Goal: Task Accomplishment & Management: Manage account settings

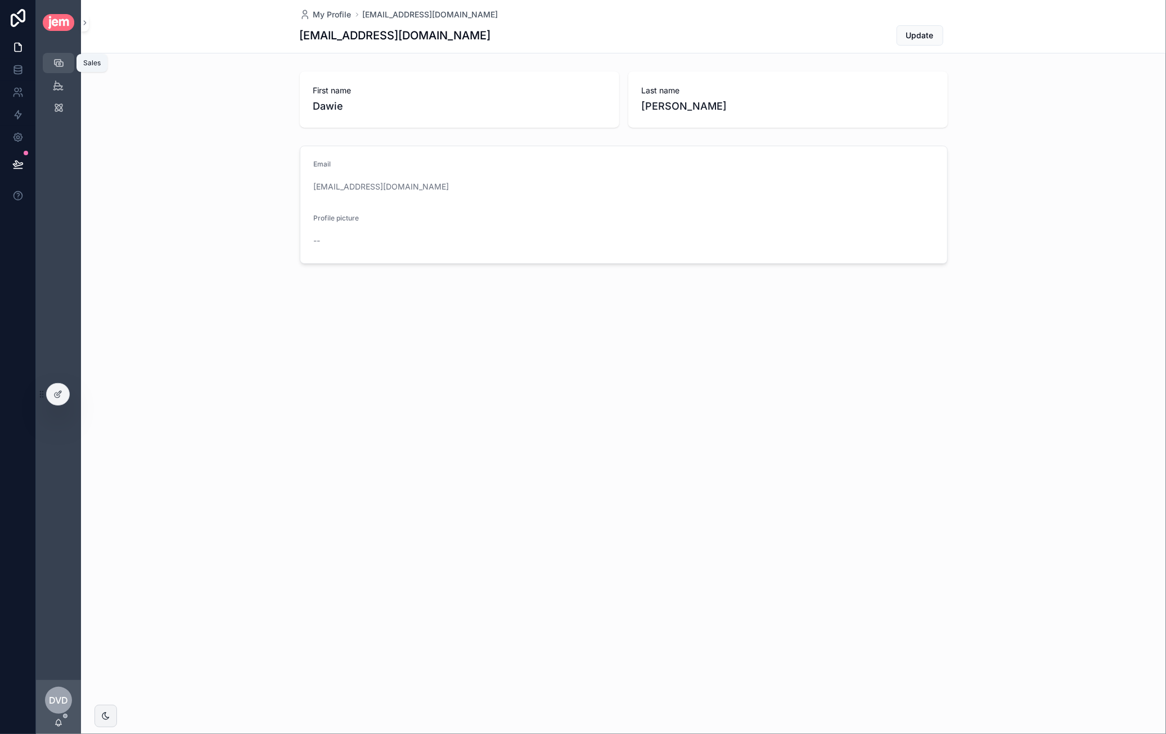
click at [57, 61] on icon "scrollable content" at bounding box center [58, 62] width 11 height 11
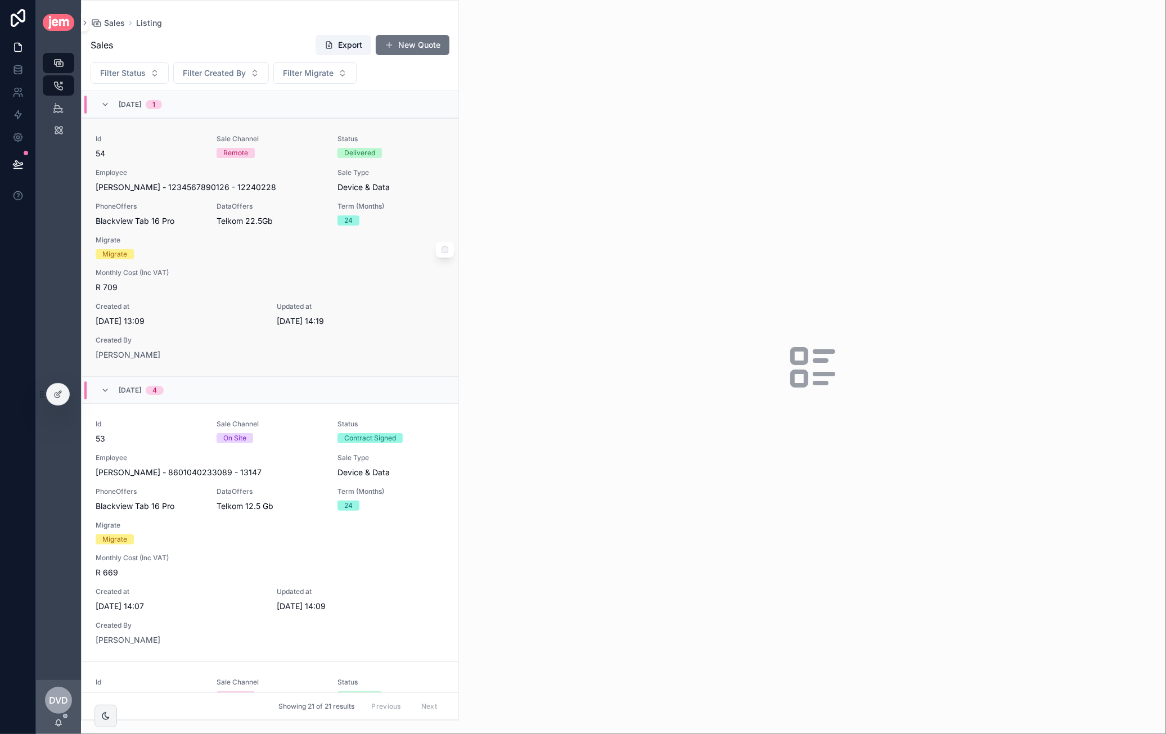
click at [308, 246] on div "Id 54 Sale Channel Remote Status Delivered Employee [PERSON_NAME] - 12345678901…" at bounding box center [270, 247] width 349 height 226
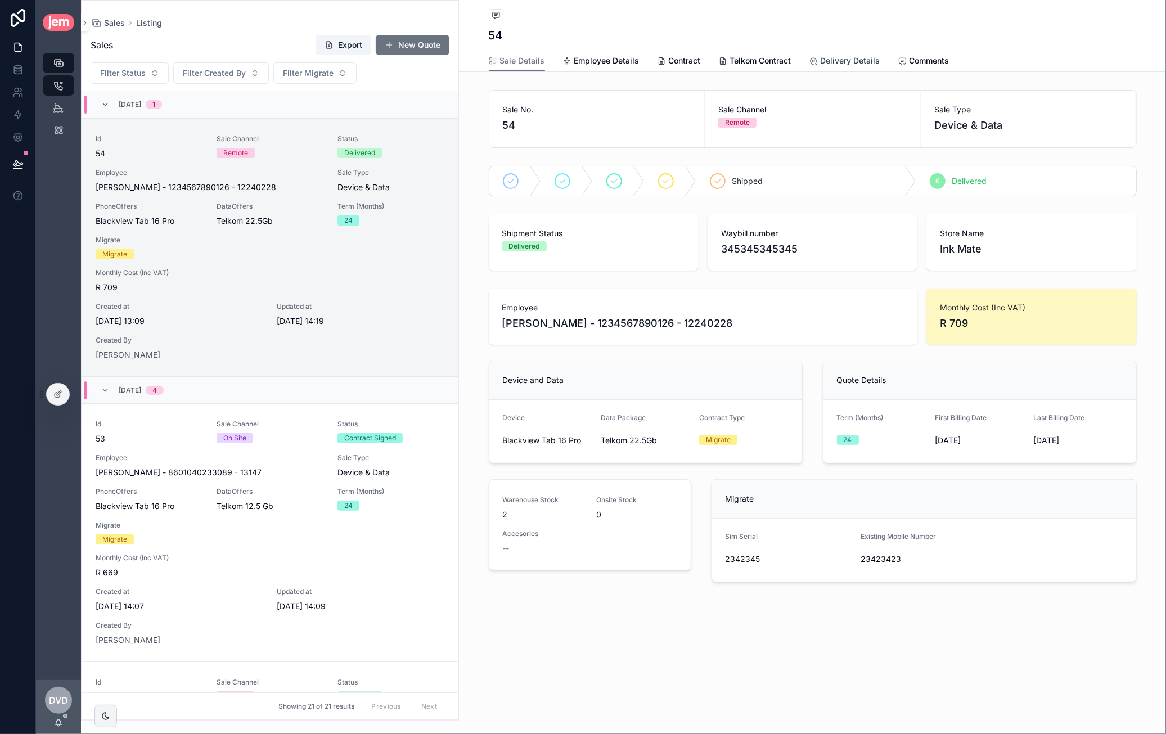
click at [850, 60] on span "Delivery Details" at bounding box center [851, 60] width 60 height 11
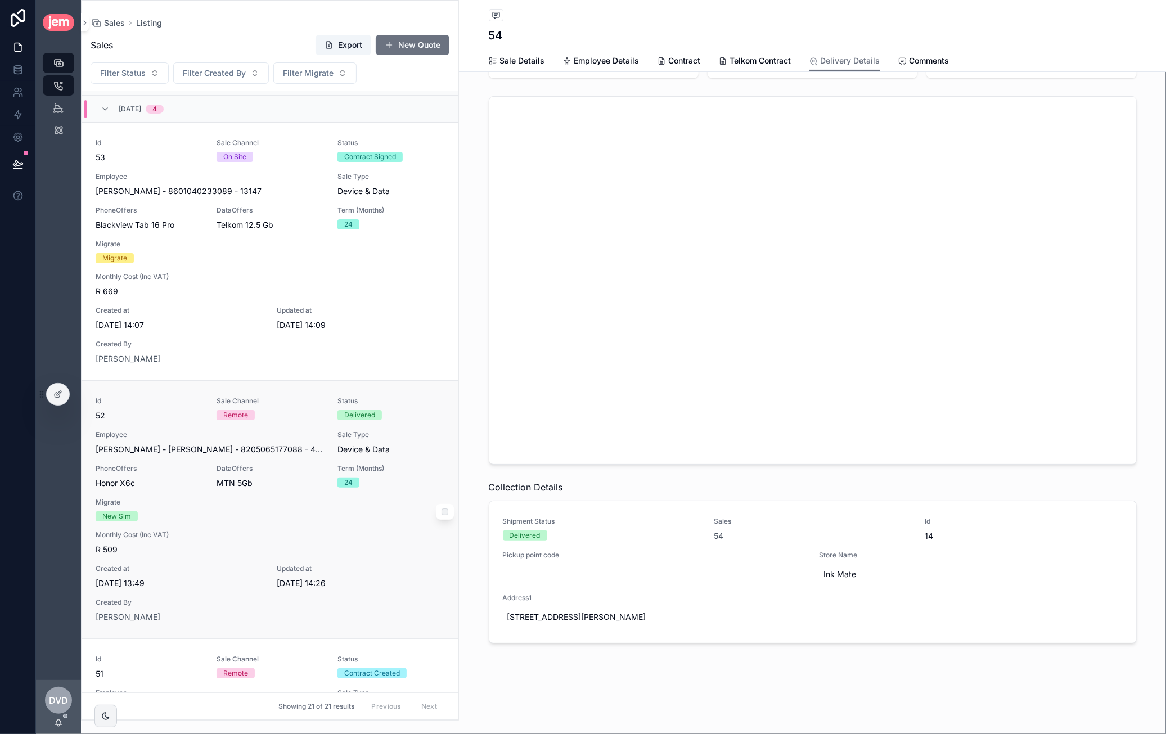
scroll to position [619, 0]
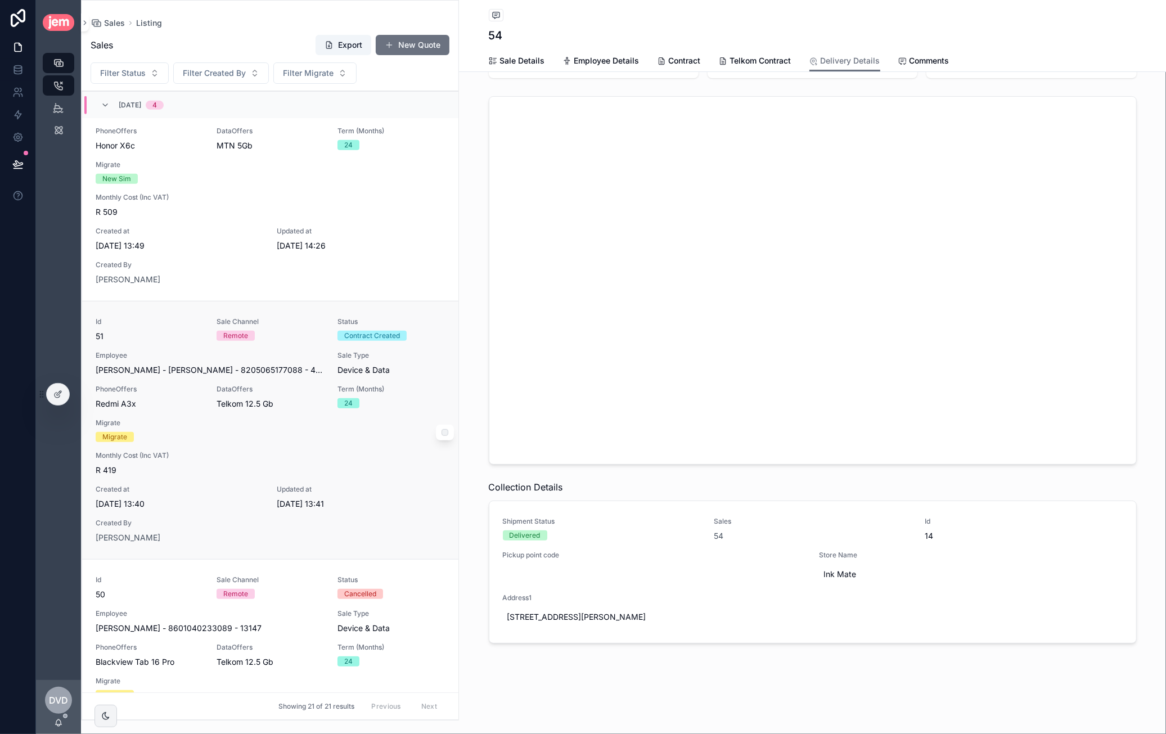
click at [285, 403] on div "Telkom 12.5 Gb" at bounding box center [270, 403] width 107 height 11
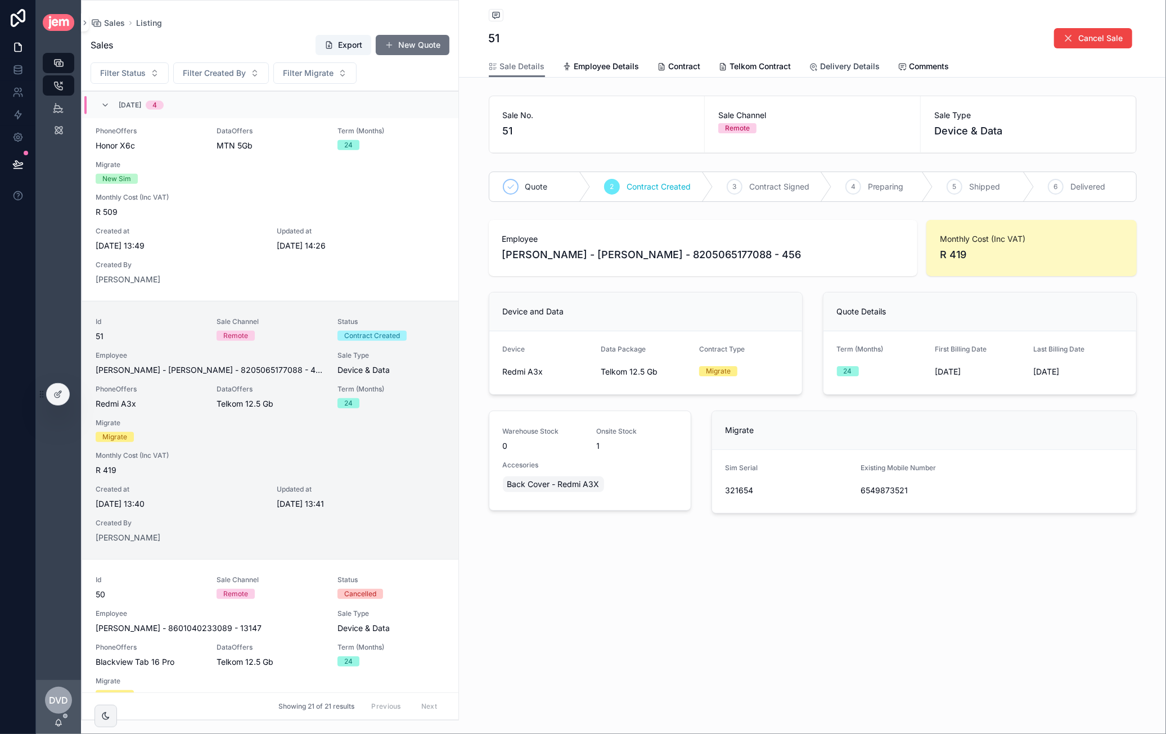
click at [863, 61] on span "Delivery Details" at bounding box center [851, 66] width 60 height 11
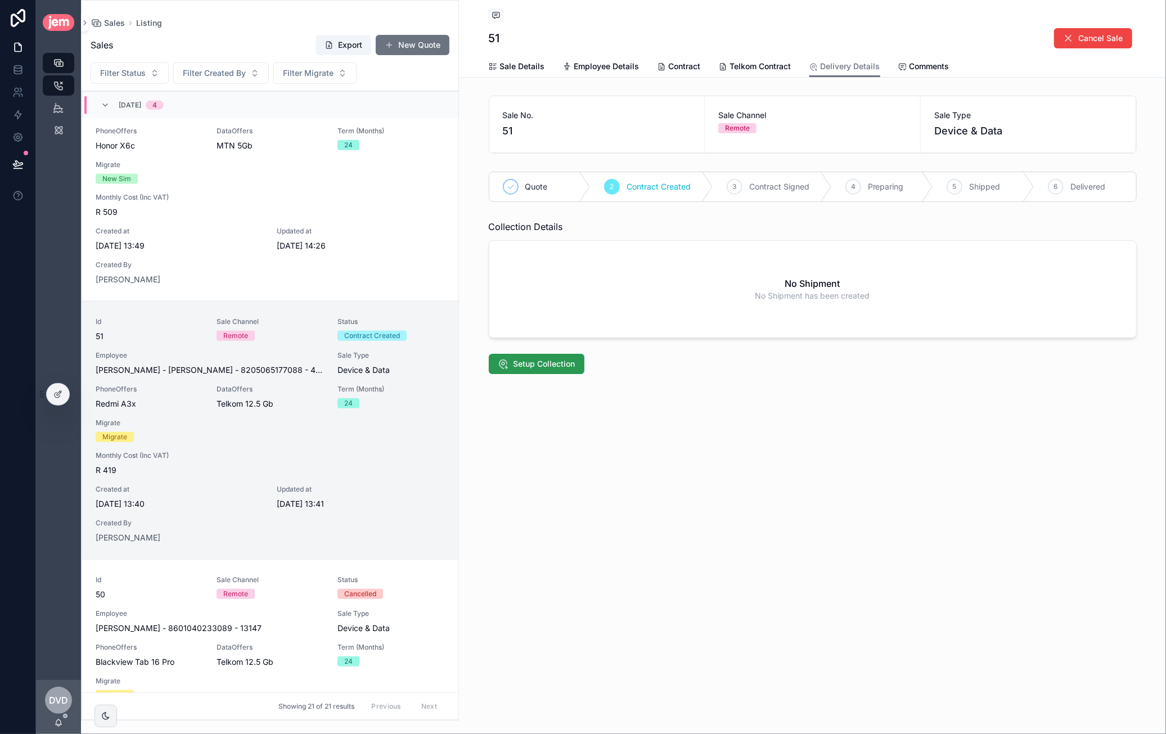
click at [566, 367] on span "Setup Collection" at bounding box center [544, 363] width 62 height 11
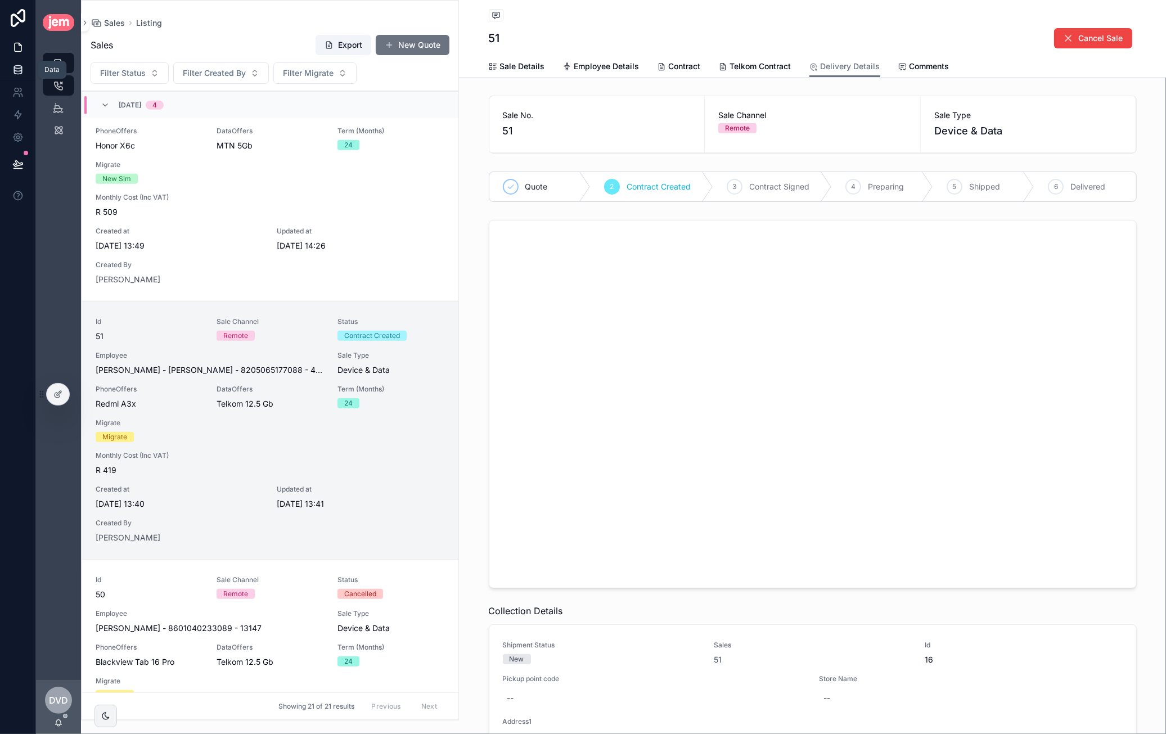
click at [21, 76] on link at bounding box center [17, 69] width 35 height 22
click at [56, 104] on icon "scrollable content" at bounding box center [58, 107] width 11 height 11
click at [53, 389] on div at bounding box center [58, 394] width 22 height 21
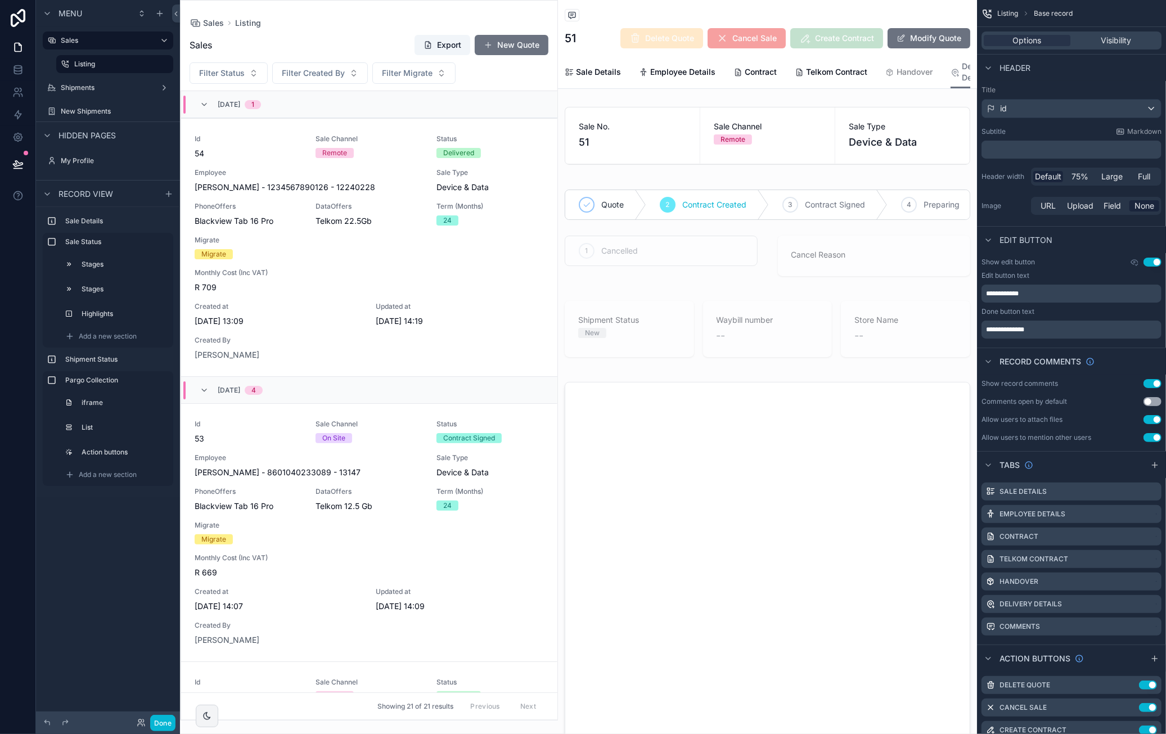
scroll to position [828, 0]
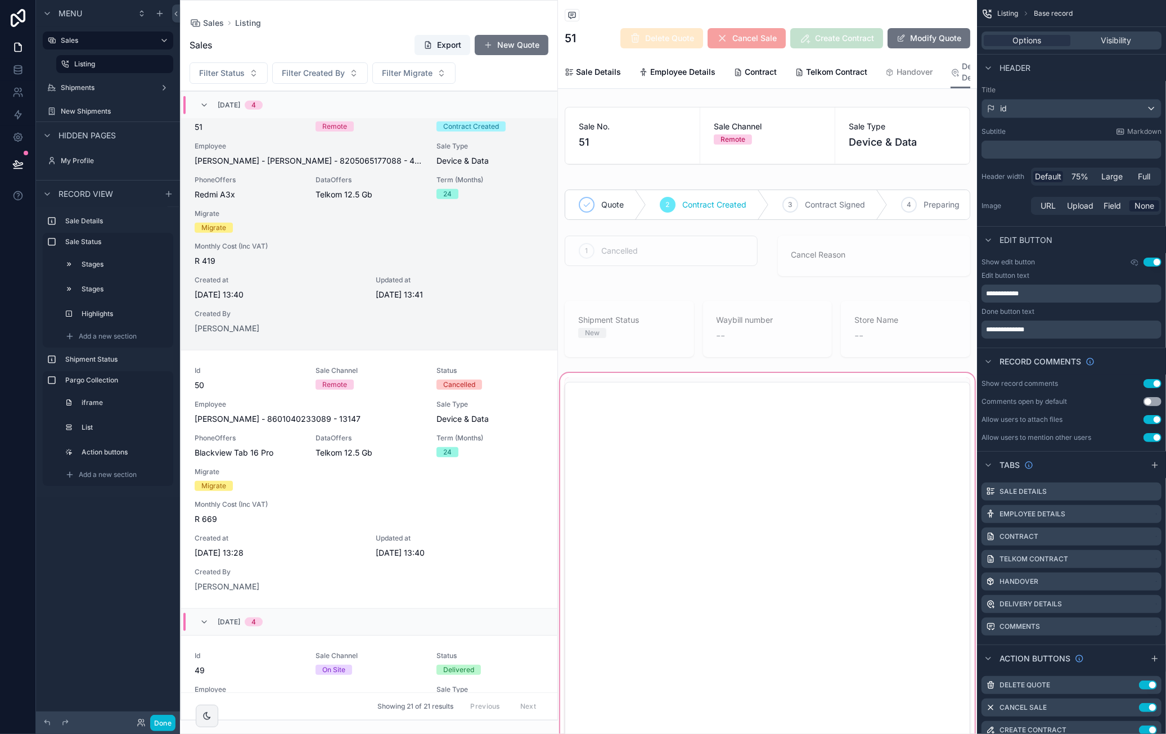
click at [790, 402] on div "scrollable content" at bounding box center [767, 674] width 419 height 606
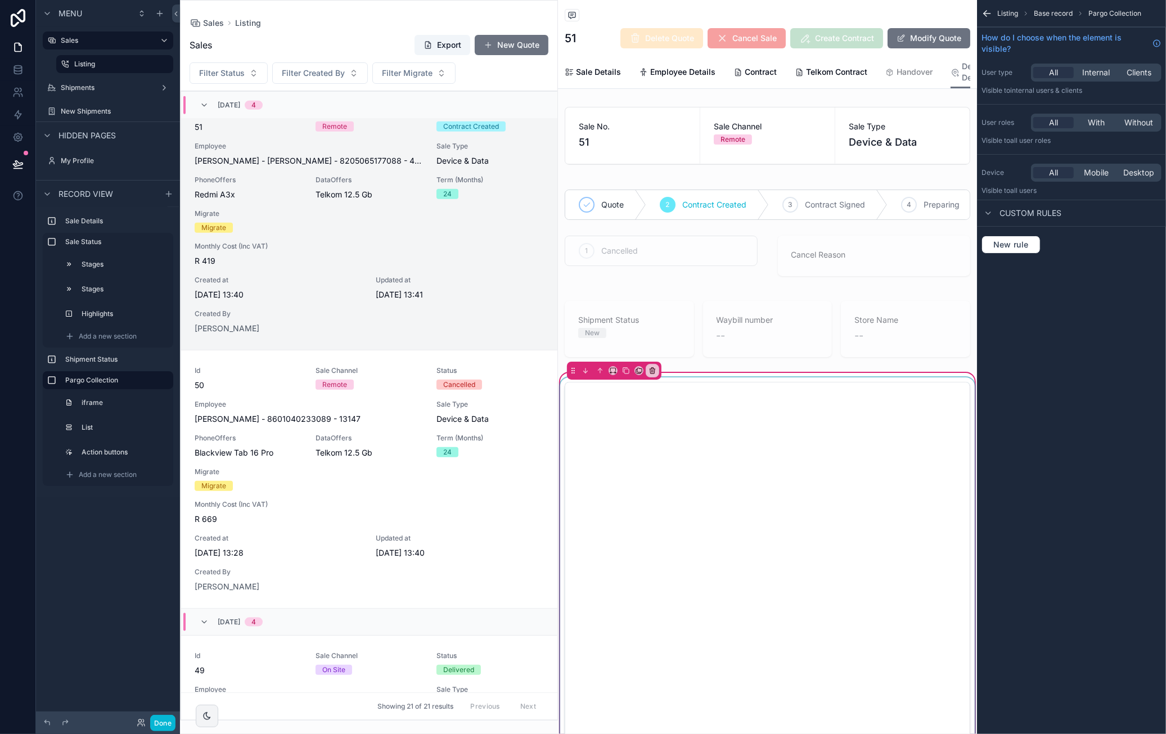
click at [733, 440] on div "scrollable content" at bounding box center [767, 565] width 419 height 377
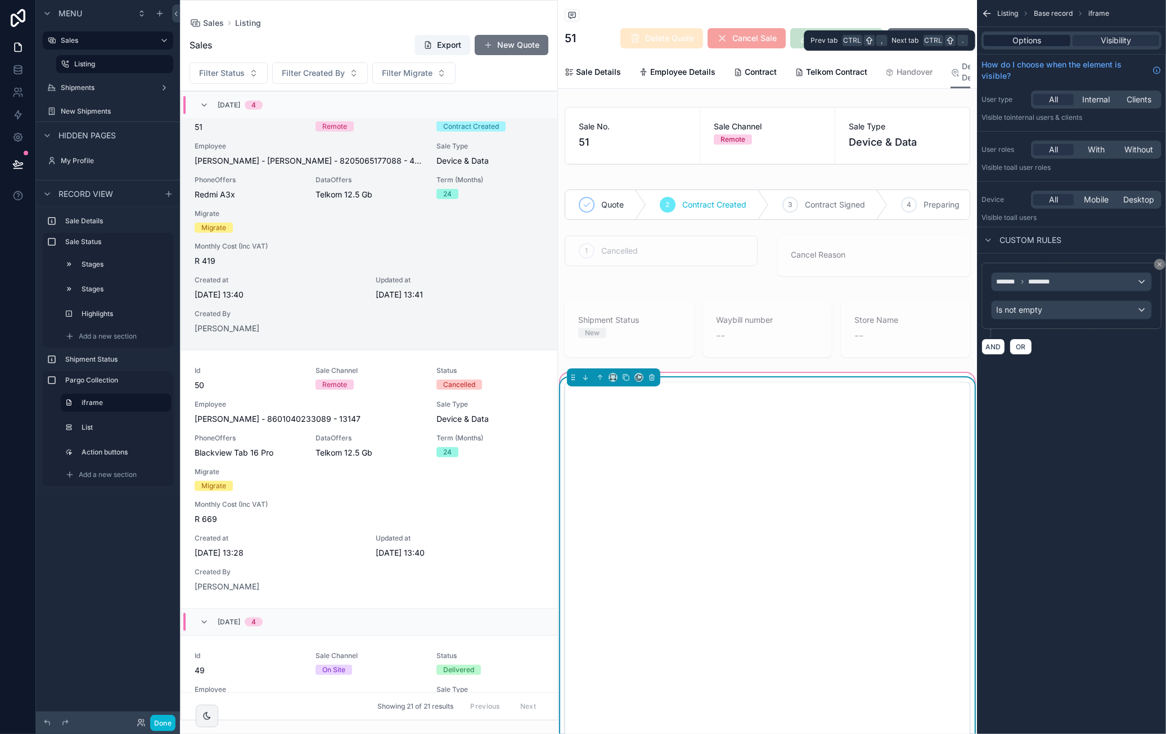
click at [1060, 41] on div "Options" at bounding box center [1027, 40] width 87 height 11
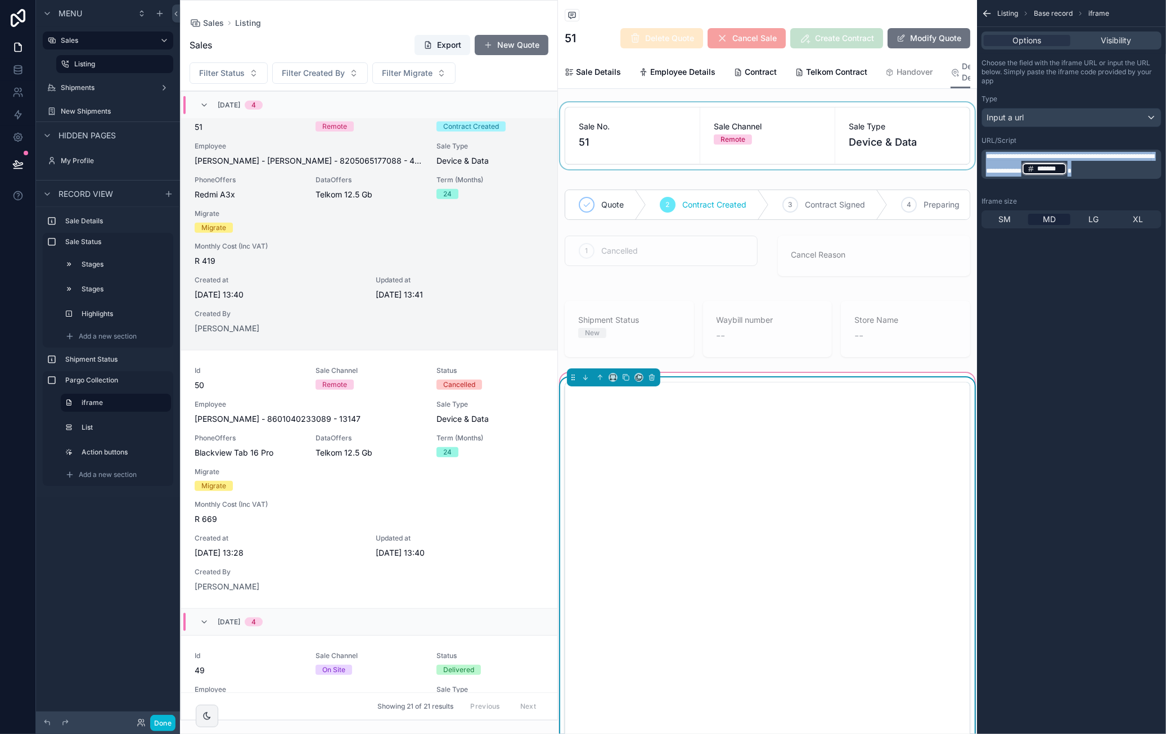
drag, startPoint x: 1084, startPoint y: 179, endPoint x: 950, endPoint y: 139, distance: 139.7
click at [950, 139] on div "Sales Listing 21 Shipments New Shipments My Profile Dvd Dawie van der Westhuize…" at bounding box center [673, 367] width 986 height 734
copy p "**********"
click at [1012, 157] on span "**********" at bounding box center [1070, 163] width 168 height 21
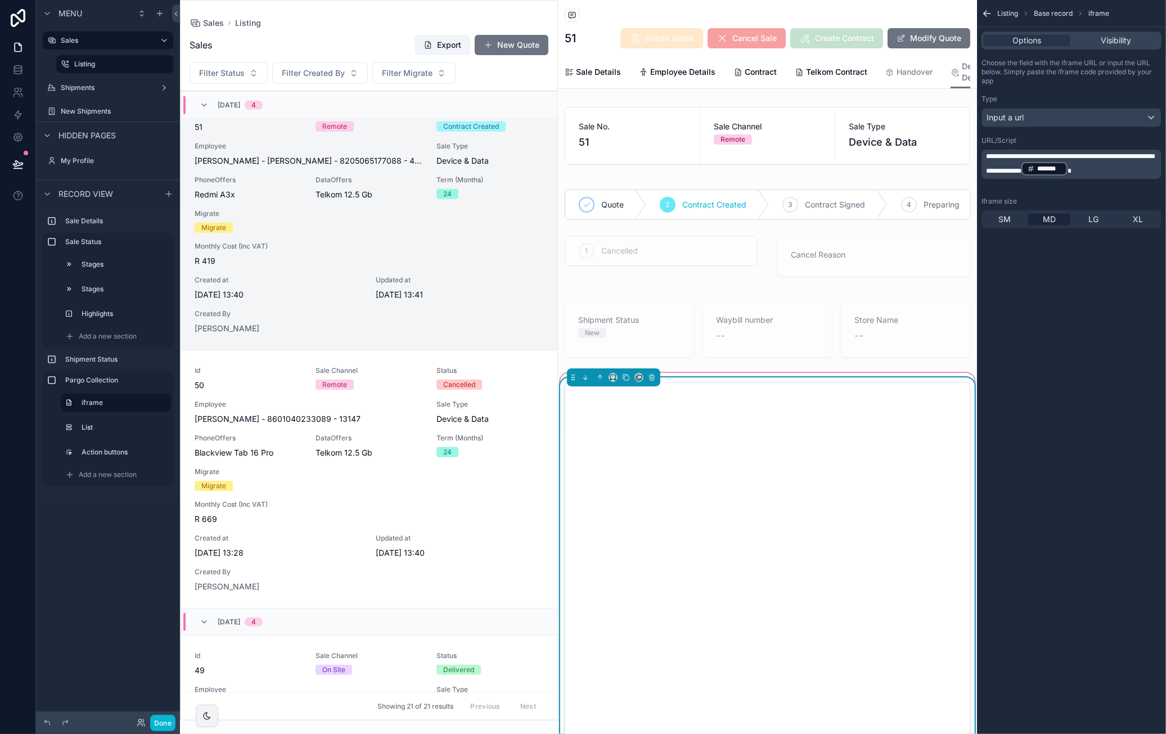
click at [1013, 157] on span "**********" at bounding box center [1070, 163] width 168 height 21
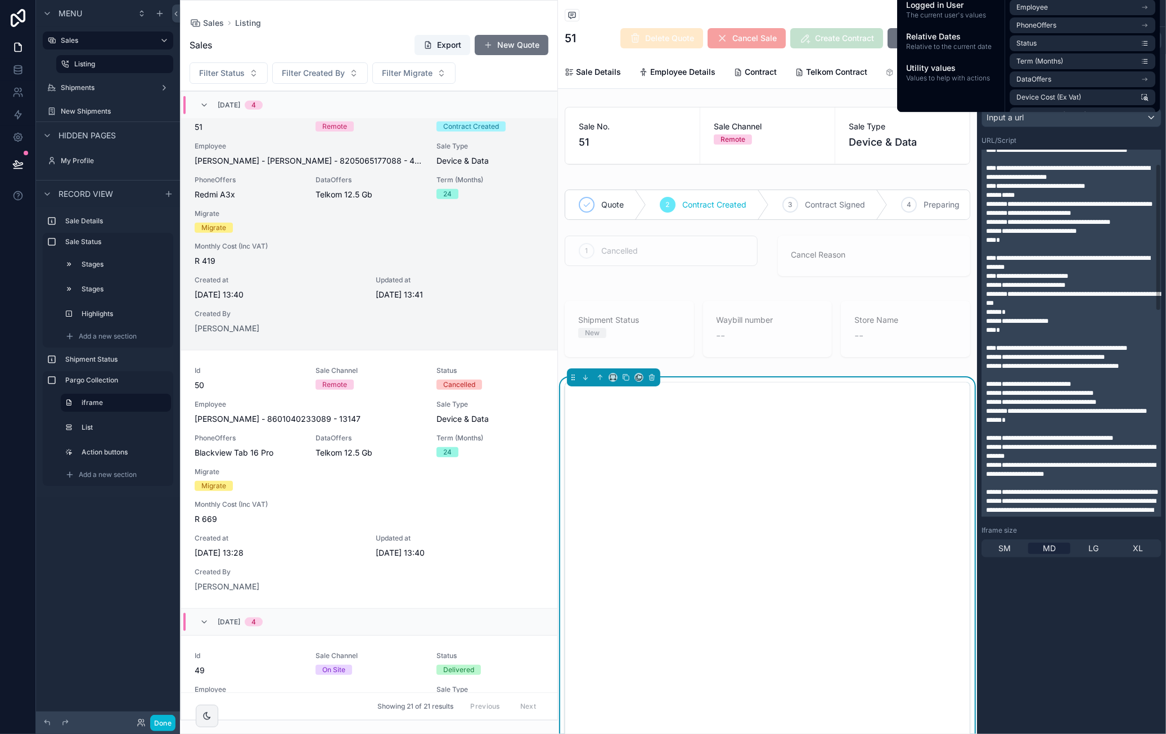
scroll to position [0, 0]
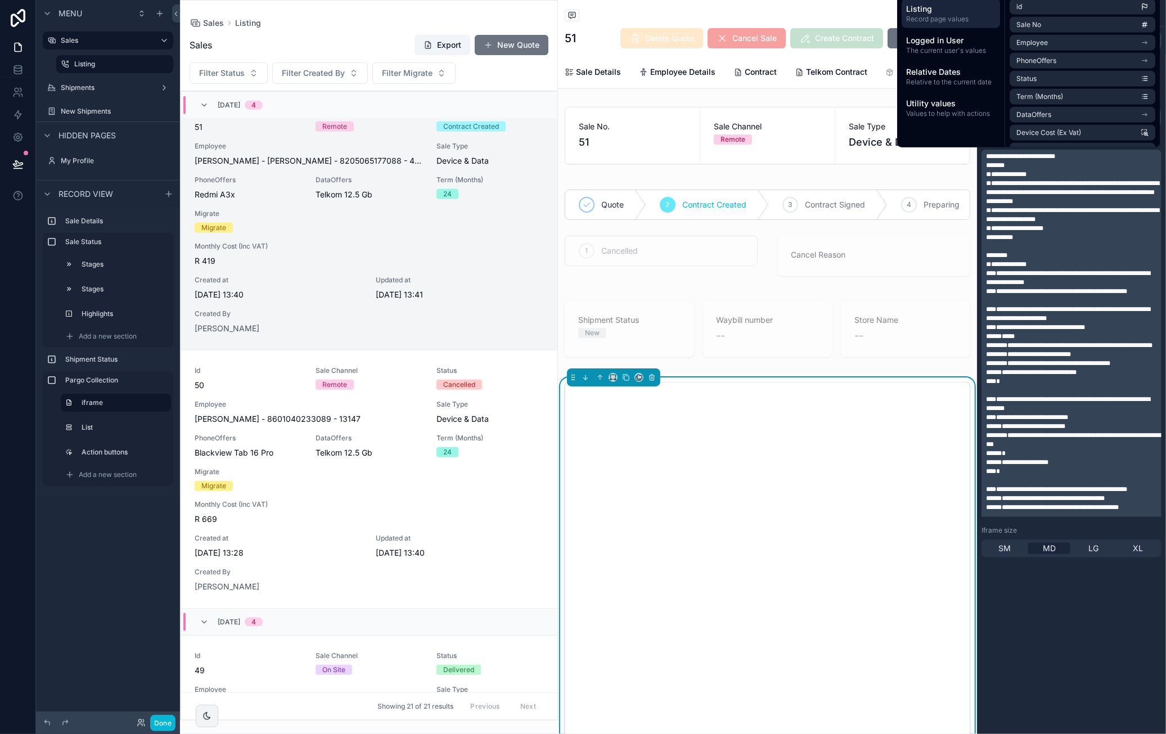
click at [1088, 156] on p "**********" at bounding box center [1072, 156] width 173 height 9
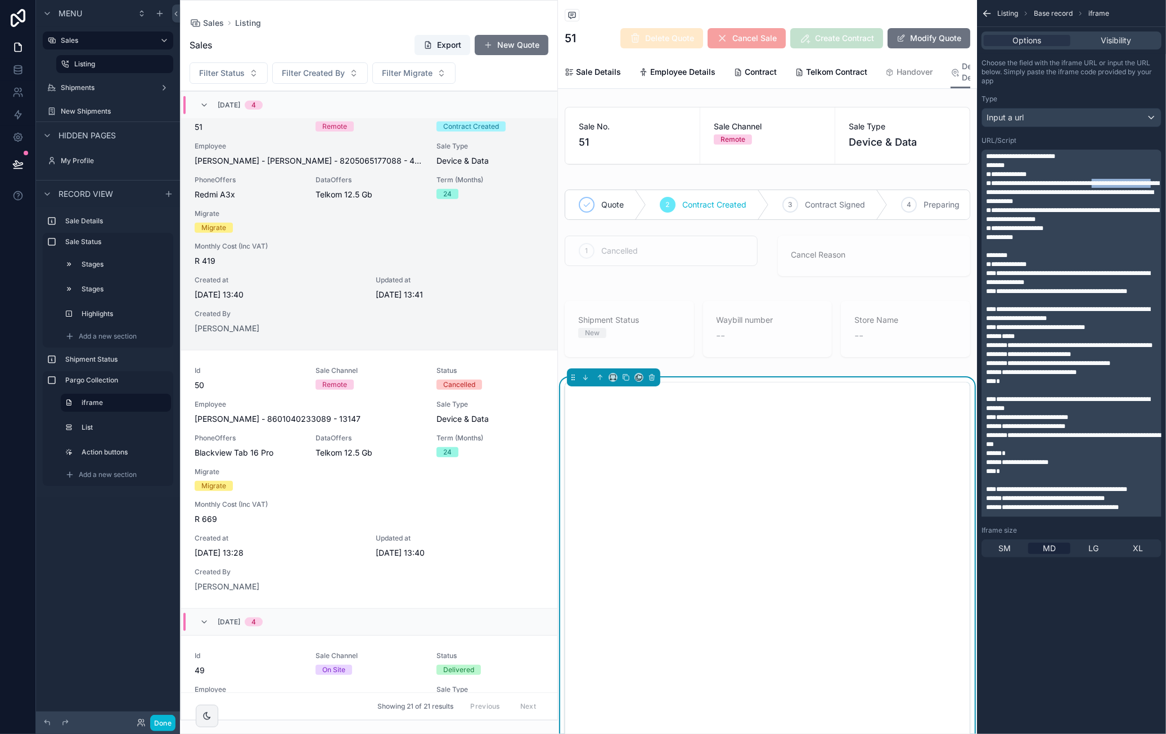
drag, startPoint x: 1009, startPoint y: 192, endPoint x: 1098, endPoint y: 191, distance: 88.3
click at [1098, 191] on span "**********" at bounding box center [1072, 192] width 173 height 25
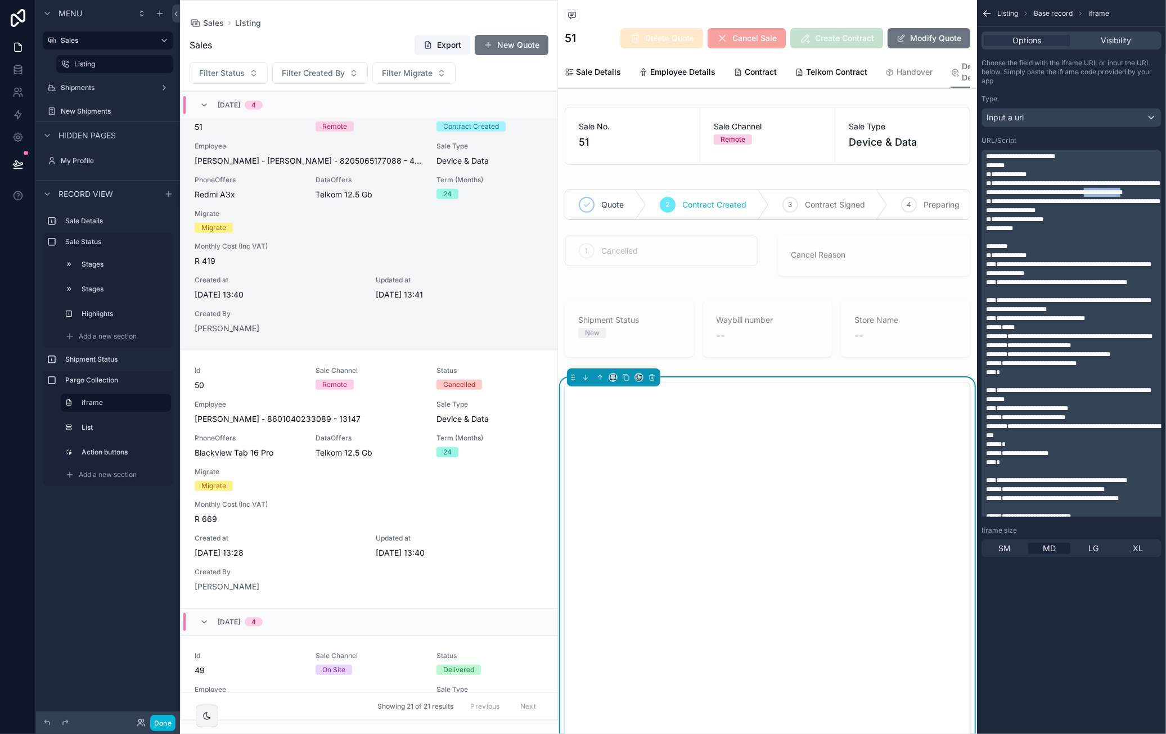
drag, startPoint x: 1076, startPoint y: 201, endPoint x: 1117, endPoint y: 200, distance: 40.5
click at [1117, 196] on span "**********" at bounding box center [1072, 188] width 173 height 16
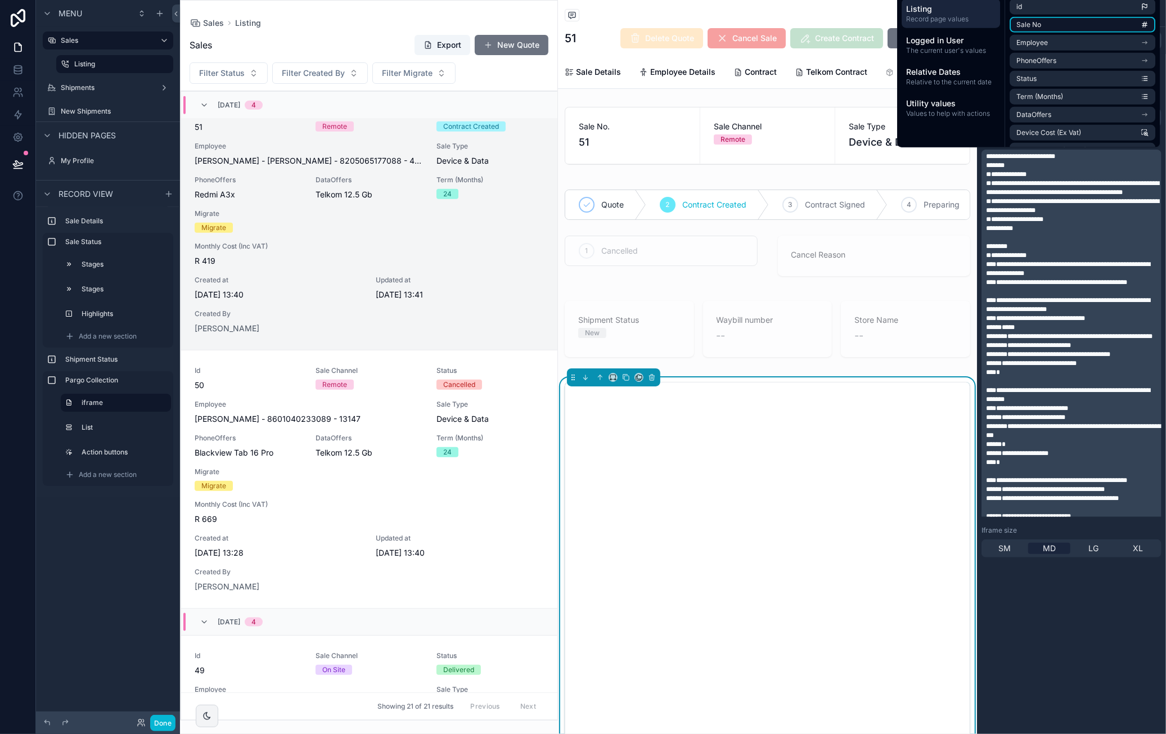
click at [1049, 18] on li "Sale No" at bounding box center [1082, 25] width 146 height 16
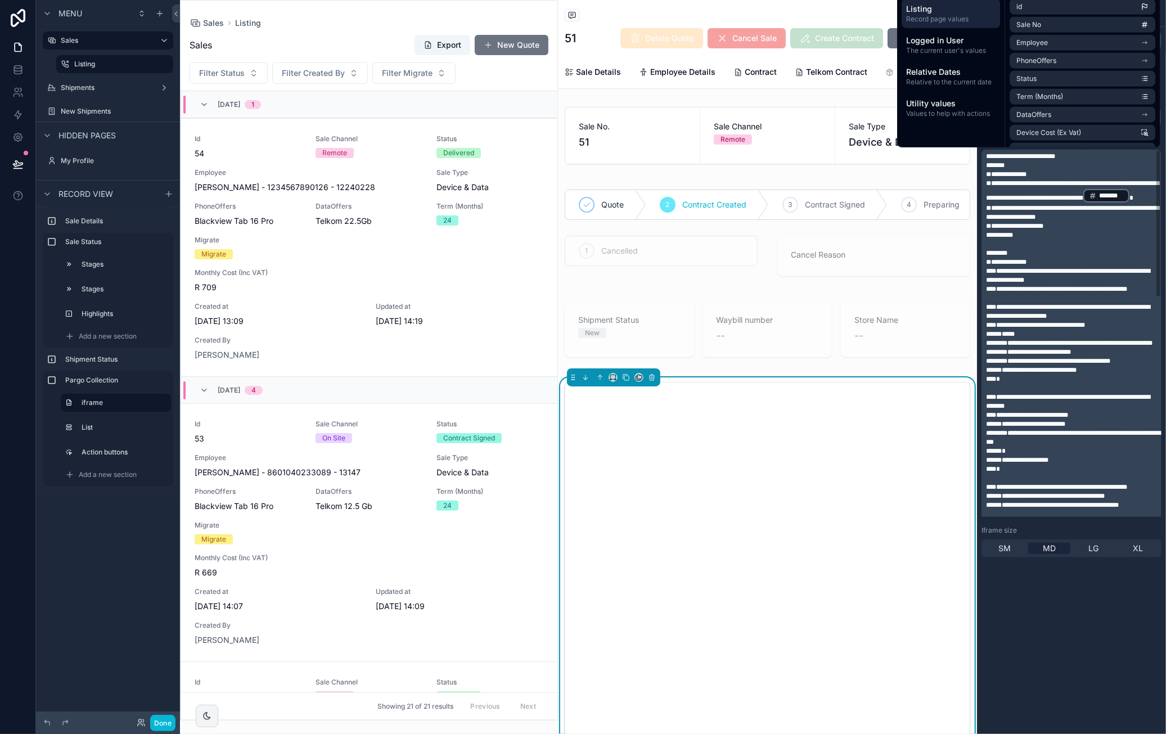
scroll to position [828, 0]
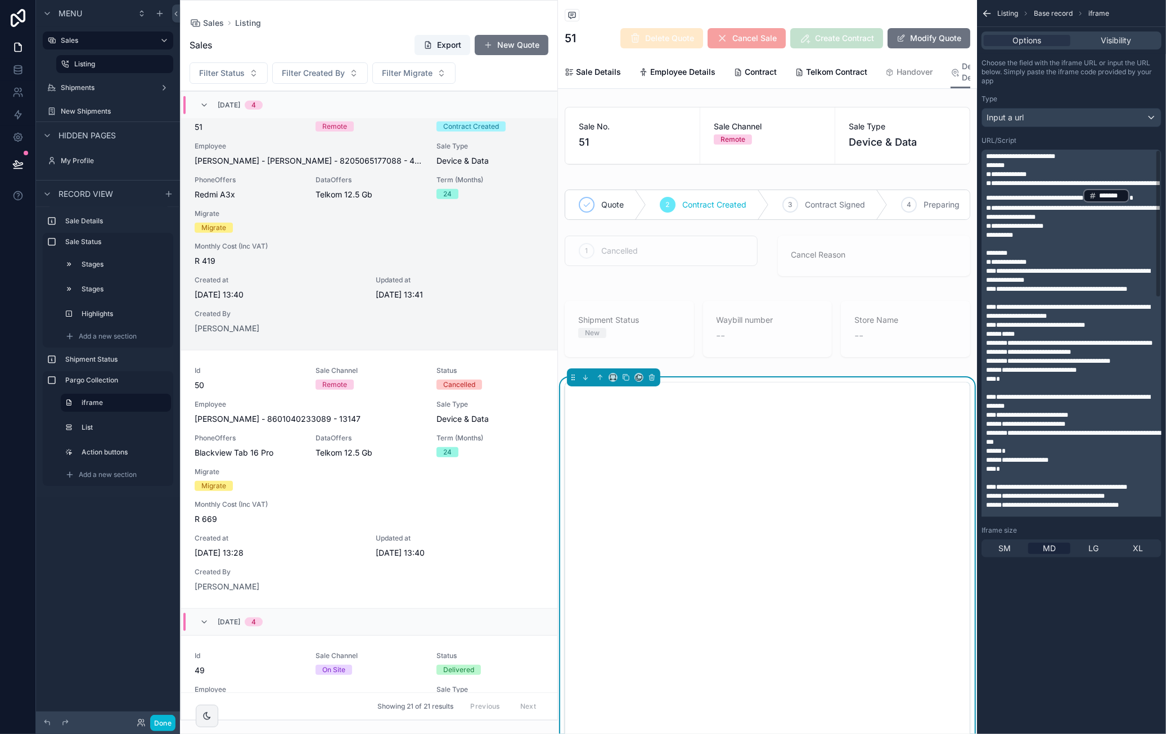
click at [1129, 202] on p "**********" at bounding box center [1072, 191] width 173 height 25
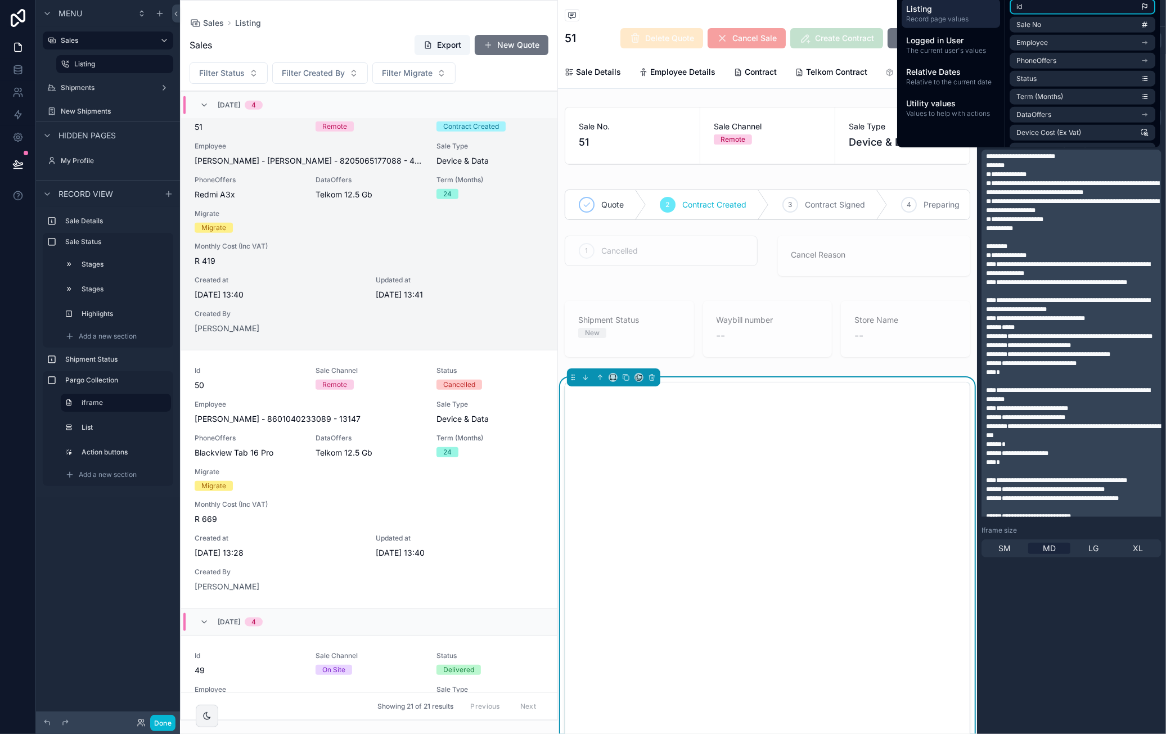
click at [1079, 11] on li "id" at bounding box center [1082, 7] width 146 height 16
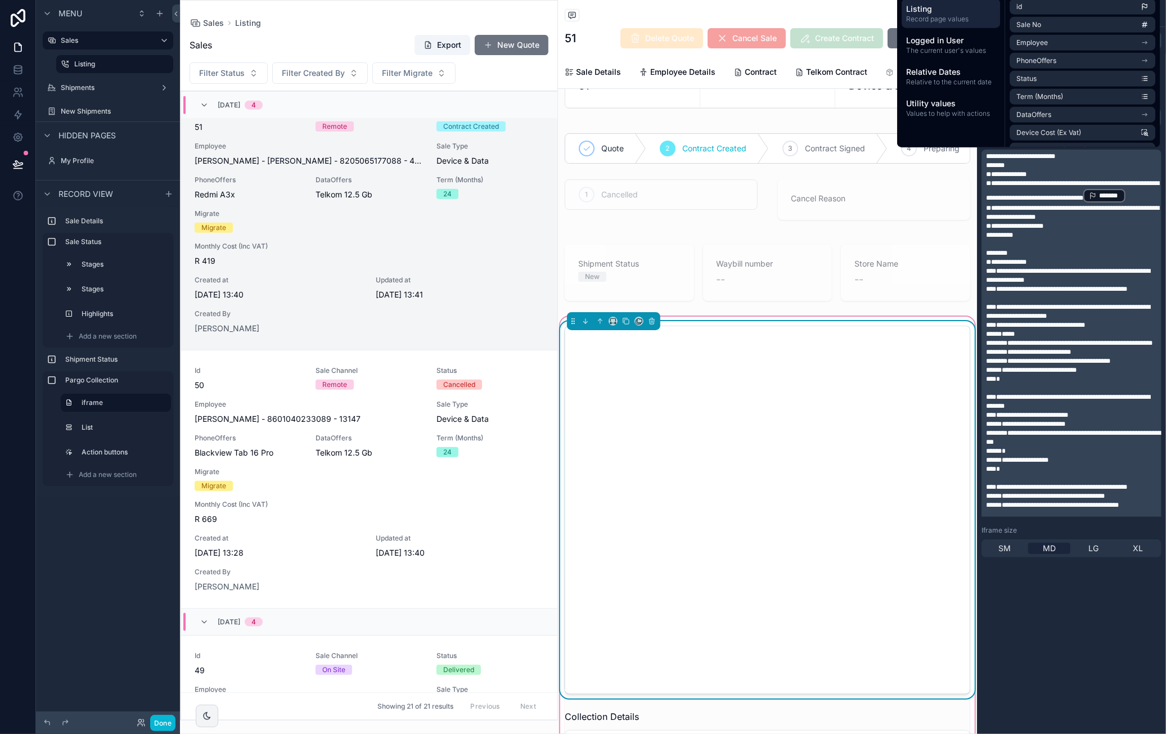
scroll to position [112, 0]
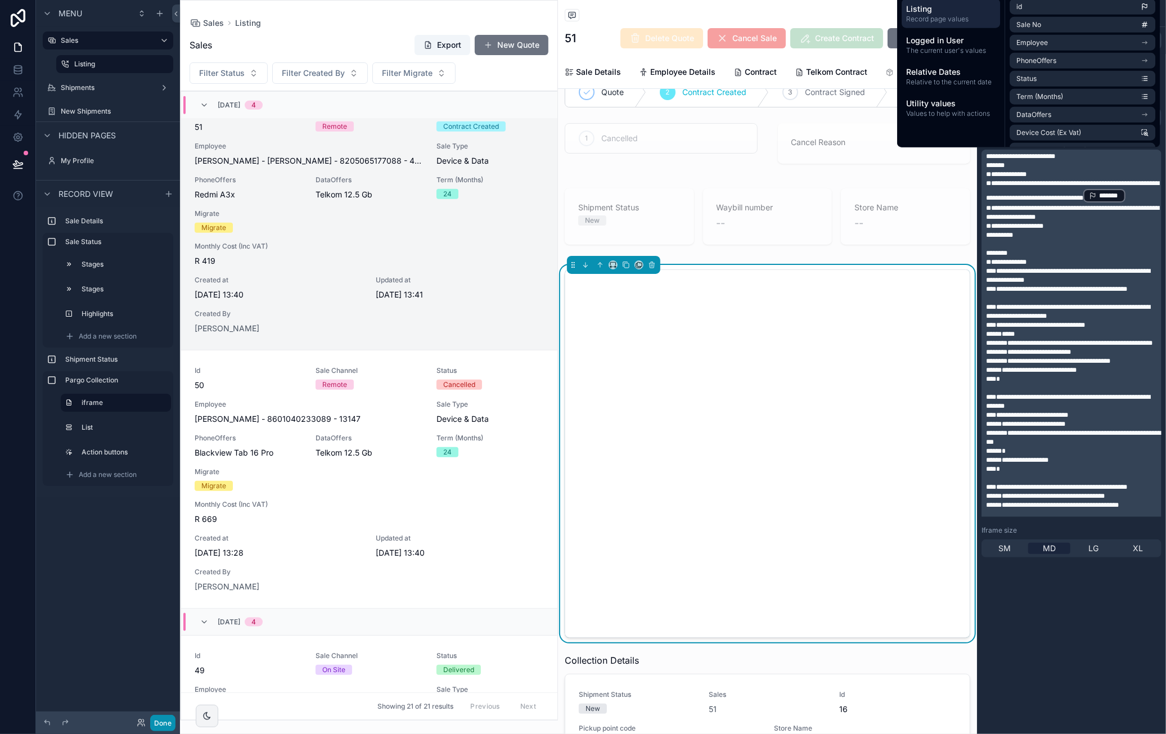
click at [168, 718] on button "Done" at bounding box center [162, 723] width 25 height 16
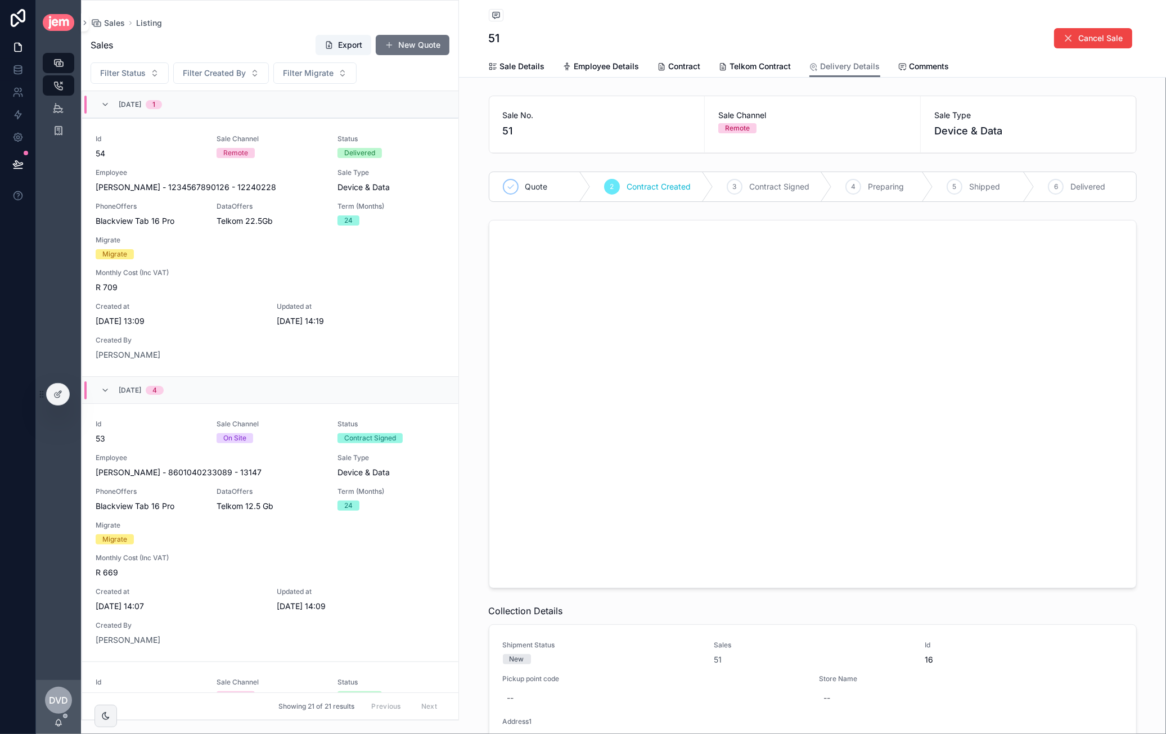
scroll to position [828, 0]
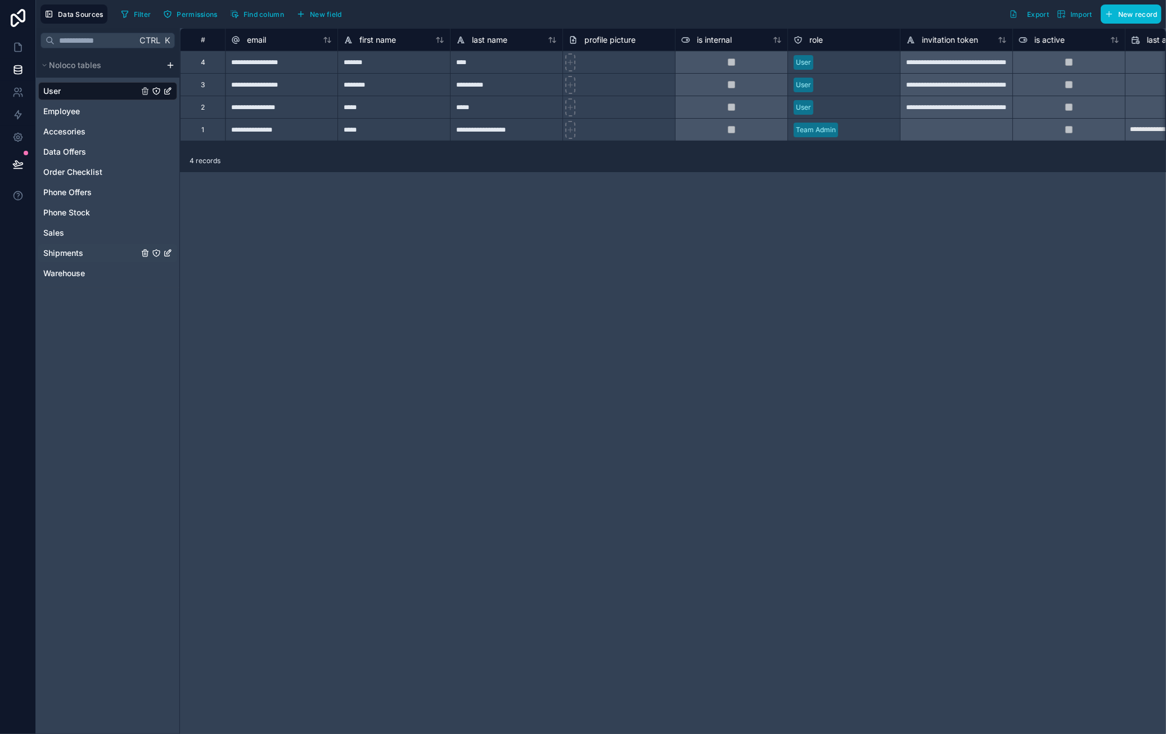
click at [70, 244] on div "Shipments" at bounding box center [107, 253] width 139 height 18
click at [70, 257] on span "Shipments" at bounding box center [63, 252] width 40 height 11
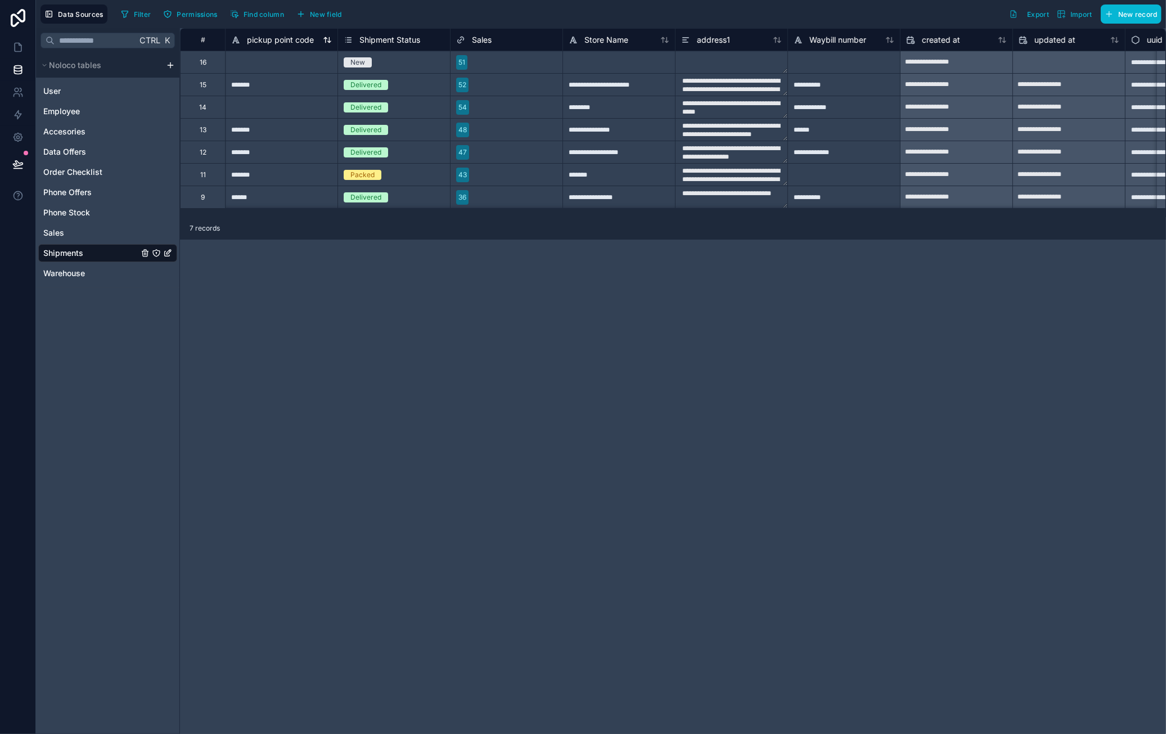
click at [288, 40] on span "pickup point code" at bounding box center [280, 39] width 67 height 11
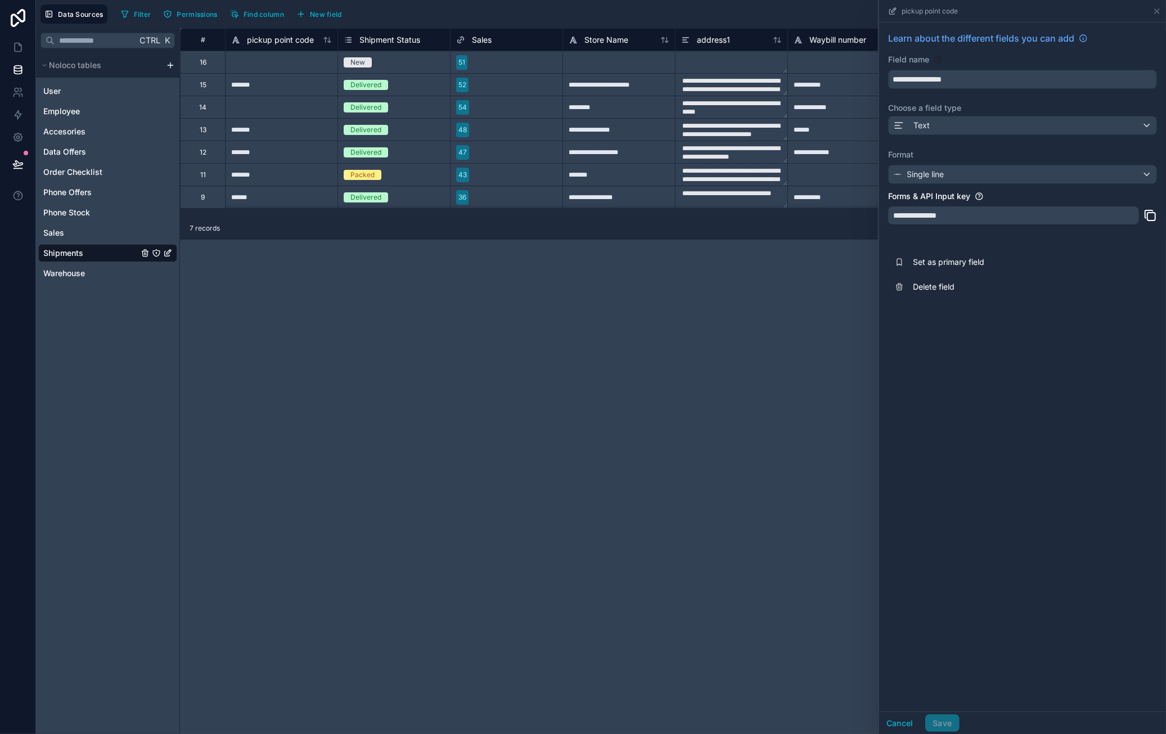
click at [1153, 217] on icon at bounding box center [1149, 215] width 13 height 13
click at [487, 42] on span "Sales" at bounding box center [482, 39] width 20 height 11
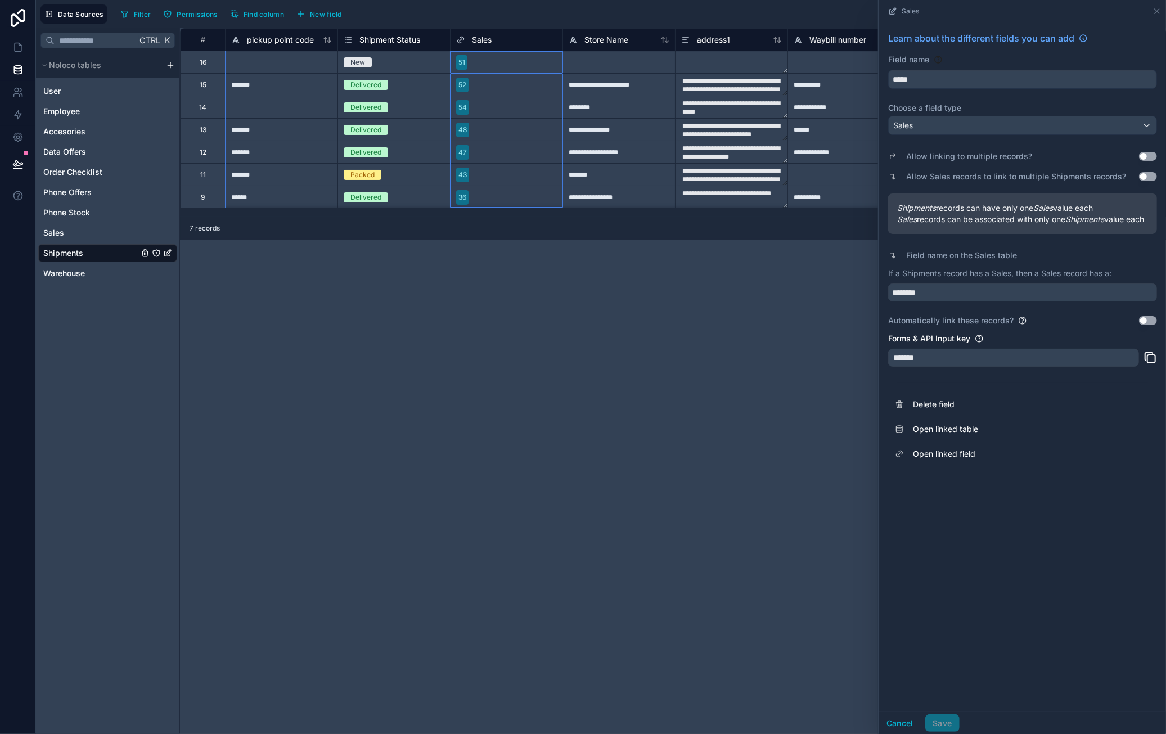
click at [489, 37] on span "Sales" at bounding box center [482, 39] width 20 height 11
click at [1155, 13] on icon at bounding box center [1157, 11] width 4 height 4
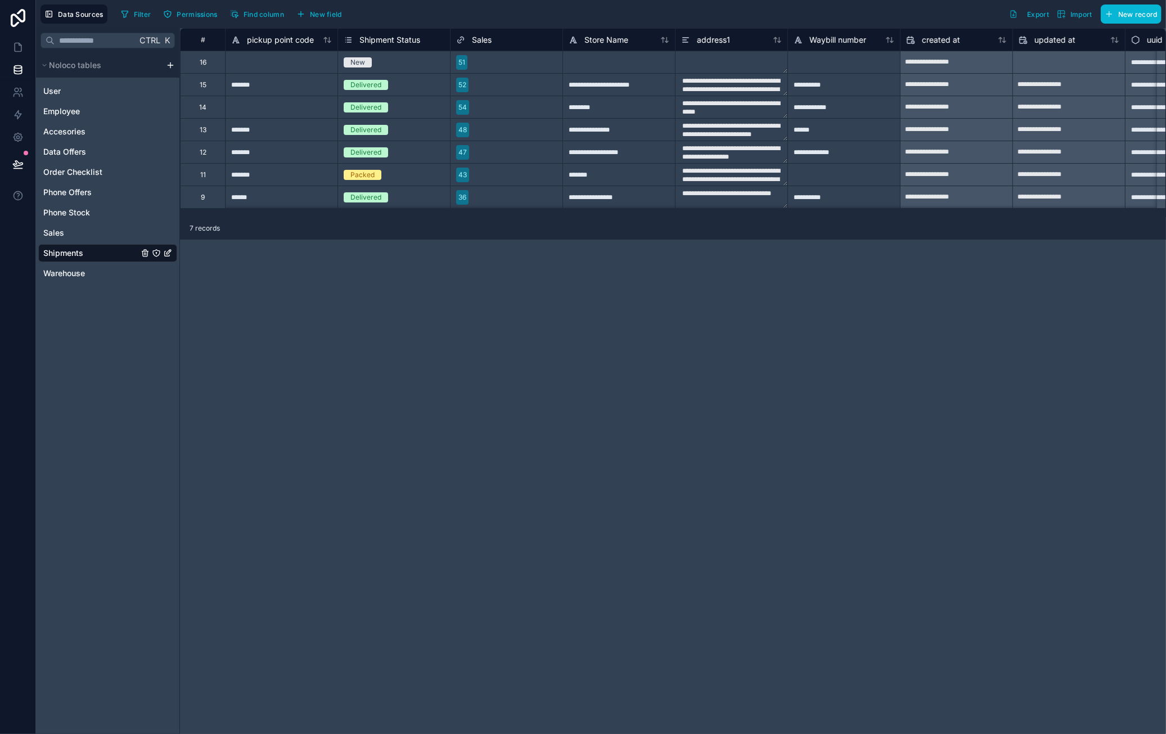
click at [498, 345] on div "**********" at bounding box center [673, 381] width 986 height 706
click at [1031, 15] on span "Export" at bounding box center [1038, 14] width 22 height 8
click at [620, 39] on span "Store Name" at bounding box center [606, 39] width 44 height 11
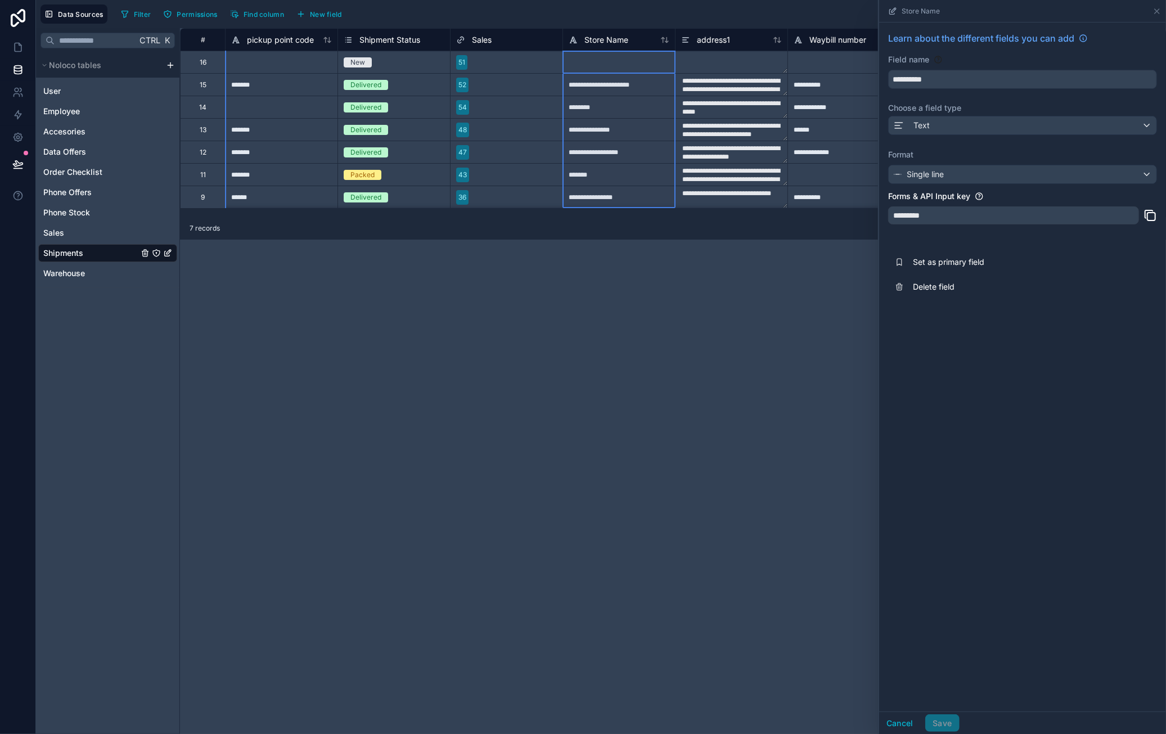
click at [1147, 217] on icon at bounding box center [1151, 217] width 8 height 8
click at [713, 41] on span "address1" at bounding box center [713, 39] width 33 height 11
click at [1148, 215] on icon at bounding box center [1149, 215] width 13 height 13
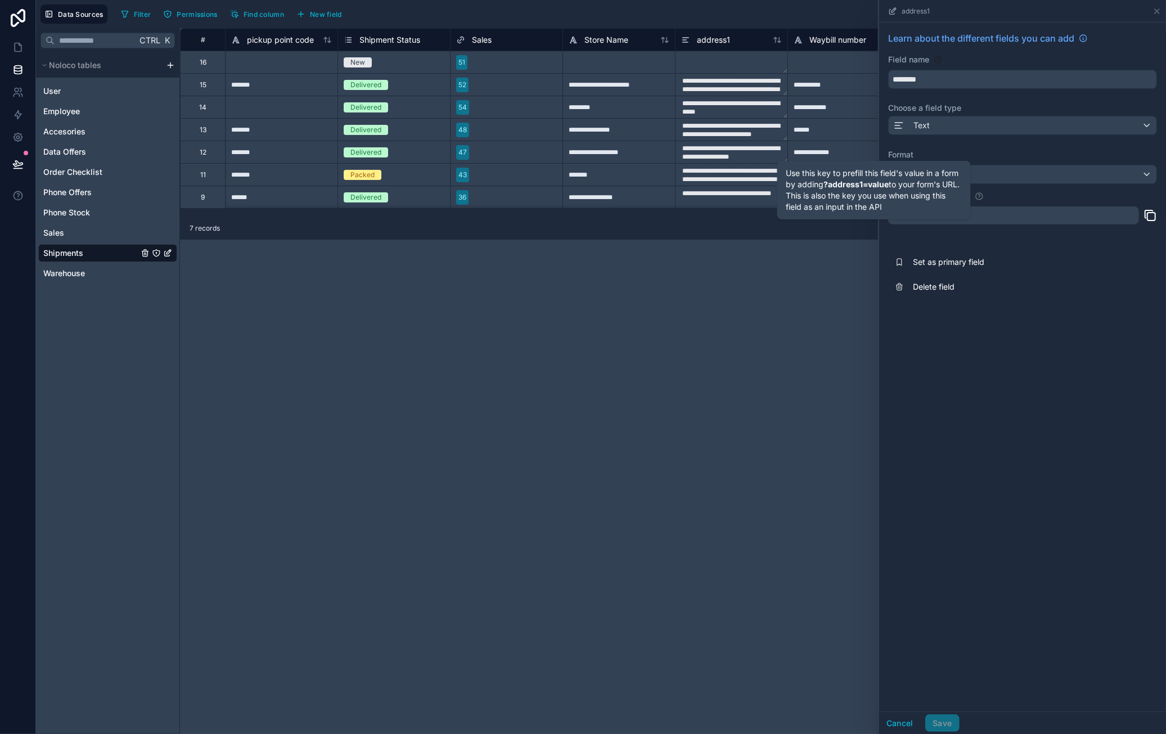
click at [979, 196] on icon at bounding box center [980, 196] width 2 height 2
drag, startPoint x: 888, startPoint y: 195, endPoint x: 986, endPoint y: 197, distance: 98.4
click at [986, 197] on div "Forms & API Input key" at bounding box center [1022, 196] width 269 height 11
copy div "Forms & API Input key"
click at [980, 196] on icon at bounding box center [979, 196] width 9 height 9
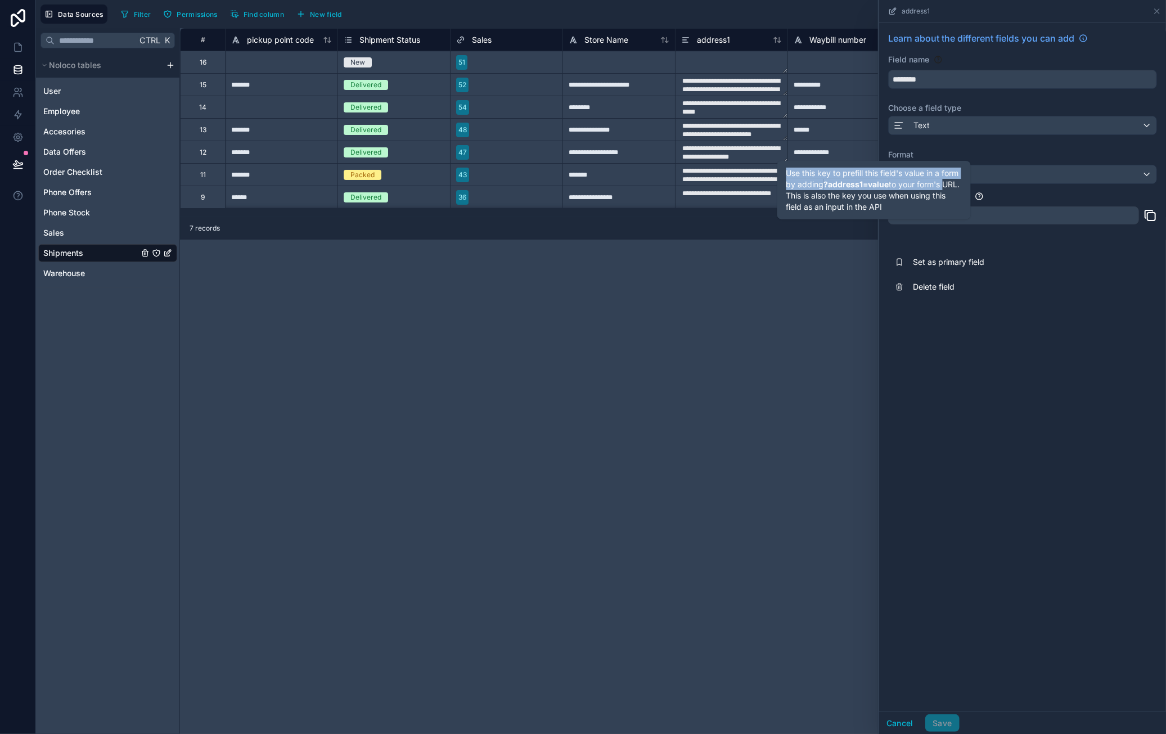
drag, startPoint x: 945, startPoint y: 186, endPoint x: 784, endPoint y: 173, distance: 161.9
click at [784, 173] on div "Use this key to prefill this field's value in a form by adding ?address1=value …" at bounding box center [874, 189] width 180 height 49
click at [1030, 190] on div "Learn about the different fields you can add Field name ******** Choose a field…" at bounding box center [1022, 165] width 287 height 286
copy div "Use this key to prefill this field's value in a form by adding ?address1=value …"
drag, startPoint x: 952, startPoint y: 191, endPoint x: 786, endPoint y: 173, distance: 167.4
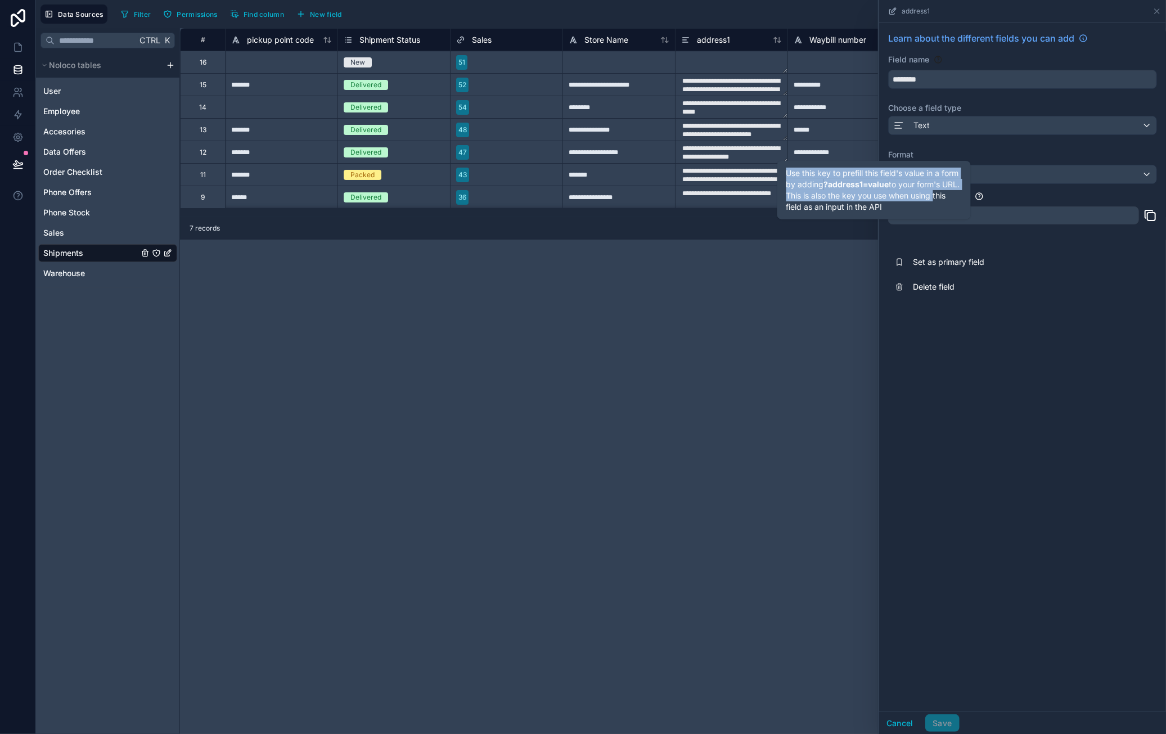
click at [786, 173] on div "Use this key to prefill this field's value in a form by adding ?address1=value …" at bounding box center [874, 189] width 180 height 49
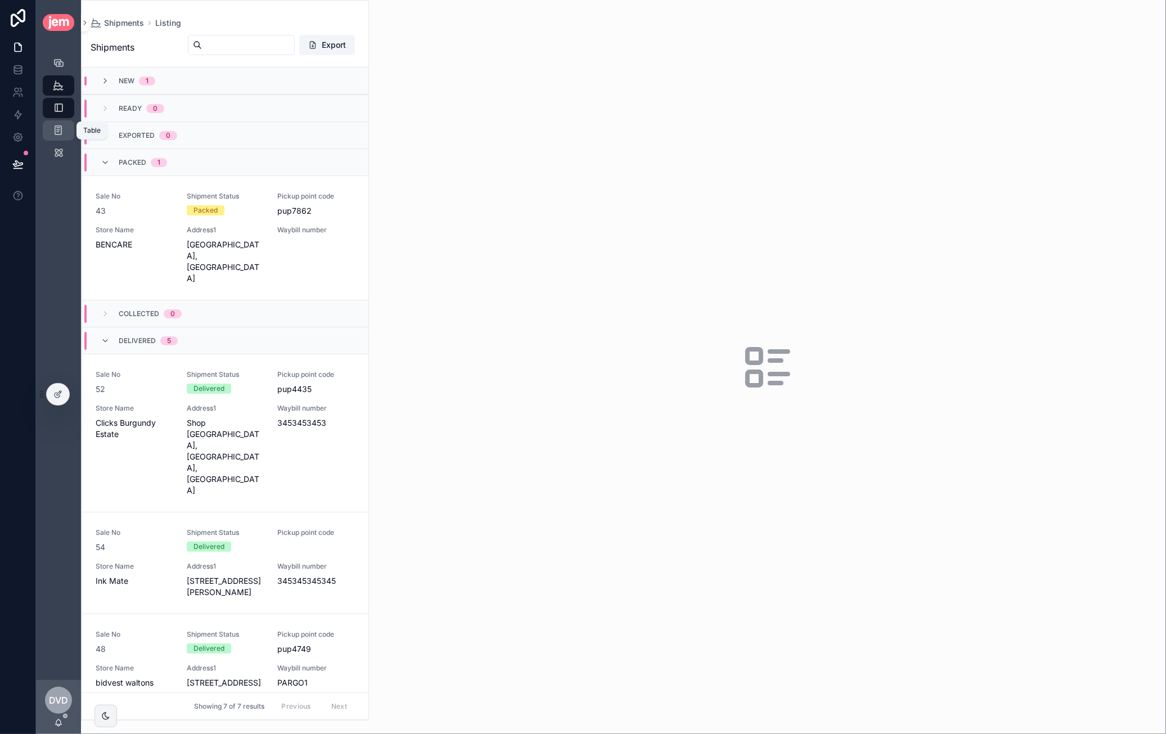
click at [56, 128] on icon "scrollable content" at bounding box center [58, 130] width 11 height 11
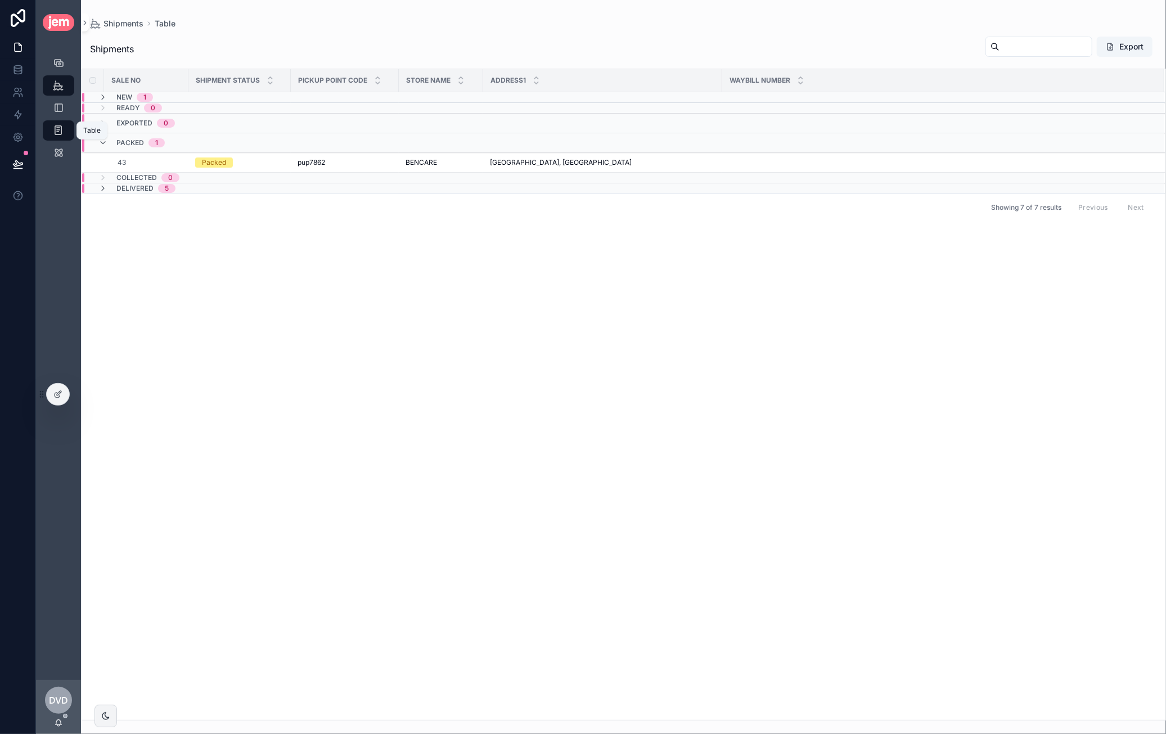
click at [58, 129] on icon "scrollable content" at bounding box center [58, 130] width 11 height 11
click at [63, 393] on div at bounding box center [58, 394] width 22 height 21
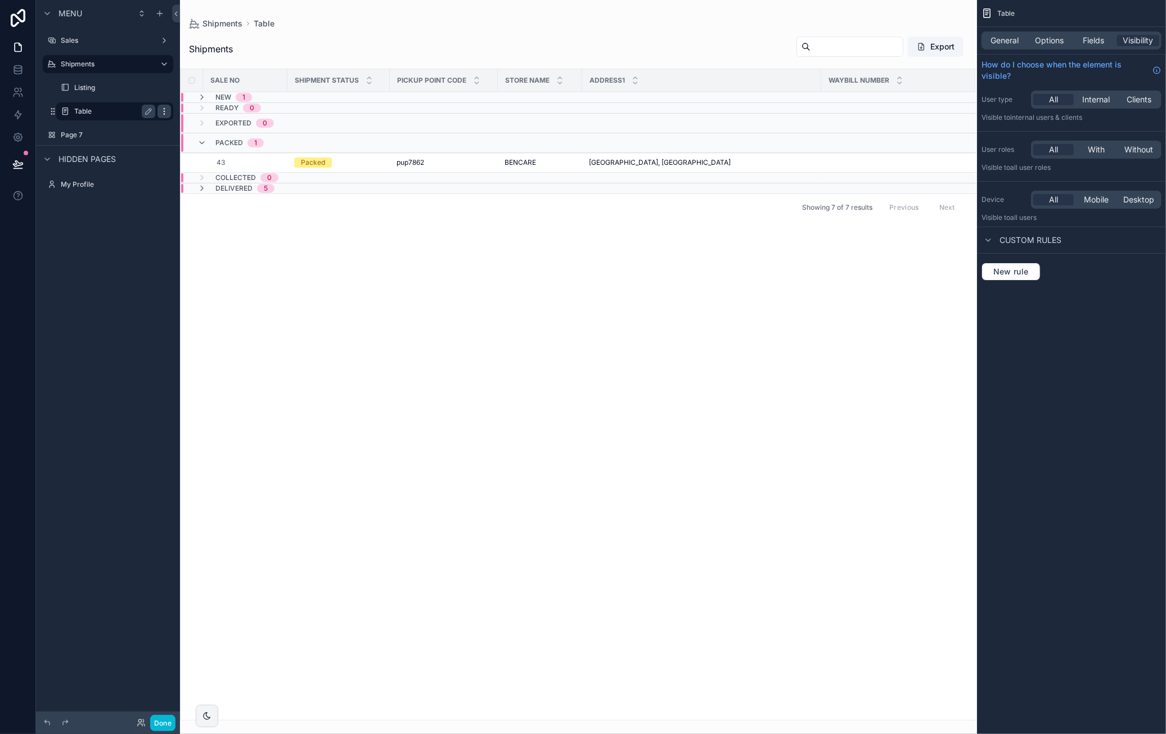
click at [169, 110] on div "scrollable content" at bounding box center [163, 111] width 13 height 13
click at [220, 138] on span "Remove" at bounding box center [215, 139] width 30 height 11
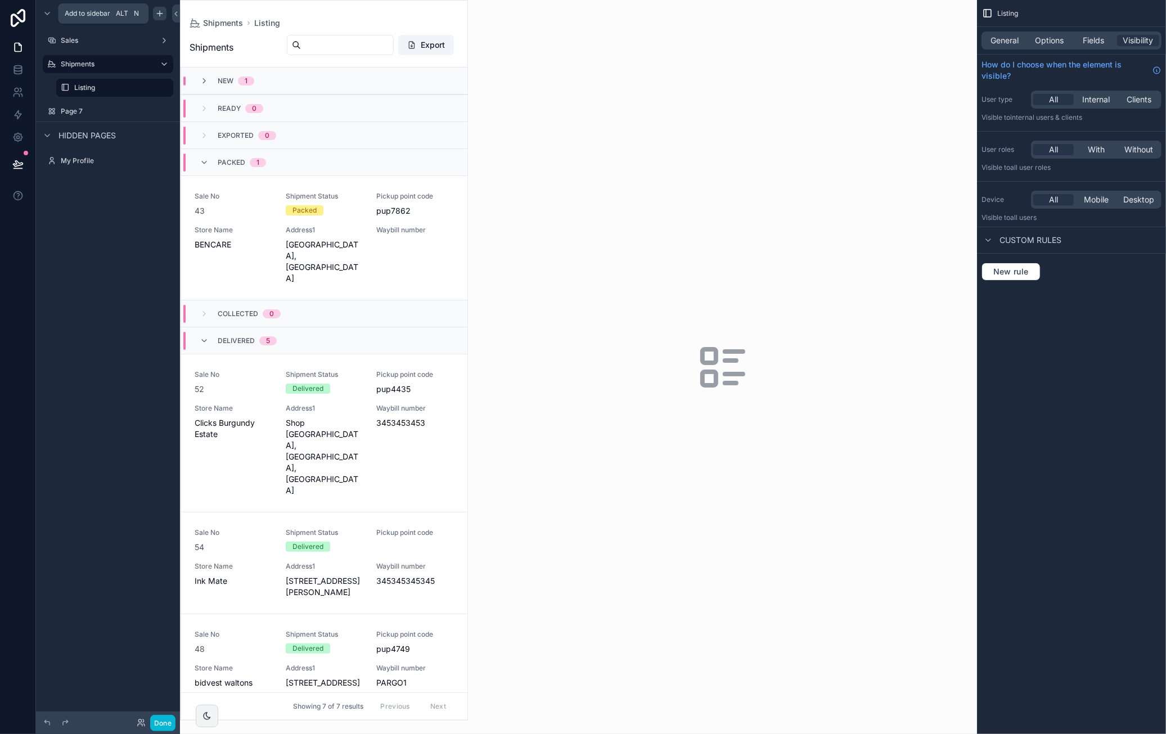
click at [163, 15] on icon "scrollable content" at bounding box center [159, 13] width 9 height 9
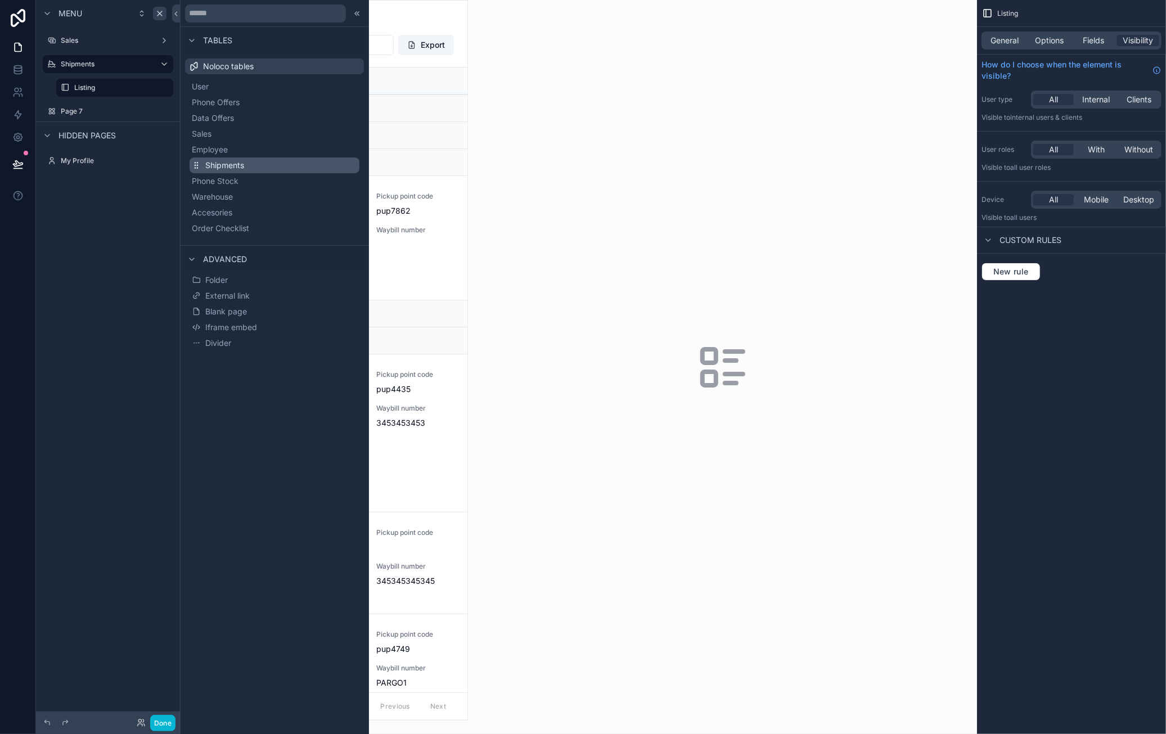
click at [236, 161] on span "Shipments" at bounding box center [224, 165] width 39 height 11
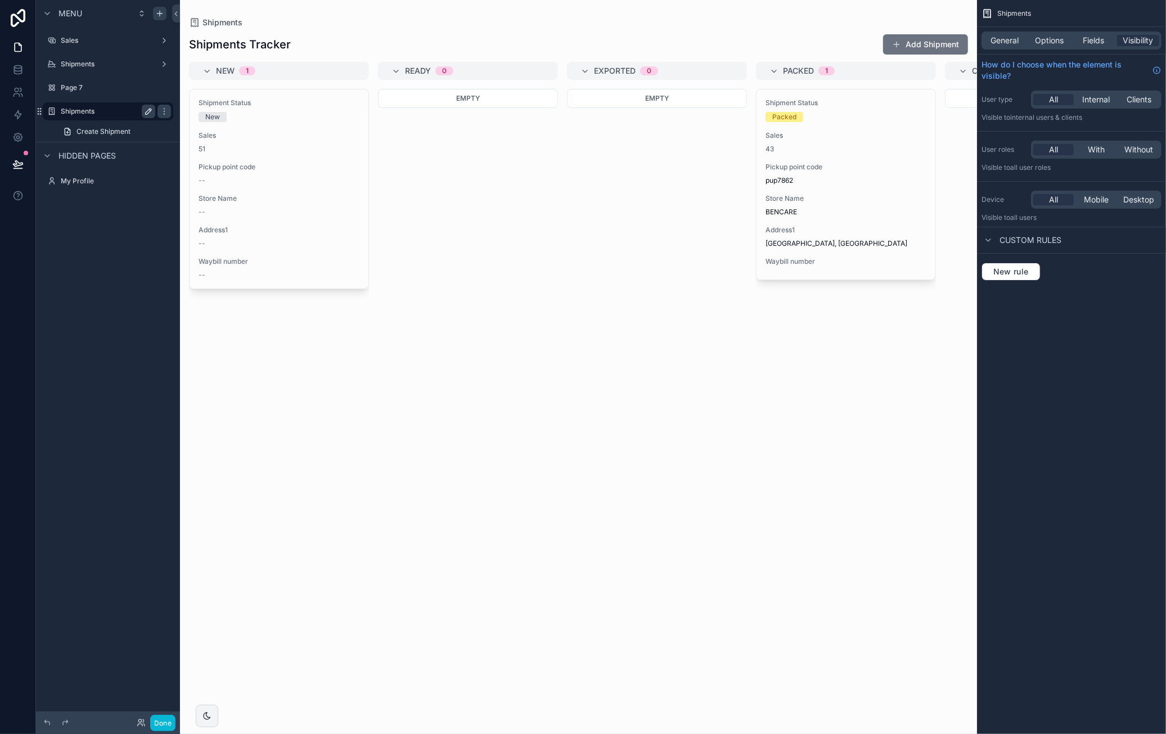
click at [147, 112] on icon "scrollable content" at bounding box center [148, 111] width 9 height 9
click at [66, 109] on input "*********" at bounding box center [99, 111] width 76 height 13
type input "**********"
click at [107, 62] on label "Shipments" at bounding box center [106, 64] width 90 height 9
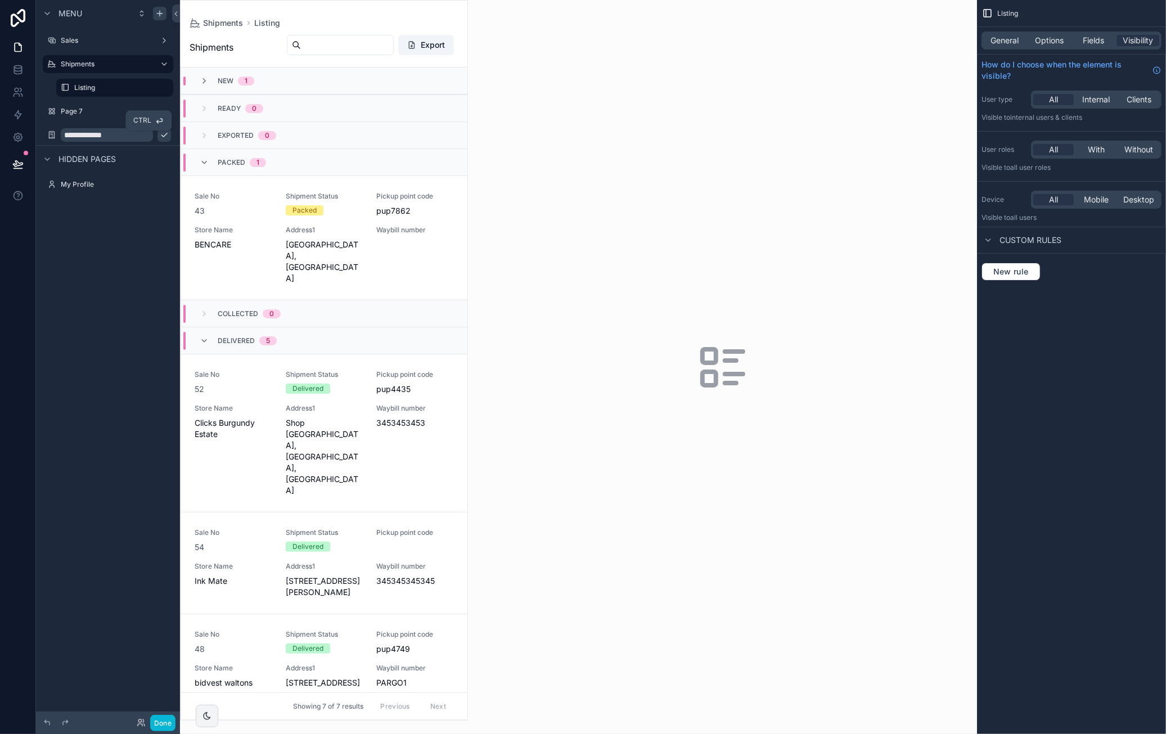
click at [160, 136] on icon "scrollable content" at bounding box center [164, 134] width 9 height 9
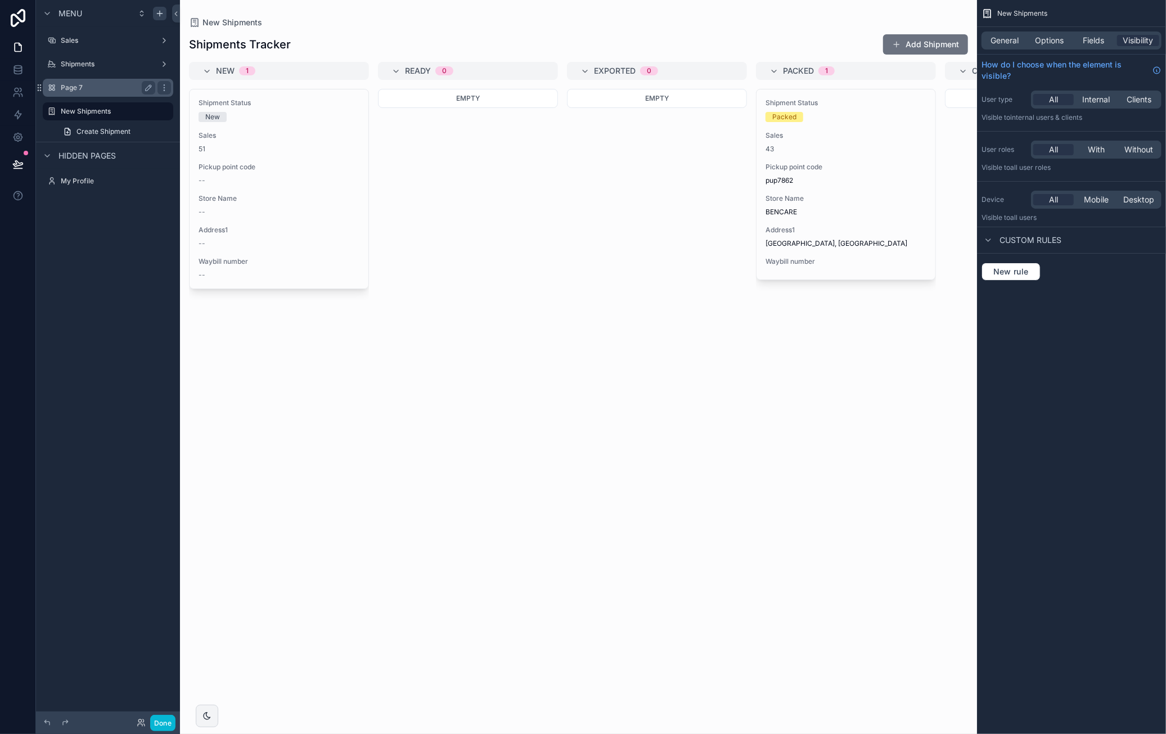
click at [103, 93] on div "Page 7" at bounding box center [108, 87] width 94 height 13
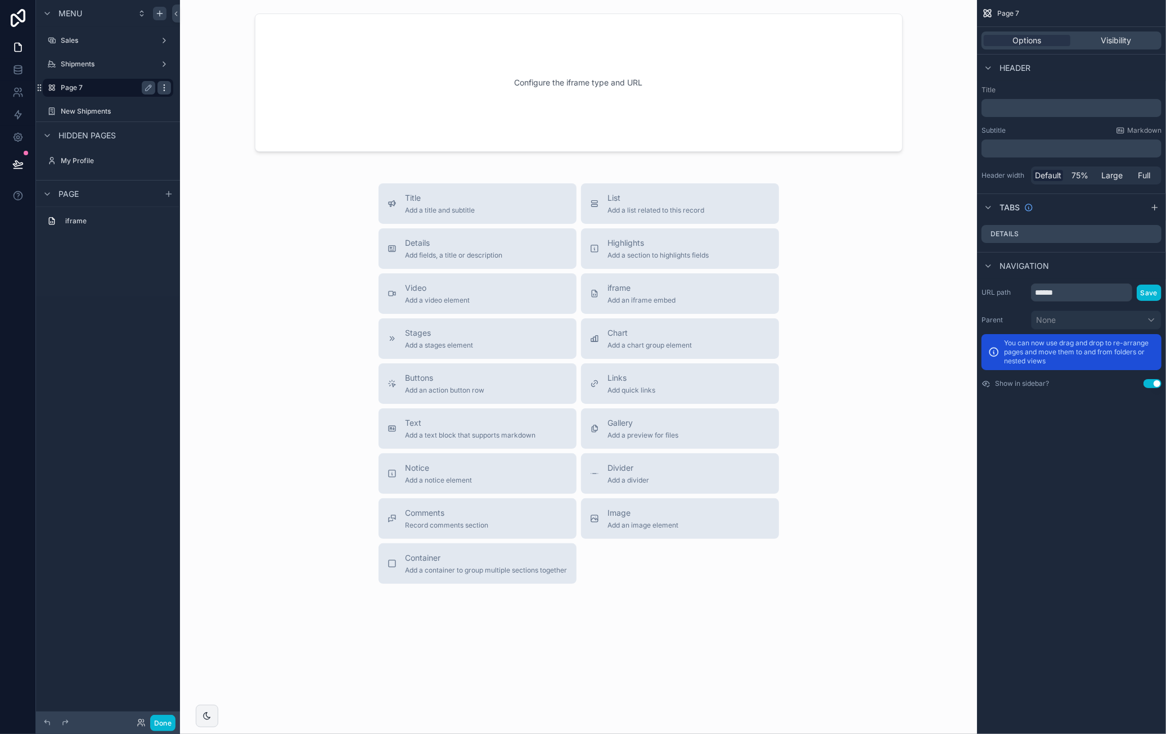
click at [161, 89] on icon "scrollable content" at bounding box center [164, 87] width 9 height 9
click at [213, 92] on span "Remove" at bounding box center [215, 95] width 30 height 11
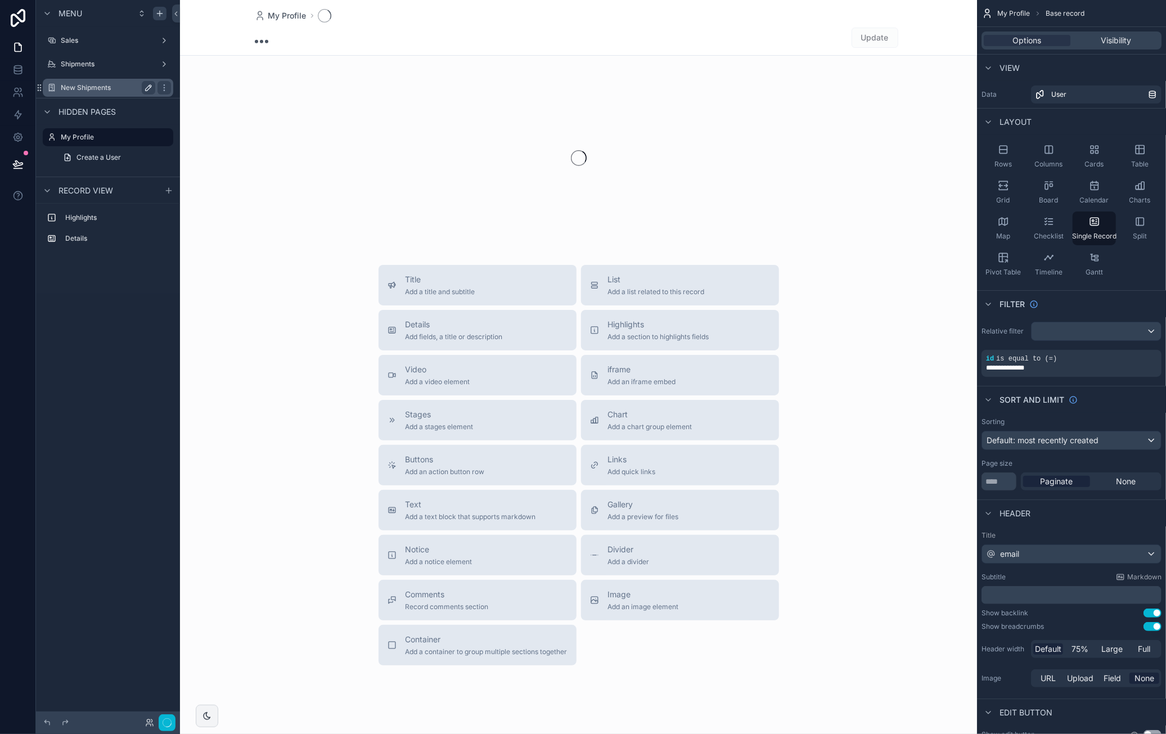
click at [79, 92] on label "New Shipments" at bounding box center [106, 87] width 90 height 9
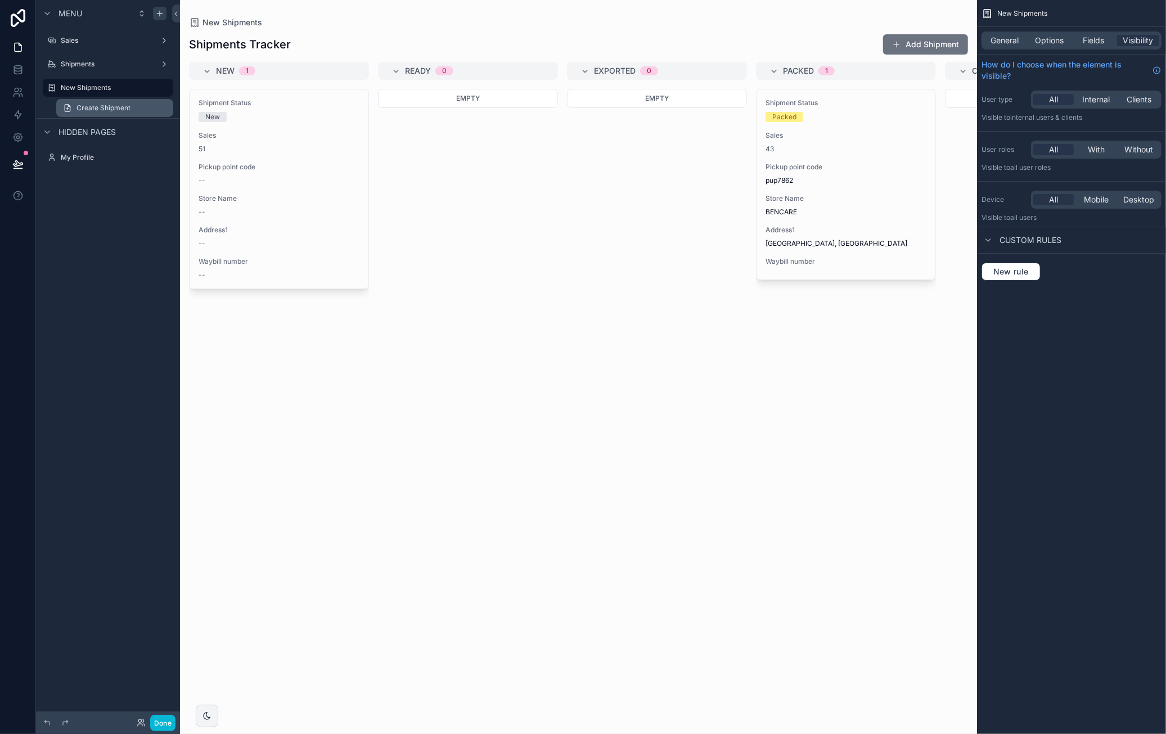
click at [121, 104] on span "Create Shipment" at bounding box center [103, 107] width 54 height 9
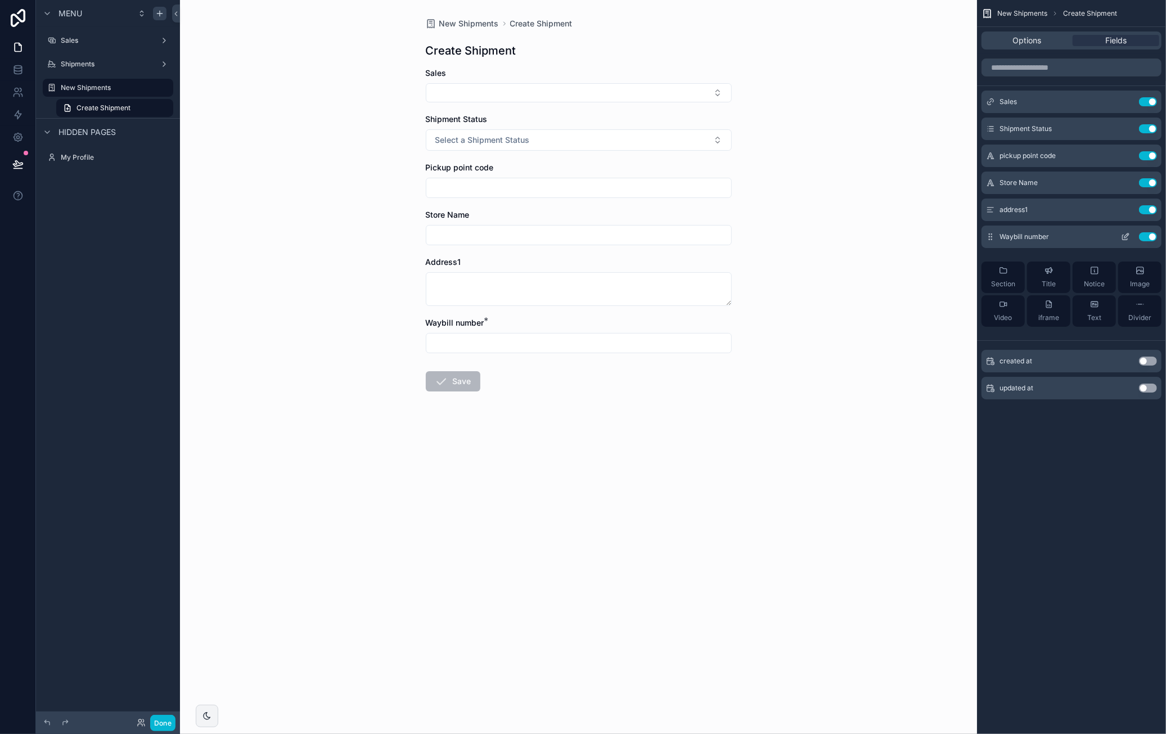
click at [1147, 235] on button "Use setting" at bounding box center [1148, 236] width 18 height 9
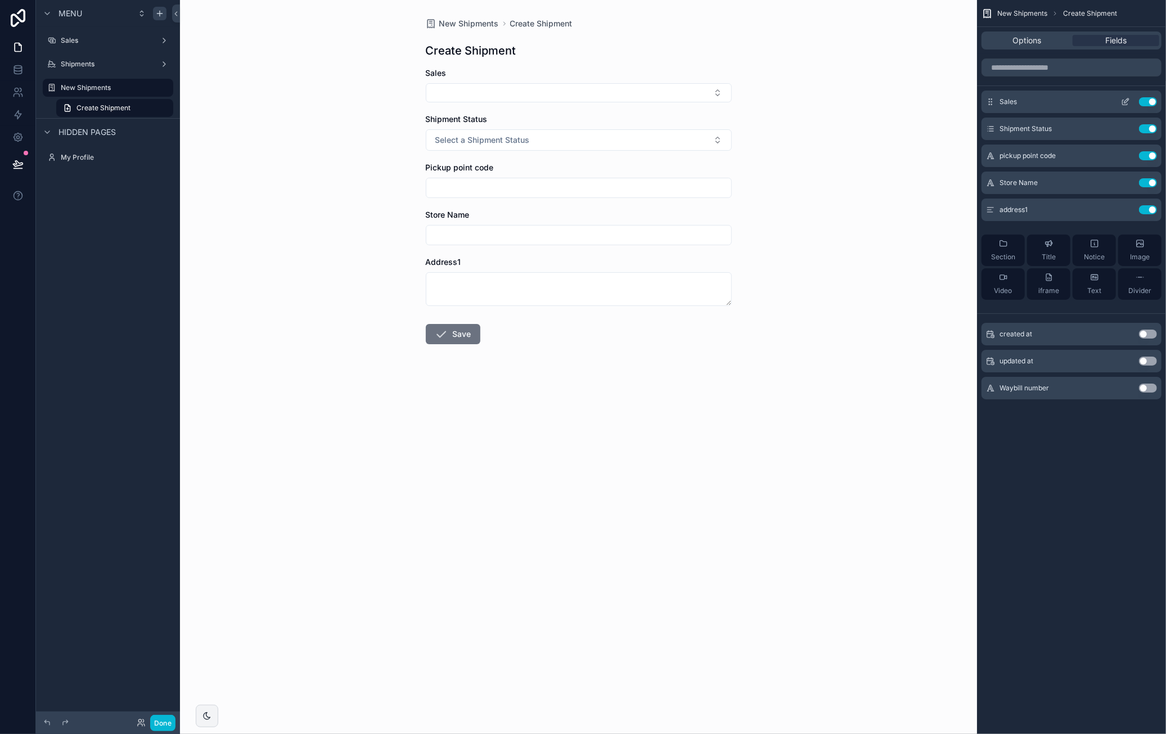
click at [1128, 102] on icon "scrollable content" at bounding box center [1125, 101] width 9 height 9
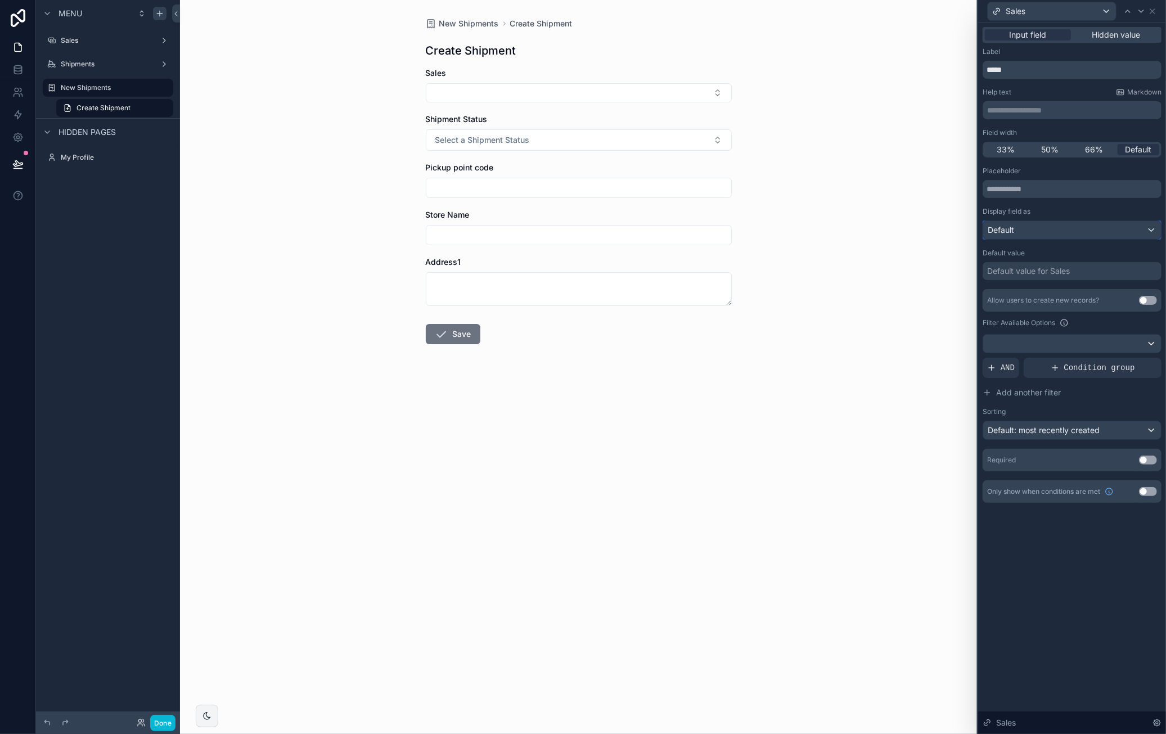
click at [1048, 232] on div "Default" at bounding box center [1072, 230] width 178 height 18
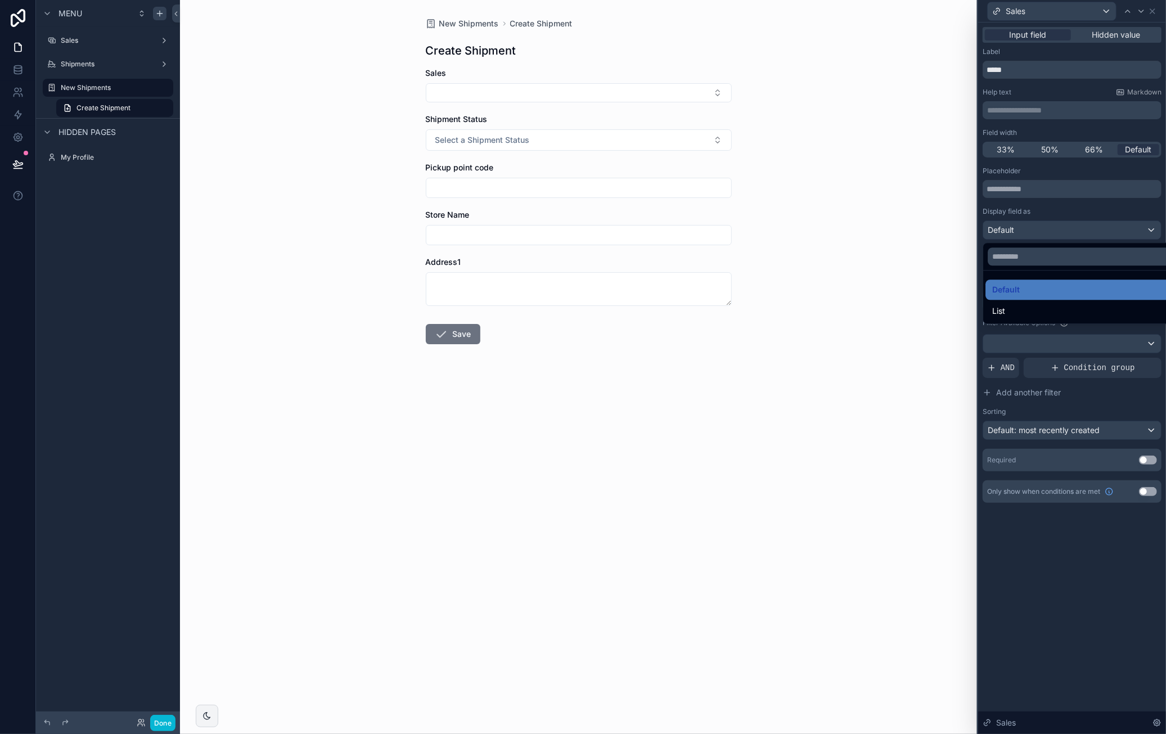
click at [1070, 208] on div at bounding box center [1072, 367] width 188 height 734
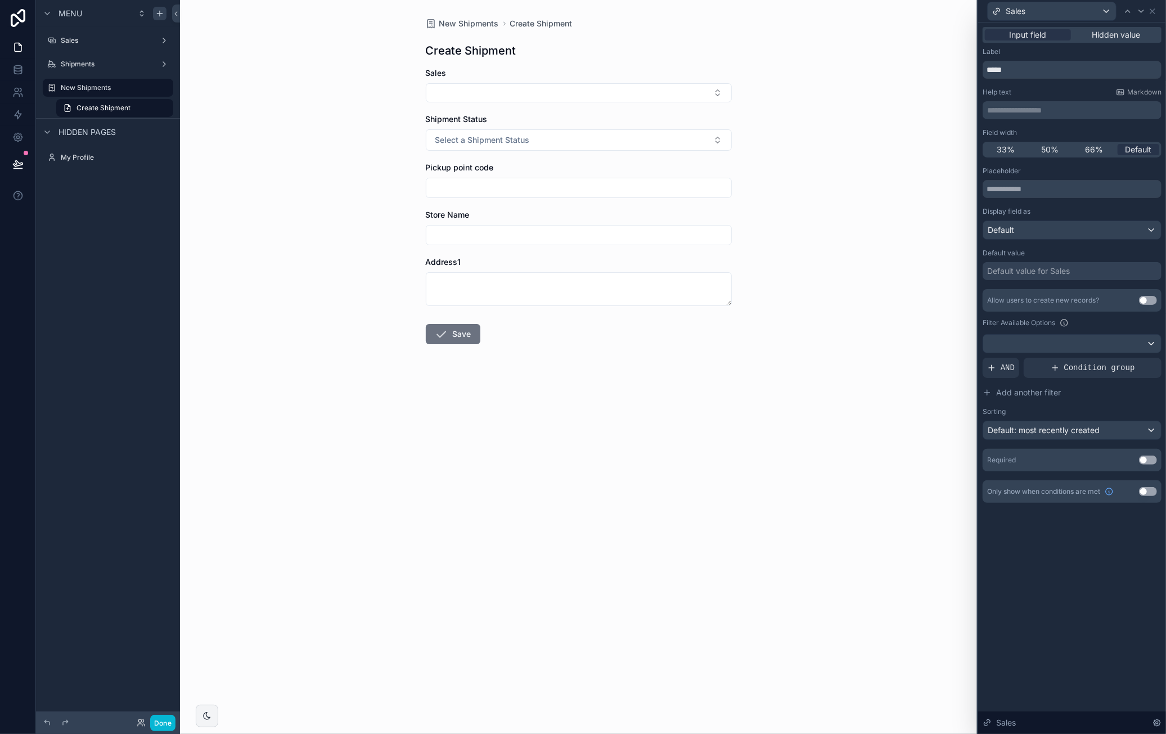
click at [1052, 266] on div "Default value for Sales" at bounding box center [1028, 270] width 83 height 11
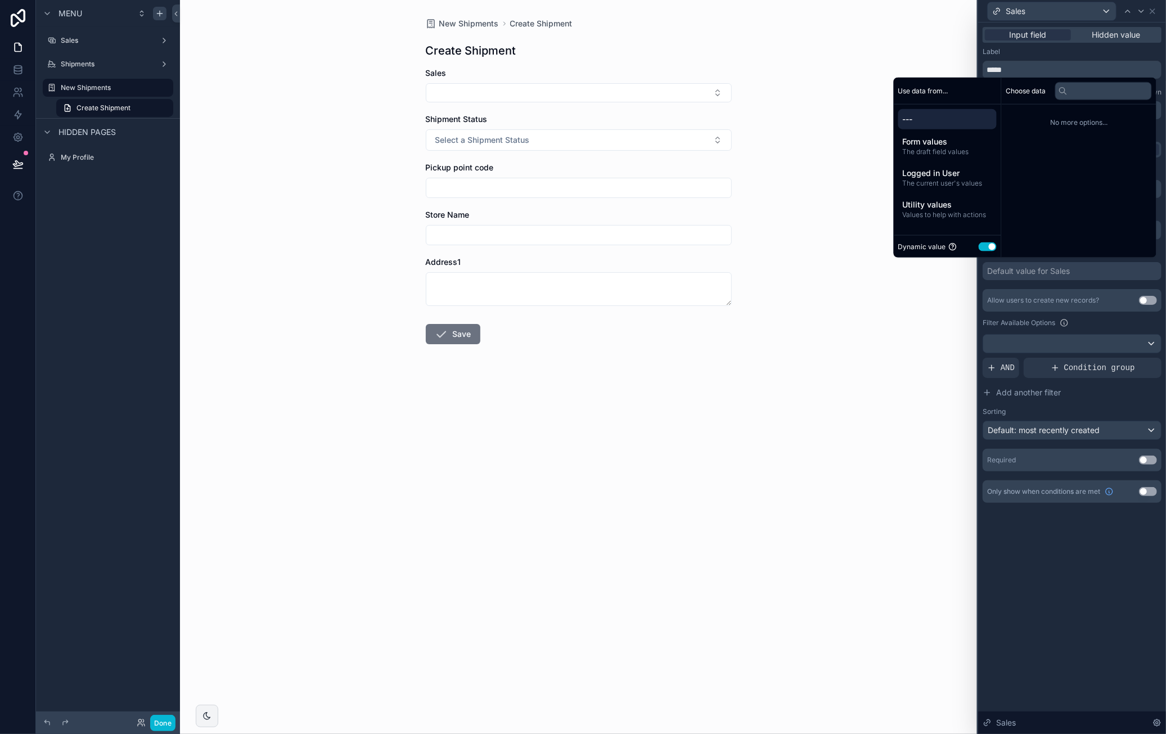
click at [982, 245] on button "Use setting" at bounding box center [988, 246] width 18 height 9
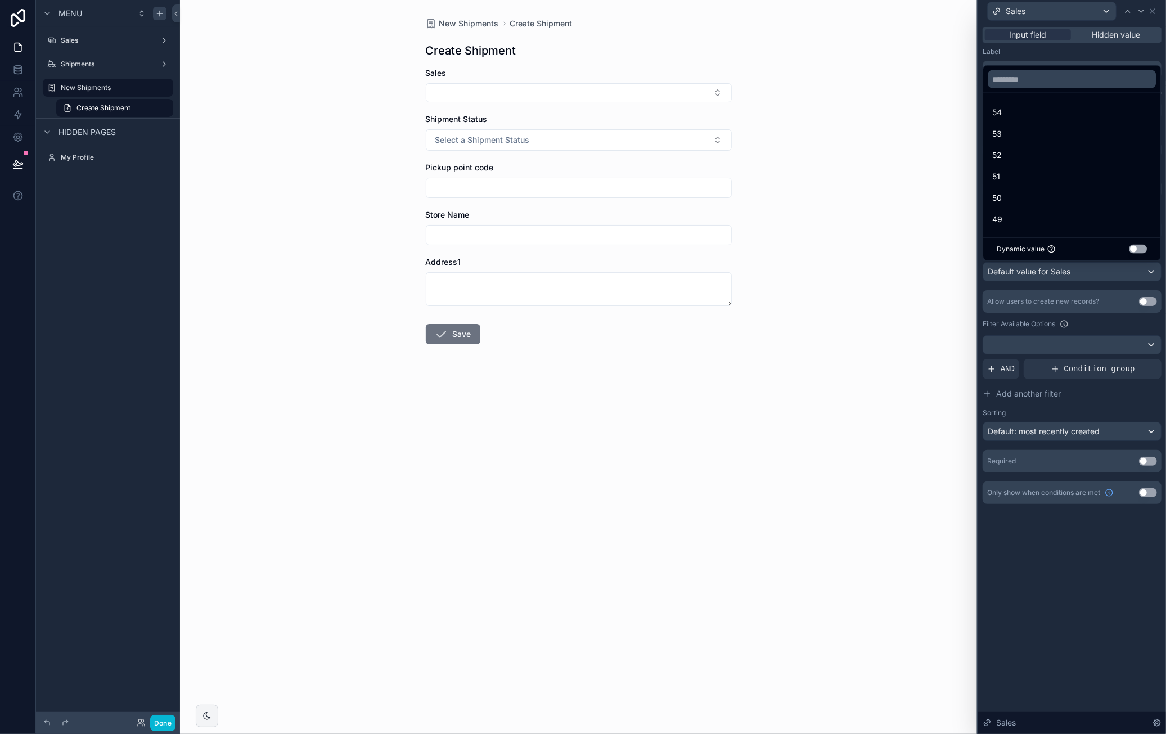
click at [1136, 248] on button "Use setting" at bounding box center [1138, 249] width 18 height 9
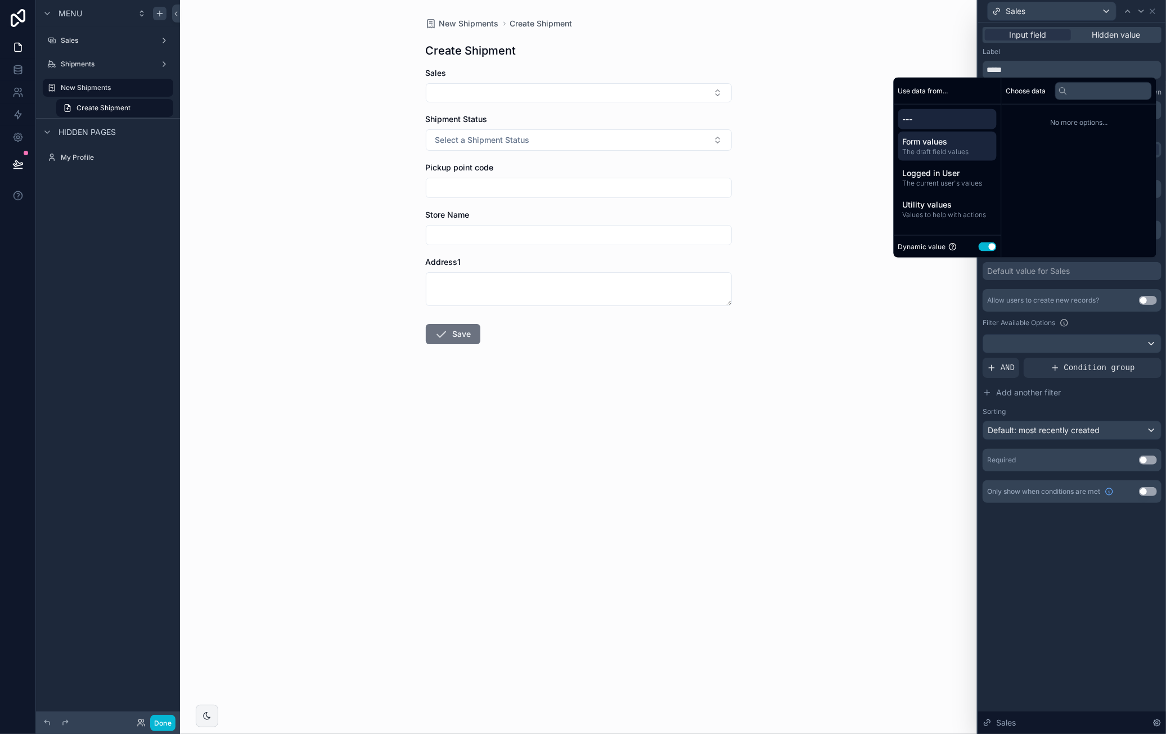
click at [957, 150] on span "The draft field values" at bounding box center [947, 151] width 89 height 9
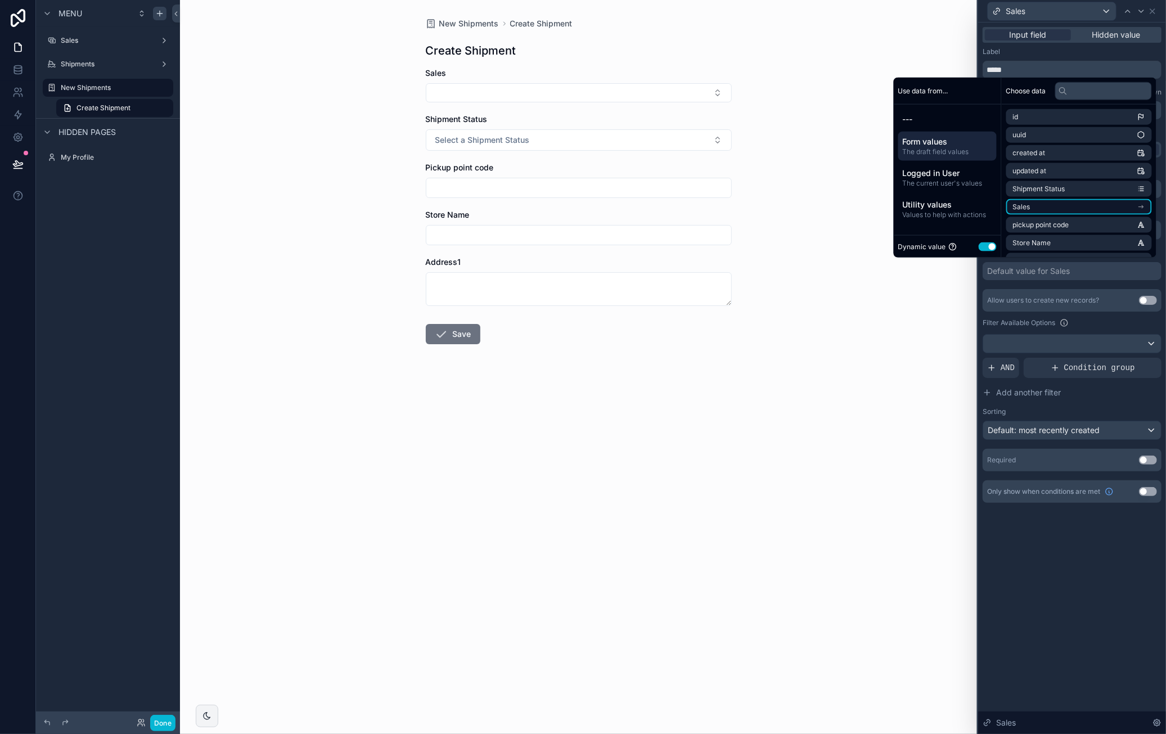
click at [1038, 210] on li "Sales" at bounding box center [1079, 207] width 146 height 16
click at [1109, 141] on li "id" at bounding box center [1079, 137] width 146 height 16
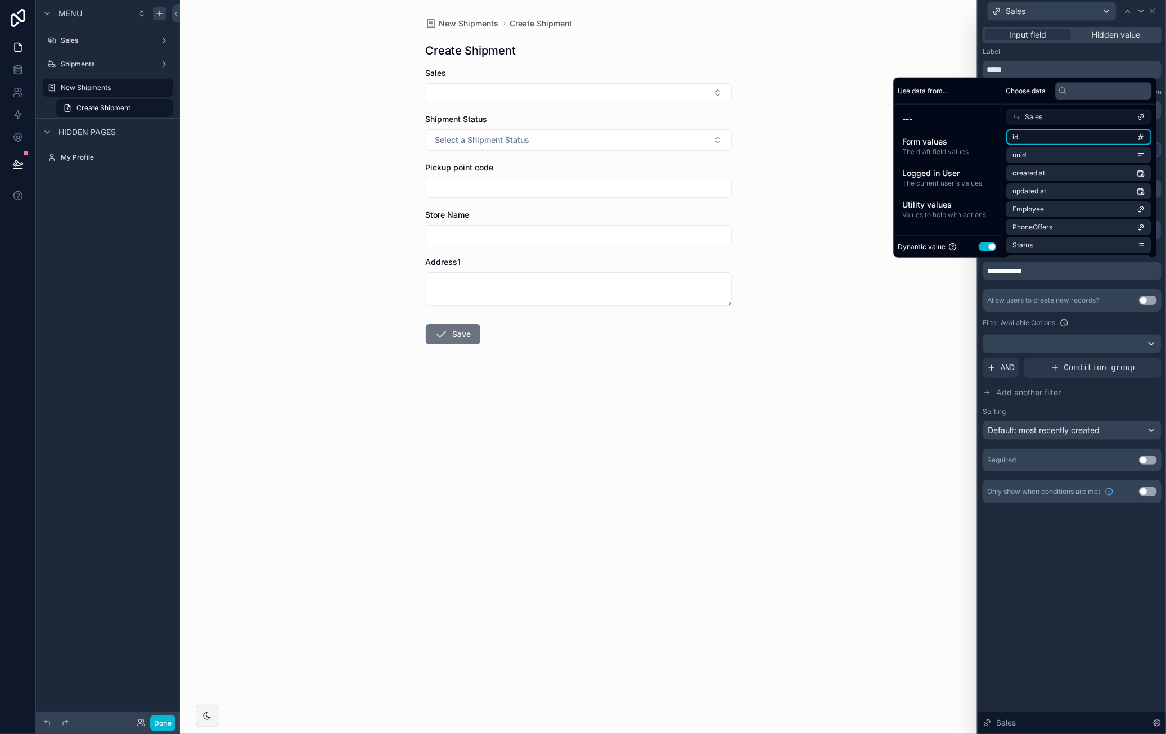
click at [1075, 137] on li "id" at bounding box center [1079, 137] width 146 height 16
click at [1048, 139] on li "id" at bounding box center [1079, 137] width 146 height 16
click at [1052, 138] on li "id" at bounding box center [1079, 137] width 146 height 16
click at [1054, 138] on li "id" at bounding box center [1079, 137] width 146 height 16
click at [949, 115] on span "---" at bounding box center [947, 119] width 89 height 11
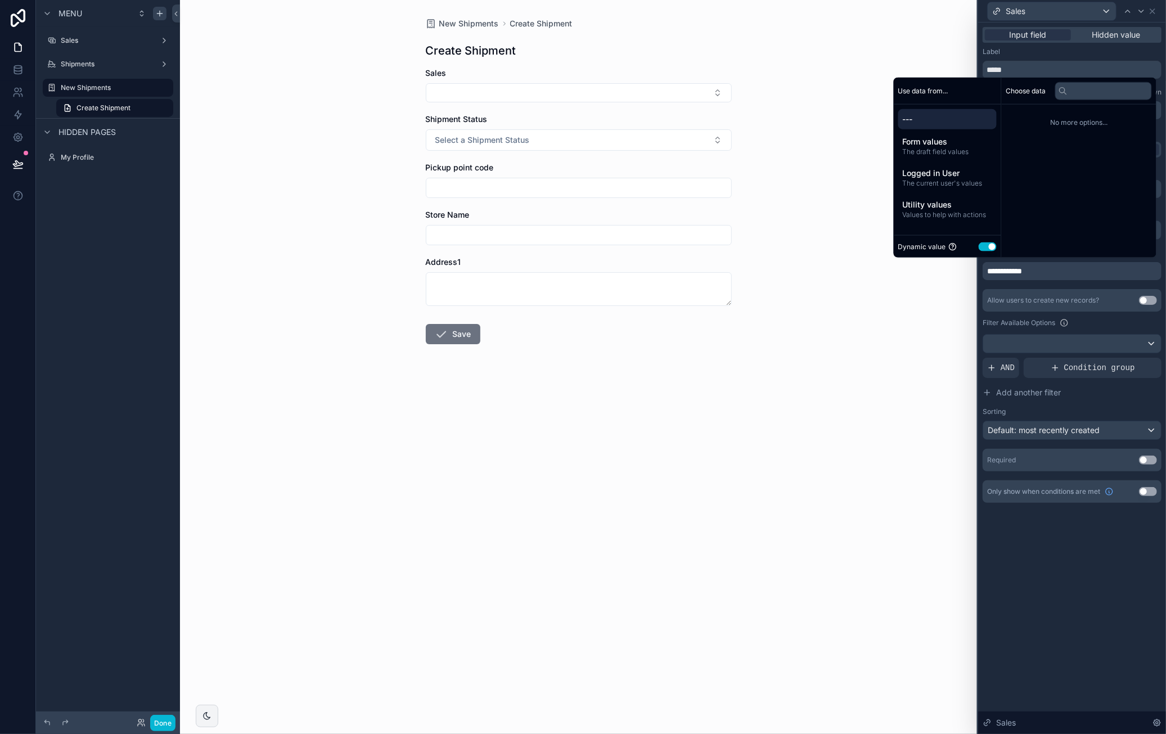
click at [1053, 583] on div "**********" at bounding box center [1072, 377] width 188 height 711
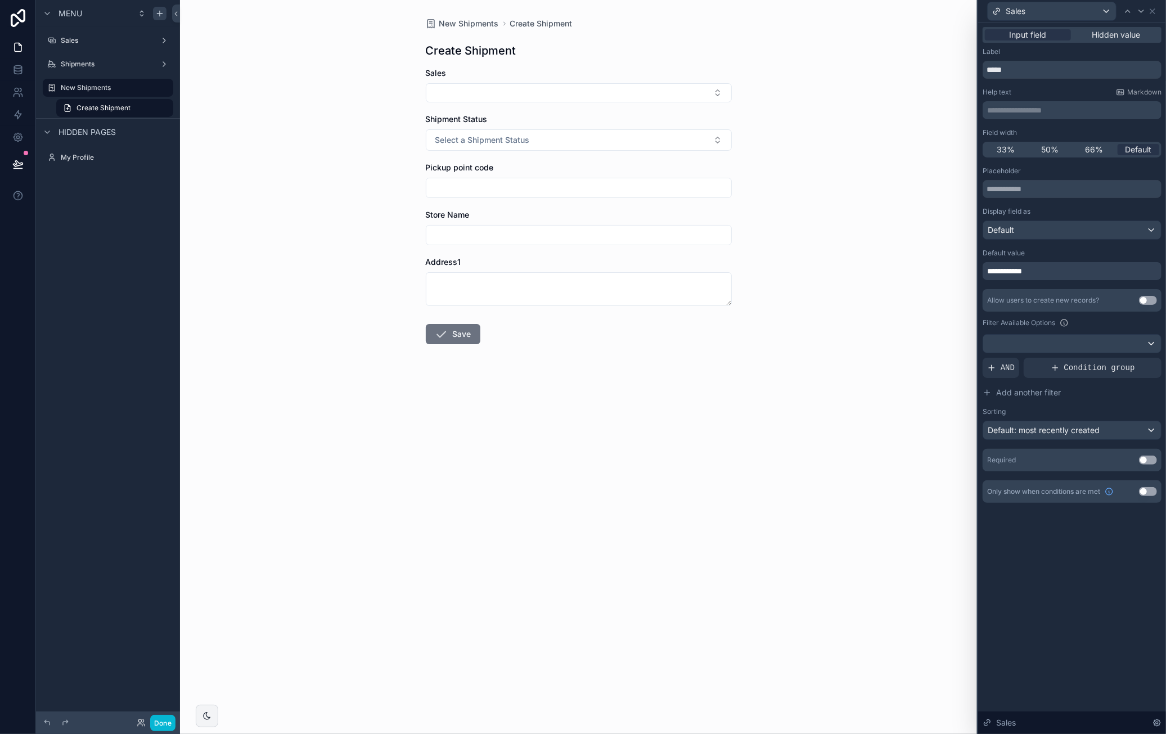
click at [1048, 268] on div "**********" at bounding box center [1072, 271] width 179 height 18
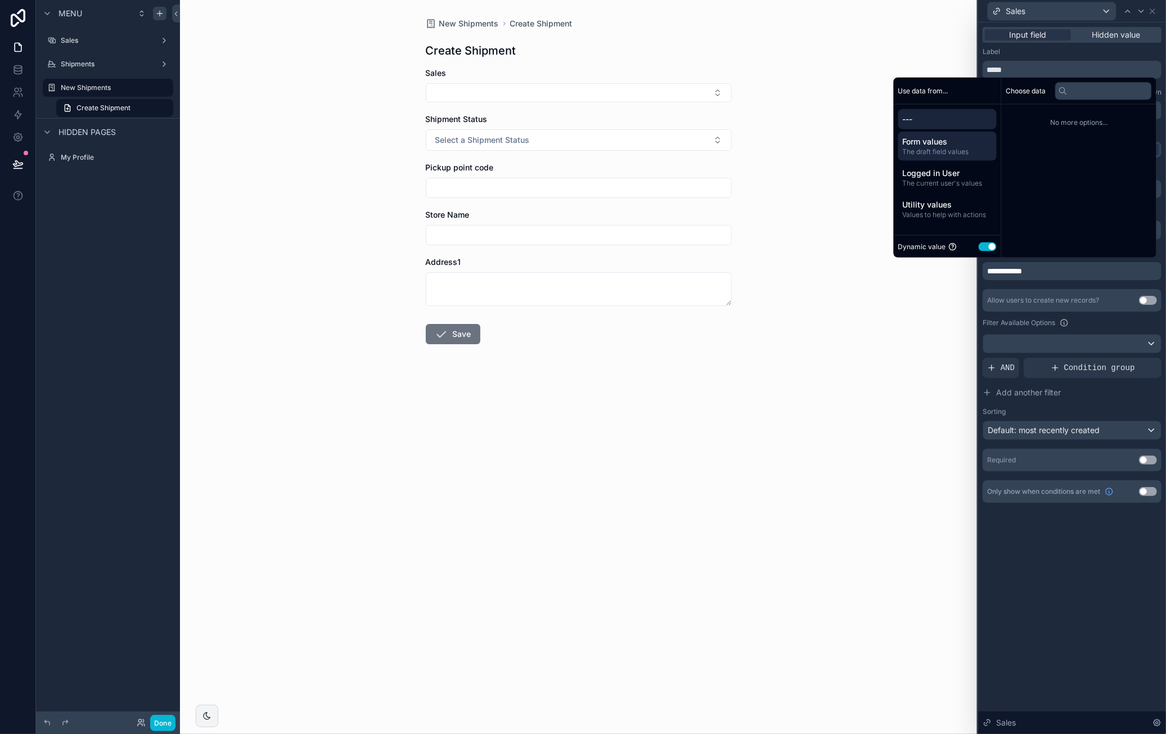
click at [946, 144] on span "Form values" at bounding box center [947, 141] width 89 height 11
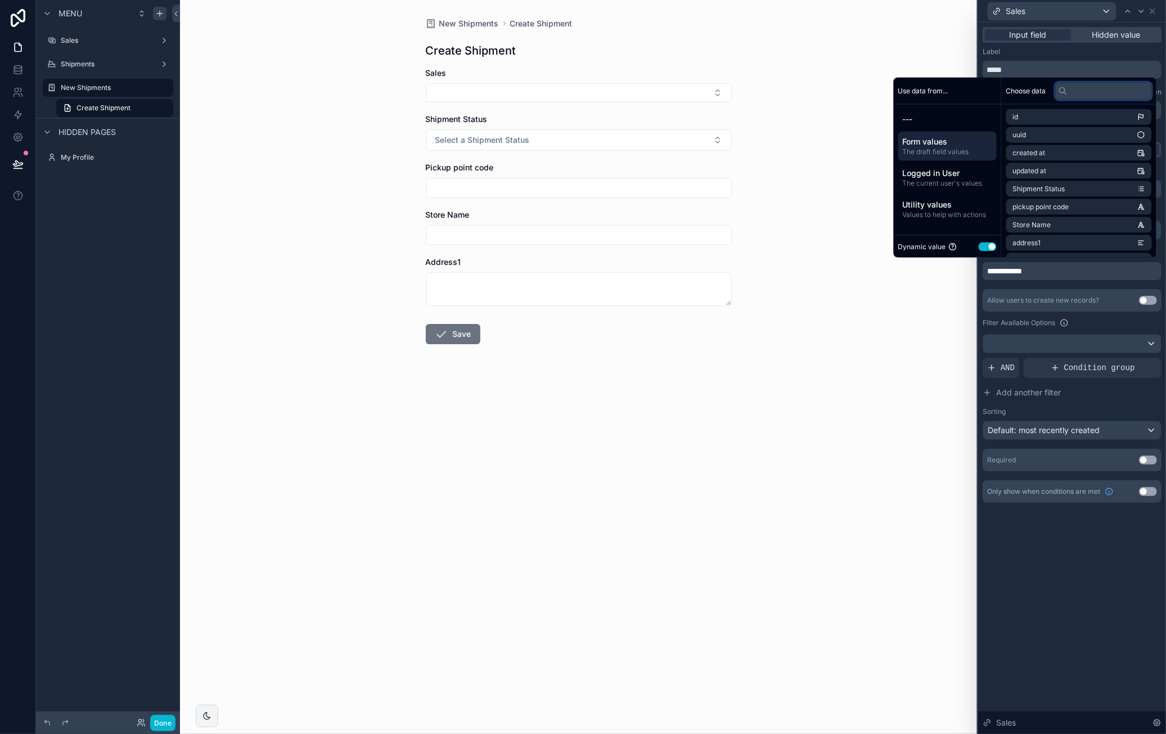
click at [1076, 89] on input "text" at bounding box center [1103, 91] width 97 height 18
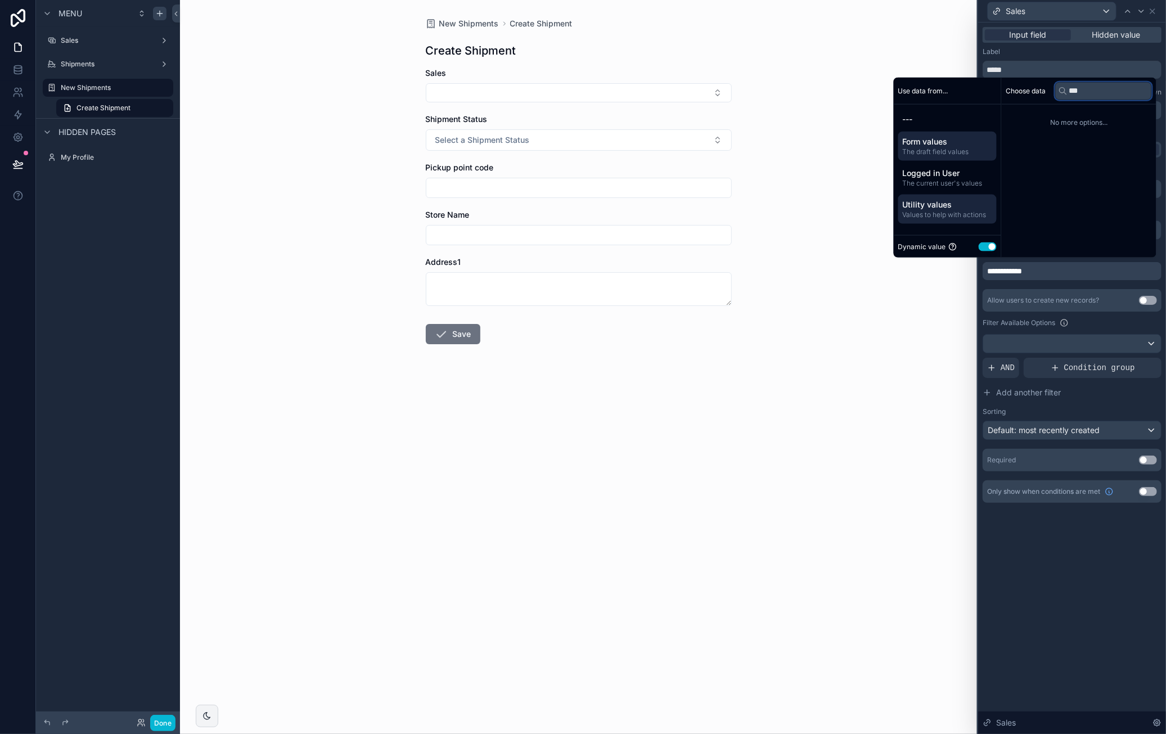
type input "***"
click at [948, 212] on span "Values to help with actions" at bounding box center [947, 214] width 89 height 9
click at [948, 87] on div "Use data from..." at bounding box center [947, 91] width 107 height 27
click at [943, 141] on span "Form values" at bounding box center [947, 141] width 89 height 11
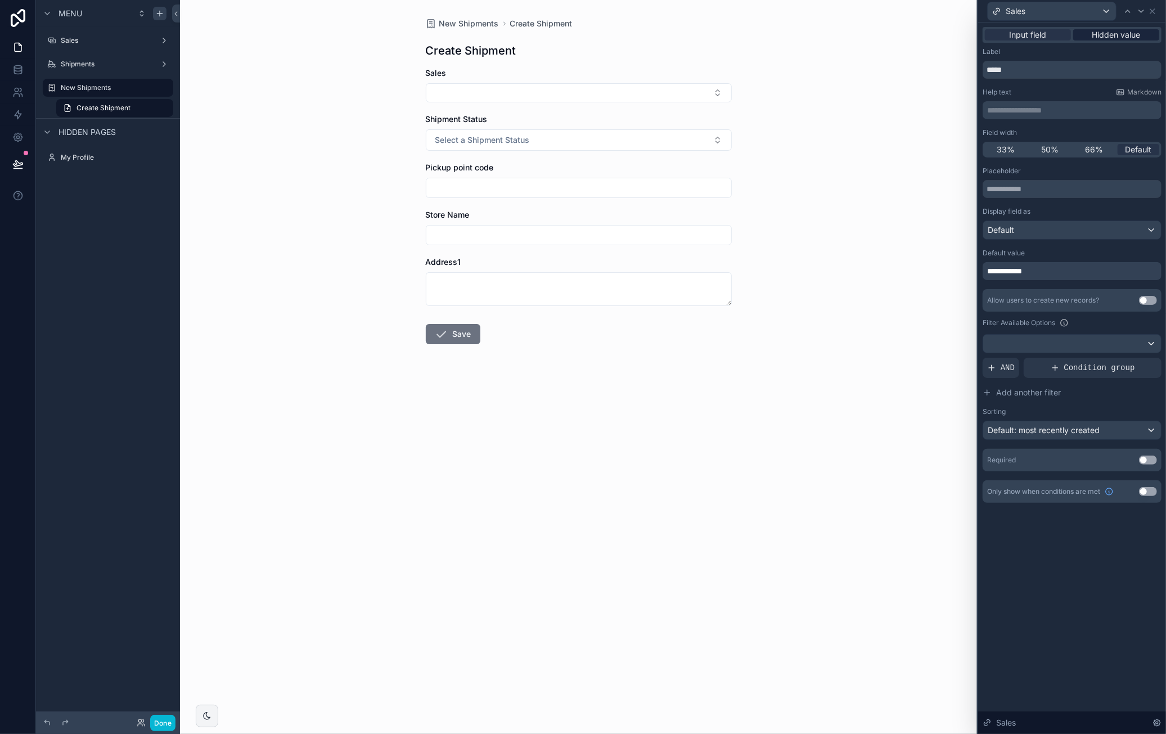
click at [1114, 31] on span "Hidden value" at bounding box center [1116, 34] width 48 height 11
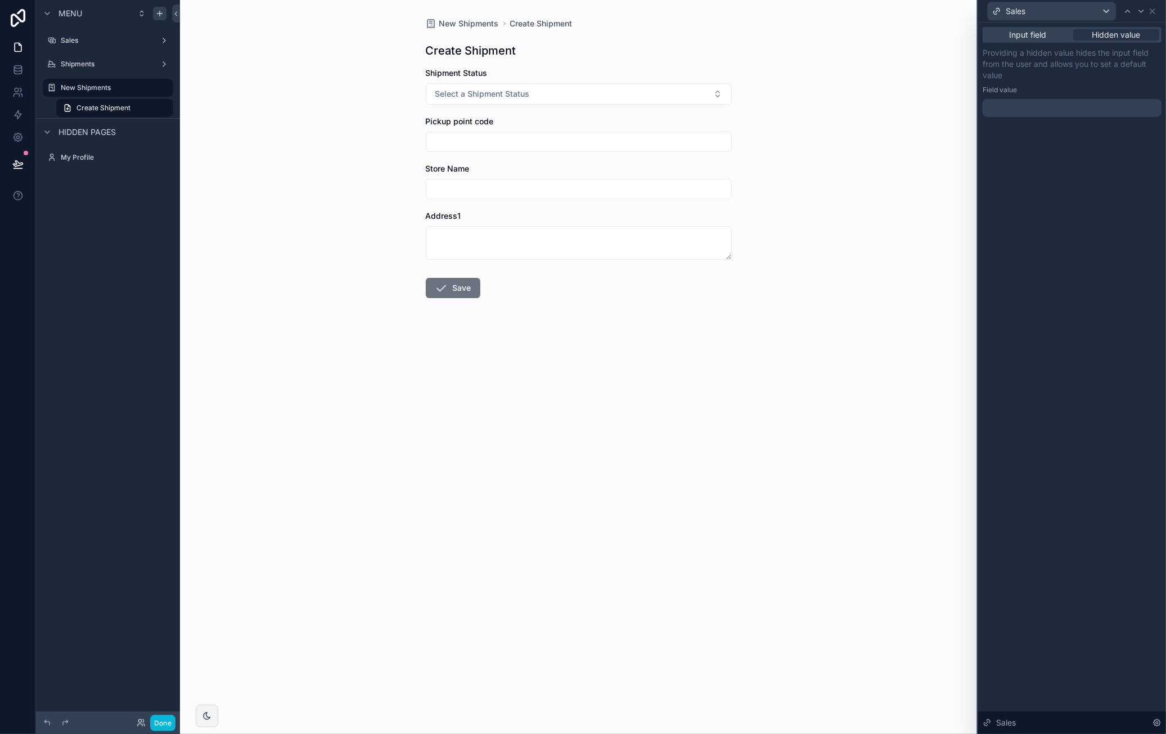
click at [1032, 110] on div at bounding box center [1072, 108] width 179 height 18
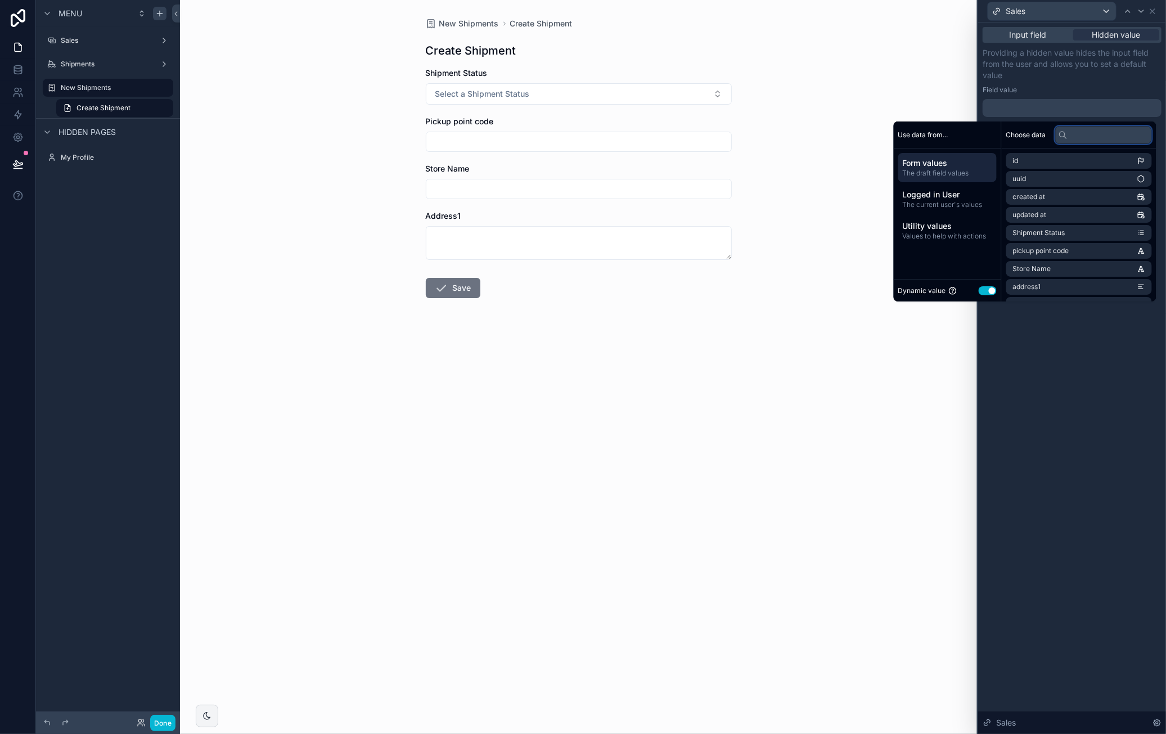
click at [1087, 137] on input "text" at bounding box center [1103, 135] width 97 height 18
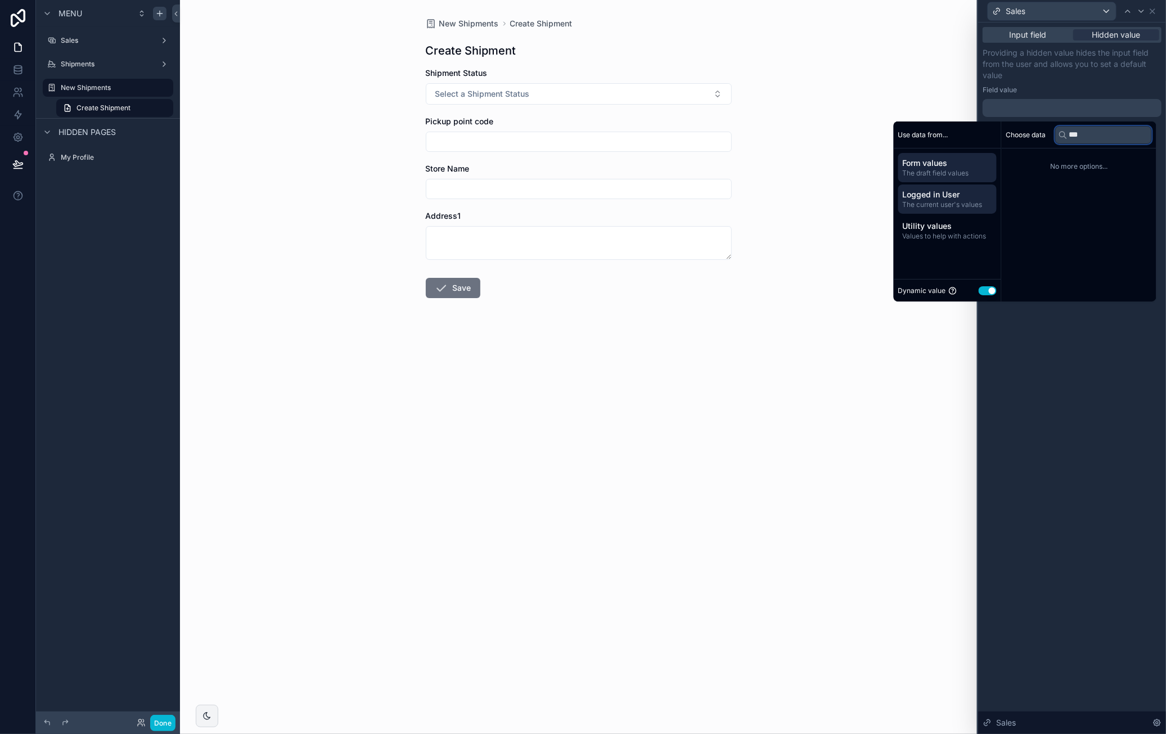
type input "***"
click at [948, 196] on span "Logged in User" at bounding box center [947, 194] width 89 height 11
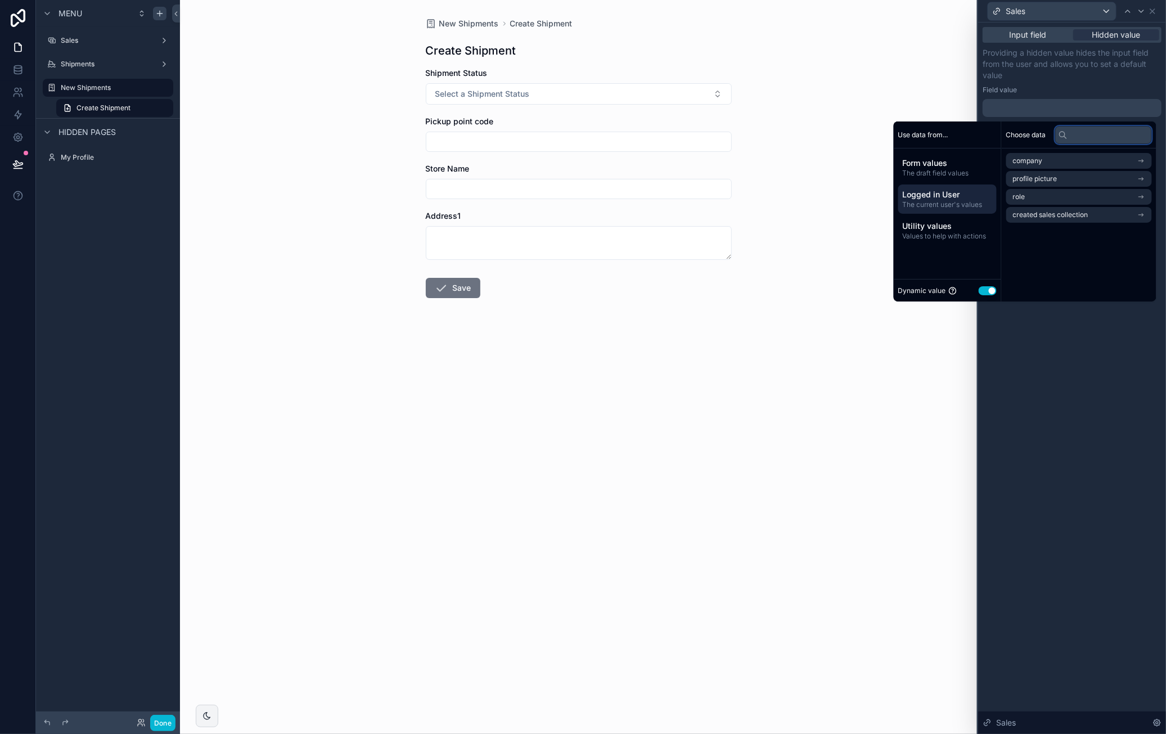
click at [1094, 137] on input "text" at bounding box center [1103, 135] width 97 height 18
click at [969, 220] on span "Utility values" at bounding box center [947, 225] width 89 height 11
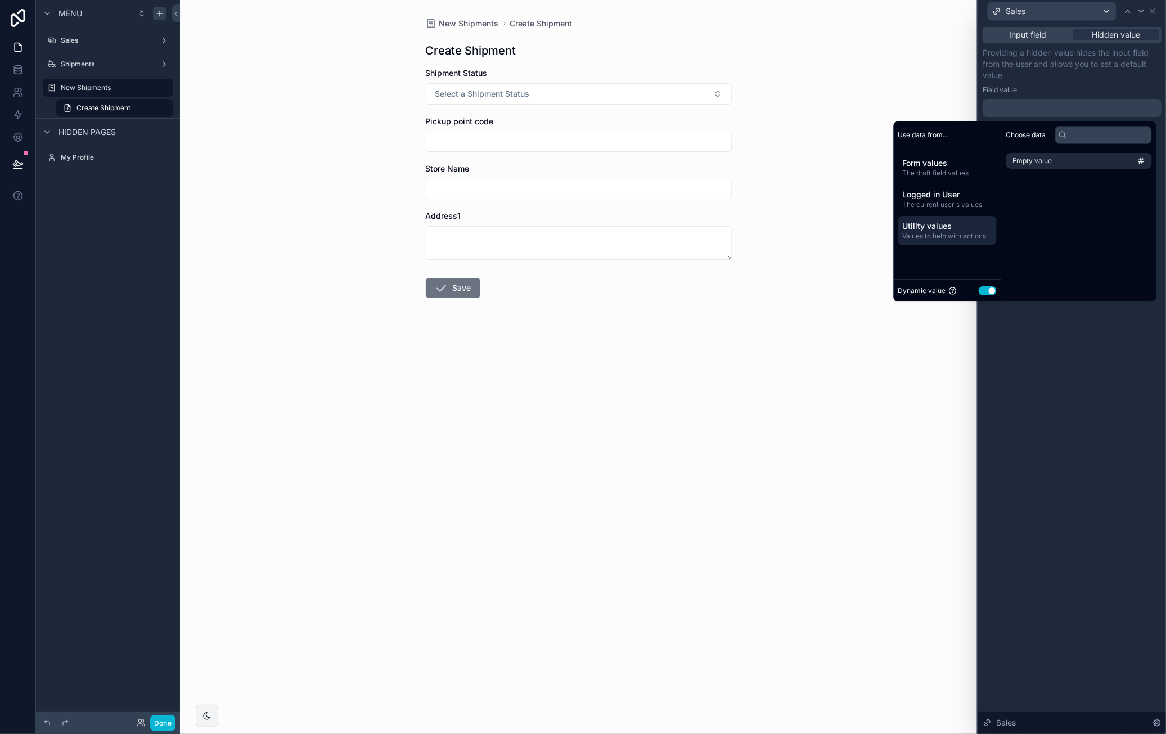
click at [1061, 363] on div "Input field Hidden value Providing a hidden value hides the input field from th…" at bounding box center [1072, 377] width 188 height 711
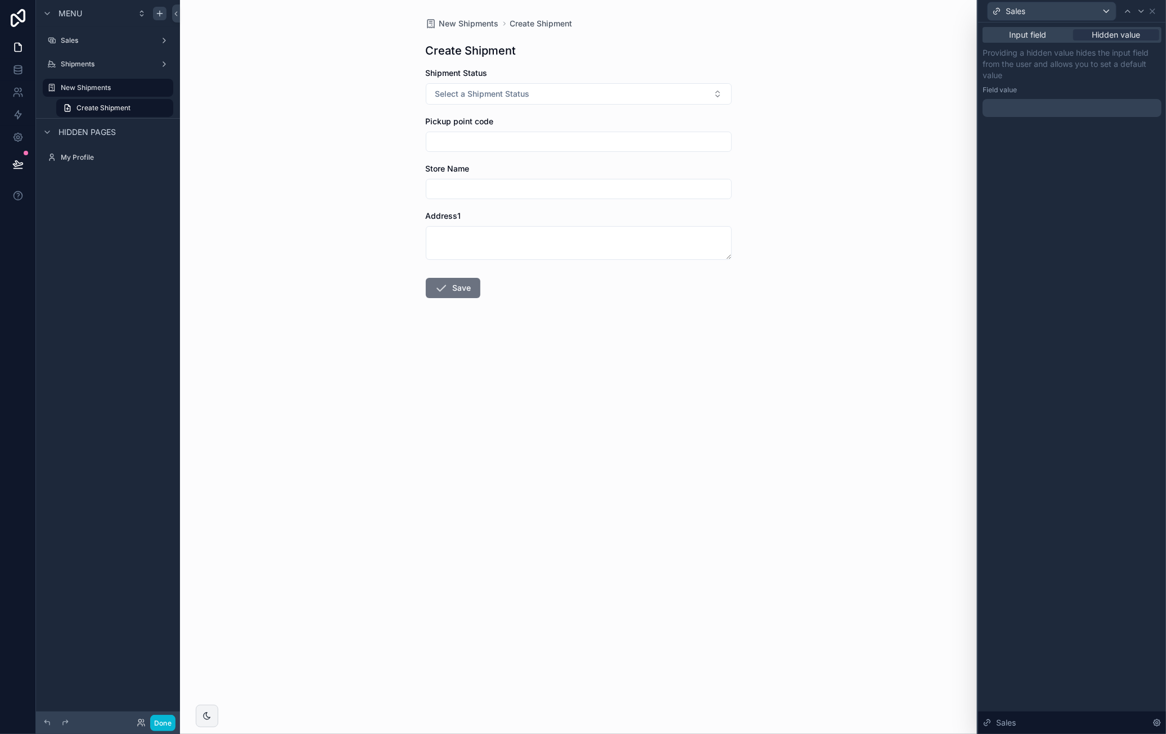
click at [1044, 107] on div at bounding box center [1072, 108] width 179 height 18
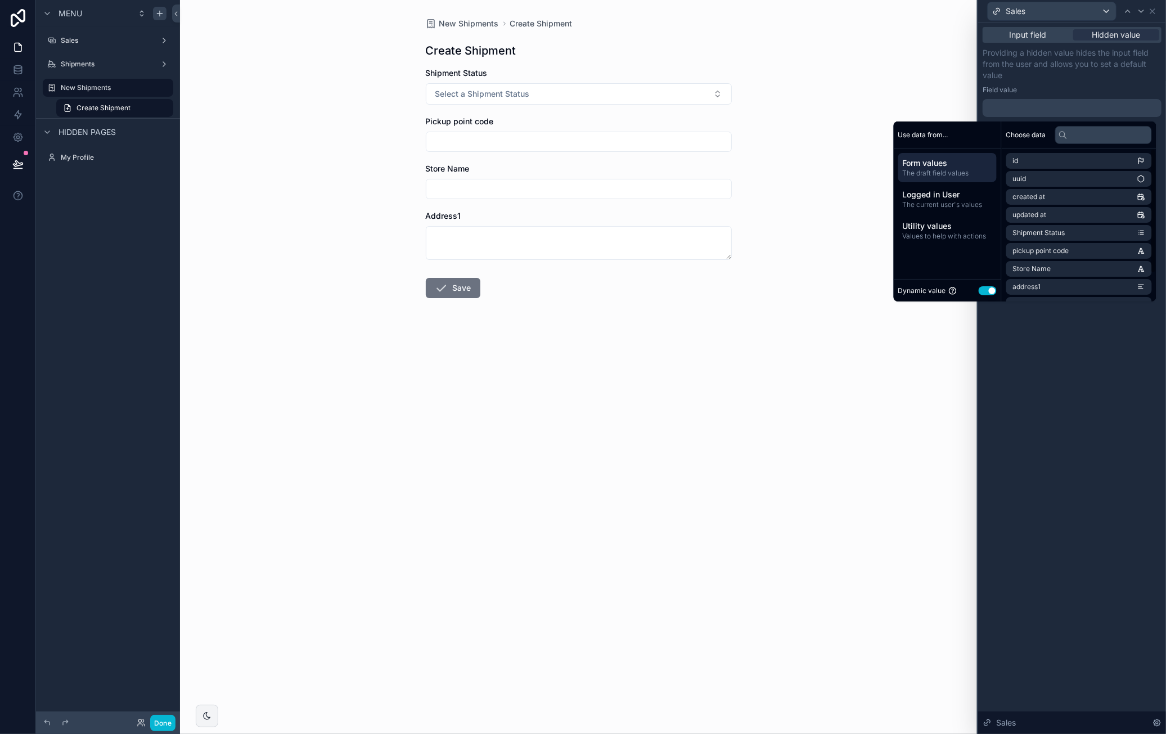
click at [1061, 385] on div "Input field Hidden value Providing a hidden value hides the input field from th…" at bounding box center [1072, 377] width 188 height 711
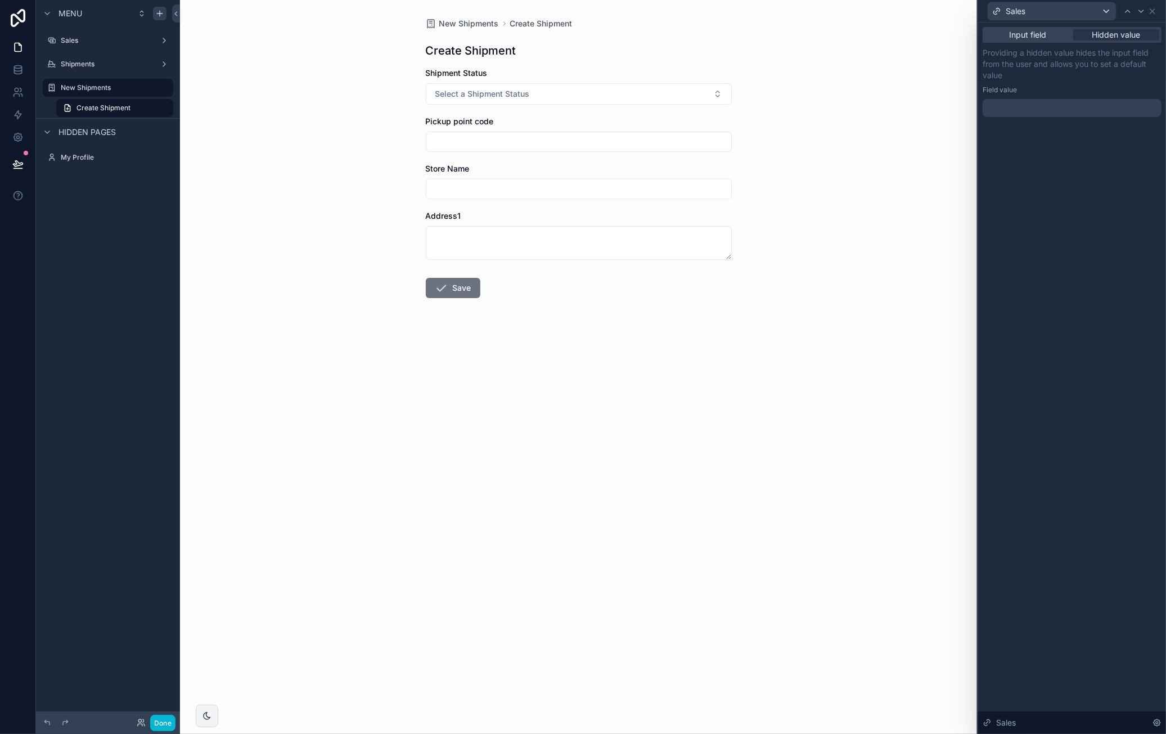
drag, startPoint x: 1039, startPoint y: 37, endPoint x: 1040, endPoint y: 45, distance: 8.0
click at [1039, 37] on span "Input field" at bounding box center [1027, 34] width 37 height 11
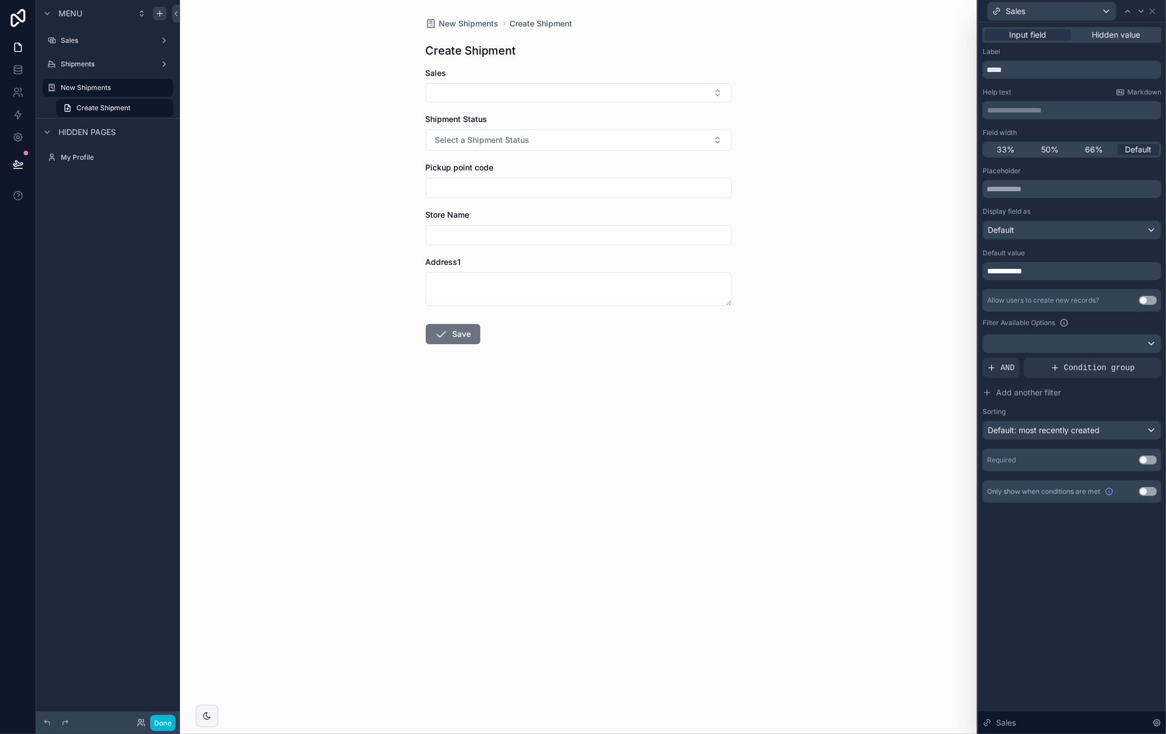
click at [1044, 265] on div "**********" at bounding box center [1072, 271] width 179 height 18
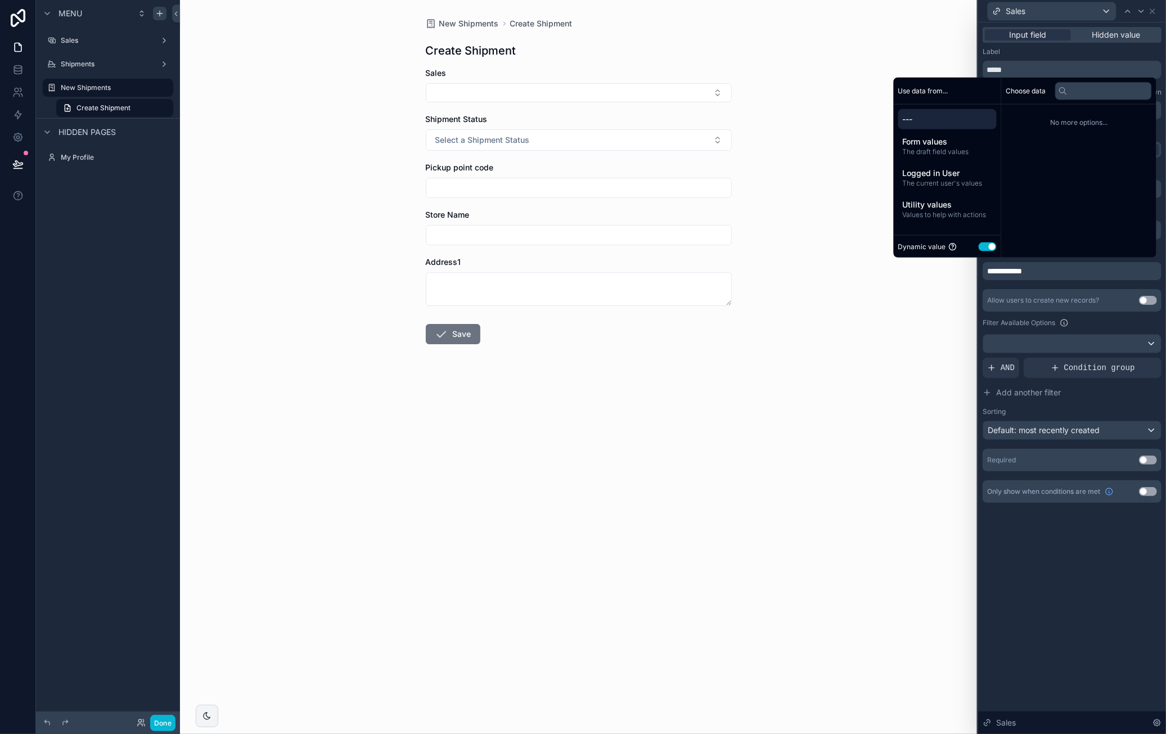
click at [983, 248] on button "Use setting" at bounding box center [988, 246] width 18 height 9
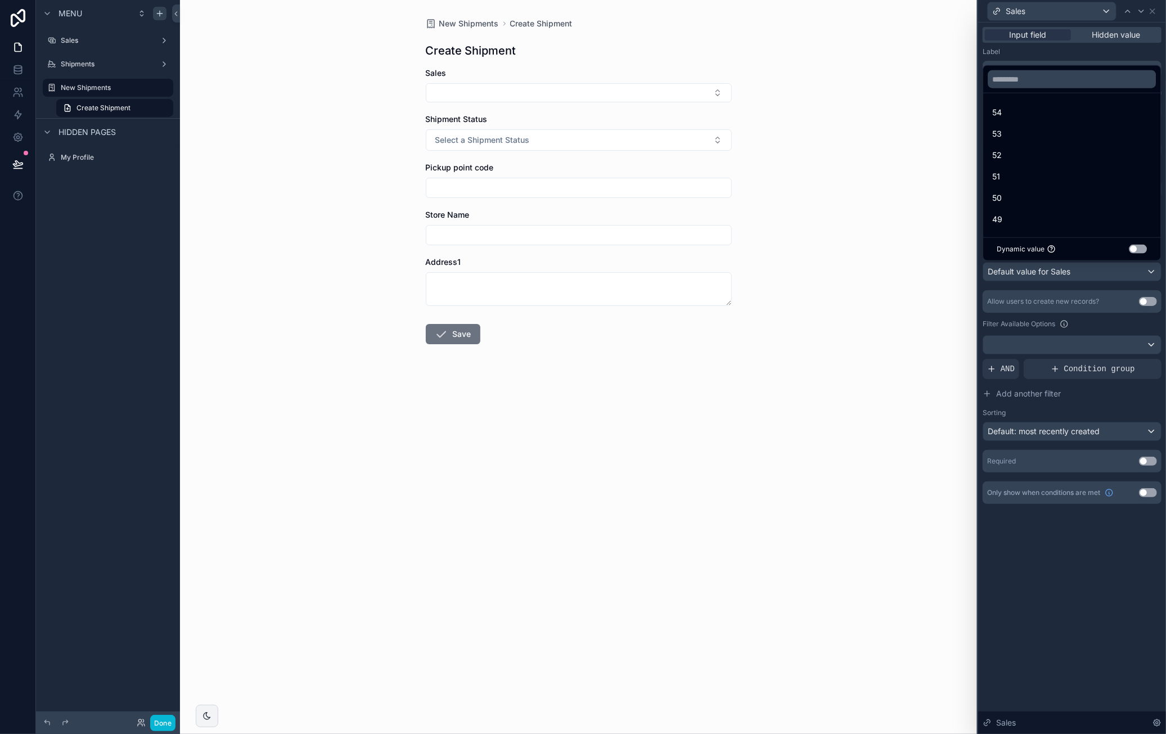
click at [1141, 247] on button "Use setting" at bounding box center [1138, 249] width 18 height 9
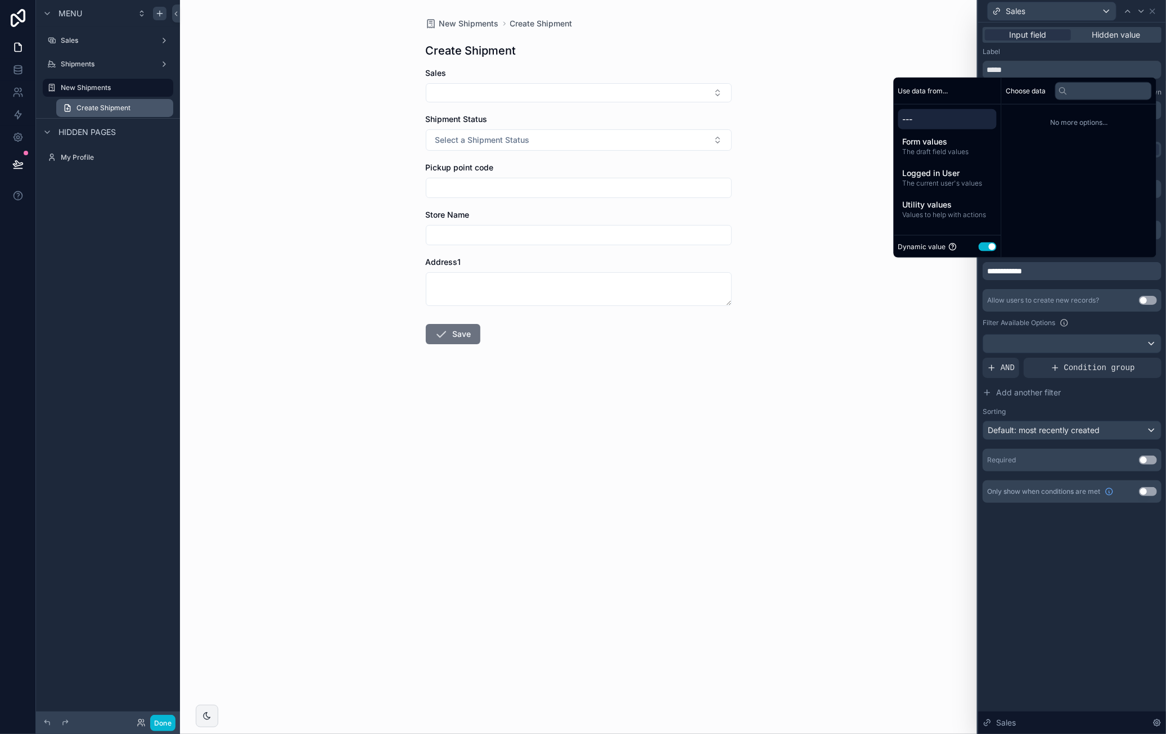
click at [121, 105] on span "Create Shipment" at bounding box center [103, 107] width 54 height 9
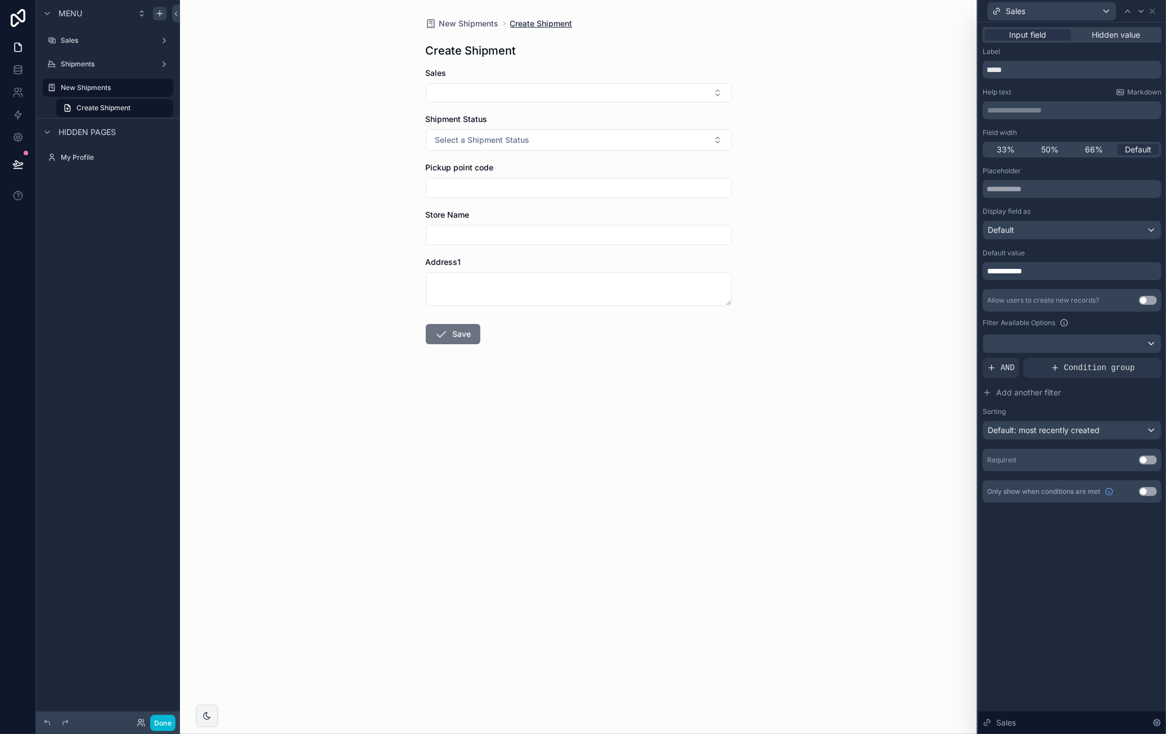
click at [564, 24] on span "Create Shipment" at bounding box center [541, 23] width 62 height 11
click at [91, 82] on div "New Shipments" at bounding box center [108, 87] width 94 height 13
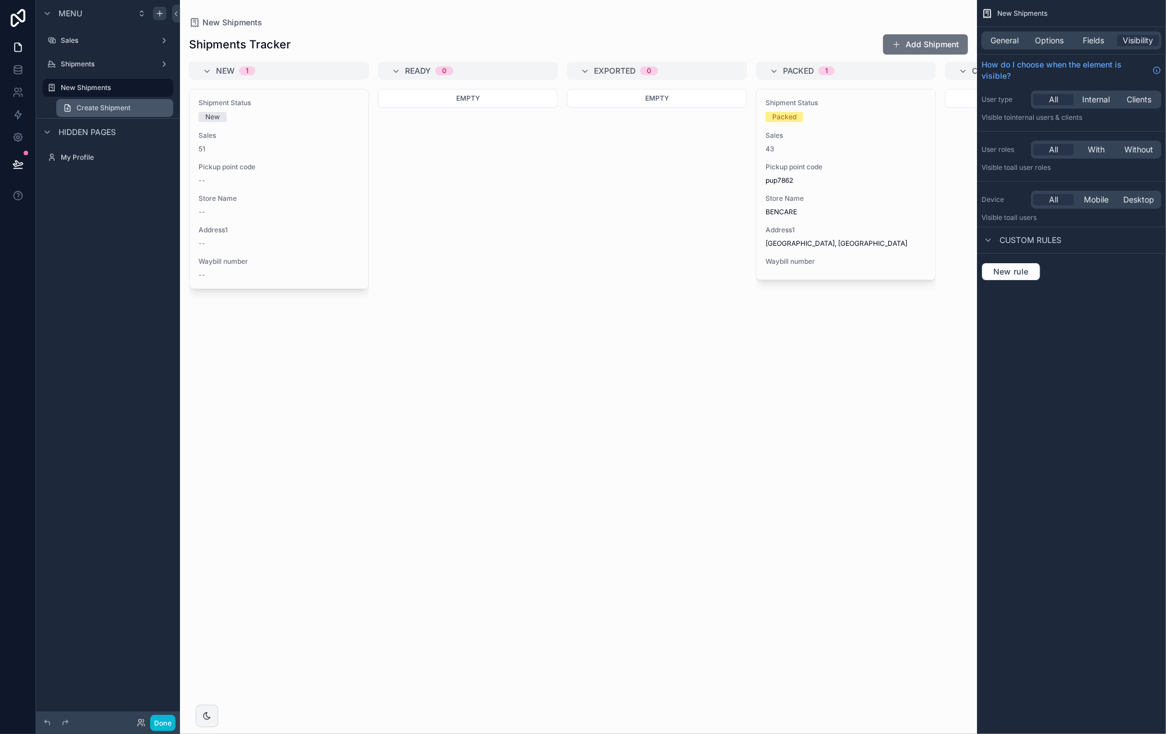
click at [117, 111] on span "Create Shipment" at bounding box center [103, 107] width 54 height 9
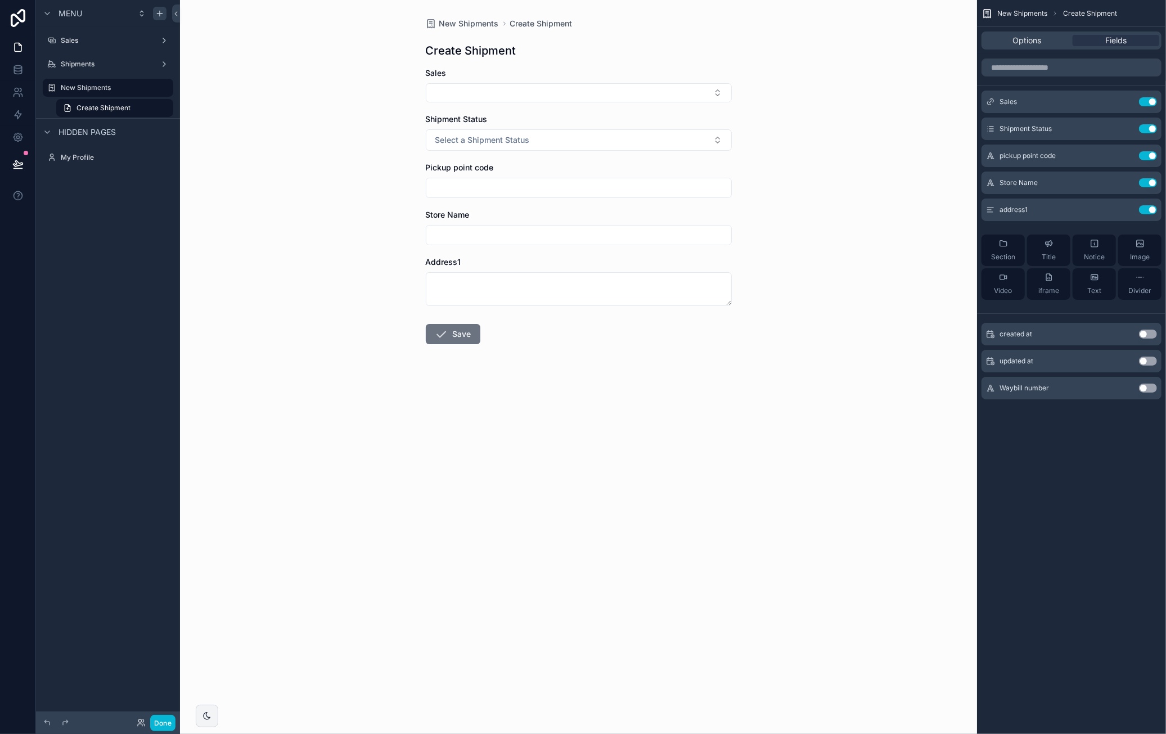
click at [159, 16] on icon "scrollable content" at bounding box center [159, 13] width 9 height 9
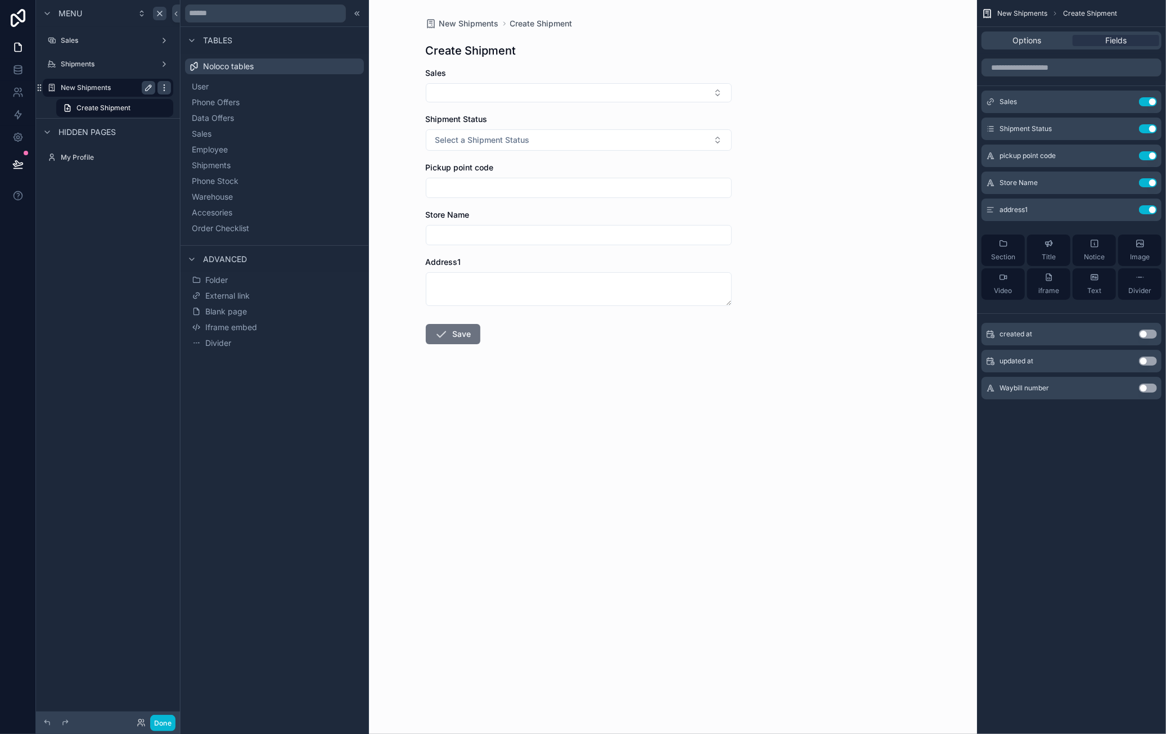
click at [162, 86] on icon "scrollable content" at bounding box center [164, 87] width 9 height 9
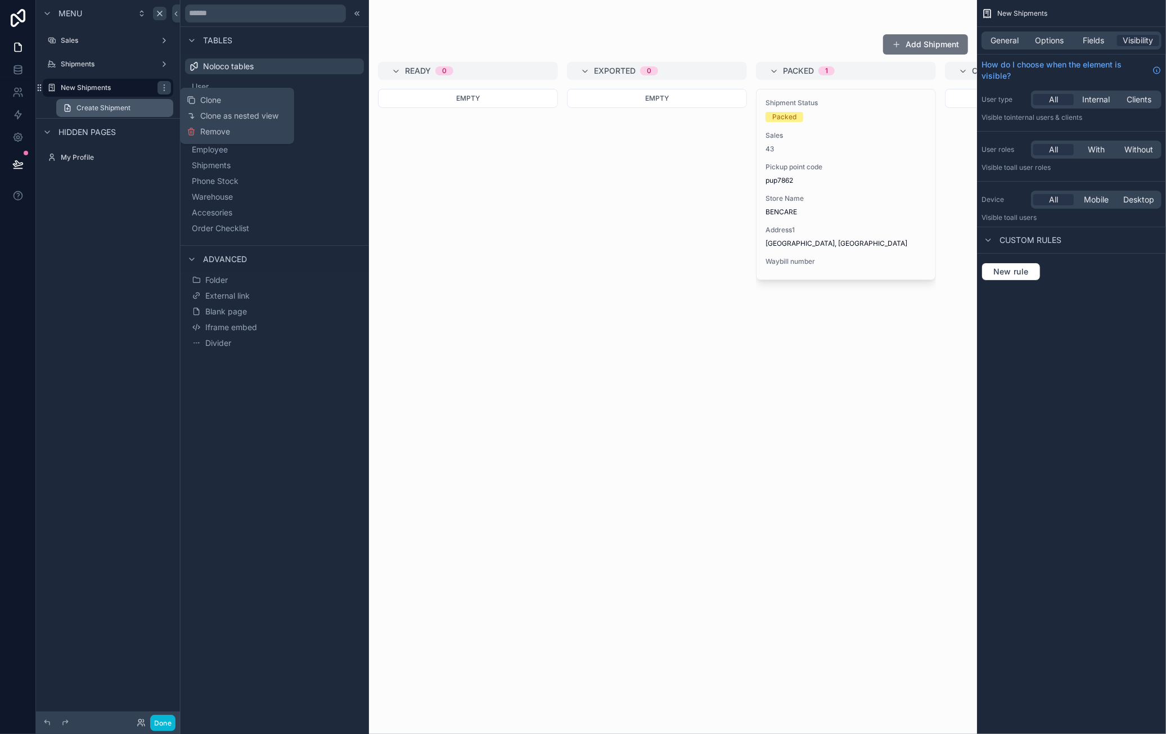
click at [88, 107] on span "Create Shipment" at bounding box center [103, 107] width 54 height 9
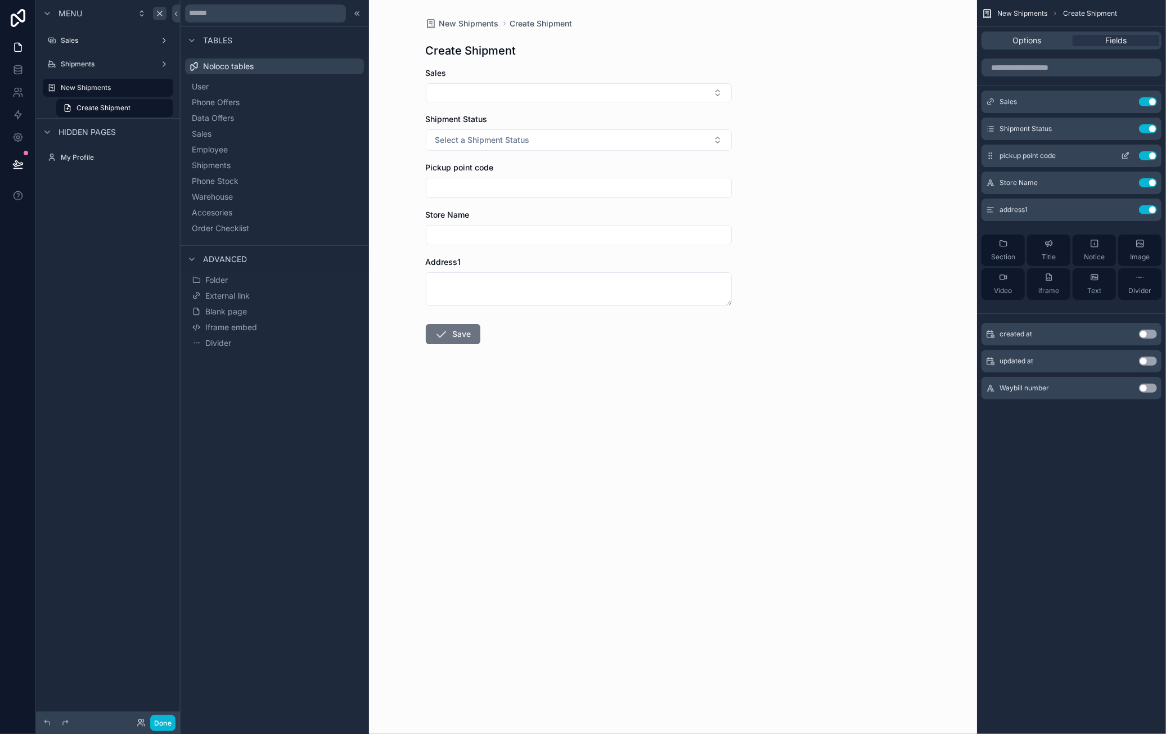
click at [1128, 152] on icon "scrollable content" at bounding box center [1126, 154] width 4 height 4
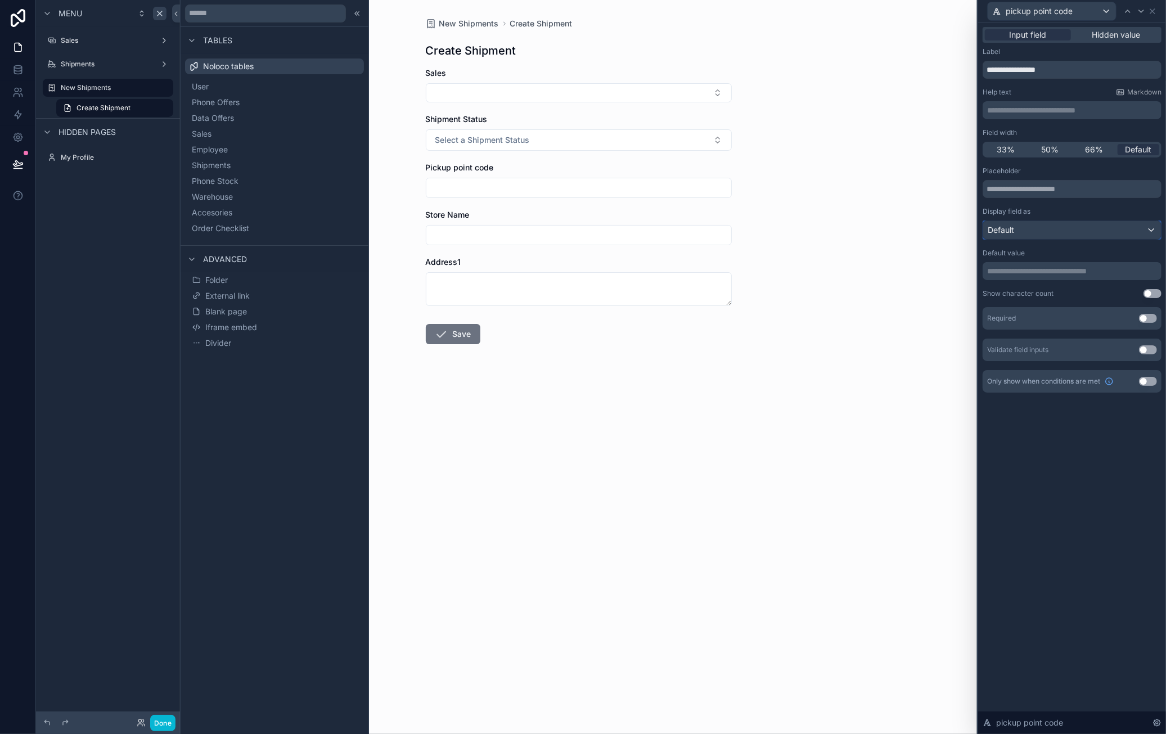
click at [1066, 226] on div "Default" at bounding box center [1072, 230] width 178 height 18
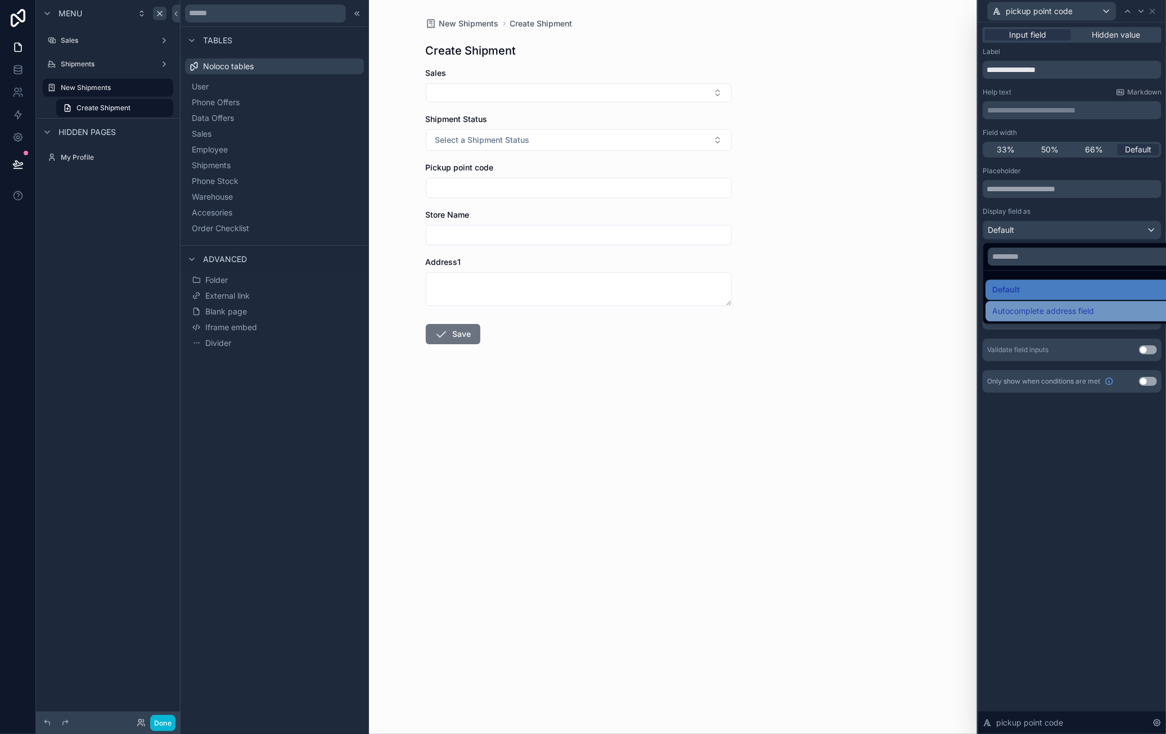
click at [1067, 313] on span "Autocomplete address field" at bounding box center [1043, 310] width 102 height 13
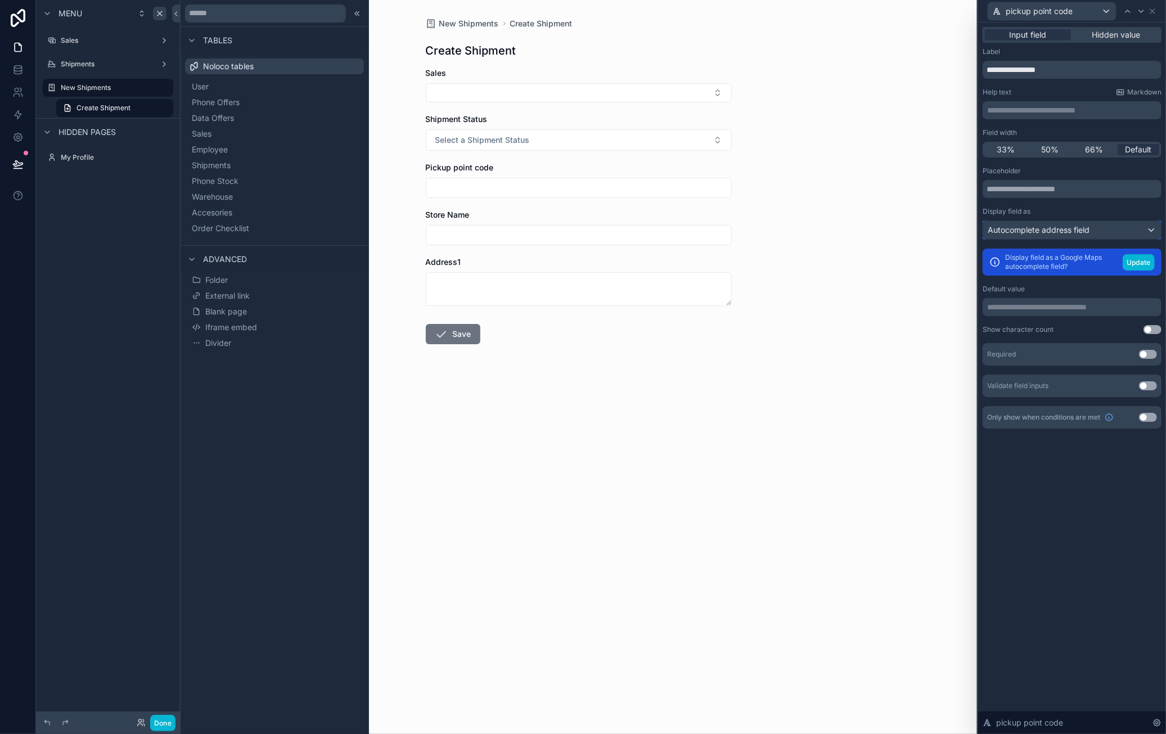
click at [1102, 232] on div "Autocomplete address field" at bounding box center [1072, 230] width 178 height 18
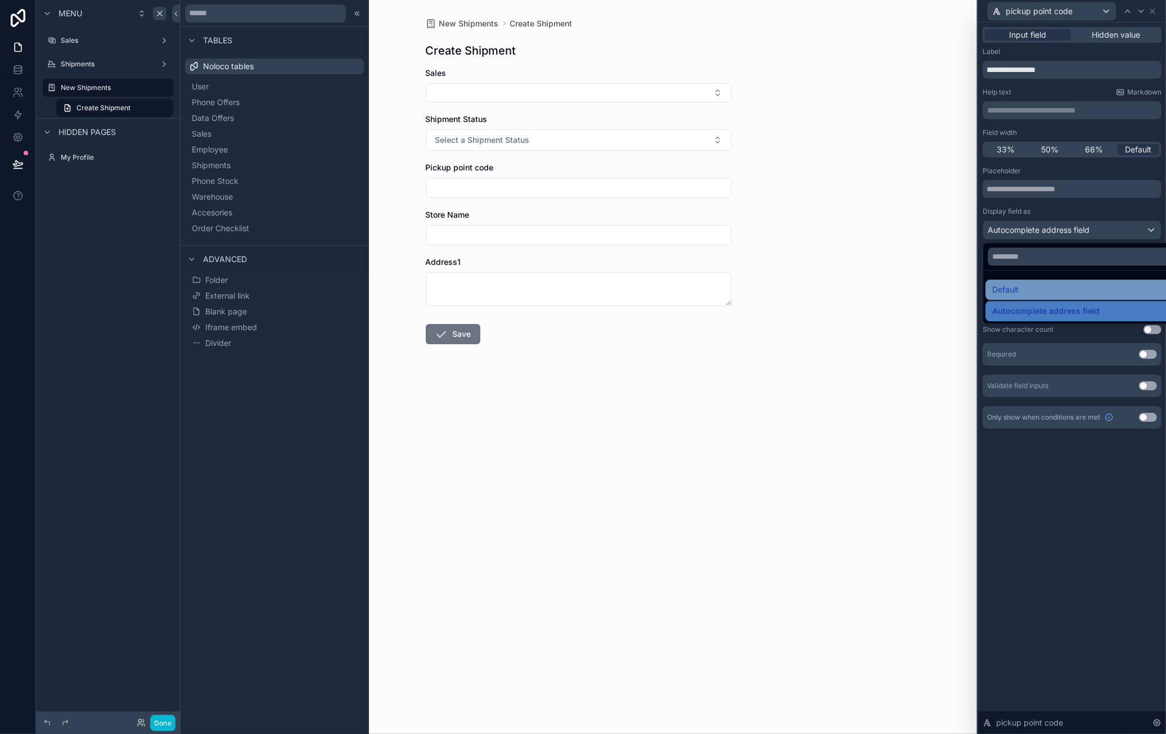
click at [1060, 283] on div "Default" at bounding box center [1085, 289] width 186 height 13
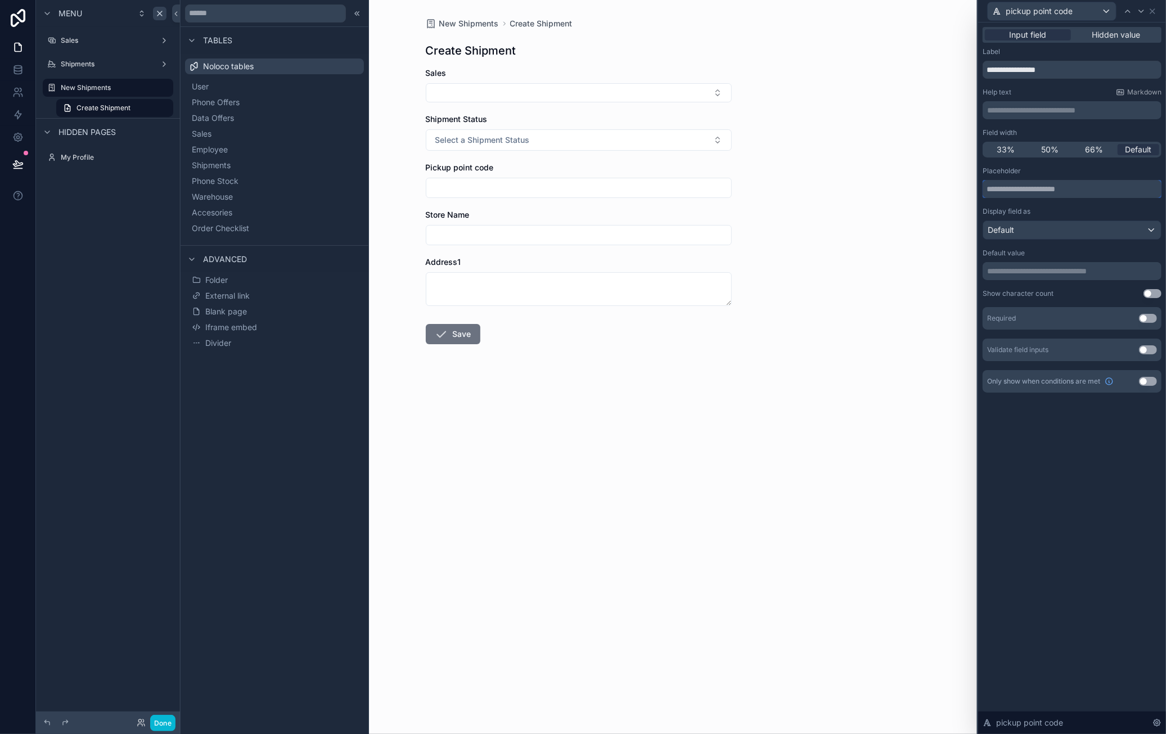
click at [1099, 188] on input "text" at bounding box center [1072, 189] width 179 height 18
click at [1060, 268] on p "**********" at bounding box center [1073, 270] width 172 height 11
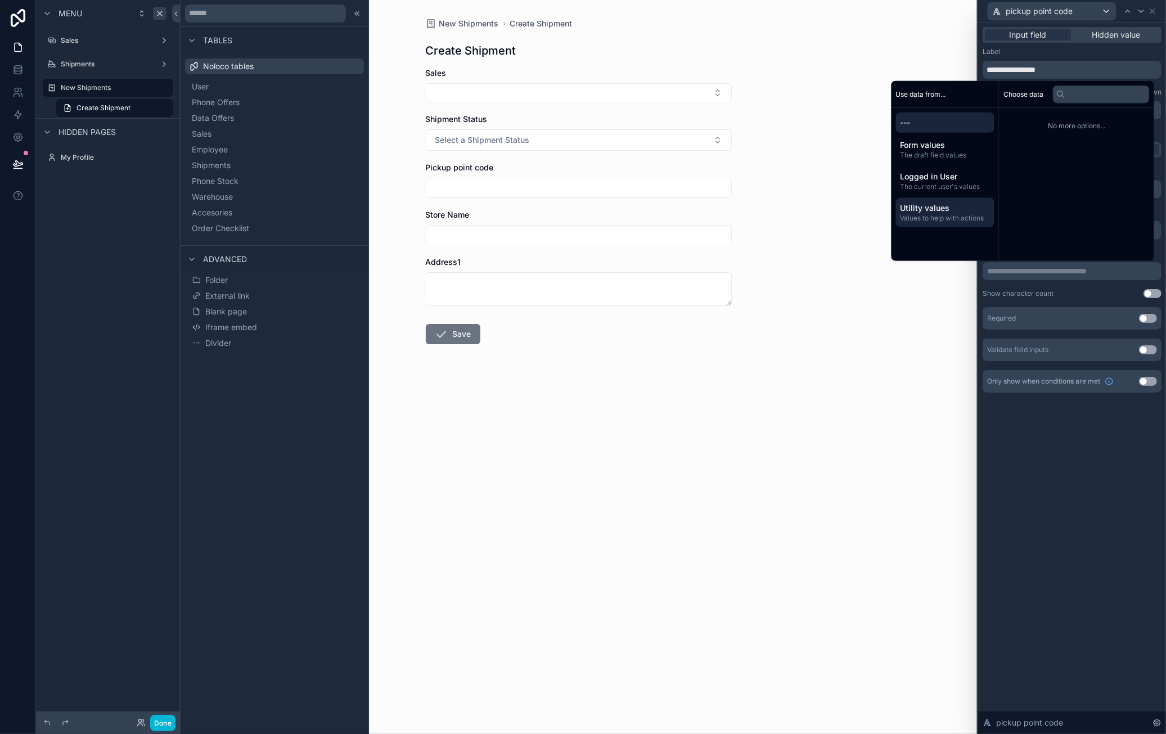
click at [944, 220] on span "Values to help with actions" at bounding box center [944, 218] width 89 height 9
click at [934, 125] on span "---" at bounding box center [944, 122] width 89 height 11
click at [932, 152] on span "The draft field values" at bounding box center [944, 155] width 89 height 9
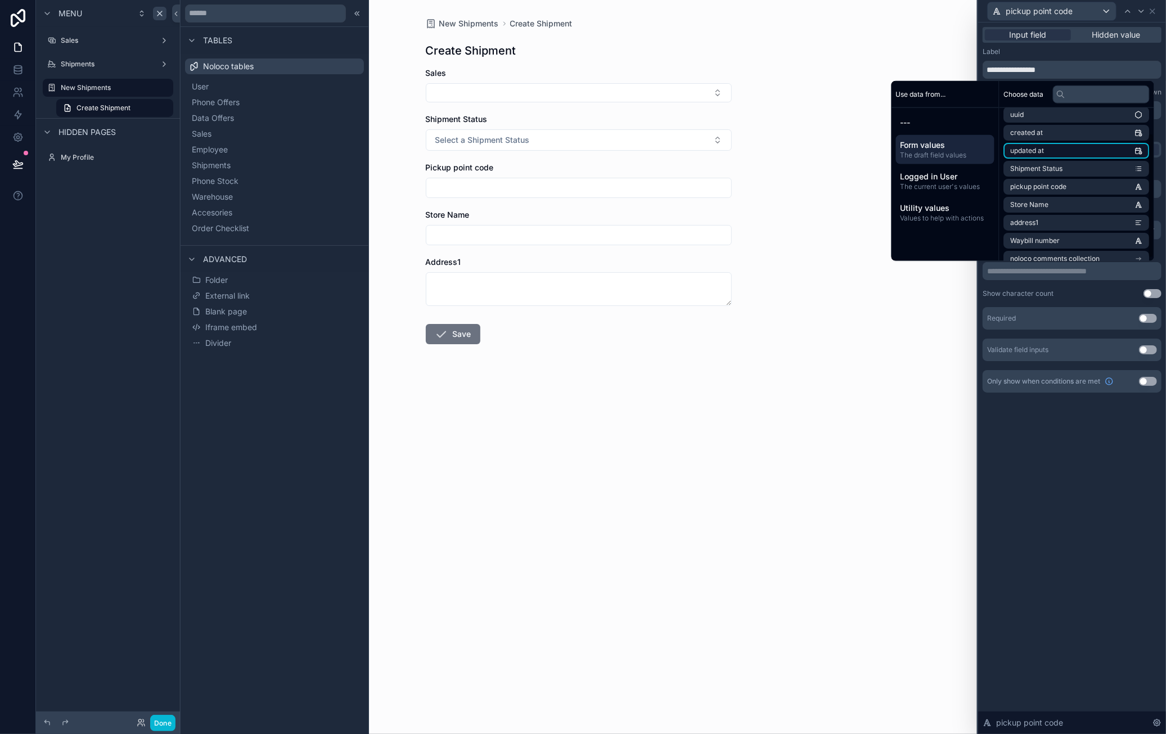
scroll to position [34, 0]
click at [972, 182] on span "The current user's values" at bounding box center [944, 186] width 89 height 9
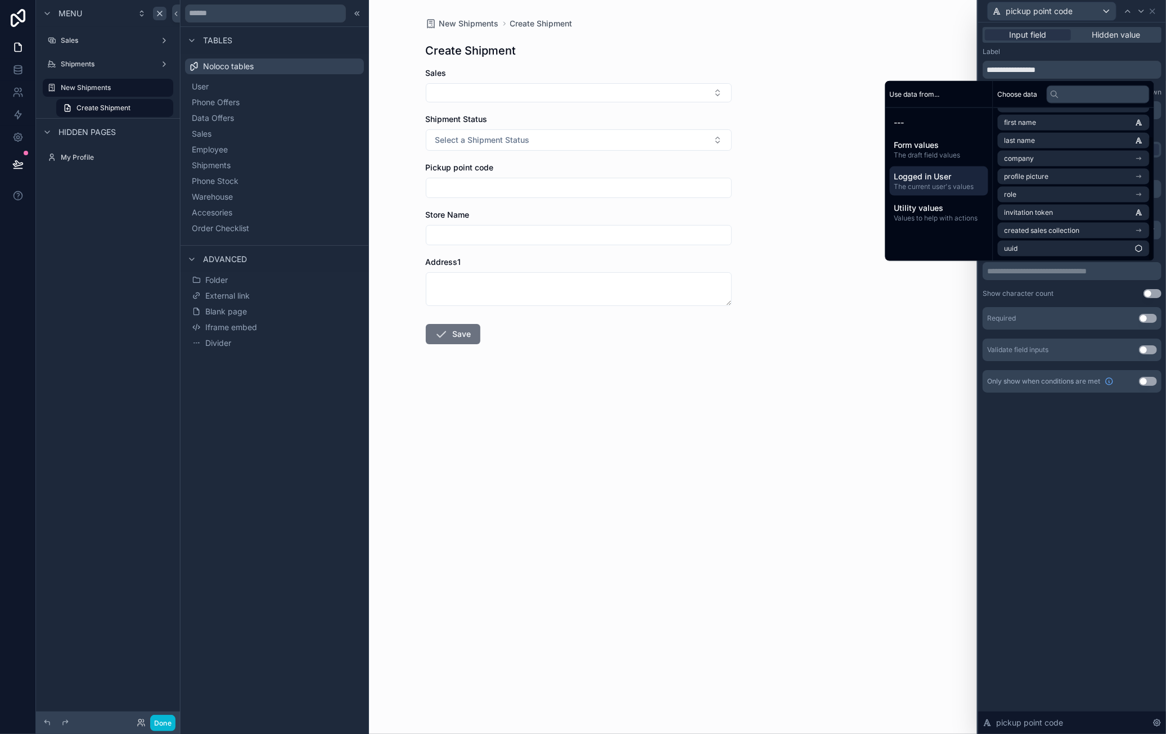
click at [1067, 473] on div "**********" at bounding box center [1072, 377] width 188 height 711
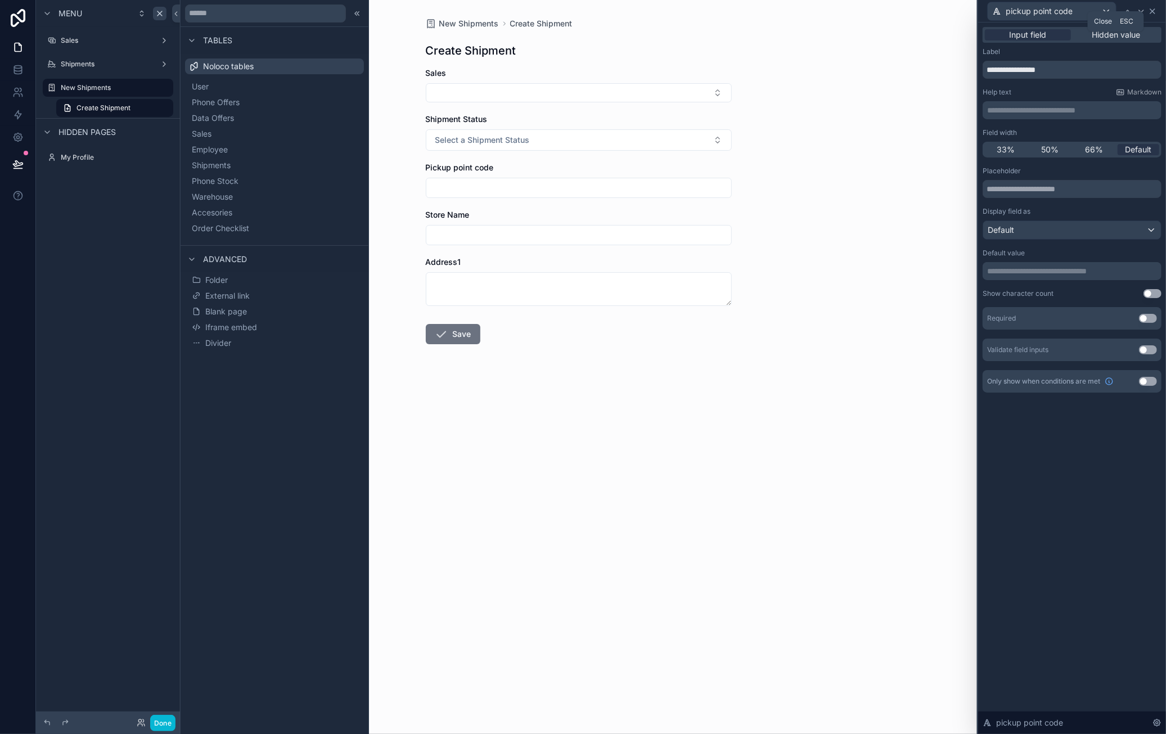
click at [1151, 13] on icon at bounding box center [1152, 11] width 9 height 9
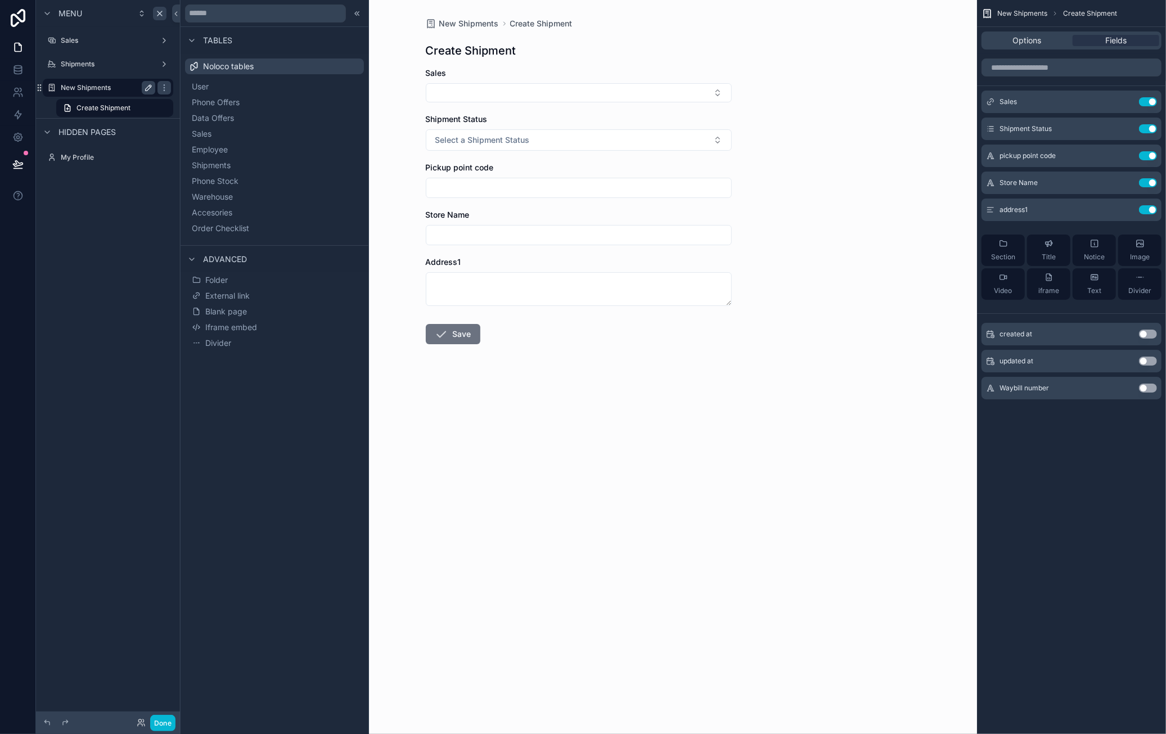
click at [99, 84] on label "New Shipments" at bounding box center [106, 87] width 90 height 9
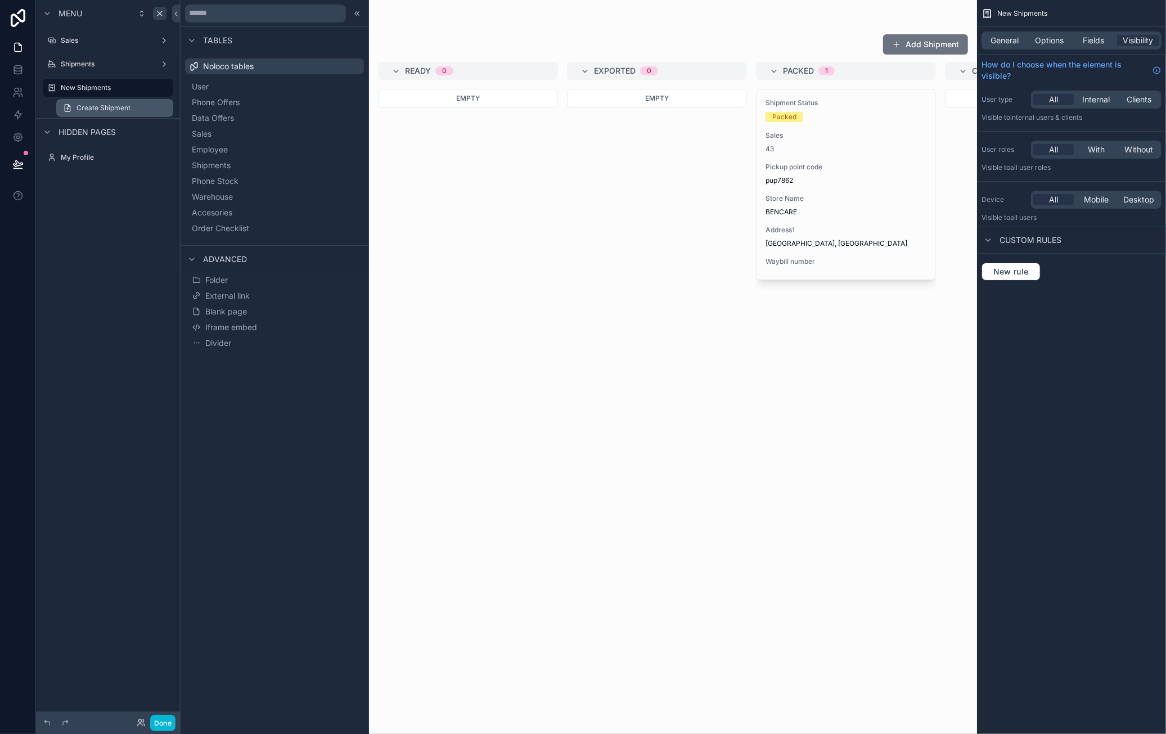
click at [112, 107] on span "Create Shipment" at bounding box center [103, 107] width 54 height 9
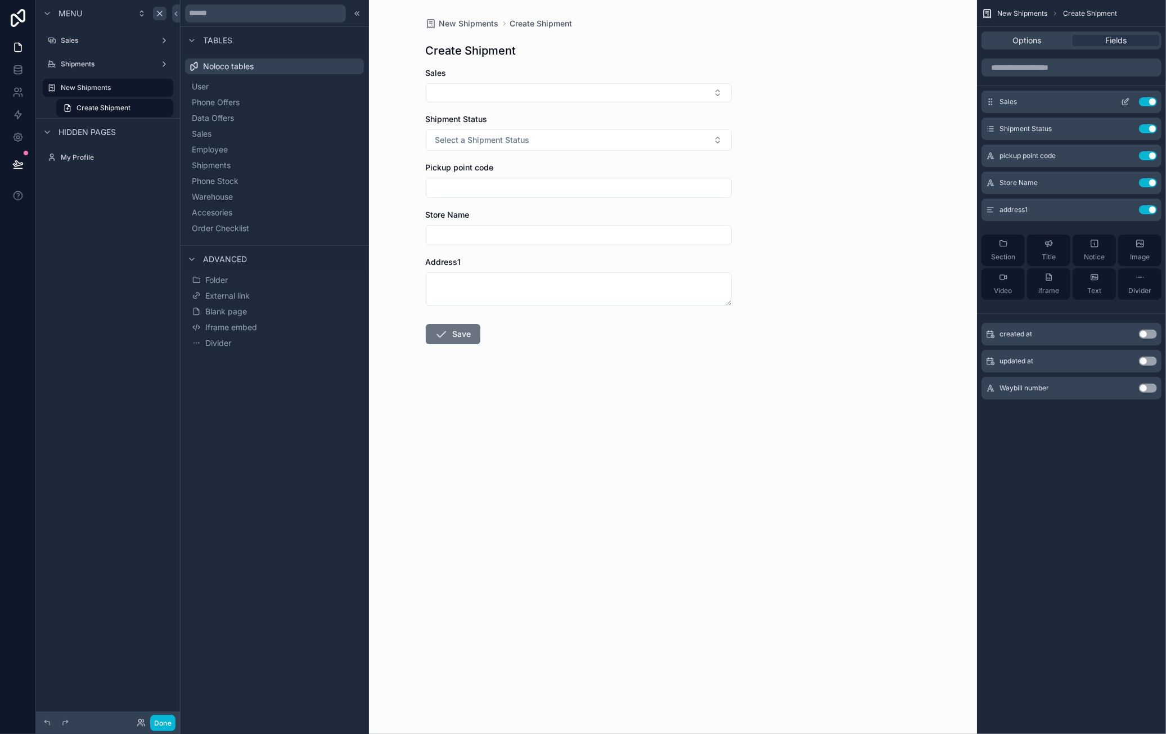
click at [1125, 98] on icon "scrollable content" at bounding box center [1125, 101] width 9 height 9
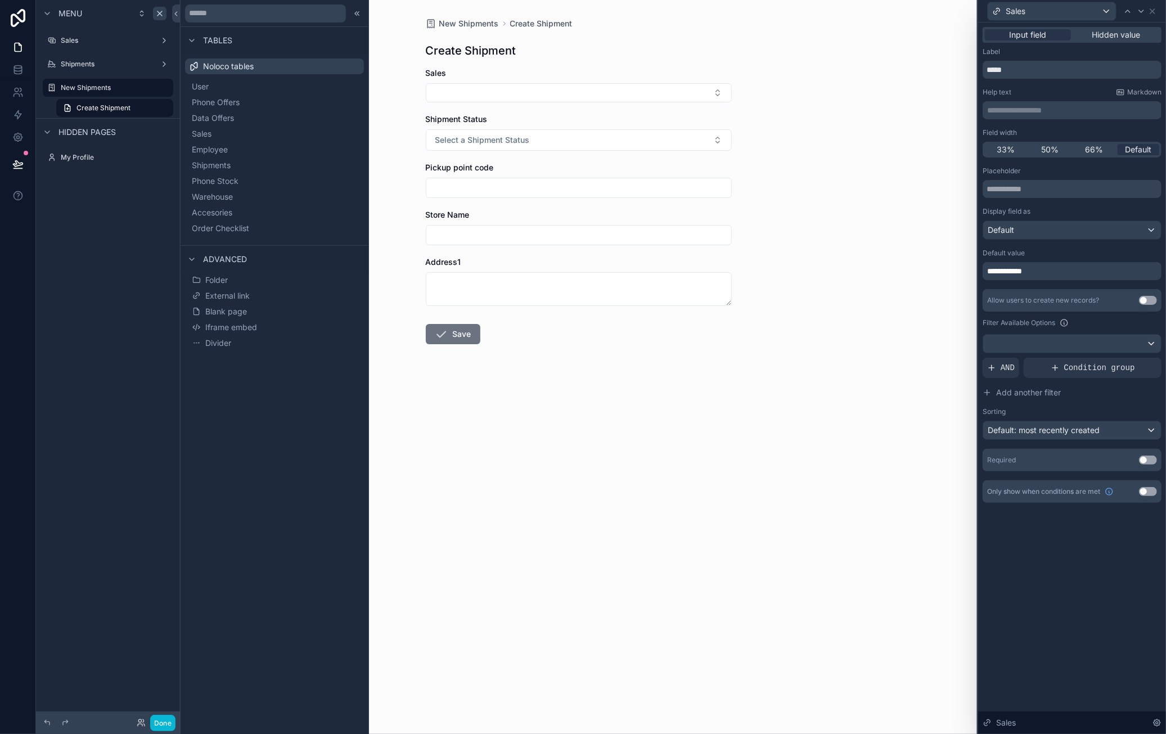
click at [1051, 273] on div "**********" at bounding box center [1072, 271] width 179 height 18
drag, startPoint x: 1043, startPoint y: 272, endPoint x: 977, endPoint y: 272, distance: 65.8
click at [977, 272] on div "**********" at bounding box center [1071, 367] width 189 height 734
click at [1155, 11] on icon at bounding box center [1152, 11] width 9 height 9
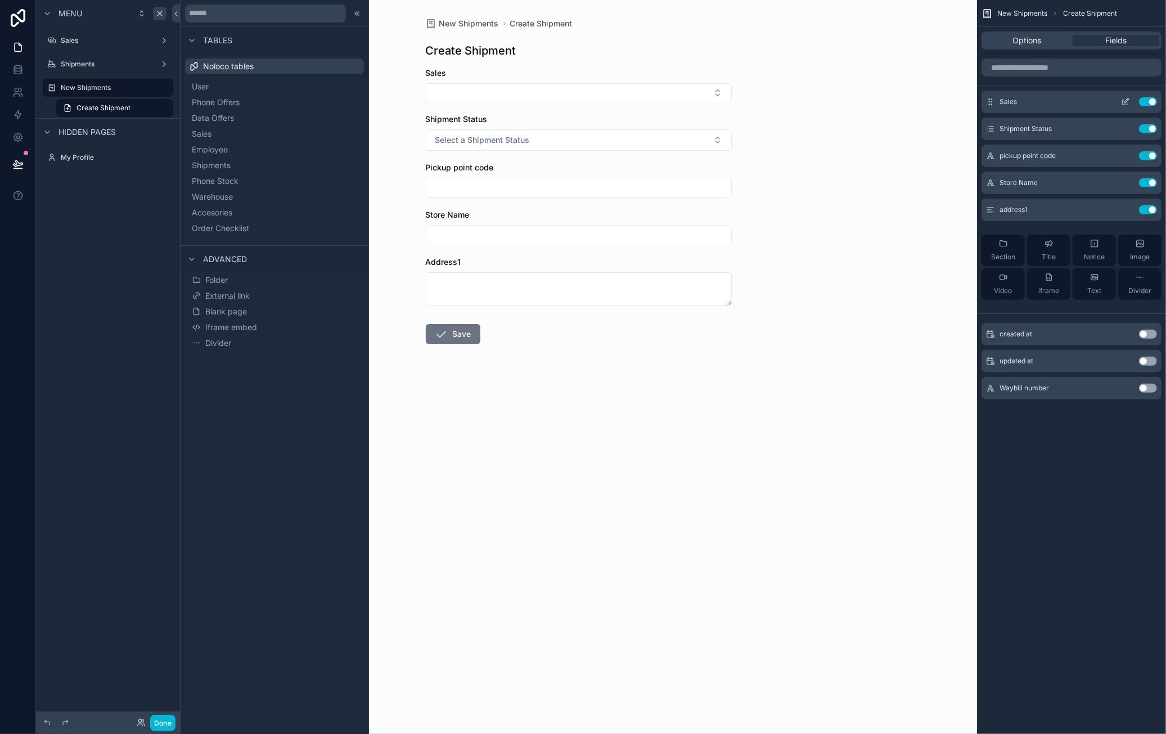
click at [1147, 100] on button "Use setting" at bounding box center [1148, 101] width 18 height 9
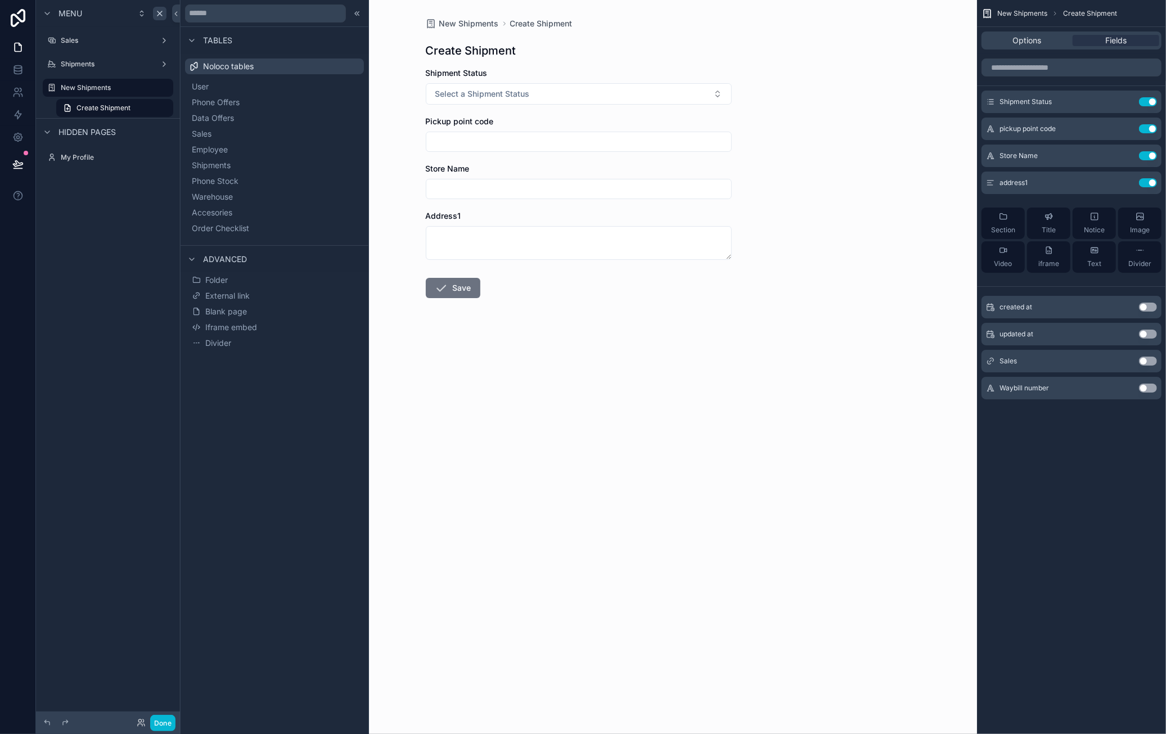
click at [1147, 360] on button "Use setting" at bounding box center [1148, 361] width 18 height 9
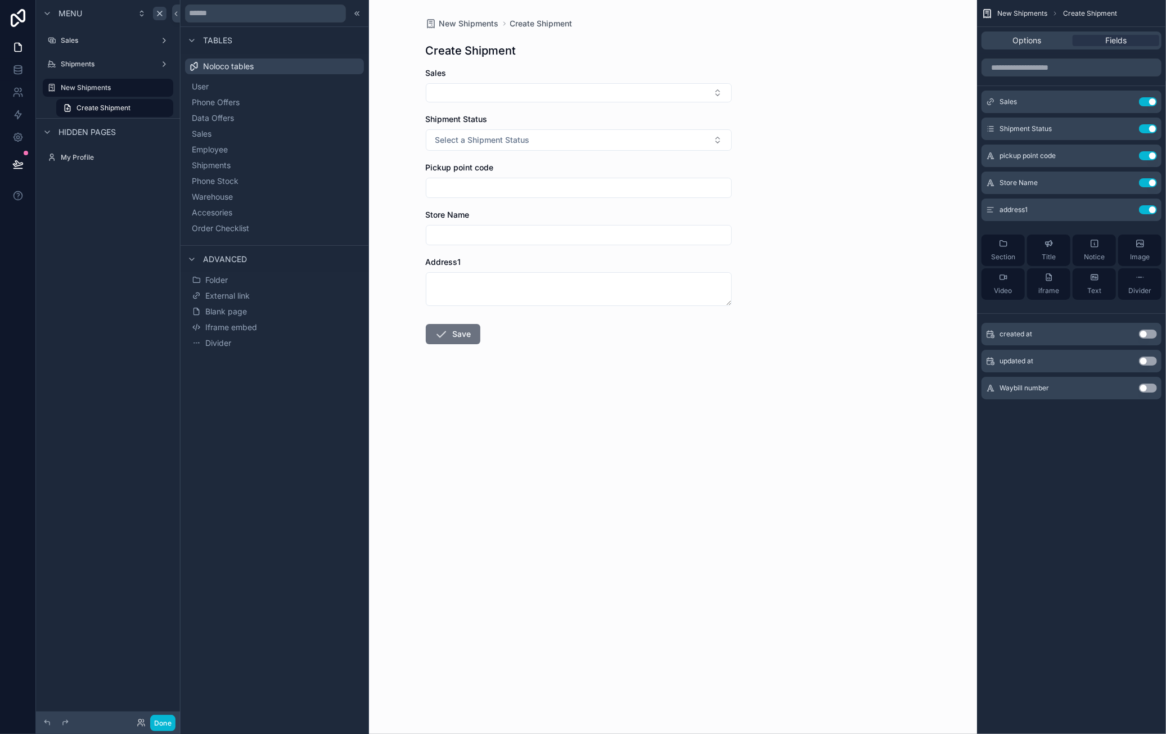
click at [693, 447] on div "New Shipments Create Shipment Create Shipment Sales Shipment Status Select a Sh…" at bounding box center [578, 367] width 797 height 734
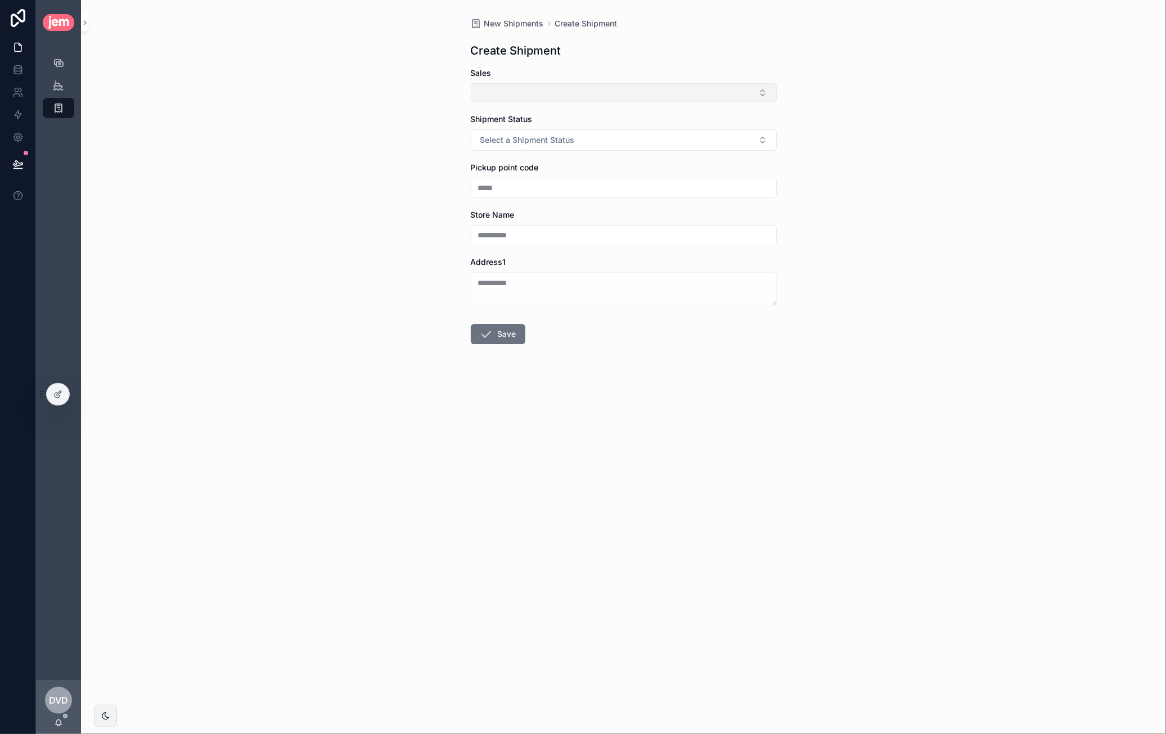
click at [682, 94] on button "Select Button" at bounding box center [624, 92] width 306 height 19
drag, startPoint x: 796, startPoint y: 56, endPoint x: 803, endPoint y: 59, distance: 7.0
click at [795, 55] on div "**********" at bounding box center [623, 367] width 1085 height 734
click at [602, 91] on button "Select Button" at bounding box center [624, 92] width 306 height 19
click at [900, 115] on div "**********" at bounding box center [623, 367] width 1085 height 734
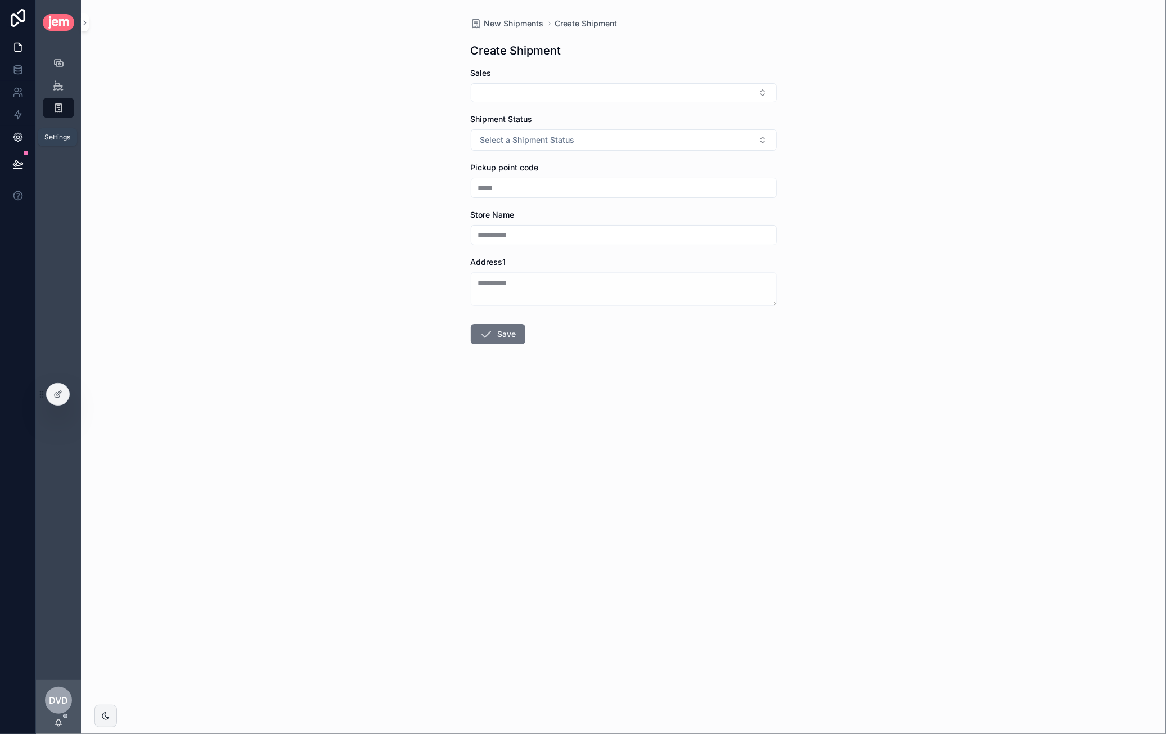
click at [15, 132] on icon at bounding box center [17, 137] width 11 height 11
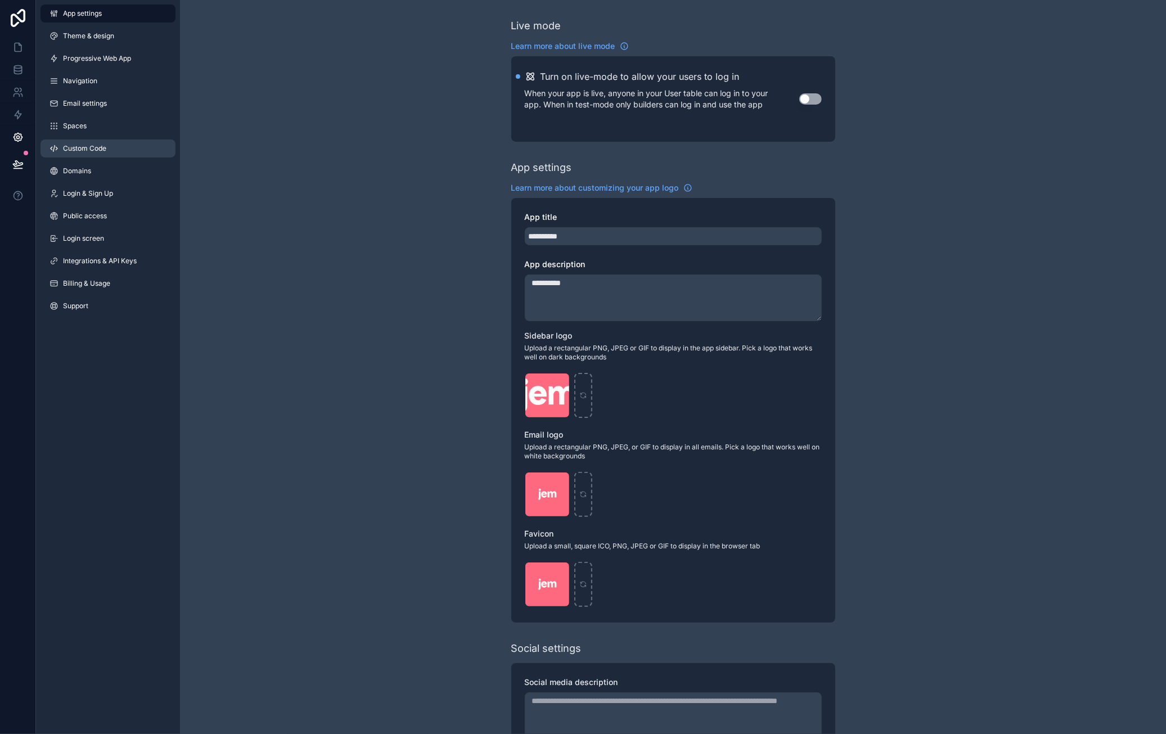
click at [112, 148] on link "Custom Code" at bounding box center [107, 148] width 135 height 18
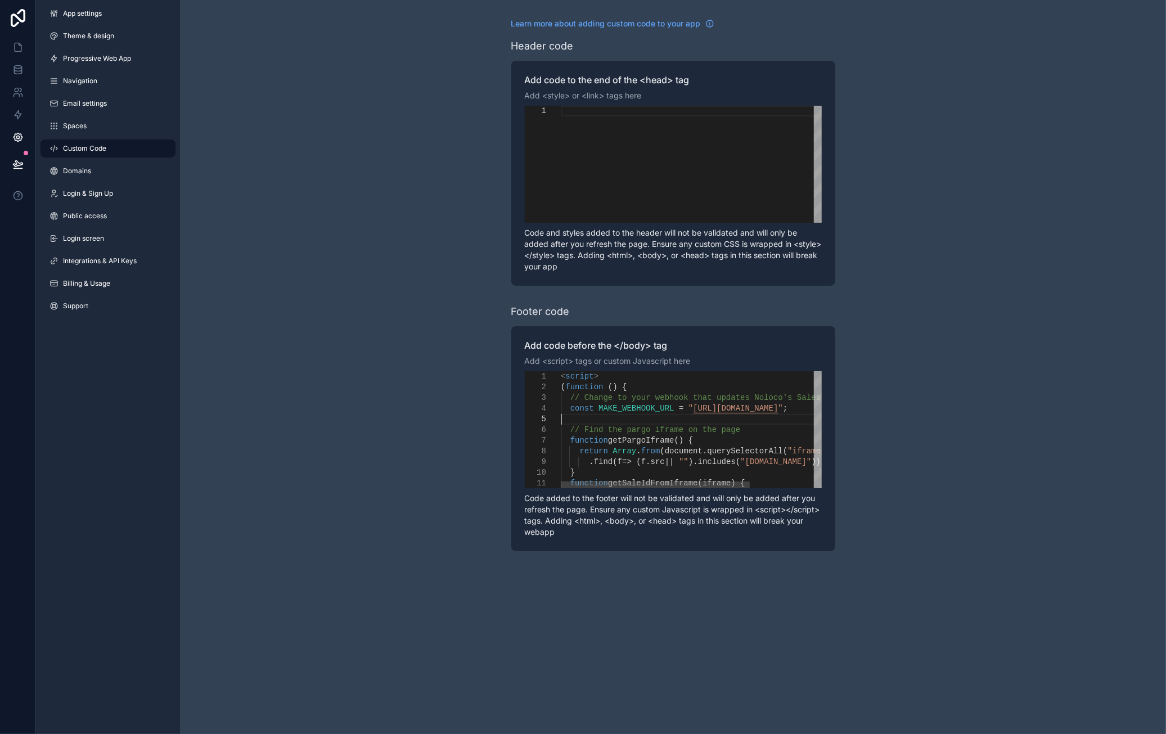
click at [648, 416] on div "scrollable content" at bounding box center [740, 419] width 359 height 11
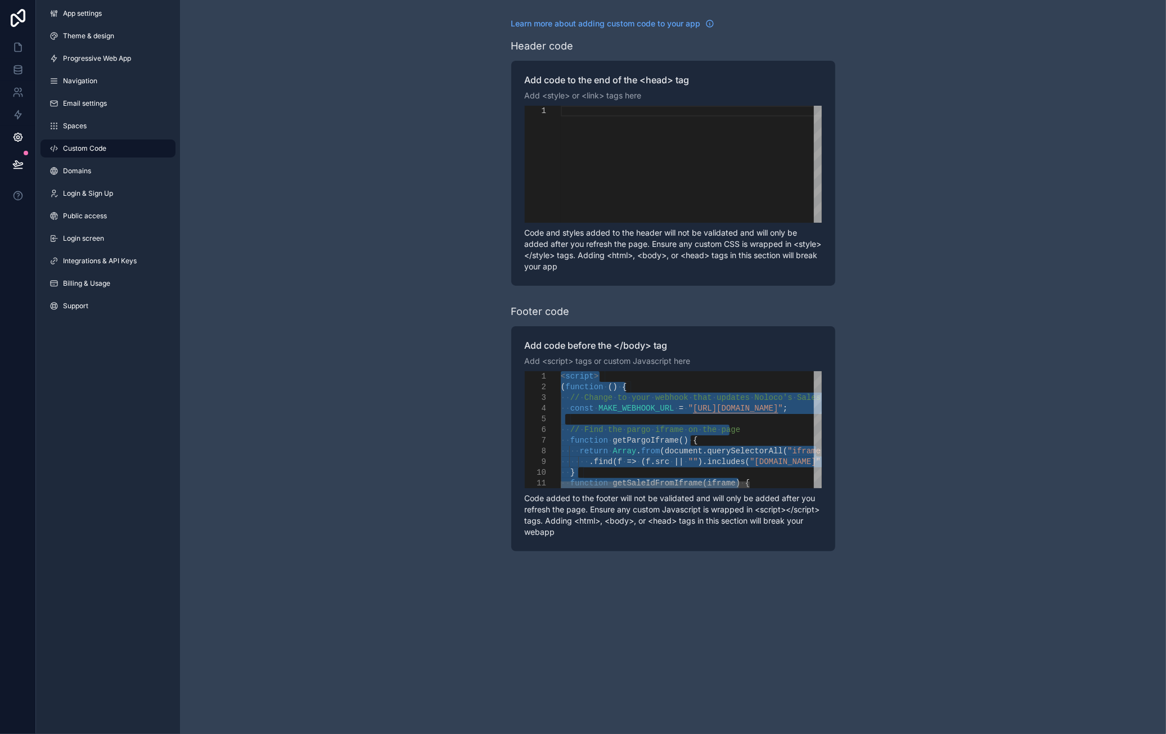
paste textarea "**********"
type textarea "**********"
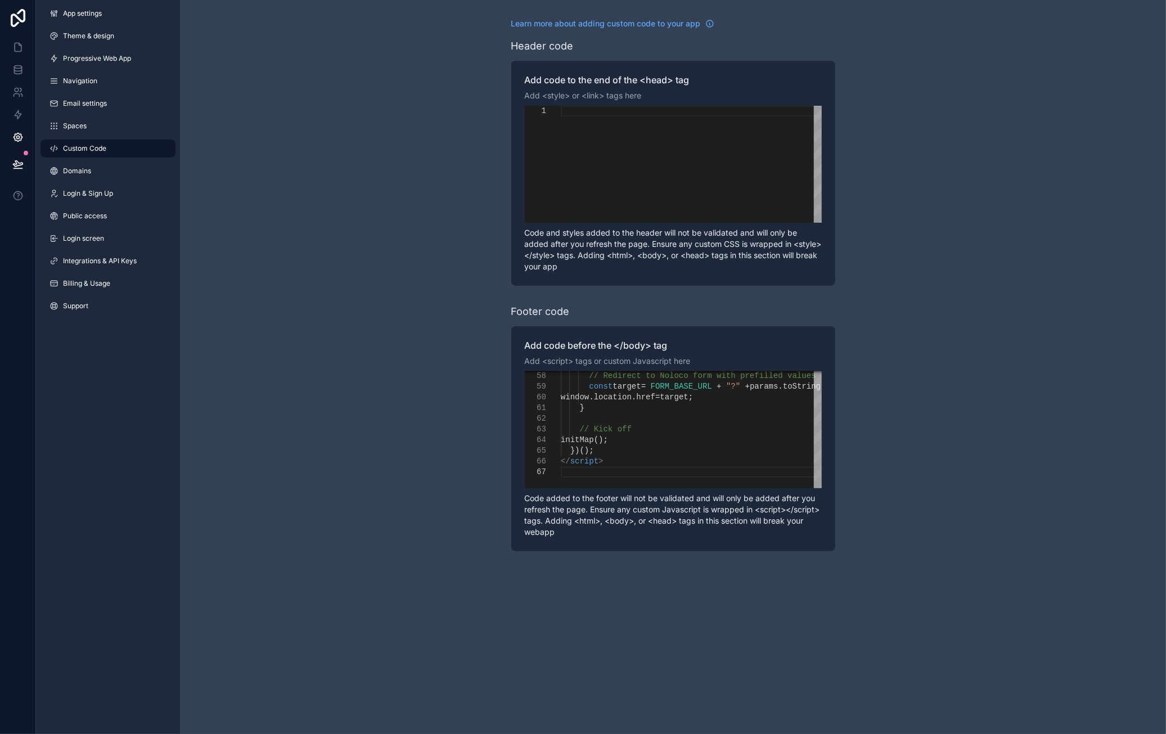
click at [930, 425] on div "**********" at bounding box center [673, 284] width 986 height 569
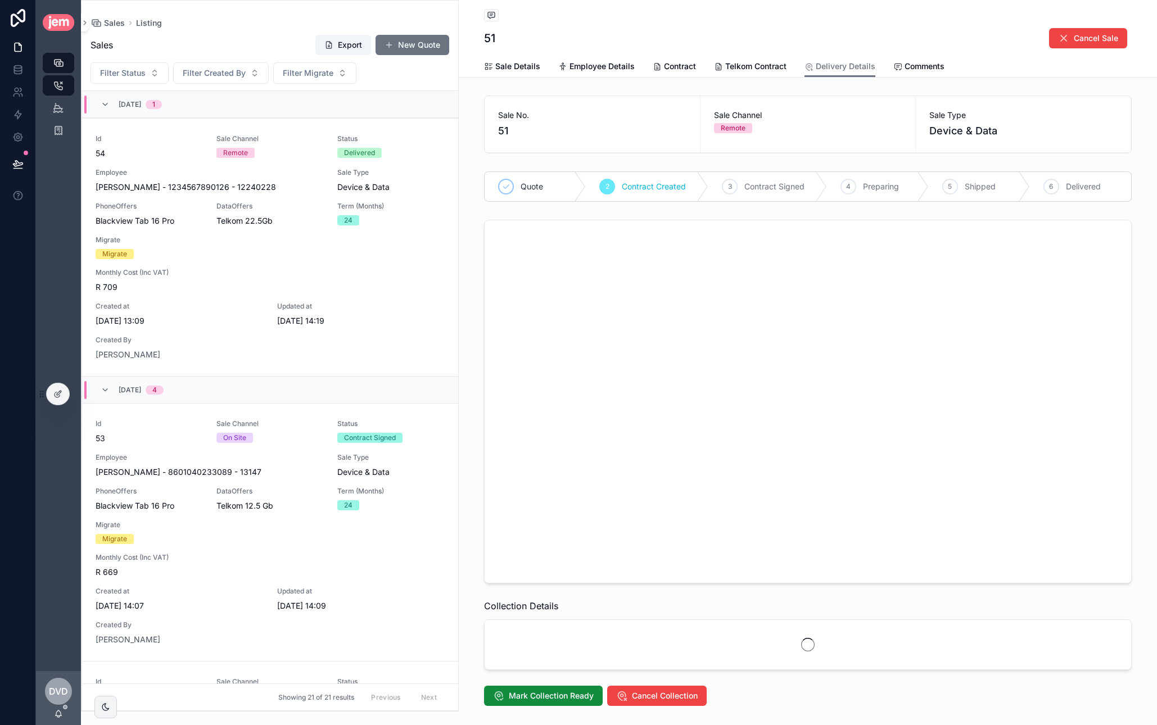
scroll to position [828, 0]
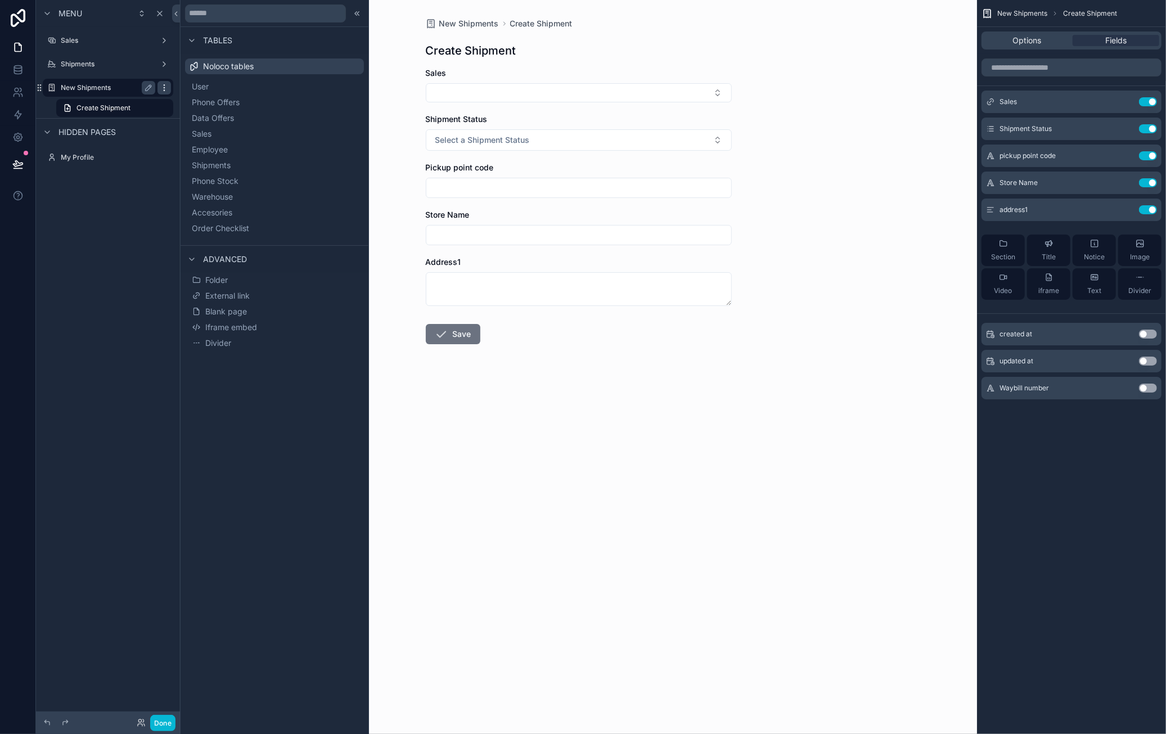
click at [170, 88] on div "scrollable content" at bounding box center [163, 87] width 13 height 13
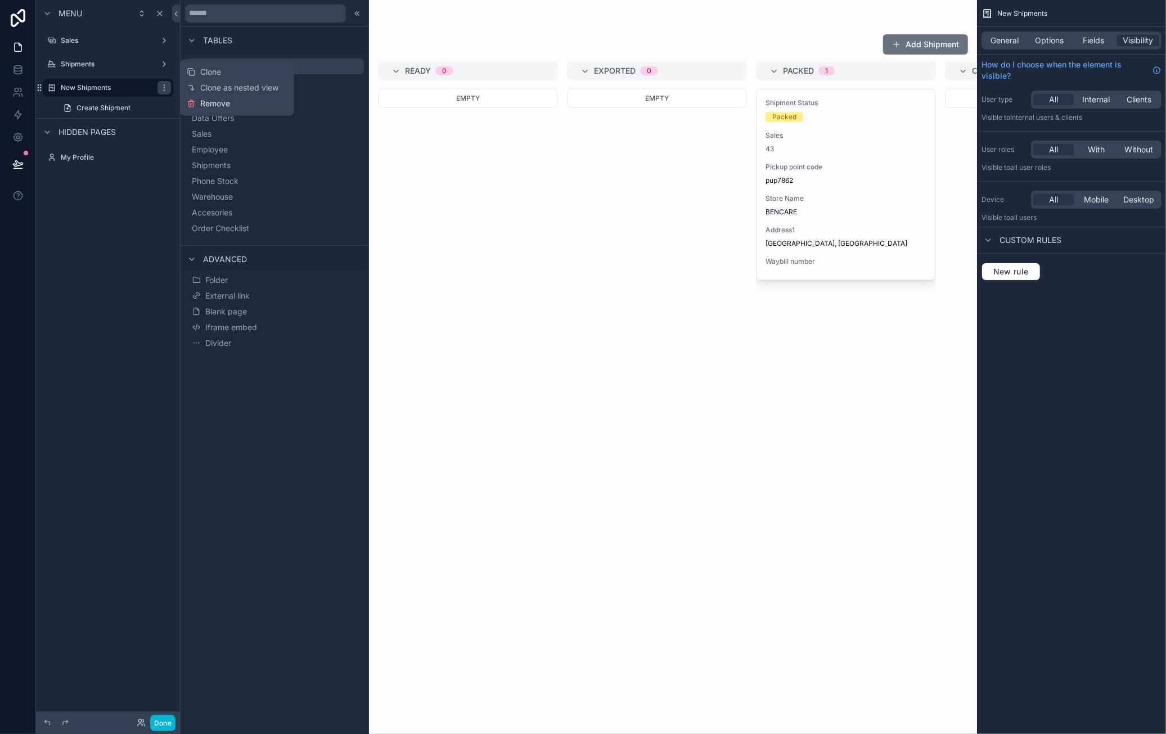
click at [213, 101] on span "Remove" at bounding box center [215, 103] width 30 height 11
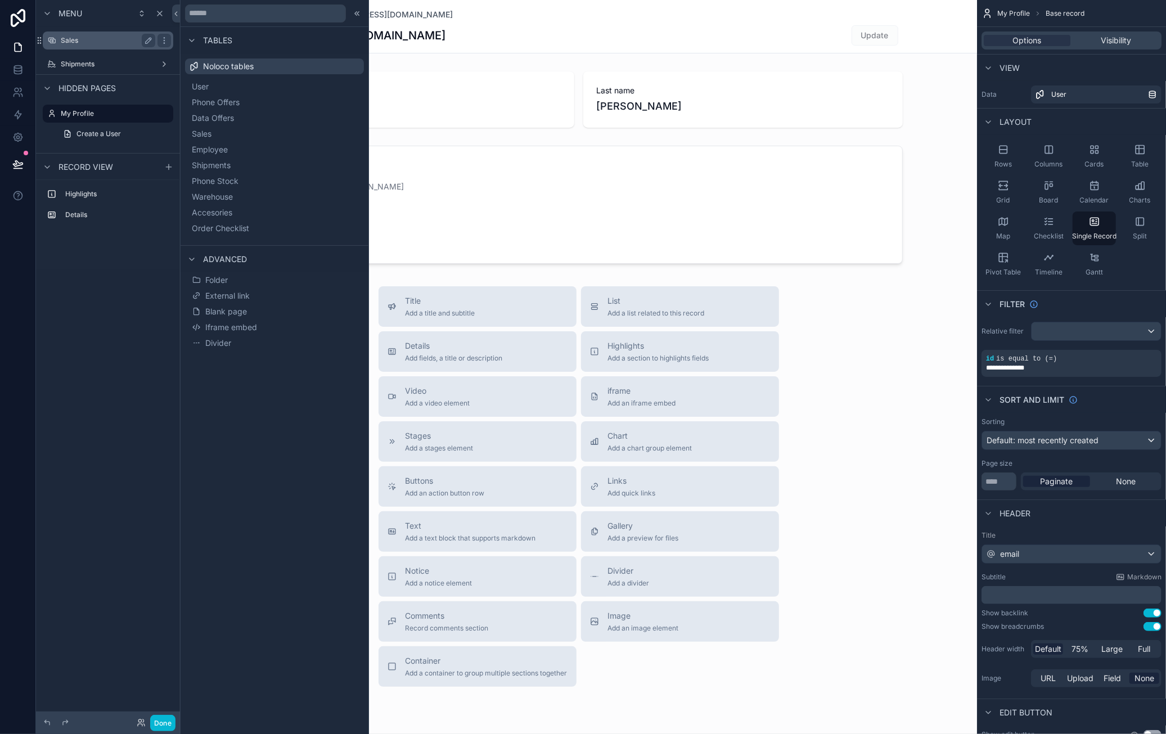
click at [105, 44] on label "Sales" at bounding box center [106, 40] width 90 height 9
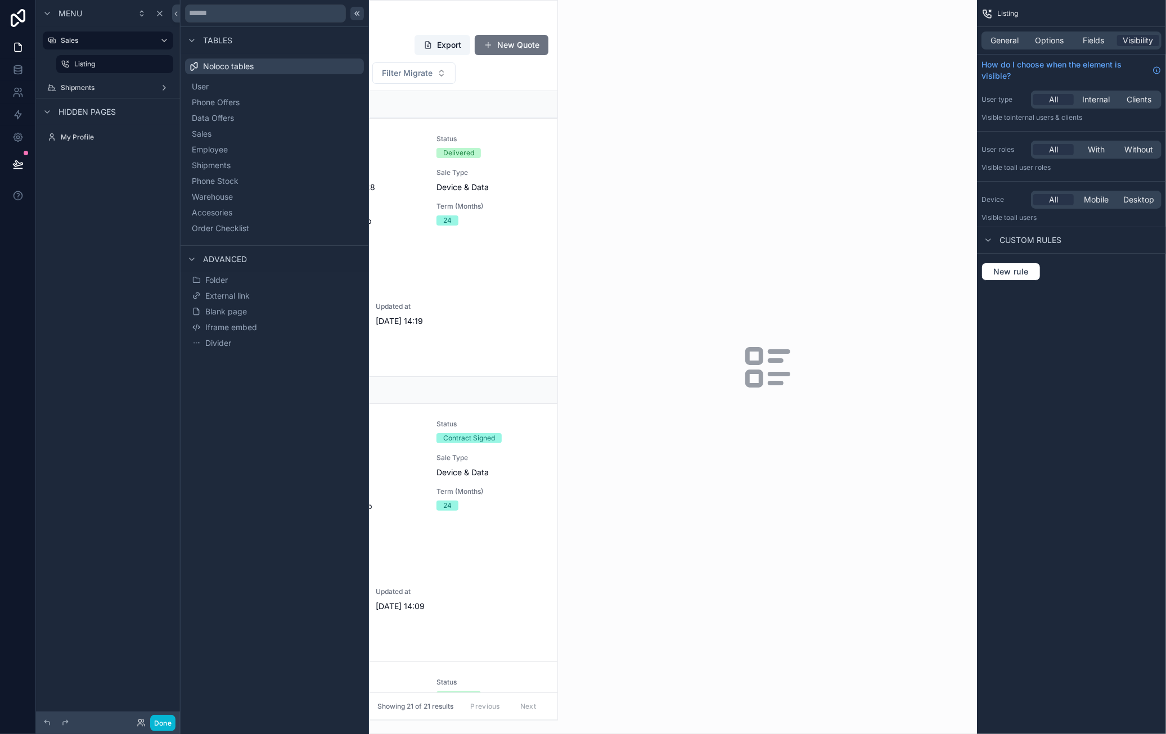
click at [355, 15] on icon at bounding box center [357, 13] width 9 height 9
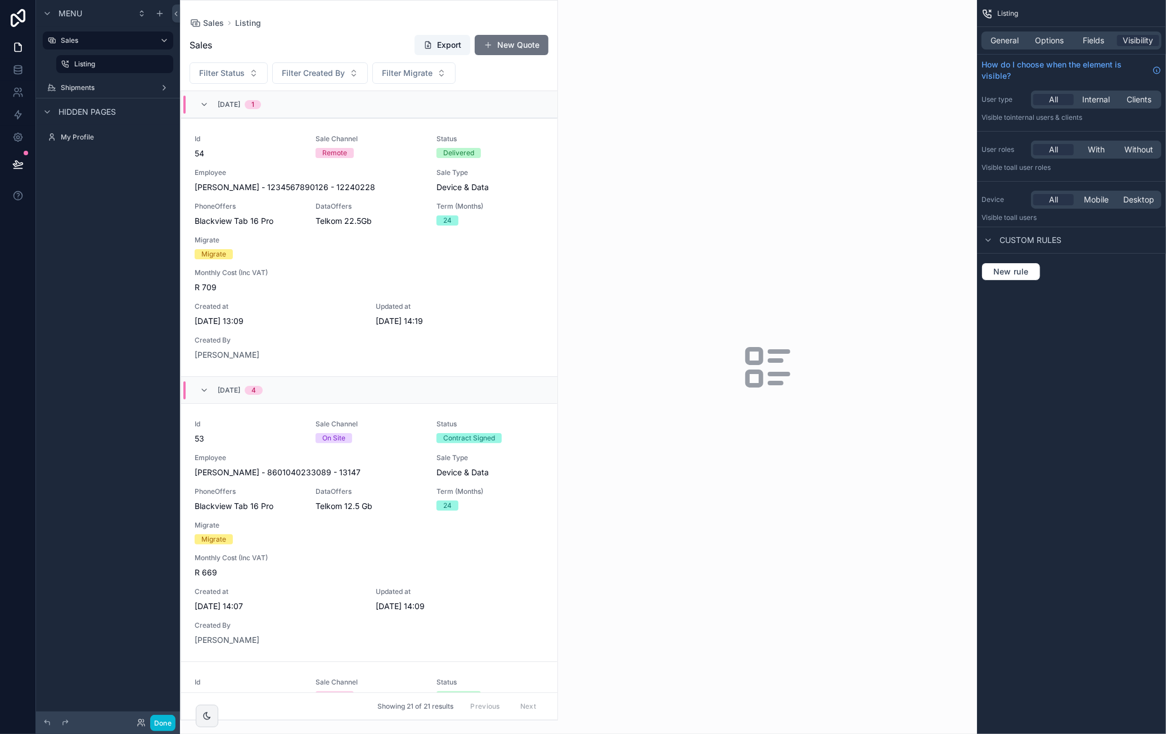
click at [538, 337] on div "scrollable content" at bounding box center [369, 360] width 377 height 719
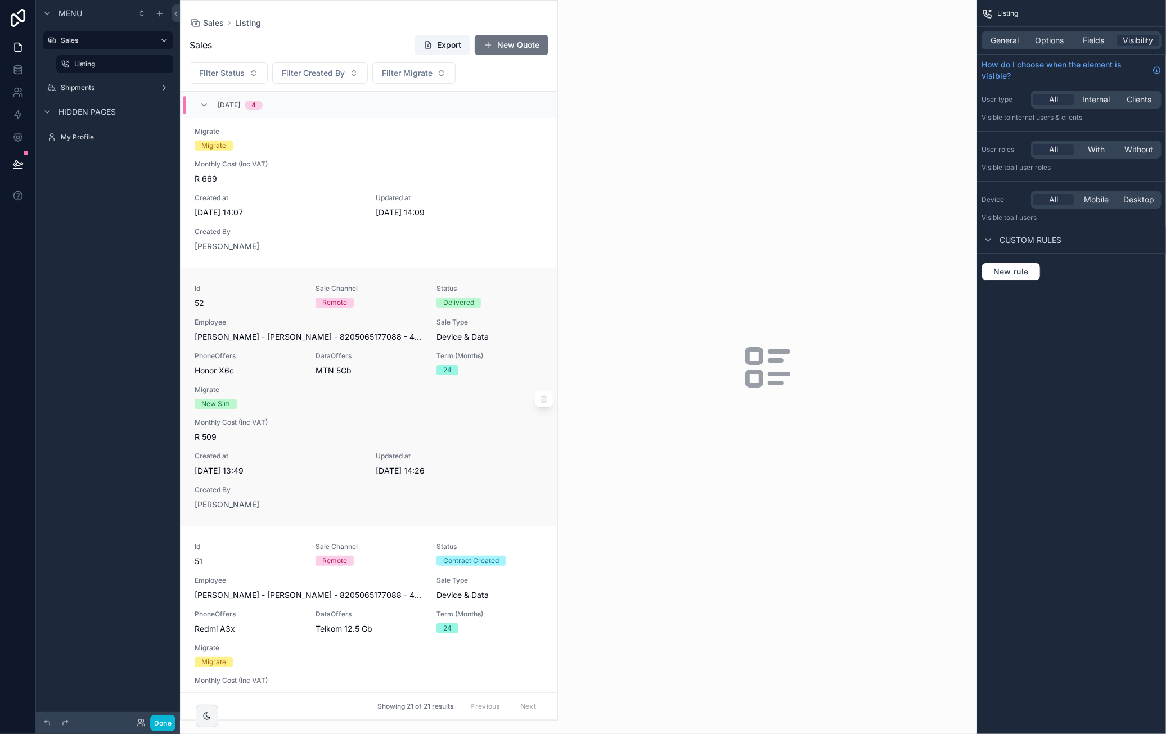
scroll to position [619, 0]
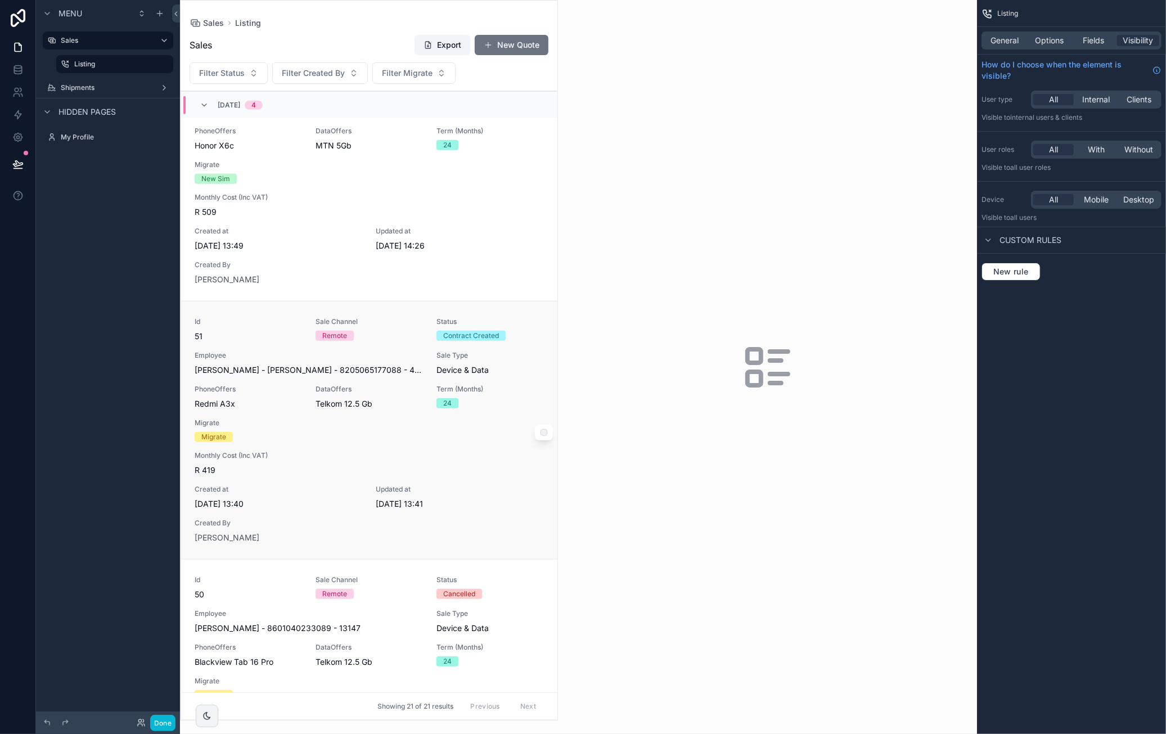
click at [494, 458] on span "Monthly Cost (Inc VAT)" at bounding box center [369, 455] width 349 height 9
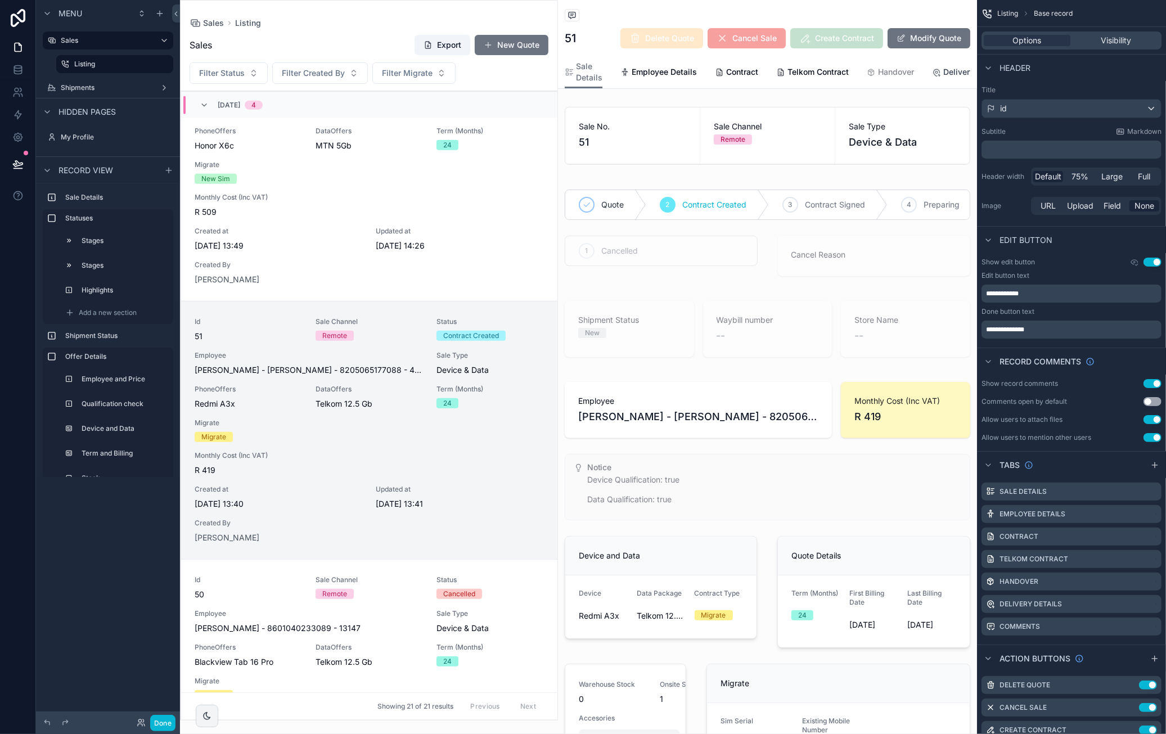
click at [945, 70] on span "Delivery Details" at bounding box center [973, 71] width 60 height 11
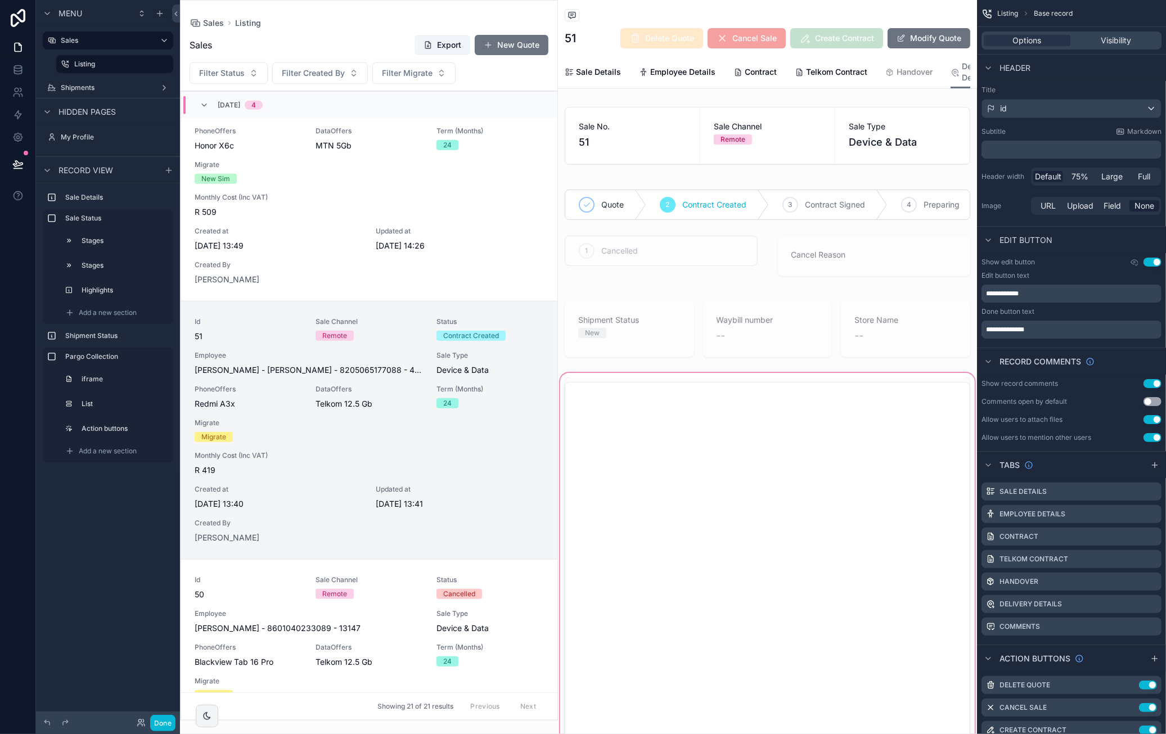
click at [736, 398] on div "scrollable content" at bounding box center [767, 674] width 419 height 606
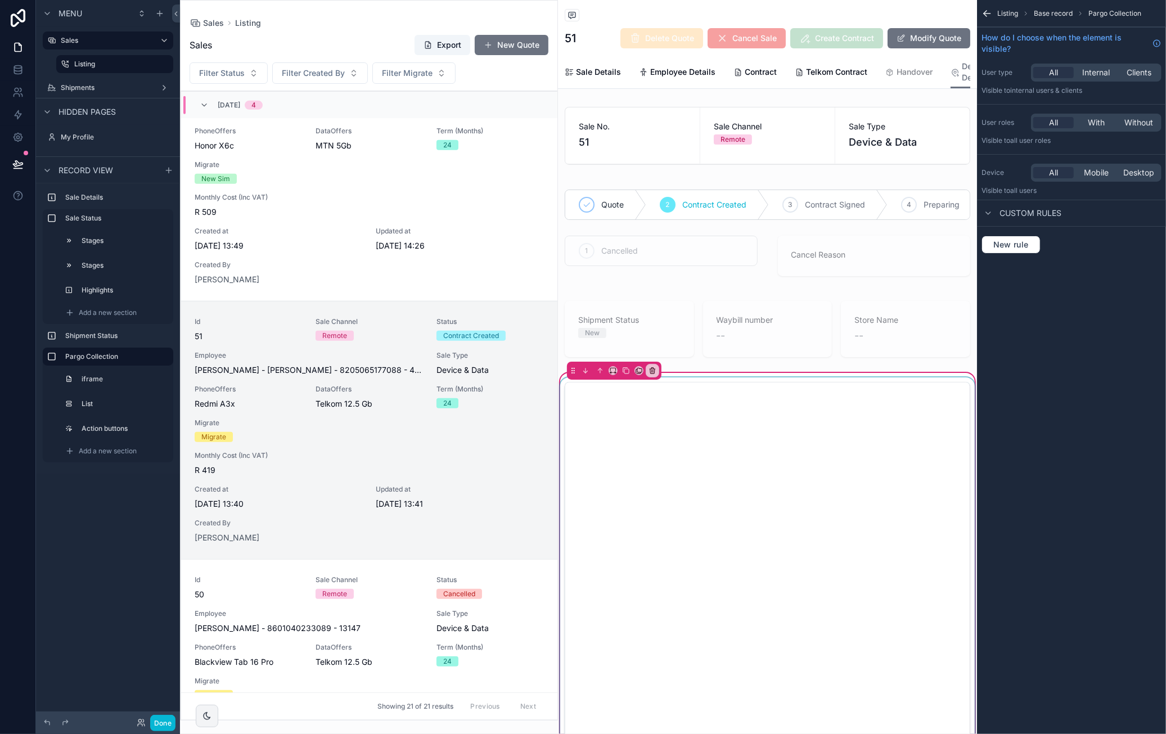
click at [740, 398] on div "scrollable content" at bounding box center [767, 565] width 419 height 377
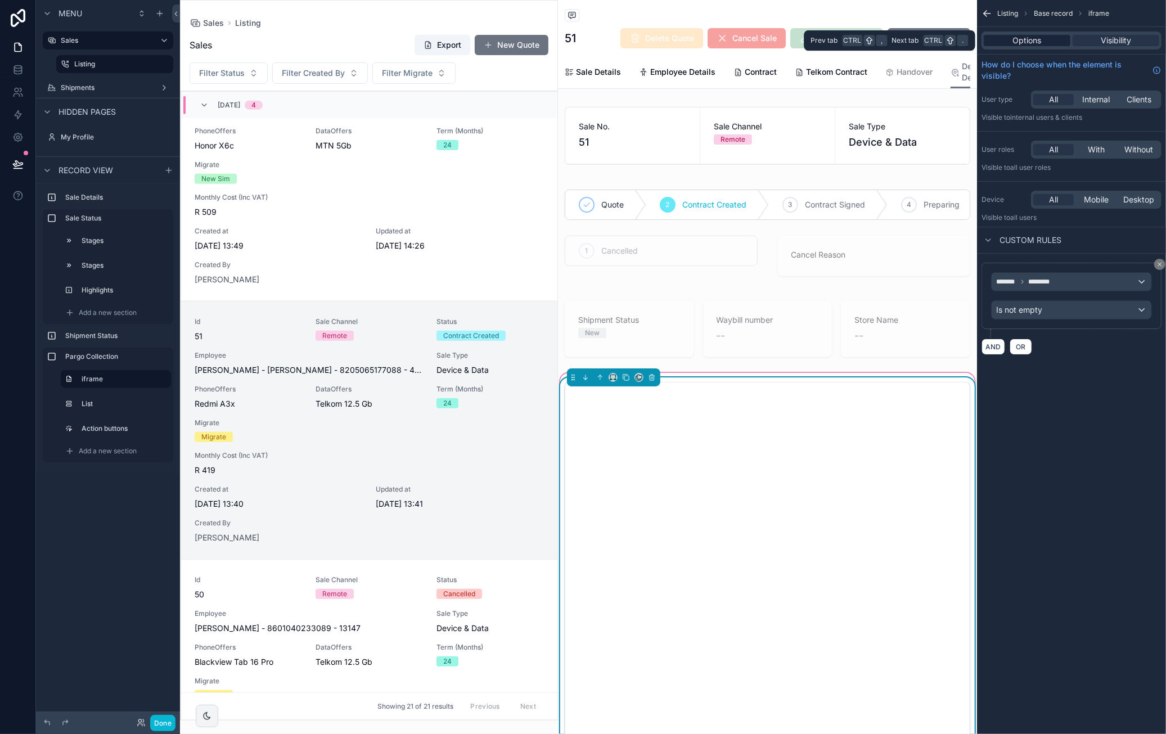
click at [1048, 37] on div "Options" at bounding box center [1027, 40] width 87 height 11
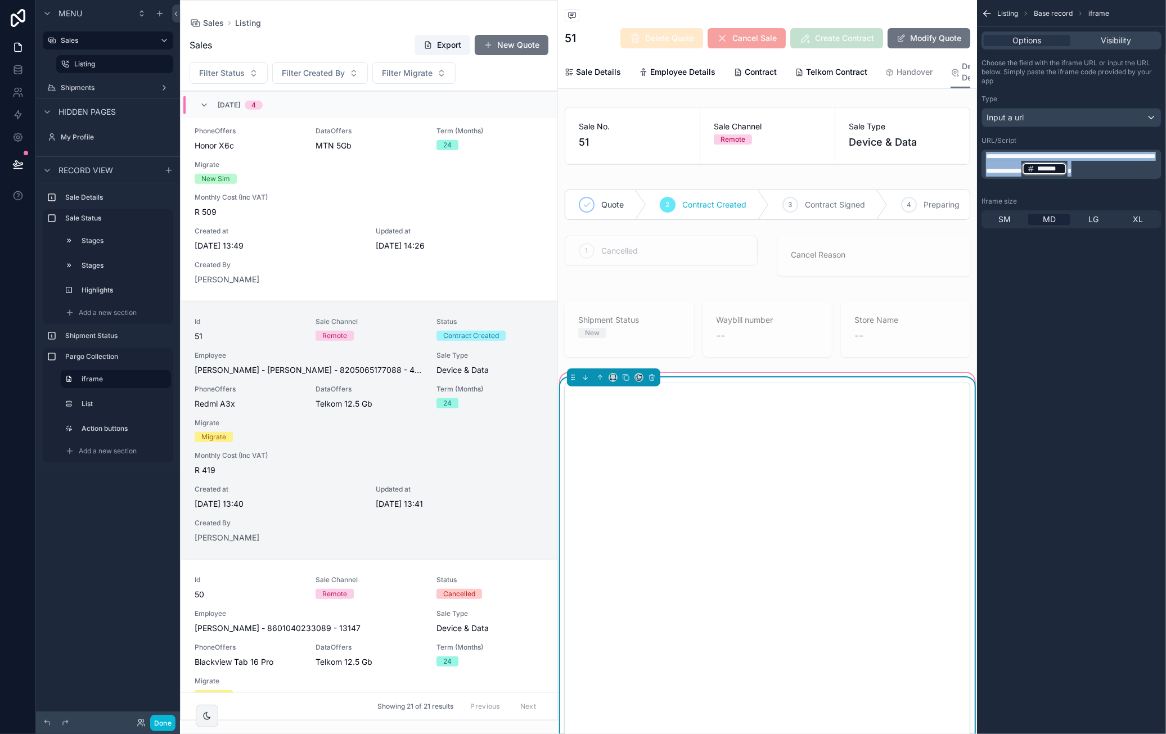
drag, startPoint x: 1062, startPoint y: 178, endPoint x: 968, endPoint y: 151, distance: 97.3
click at [968, 151] on div "Sales Listing 21 Shipments My Profile Dvd Dawie van der Westhuizen Sales Listin…" at bounding box center [673, 367] width 986 height 734
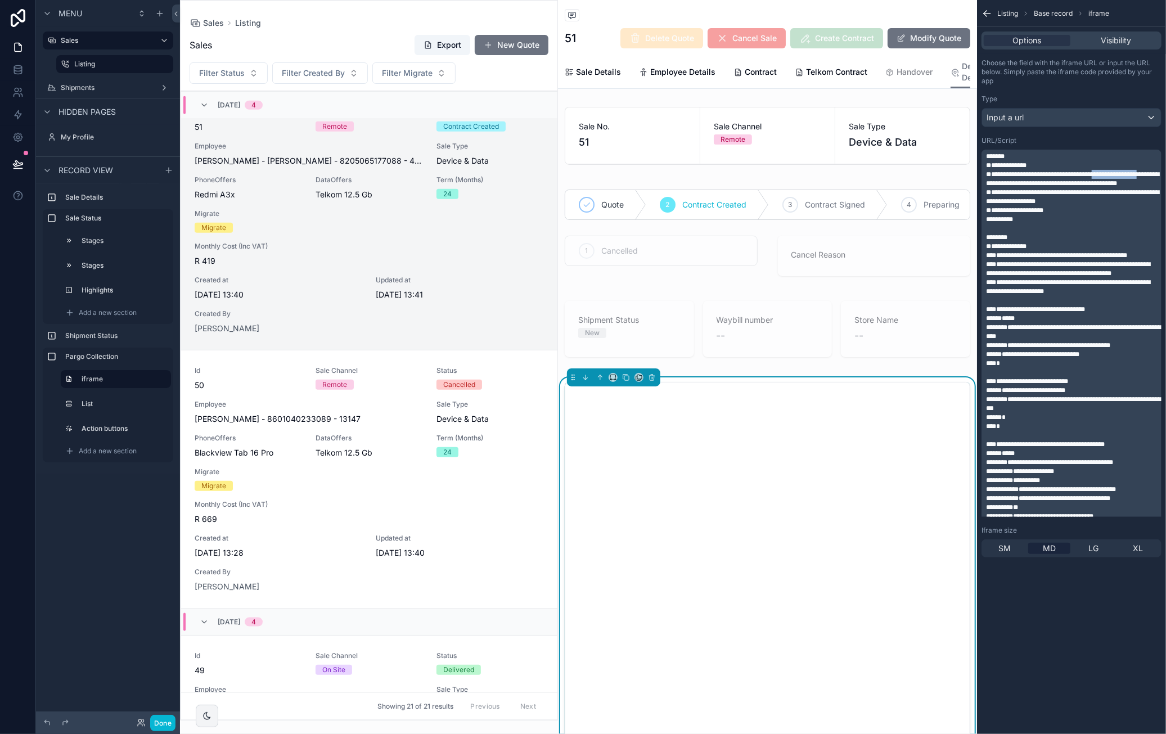
drag, startPoint x: 1009, startPoint y: 182, endPoint x: 1075, endPoint y: 181, distance: 65.8
click at [1075, 181] on span "**********" at bounding box center [1072, 179] width 173 height 16
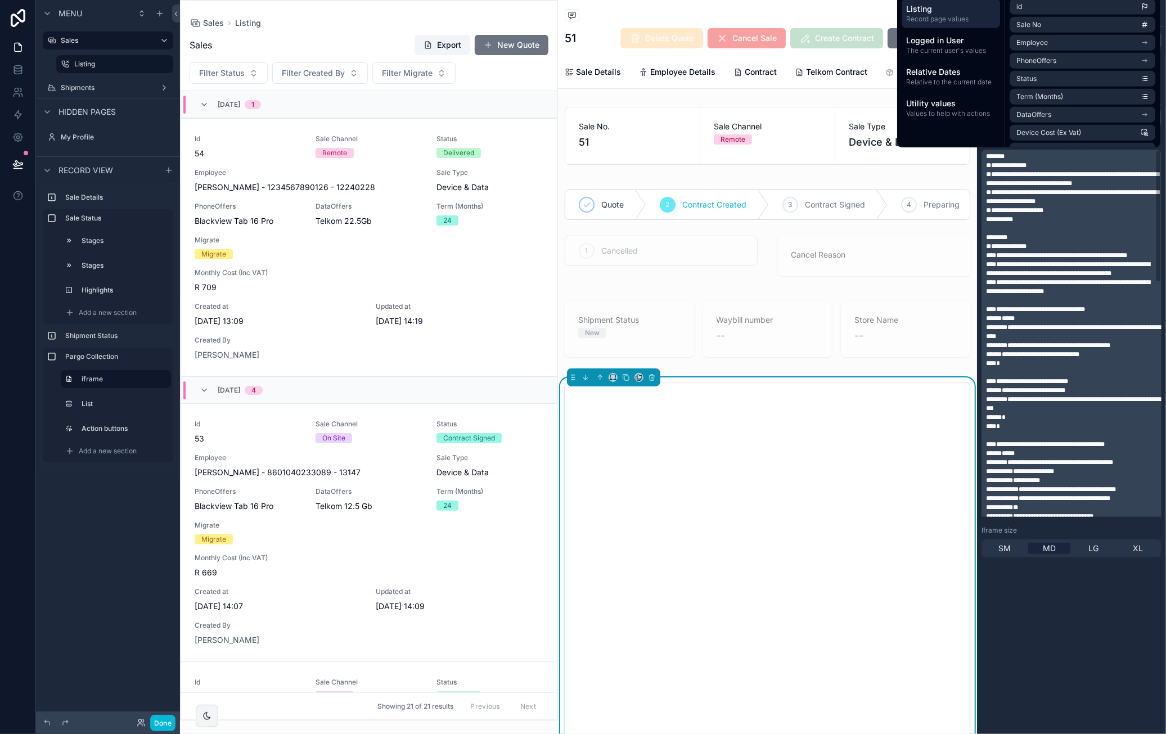
scroll to position [828, 0]
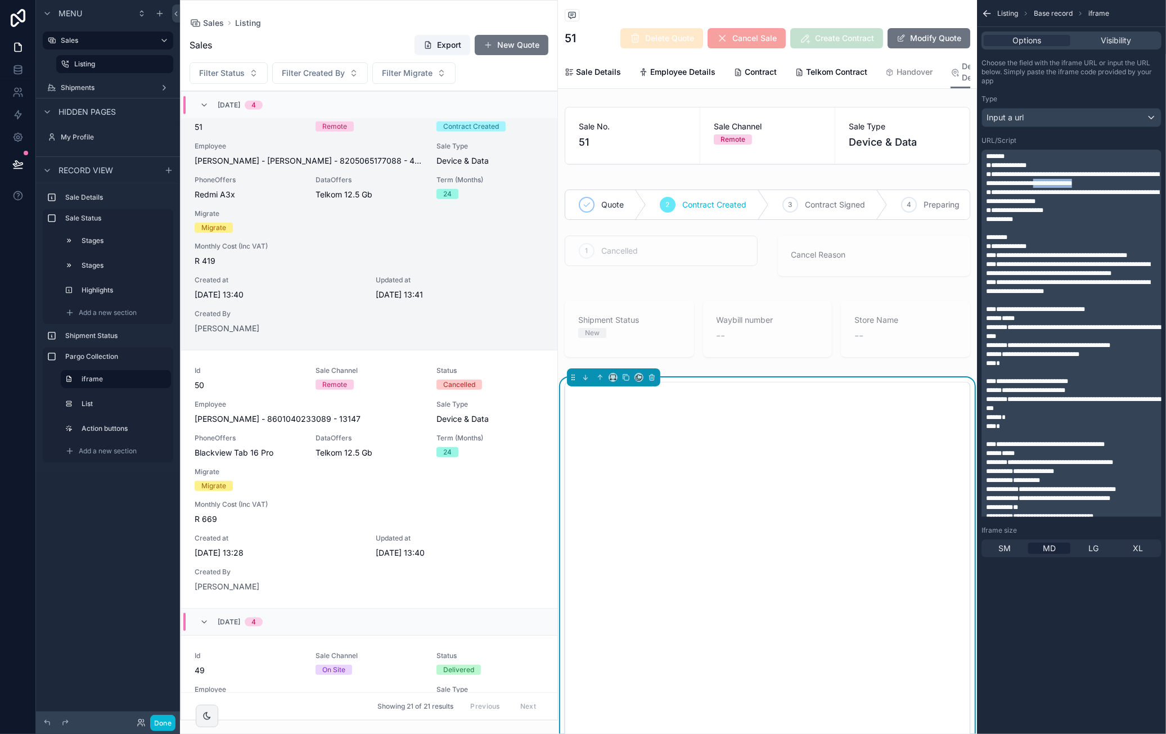
drag, startPoint x: 1028, startPoint y: 193, endPoint x: 986, endPoint y: 195, distance: 41.7
click at [986, 187] on span "**********" at bounding box center [1072, 179] width 173 height 16
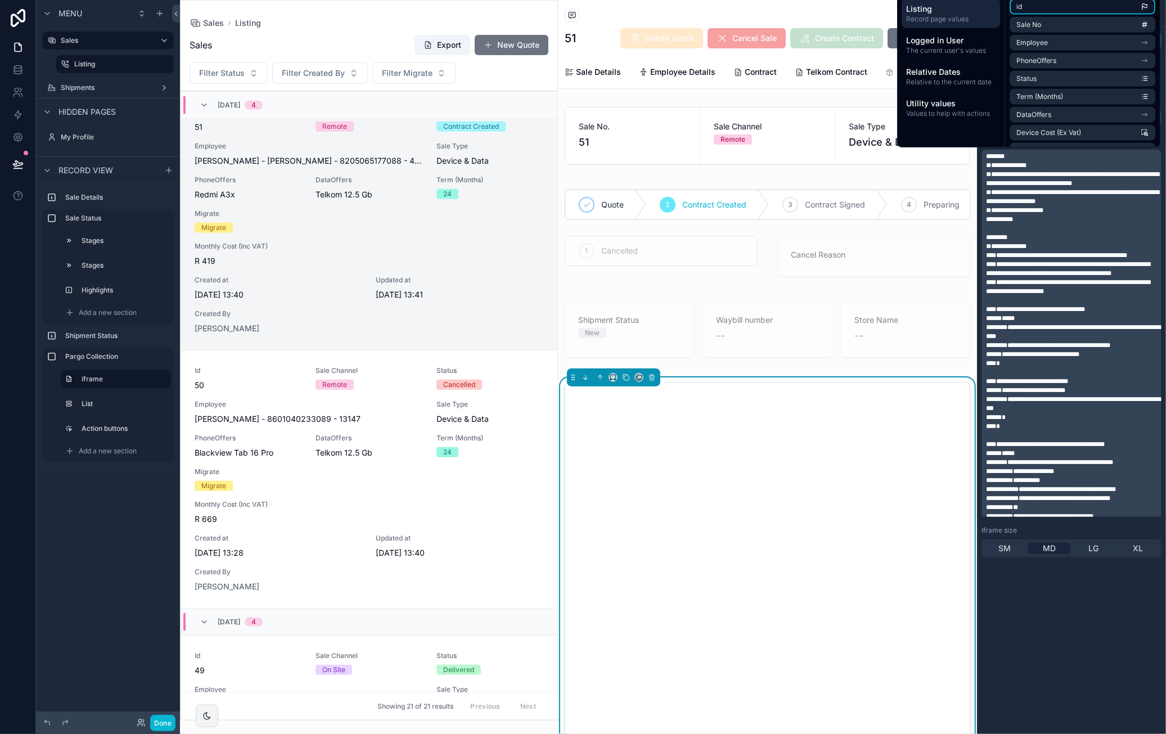
click at [1028, 12] on li "id" at bounding box center [1082, 7] width 146 height 16
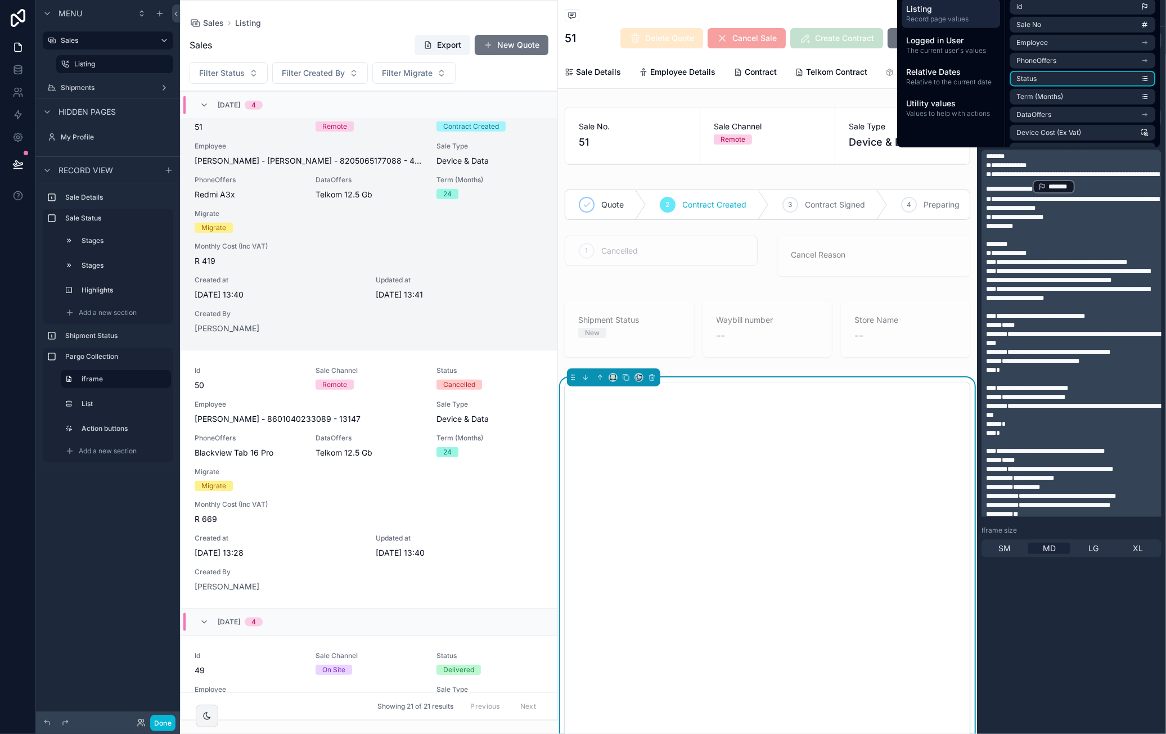
click at [1071, 195] on p "**********" at bounding box center [1072, 182] width 173 height 25
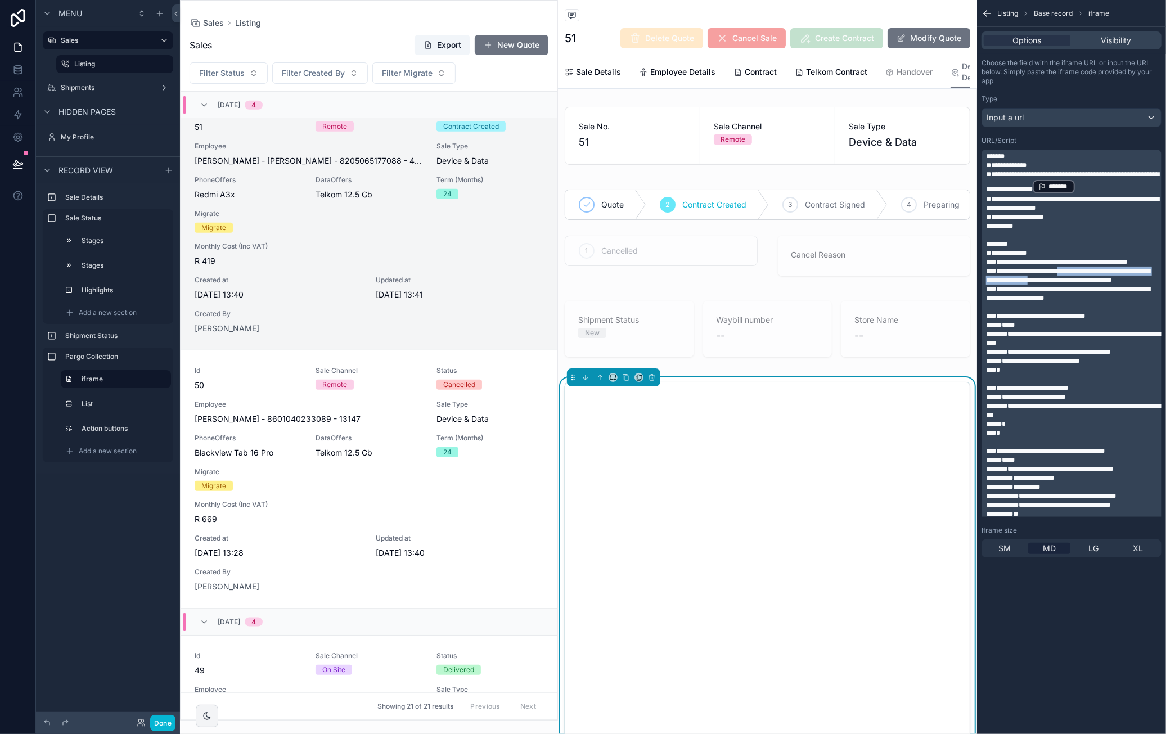
drag, startPoint x: 990, startPoint y: 298, endPoint x: 990, endPoint y: 307, distance: 9.0
click at [990, 283] on span "**********" at bounding box center [1068, 276] width 164 height 16
drag, startPoint x: 1083, startPoint y: 316, endPoint x: 1152, endPoint y: 316, distance: 69.7
click at [1150, 301] on span "**********" at bounding box center [1068, 294] width 164 height 16
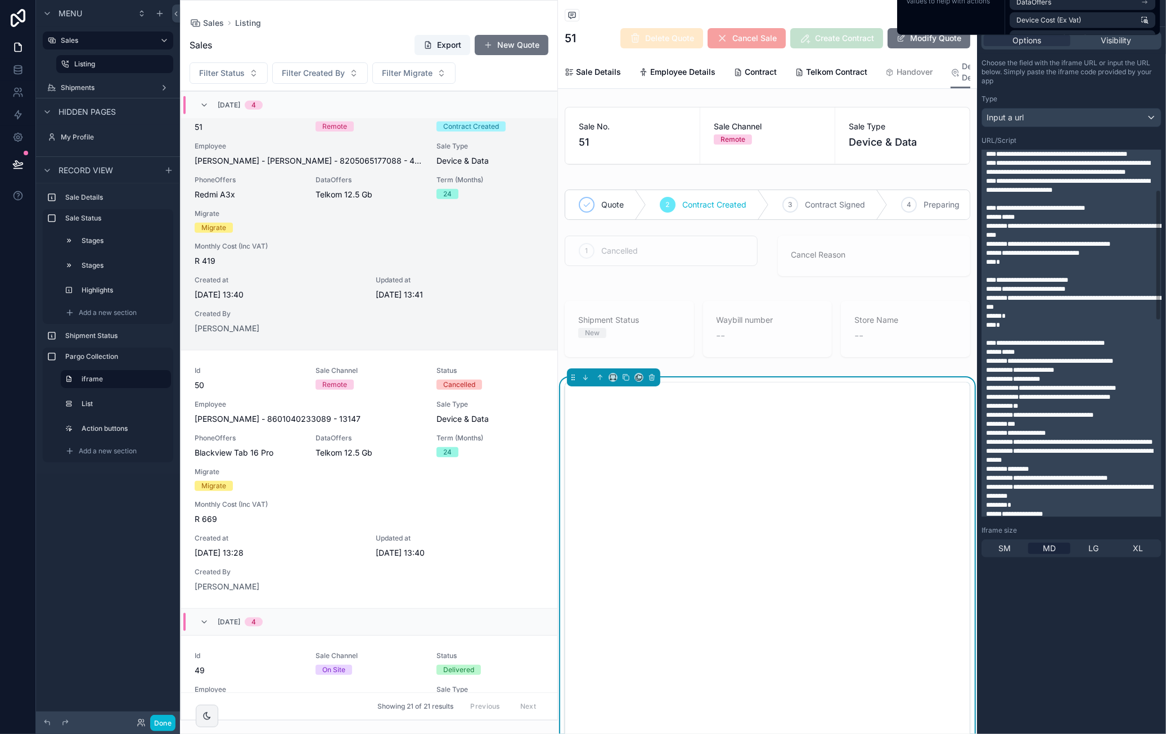
scroll to position [112, 0]
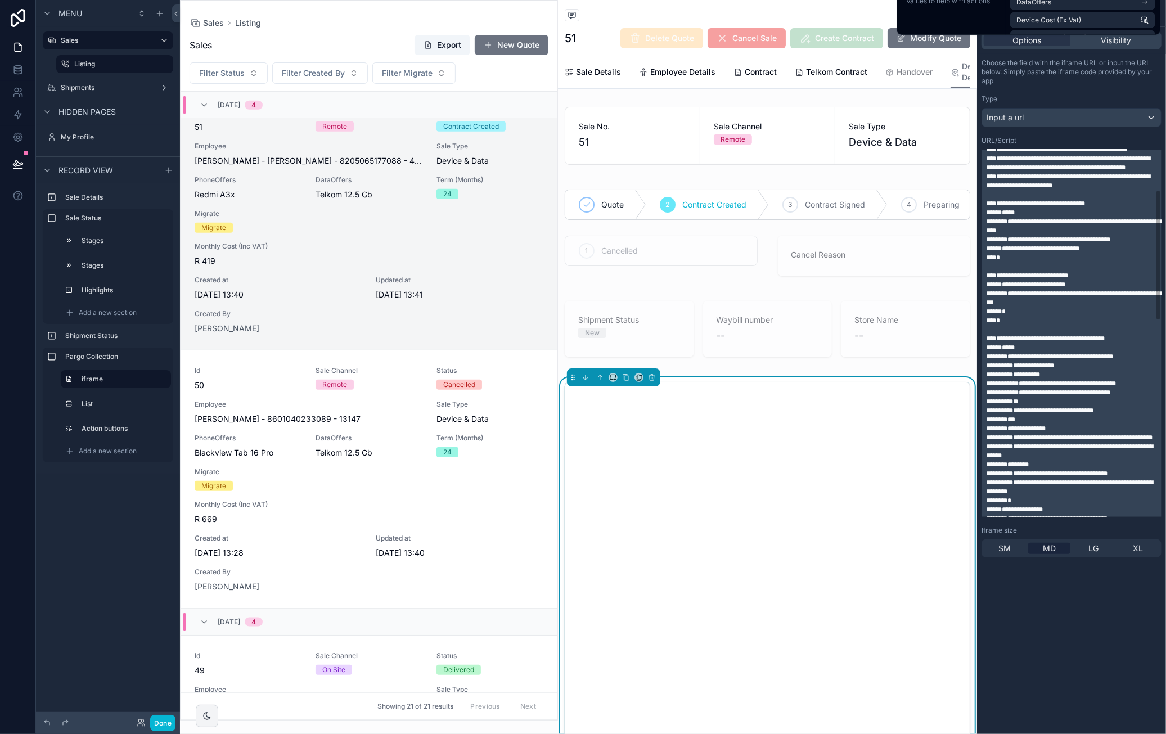
click at [1018, 189] on span "**********" at bounding box center [1068, 181] width 164 height 16
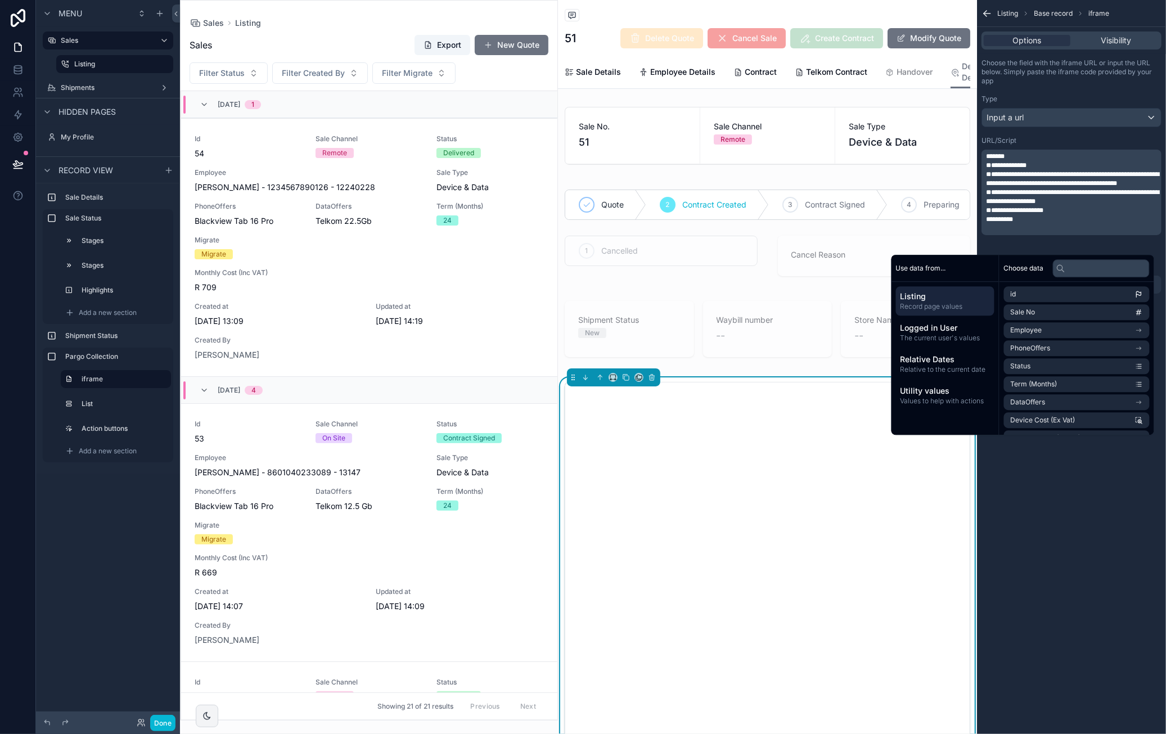
scroll to position [828, 0]
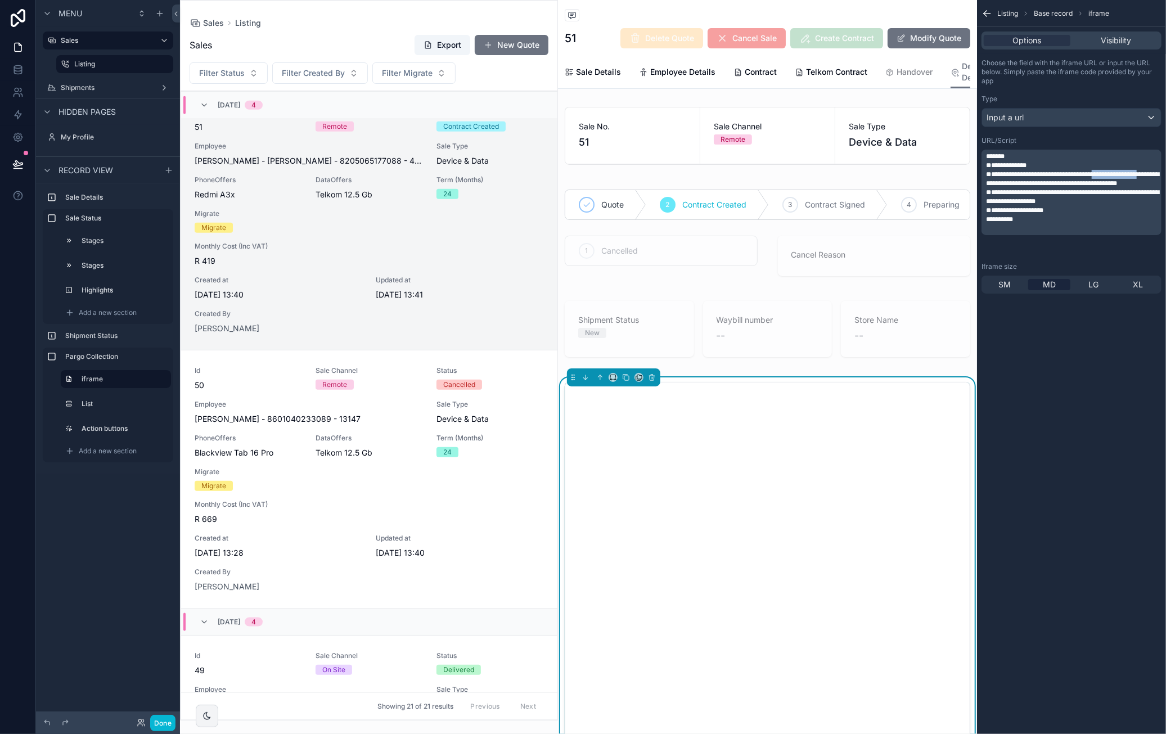
drag, startPoint x: 1008, startPoint y: 183, endPoint x: 1076, endPoint y: 183, distance: 68.0
click at [1076, 183] on span "**********" at bounding box center [1072, 179] width 173 height 16
drag, startPoint x: 1026, startPoint y: 193, endPoint x: 986, endPoint y: 193, distance: 40.5
click at [986, 187] on span "**********" at bounding box center [1072, 179] width 173 height 16
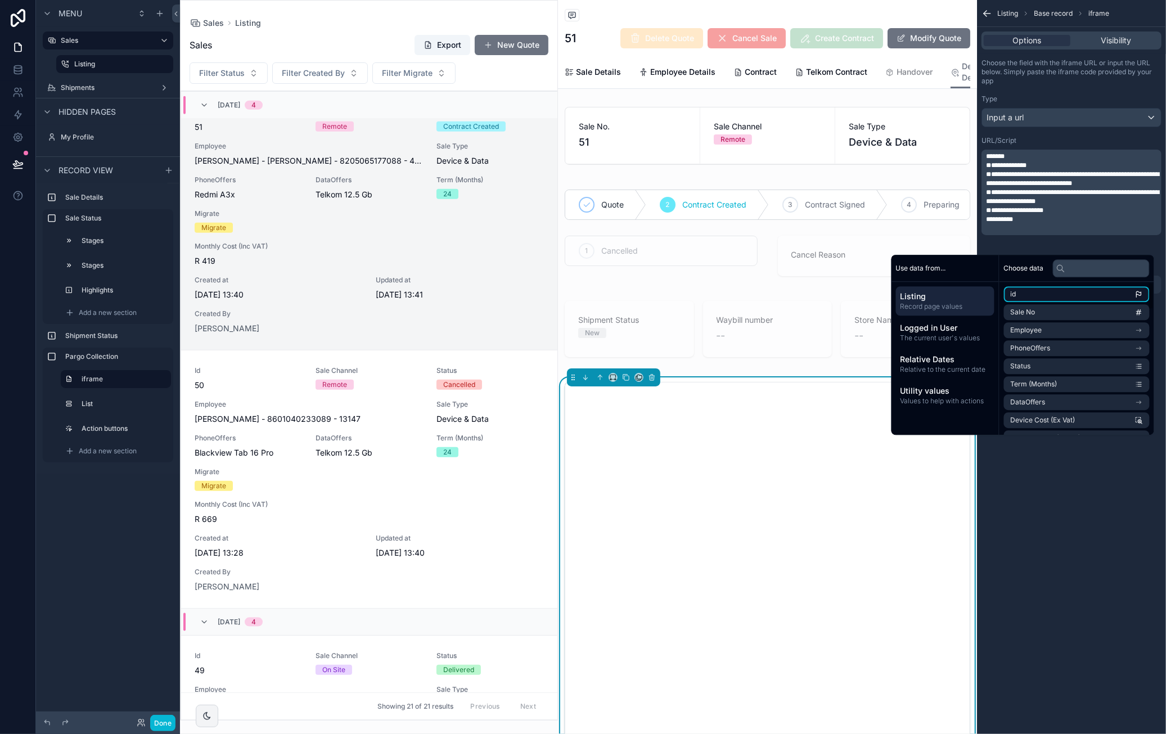
click at [1028, 293] on li "id" at bounding box center [1077, 294] width 146 height 16
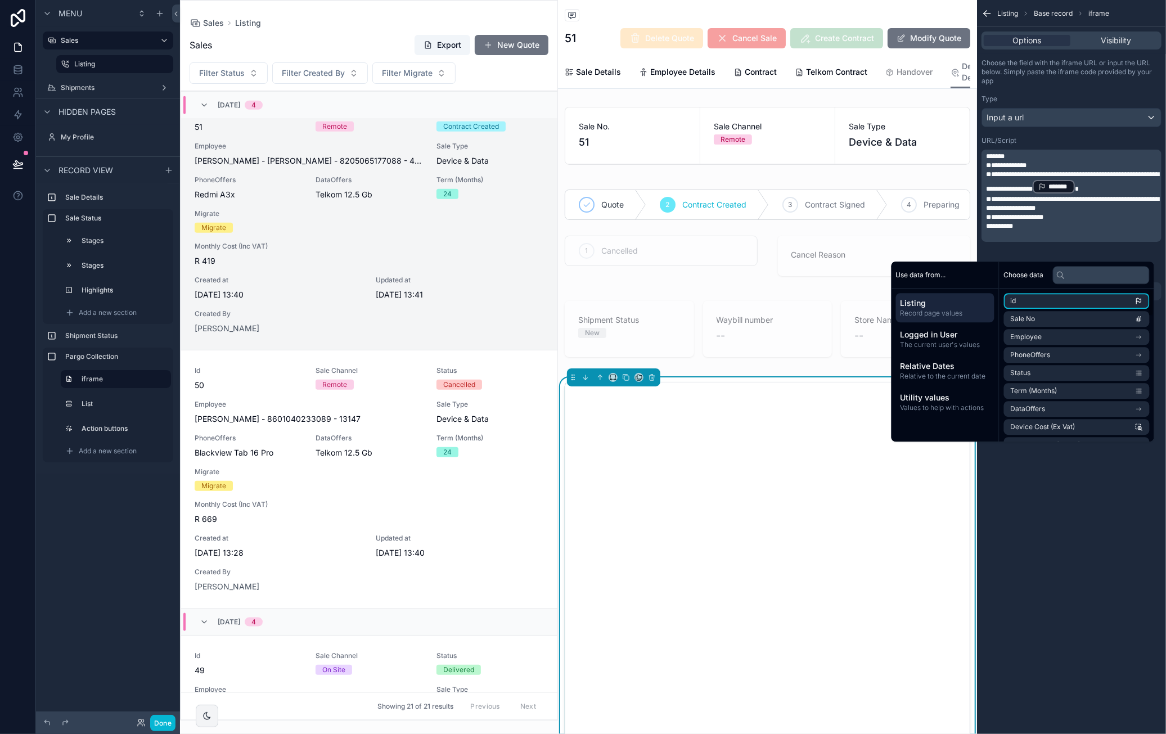
click at [1110, 533] on div "**********" at bounding box center [1071, 367] width 189 height 734
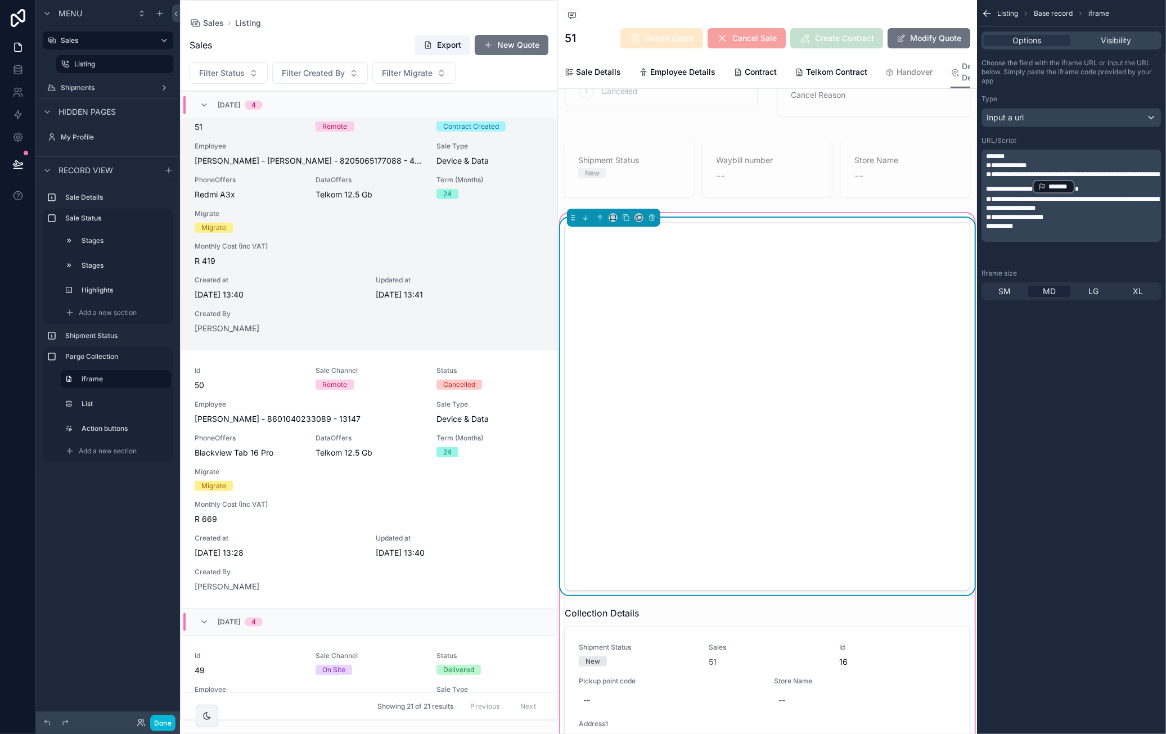
scroll to position [337, 0]
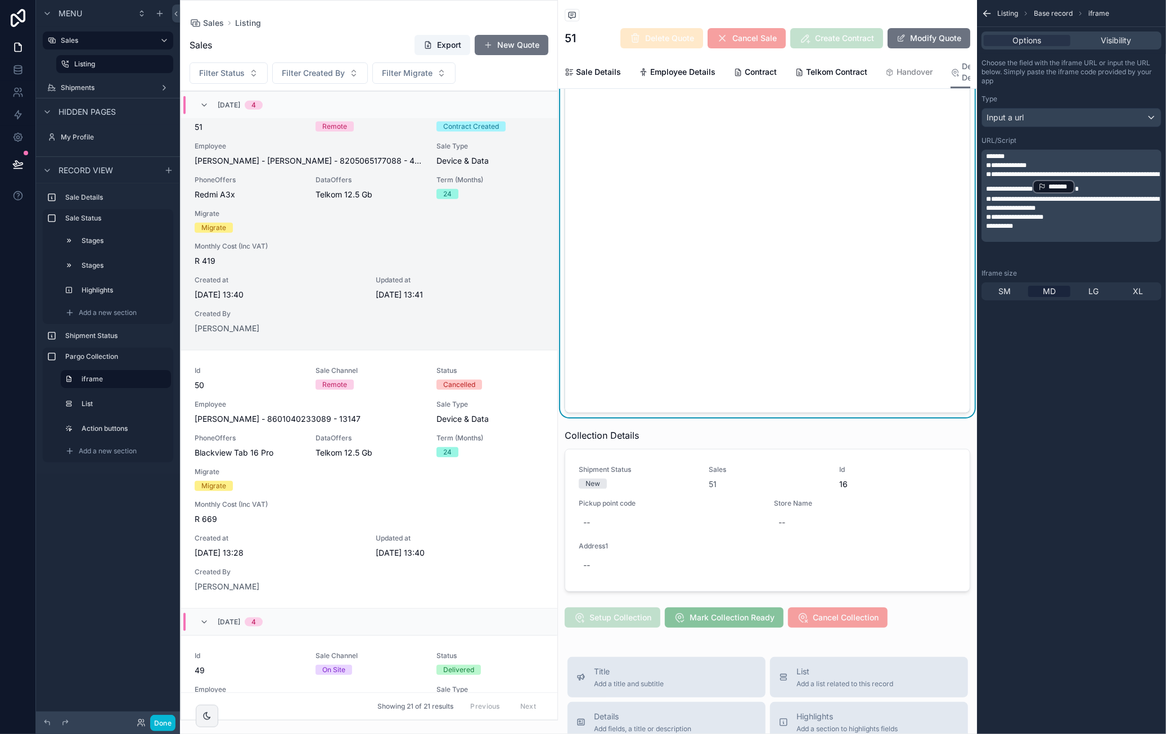
click at [1079, 377] on div "**********" at bounding box center [1071, 367] width 189 height 734
click at [170, 722] on button "Done" at bounding box center [162, 723] width 25 height 16
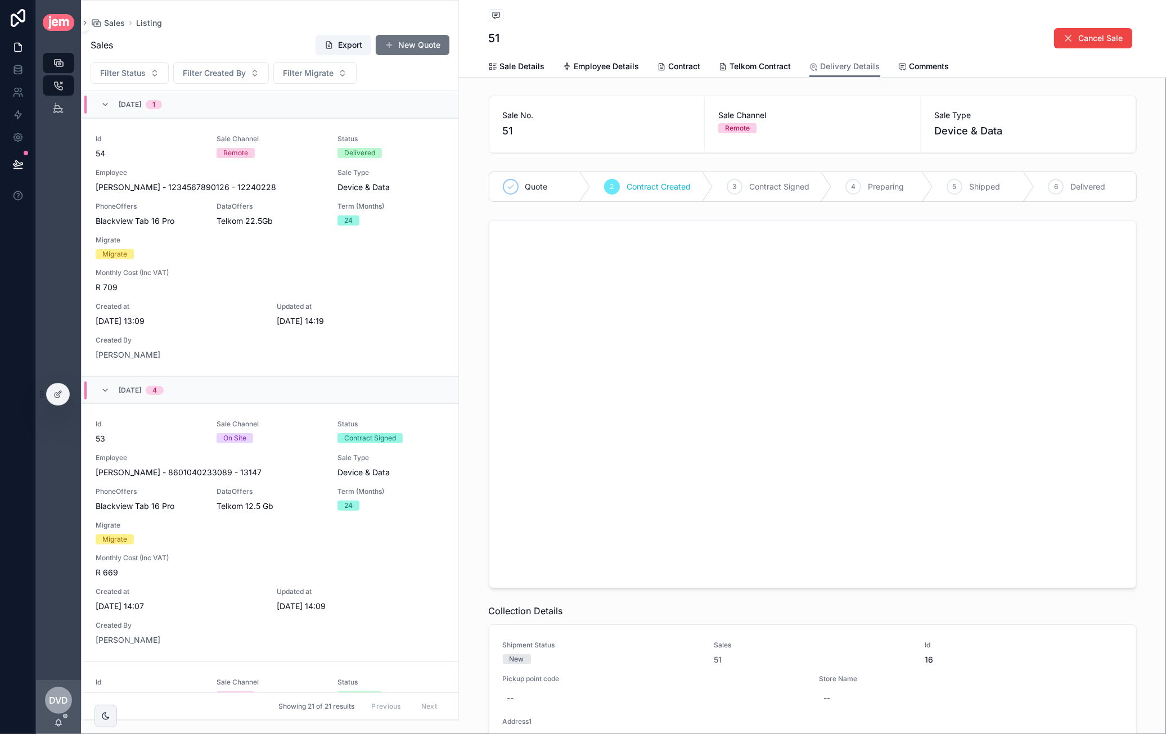
scroll to position [828, 0]
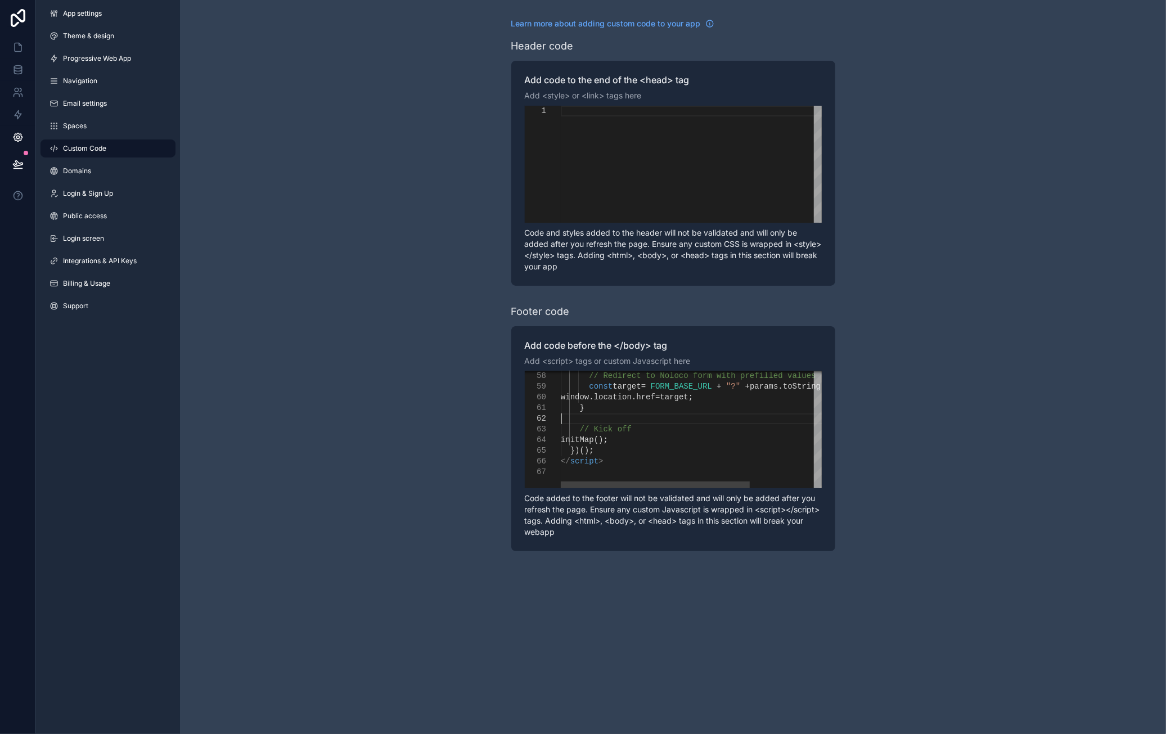
click at [682, 418] on div "scrollable content" at bounding box center [740, 418] width 359 height 11
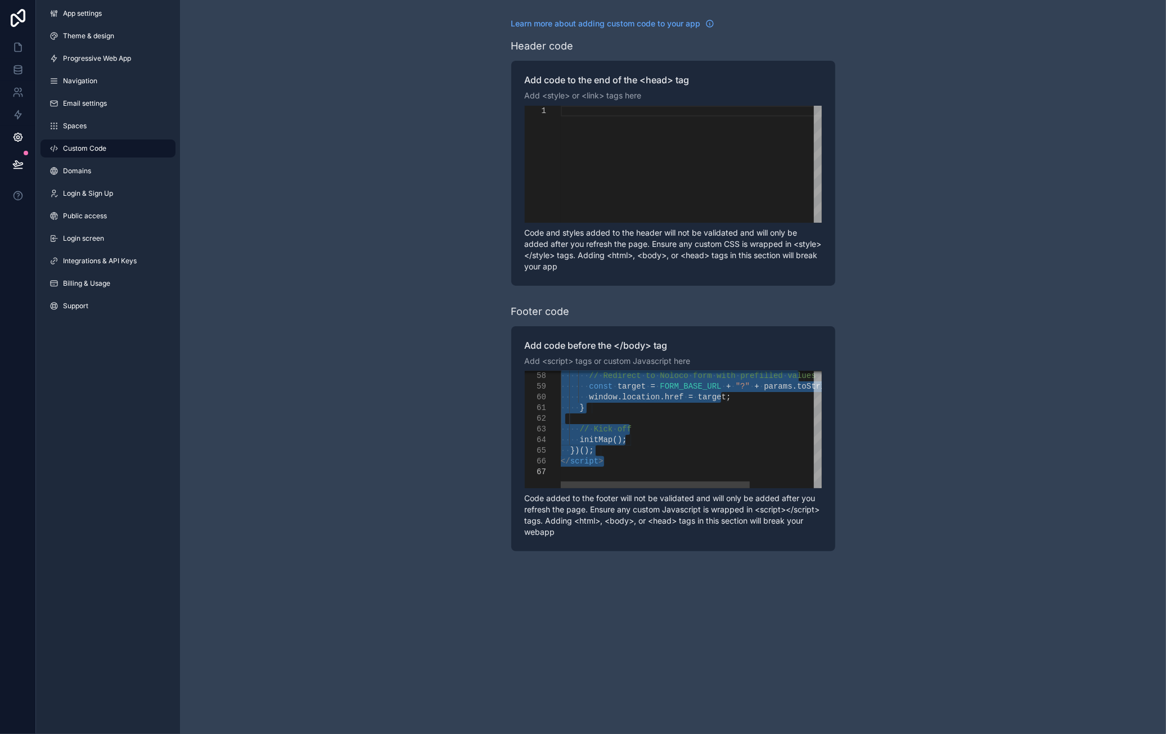
paste textarea "**********"
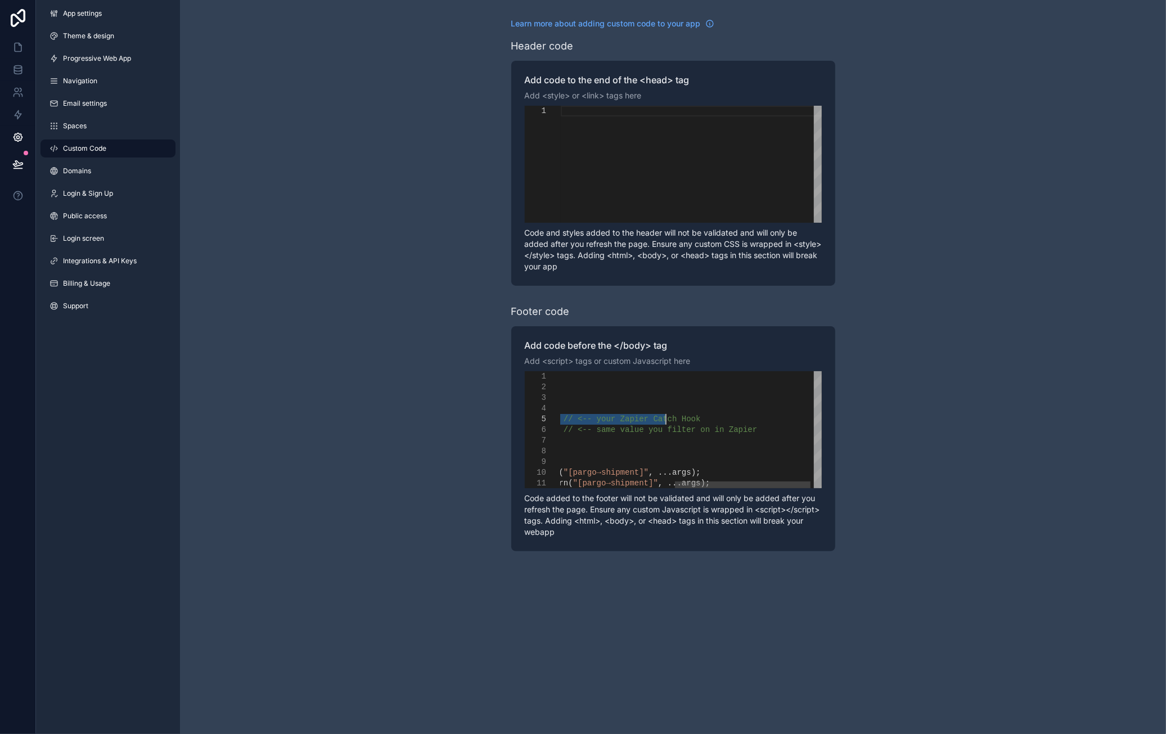
drag, startPoint x: 674, startPoint y: 419, endPoint x: 666, endPoint y: 420, distance: 8.0
paste textarea "*****"
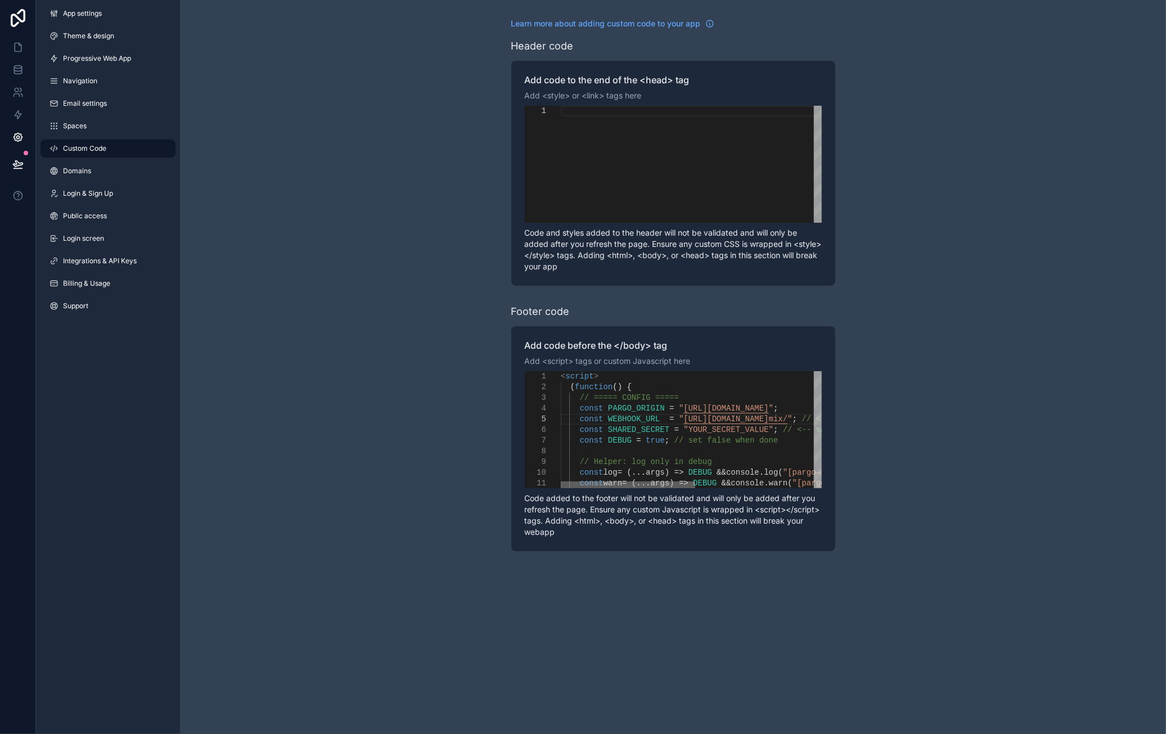
drag, startPoint x: 738, startPoint y: 485, endPoint x: 616, endPoint y: 486, distance: 121.5
click at [616, 486] on div "scrollable content" at bounding box center [628, 484] width 134 height 7
drag, startPoint x: 677, startPoint y: 432, endPoint x: 750, endPoint y: 434, distance: 73.1
paste textarea "***"
type textarea "**********"
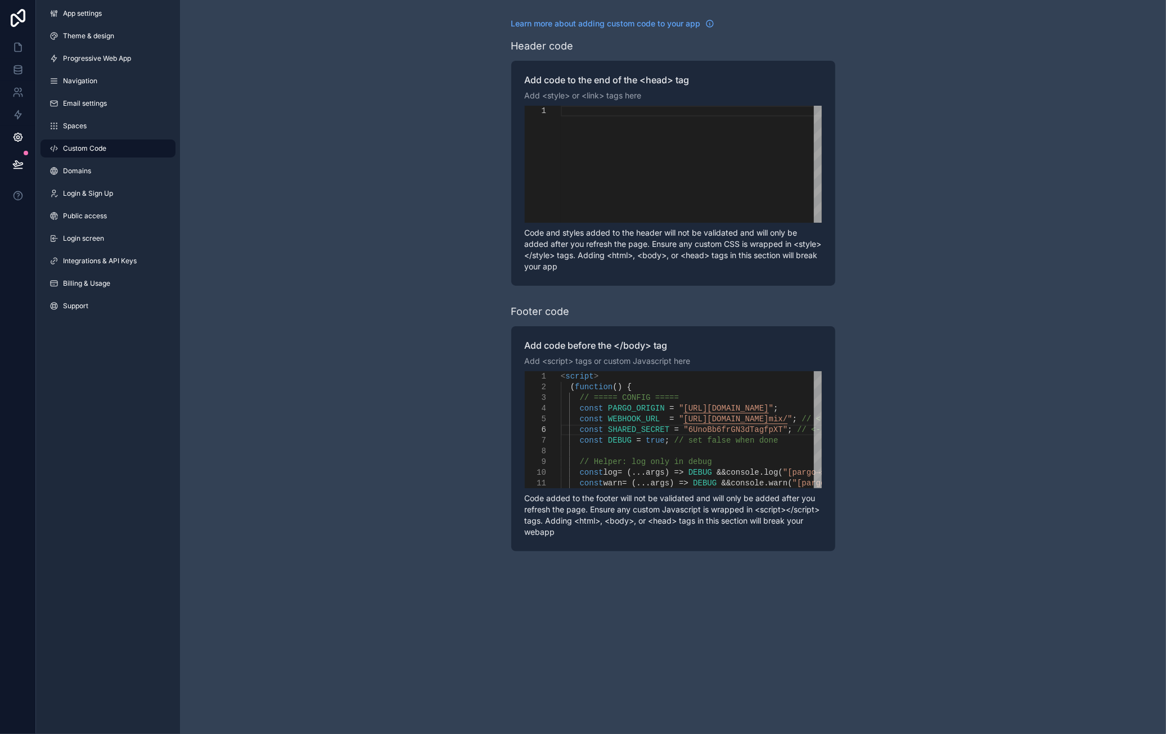
click at [918, 107] on div "Learn more about adding custom code to your app Header code Add code to the end…" at bounding box center [673, 284] width 986 height 569
click at [648, 410] on span "PARGO_ORIGIN" at bounding box center [636, 408] width 57 height 9
type textarea "**********"
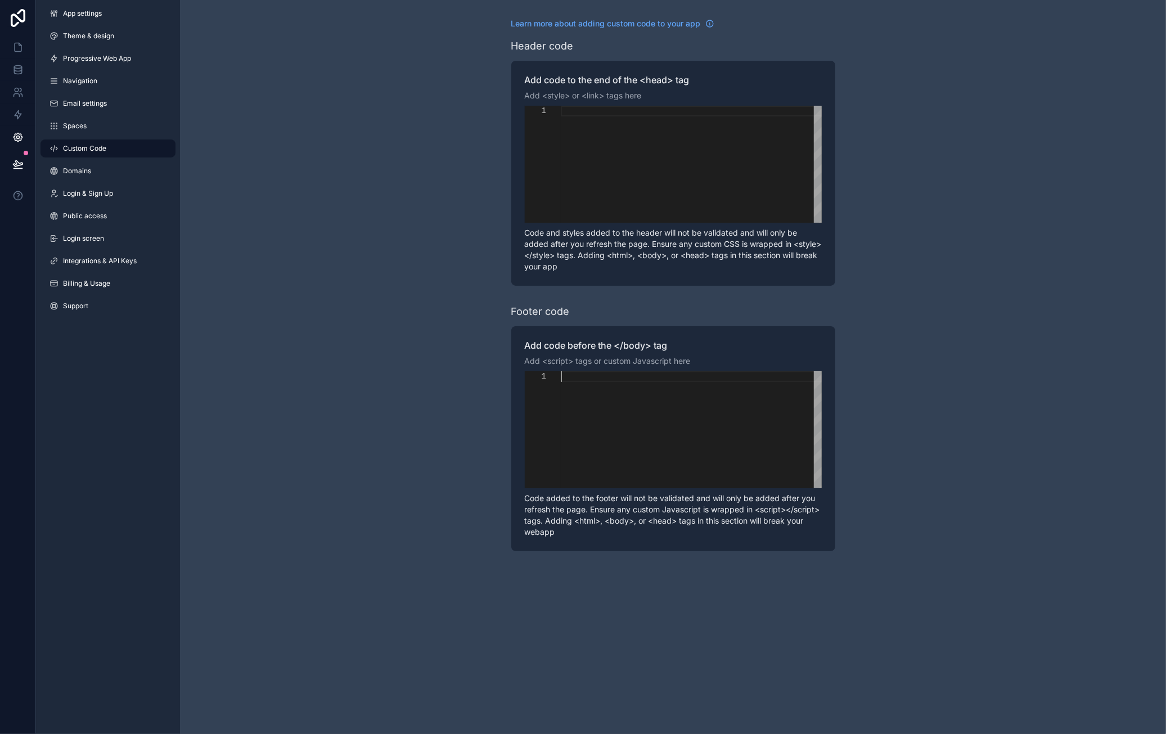
paste textarea "**********"
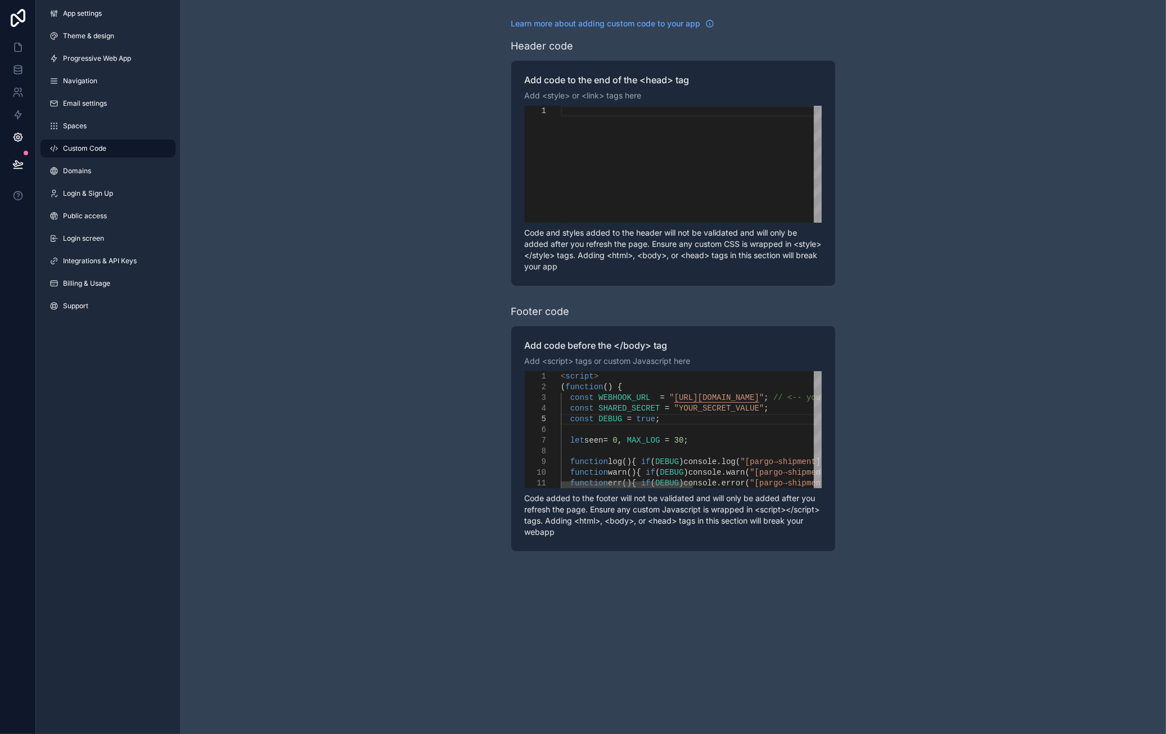
drag, startPoint x: 709, startPoint y: 418, endPoint x: 739, endPoint y: 419, distance: 30.4
click at [739, 419] on div "const DEBUG = true ;" at bounding box center [818, 419] width 515 height 11
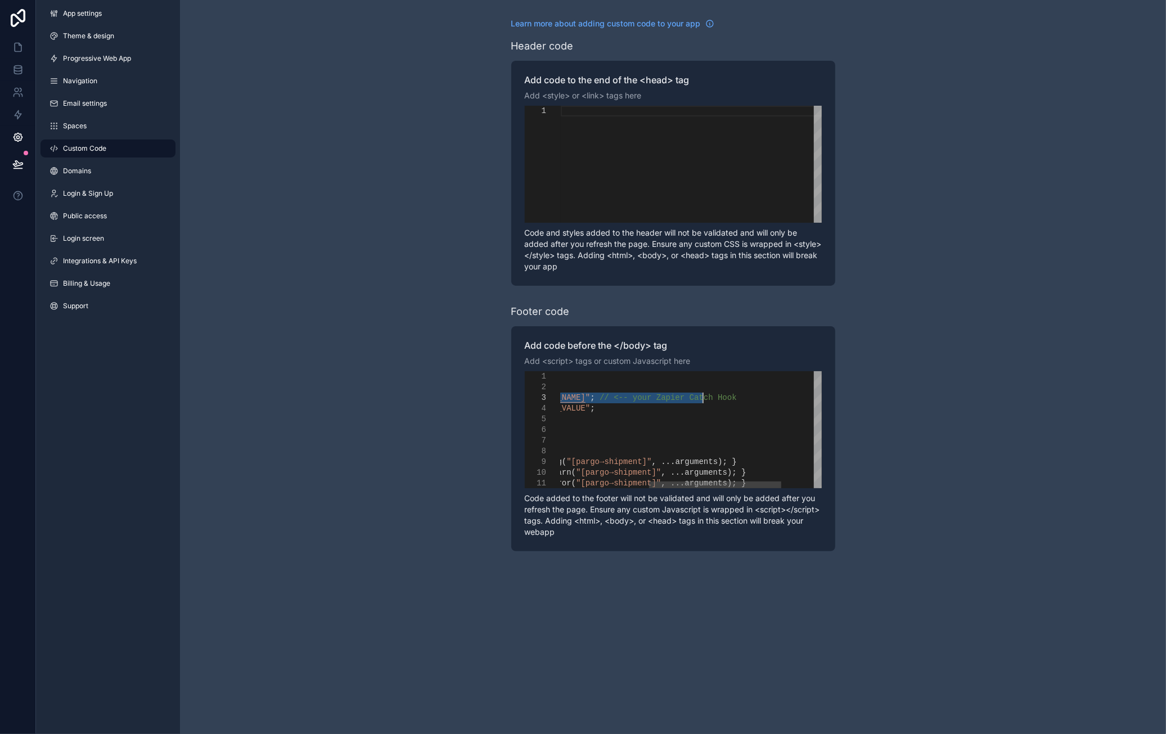
drag, startPoint x: 662, startPoint y: 399, endPoint x: 701, endPoint y: 397, distance: 38.8
paste textarea "*****"
drag, startPoint x: 618, startPoint y: 417, endPoint x: 484, endPoint y: 418, distance: 133.9
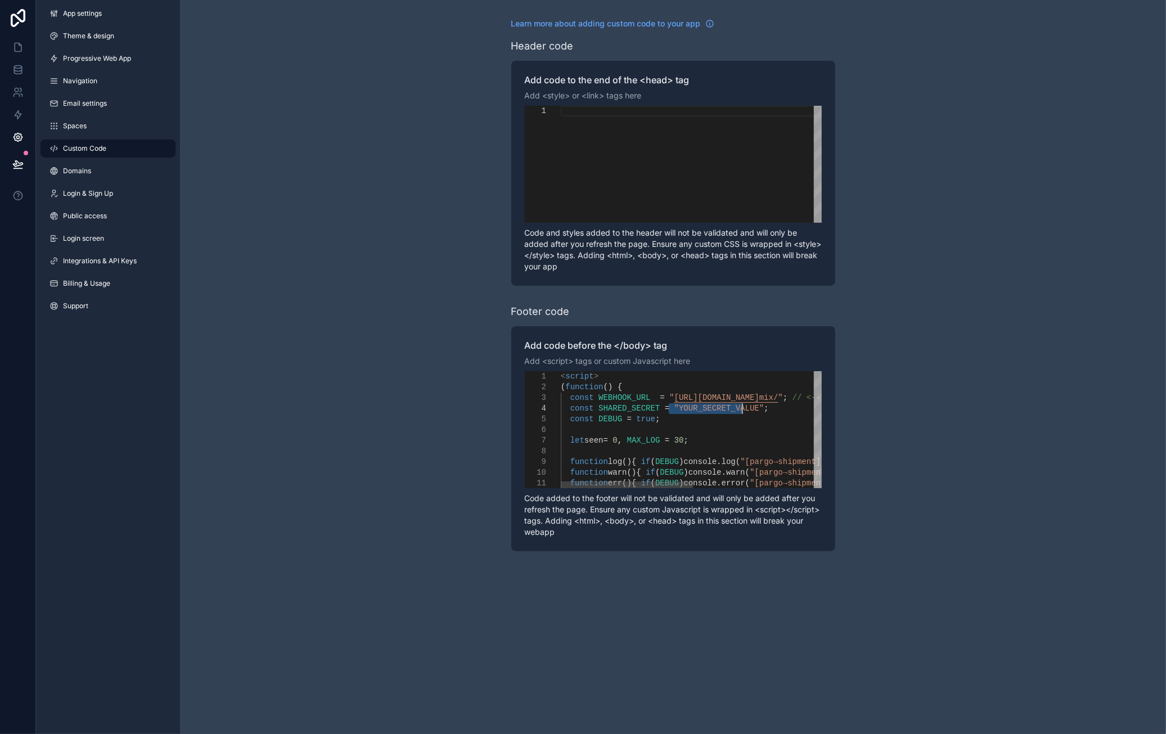
drag, startPoint x: 668, startPoint y: 410, endPoint x: 741, endPoint y: 411, distance: 73.1
paste textarea "***"
click at [687, 409] on span ""6UnoBb6frGN3dTagfpXT"" at bounding box center [726, 408] width 104 height 9
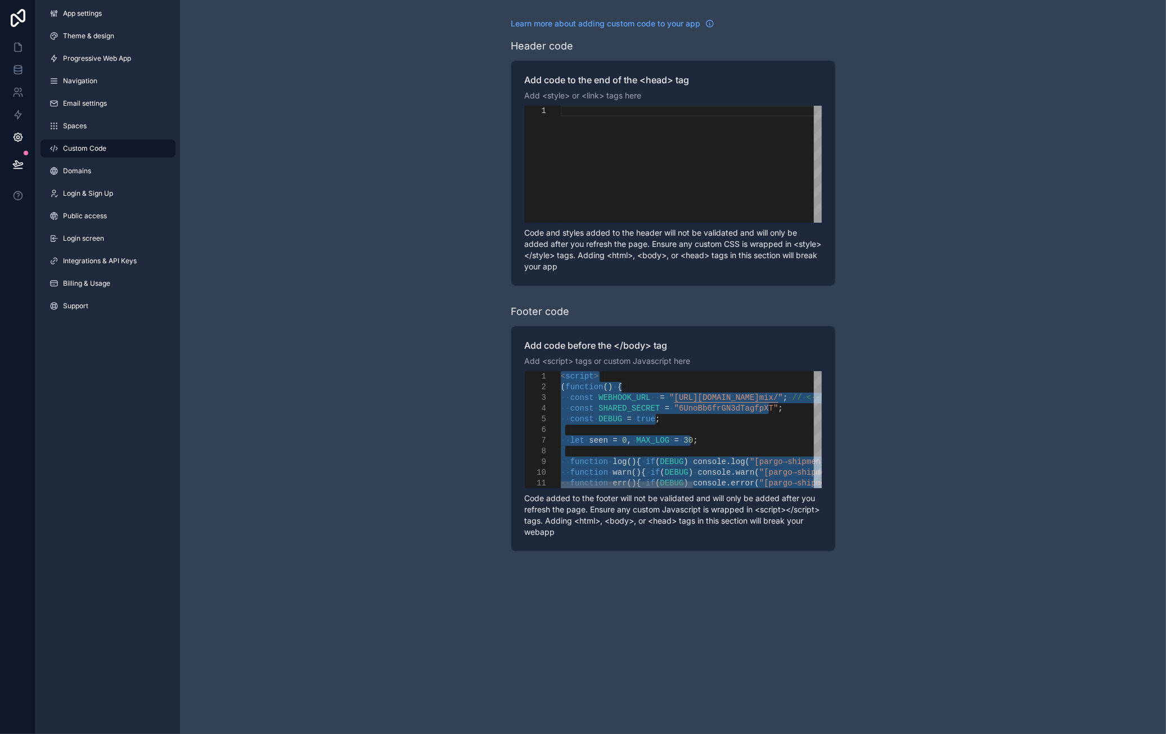
paste textarea "**********"
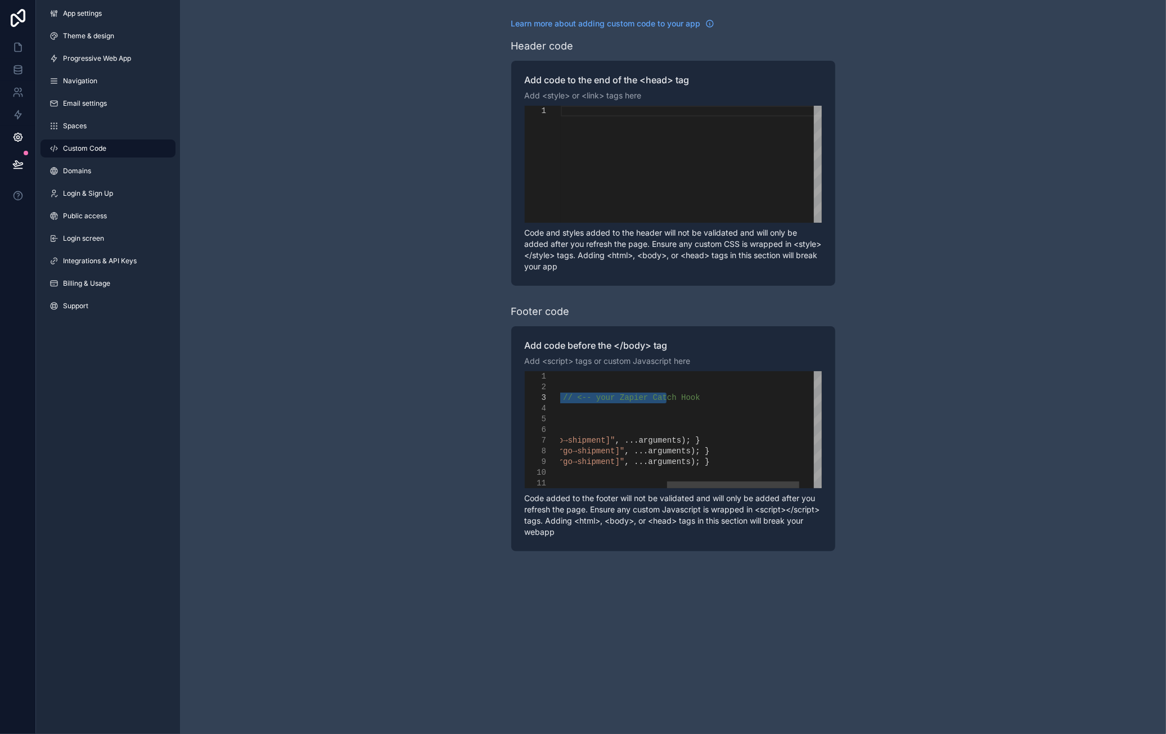
paste textarea "*****"
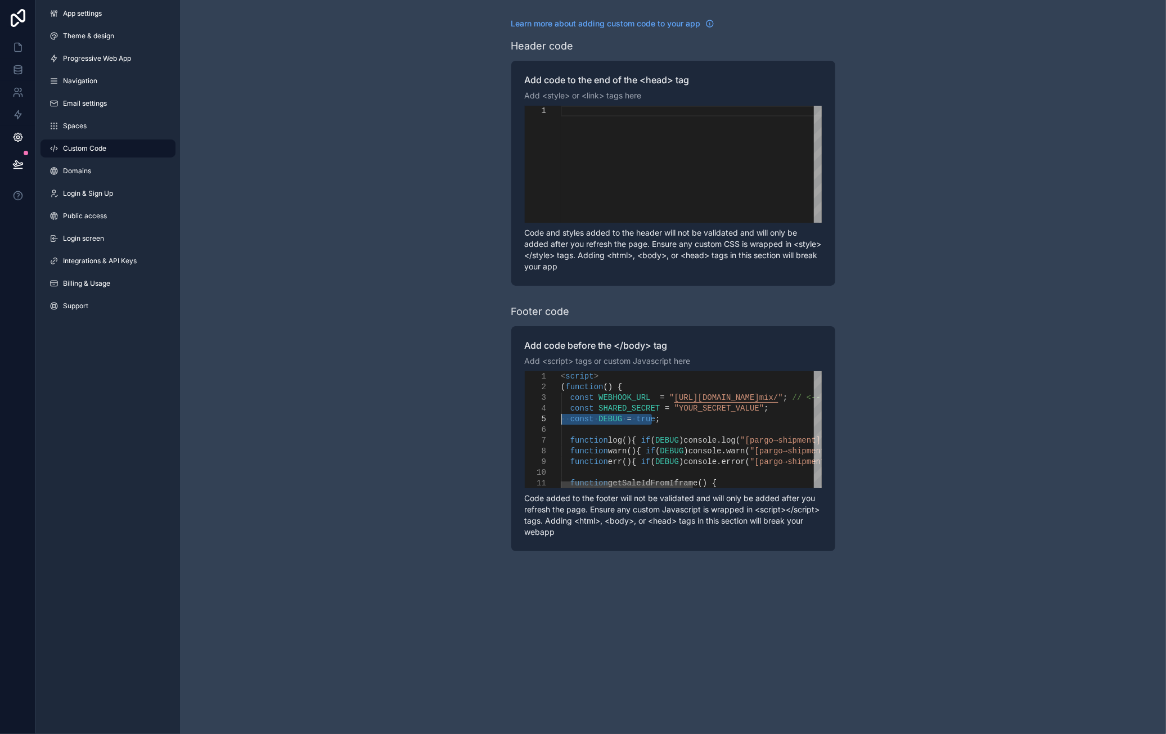
drag, startPoint x: 669, startPoint y: 423, endPoint x: 454, endPoint y: 422, distance: 214.8
drag, startPoint x: 669, startPoint y: 408, endPoint x: 742, endPoint y: 411, distance: 73.2
paste textarea "***"
type textarea "**********"
click at [890, 436] on div "Learn more about adding custom code to your app Header code Add code to the end…" at bounding box center [673, 284] width 986 height 569
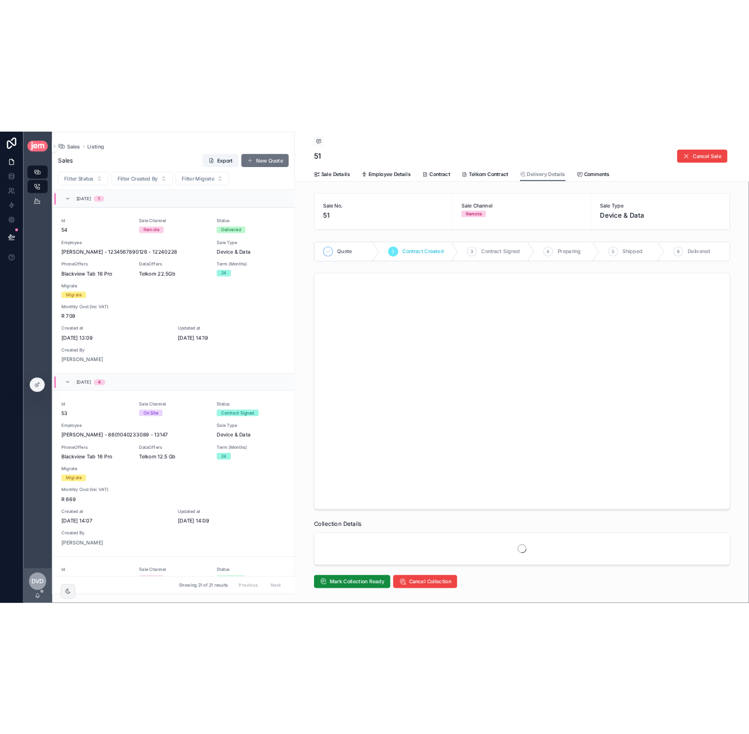
scroll to position [828, 0]
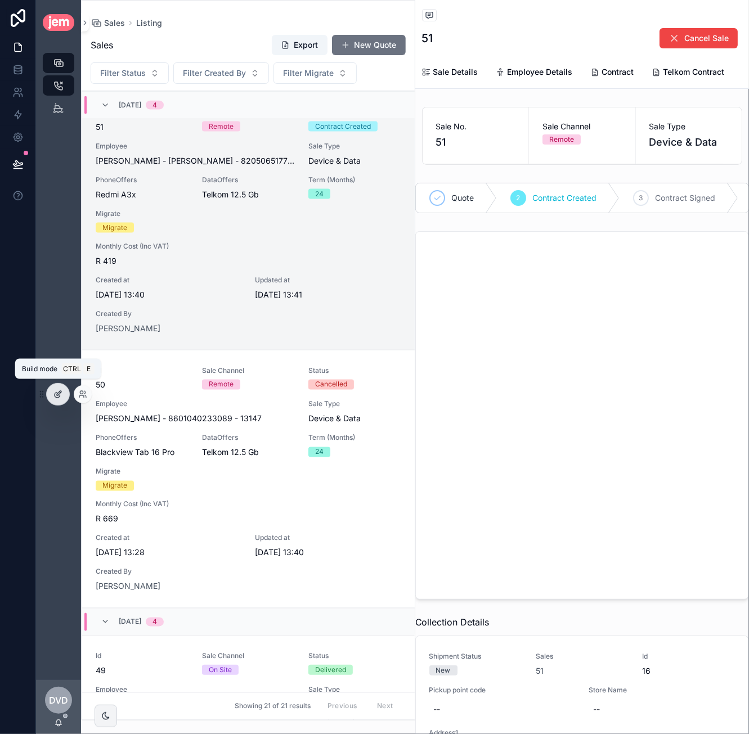
click at [67, 395] on div at bounding box center [58, 394] width 22 height 21
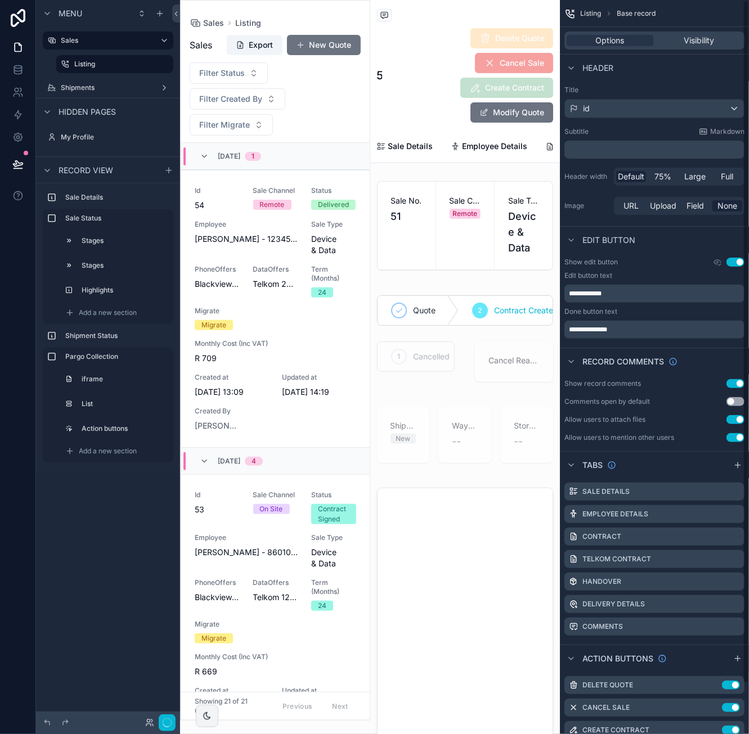
scroll to position [910, 0]
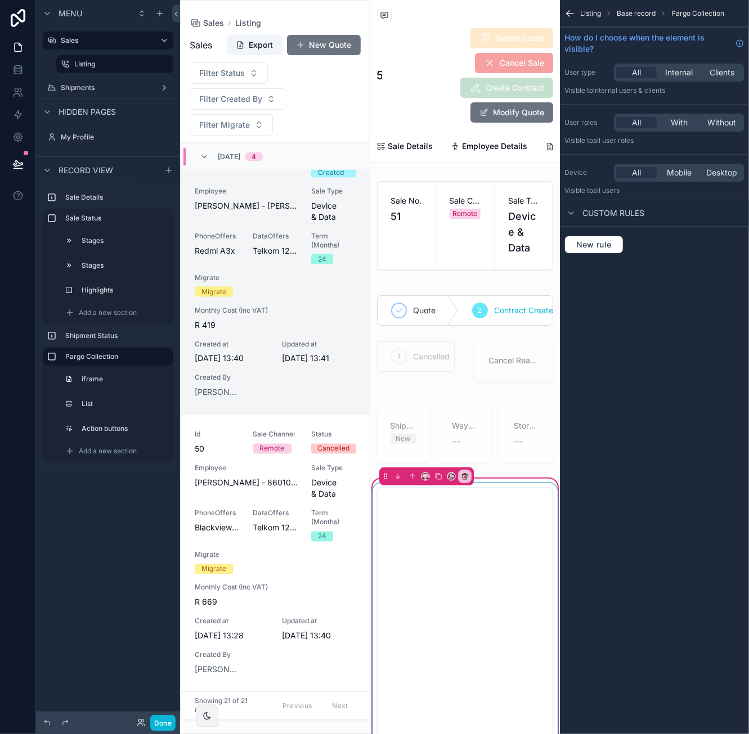
click at [489, 501] on div "scrollable content" at bounding box center [465, 671] width 190 height 377
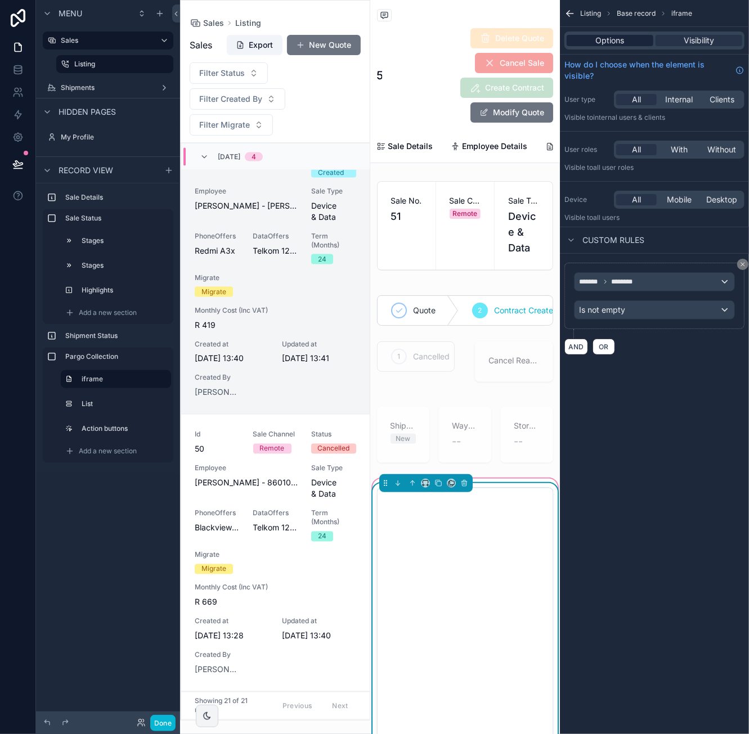
click at [621, 37] on span "Options" at bounding box center [610, 40] width 29 height 11
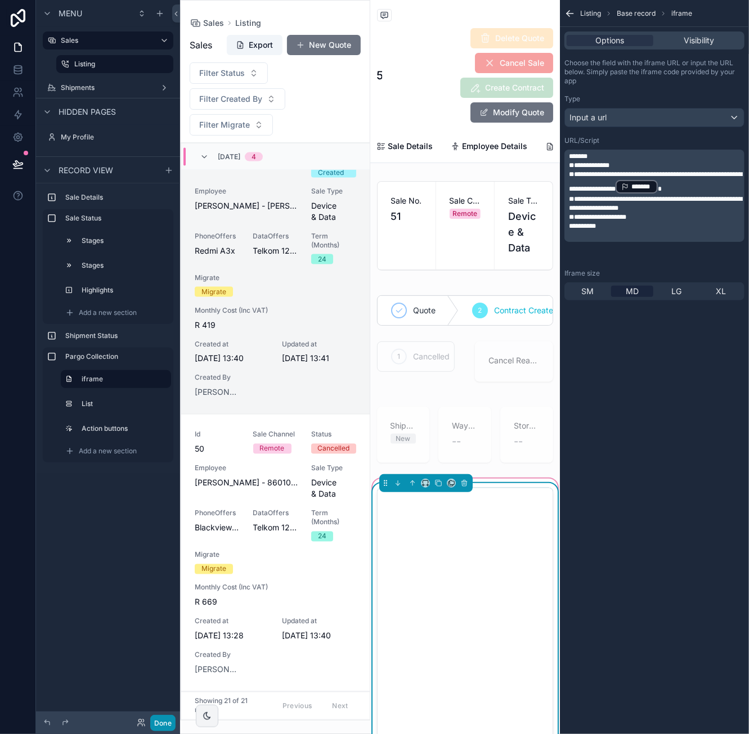
click at [166, 719] on button "Done" at bounding box center [162, 723] width 25 height 16
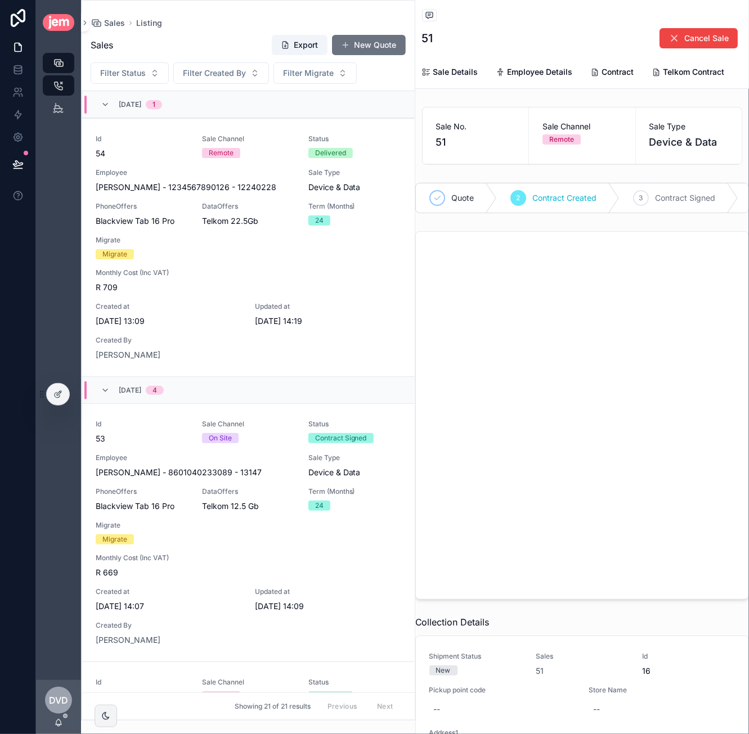
scroll to position [828, 0]
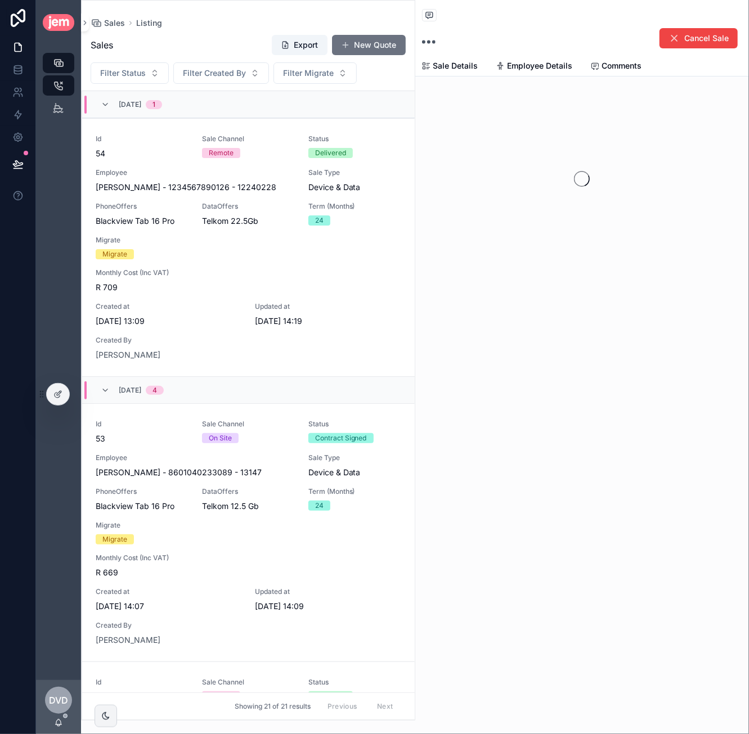
scroll to position [828, 0]
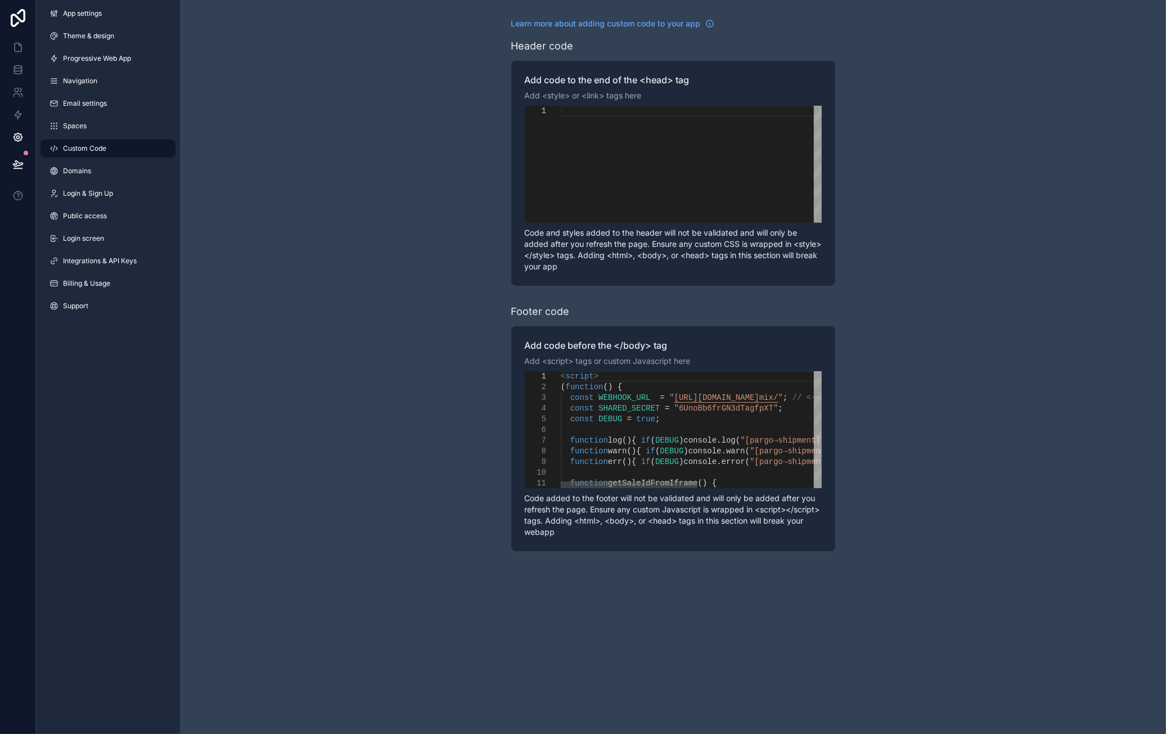
click at [669, 400] on span """ at bounding box center [671, 397] width 4 height 9
type textarea "**********"
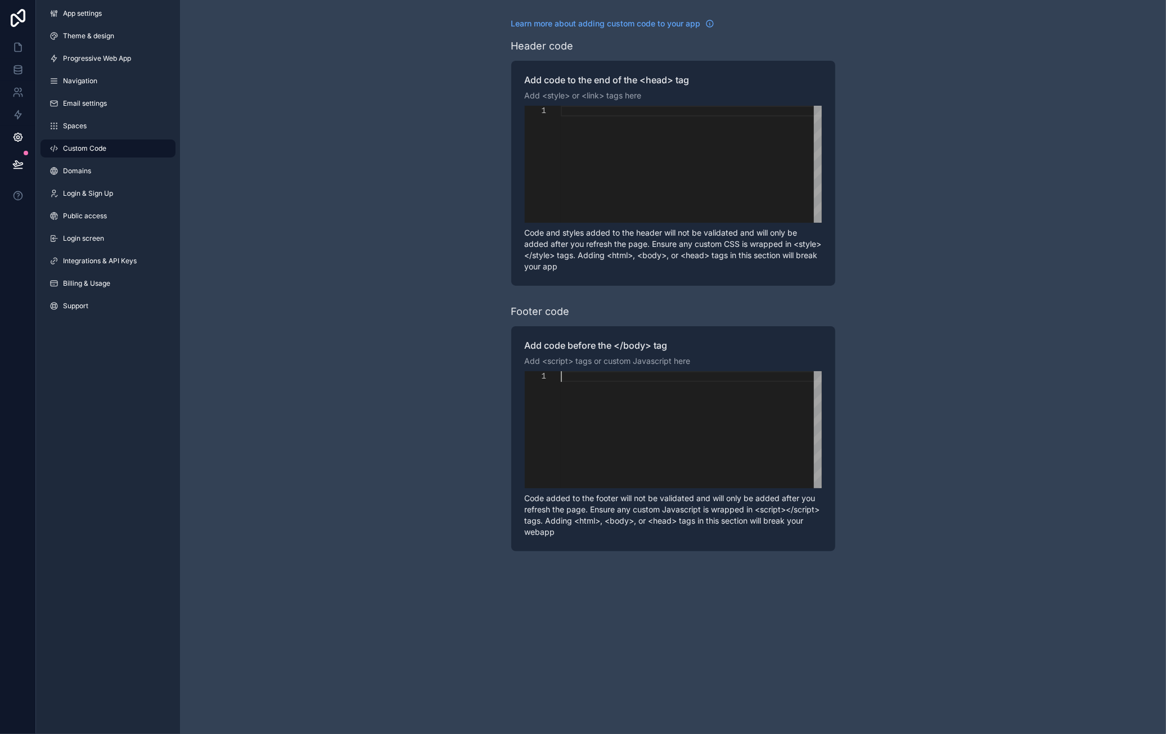
paste textarea "**********"
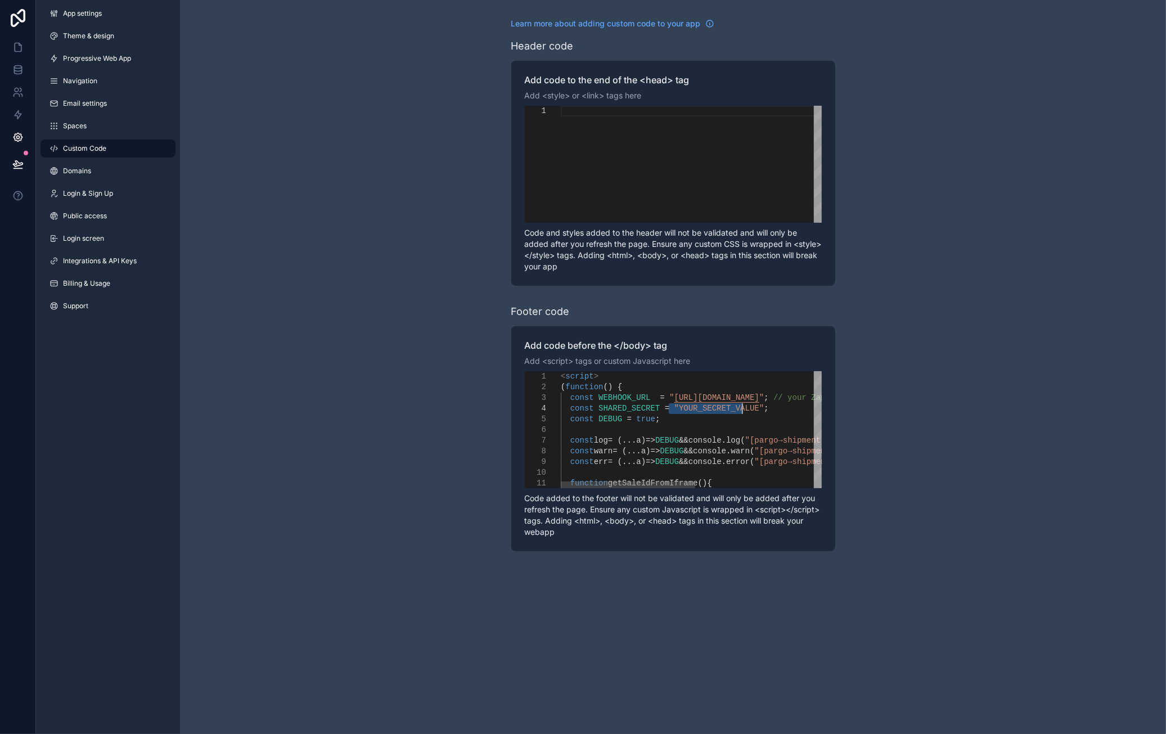
drag, startPoint x: 668, startPoint y: 411, endPoint x: 742, endPoint y: 413, distance: 74.3
paste textarea "***"
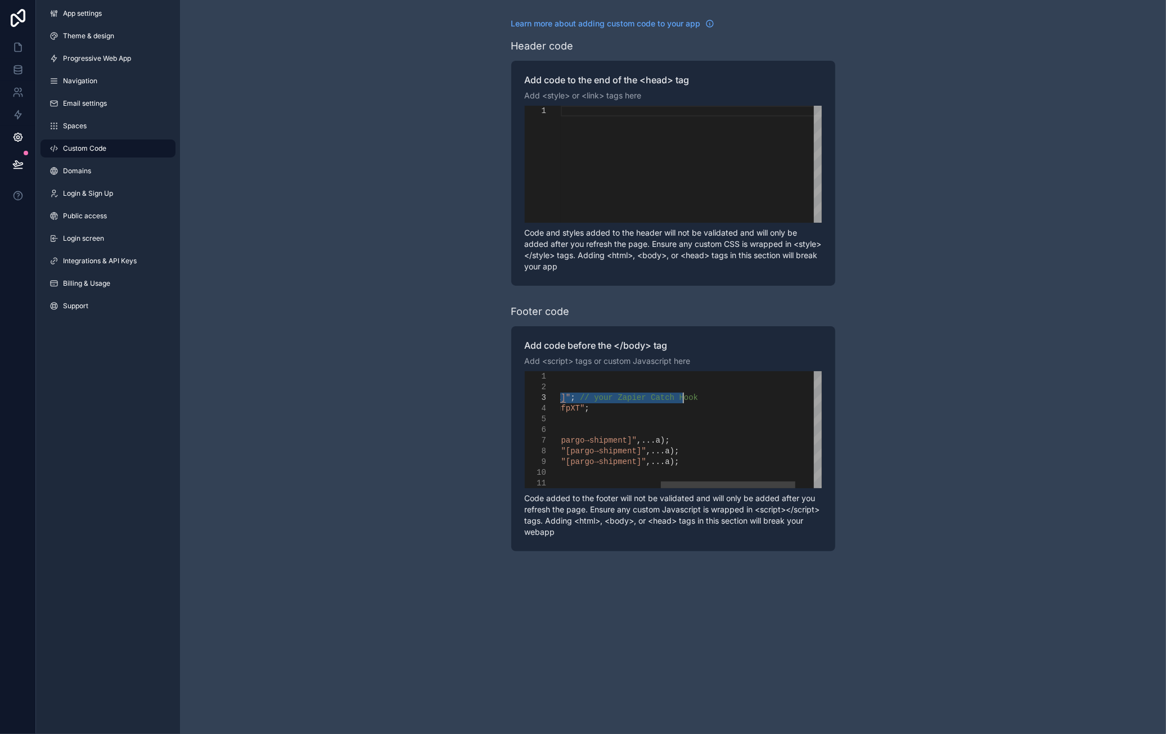
drag, startPoint x: 666, startPoint y: 399, endPoint x: 685, endPoint y: 396, distance: 19.3
paste textarea "*****"
type textarea "**********"
click at [910, 397] on div "Learn more about adding custom code to your app Header code Add code to the end…" at bounding box center [673, 284] width 986 height 569
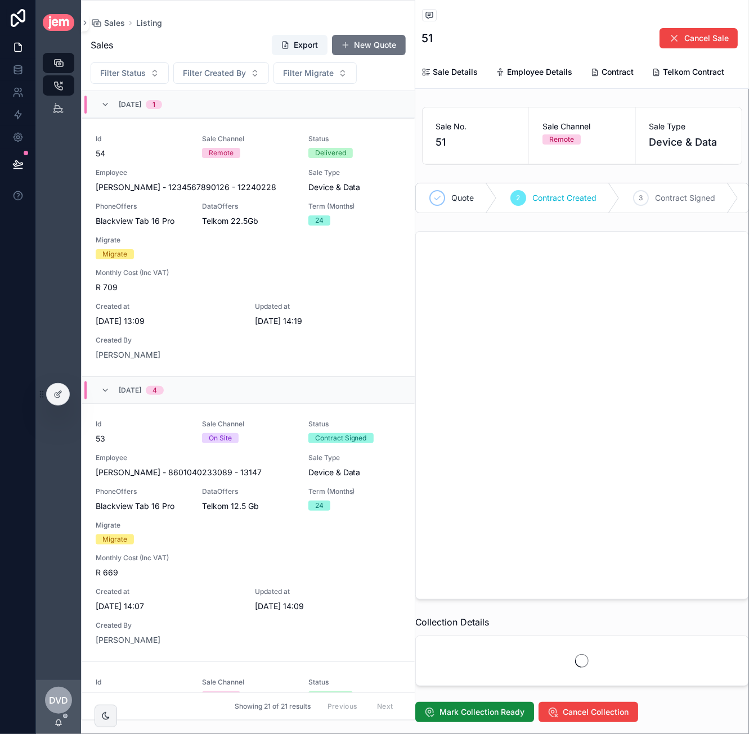
scroll to position [828, 0]
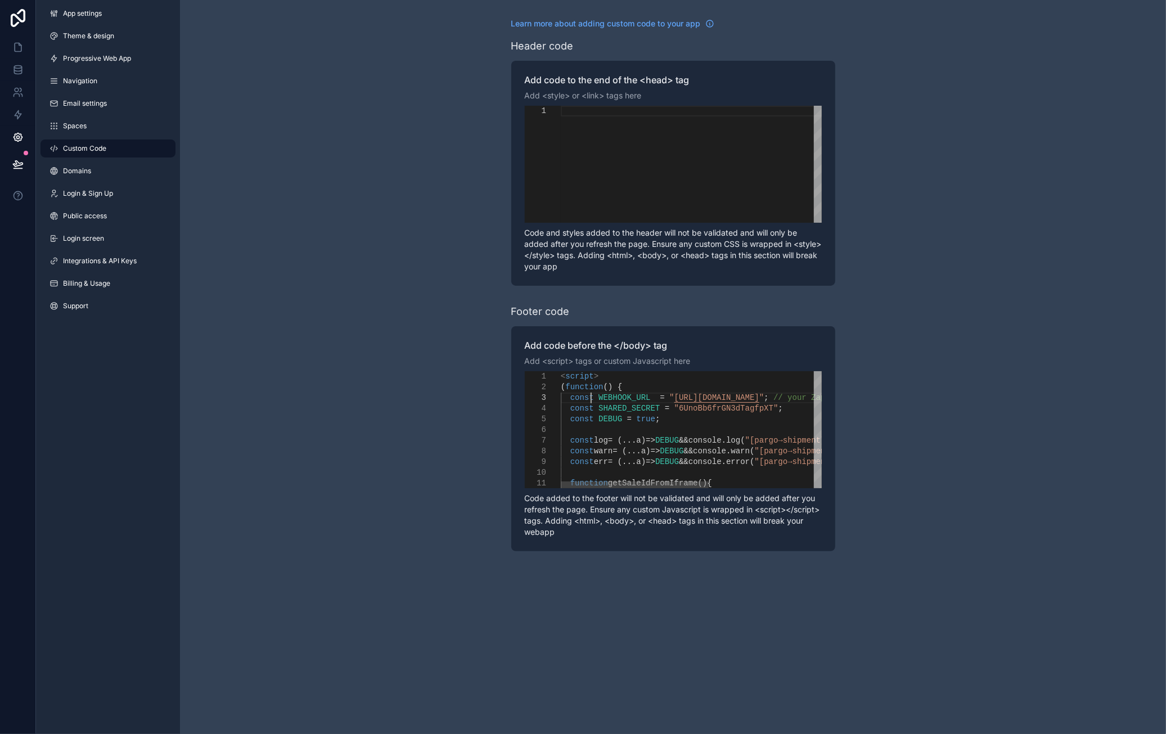
click at [593, 402] on span "scrollable content" at bounding box center [595, 397] width 4 height 9
type textarea "**********"
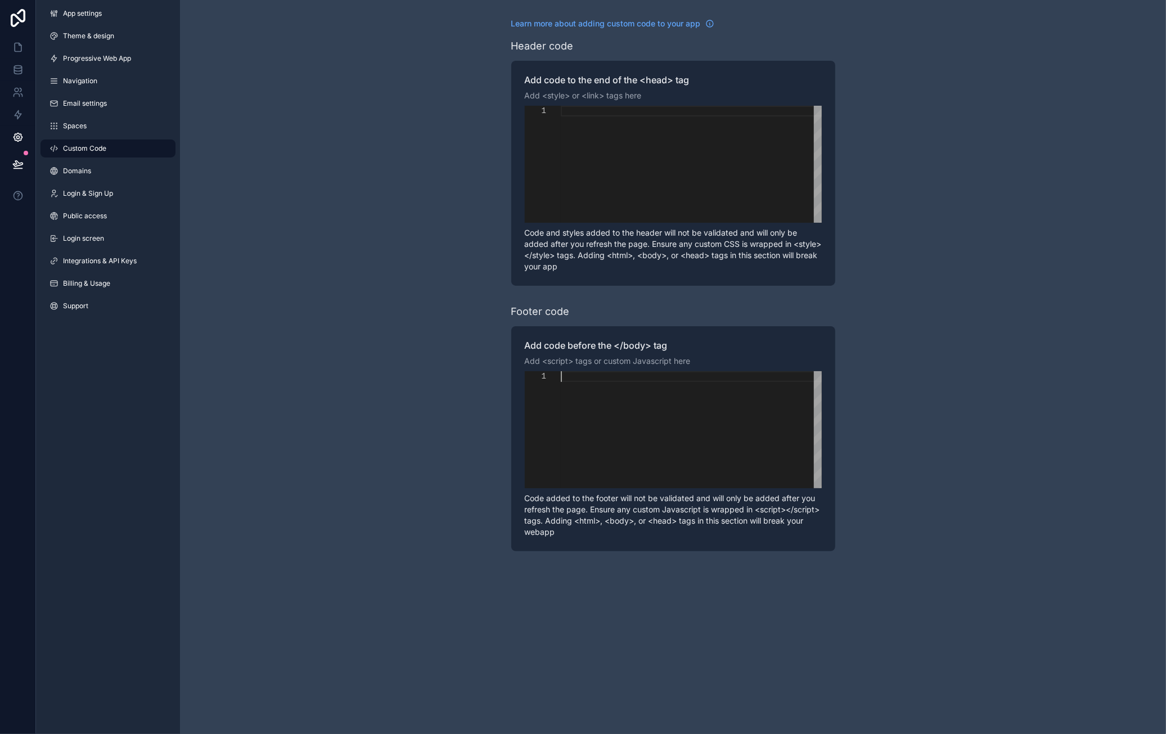
paste textarea "**********"
paste textarea "*****"
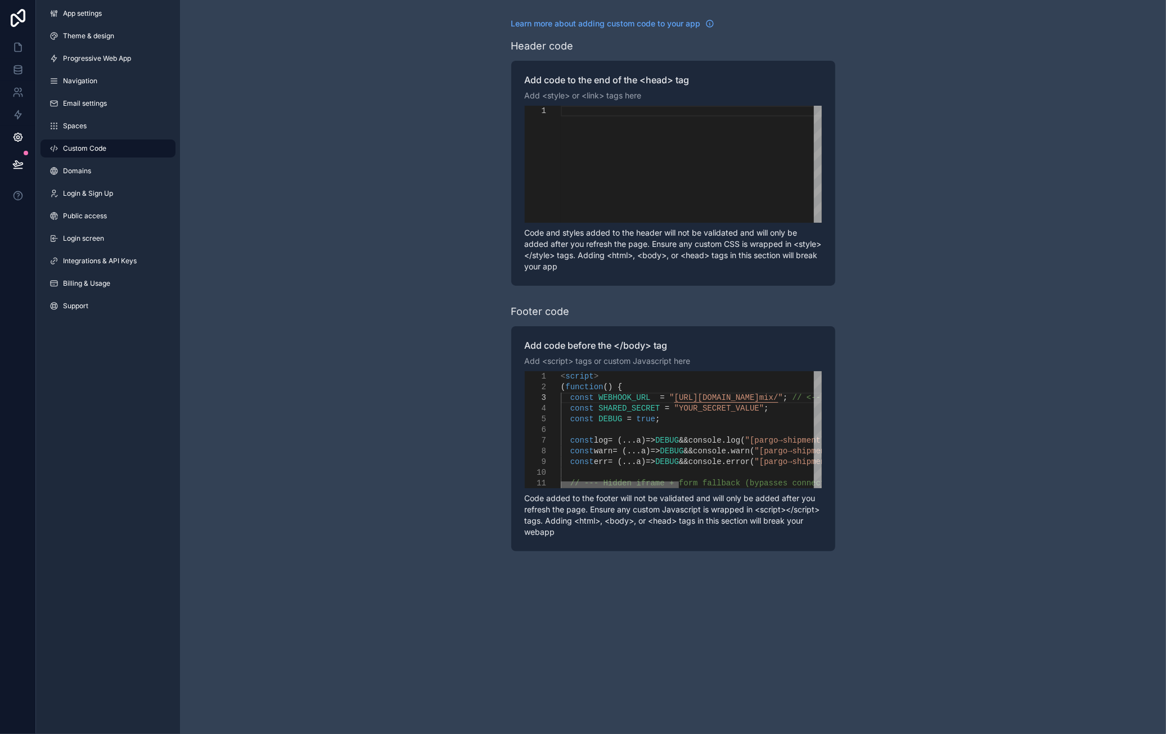
drag, startPoint x: 715, startPoint y: 484, endPoint x: 577, endPoint y: 486, distance: 137.8
click at [577, 486] on div "scrollable content" at bounding box center [620, 484] width 118 height 7
drag, startPoint x: 670, startPoint y: 409, endPoint x: 741, endPoint y: 408, distance: 70.3
paste textarea "***"
type textarea "**********"
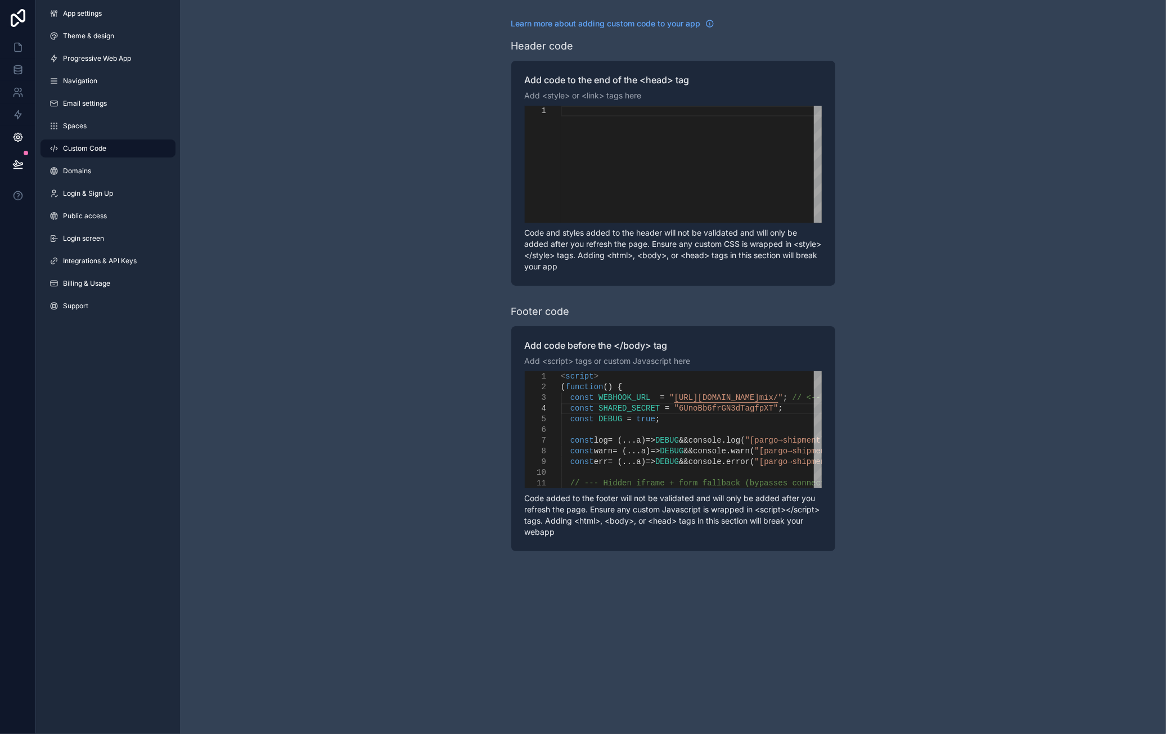
click at [877, 441] on div "Learn more about adding custom code to your app Header code Add code to the end…" at bounding box center [673, 284] width 986 height 569
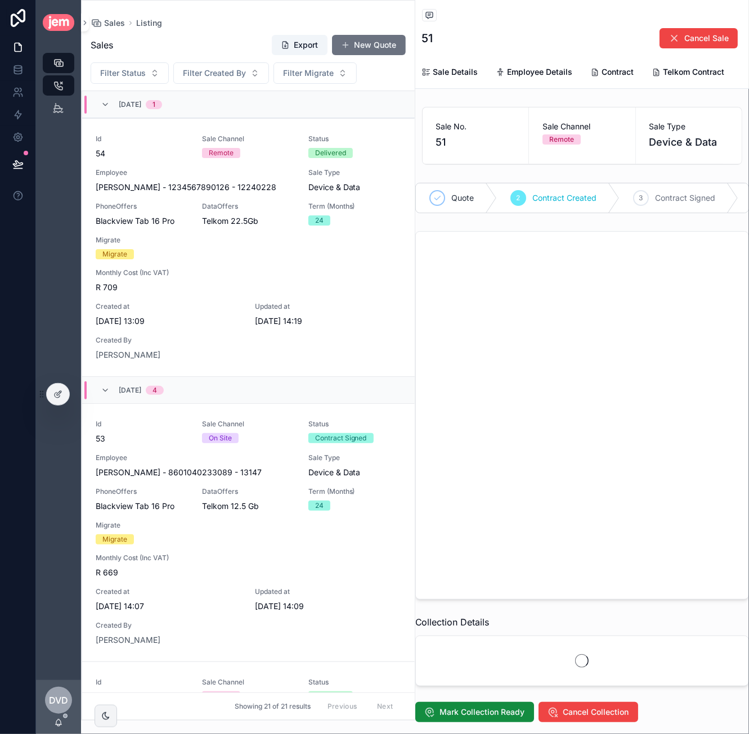
scroll to position [828, 0]
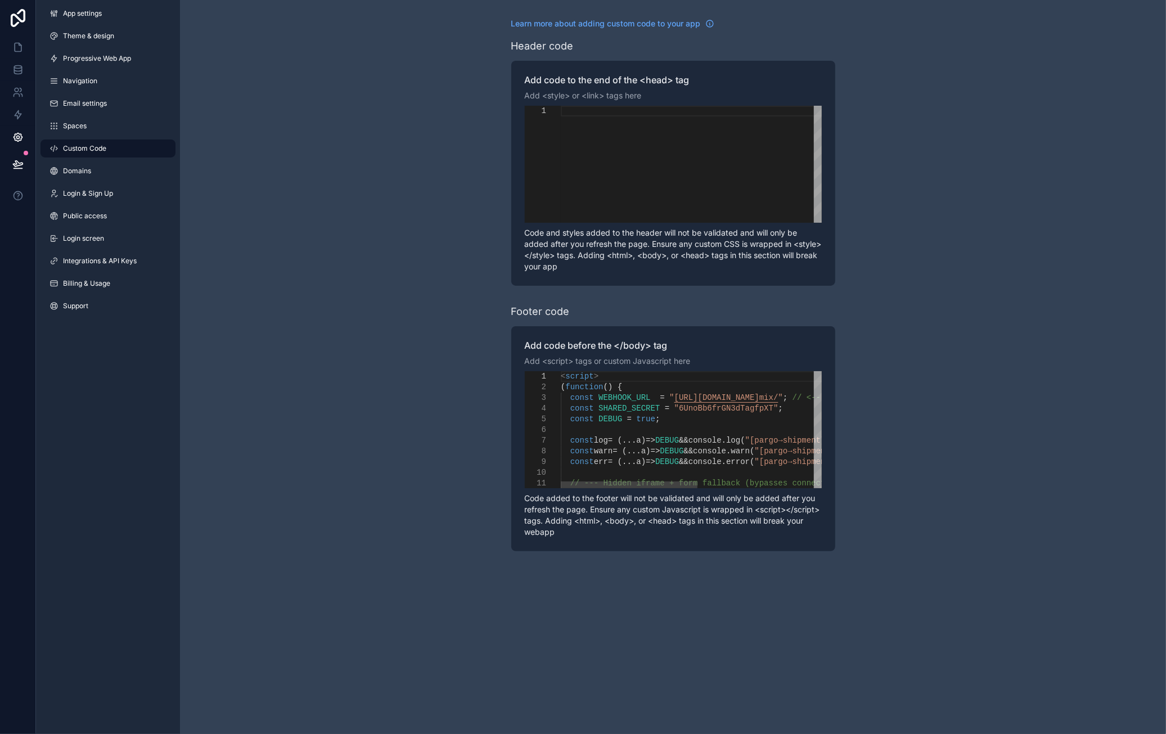
type textarea "**********"
drag, startPoint x: 668, startPoint y: 411, endPoint x: 742, endPoint y: 411, distance: 73.7
paste textarea "***"
type textarea "**********"
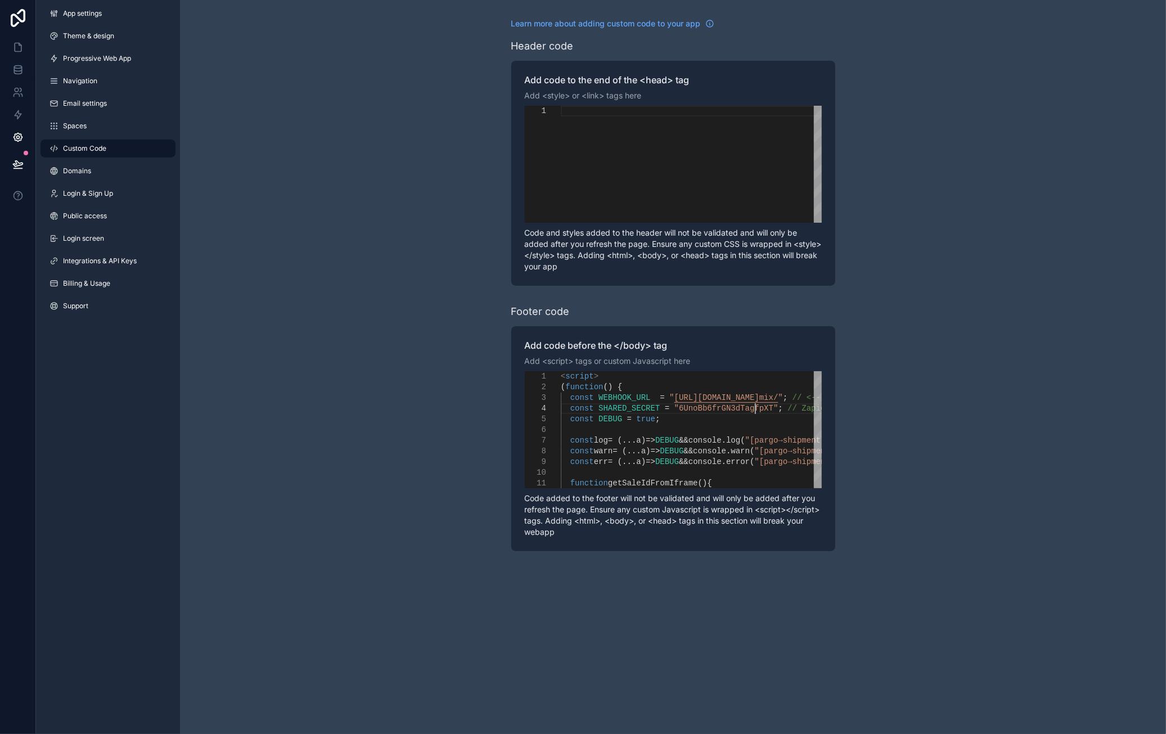
click at [965, 427] on div "Learn more about adding custom code to your app Header code Add code to the end…" at bounding box center [673, 284] width 986 height 569
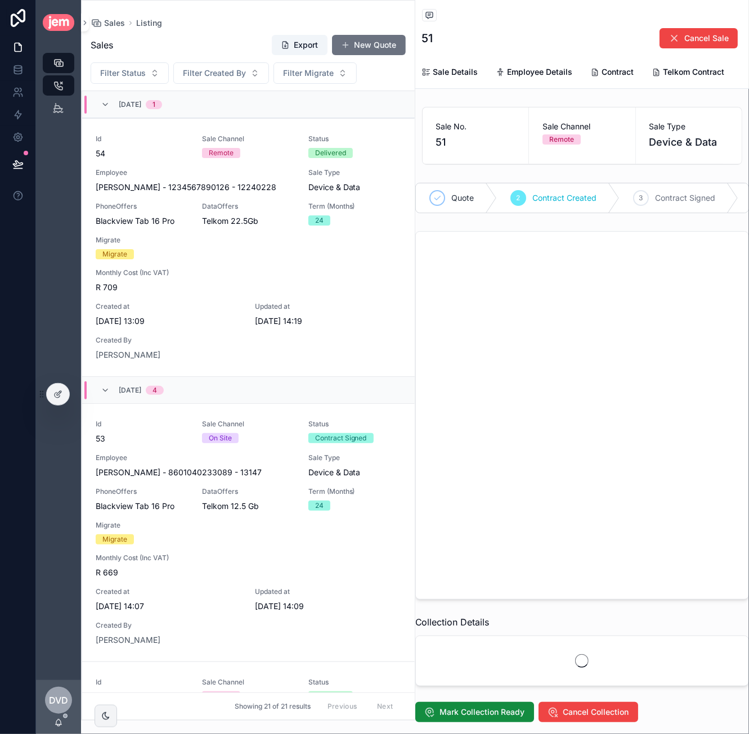
scroll to position [828, 0]
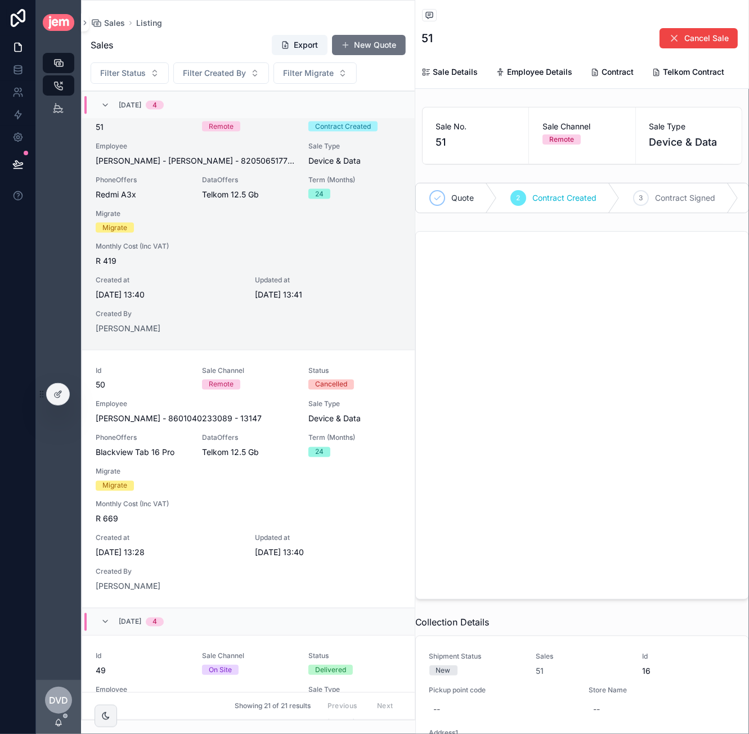
click at [614, 629] on div "Collection Details" at bounding box center [582, 621] width 334 height 13
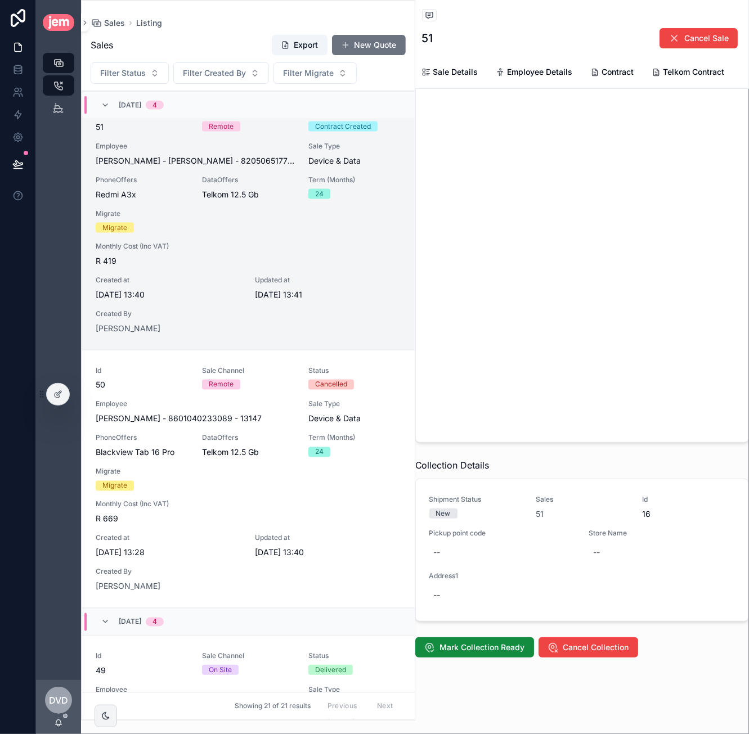
scroll to position [181, 0]
click at [578, 642] on span "Cancel Collection" at bounding box center [596, 647] width 66 height 11
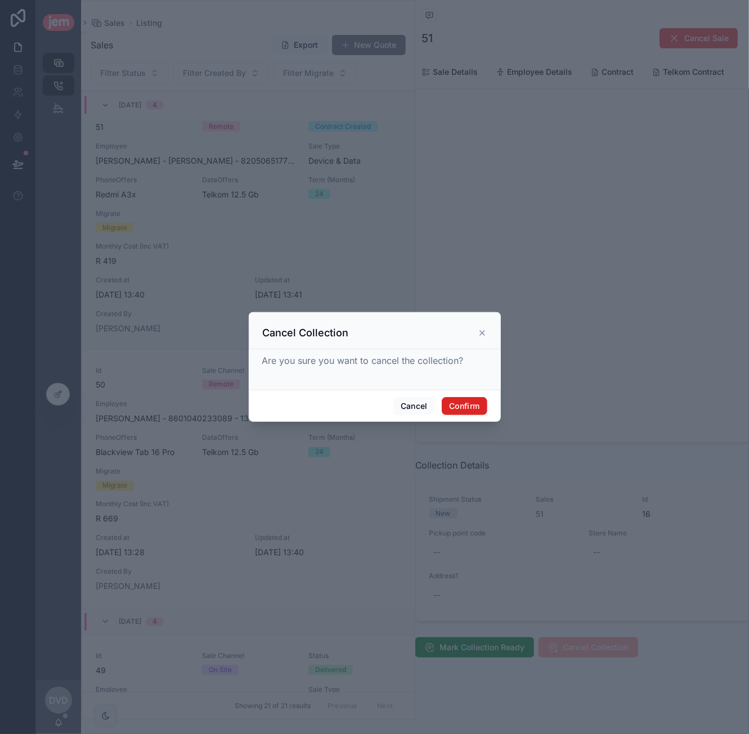
click at [467, 402] on button "Confirm" at bounding box center [463, 406] width 45 height 18
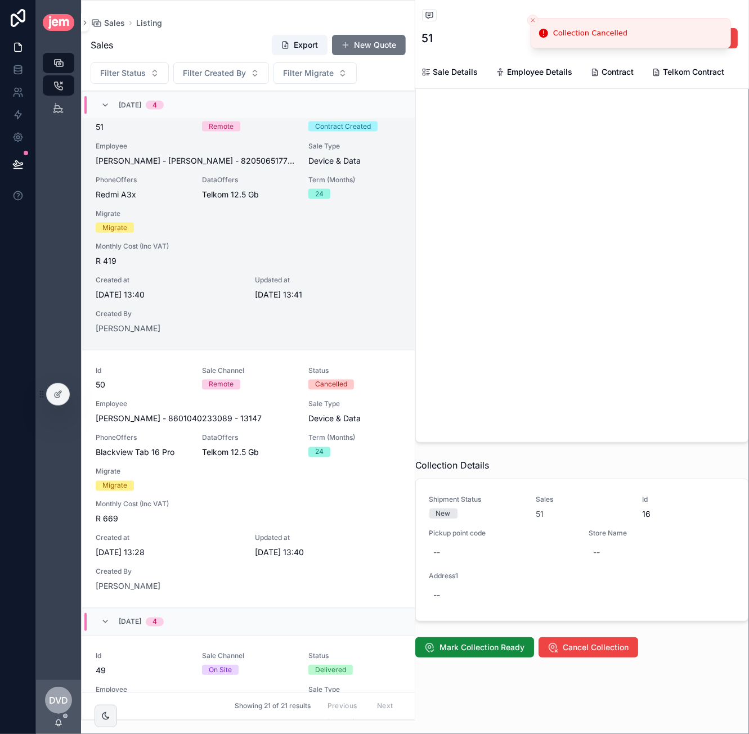
scroll to position [0, 0]
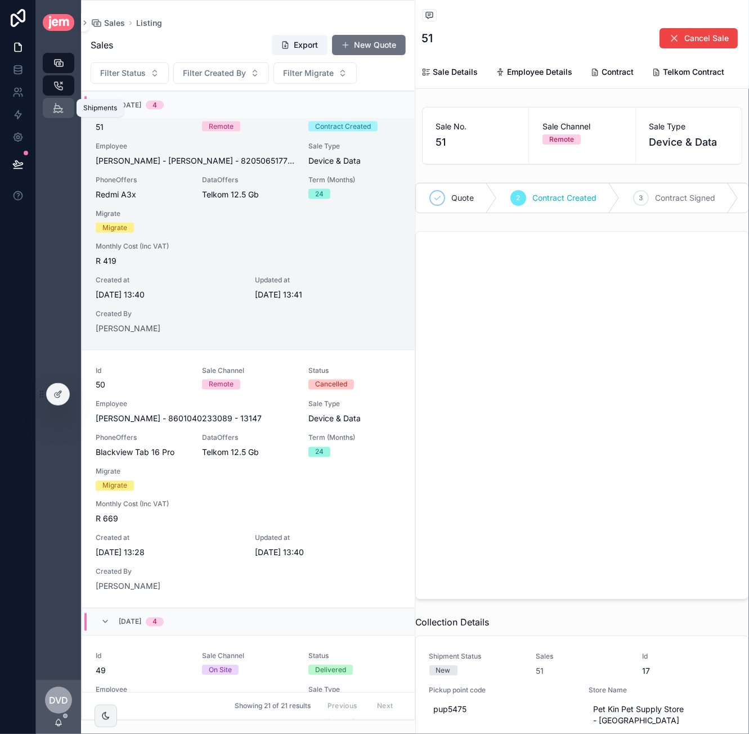
click at [53, 108] on icon "scrollable content" at bounding box center [58, 107] width 11 height 11
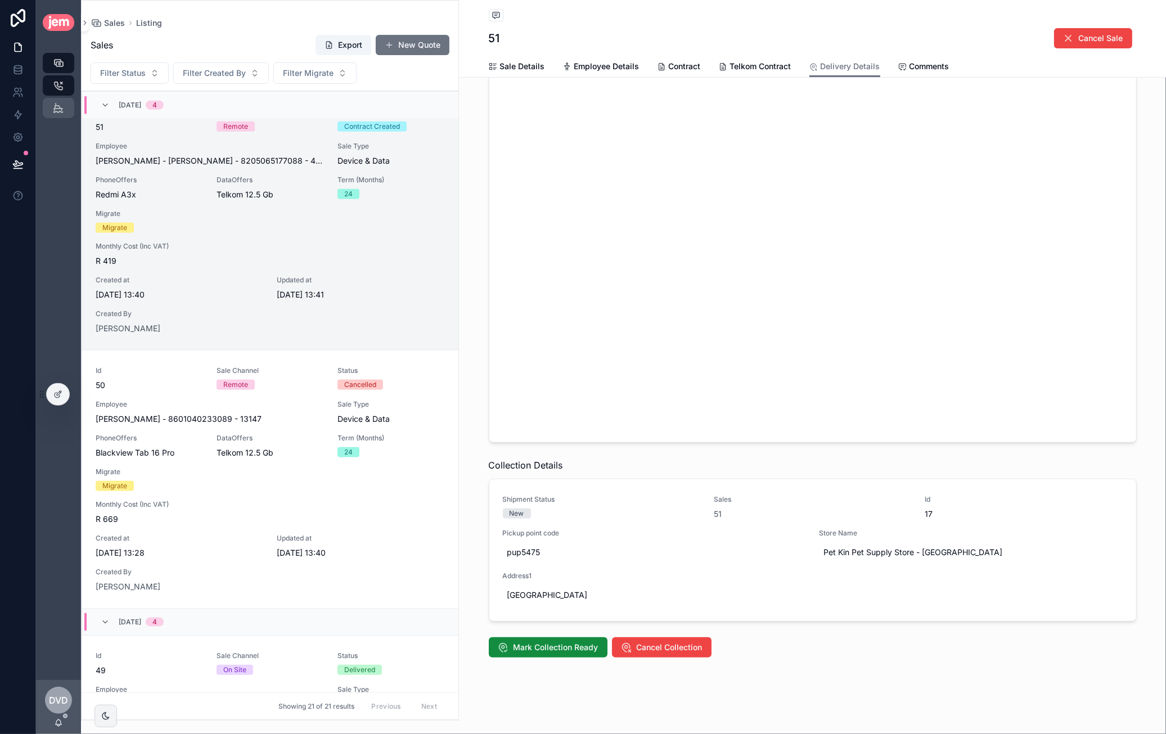
scroll to position [144, 0]
click at [60, 393] on icon at bounding box center [59, 393] width 4 height 4
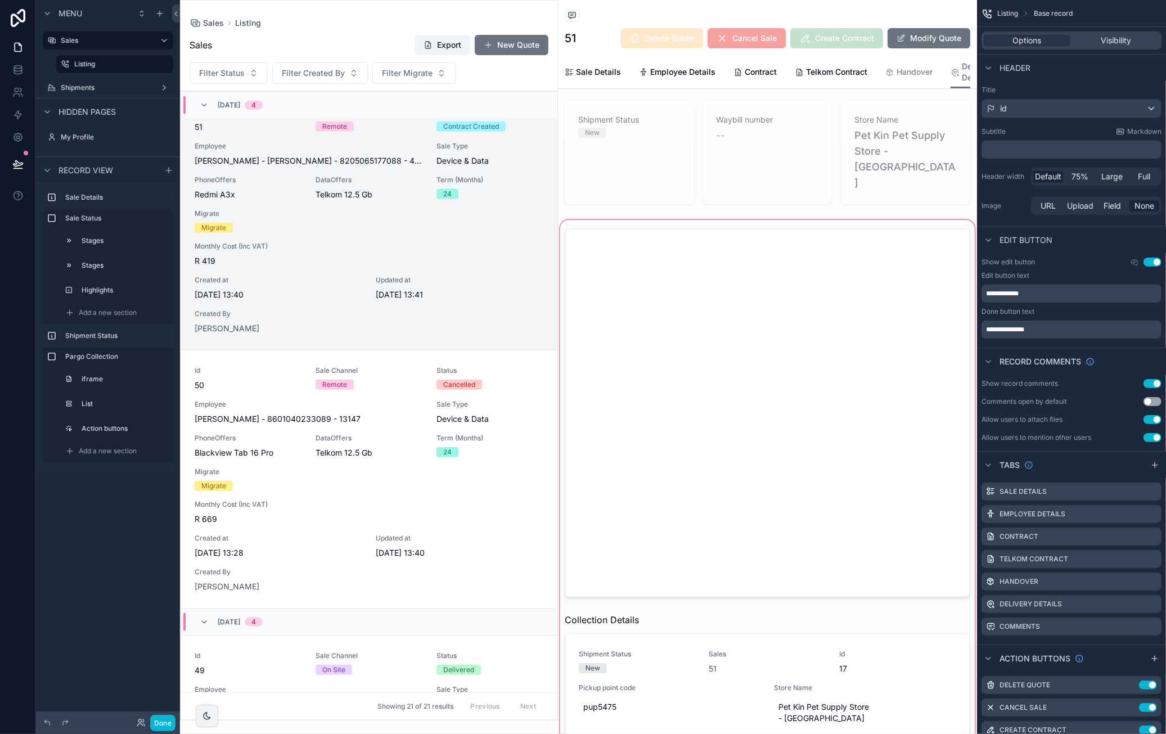
scroll to position [169, 0]
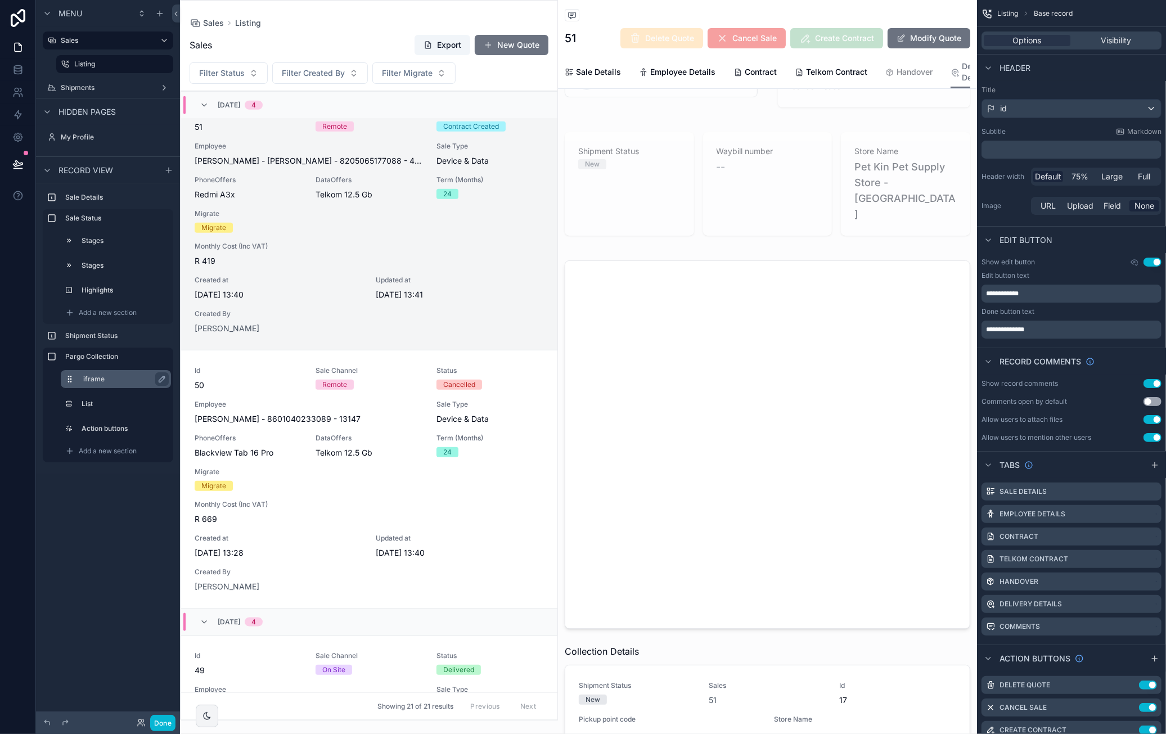
click at [125, 373] on div "iframe" at bounding box center [124, 378] width 83 height 13
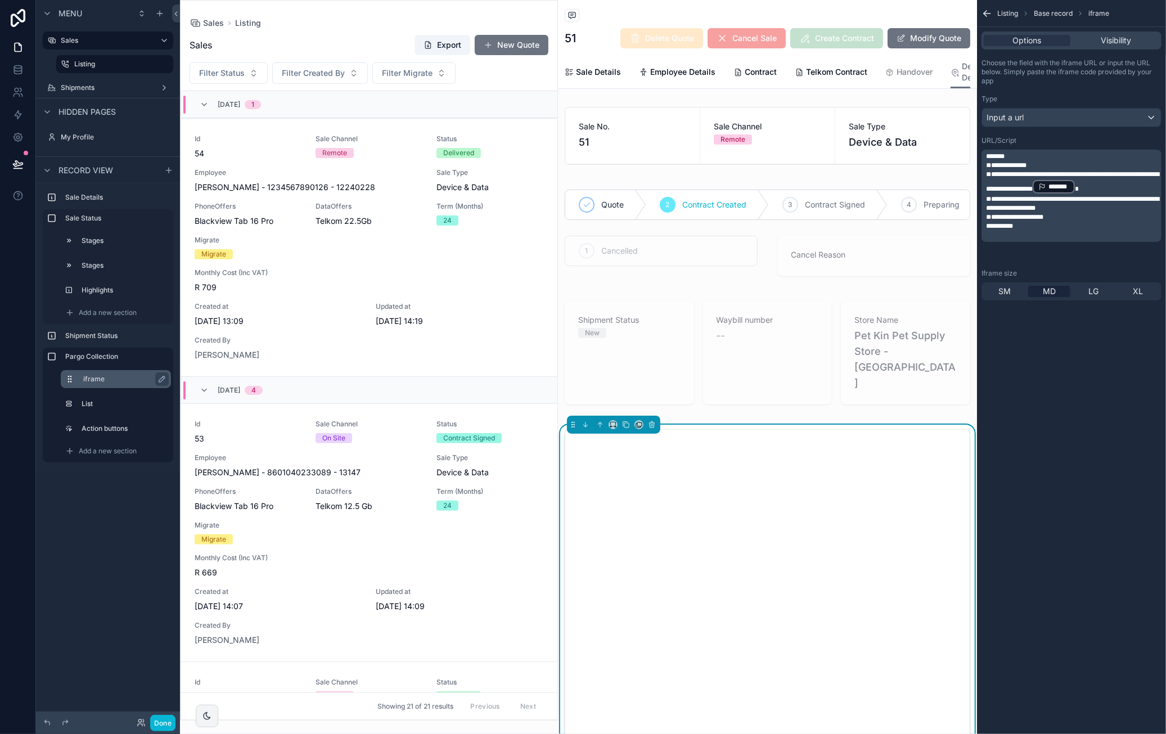
scroll to position [828, 0]
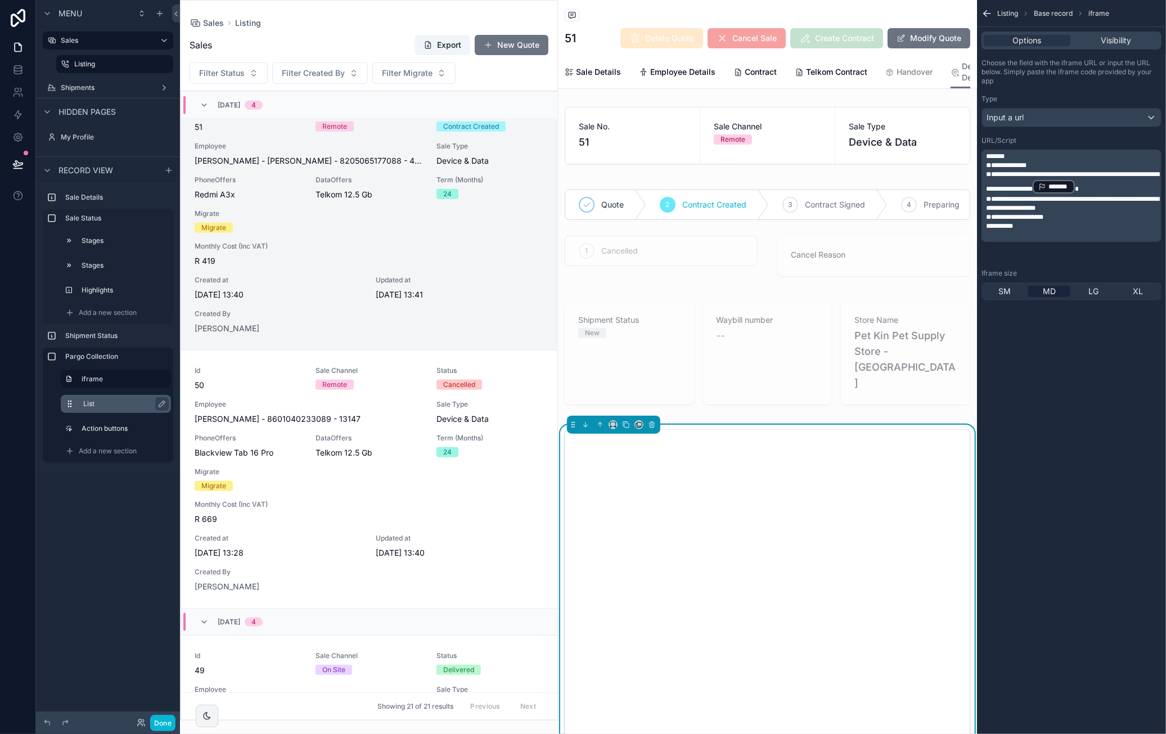
click at [121, 397] on div "List" at bounding box center [124, 403] width 83 height 13
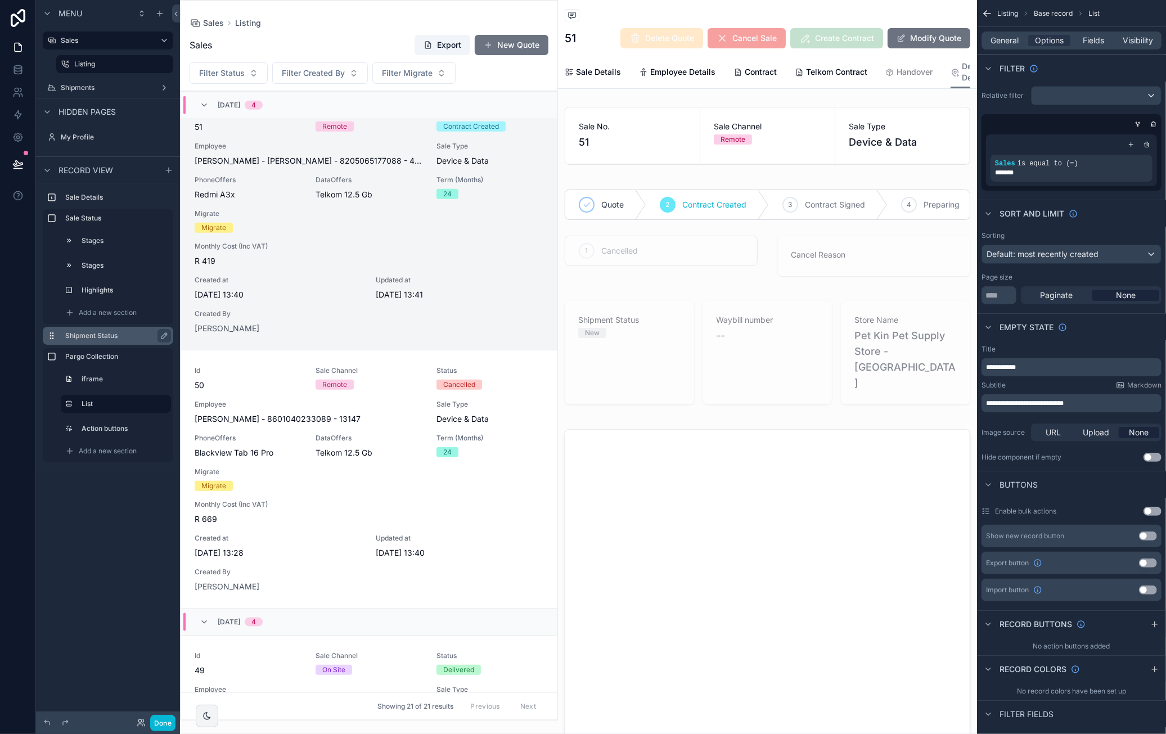
click at [127, 333] on label "Shipment Status" at bounding box center [114, 335] width 99 height 9
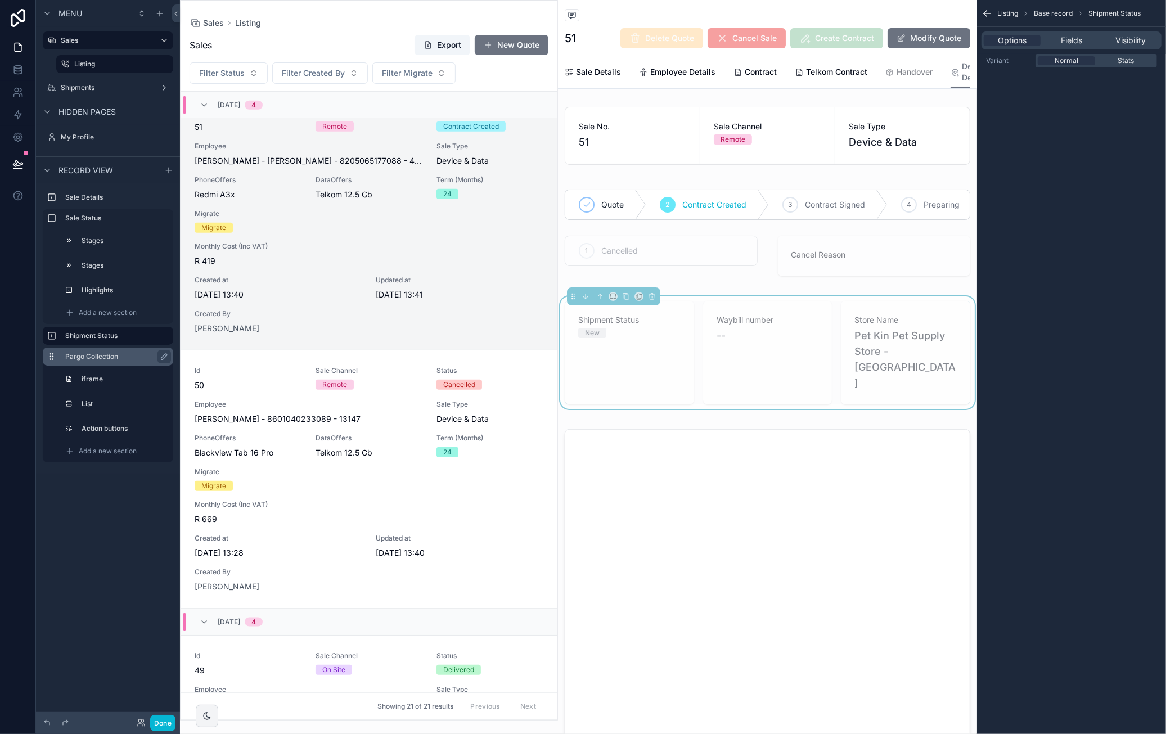
click at [121, 353] on label "Pargo Collection" at bounding box center [114, 356] width 99 height 9
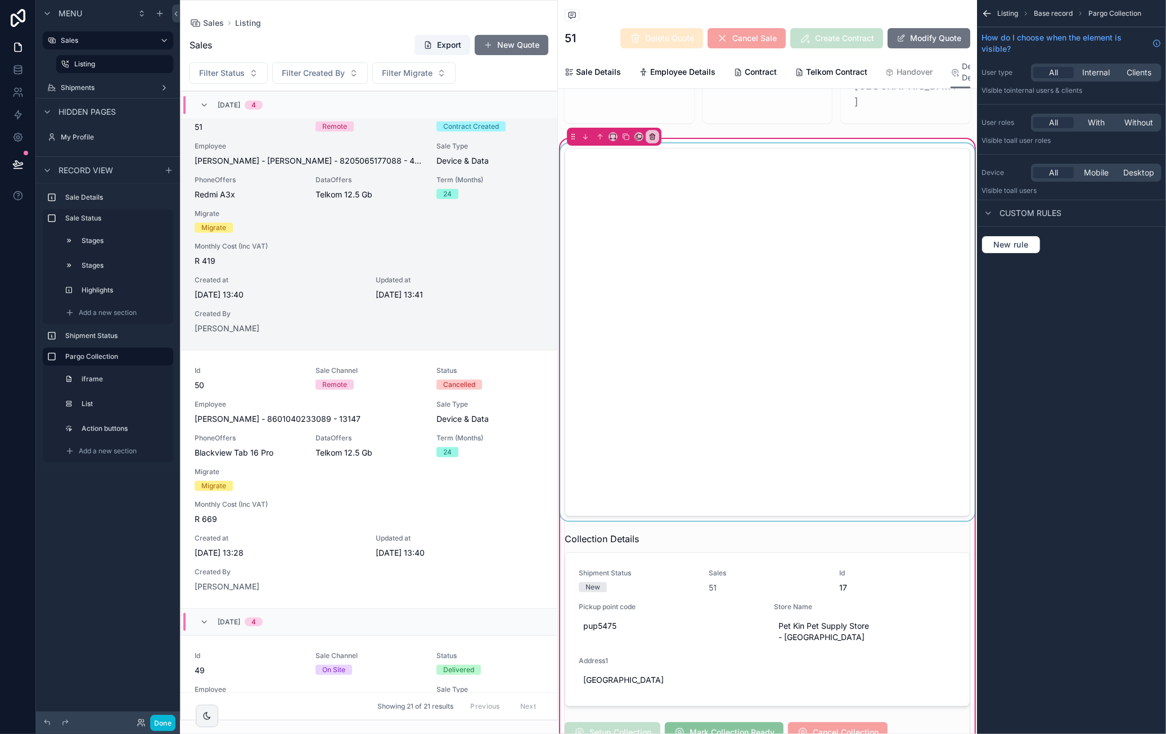
scroll to position [450, 0]
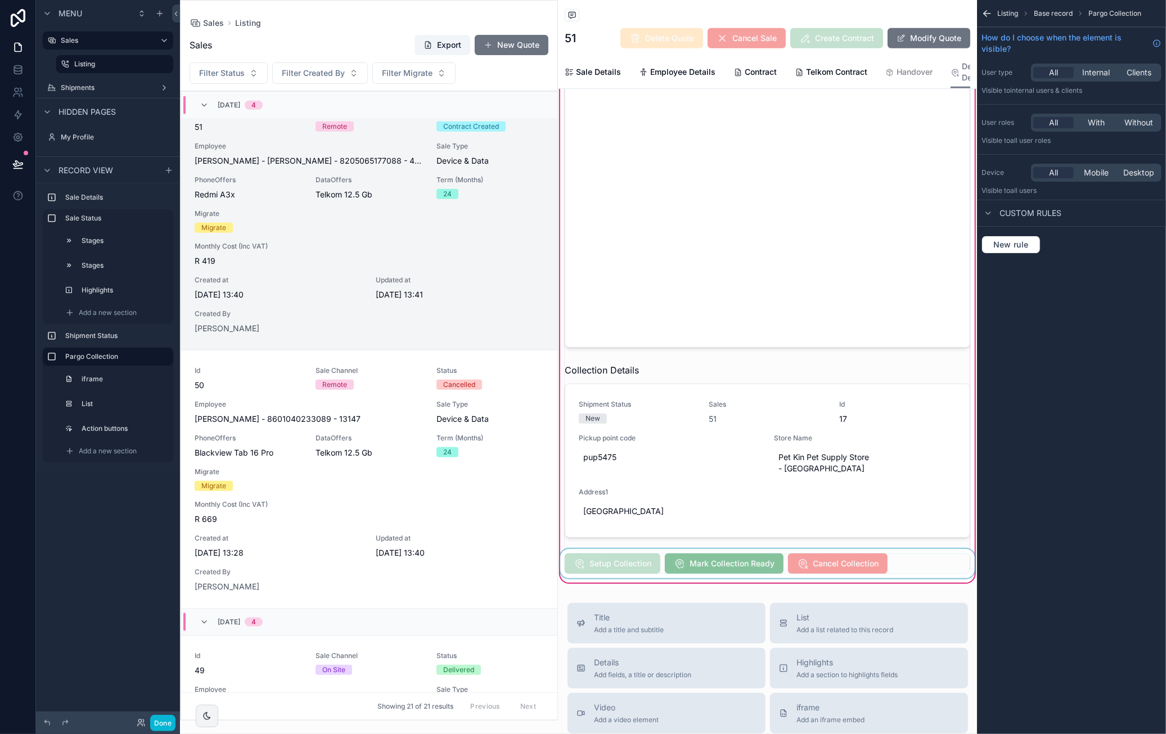
click at [723, 549] on div "scrollable content" at bounding box center [767, 563] width 419 height 29
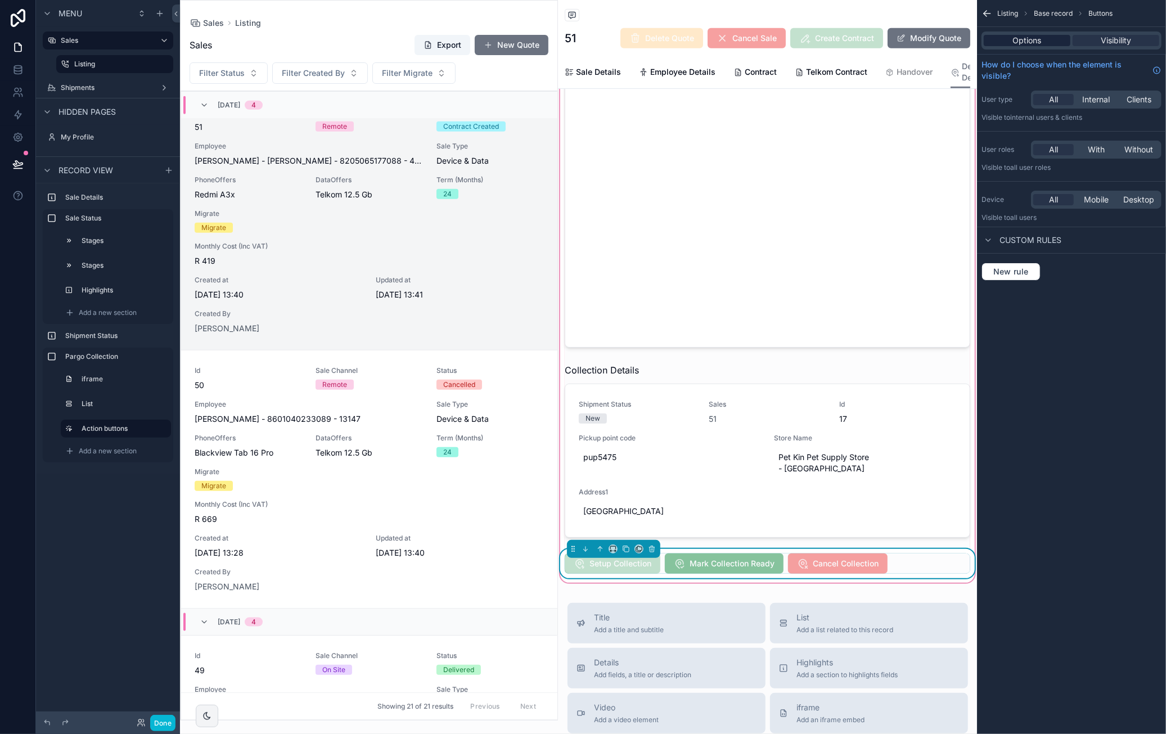
click at [748, 44] on span "Options" at bounding box center [1027, 40] width 29 height 11
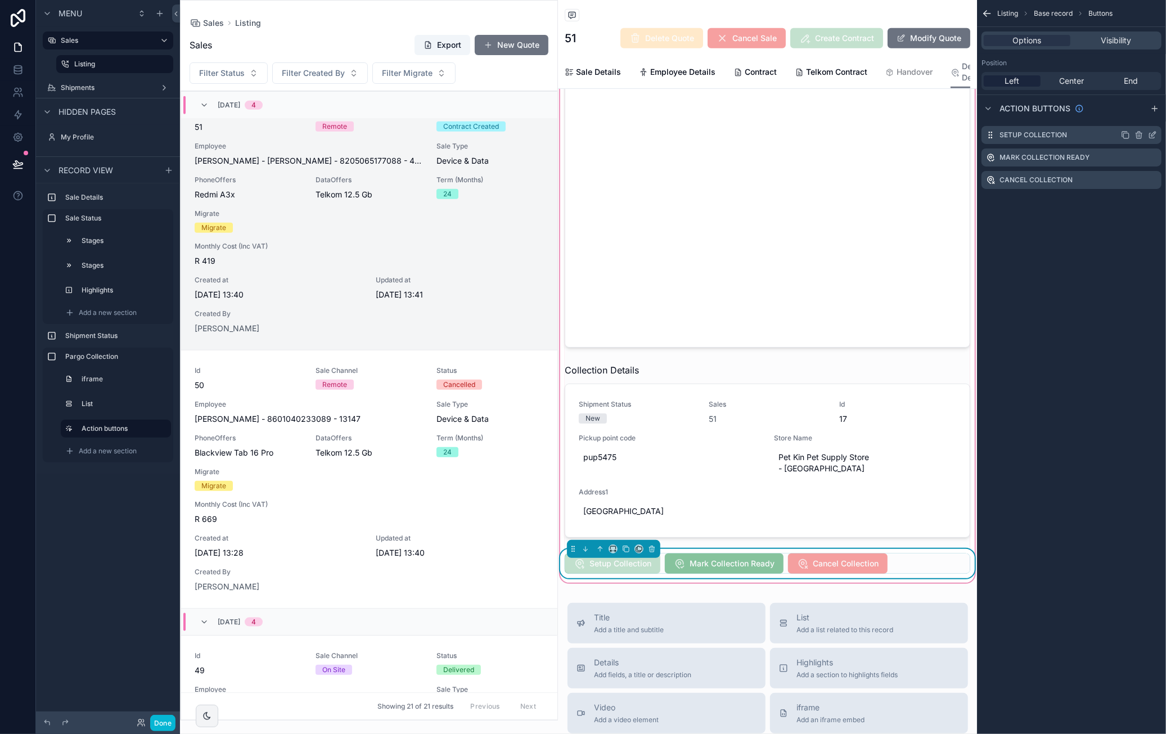
click at [748, 133] on icon "scrollable content" at bounding box center [1152, 134] width 9 height 9
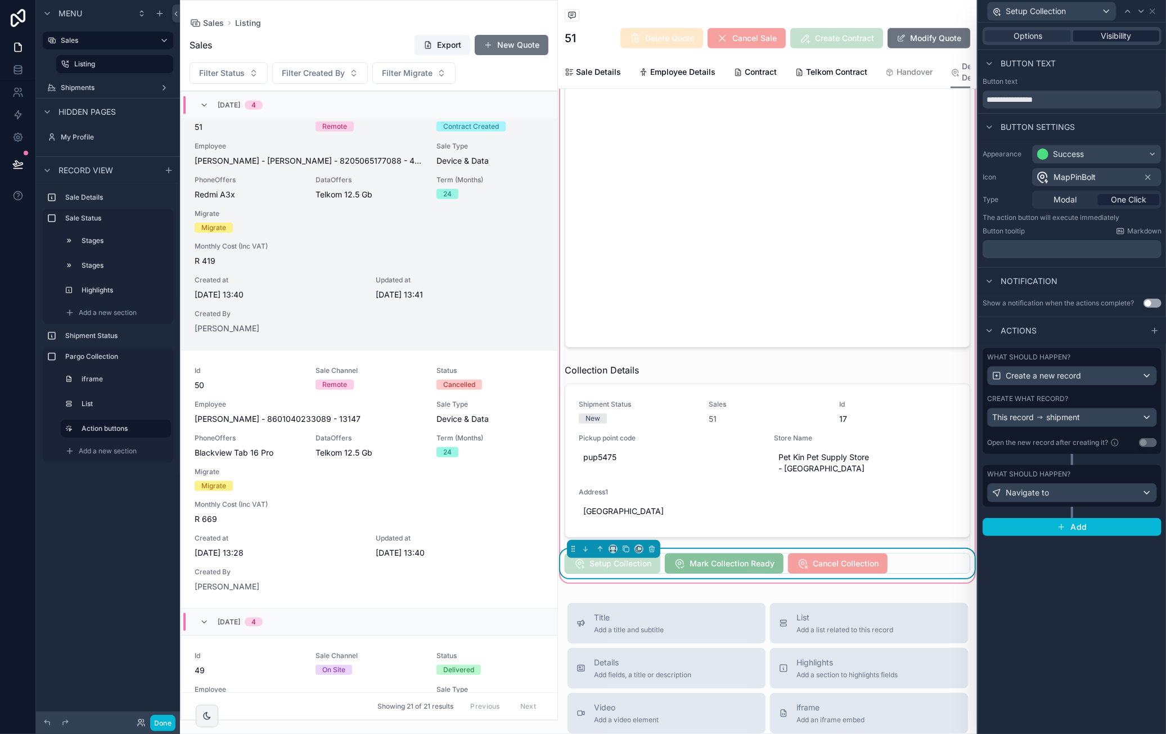
click at [748, 39] on span "Visibility" at bounding box center [1116, 35] width 30 height 11
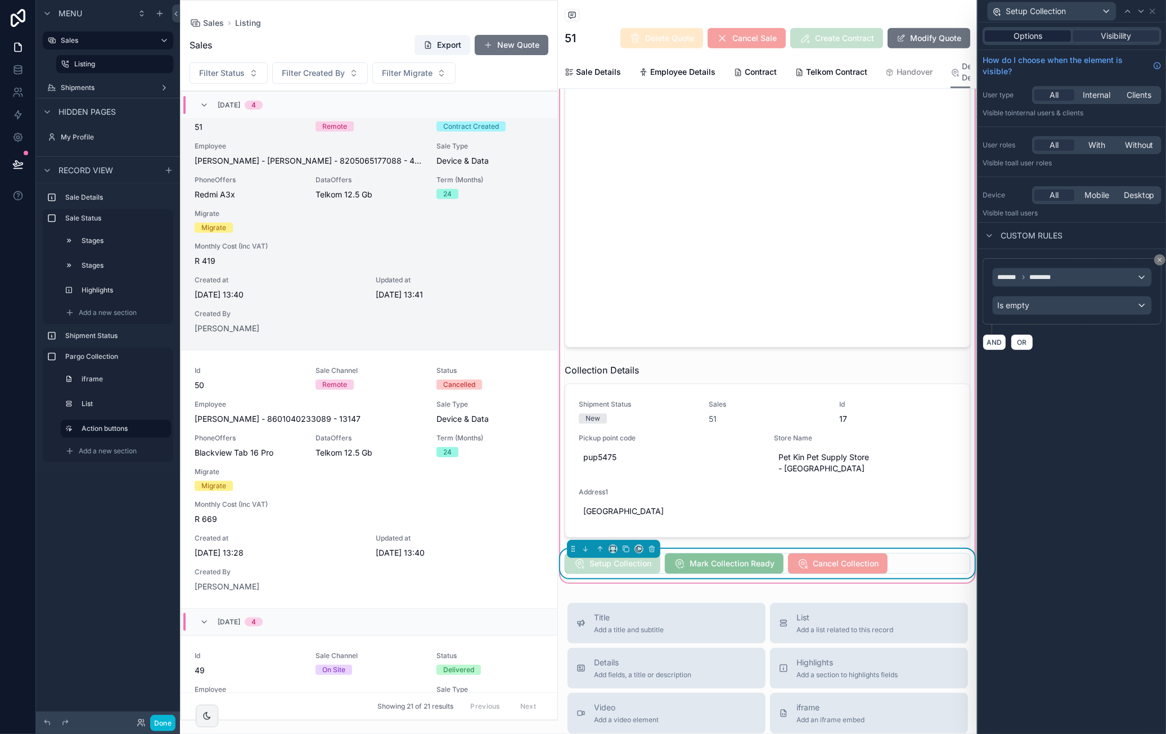
click at [748, 40] on span "Options" at bounding box center [1027, 35] width 29 height 11
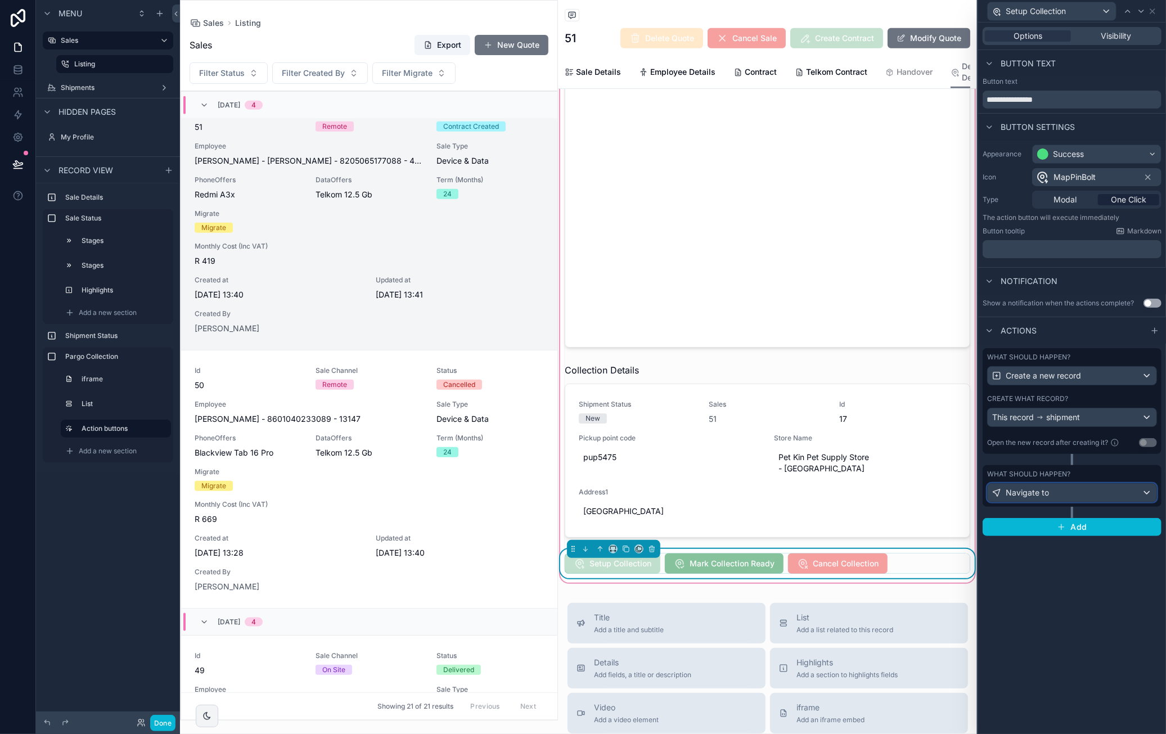
click at [748, 488] on div "Navigate to" at bounding box center [1072, 493] width 169 height 18
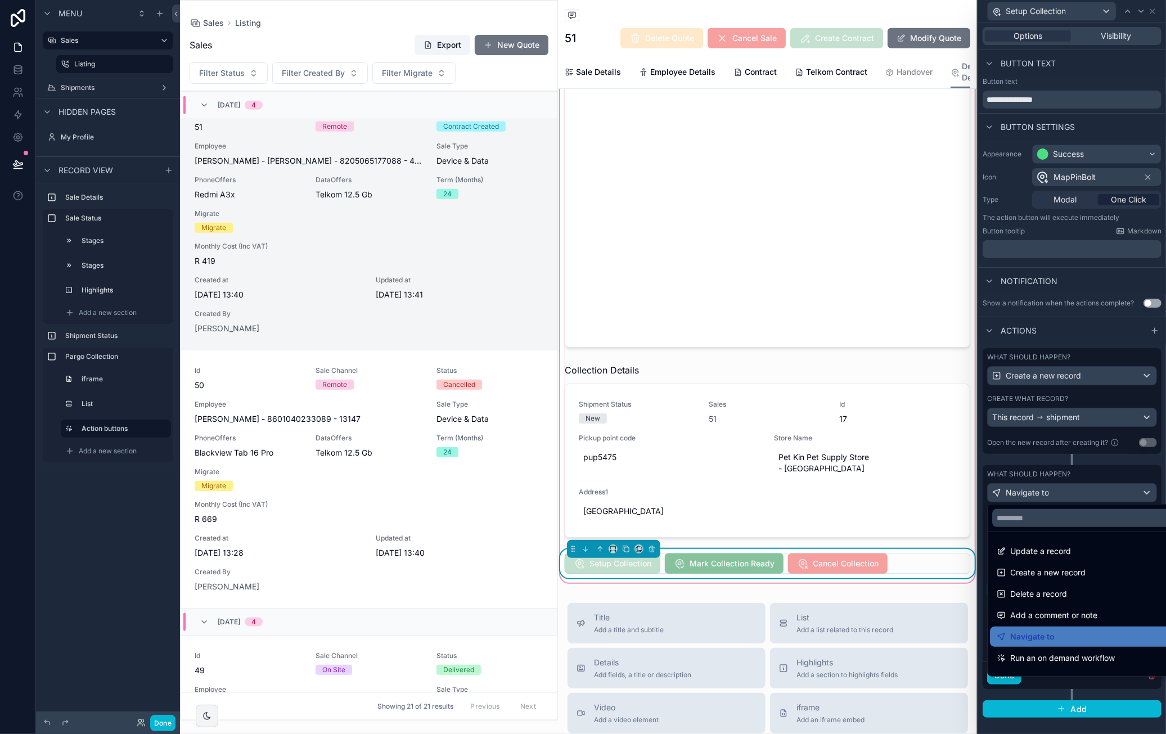
click at [748, 459] on div at bounding box center [1072, 367] width 188 height 734
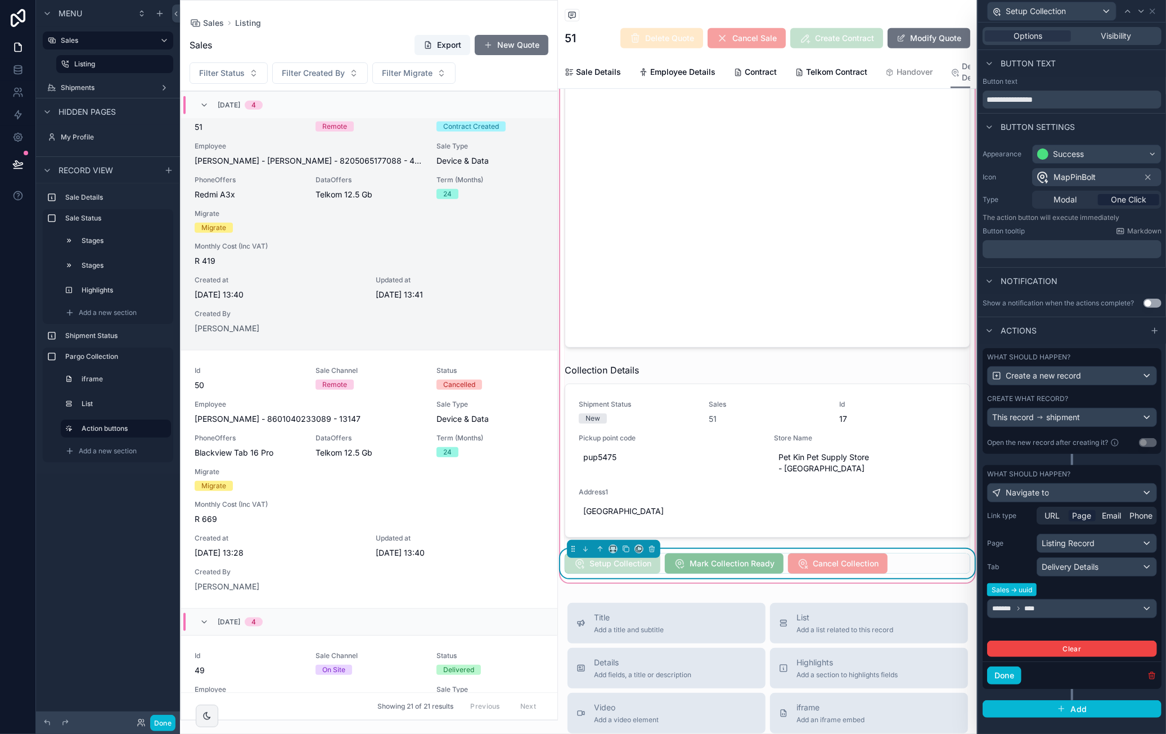
click at [748, 671] on icon "button" at bounding box center [1151, 675] width 9 height 9
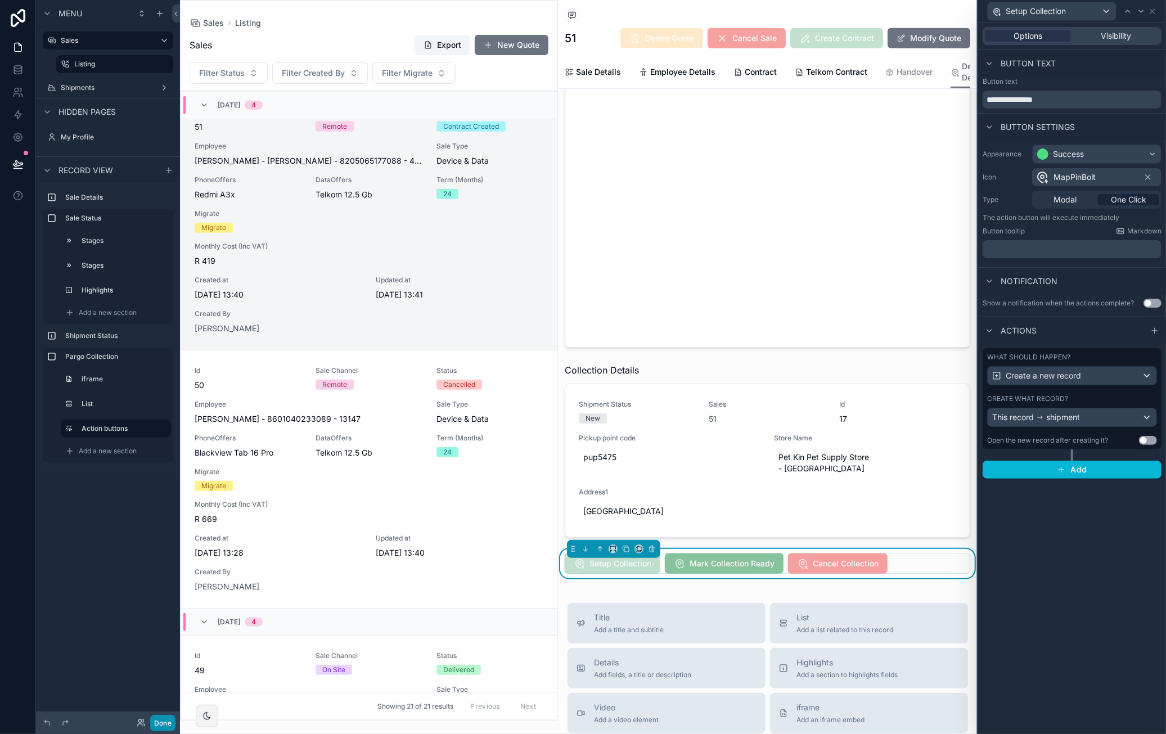
click at [155, 725] on button "Done" at bounding box center [162, 723] width 25 height 16
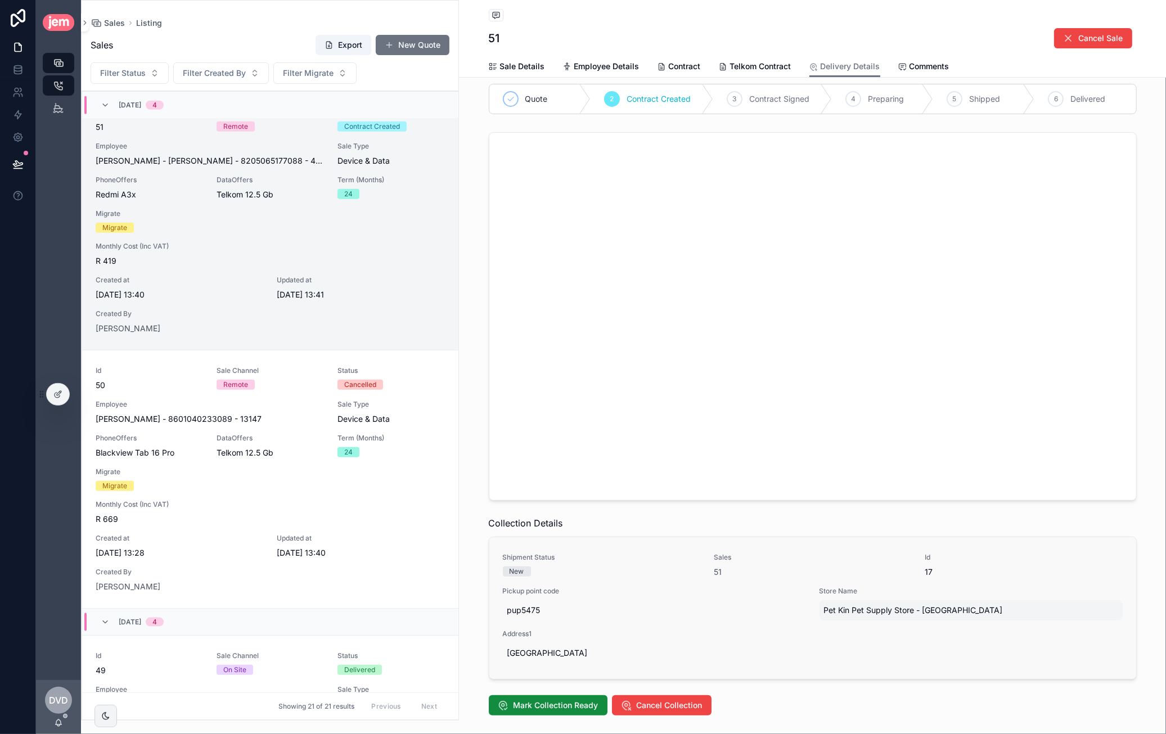
scroll to position [144, 0]
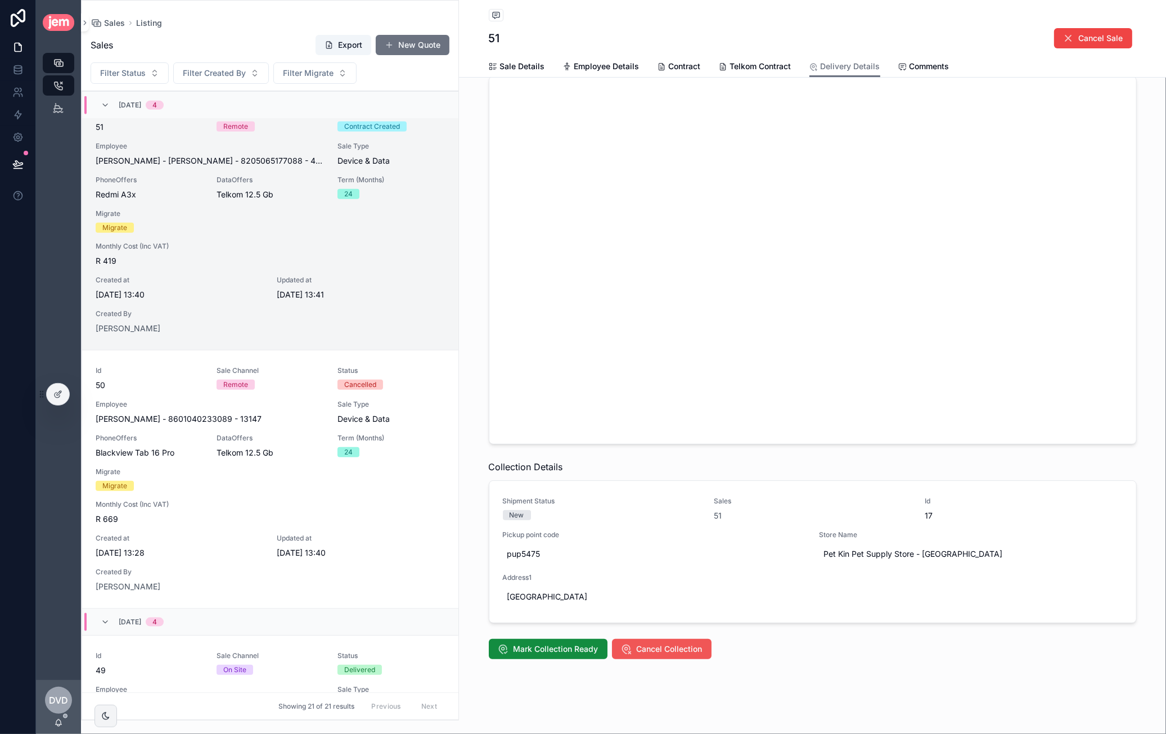
click at [645, 648] on span "Cancel Collection" at bounding box center [670, 648] width 66 height 11
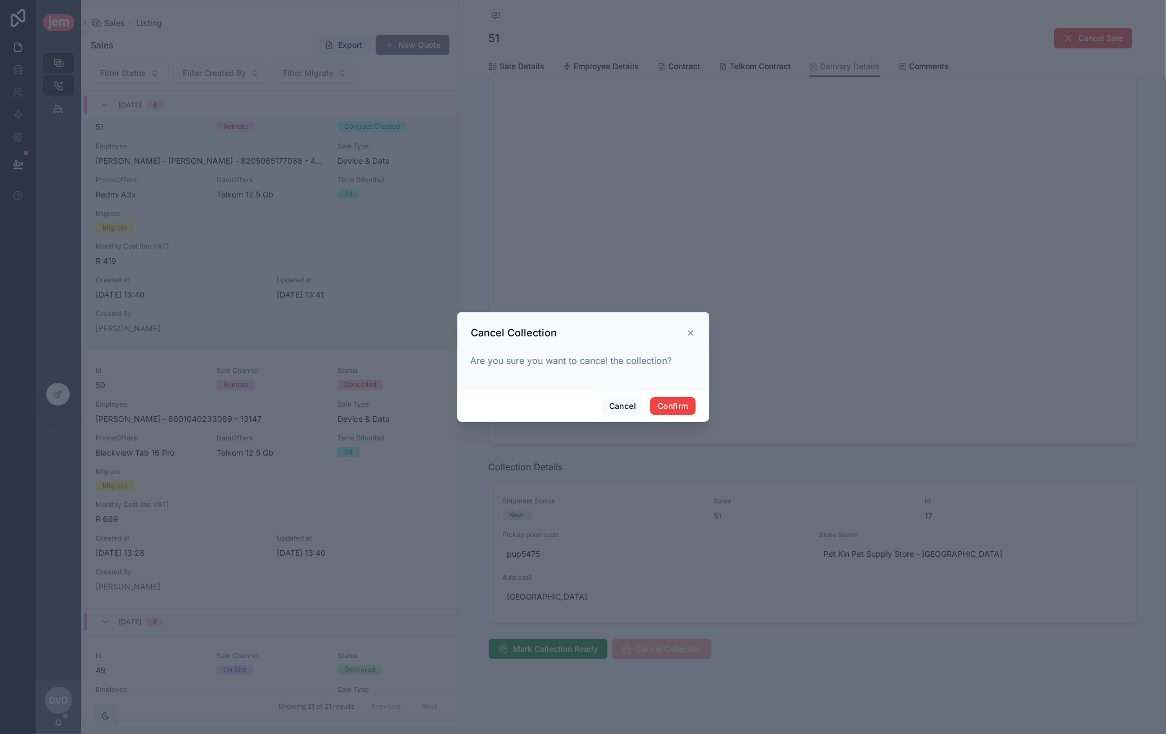
click at [677, 395] on div "Cancel Confirm" at bounding box center [583, 406] width 252 height 32
click at [678, 402] on button "Confirm" at bounding box center [672, 406] width 45 height 18
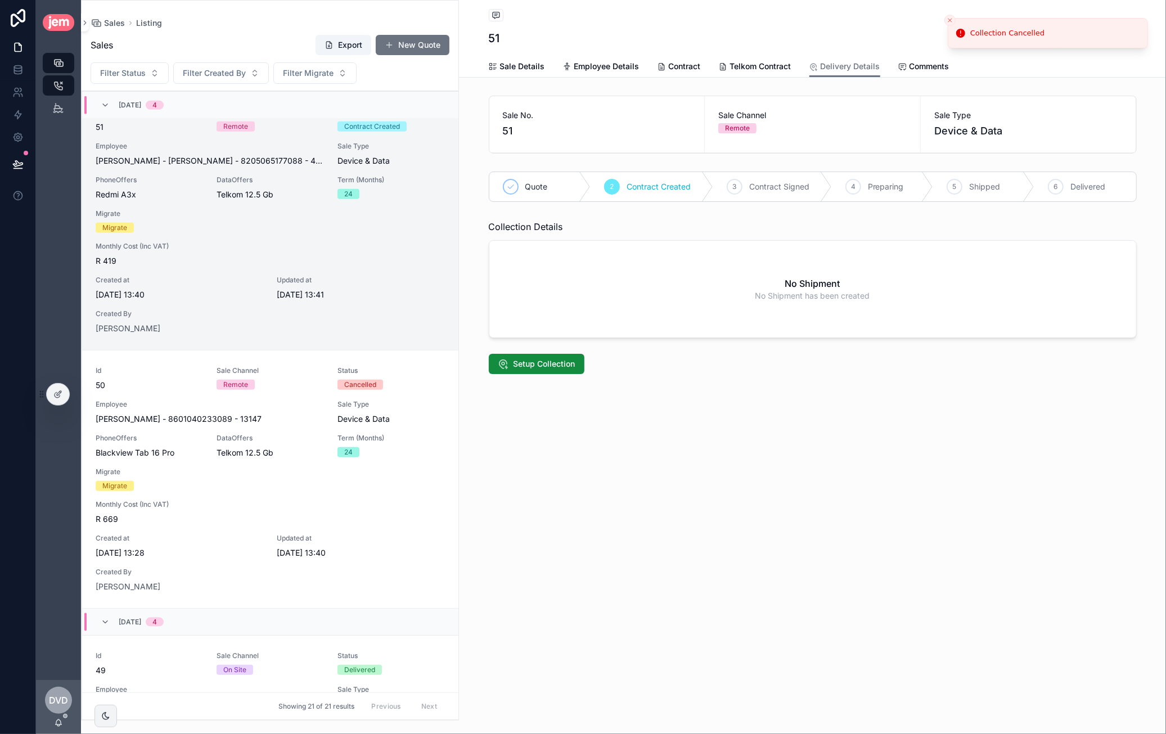
scroll to position [0, 0]
click at [57, 395] on icon at bounding box center [59, 393] width 4 height 4
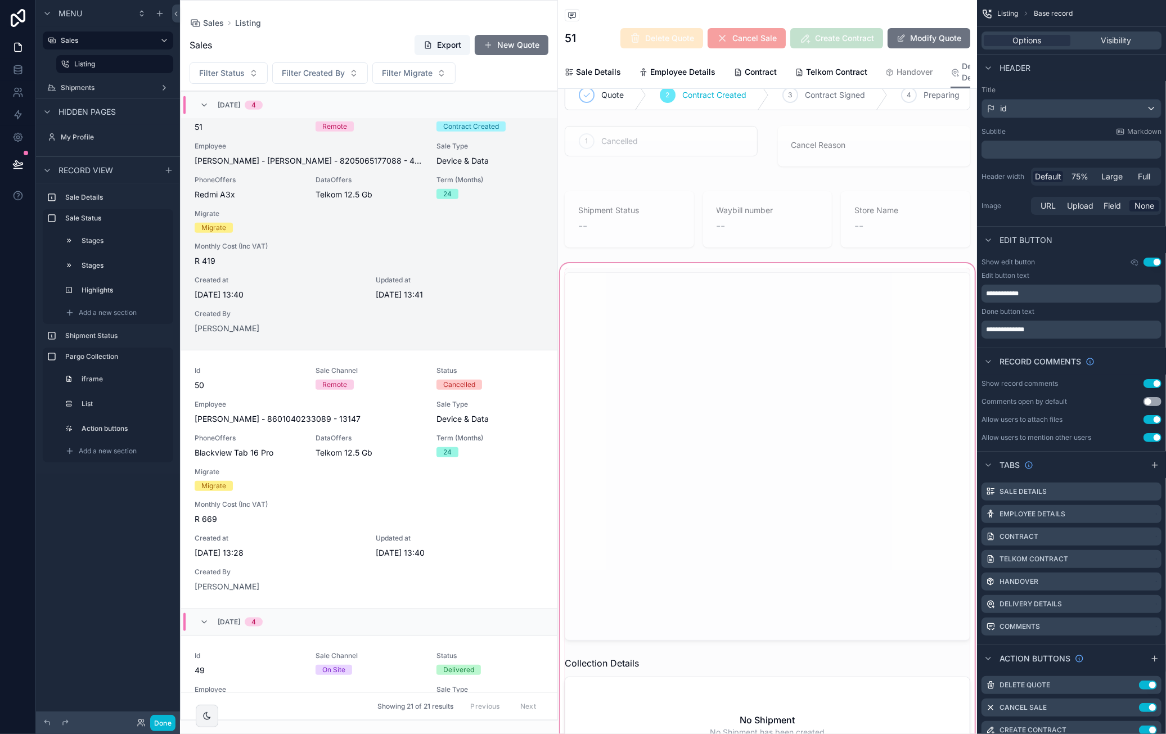
scroll to position [112, 0]
click at [748, 367] on div "scrollable content" at bounding box center [767, 538] width 419 height 561
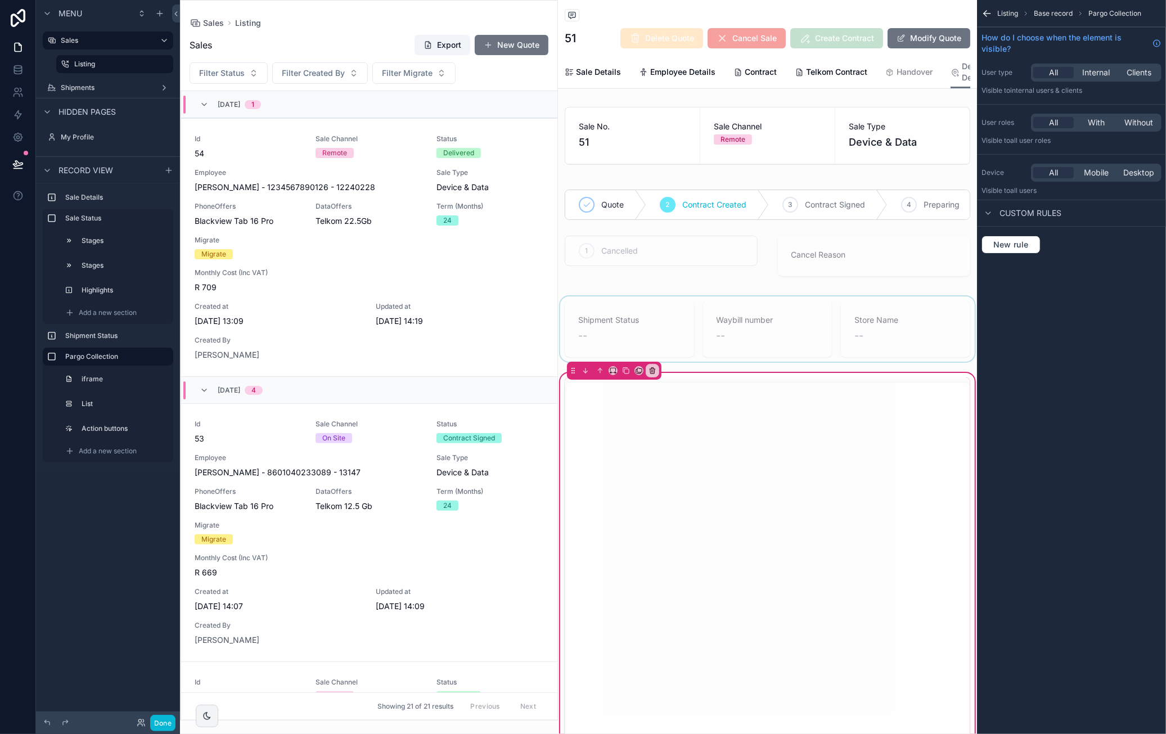
scroll to position [828, 0]
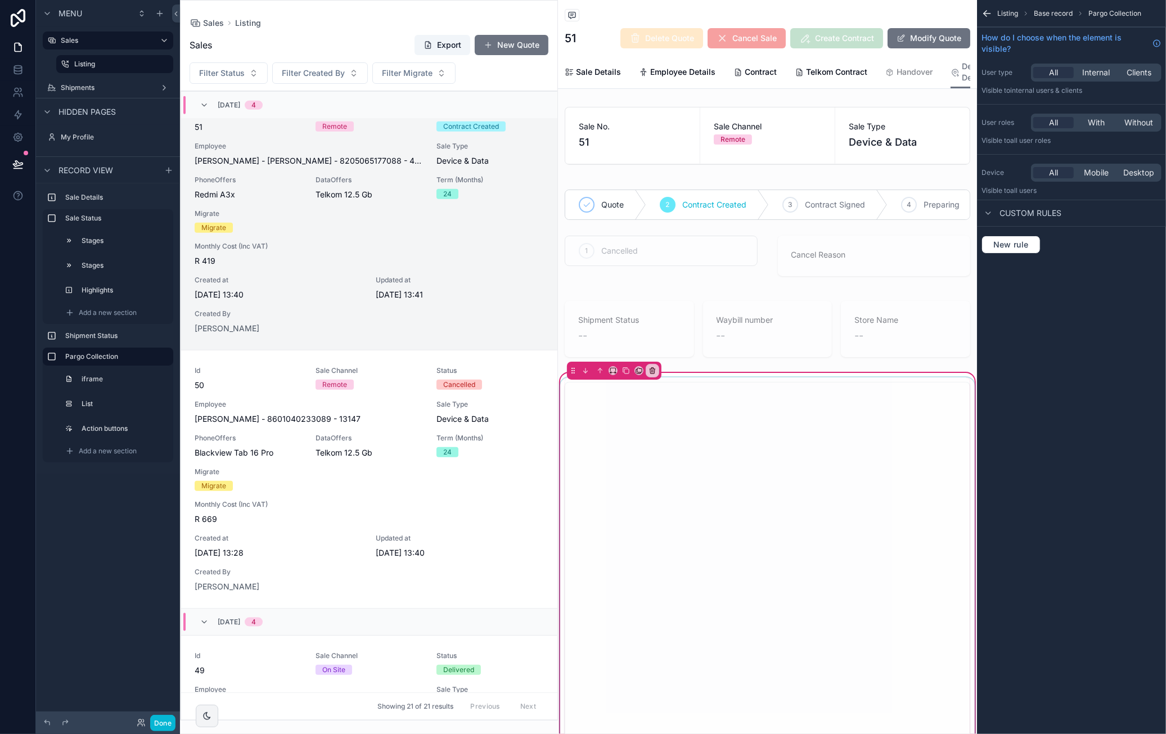
click at [696, 398] on div "scrollable content" at bounding box center [767, 565] width 419 height 377
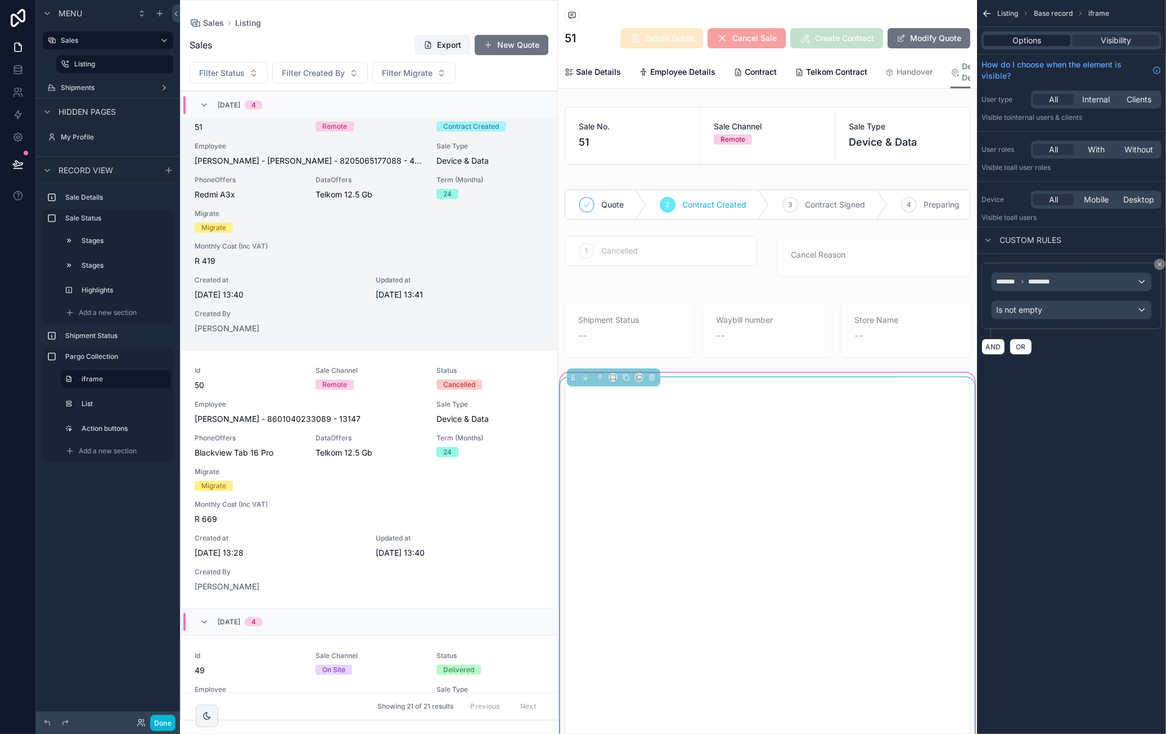
click at [748, 40] on span "Options" at bounding box center [1027, 40] width 29 height 11
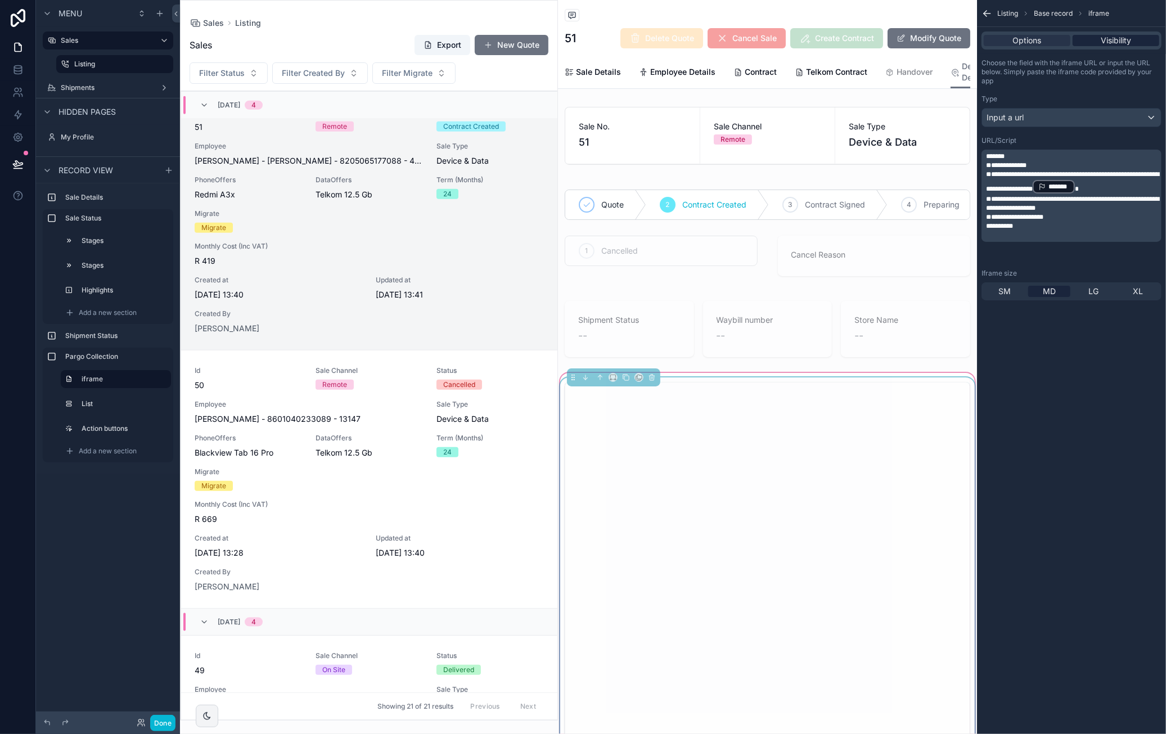
click at [748, 39] on span "Visibility" at bounding box center [1116, 40] width 30 height 11
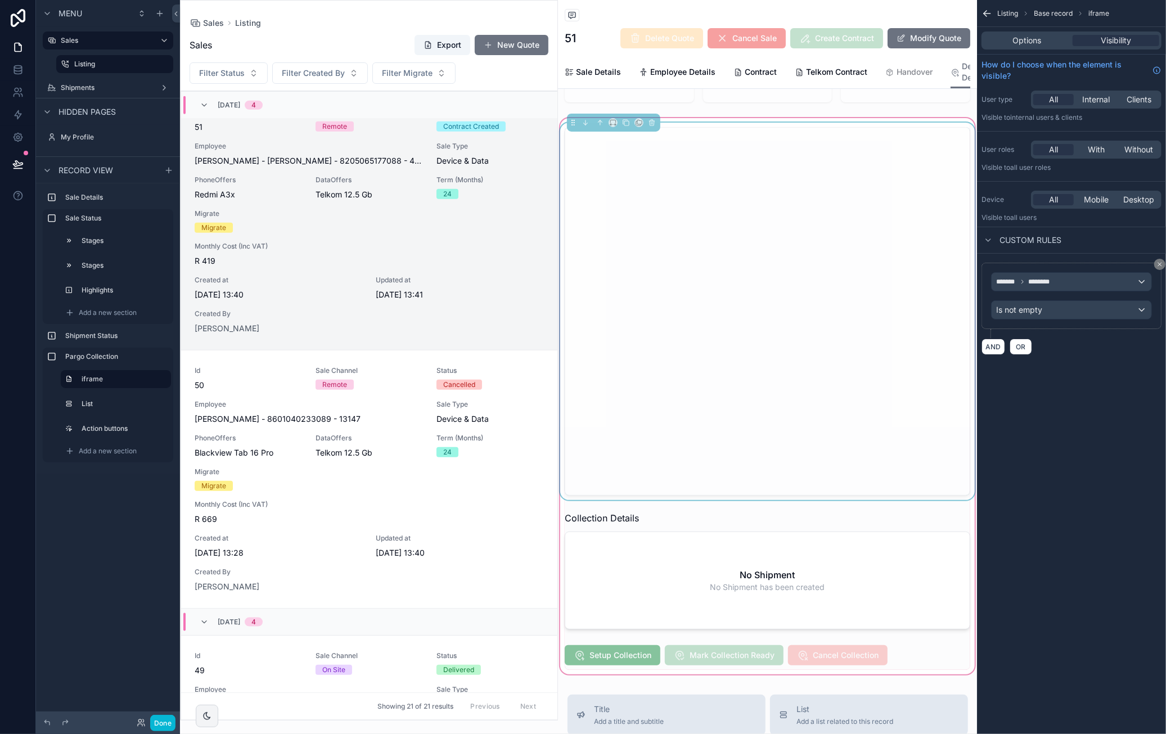
scroll to position [281, 0]
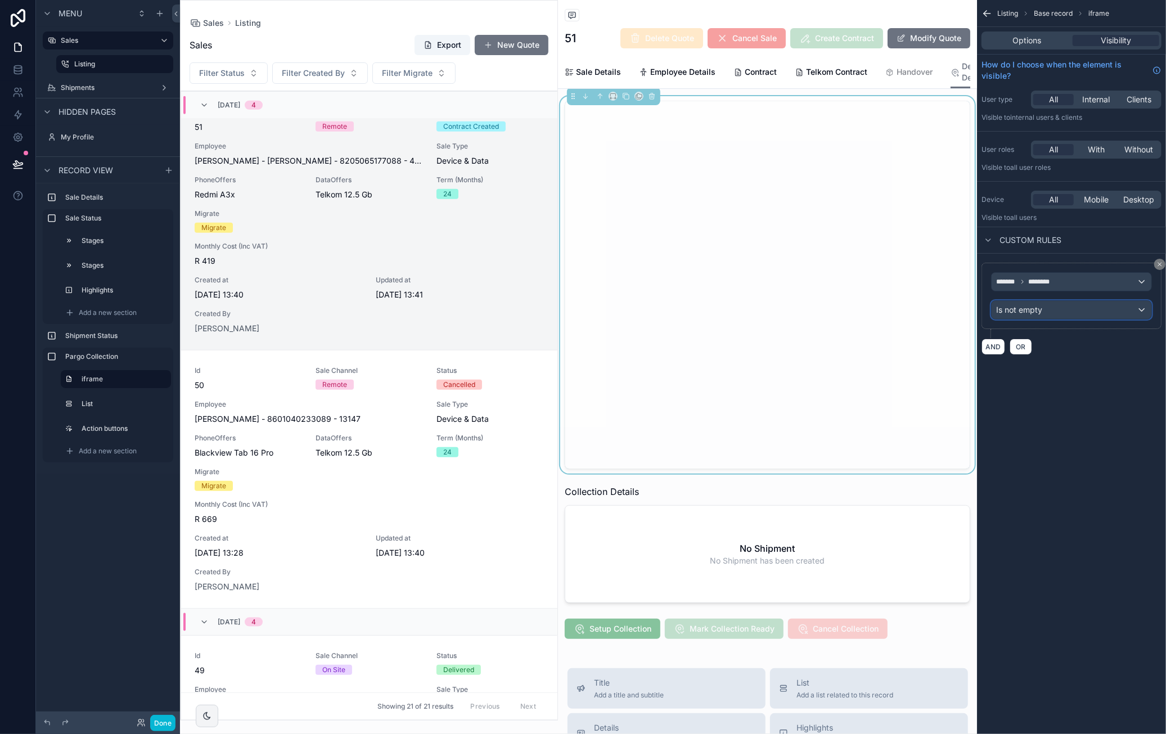
click at [748, 309] on div "Is not empty" at bounding box center [1071, 310] width 160 height 18
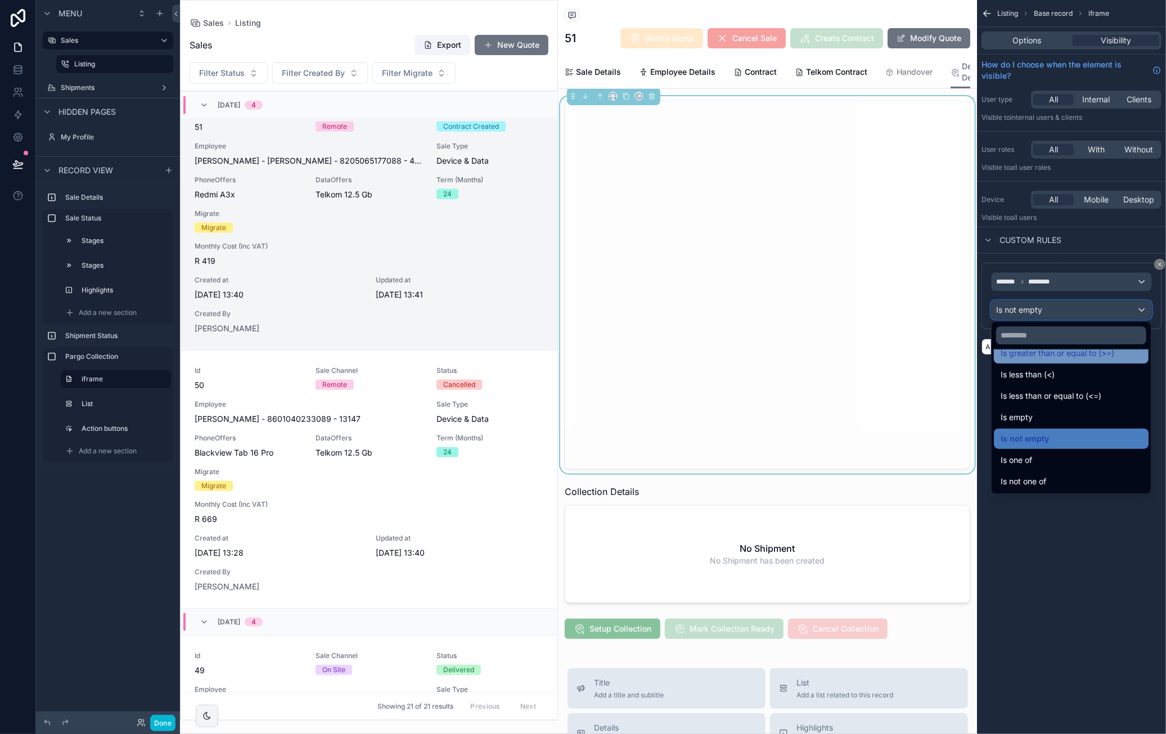
scroll to position [80, 0]
click at [748, 413] on div "Is empty" at bounding box center [1070, 416] width 141 height 13
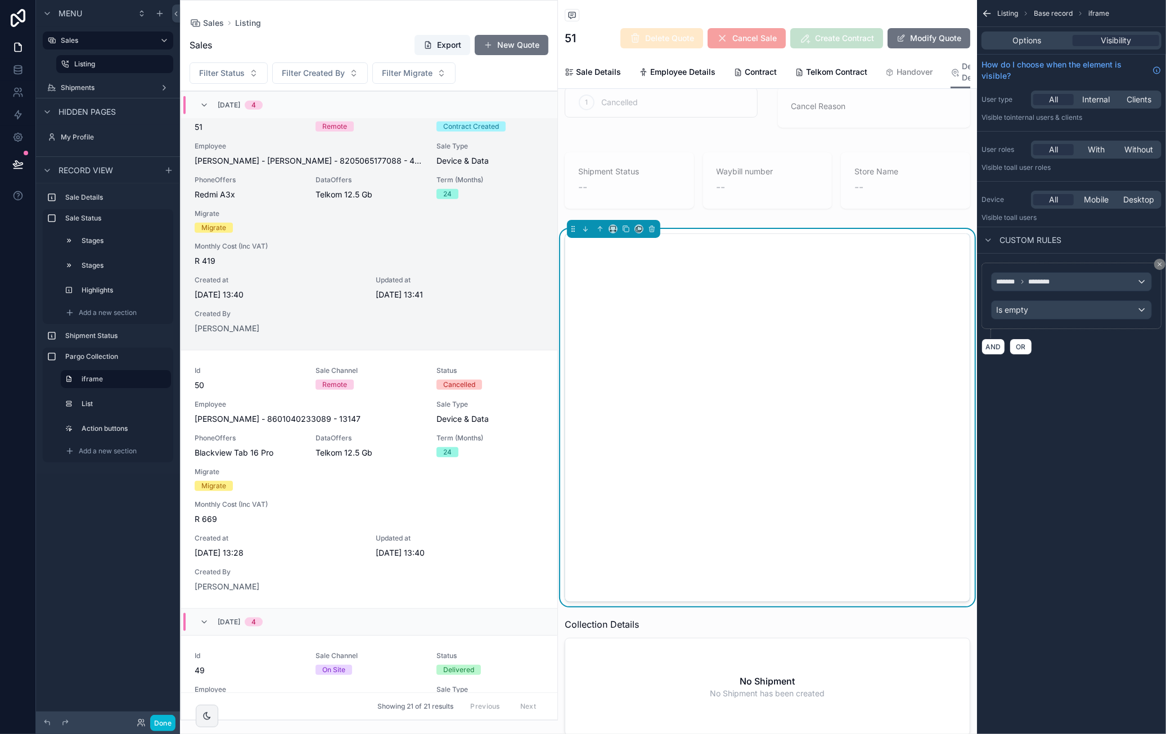
scroll to position [225, 0]
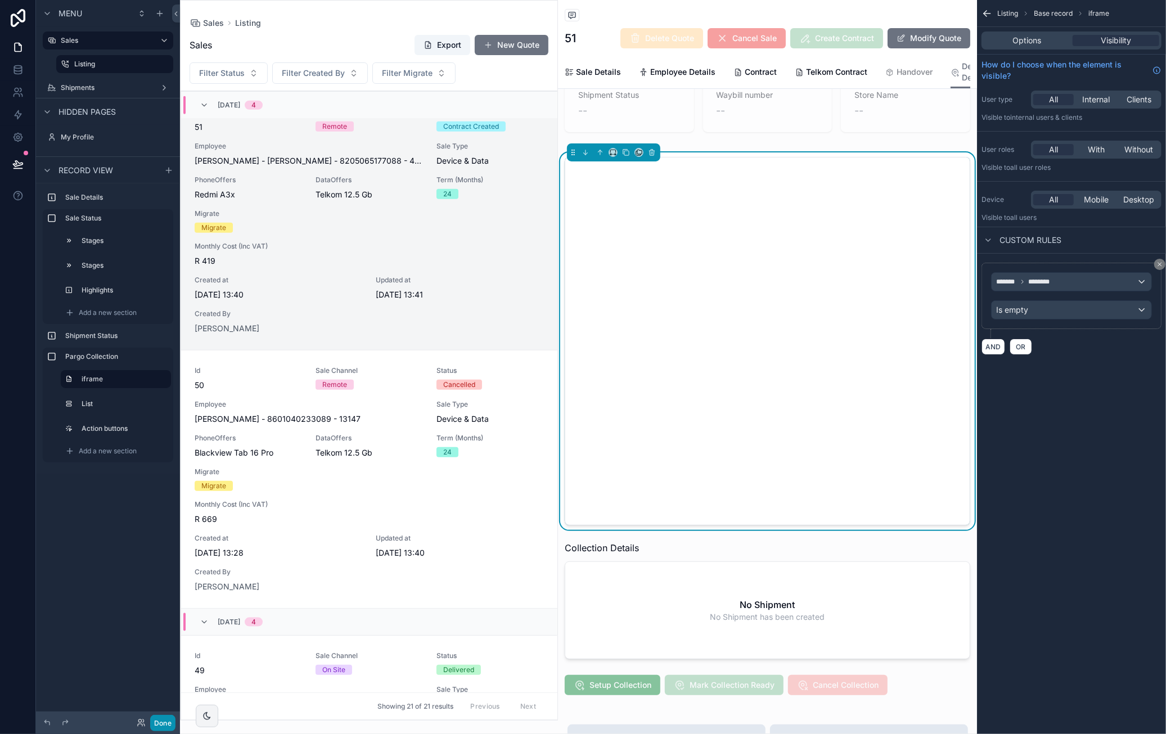
click at [157, 720] on button "Done" at bounding box center [162, 723] width 25 height 16
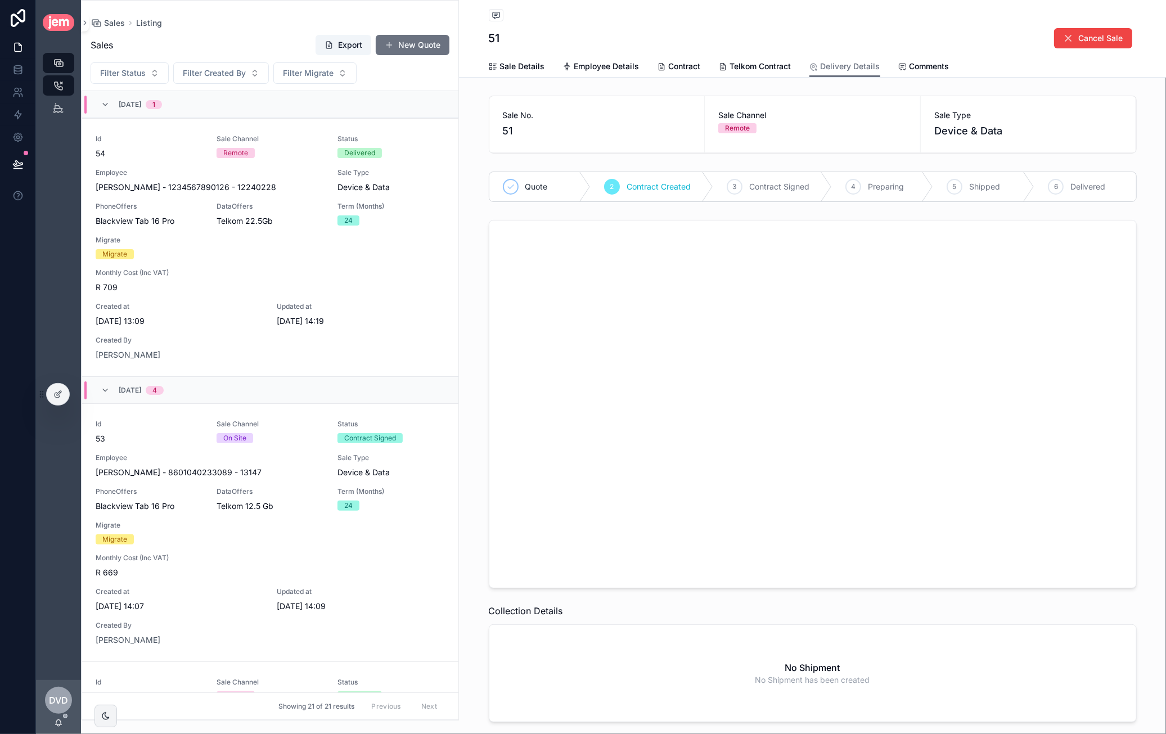
scroll to position [828, 0]
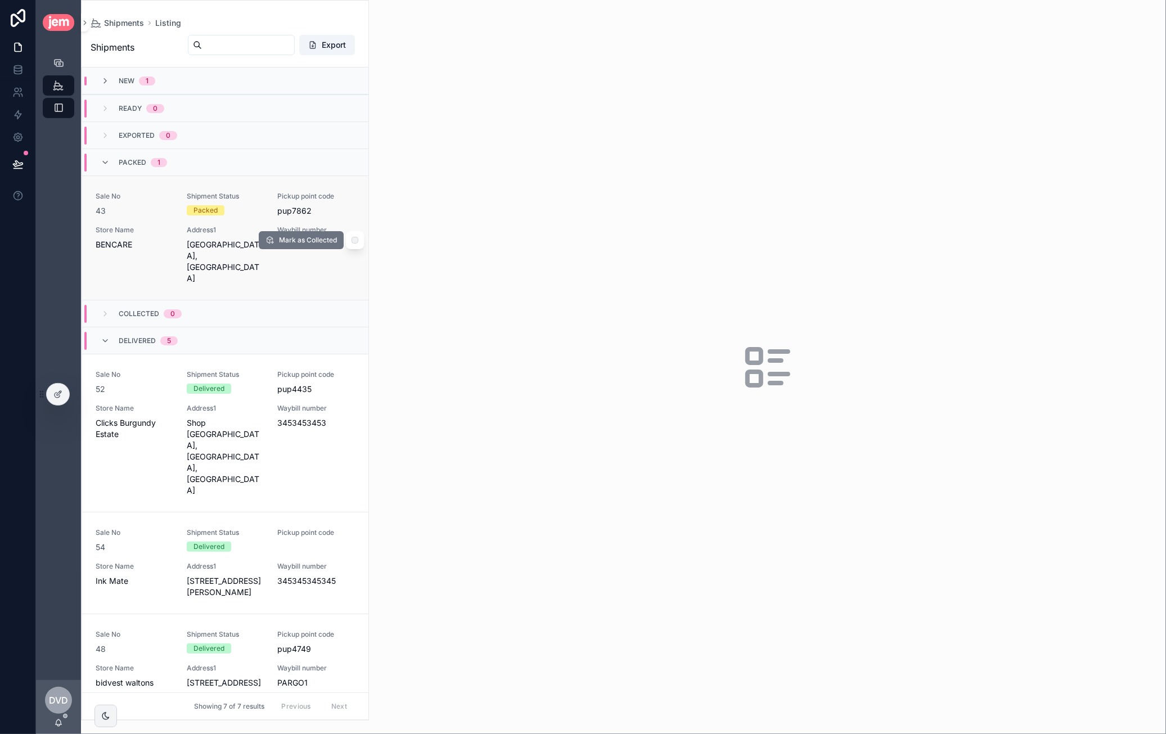
click at [161, 214] on div "43" at bounding box center [135, 210] width 78 height 11
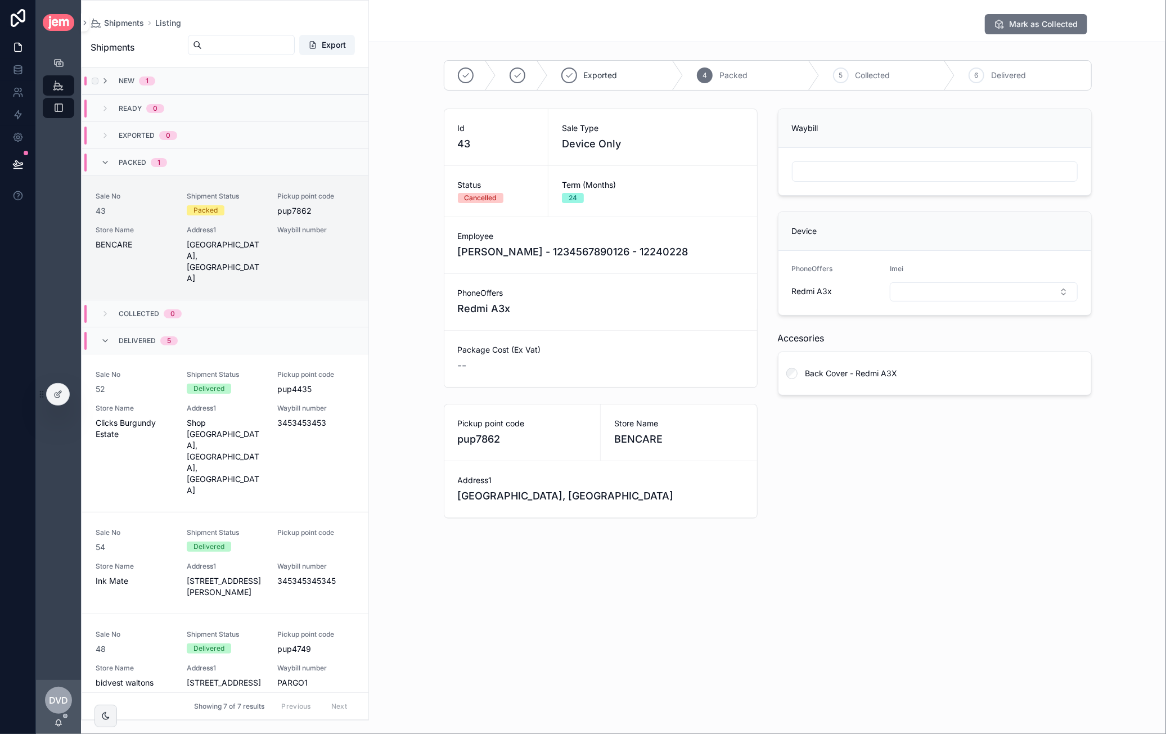
click at [186, 86] on div "New 1" at bounding box center [225, 80] width 286 height 27
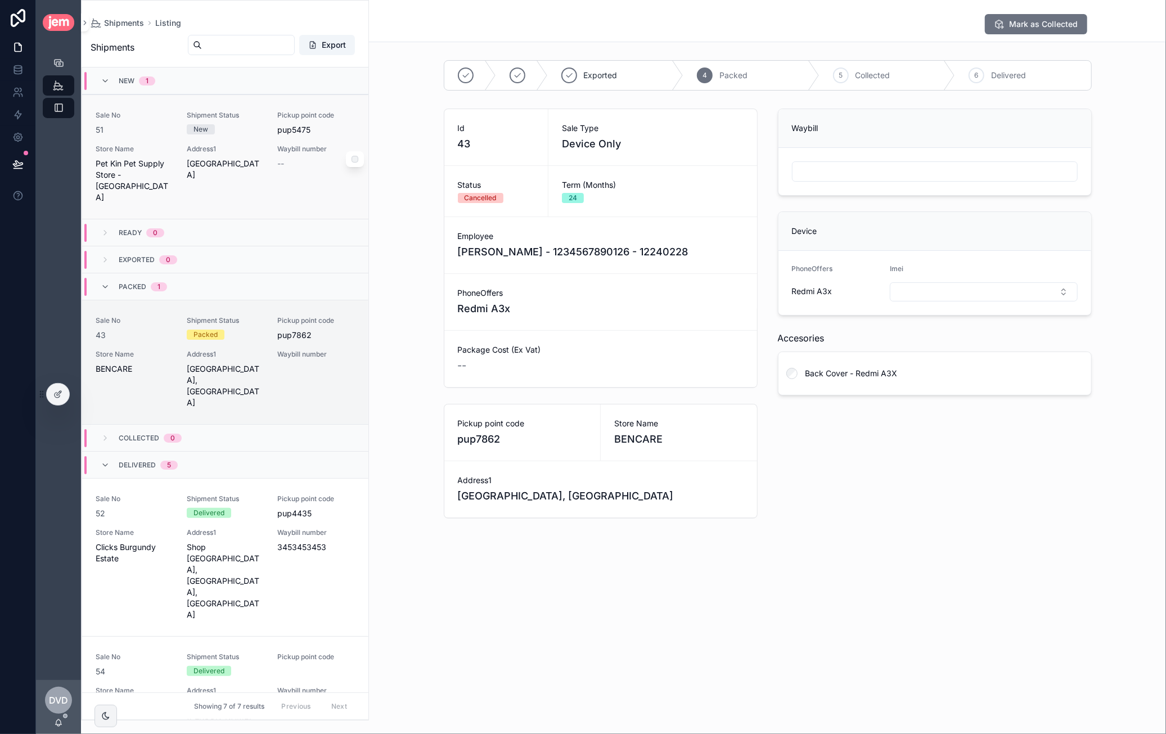
click at [250, 152] on span "Address1" at bounding box center [226, 149] width 78 height 9
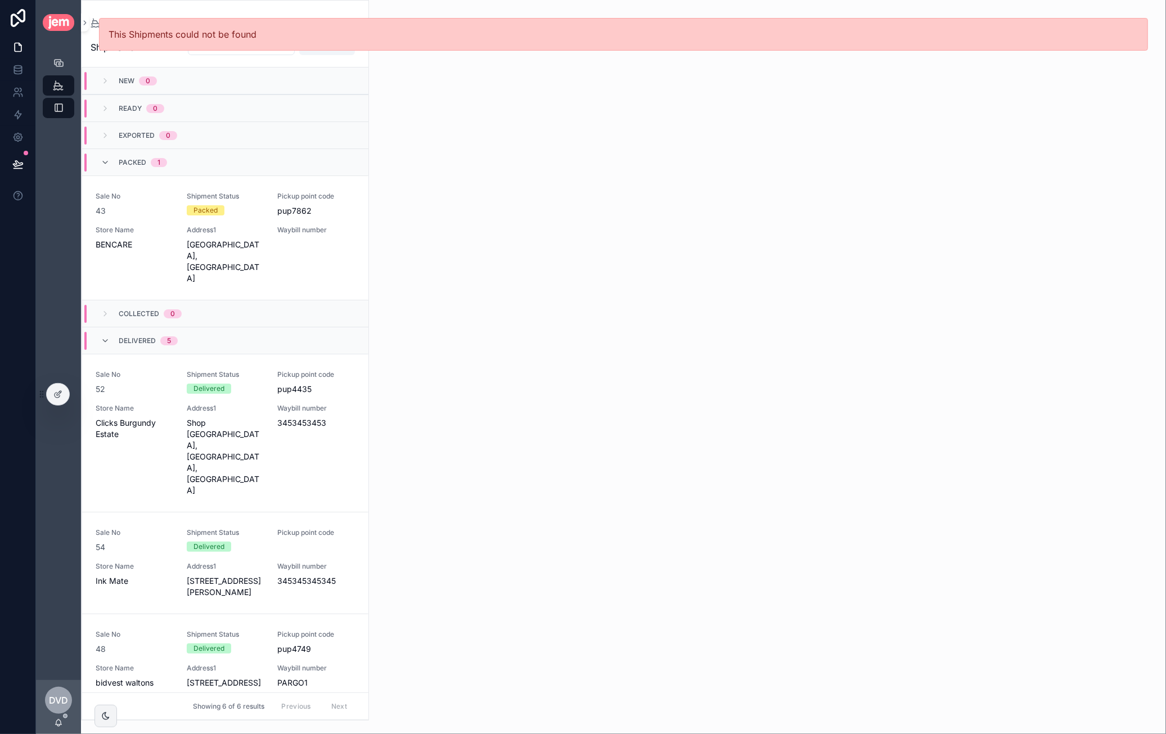
click at [235, 80] on div "New 0" at bounding box center [225, 80] width 286 height 27
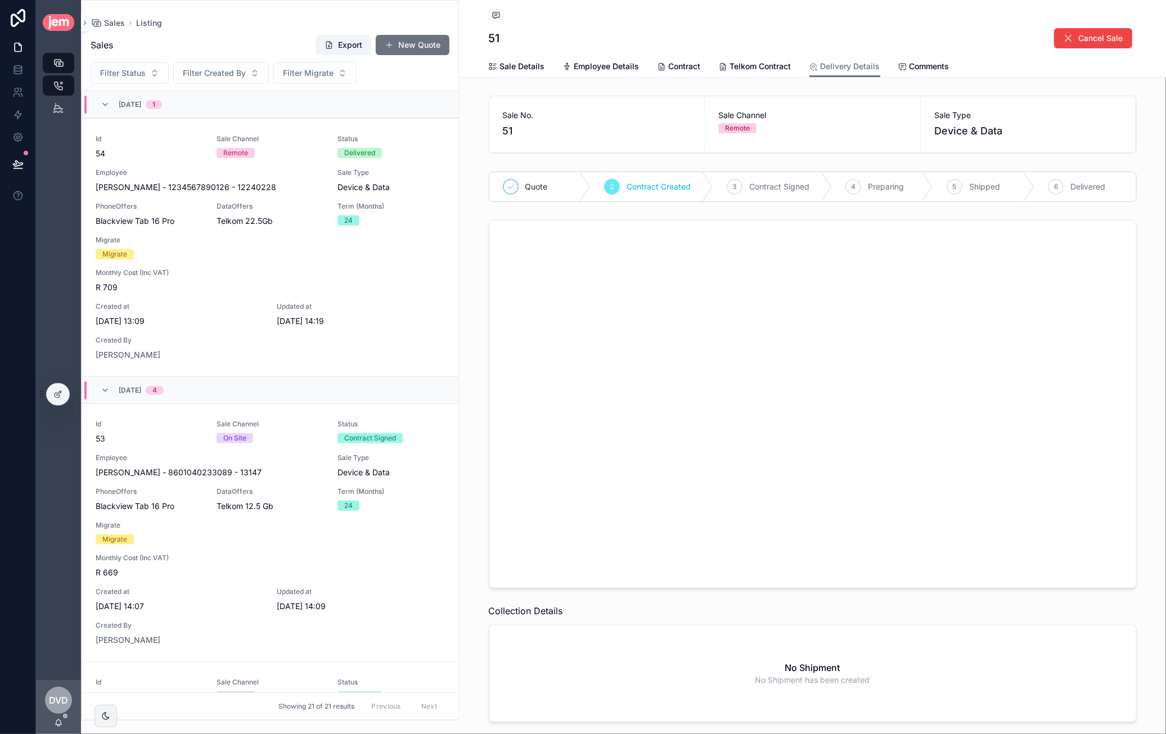
scroll to position [828, 0]
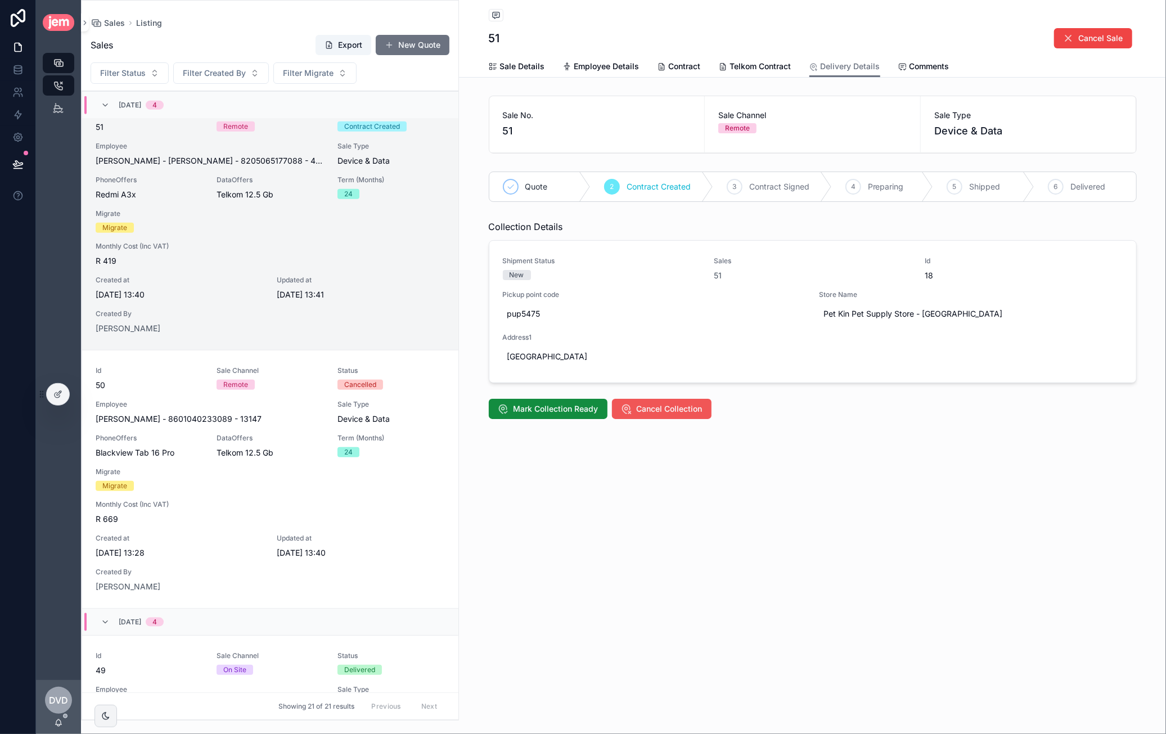
click at [663, 405] on span "Cancel Collection" at bounding box center [670, 408] width 66 height 11
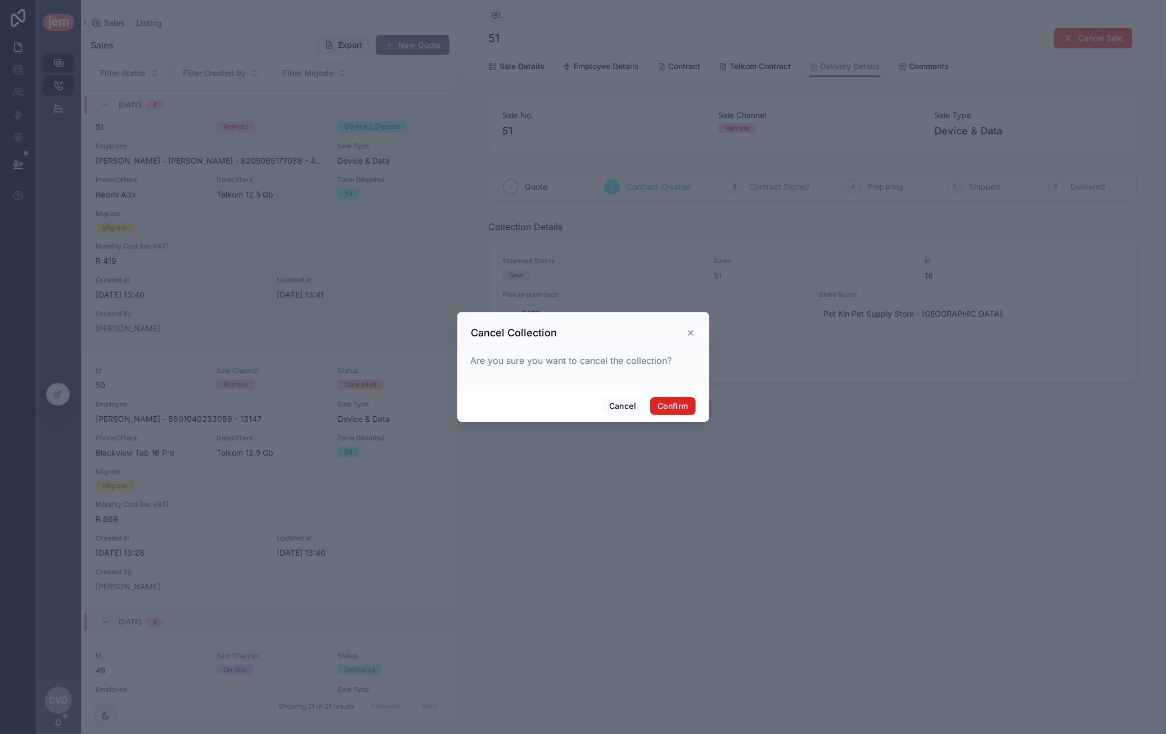
click at [670, 405] on button "Confirm" at bounding box center [672, 406] width 45 height 18
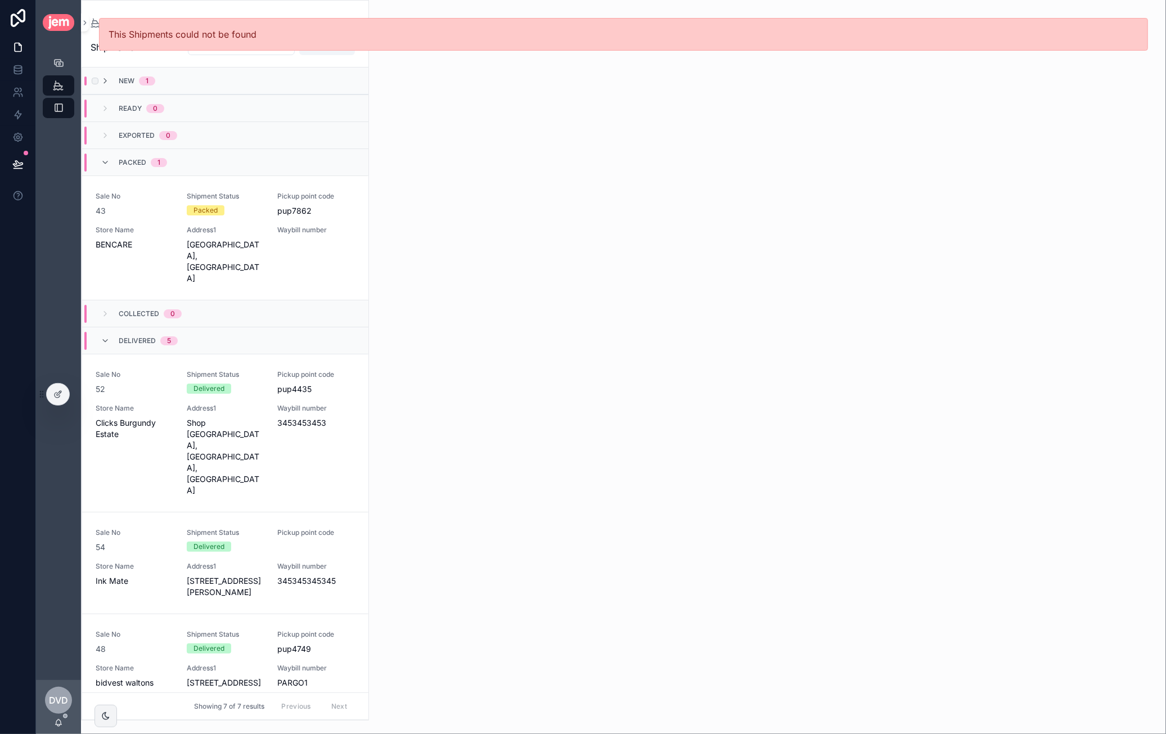
click at [218, 88] on div "New 1" at bounding box center [225, 80] width 286 height 27
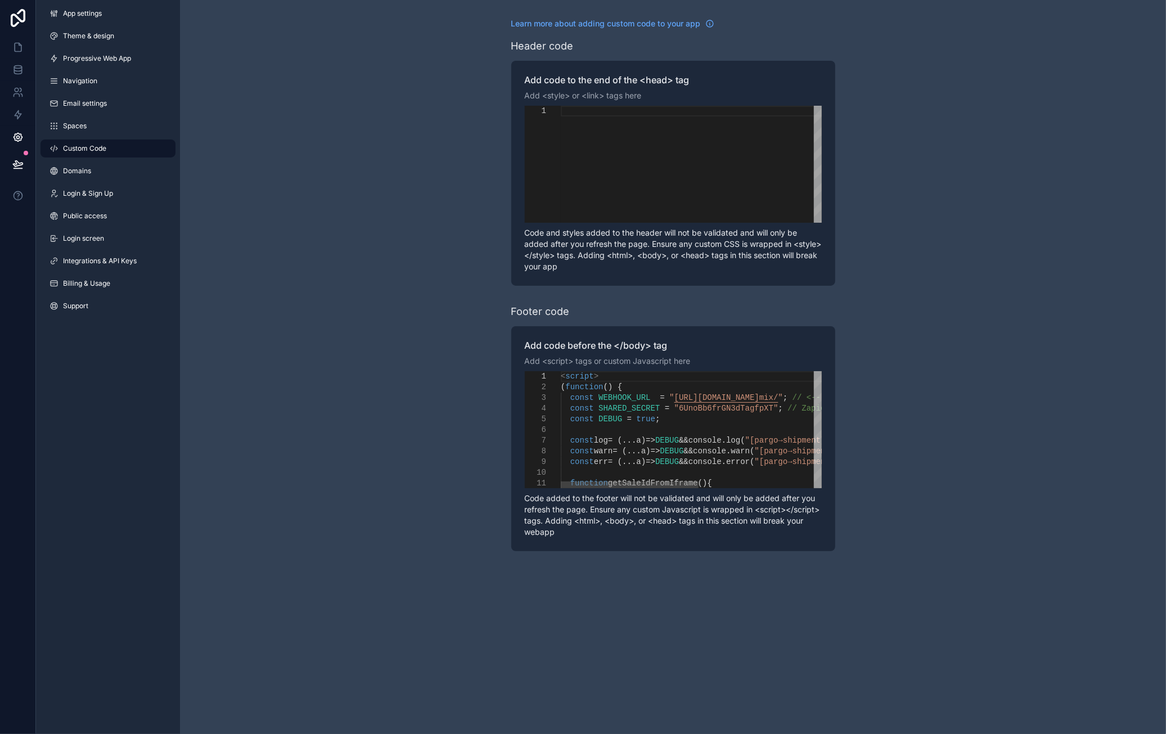
click at [654, 414] on div "const DEBUG = true ;" at bounding box center [807, 419] width 493 height 11
type textarea "**********"
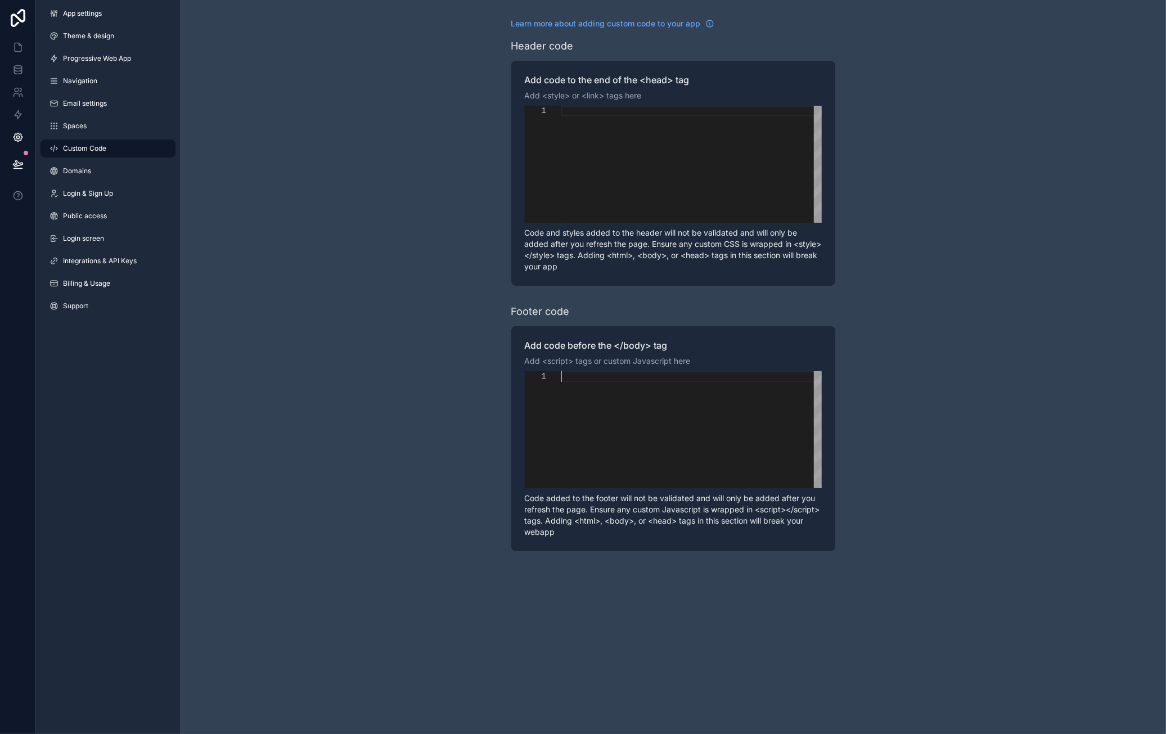
paste textarea "*********"
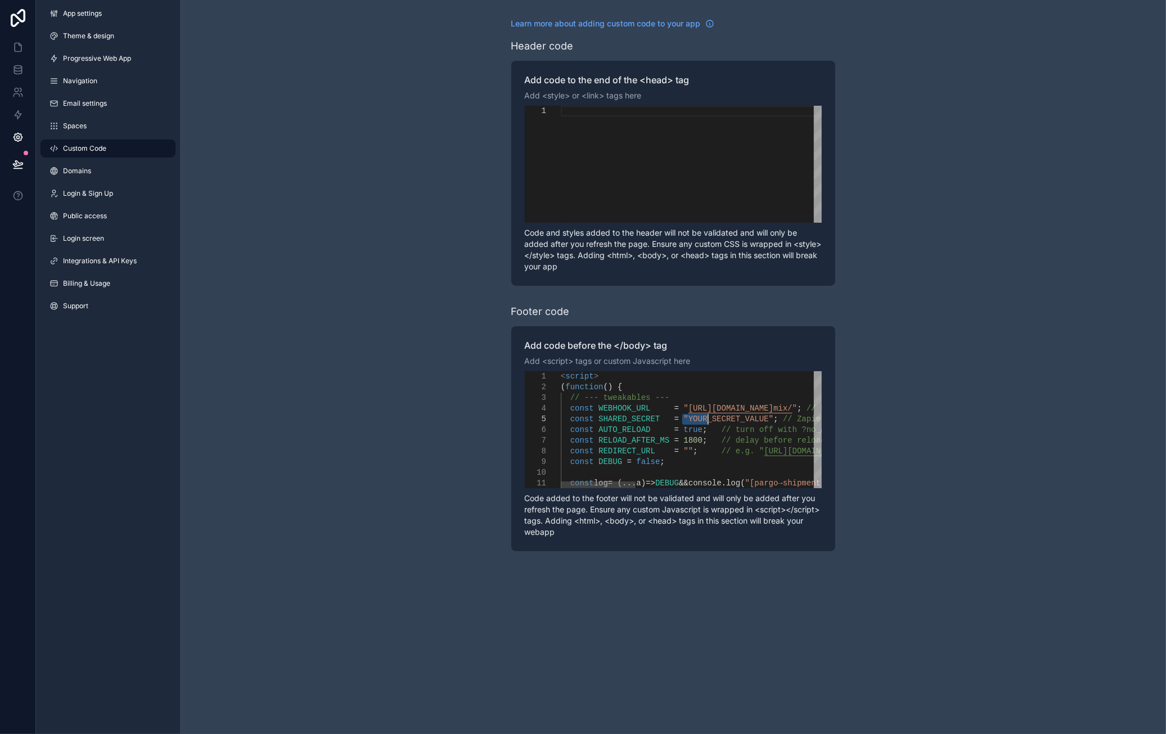
drag, startPoint x: 680, startPoint y: 418, endPoint x: 707, endPoint y: 417, distance: 27.6
drag, startPoint x: 676, startPoint y: 419, endPoint x: 750, endPoint y: 419, distance: 73.7
paste textarea "***"
type textarea "**********"
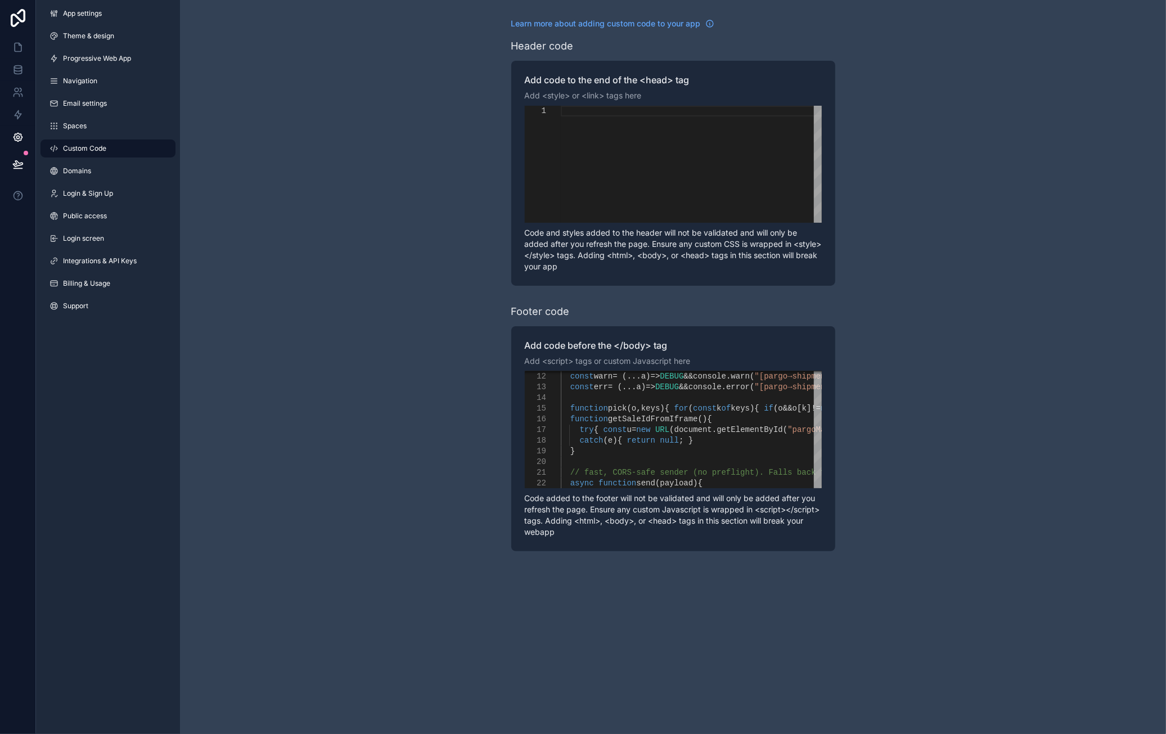
click at [1033, 381] on div "Learn more about adding custom code to your app Header code Add code to the end…" at bounding box center [673, 284] width 986 height 569
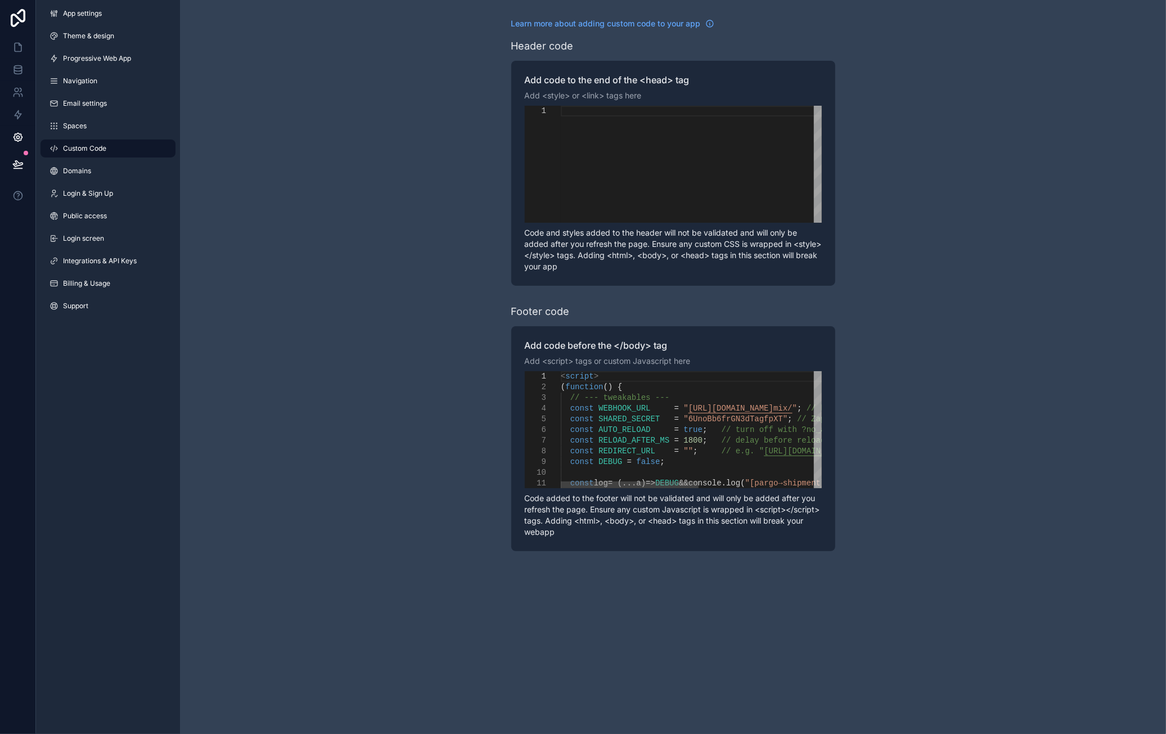
click at [961, 376] on div "Learn more about adding custom code to your app Header code Add code to the end…" at bounding box center [673, 284] width 986 height 569
click at [992, 398] on div "Learn more about adding custom code to your app Header code Add code to the end…" at bounding box center [673, 284] width 986 height 569
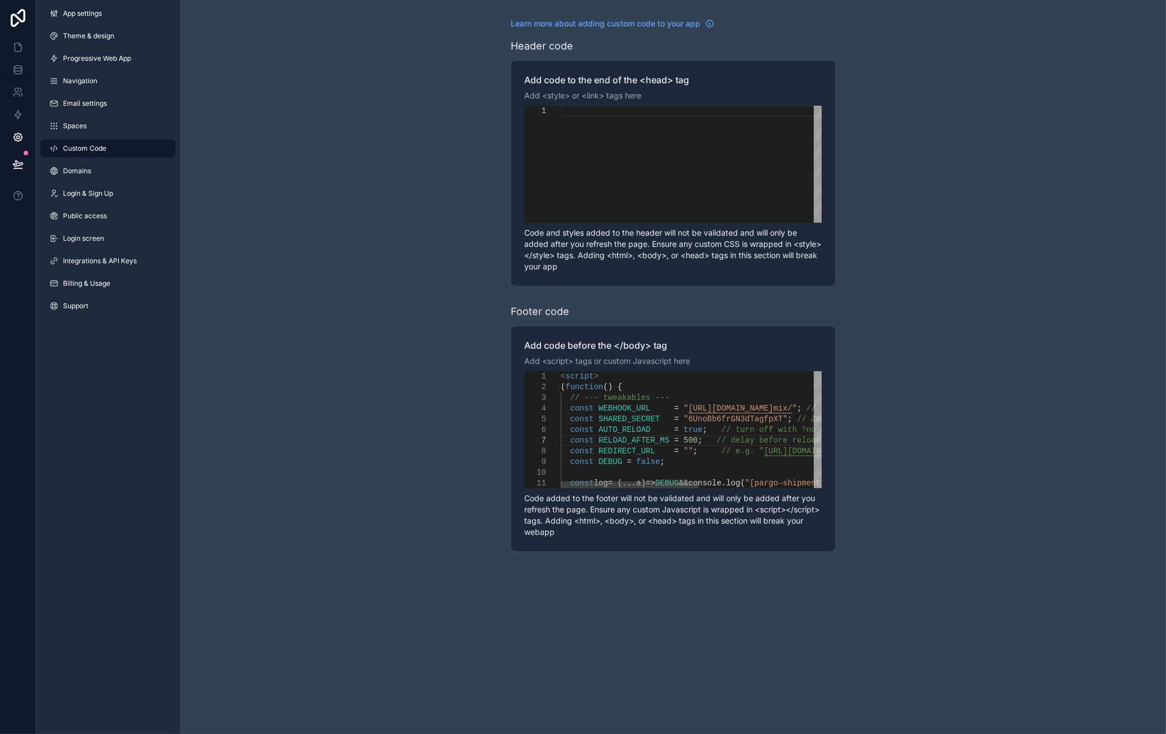
click at [684, 444] on span "500" at bounding box center [690, 440] width 14 height 9
click at [1106, 291] on div "Learn more about adding custom code to your app Header code Add code to the end…" at bounding box center [673, 284] width 986 height 569
click at [684, 441] on span "250" at bounding box center [690, 440] width 14 height 9
type textarea "**********"
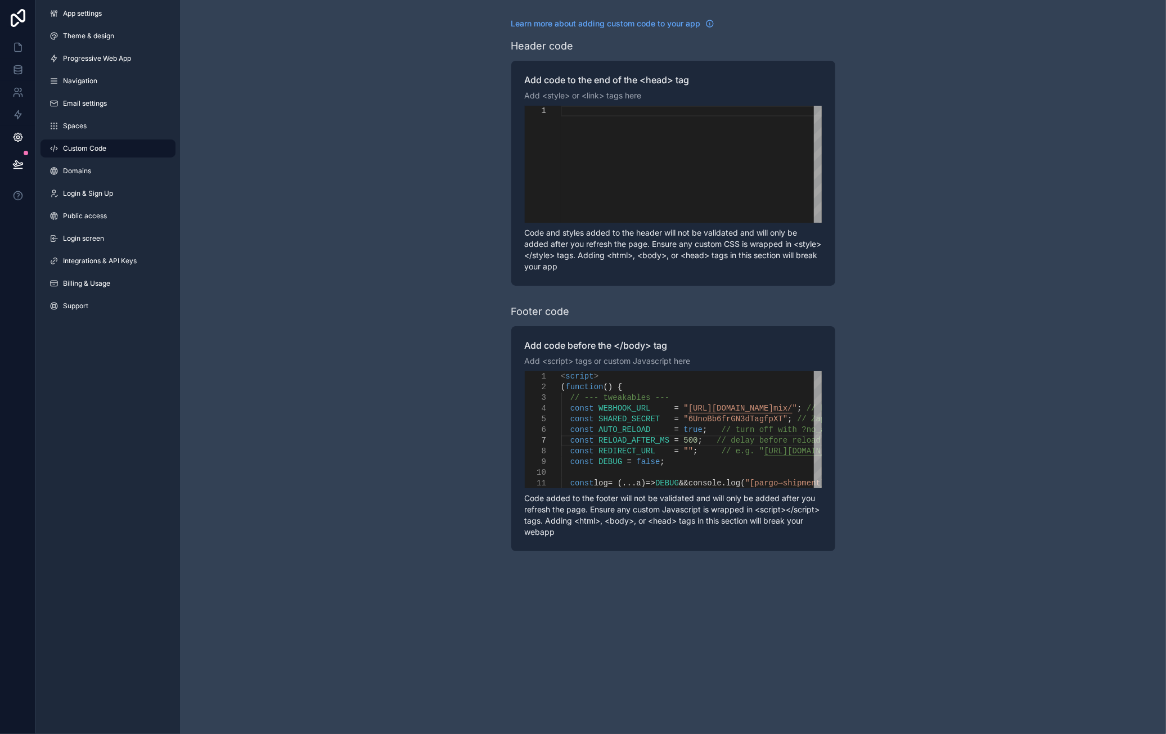
click at [909, 384] on div "Learn more about adding custom code to your app Header code Add code to the end…" at bounding box center [673, 284] width 986 height 569
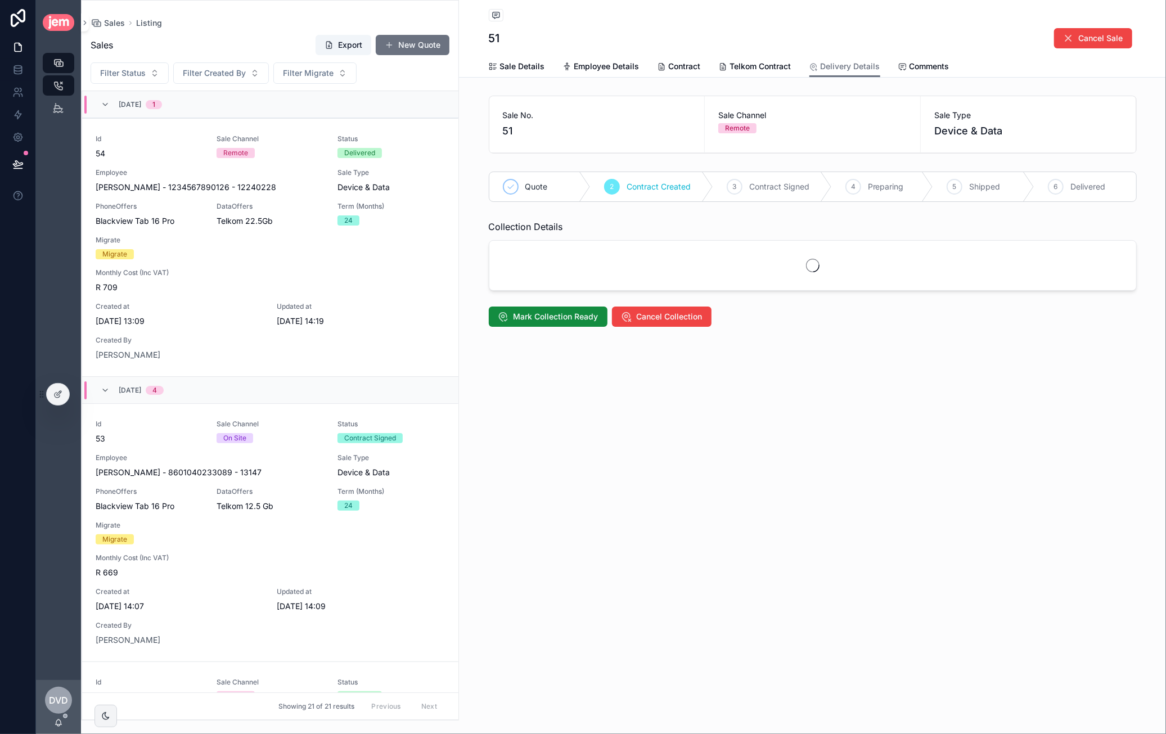
scroll to position [828, 0]
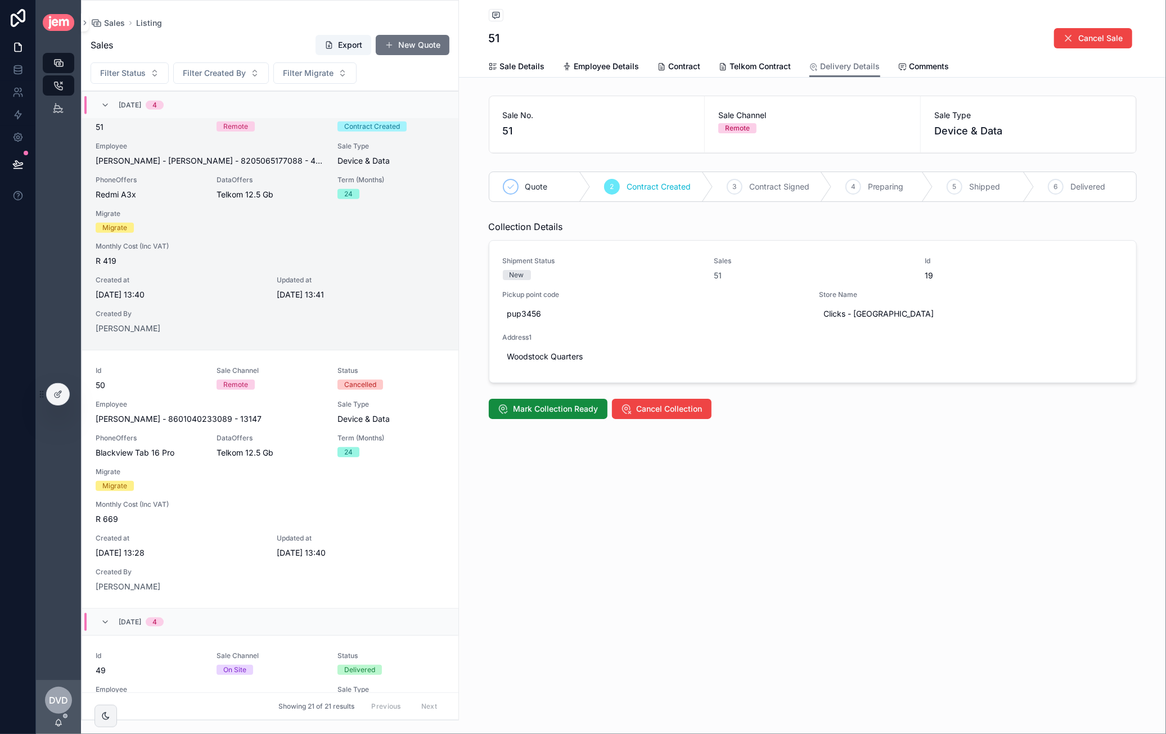
click at [664, 418] on div "Mark Collection Ready Cancel Collection" at bounding box center [812, 408] width 661 height 29
click at [664, 410] on span "Cancel Collection" at bounding box center [670, 408] width 66 height 11
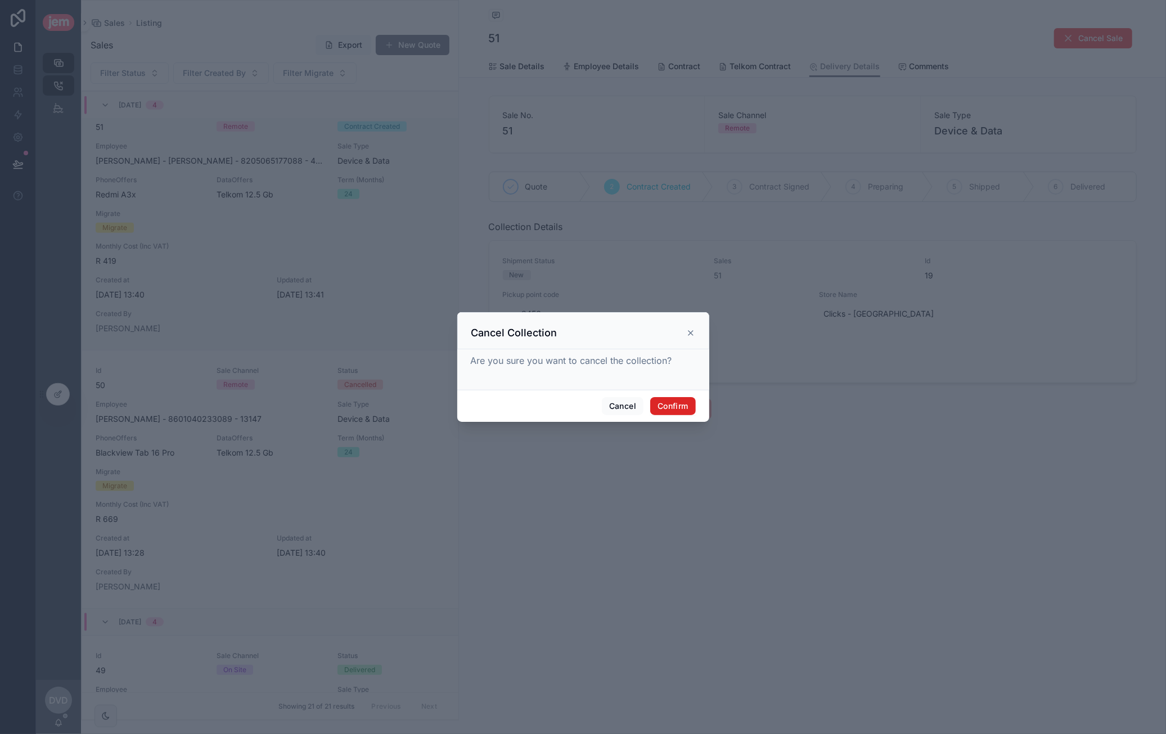
click at [667, 403] on button "Confirm" at bounding box center [672, 406] width 45 height 18
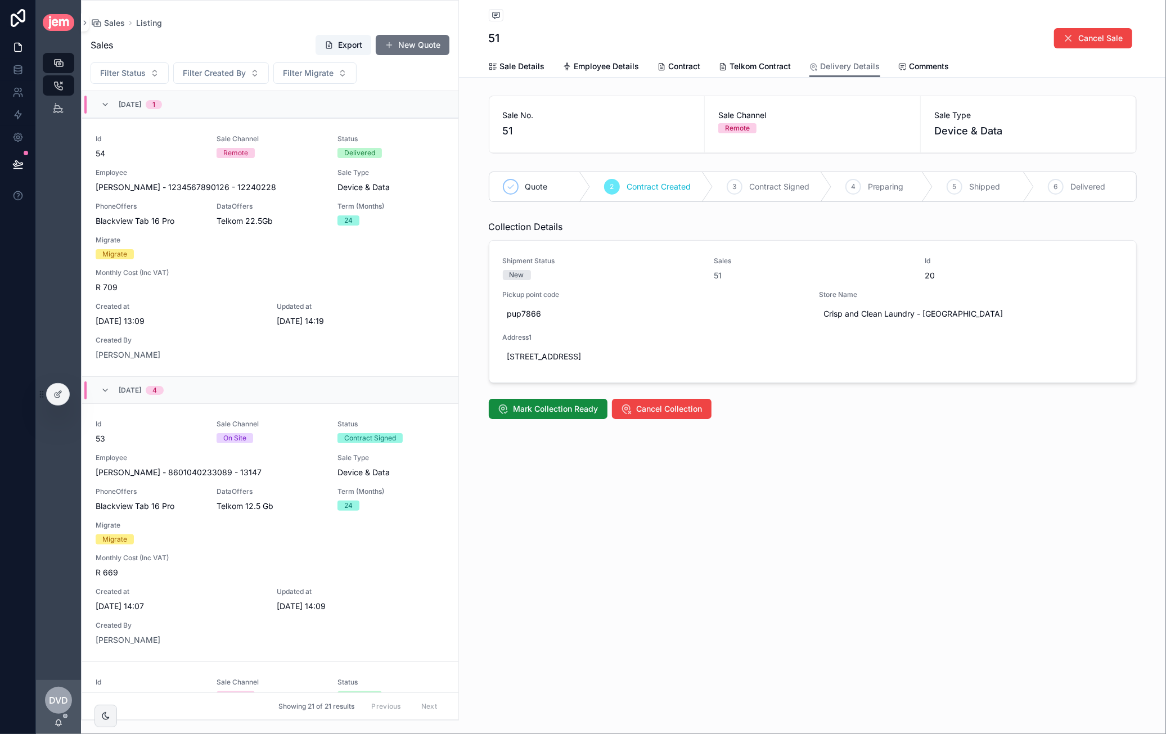
scroll to position [828, 0]
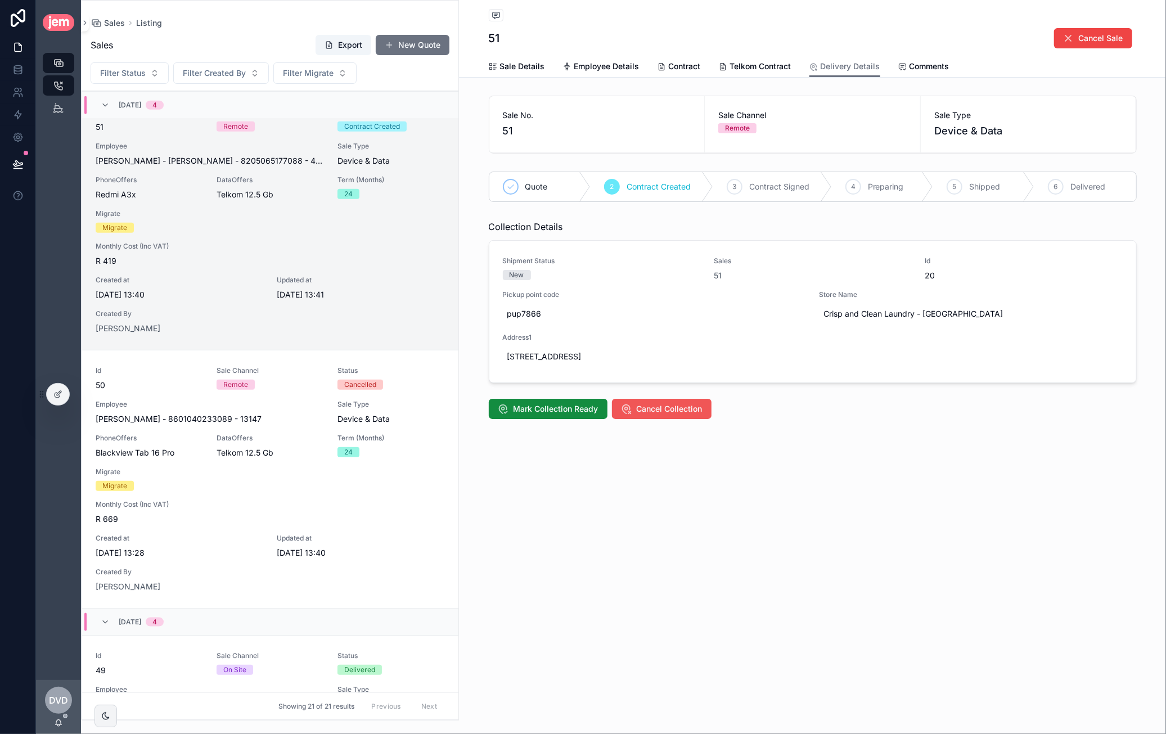
click at [667, 407] on span "Cancel Collection" at bounding box center [670, 408] width 66 height 11
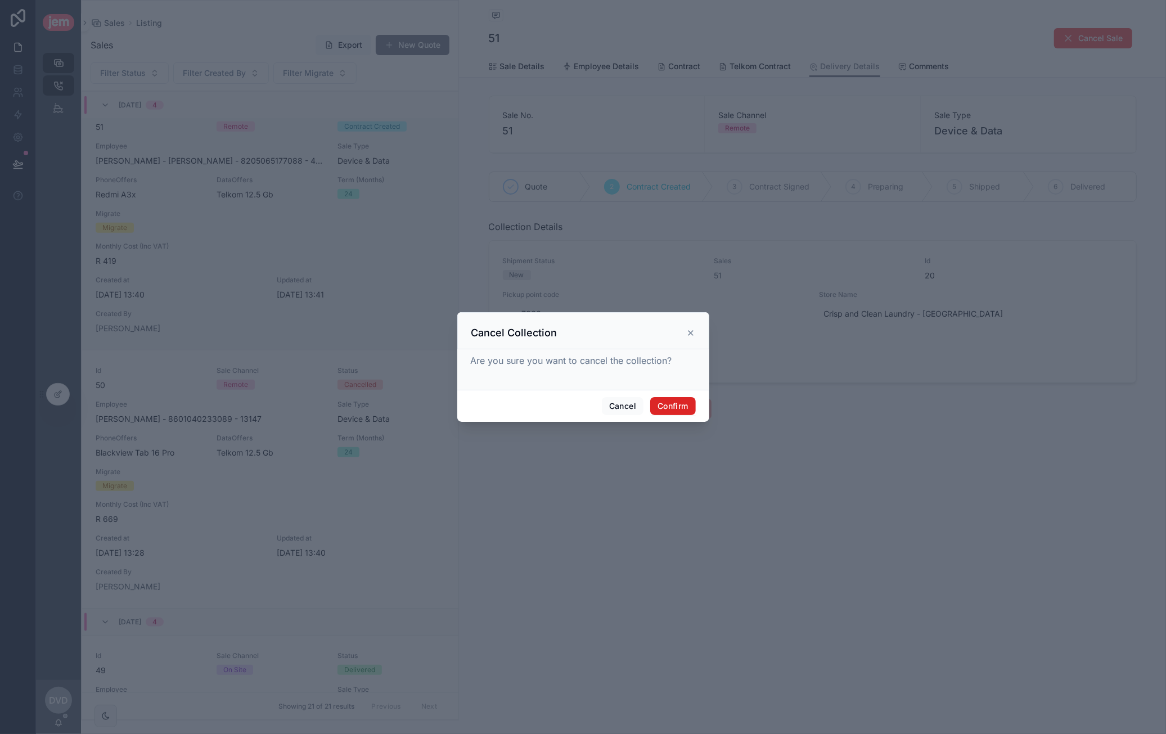
click at [688, 409] on button "Confirm" at bounding box center [672, 406] width 45 height 18
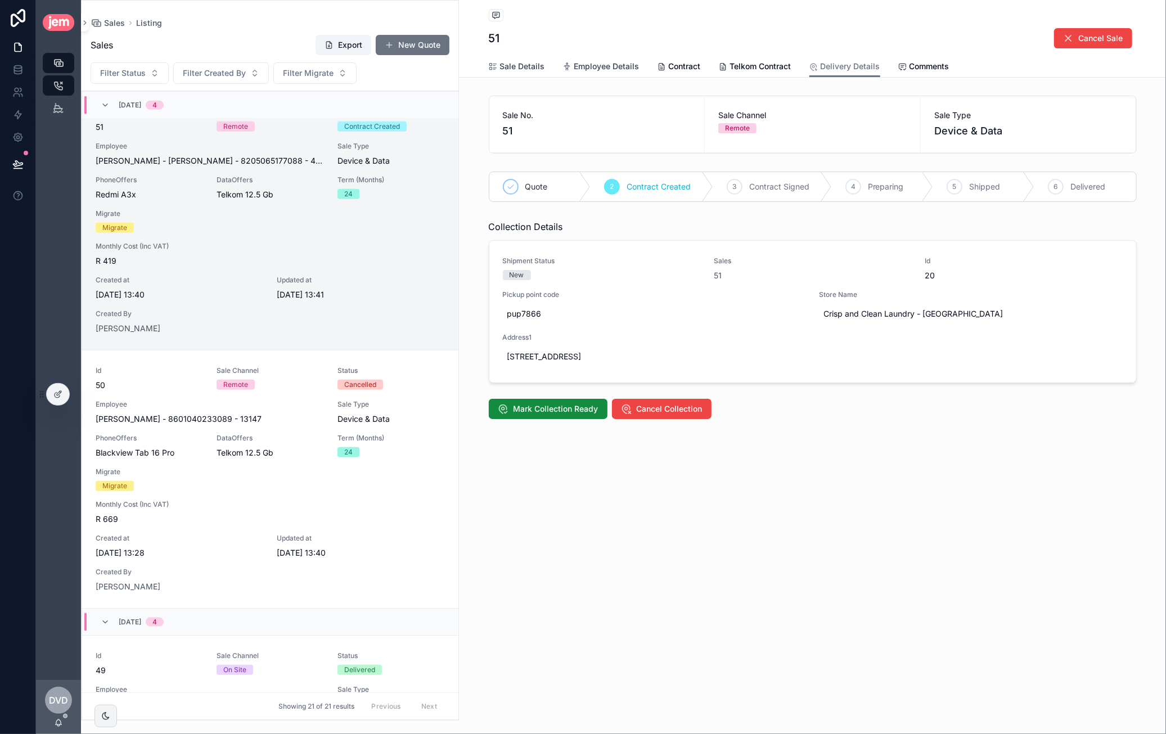
drag, startPoint x: 514, startPoint y: 69, endPoint x: 580, endPoint y: 75, distance: 66.0
click at [514, 69] on span "Sale Details" at bounding box center [522, 66] width 45 height 11
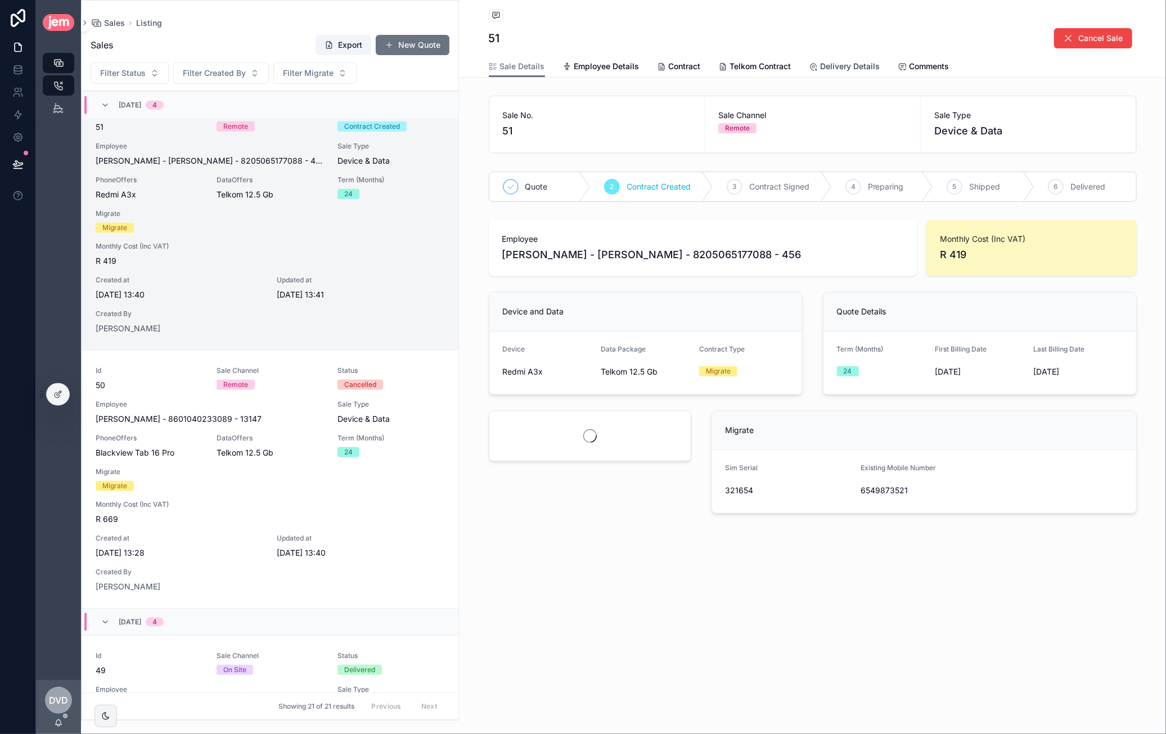
click at [843, 61] on span "Delivery Details" at bounding box center [851, 66] width 60 height 11
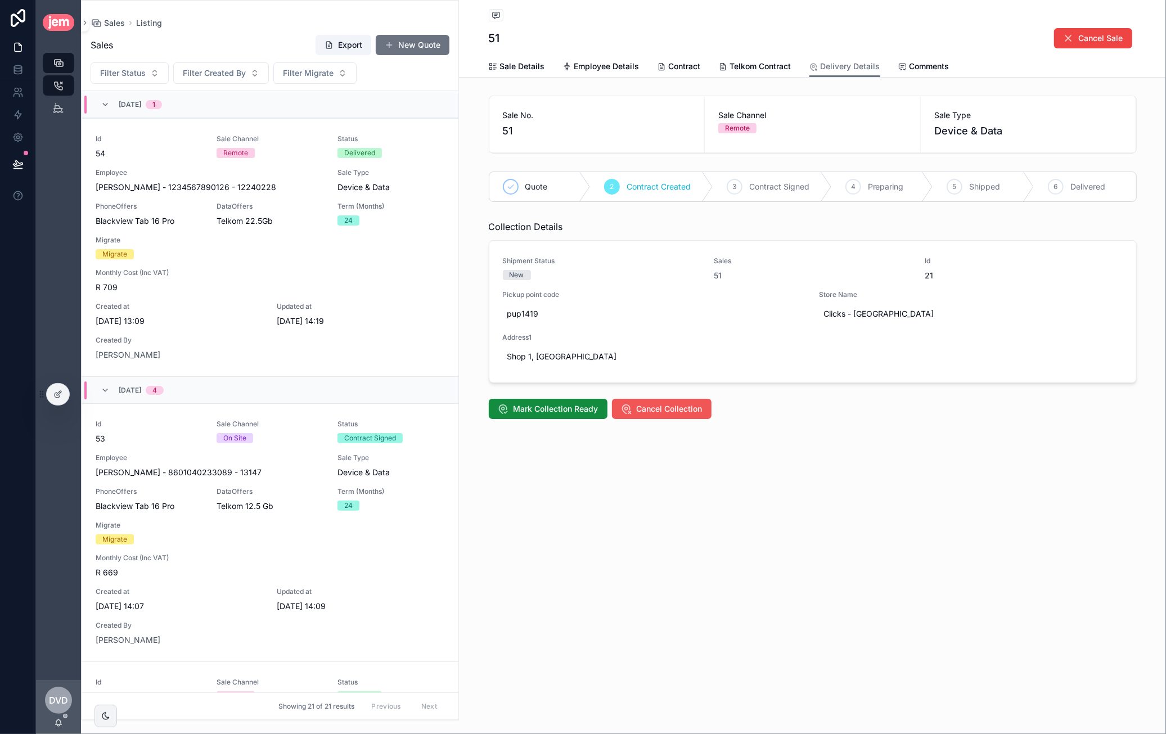
scroll to position [828, 0]
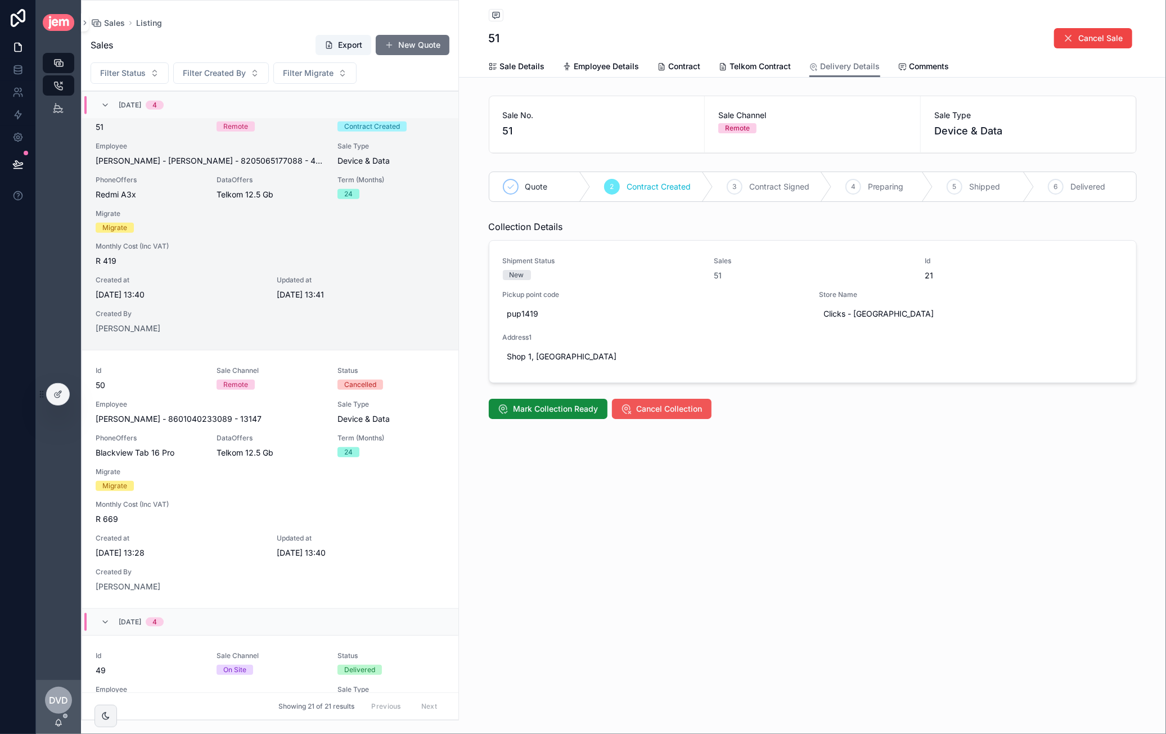
click at [659, 407] on span "Cancel Collection" at bounding box center [670, 408] width 66 height 11
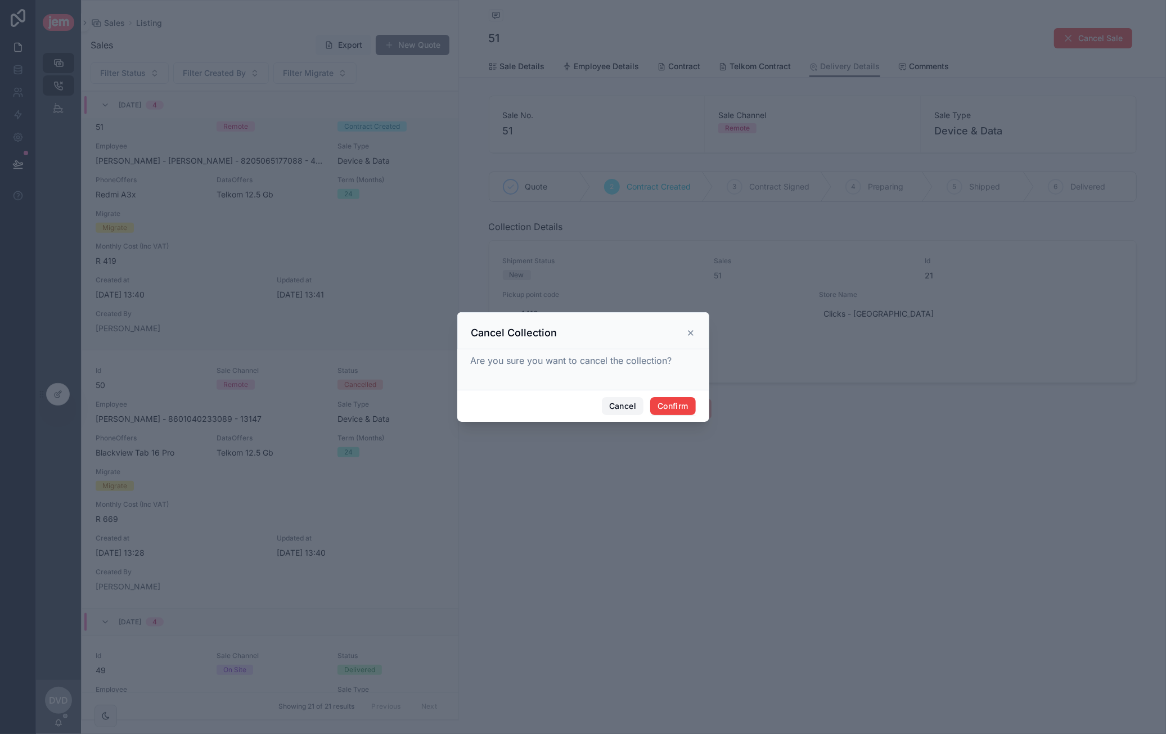
click at [628, 408] on button "Cancel" at bounding box center [623, 406] width 42 height 18
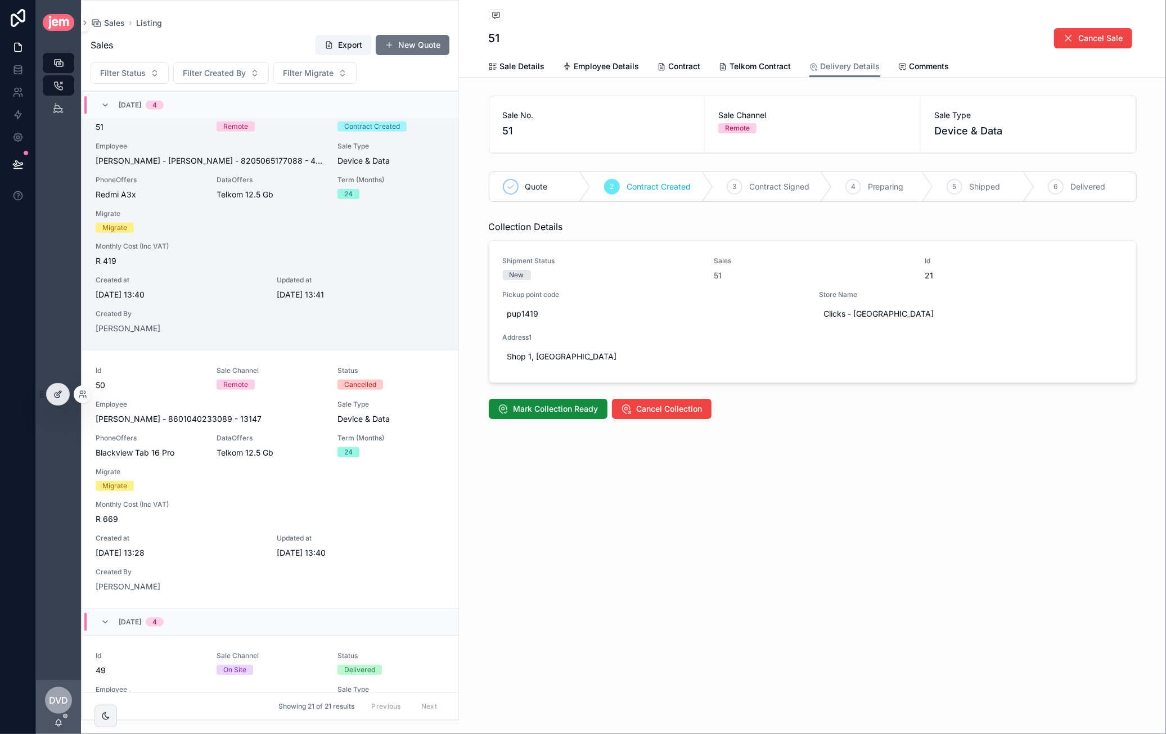
click at [53, 386] on div at bounding box center [58, 394] width 22 height 21
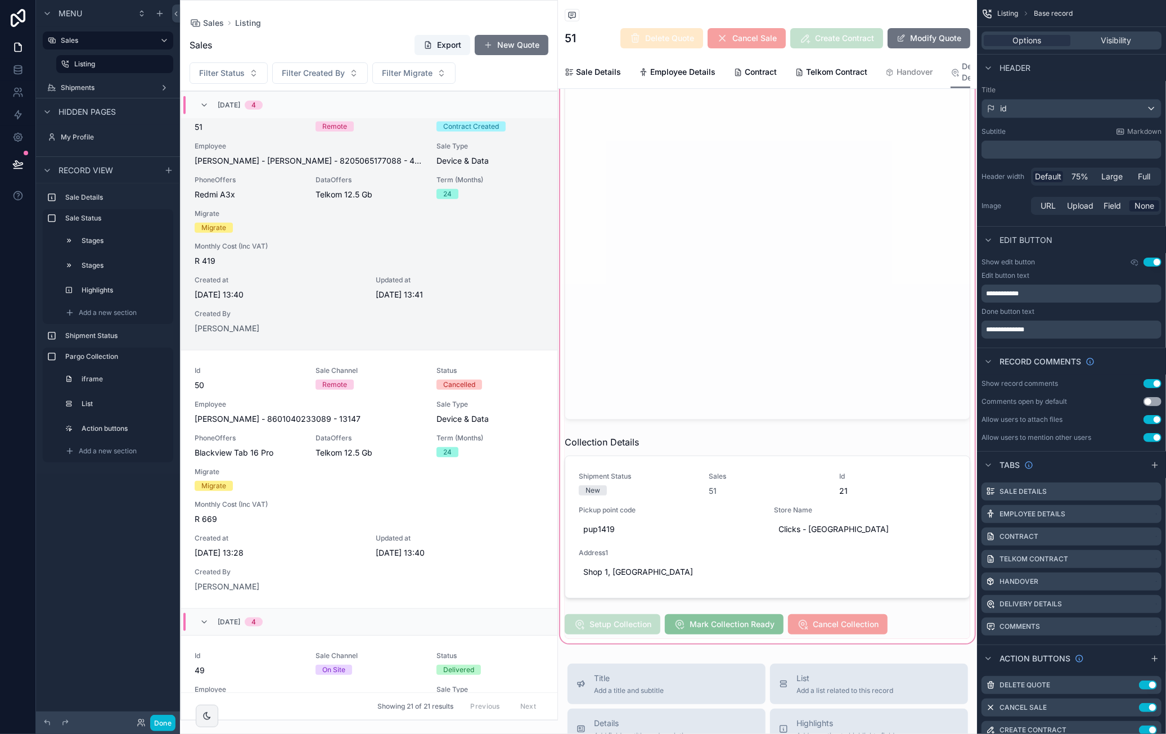
scroll to position [394, 0]
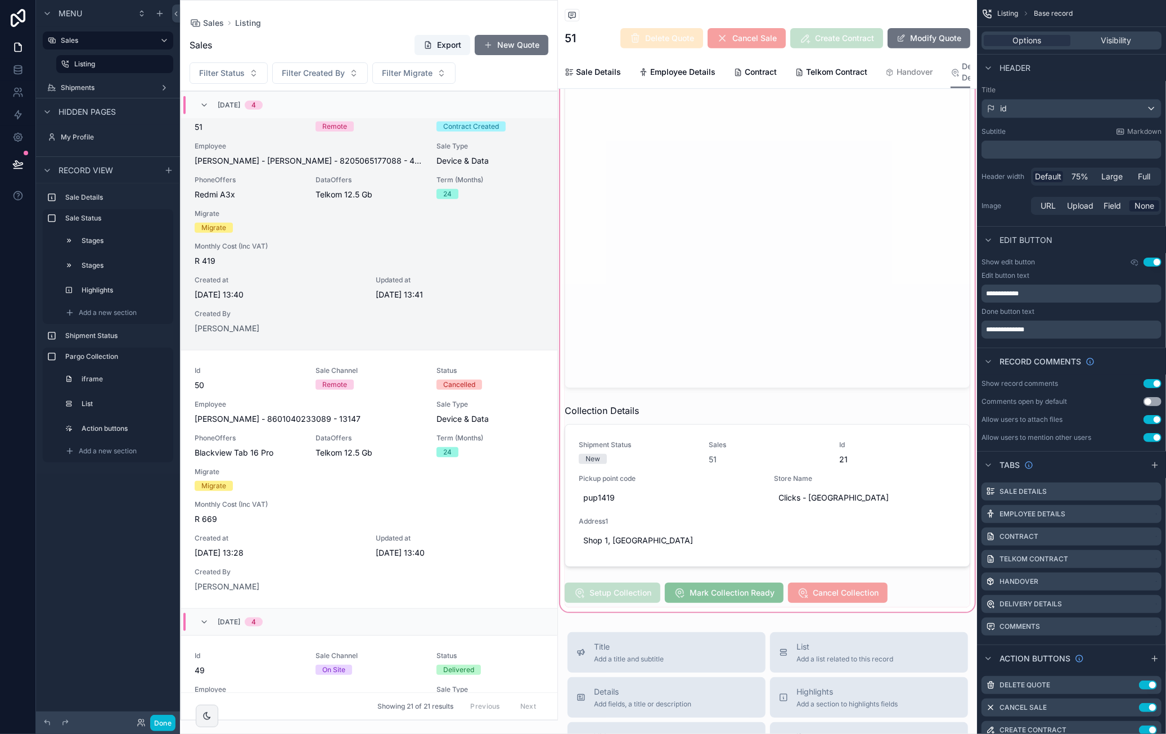
click at [860, 571] on div "scrollable content" at bounding box center [767, 311] width 419 height 606
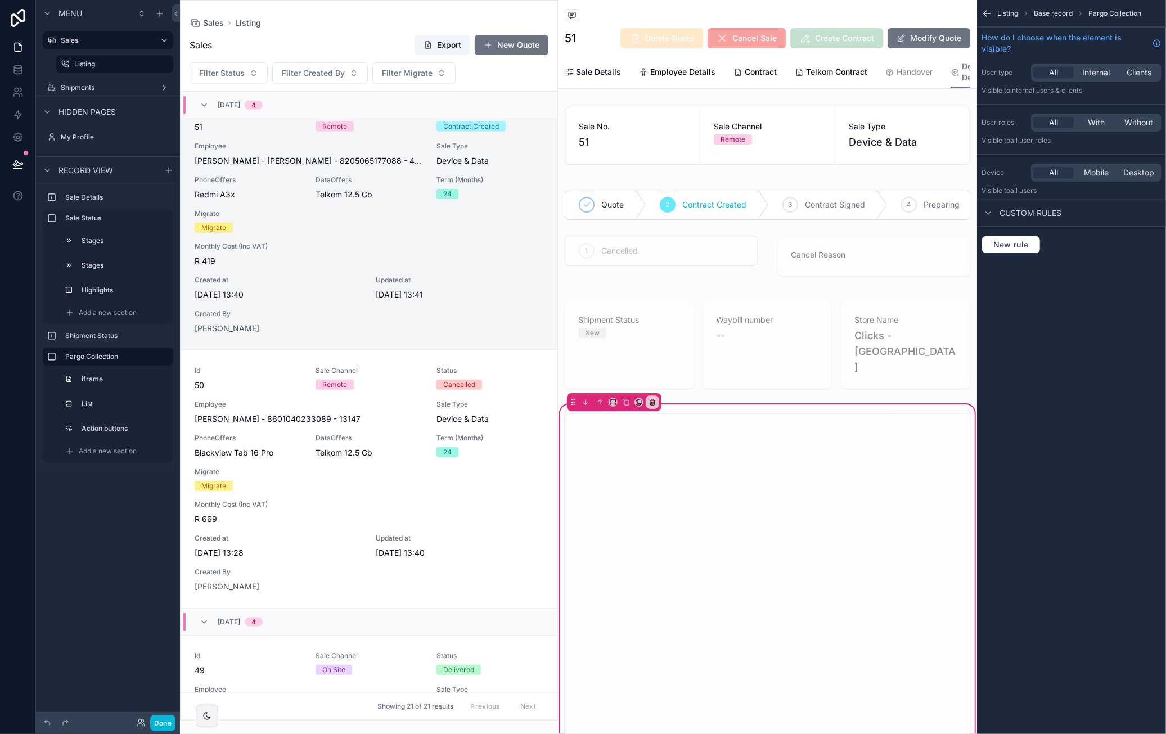
scroll to position [337, 0]
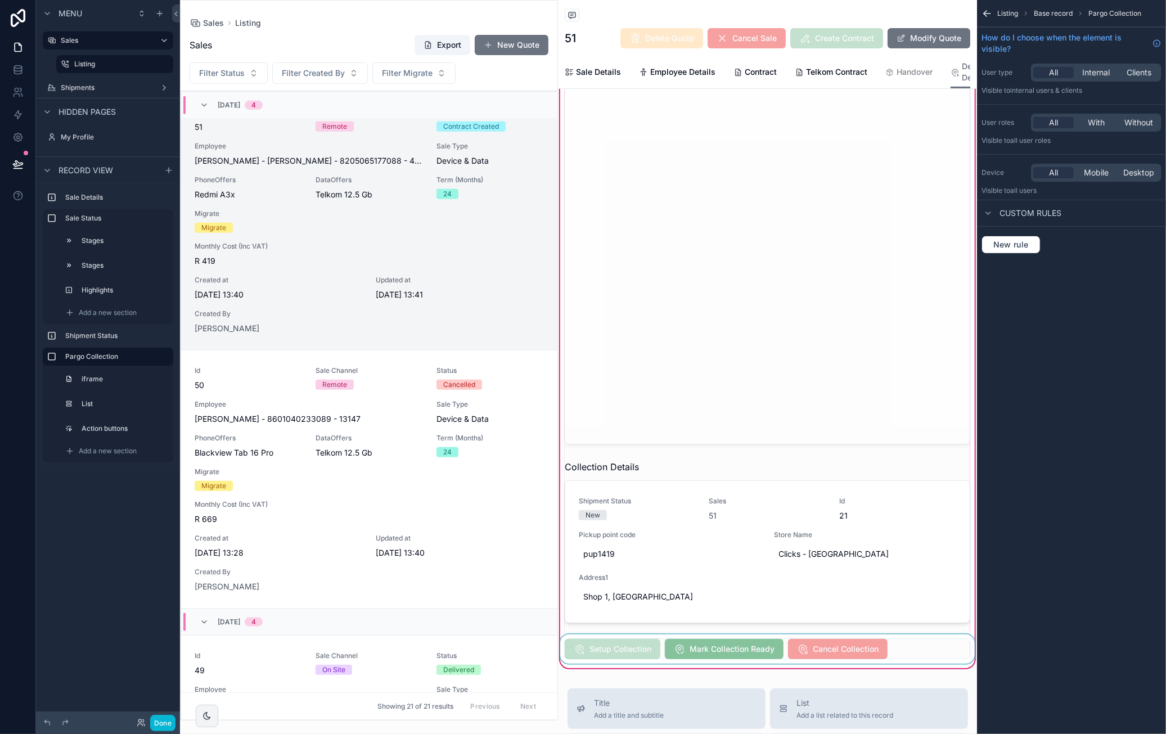
click at [860, 634] on div "scrollable content" at bounding box center [767, 648] width 419 height 29
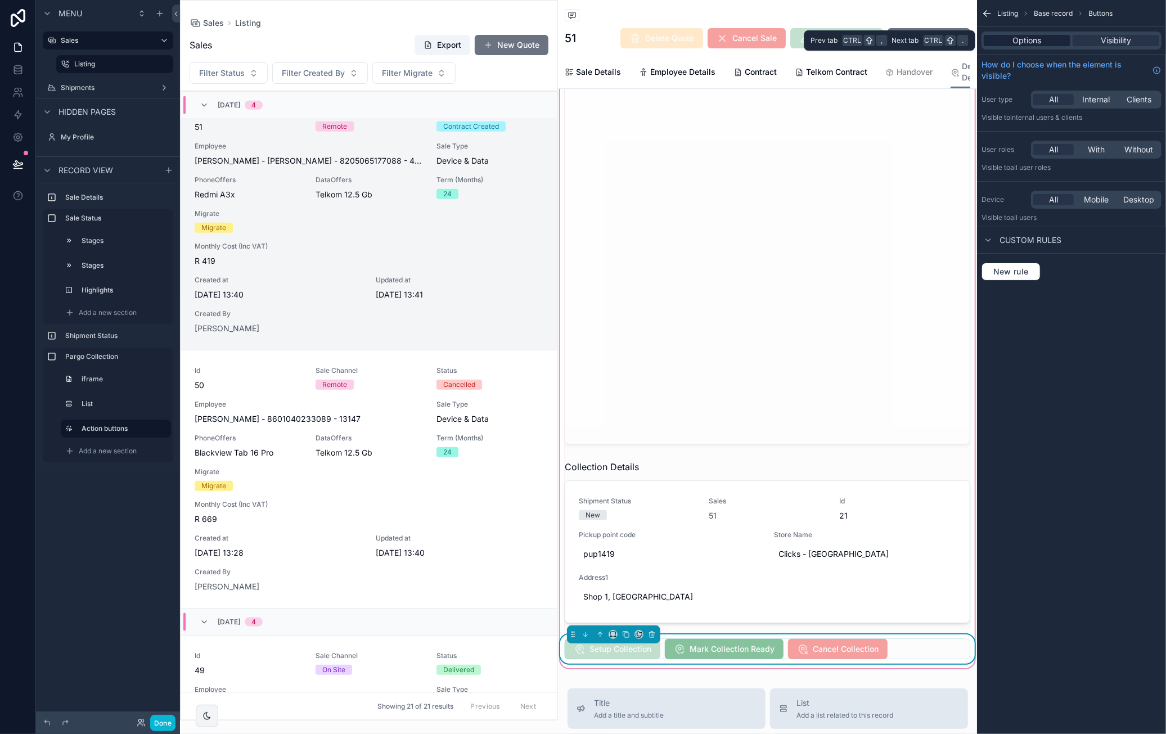
click at [1031, 39] on span "Options" at bounding box center [1027, 40] width 29 height 11
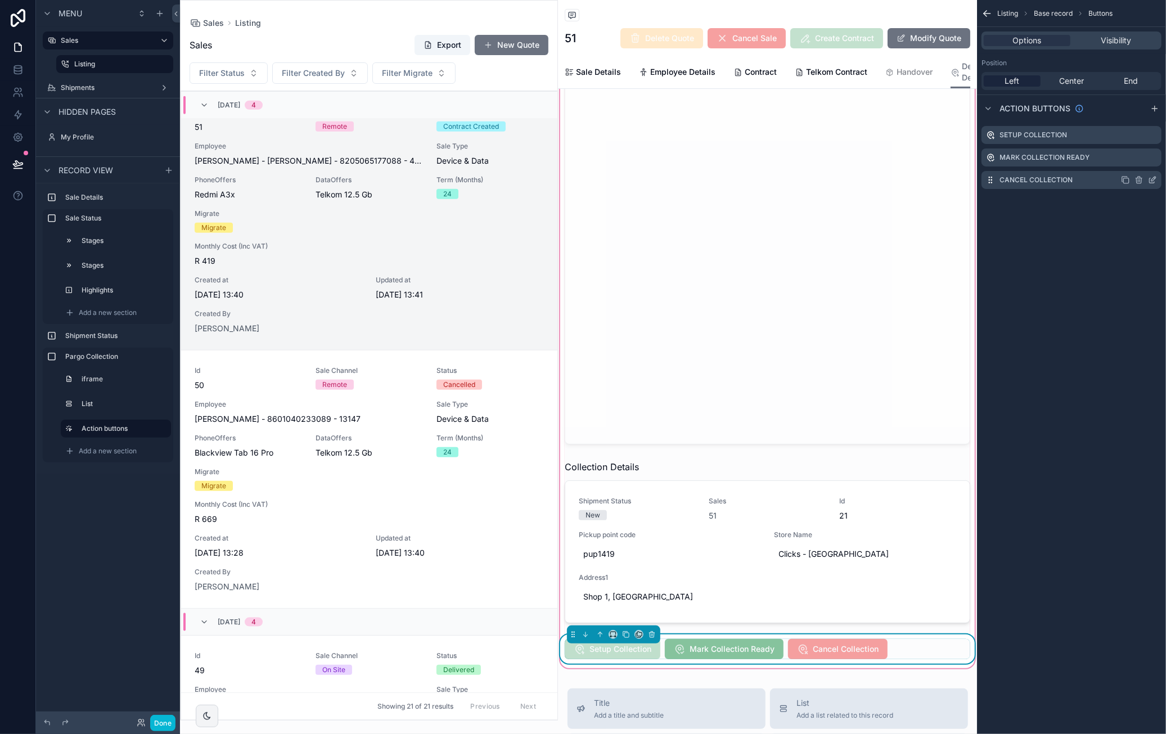
click at [1152, 179] on icon "scrollable content" at bounding box center [1152, 179] width 9 height 9
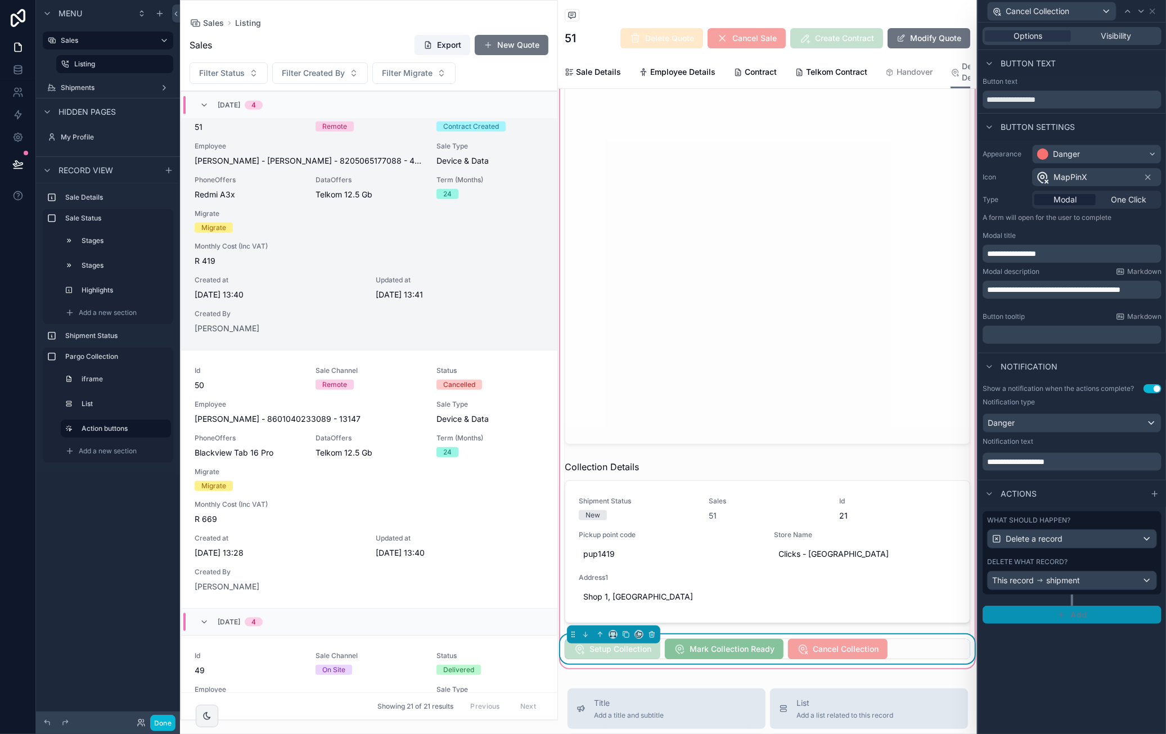
click at [1066, 610] on icon "button" at bounding box center [1061, 614] width 9 height 9
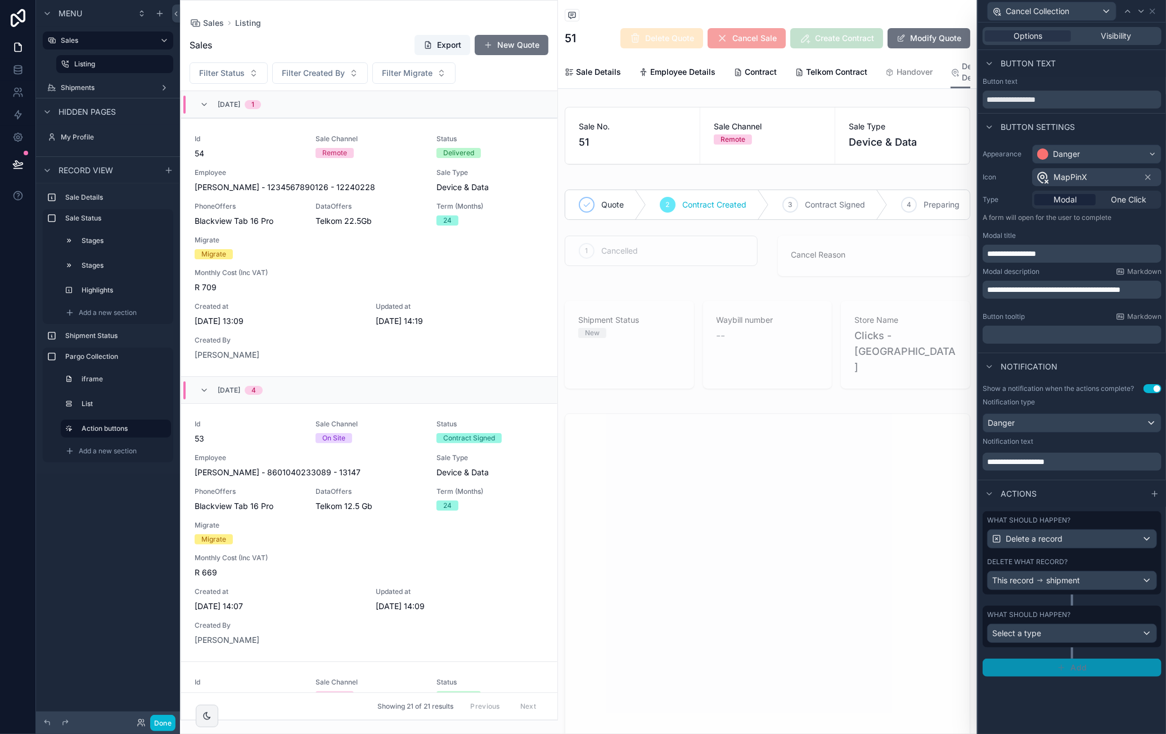
scroll to position [828, 0]
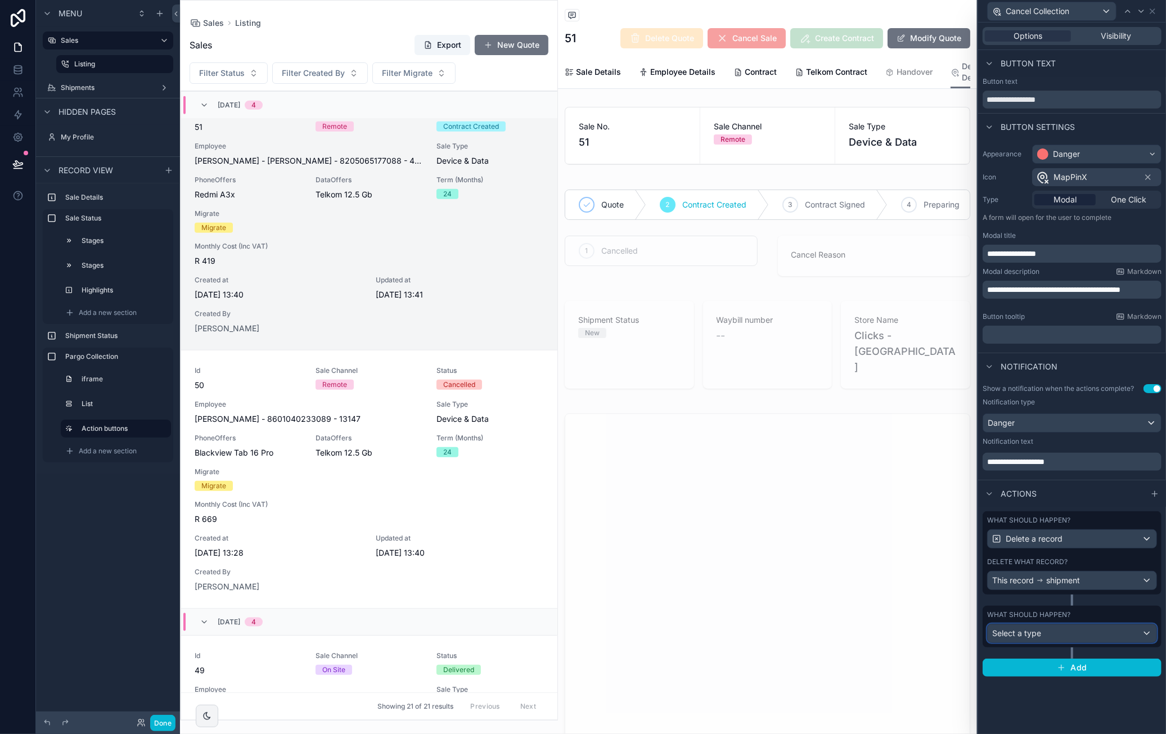
click at [1061, 634] on div "Select a type" at bounding box center [1072, 633] width 169 height 18
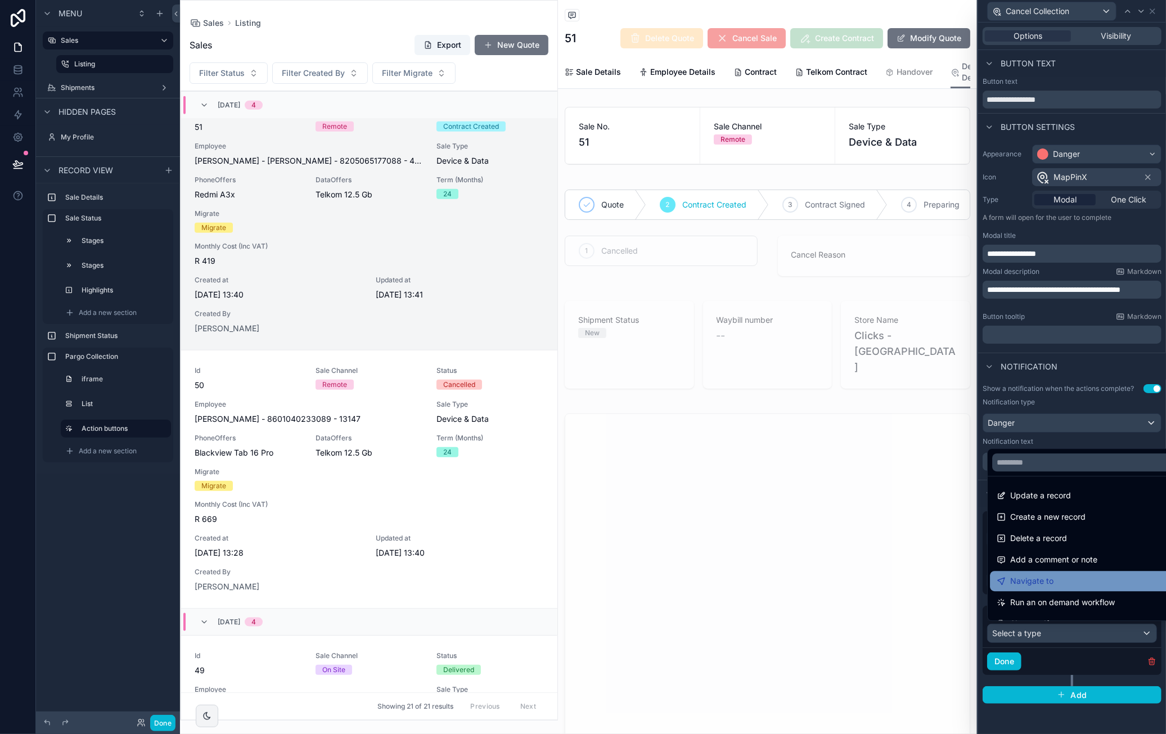
click at [1068, 574] on div "Navigate to" at bounding box center [1085, 581] width 191 height 20
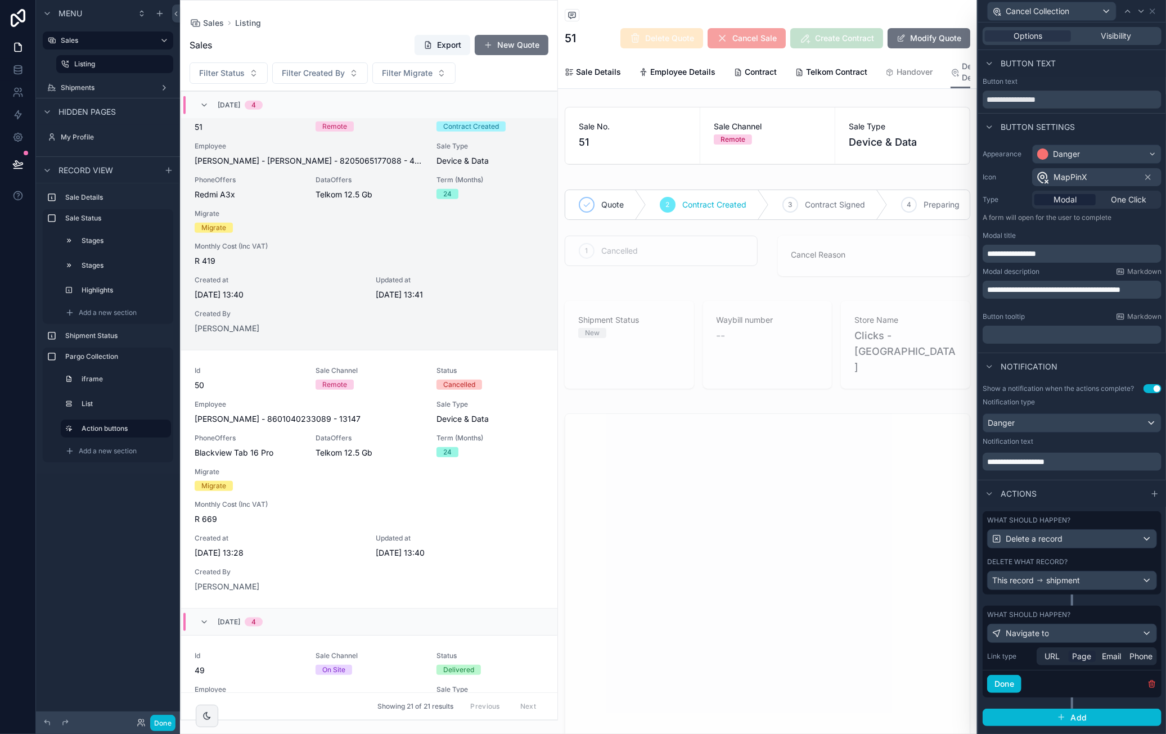
click at [1079, 651] on span "Page" at bounding box center [1081, 656] width 19 height 11
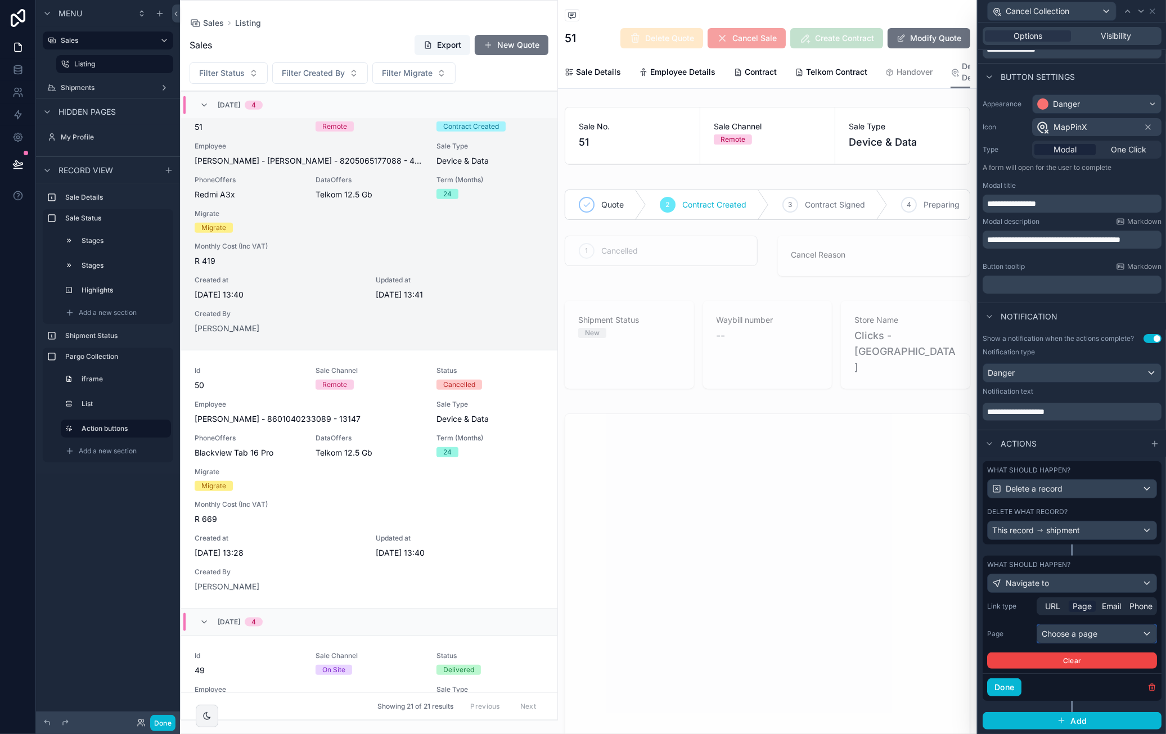
click at [1082, 642] on div "Choose a page" at bounding box center [1096, 634] width 119 height 18
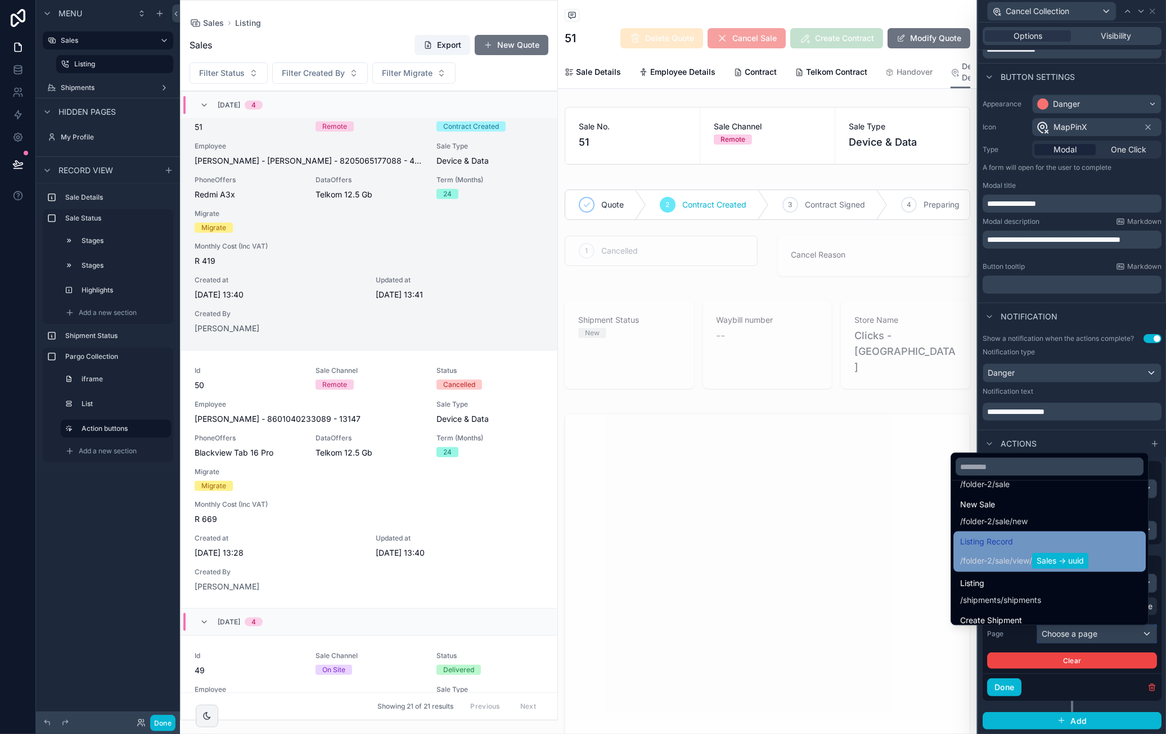
scroll to position [169, 0]
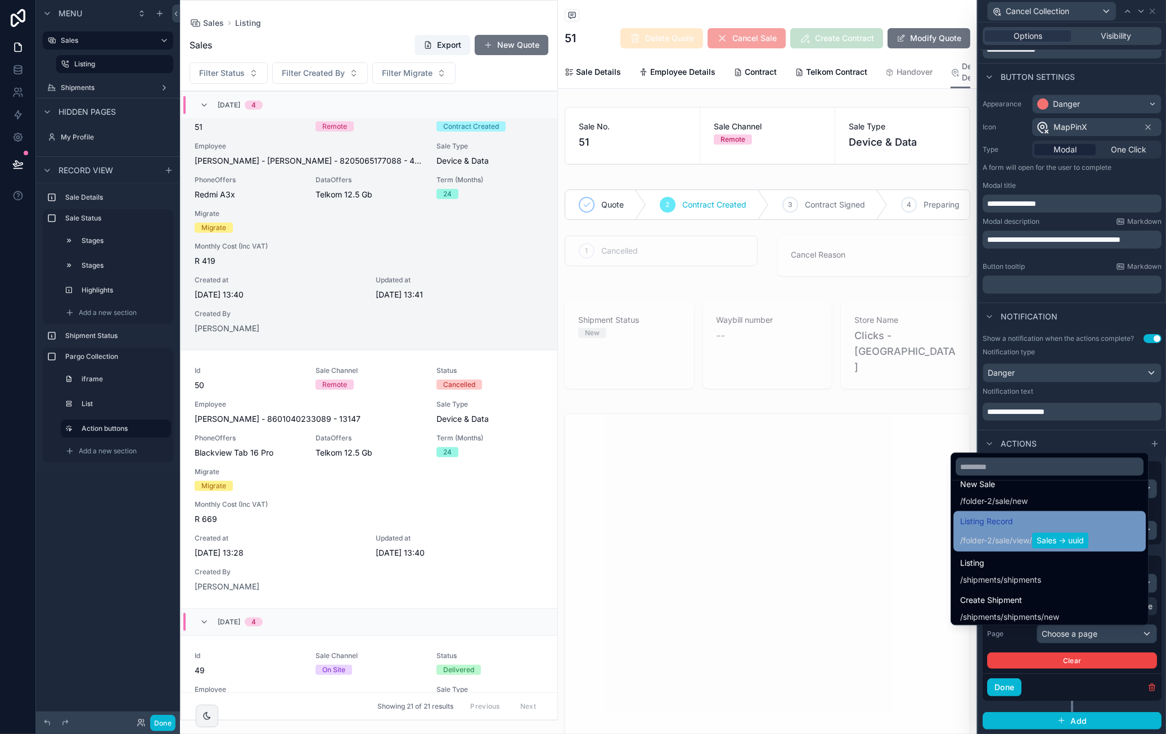
click at [1110, 524] on div "Listing Record /folder-2/sale / view / Sales -> uuid" at bounding box center [1049, 532] width 179 height 34
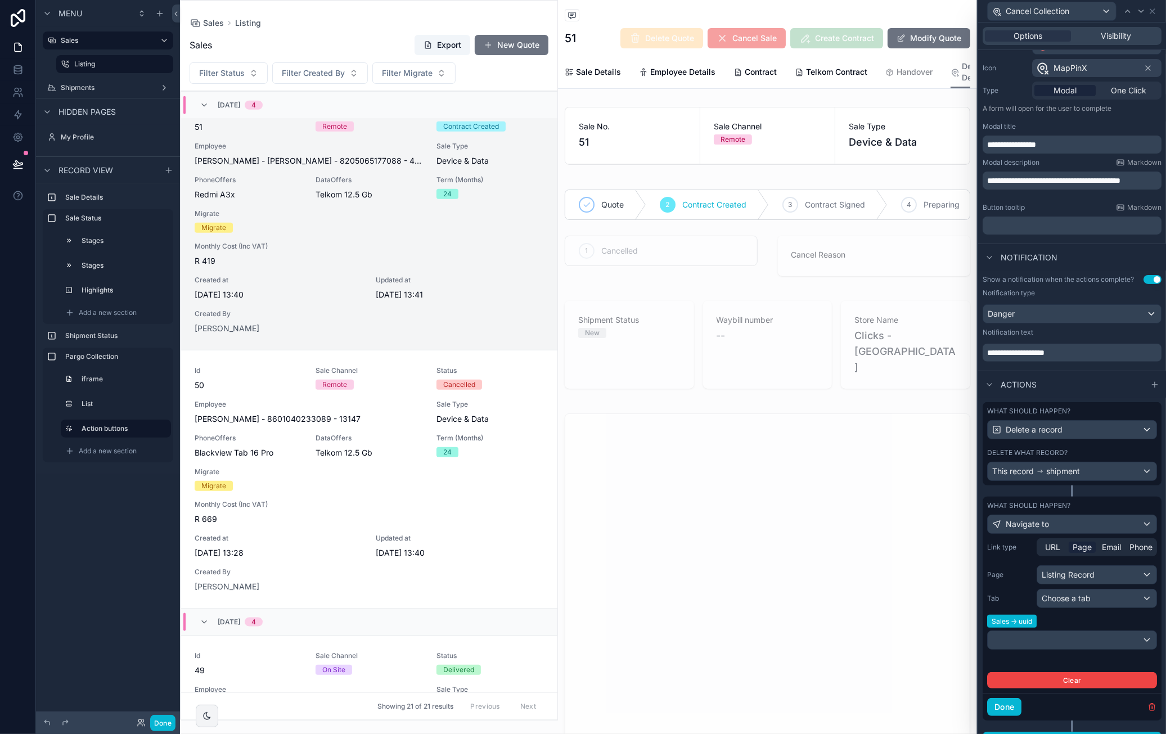
scroll to position [133, 0]
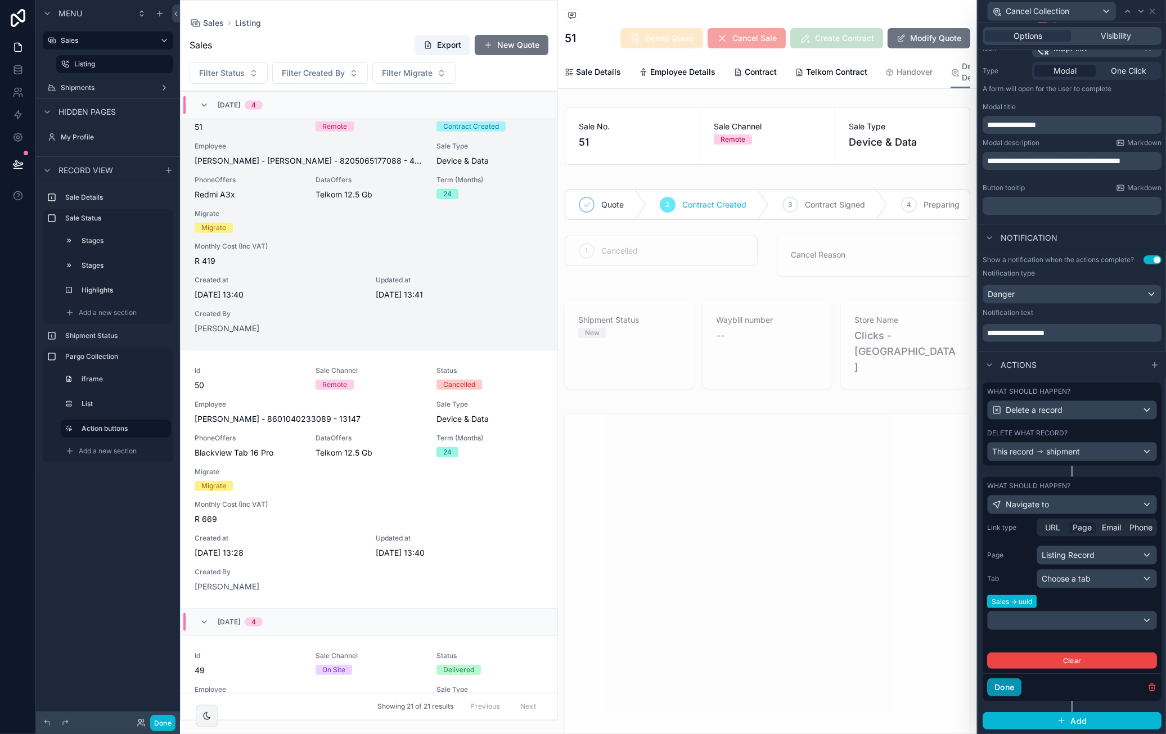
click at [1002, 693] on button "Done" at bounding box center [1004, 687] width 34 height 18
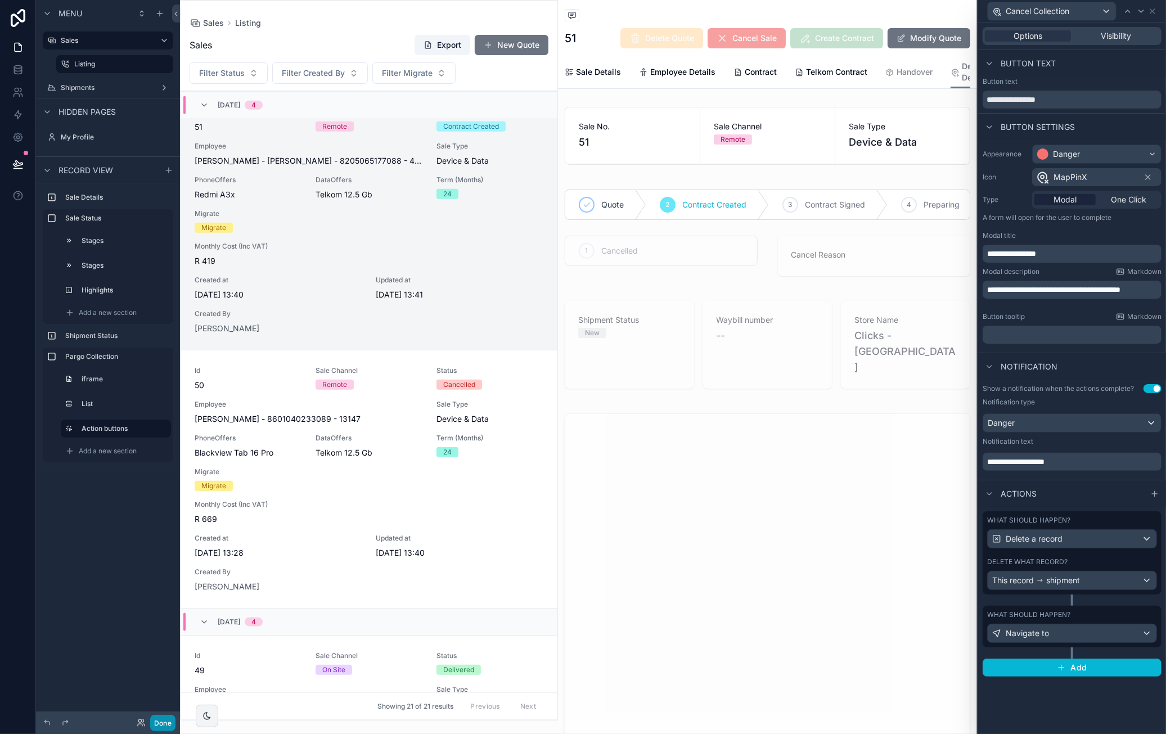
click at [168, 723] on button "Done" at bounding box center [162, 723] width 25 height 16
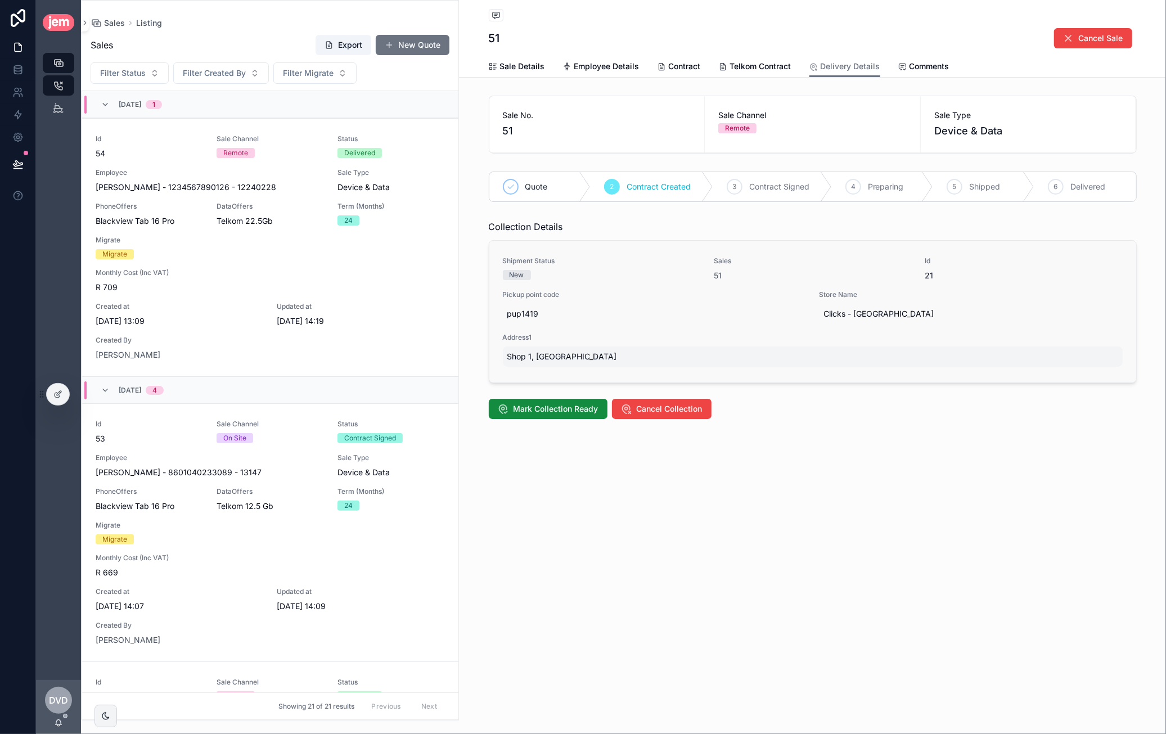
scroll to position [828, 0]
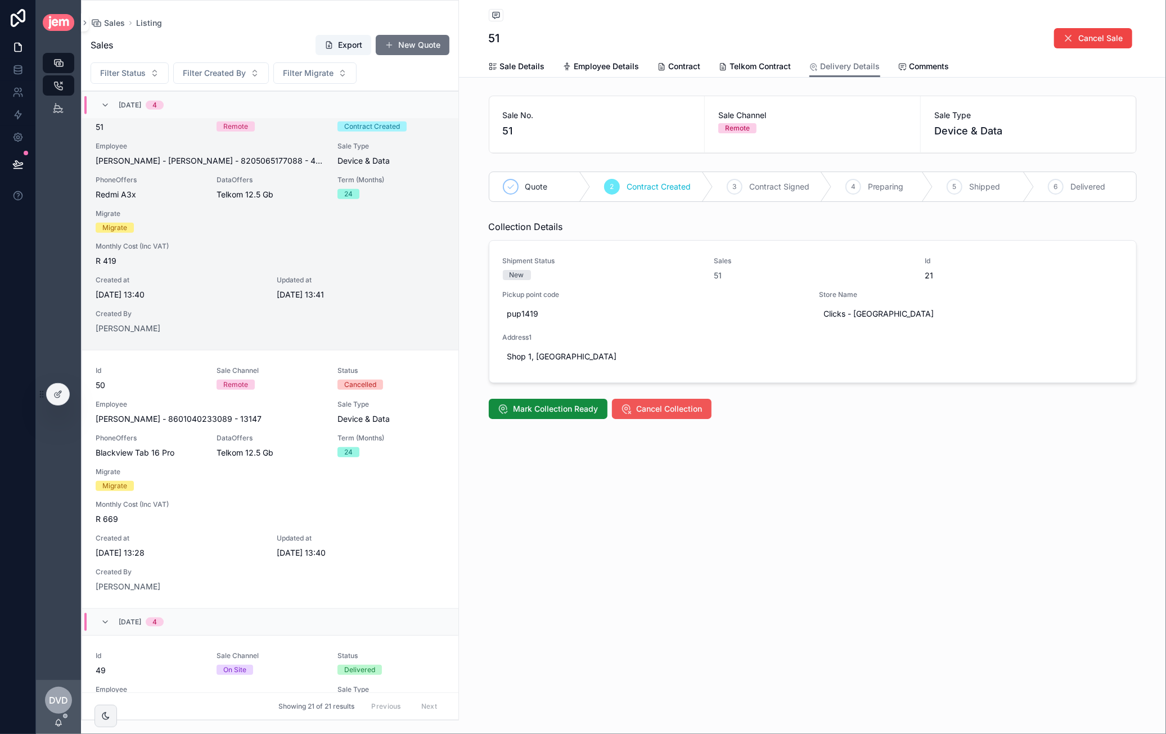
click at [676, 408] on span "Cancel Collection" at bounding box center [670, 408] width 66 height 11
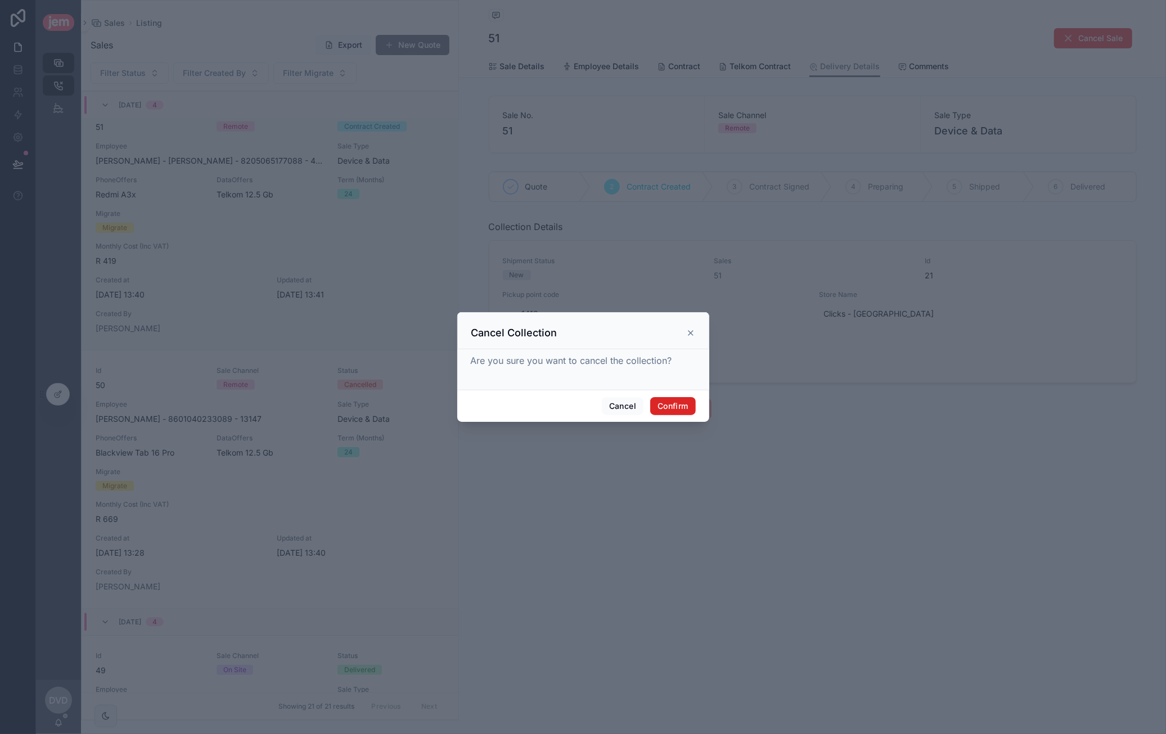
click at [695, 404] on button "Confirm" at bounding box center [672, 406] width 45 height 18
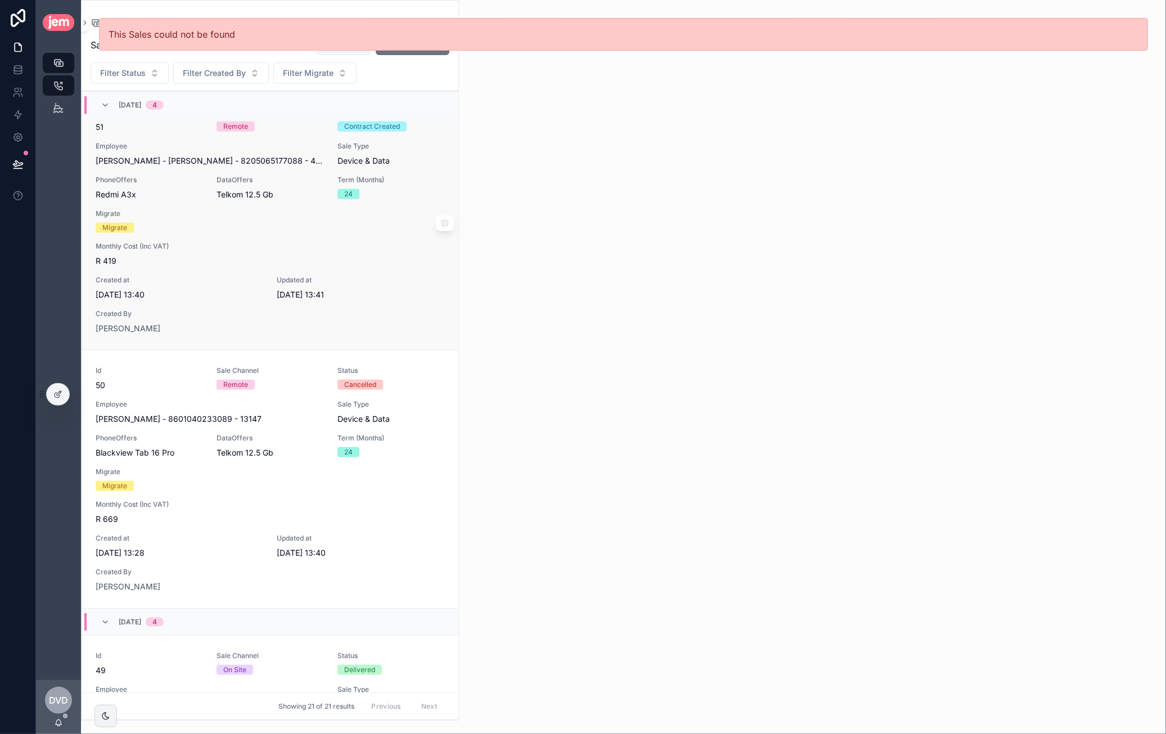
click at [247, 255] on span "R 419" at bounding box center [270, 260] width 349 height 11
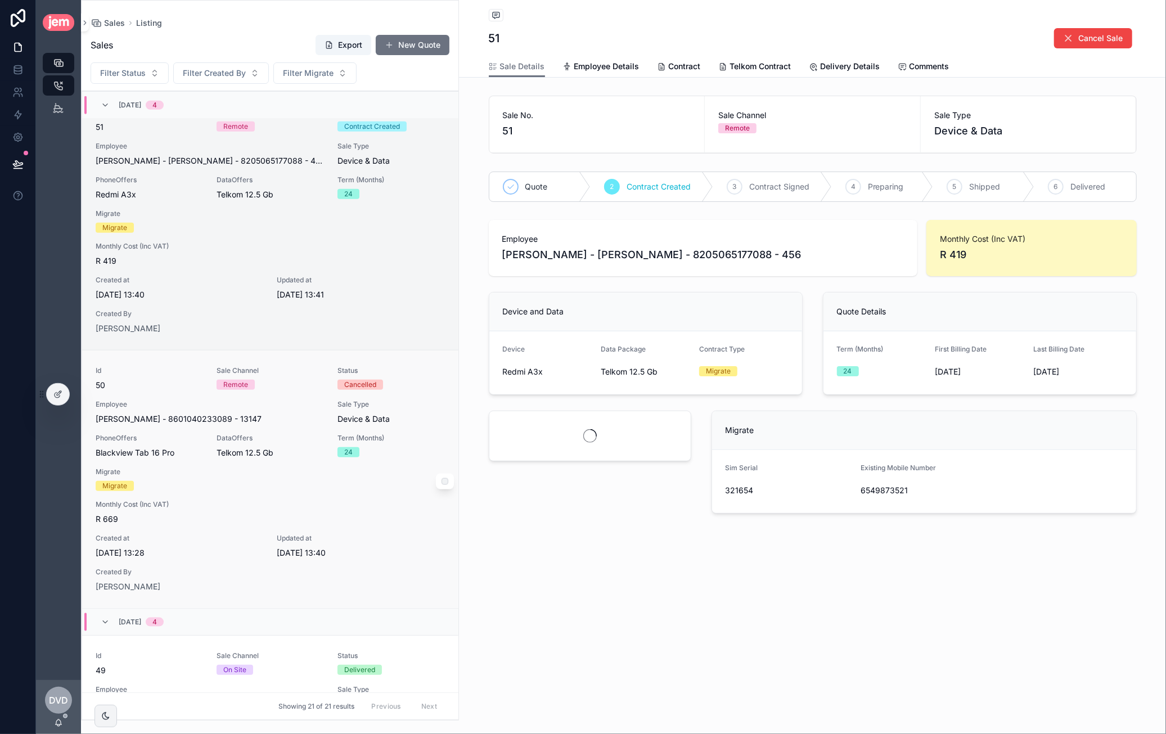
scroll to position [1165, 0]
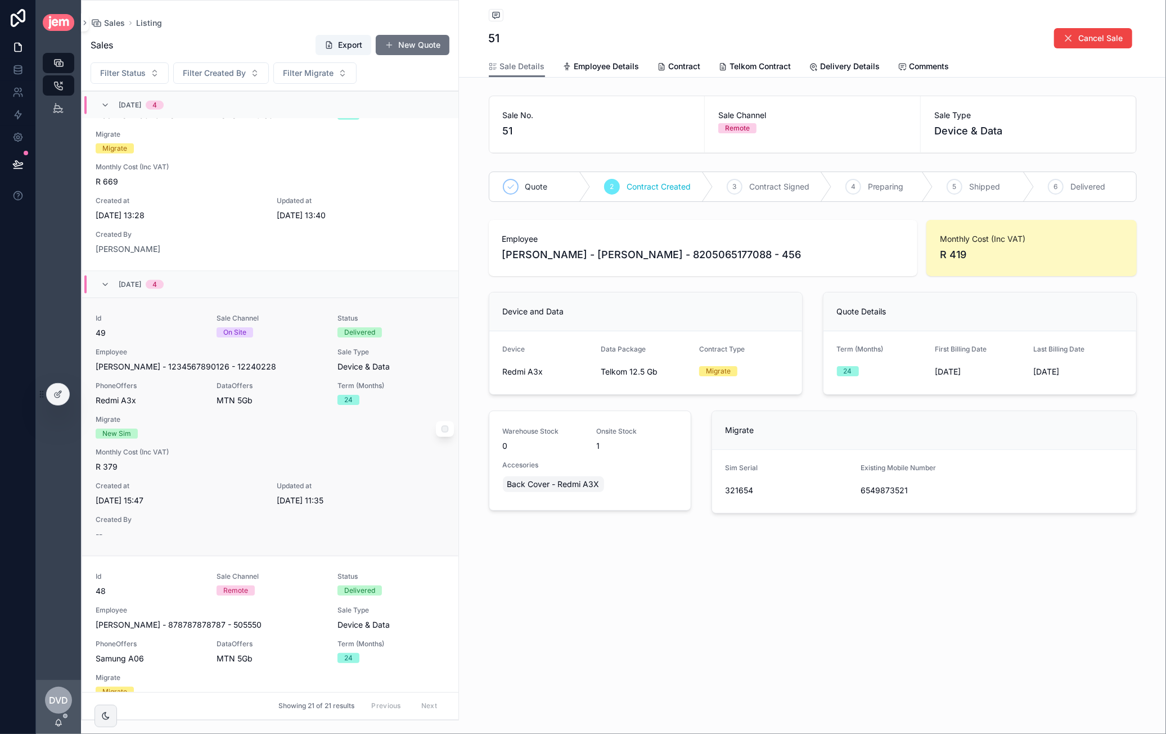
click at [308, 340] on div "Id 49 Sale Channel On Site Status Delivered Employee Caroline - van der Merwe -…" at bounding box center [270, 427] width 349 height 226
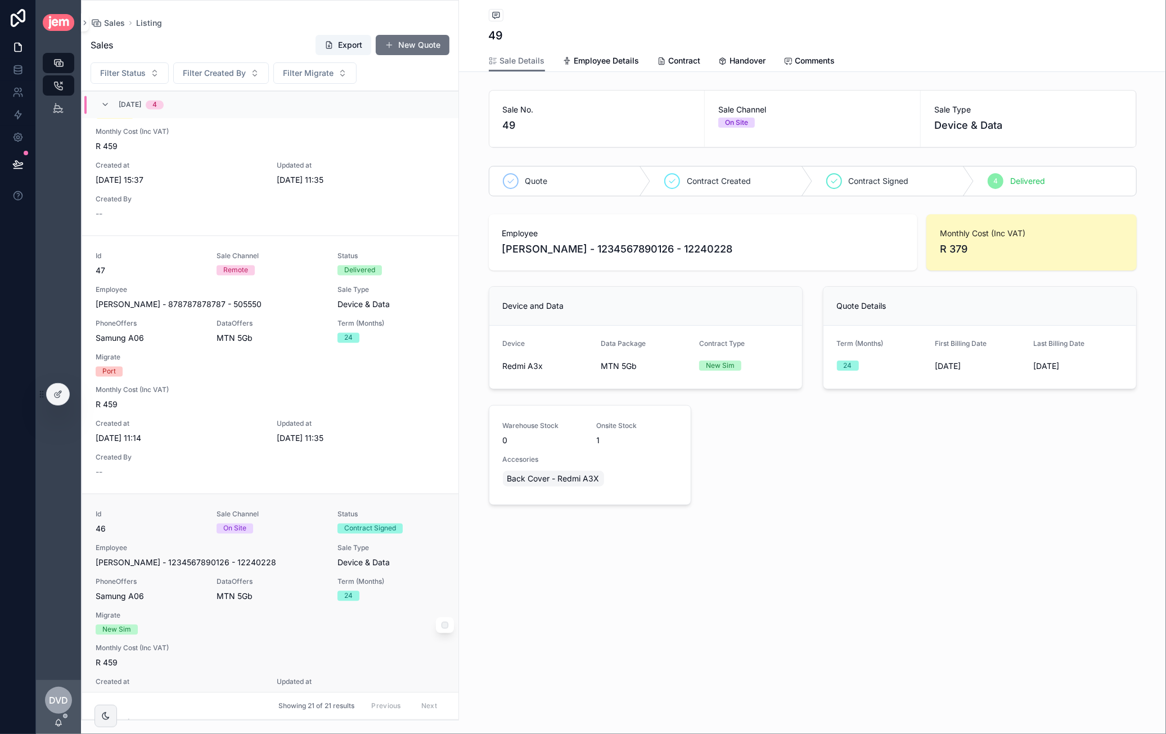
scroll to position [1953, 0]
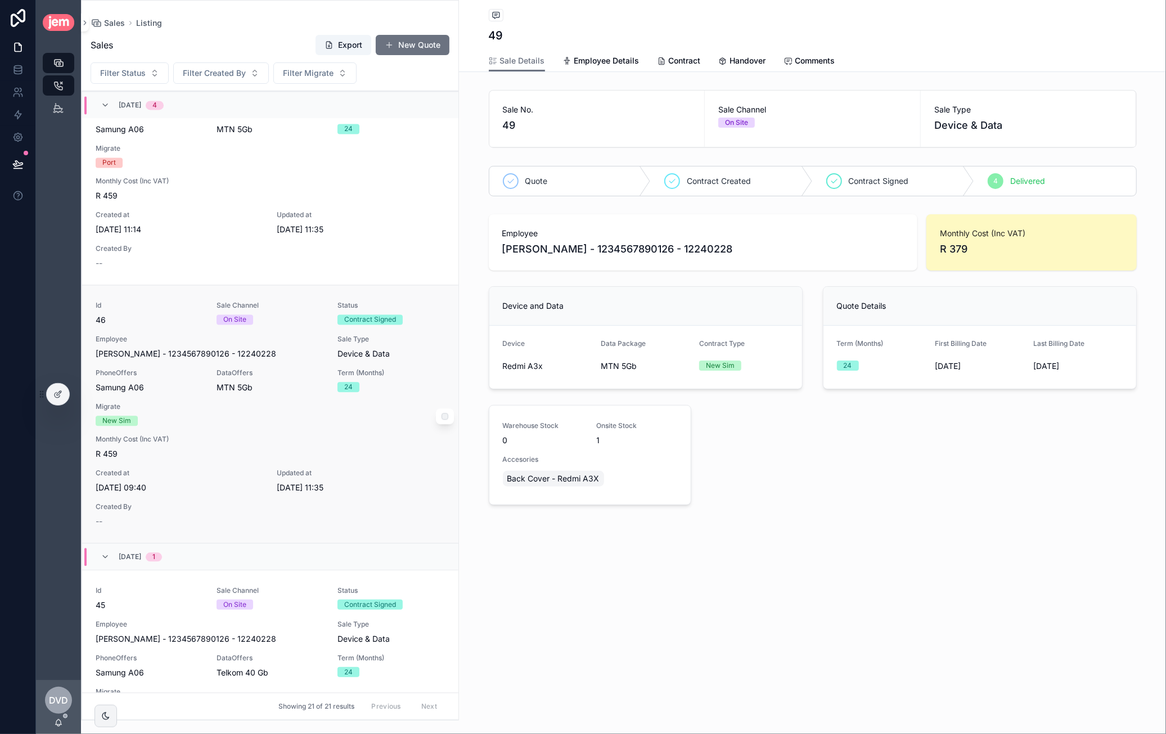
click at [297, 392] on div "Id 46 Sale Channel On Site Status Contract Signed Employee Caroline - van der M…" at bounding box center [270, 414] width 349 height 226
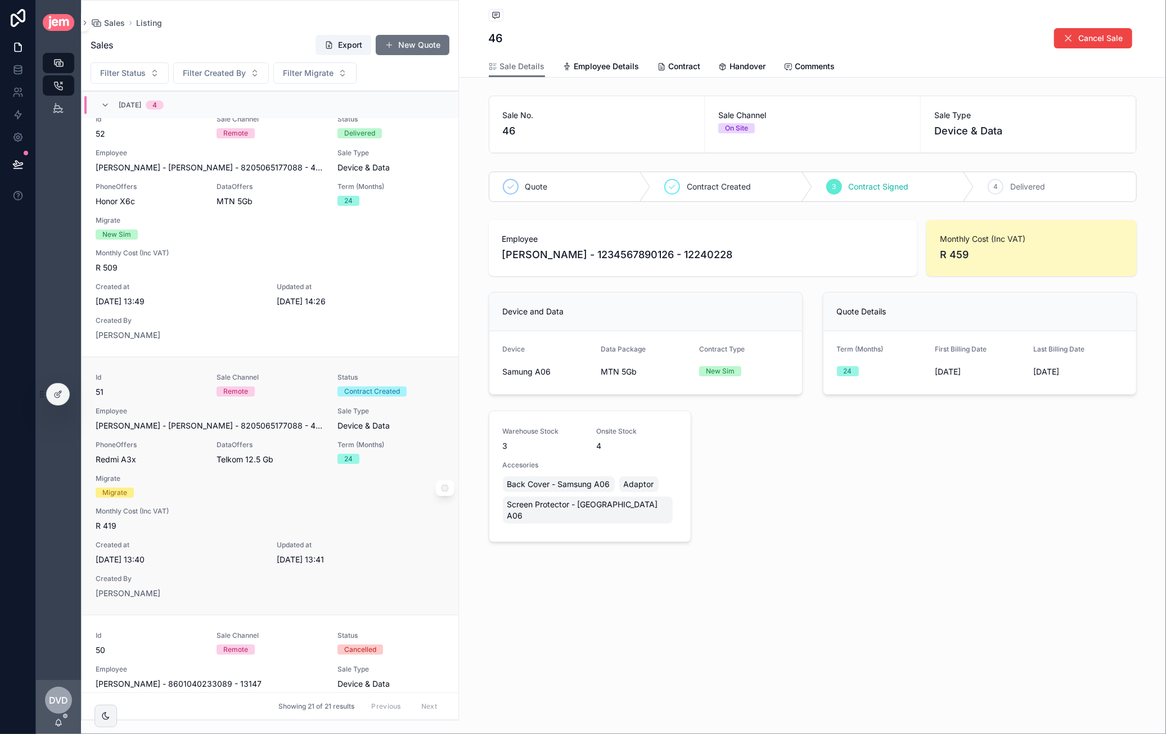
scroll to position [619, 0]
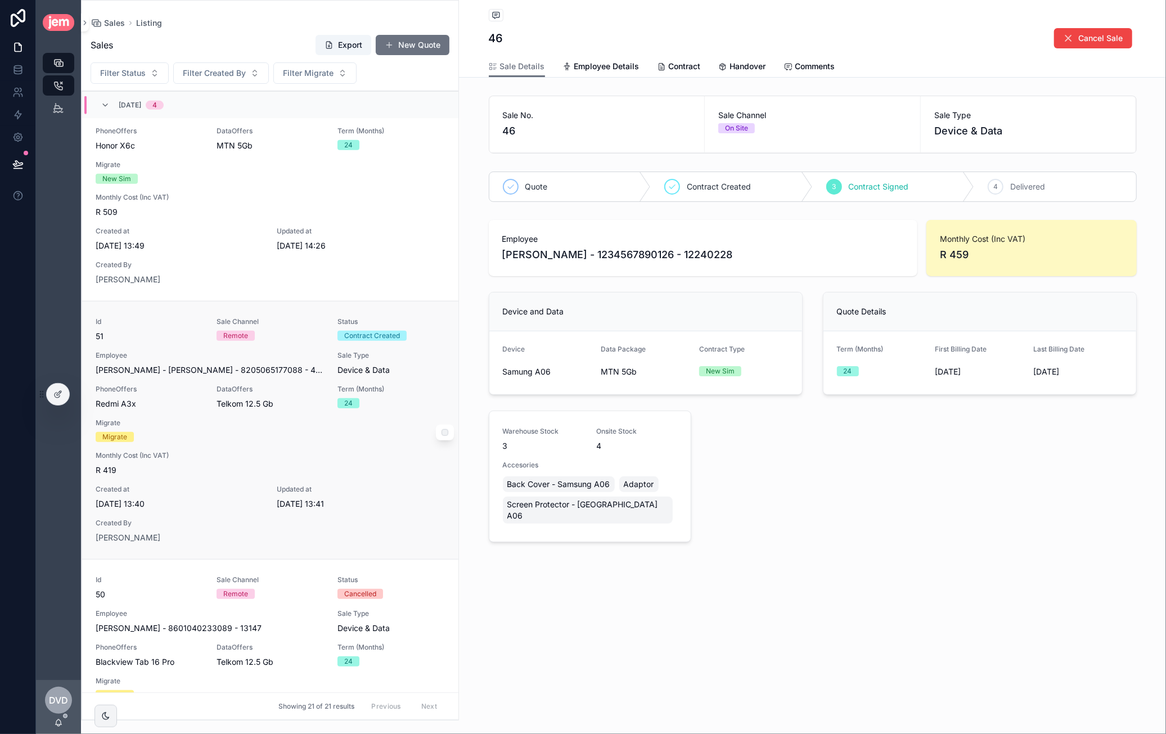
click at [286, 414] on div "Id 51 Sale Channel Remote Status Contract Created Employee Matt - Brownell - 82…" at bounding box center [270, 430] width 349 height 226
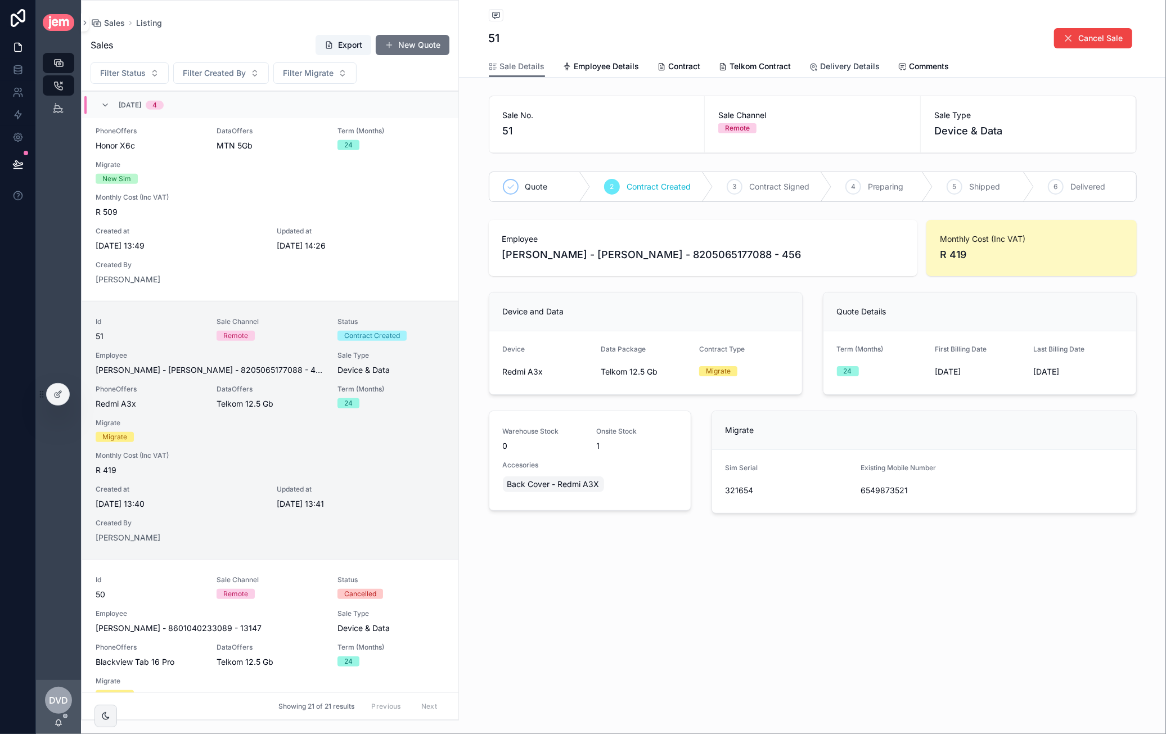
click at [820, 75] on link "Delivery Details" at bounding box center [844, 67] width 71 height 22
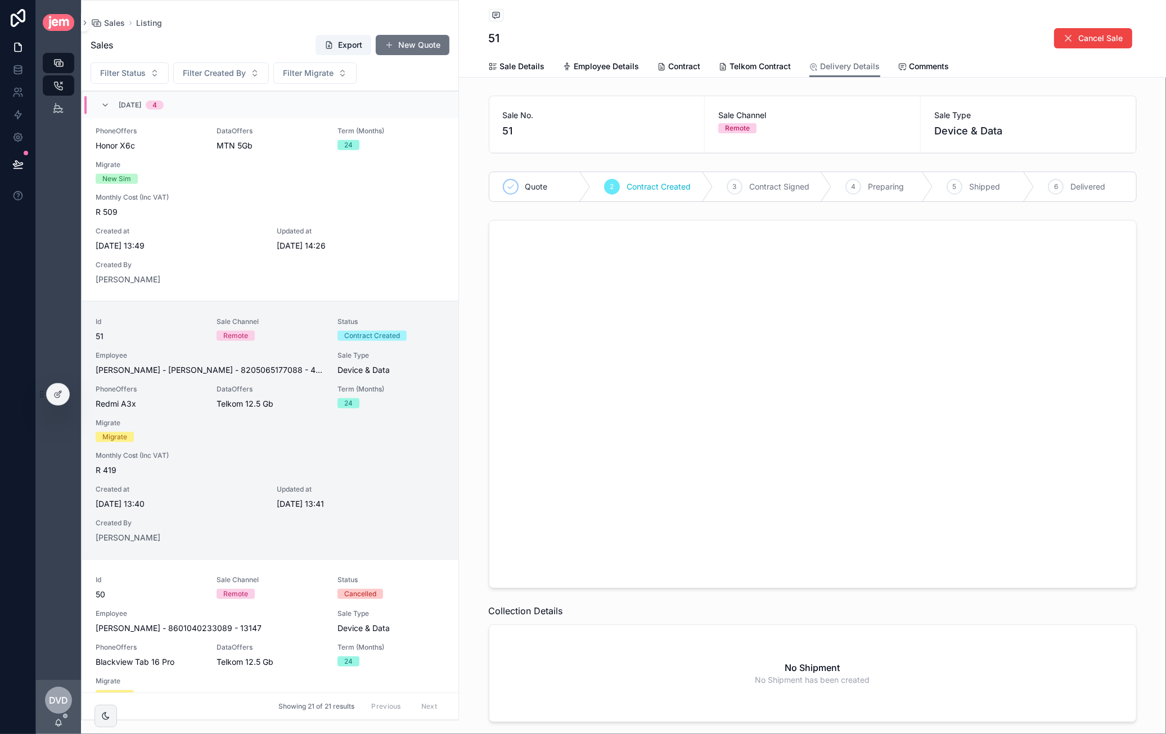
click at [60, 406] on div "Sales Listing 21 Shipments" at bounding box center [58, 362] width 45 height 635
click at [61, 396] on icon at bounding box center [57, 394] width 9 height 9
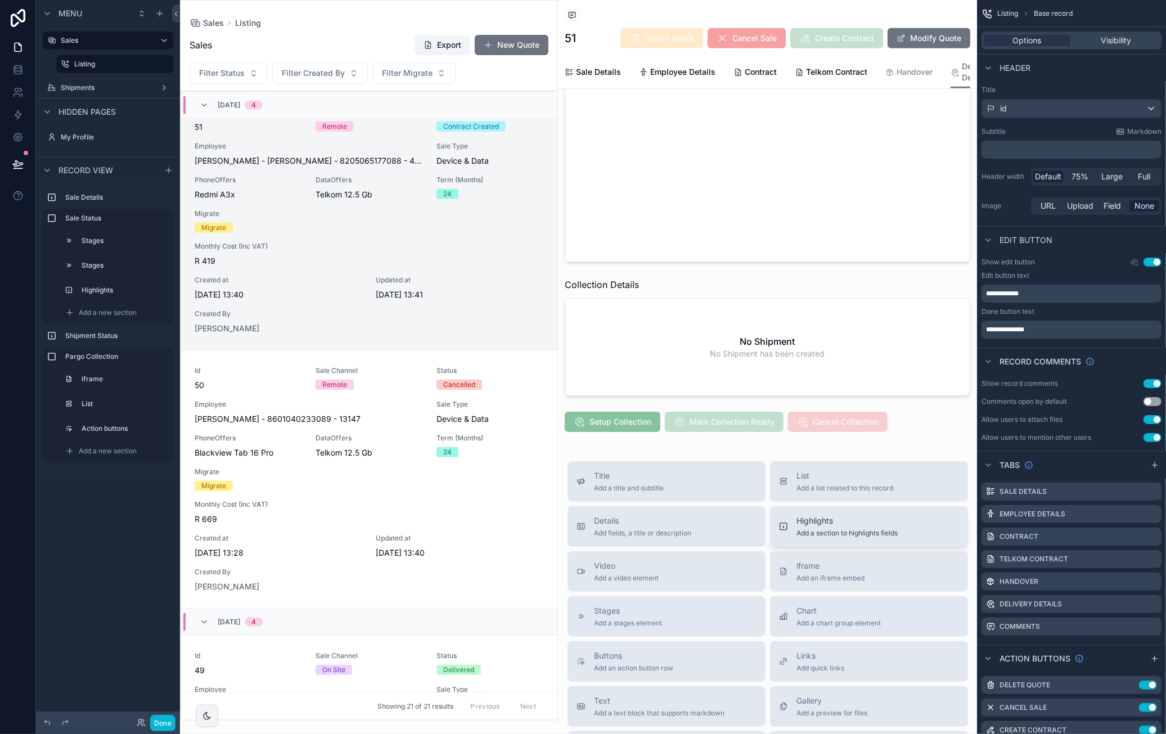
scroll to position [506, 0]
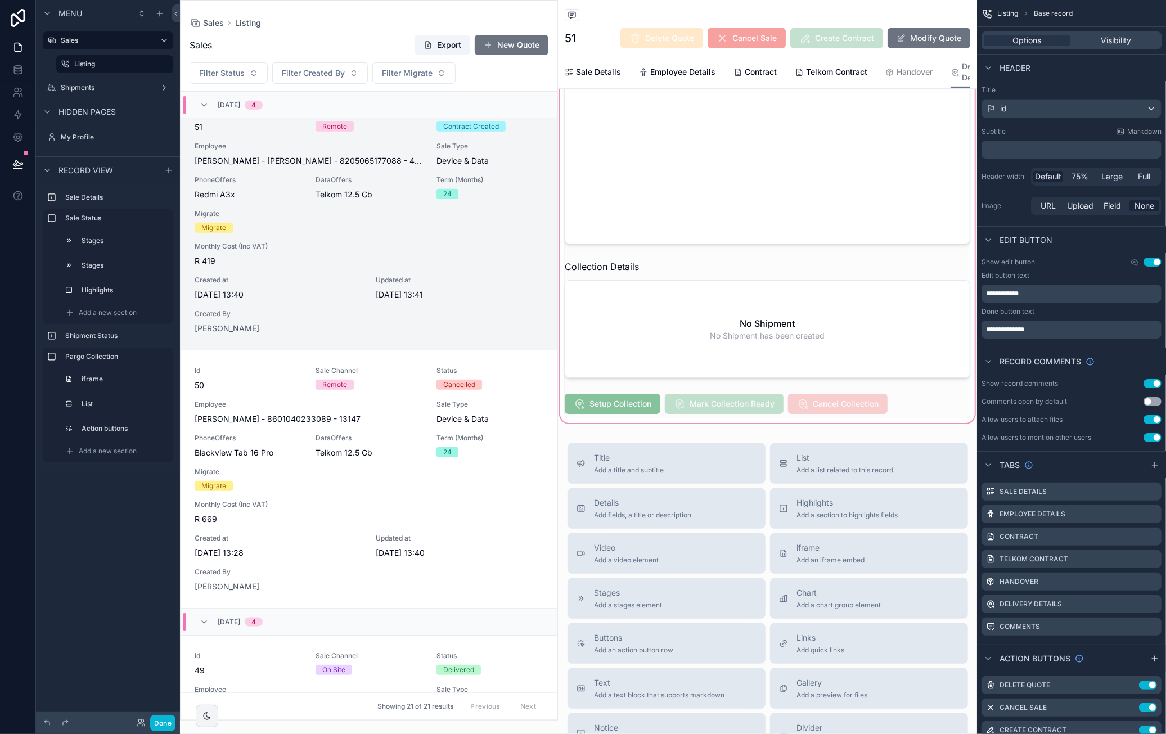
click at [864, 421] on div "scrollable content" at bounding box center [767, 144] width 419 height 561
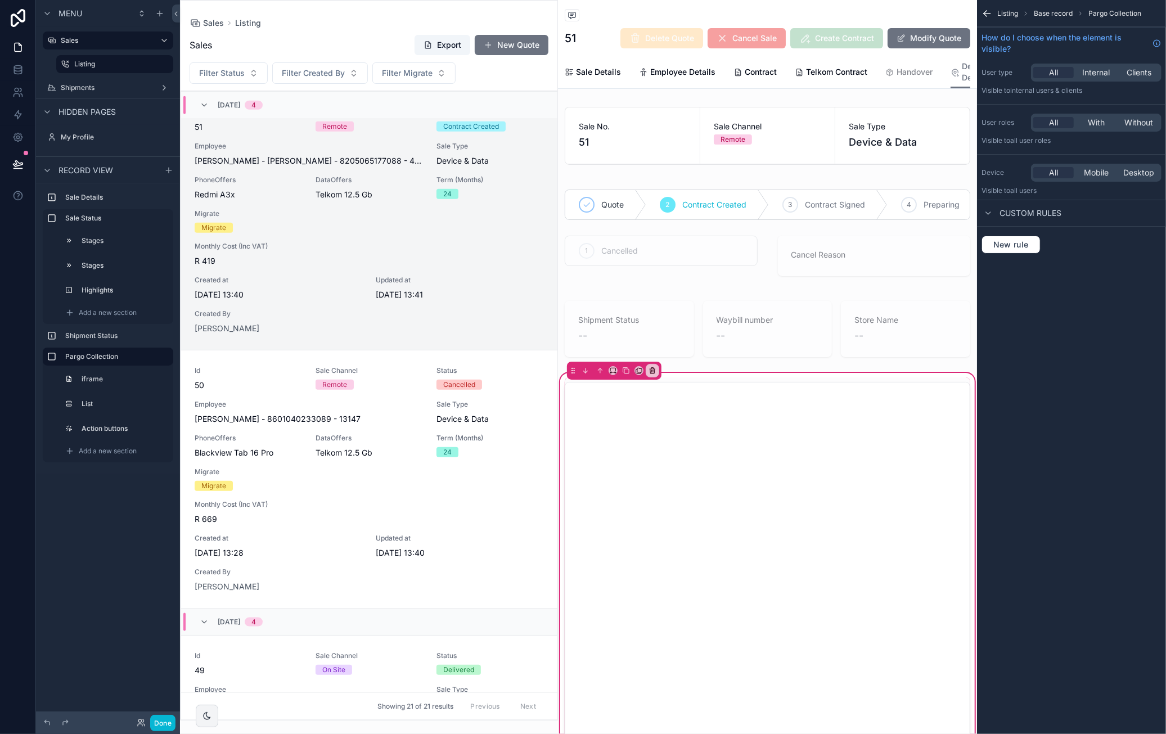
scroll to position [562, 0]
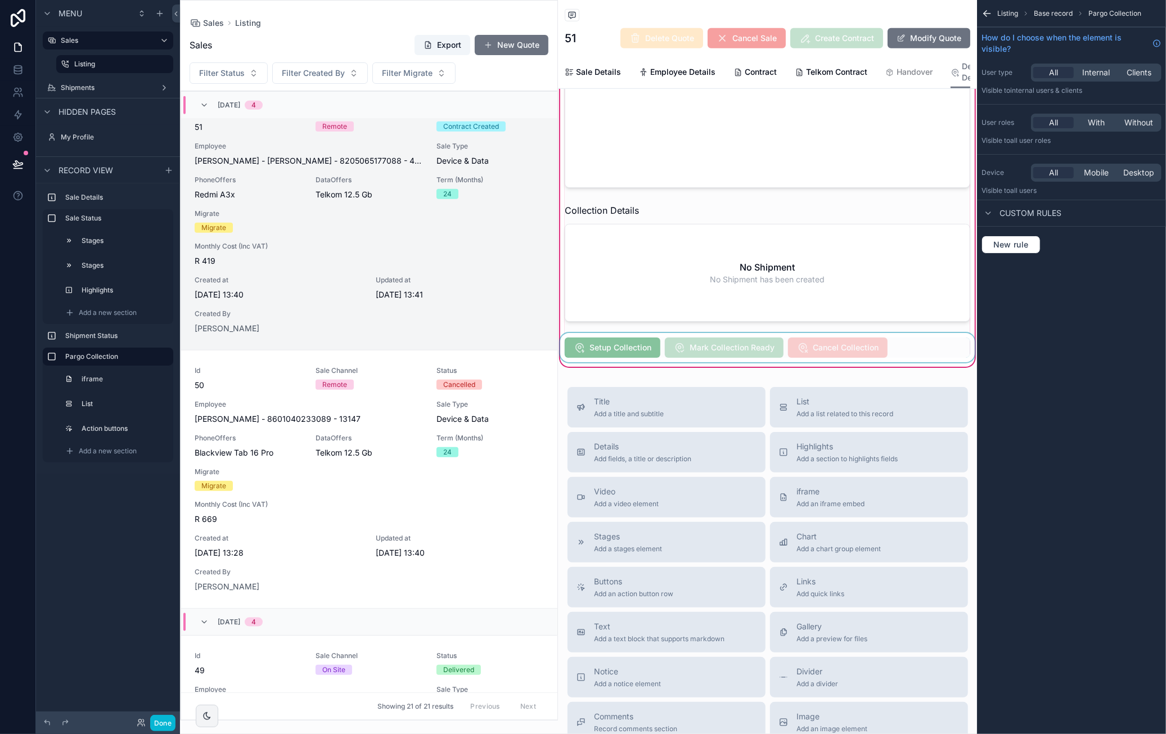
click at [895, 355] on div "scrollable content" at bounding box center [767, 347] width 419 height 29
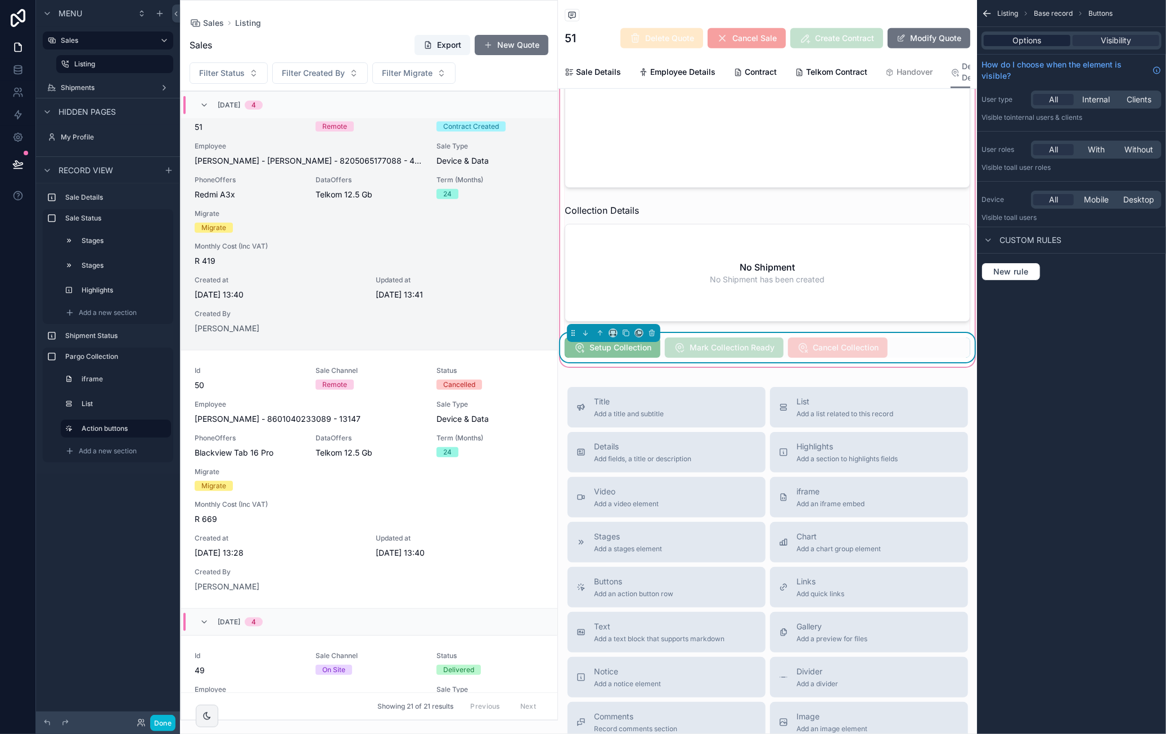
click at [1060, 44] on div "Options" at bounding box center [1027, 40] width 87 height 11
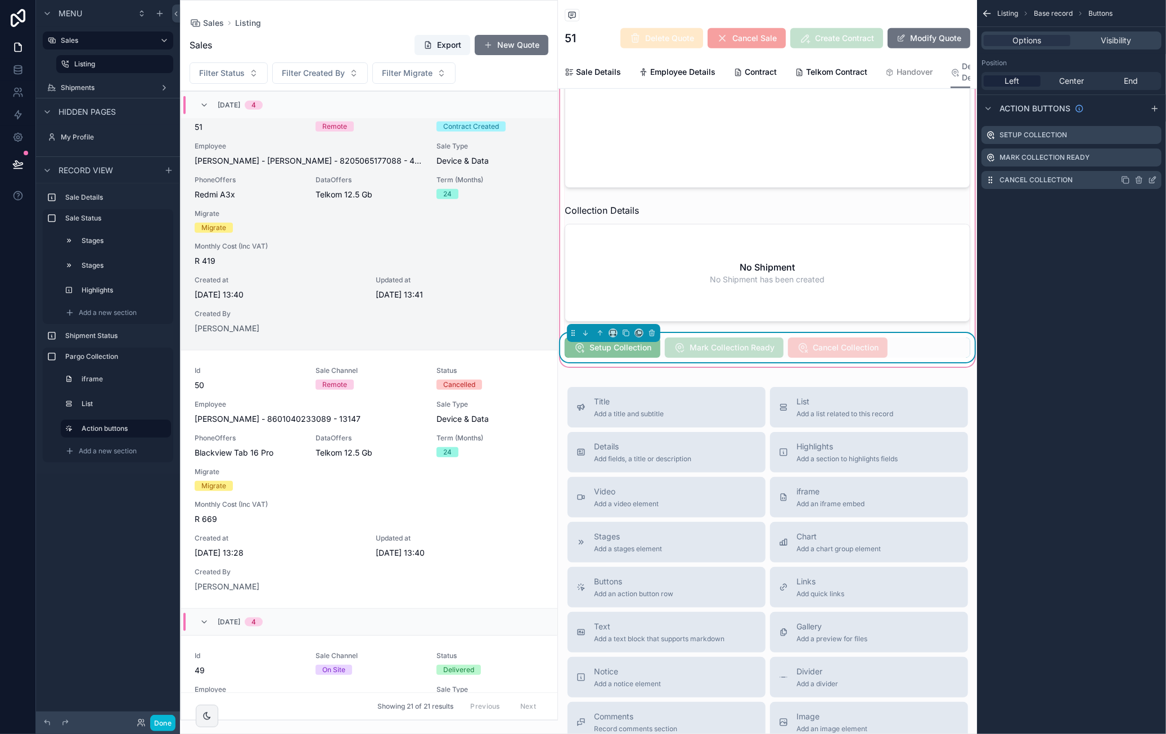
click at [1152, 181] on icon "scrollable content" at bounding box center [1152, 179] width 9 height 9
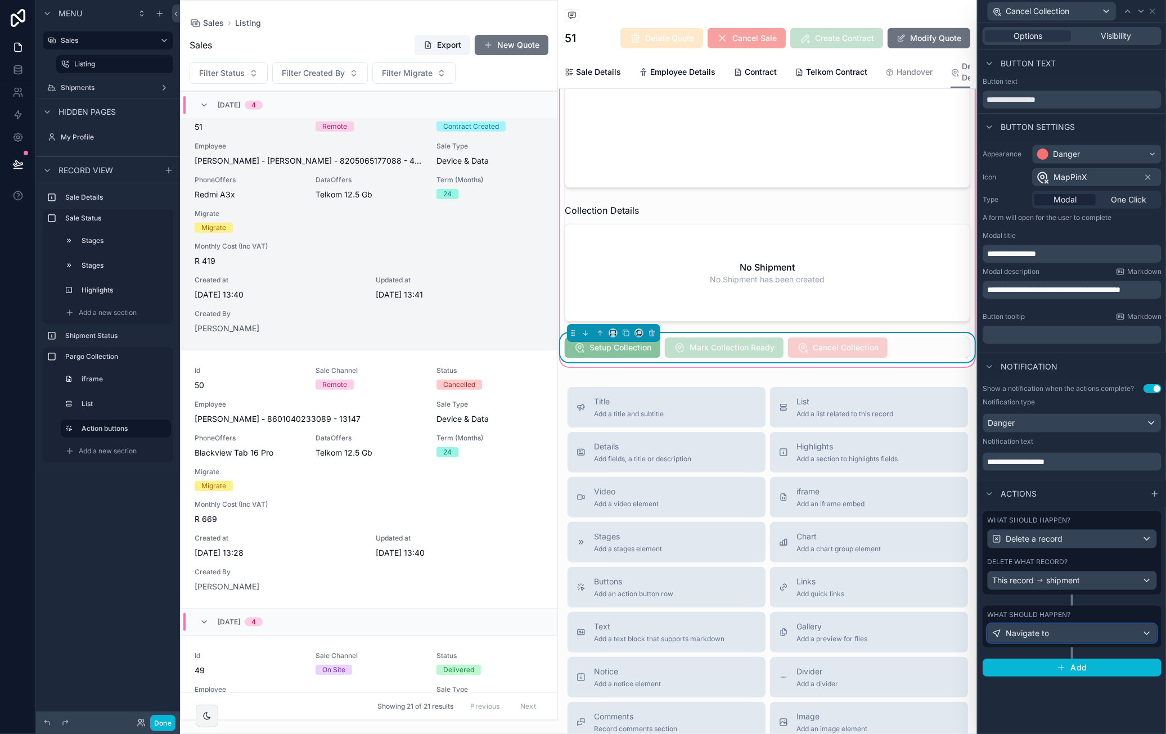
click at [1092, 630] on div "Navigate to" at bounding box center [1072, 633] width 169 height 18
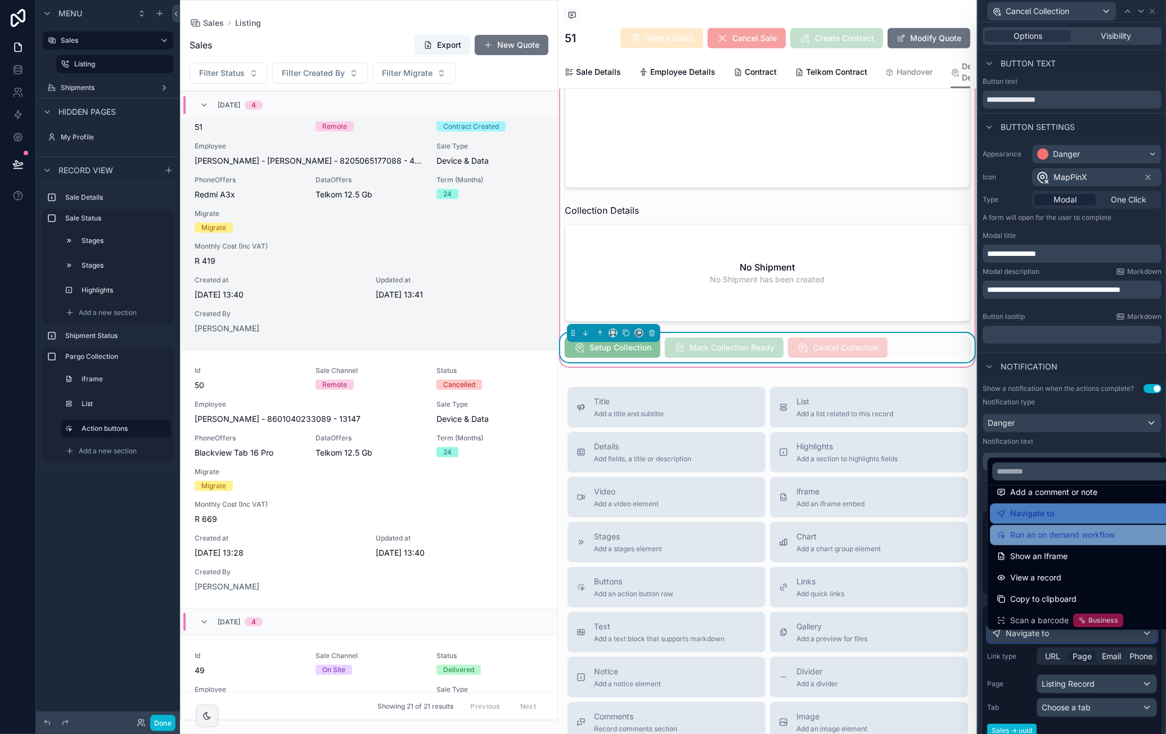
scroll to position [80, 0]
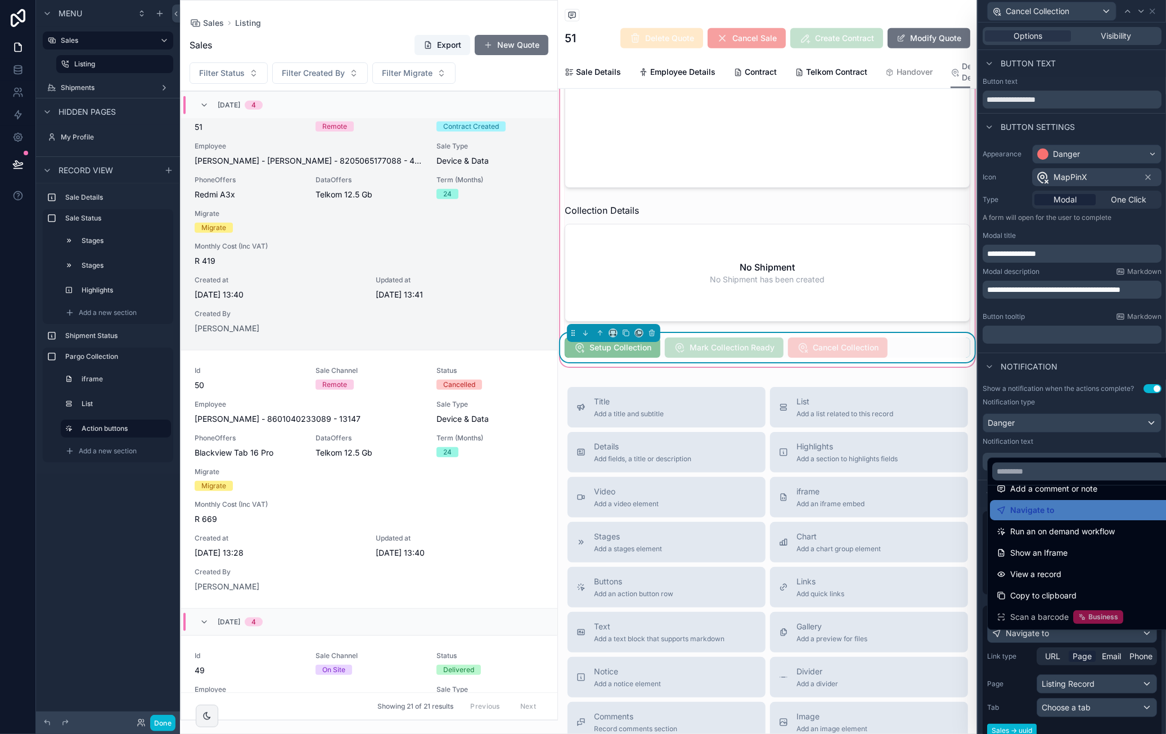
click at [1109, 449] on div at bounding box center [1072, 367] width 188 height 734
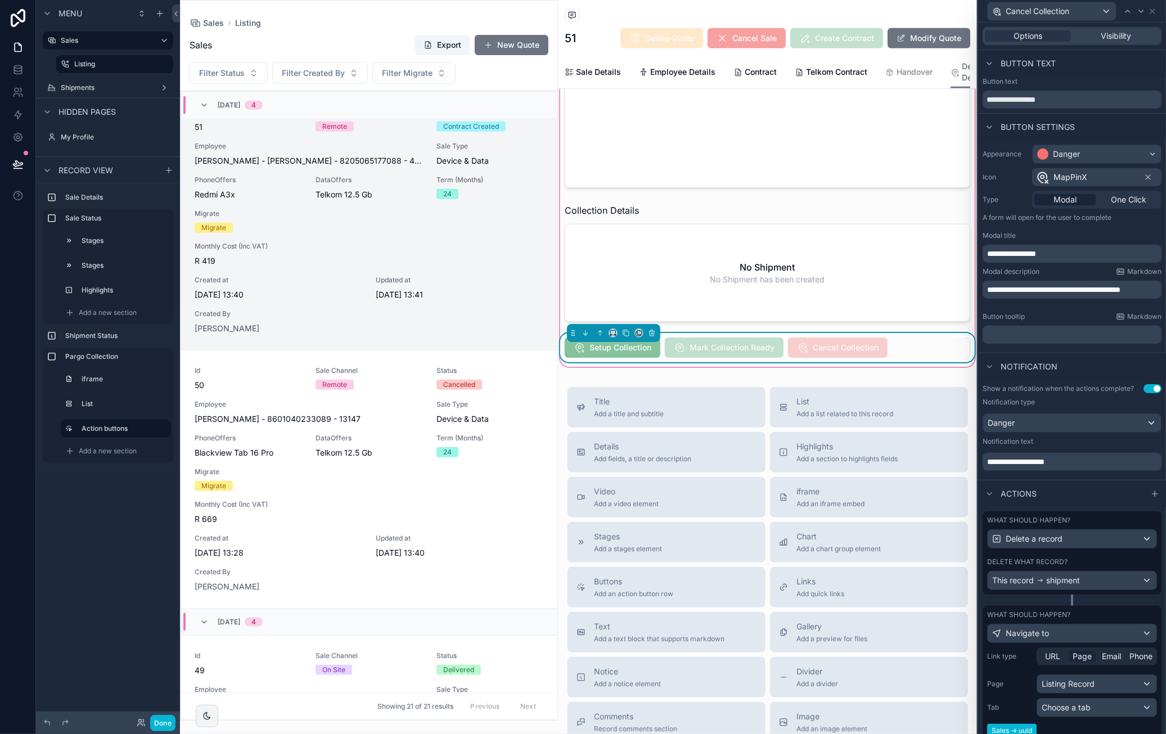
scroll to position [112, 0]
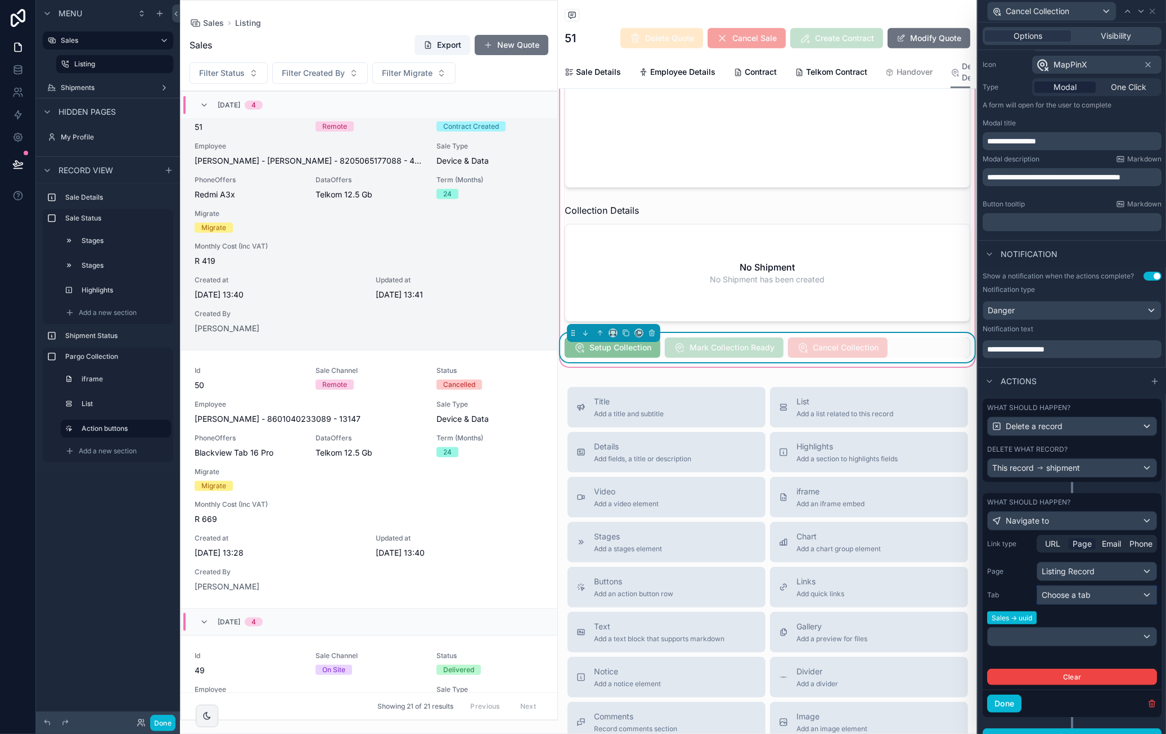
click at [1098, 604] on div "Choose a tab" at bounding box center [1096, 595] width 119 height 18
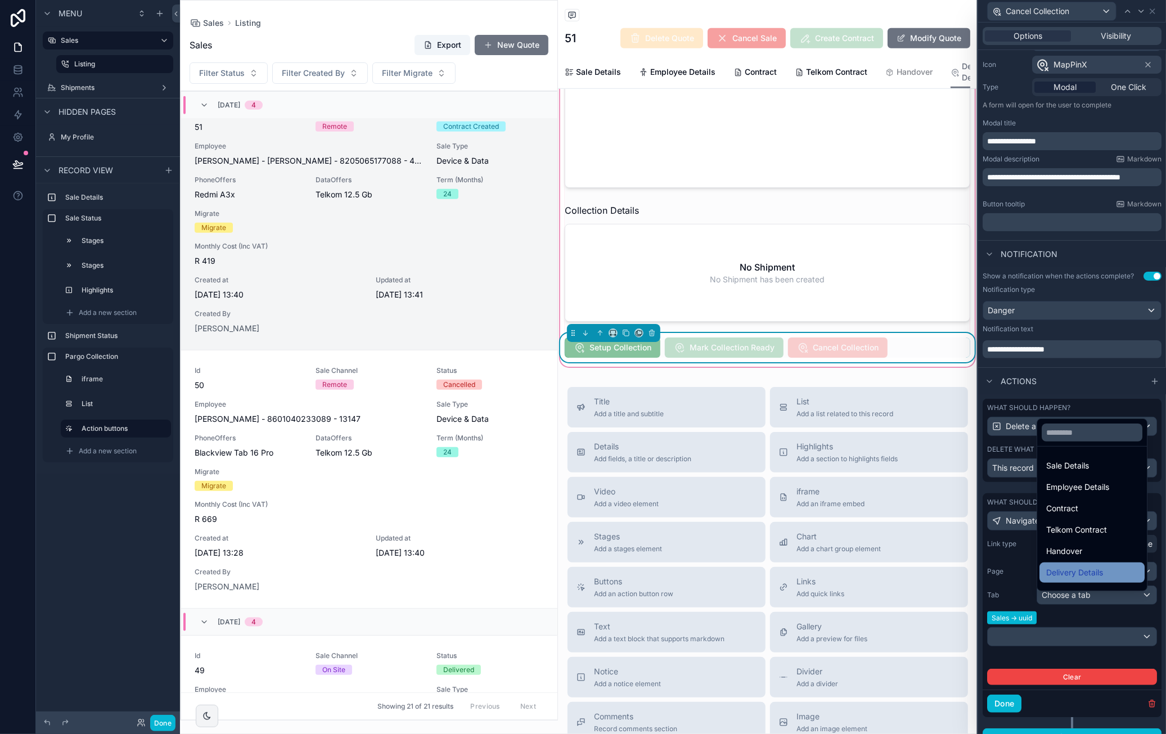
click at [1108, 565] on div "Delivery Details" at bounding box center [1091, 572] width 105 height 20
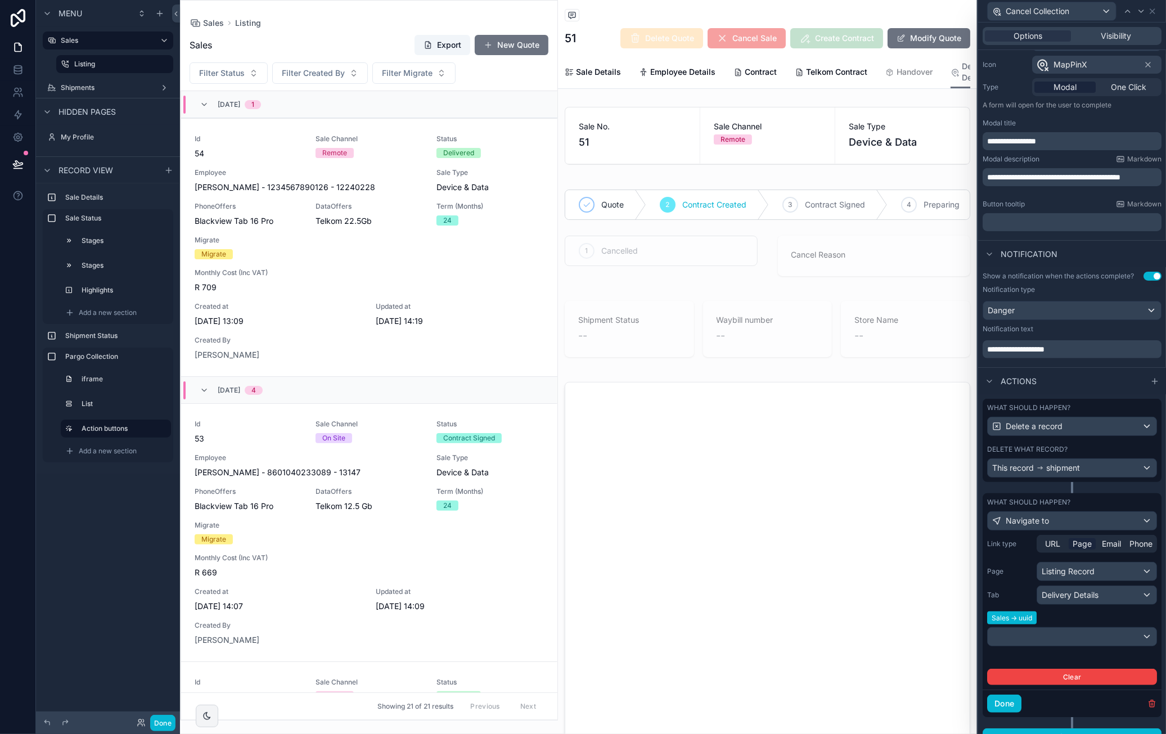
scroll to position [828, 0]
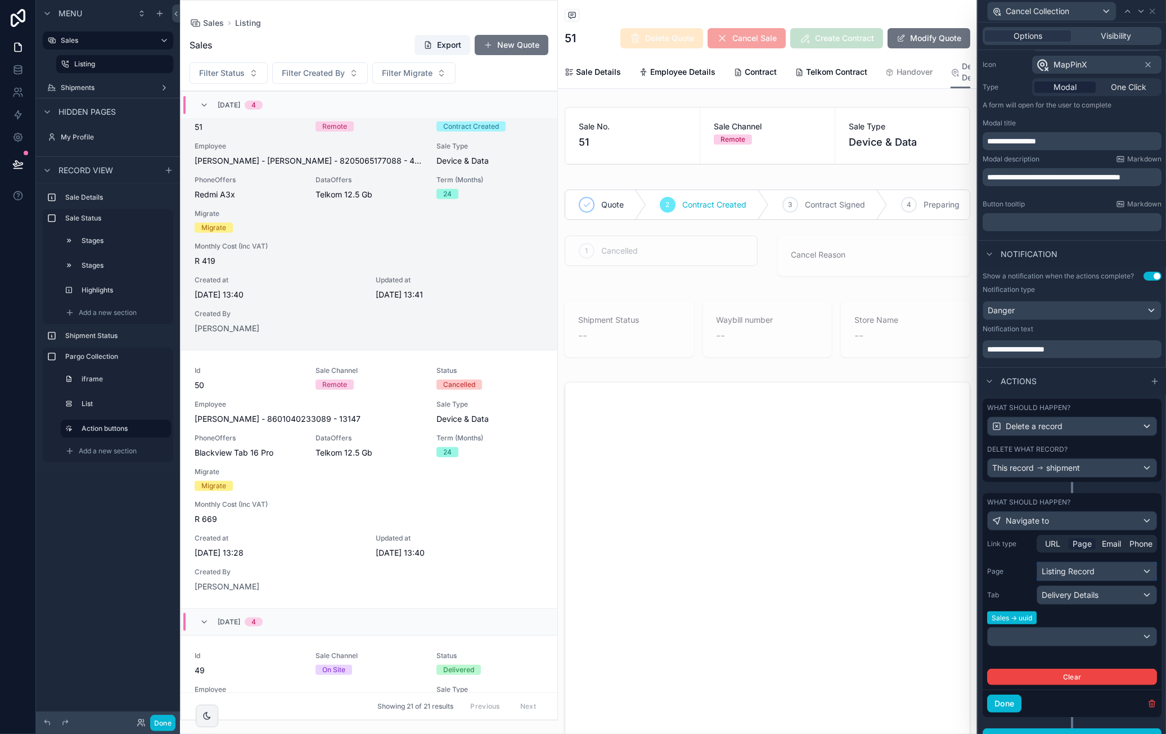
click at [1097, 588] on div "Page Listing Record Tab Delivery Details Sales -> uuid" at bounding box center [1072, 611] width 170 height 98
click at [1097, 579] on div "Listing Record" at bounding box center [1096, 571] width 119 height 18
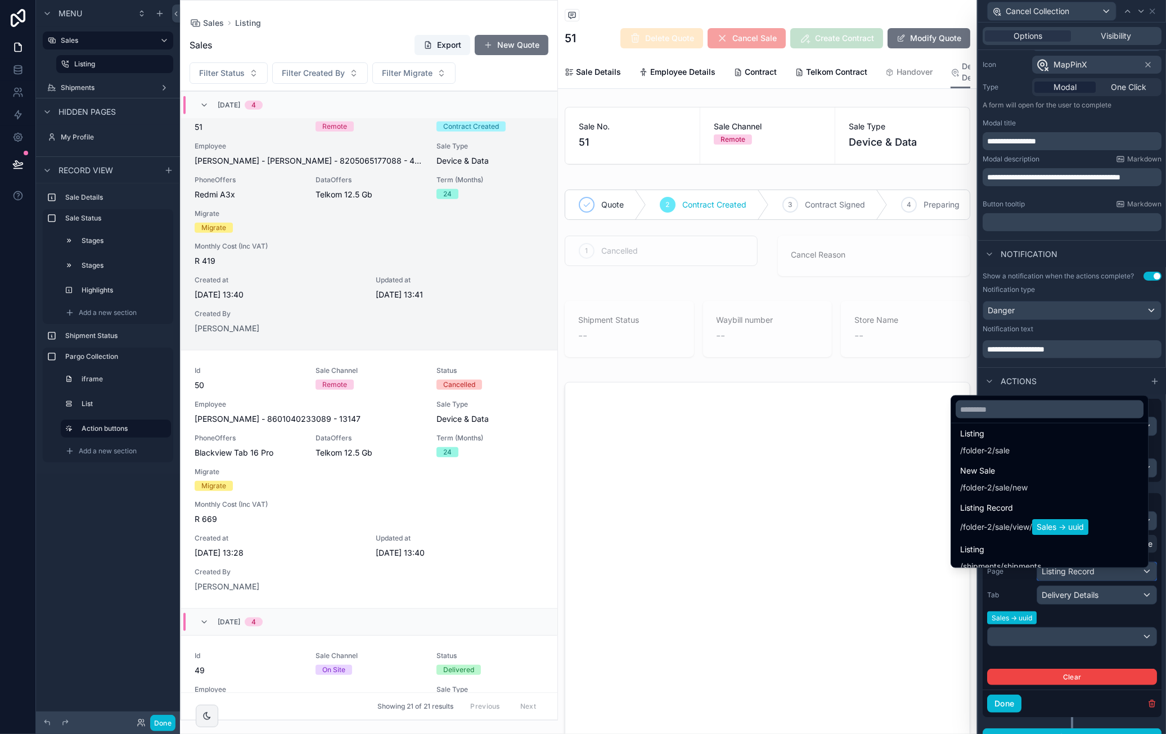
scroll to position [288, 0]
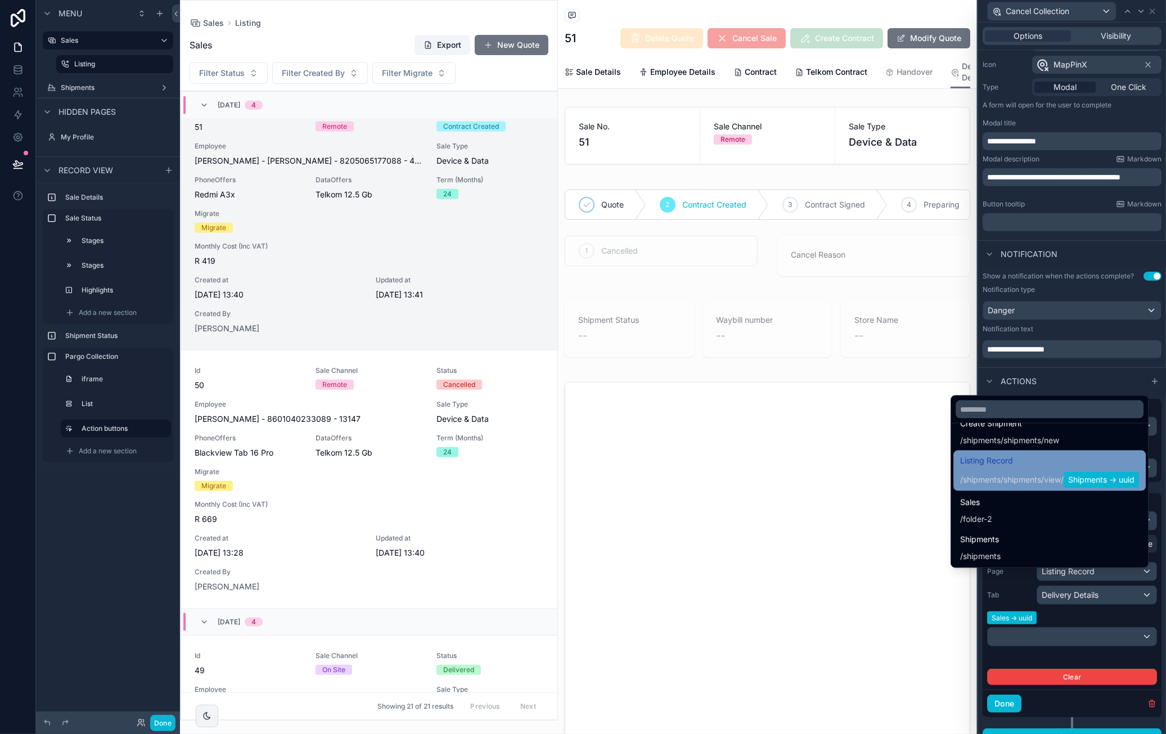
click at [999, 465] on span "Listing Record" at bounding box center [1049, 460] width 179 height 13
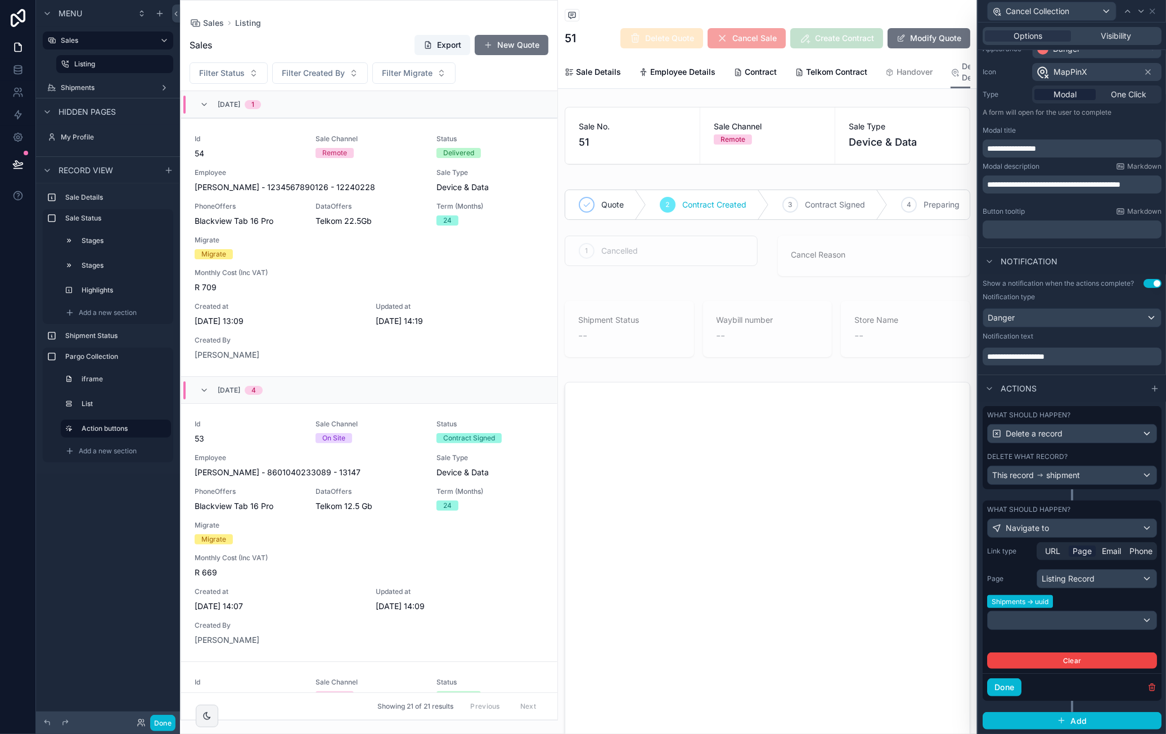
scroll to position [828, 0]
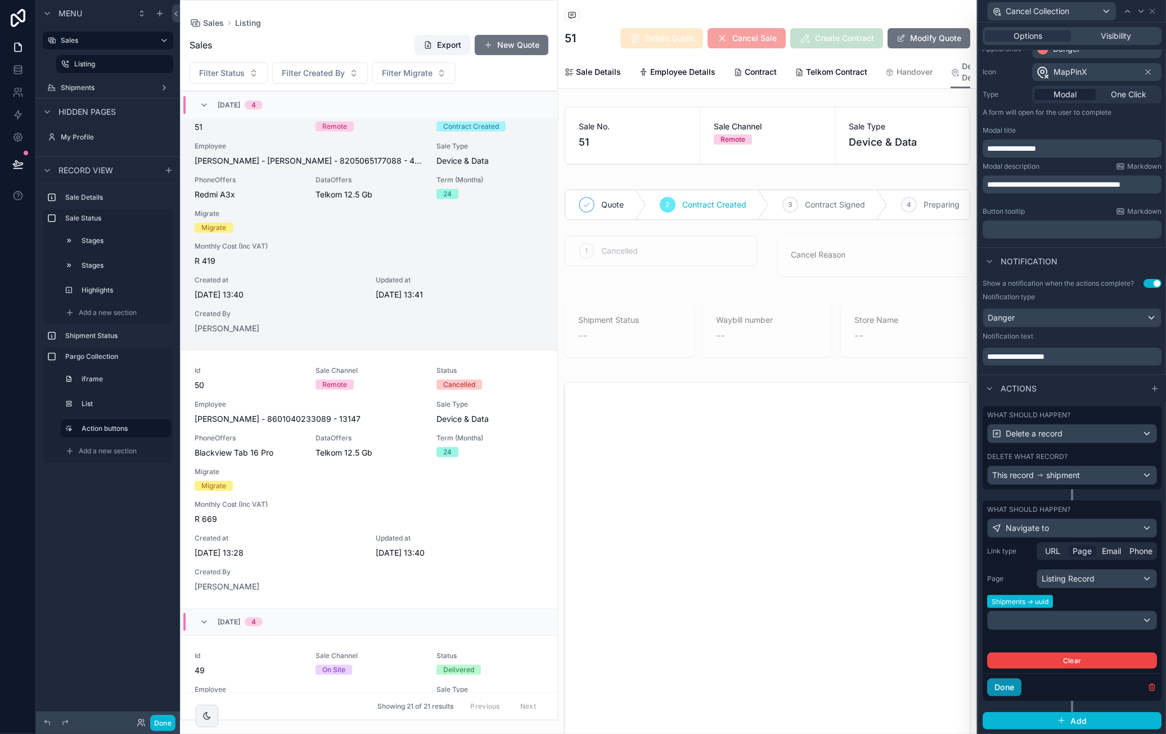
click at [1015, 684] on button "Done" at bounding box center [1004, 687] width 34 height 18
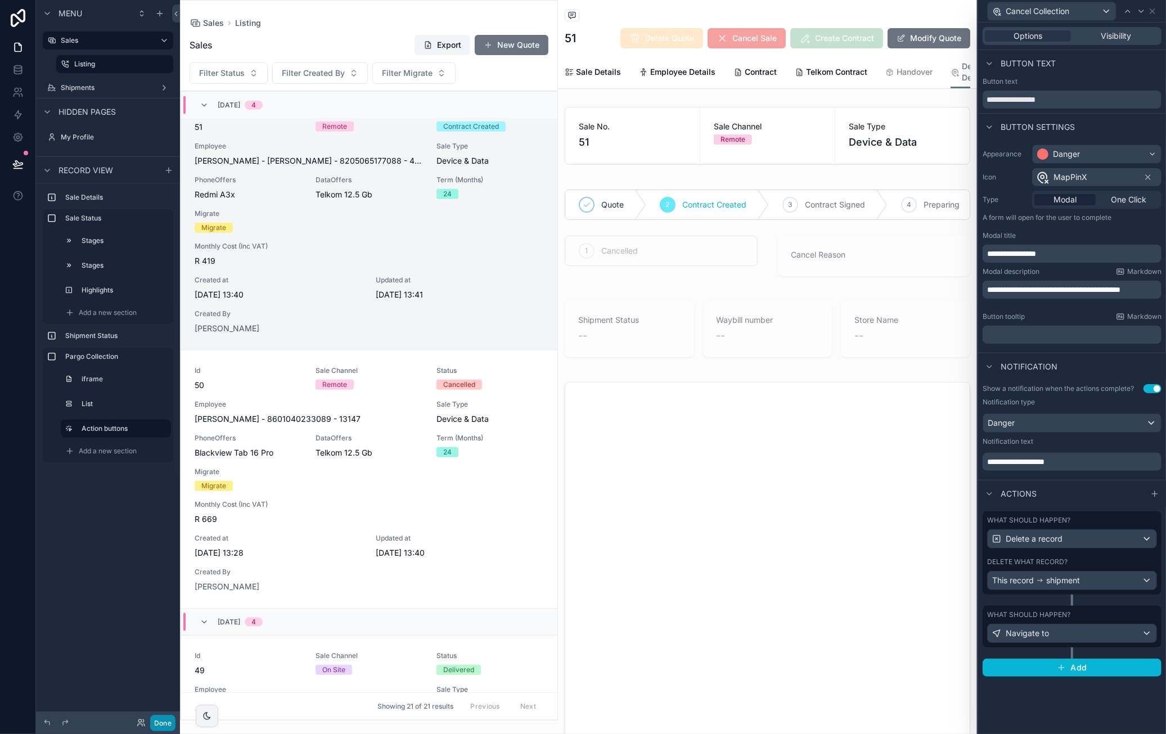
click at [170, 727] on button "Done" at bounding box center [162, 723] width 25 height 16
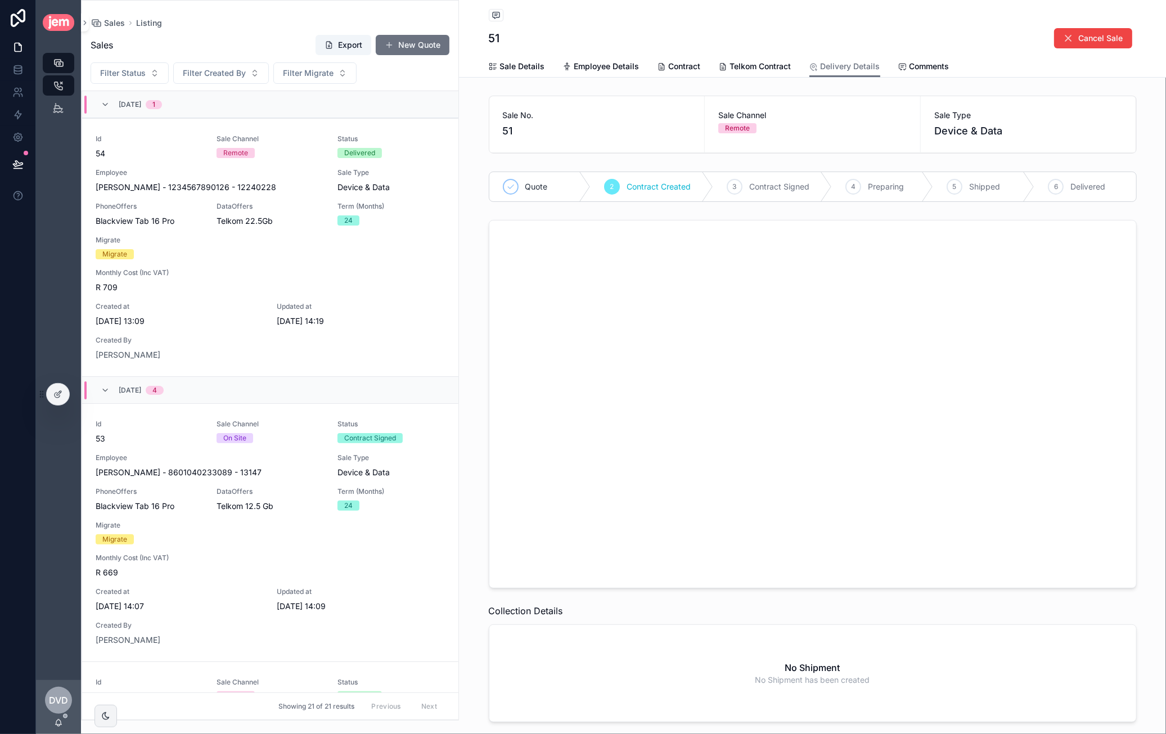
scroll to position [828, 0]
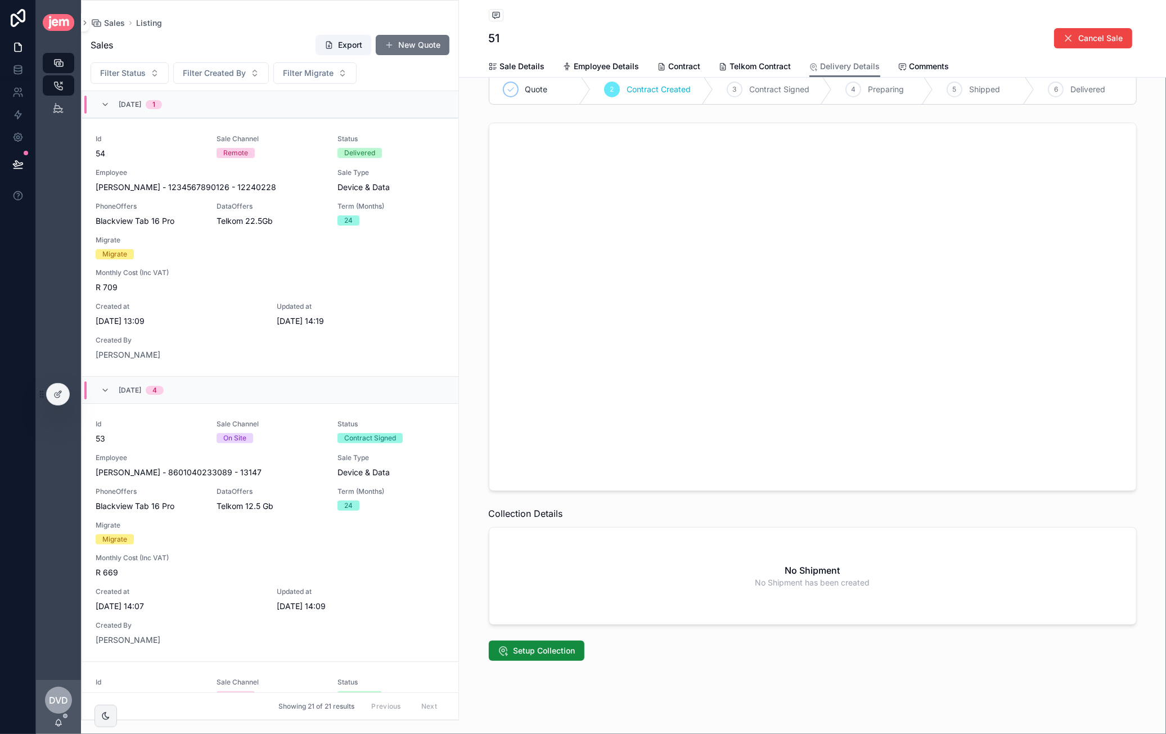
scroll to position [99, 0]
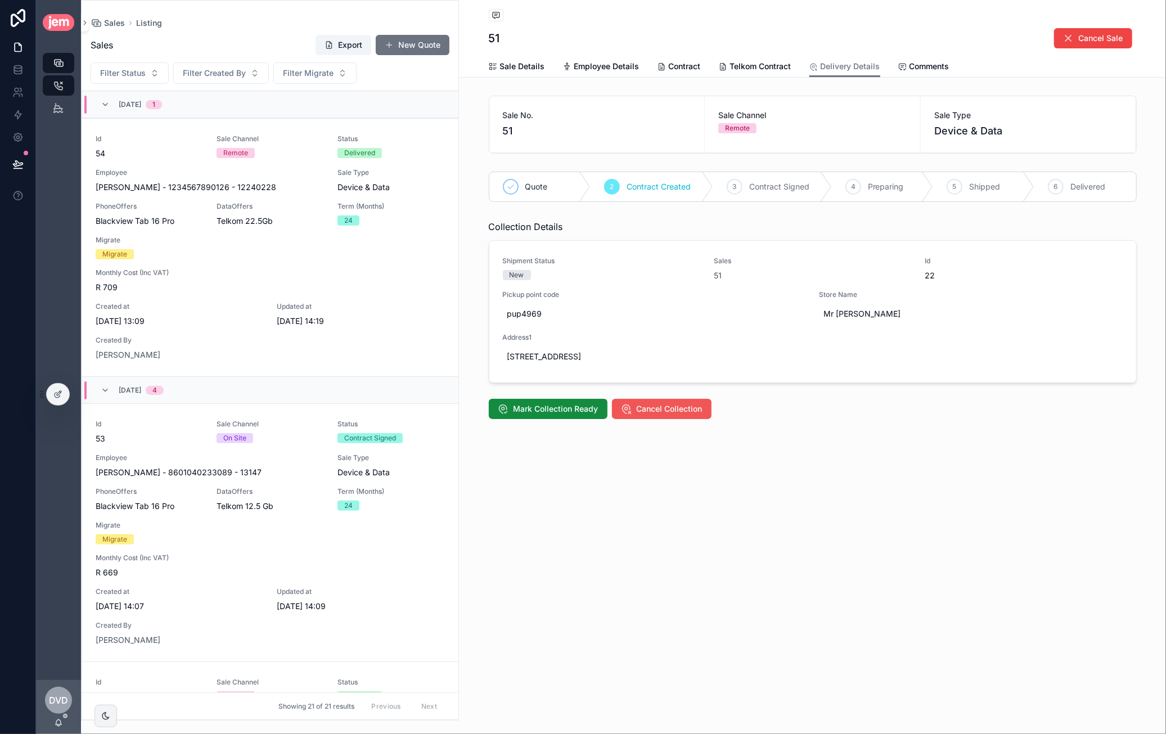
click at [640, 403] on span "Cancel Collection" at bounding box center [670, 408] width 66 height 11
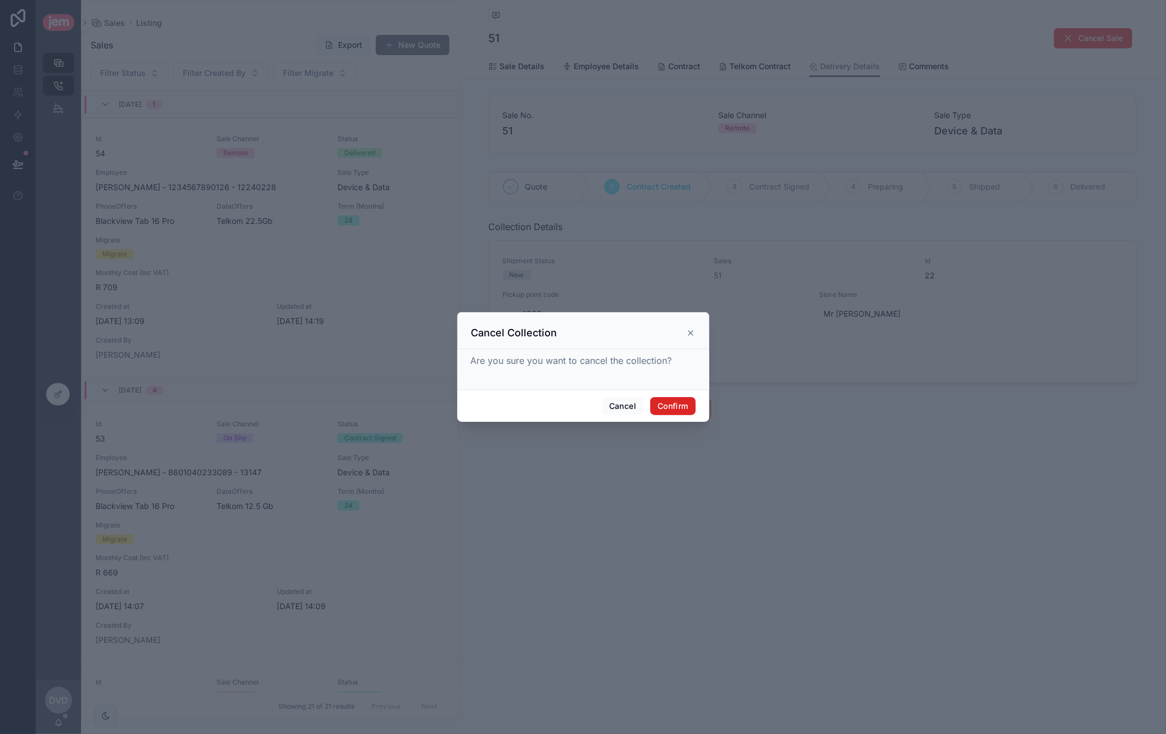
click at [666, 409] on button "Confirm" at bounding box center [672, 406] width 45 height 18
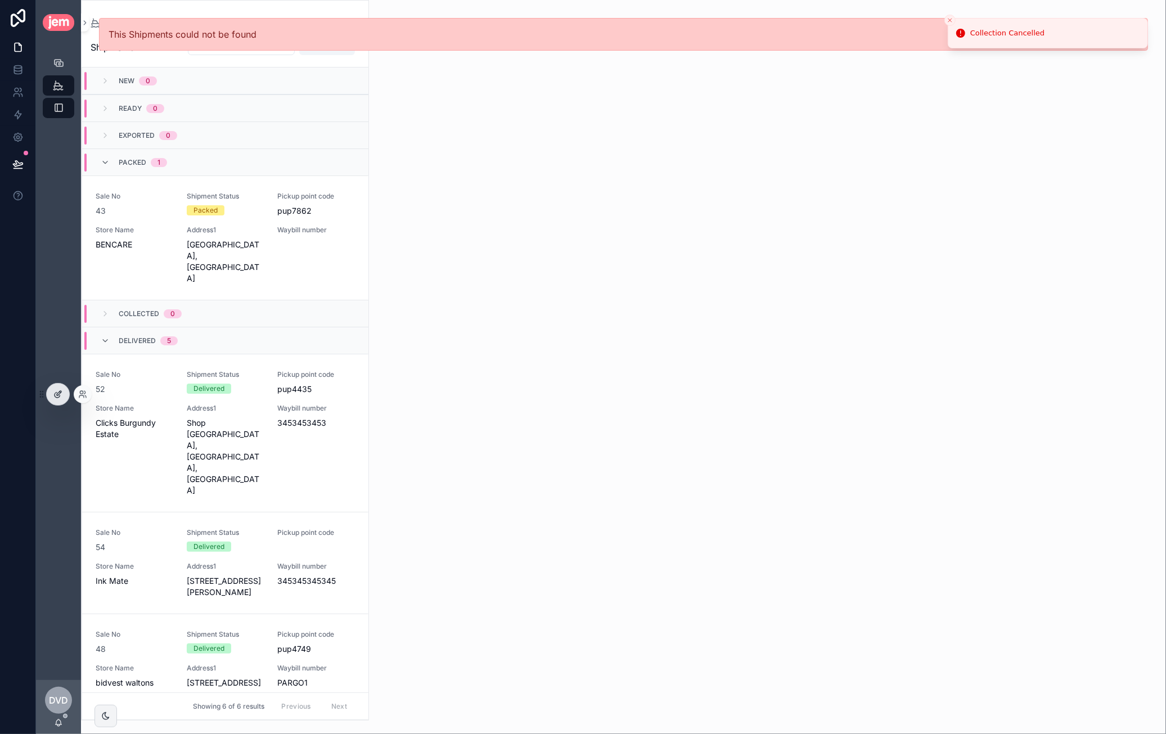
click at [62, 393] on div at bounding box center [58, 394] width 22 height 21
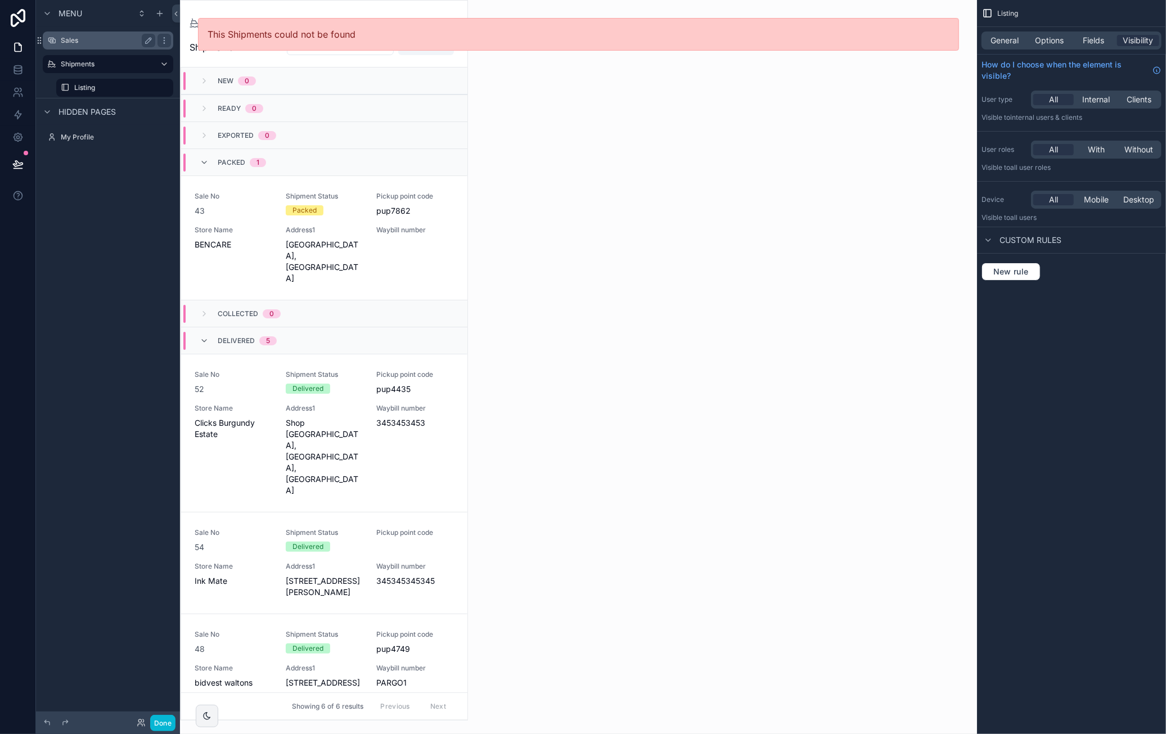
click at [79, 41] on label "Sales" at bounding box center [106, 40] width 90 height 9
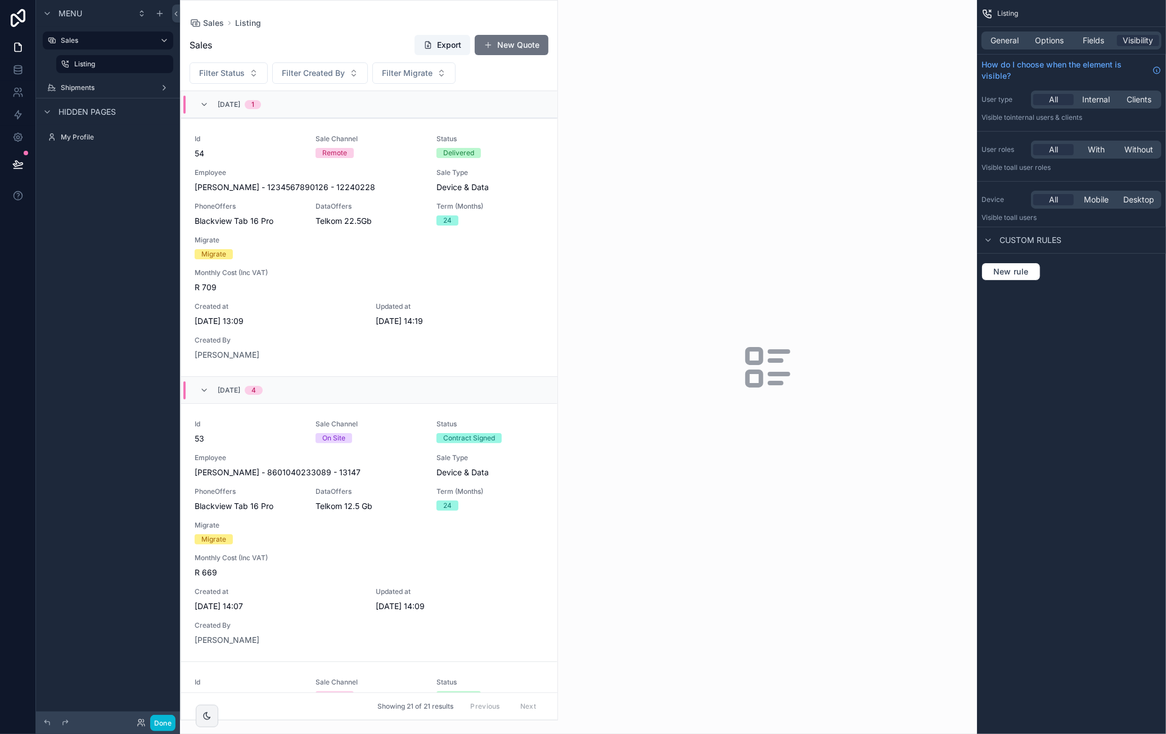
drag, startPoint x: 552, startPoint y: 164, endPoint x: 550, endPoint y: 192, distance: 28.2
click at [550, 192] on div "scrollable content" at bounding box center [369, 360] width 377 height 719
click at [159, 724] on button "Done" at bounding box center [162, 723] width 25 height 16
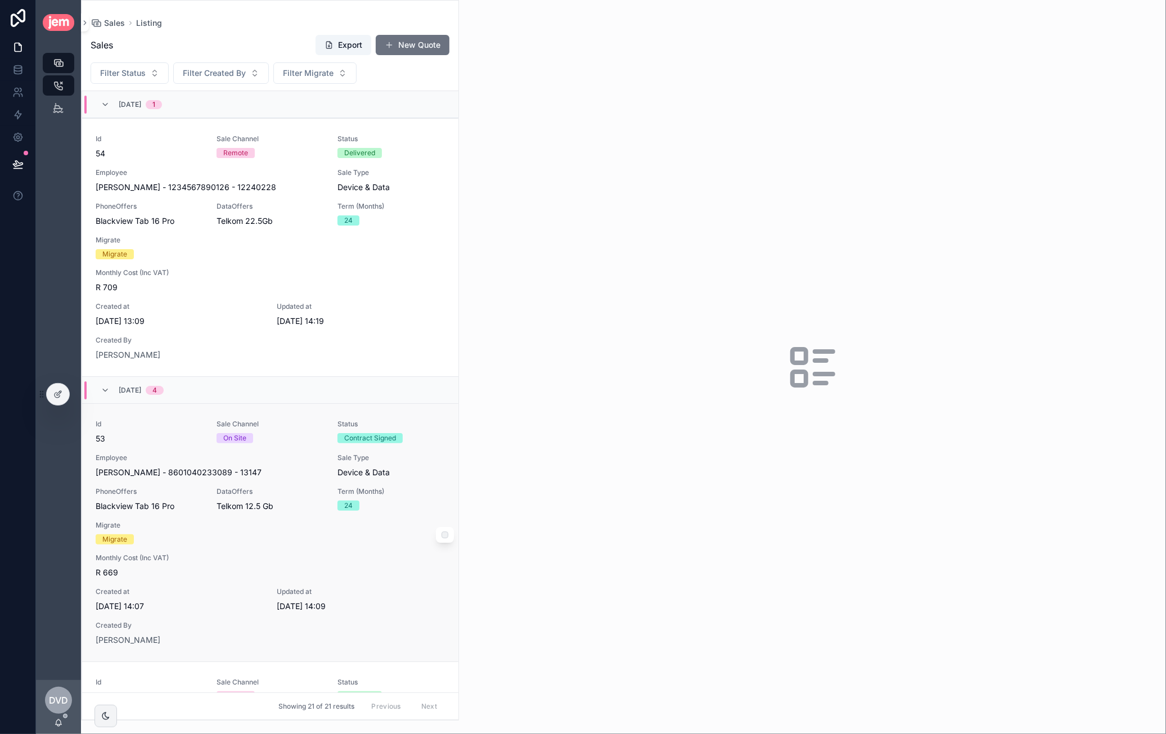
scroll to position [112, 0]
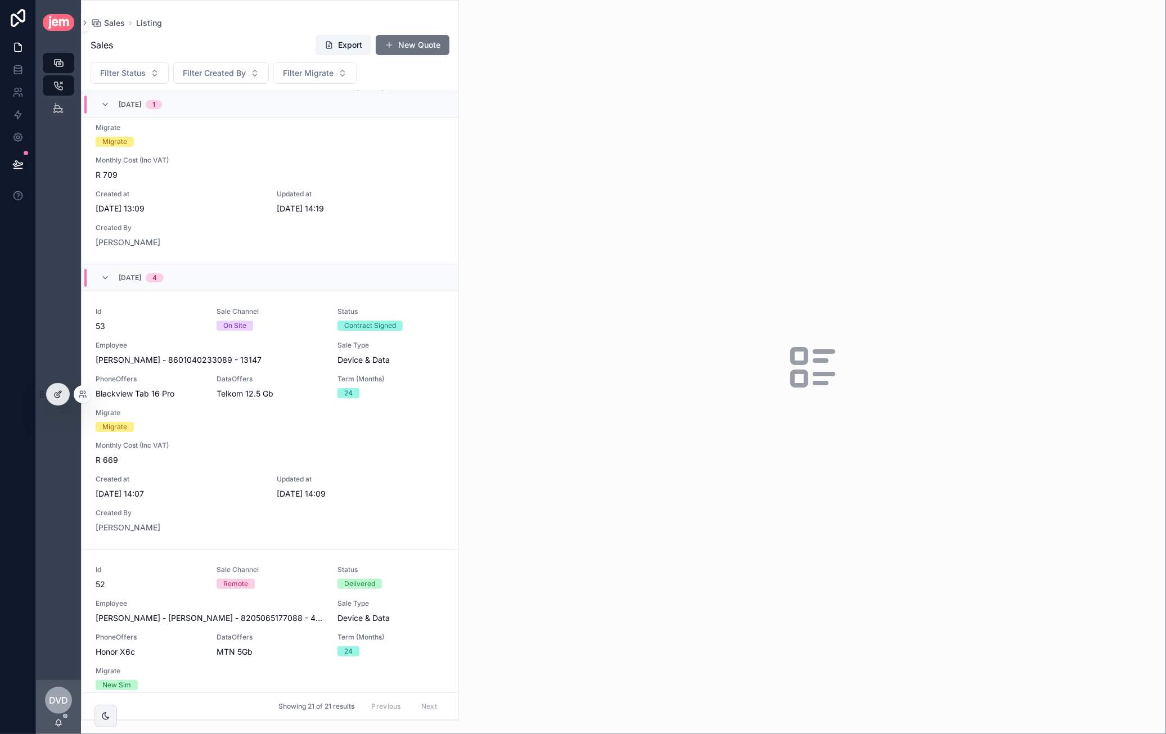
click at [56, 396] on icon at bounding box center [57, 394] width 9 height 9
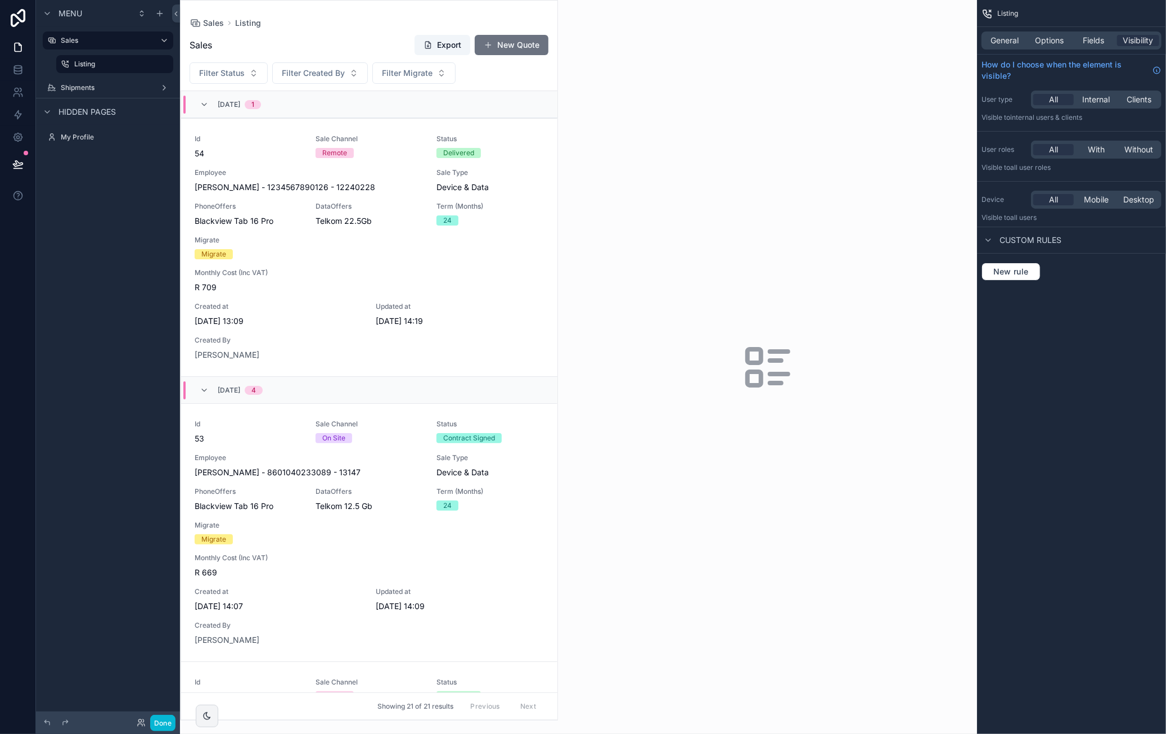
click at [472, 328] on div "scrollable content" at bounding box center [369, 360] width 377 height 719
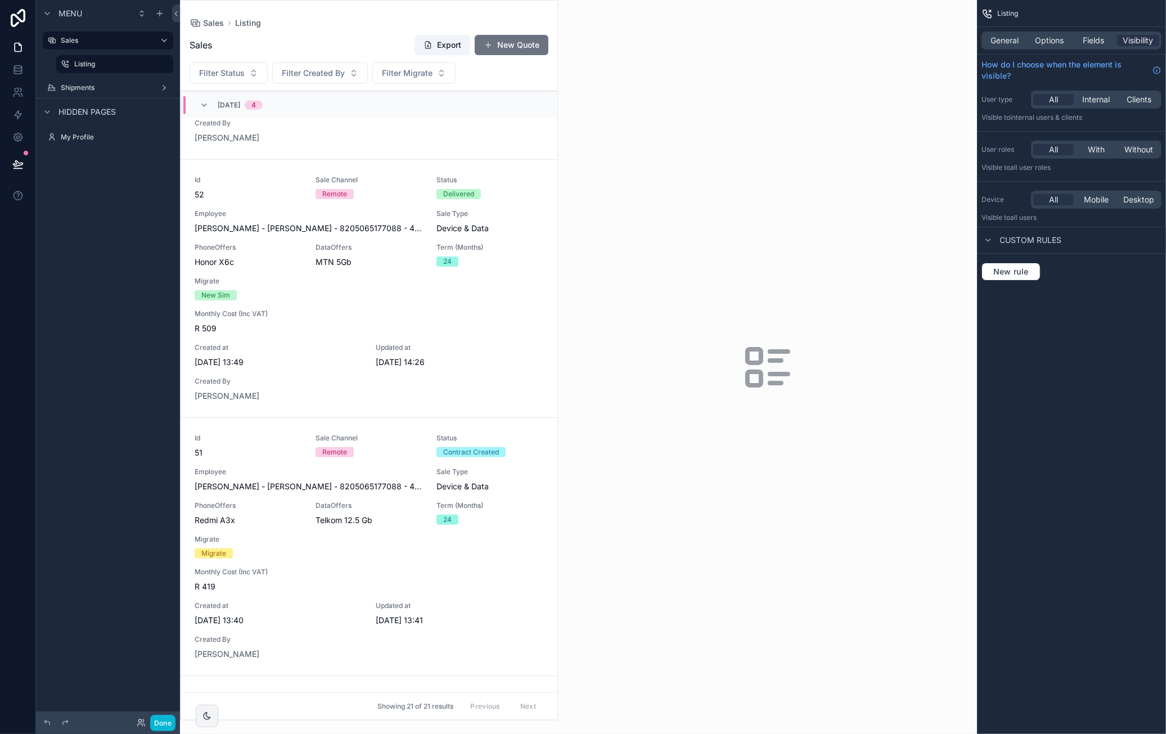
scroll to position [652, 0]
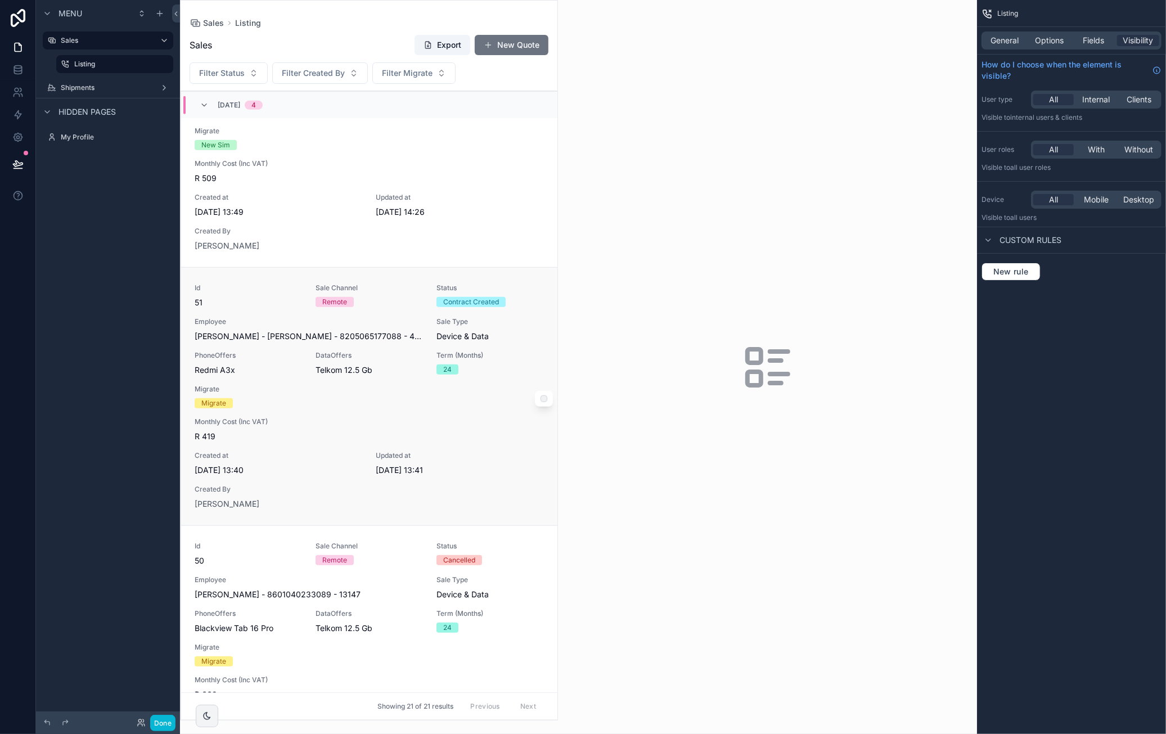
click at [375, 371] on div "Telkom 12.5 Gb" at bounding box center [369, 369] width 107 height 11
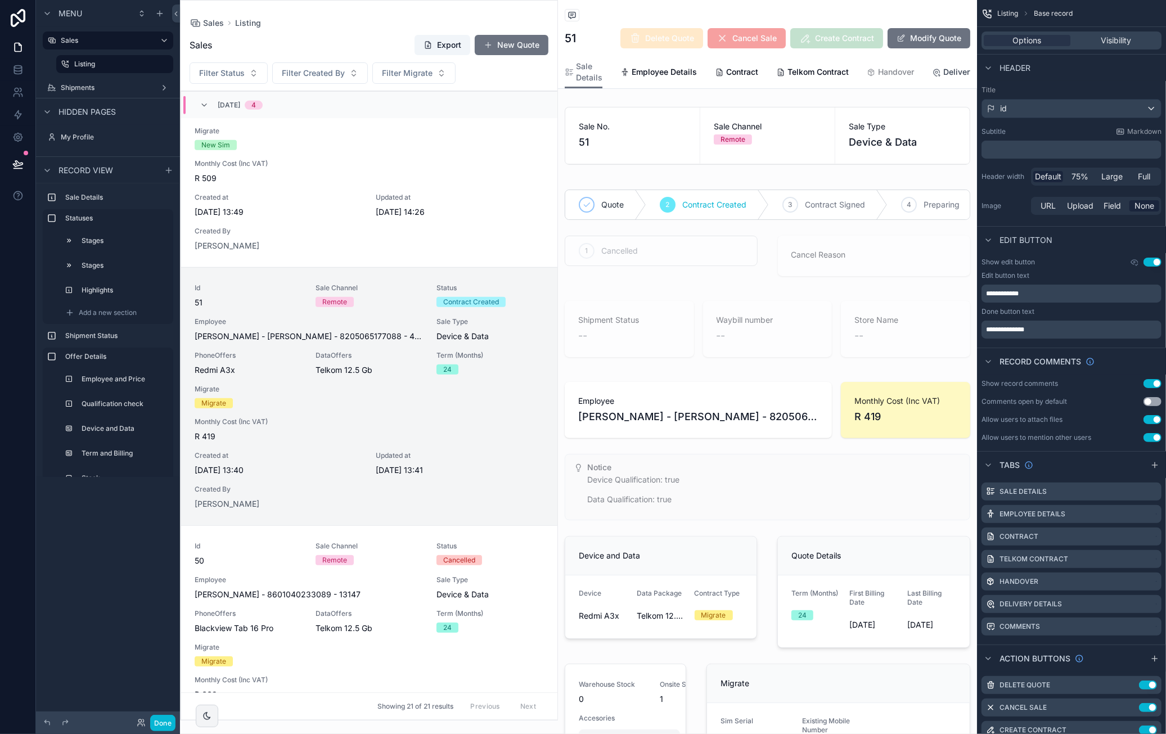
click at [939, 68] on icon "scrollable content" at bounding box center [936, 72] width 9 height 9
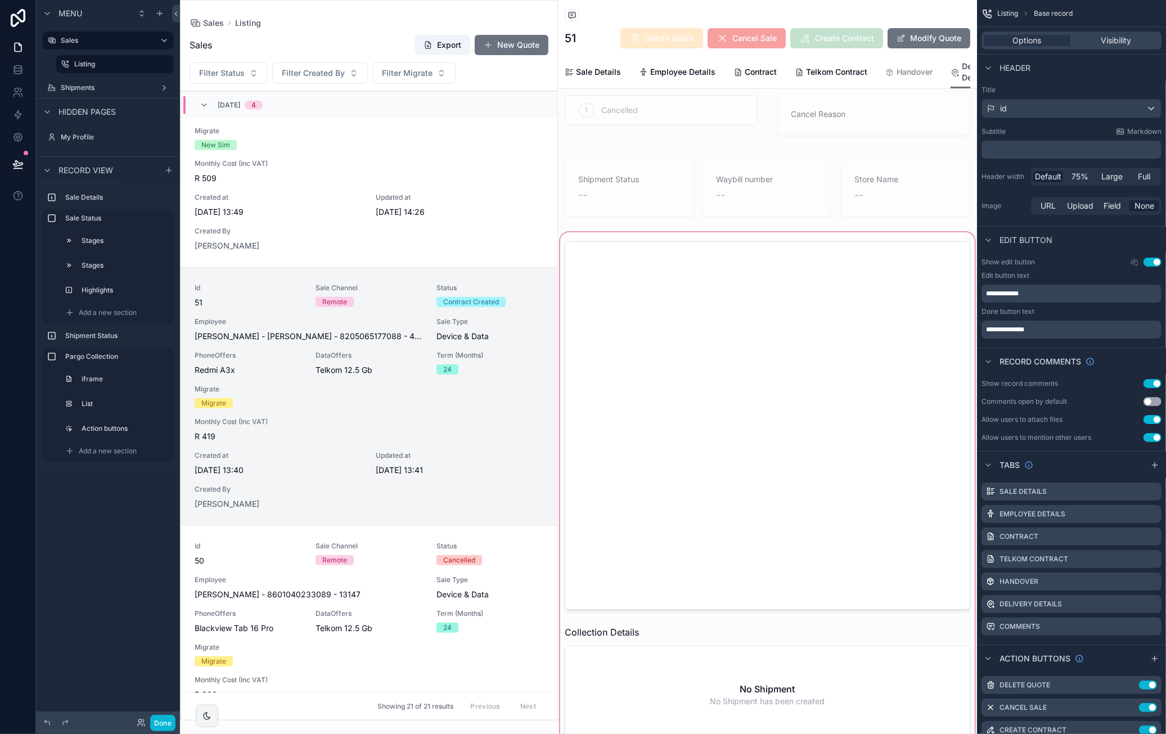
scroll to position [337, 0]
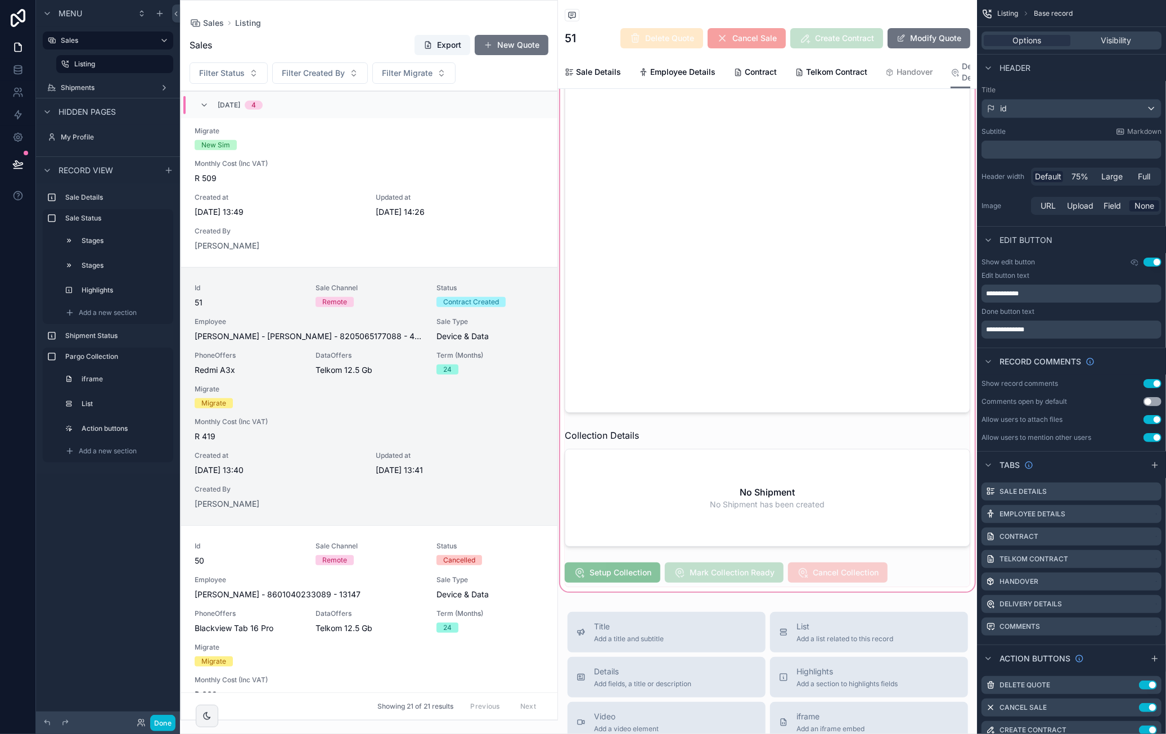
click at [742, 575] on div "scrollable content" at bounding box center [767, 313] width 419 height 561
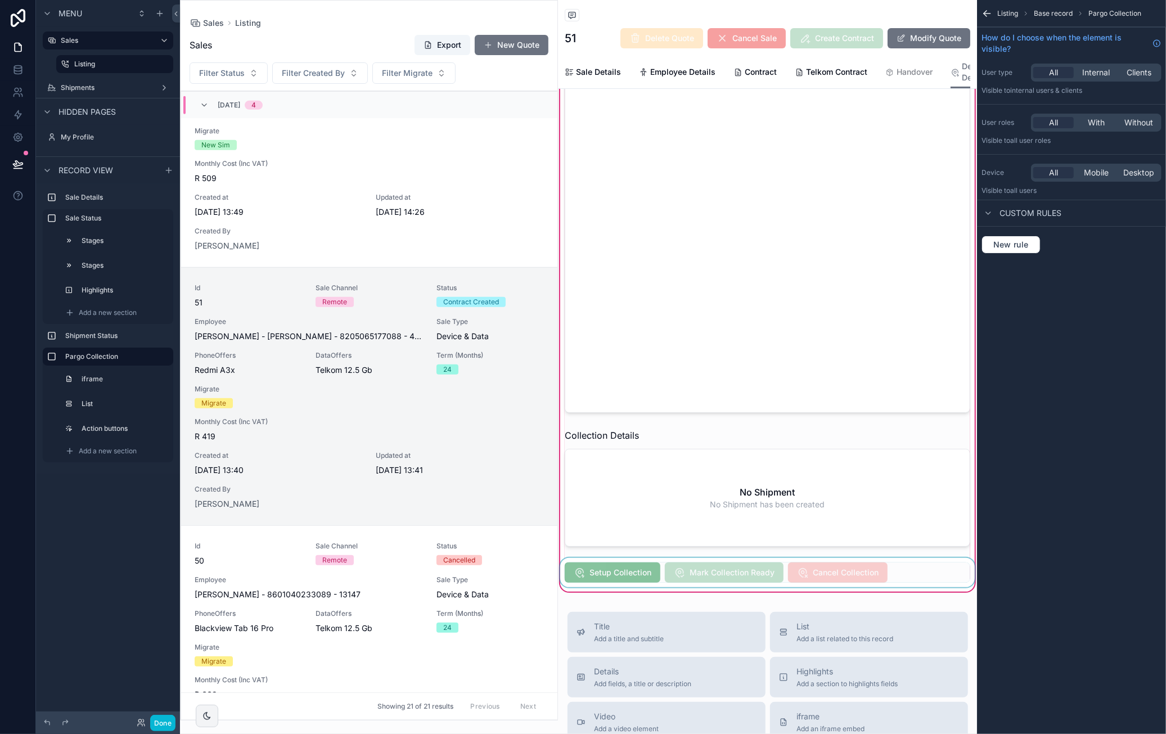
click at [748, 587] on div "scrollable content" at bounding box center [767, 572] width 419 height 29
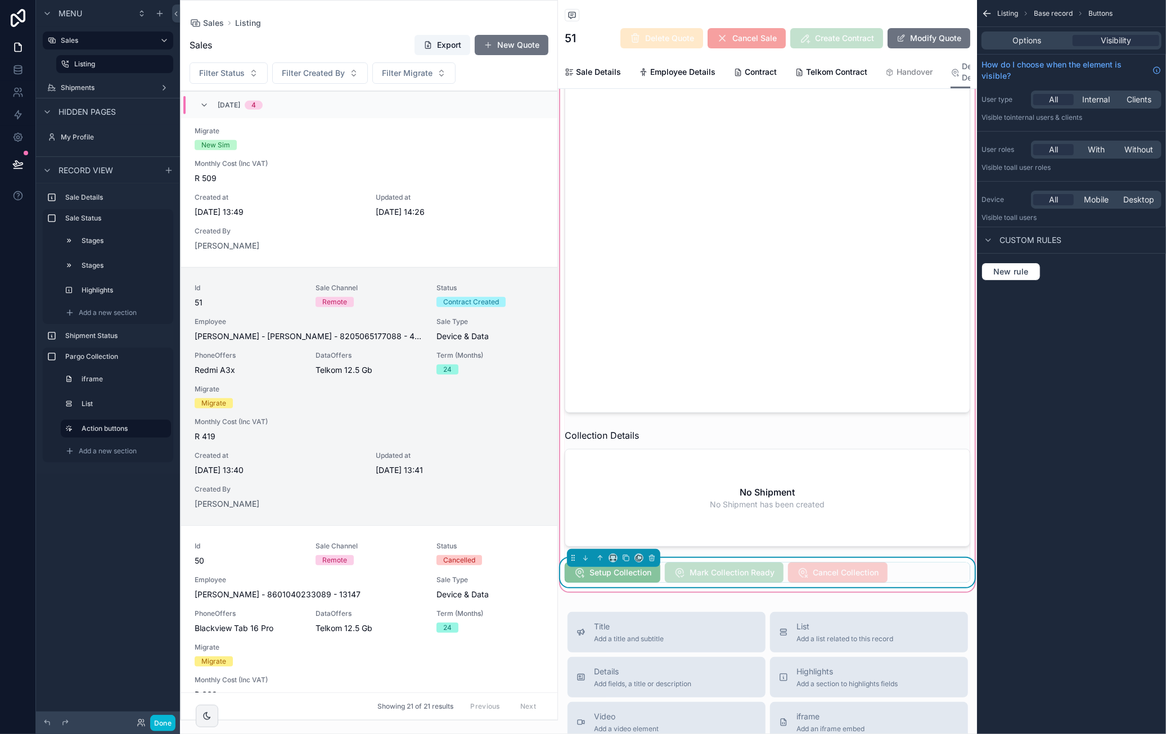
click at [1060, 47] on div "Options Visibility" at bounding box center [1071, 40] width 180 height 18
click at [1056, 43] on div "Options" at bounding box center [1027, 40] width 87 height 11
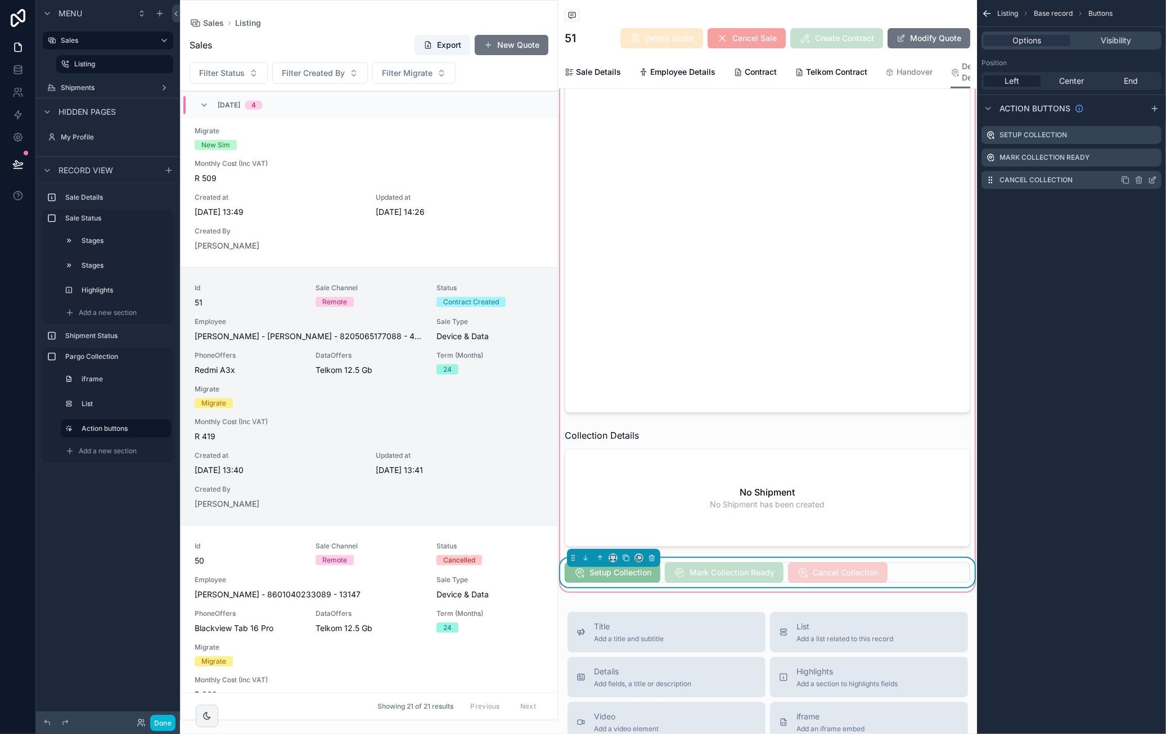
click at [1152, 184] on icon "scrollable content" at bounding box center [1152, 179] width 9 height 9
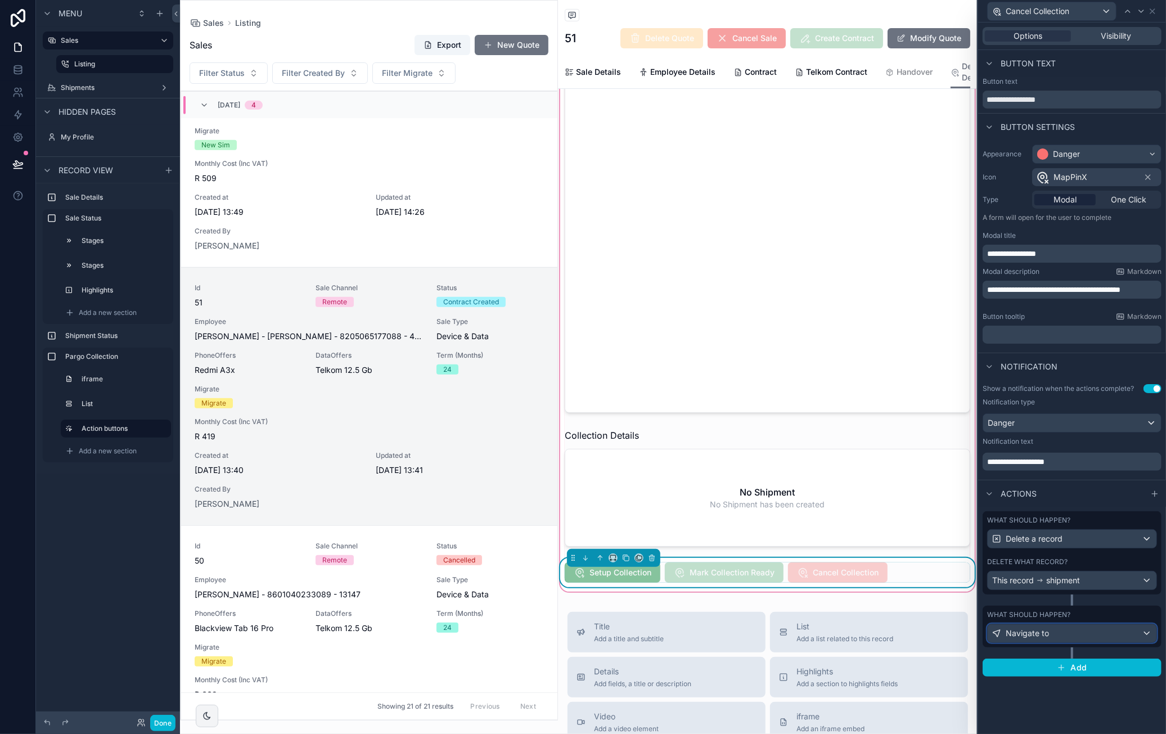
click at [1146, 635] on div "Navigate to" at bounding box center [1072, 633] width 169 height 18
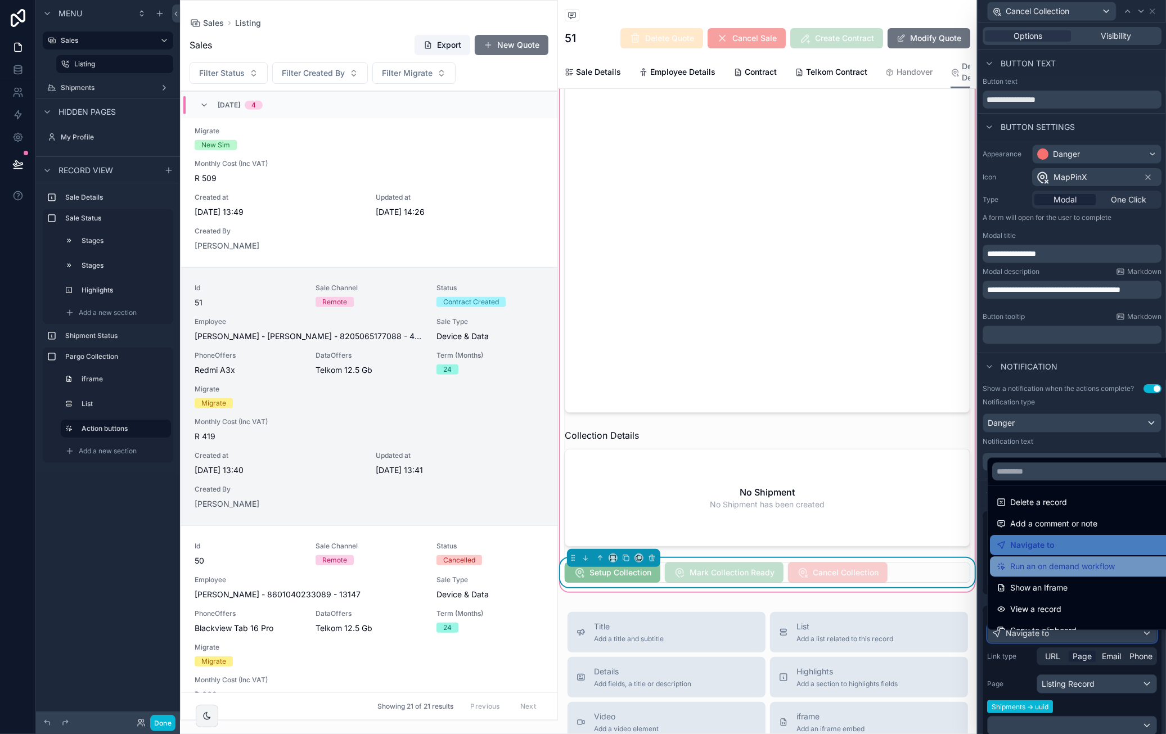
scroll to position [80, 0]
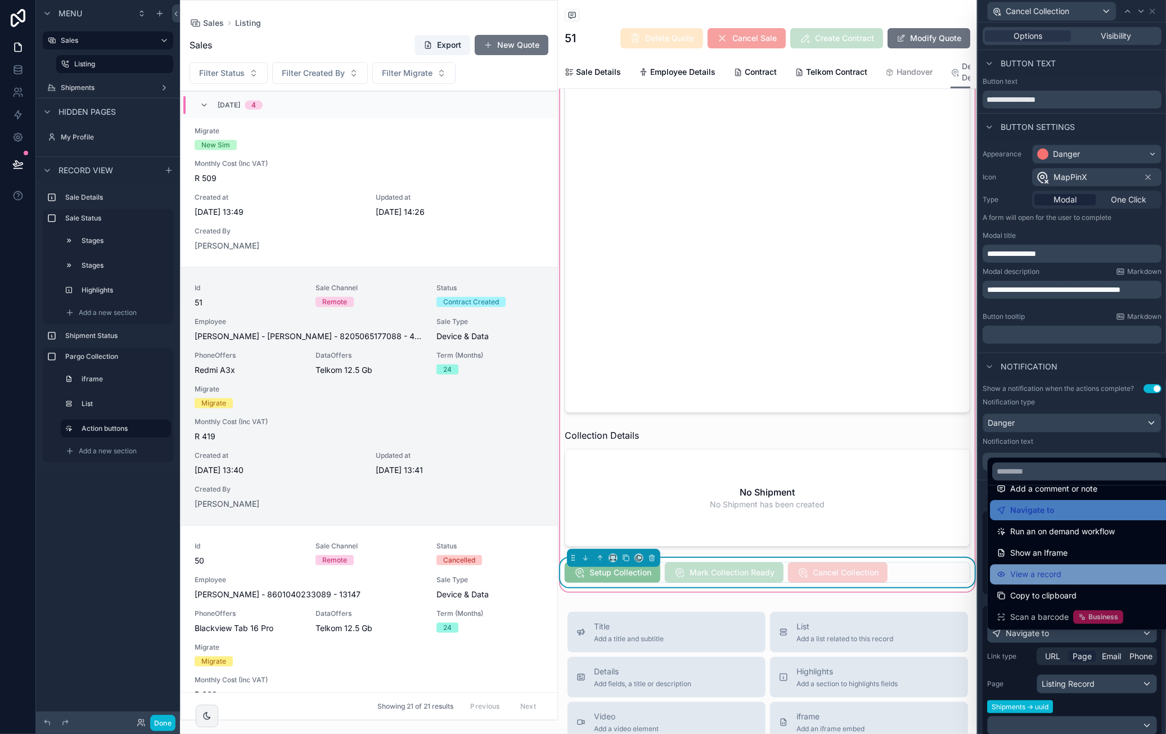
click at [1071, 570] on div "View a record" at bounding box center [1085, 573] width 177 height 13
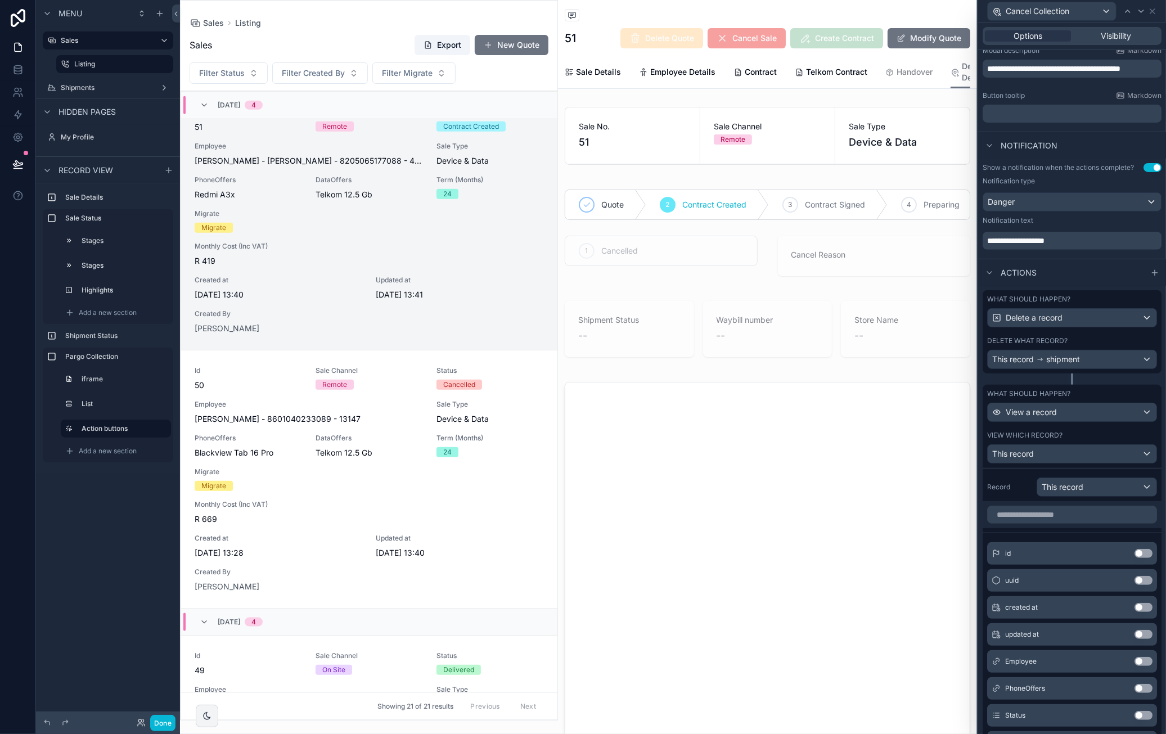
scroll to position [225, 0]
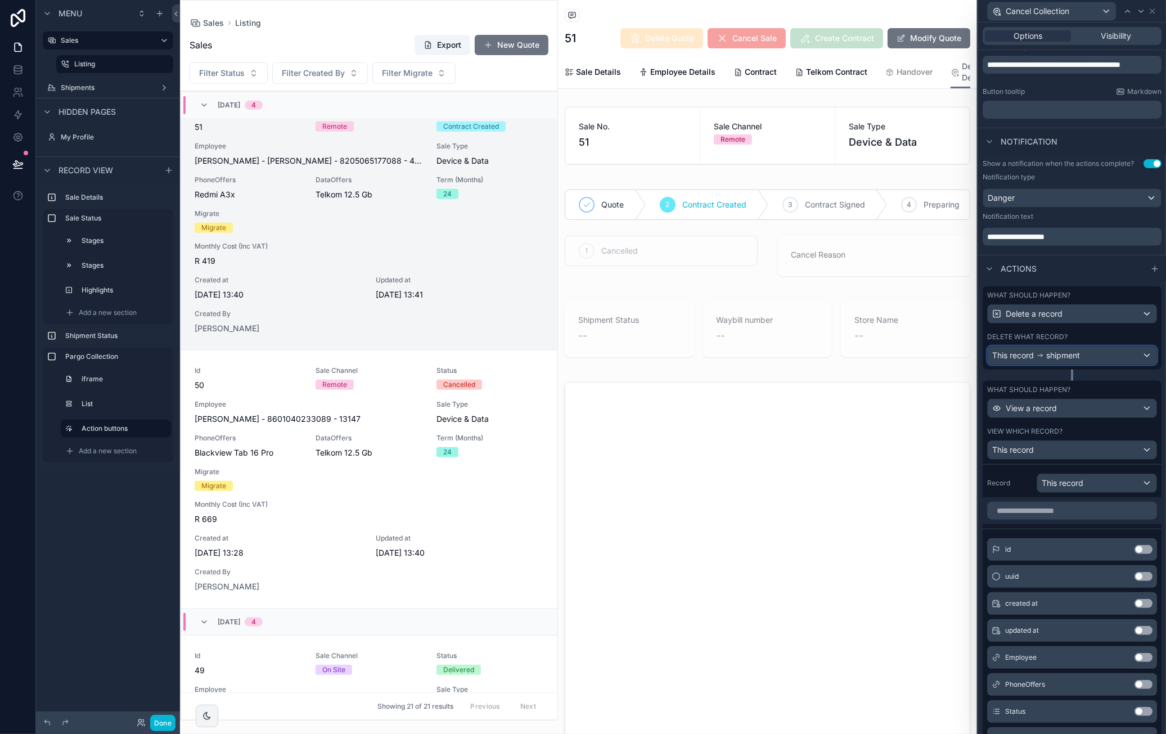
click at [1098, 364] on div "This record shipment" at bounding box center [1072, 355] width 169 height 18
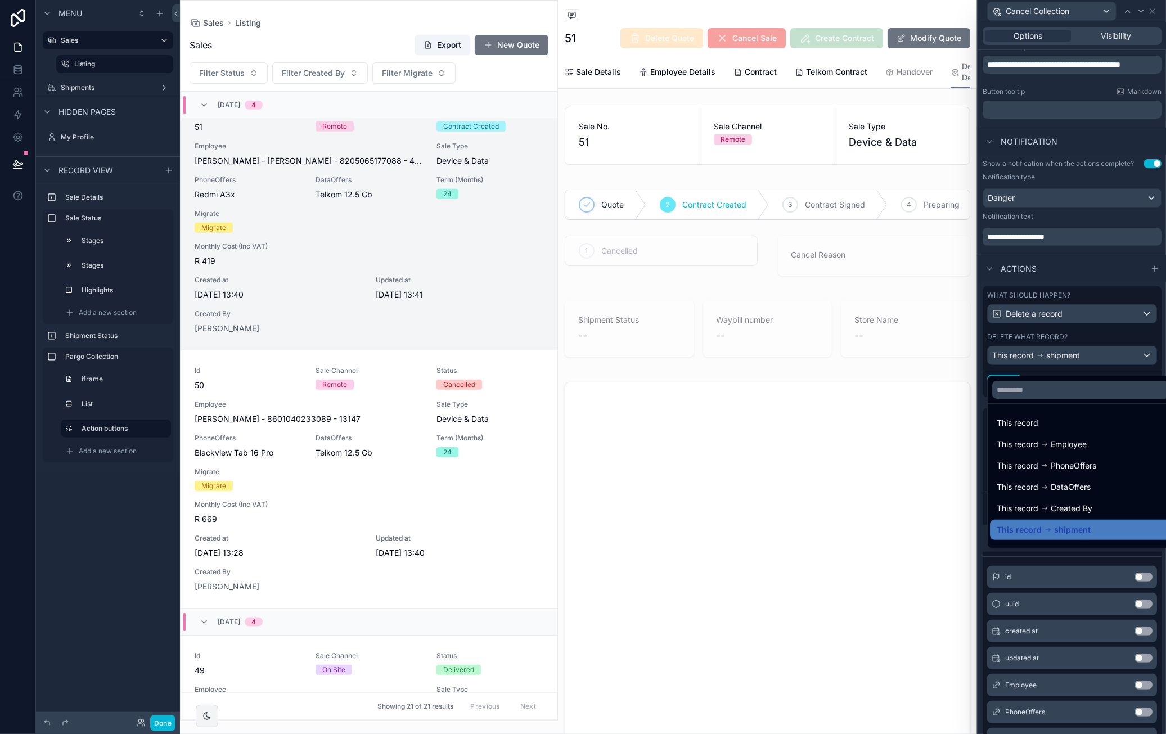
click at [1086, 318] on div at bounding box center [1072, 367] width 188 height 734
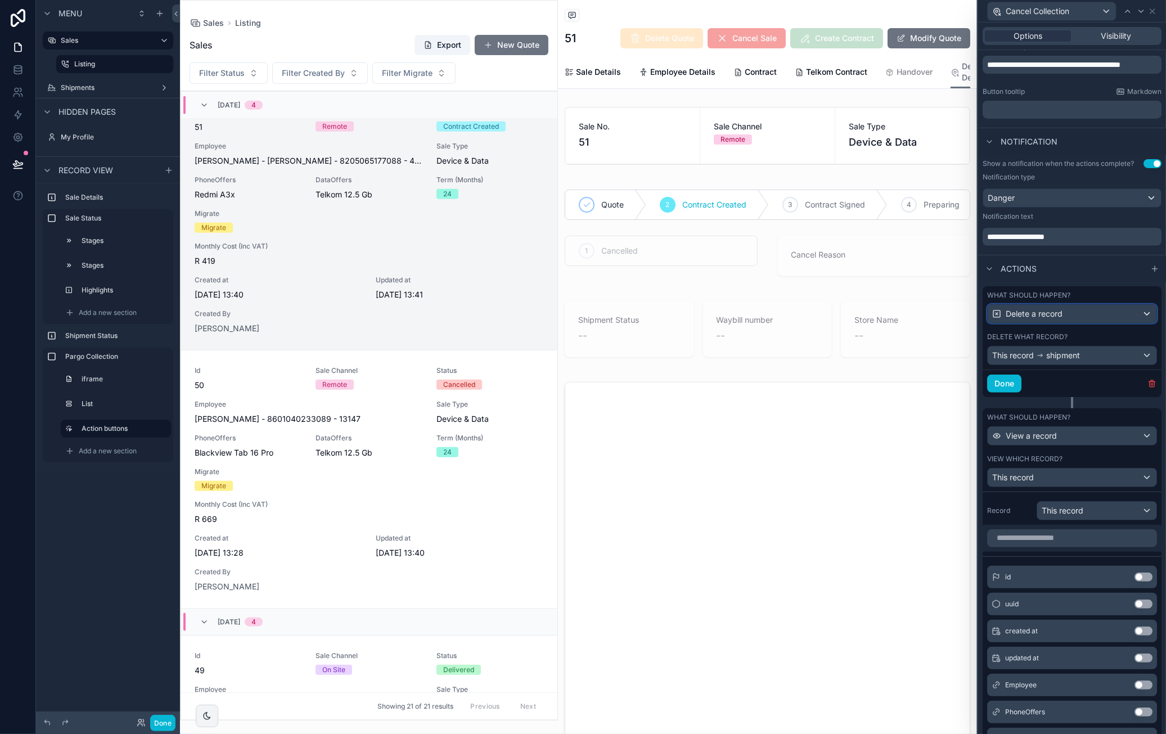
click at [1062, 319] on span "Delete a record" at bounding box center [1034, 313] width 57 height 11
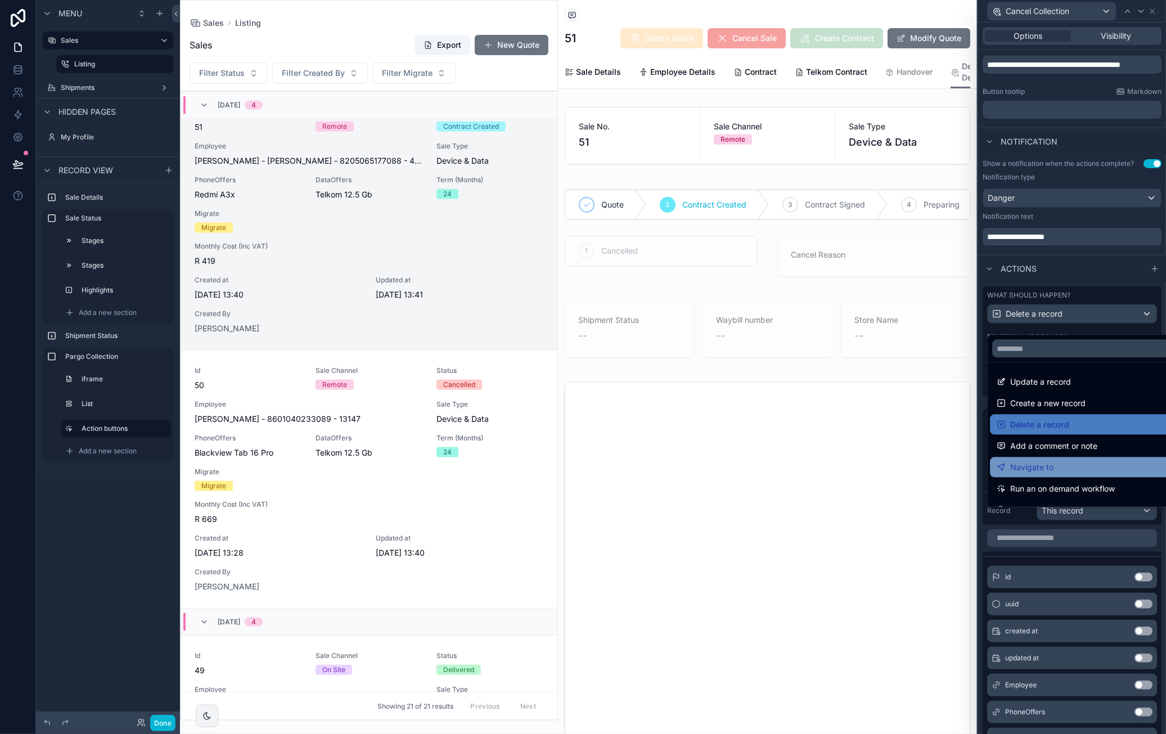
click at [1084, 461] on div "Navigate to" at bounding box center [1081, 467] width 168 height 13
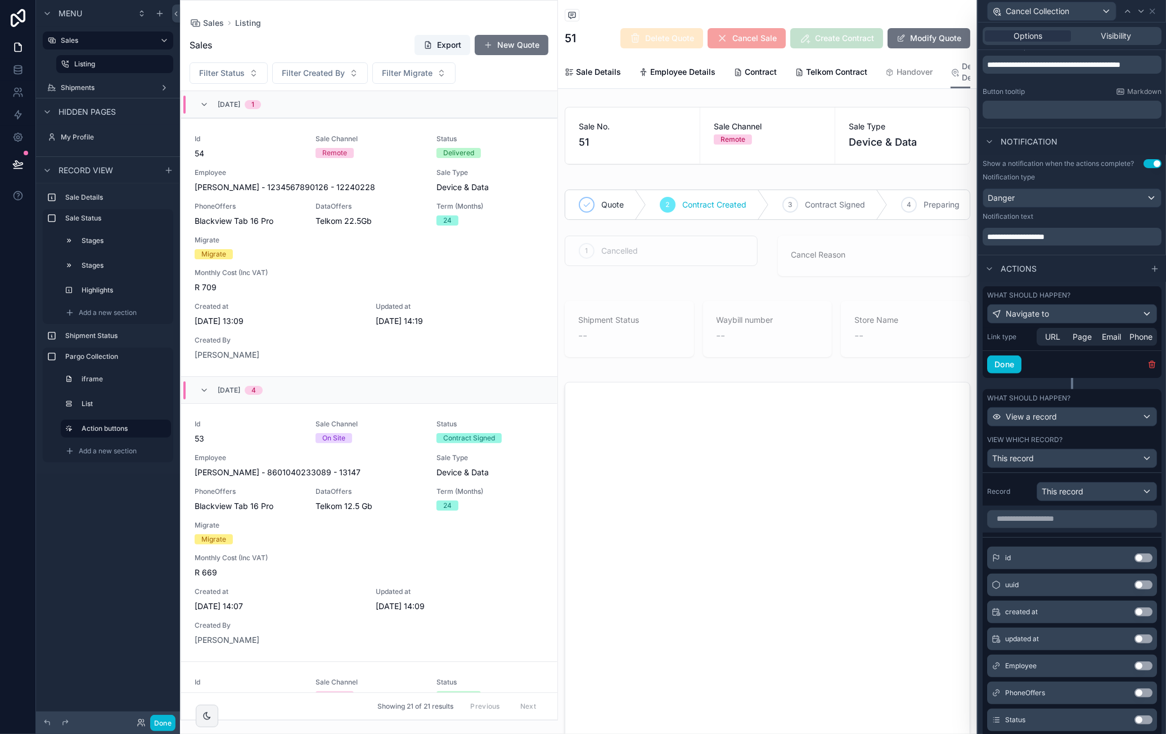
scroll to position [828, 0]
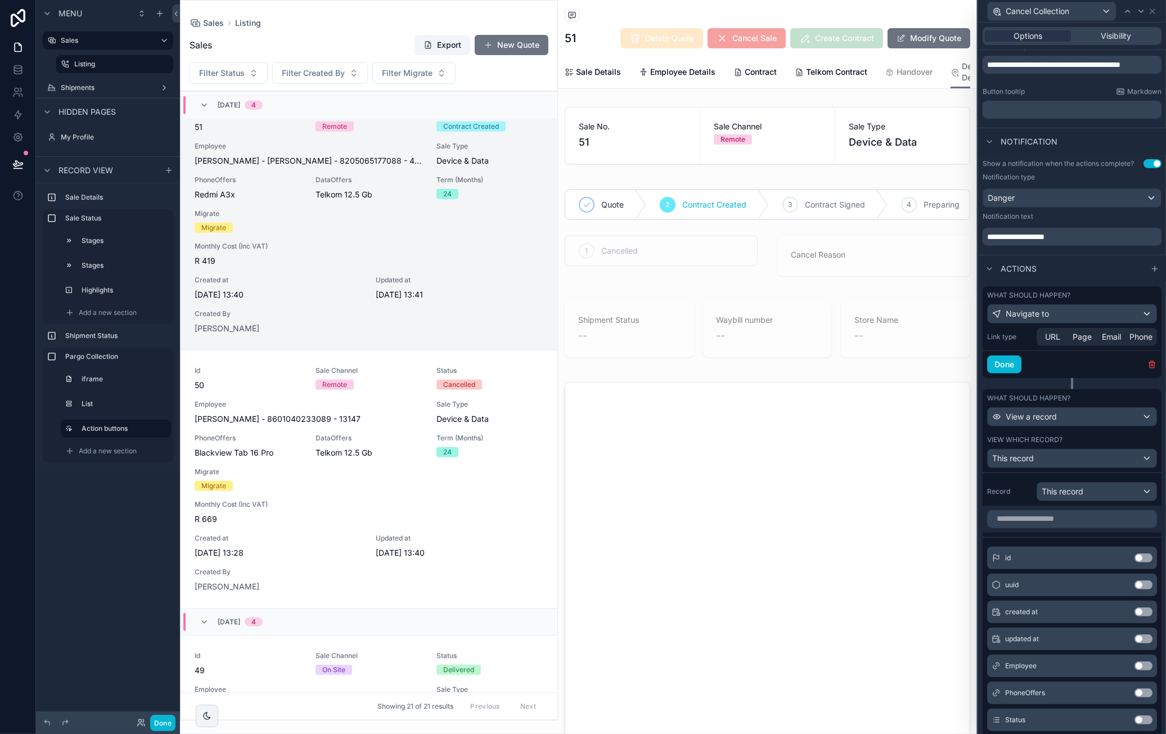
click at [1078, 454] on div "View which record? This record" at bounding box center [1072, 451] width 170 height 33
click at [1079, 462] on div "This record" at bounding box center [1072, 458] width 169 height 18
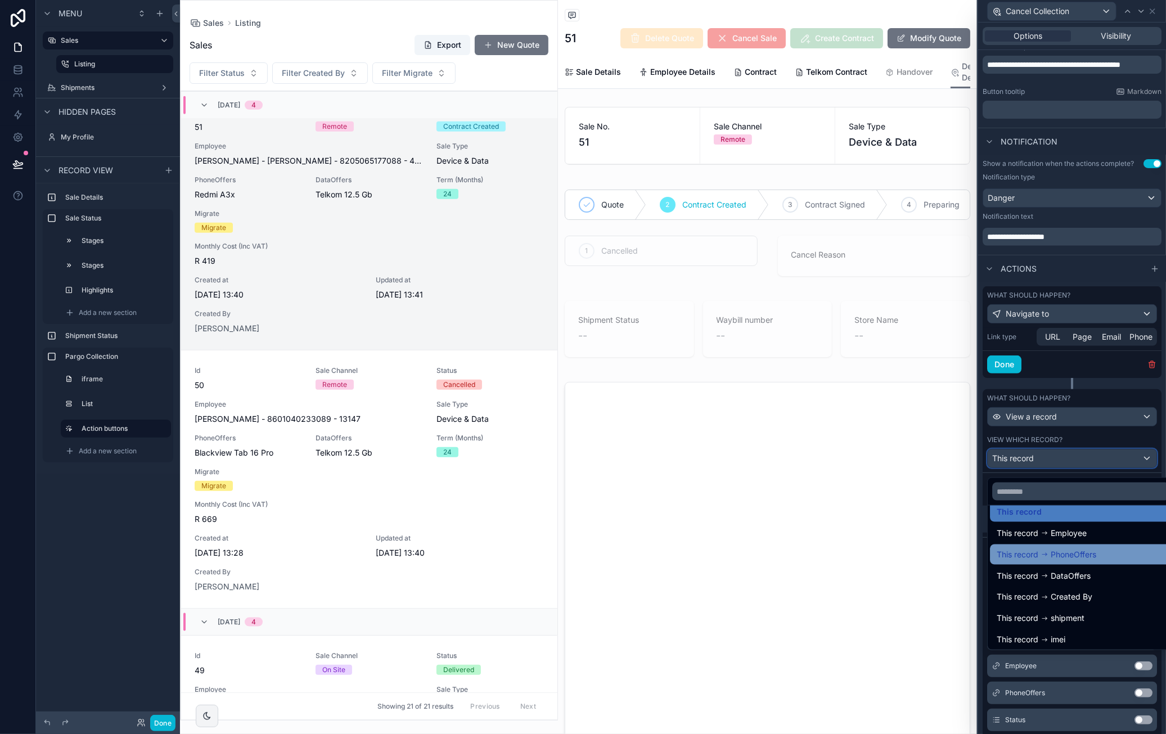
scroll to position [0, 0]
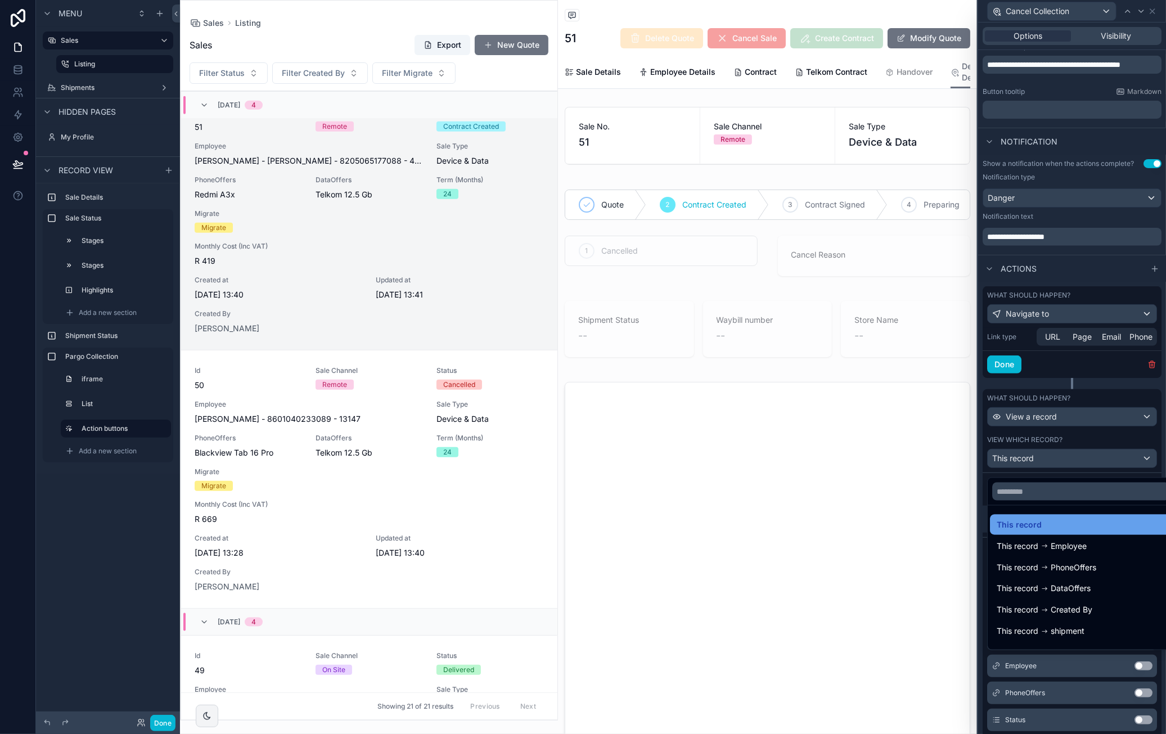
click at [1098, 521] on div "This record" at bounding box center [1081, 524] width 168 height 13
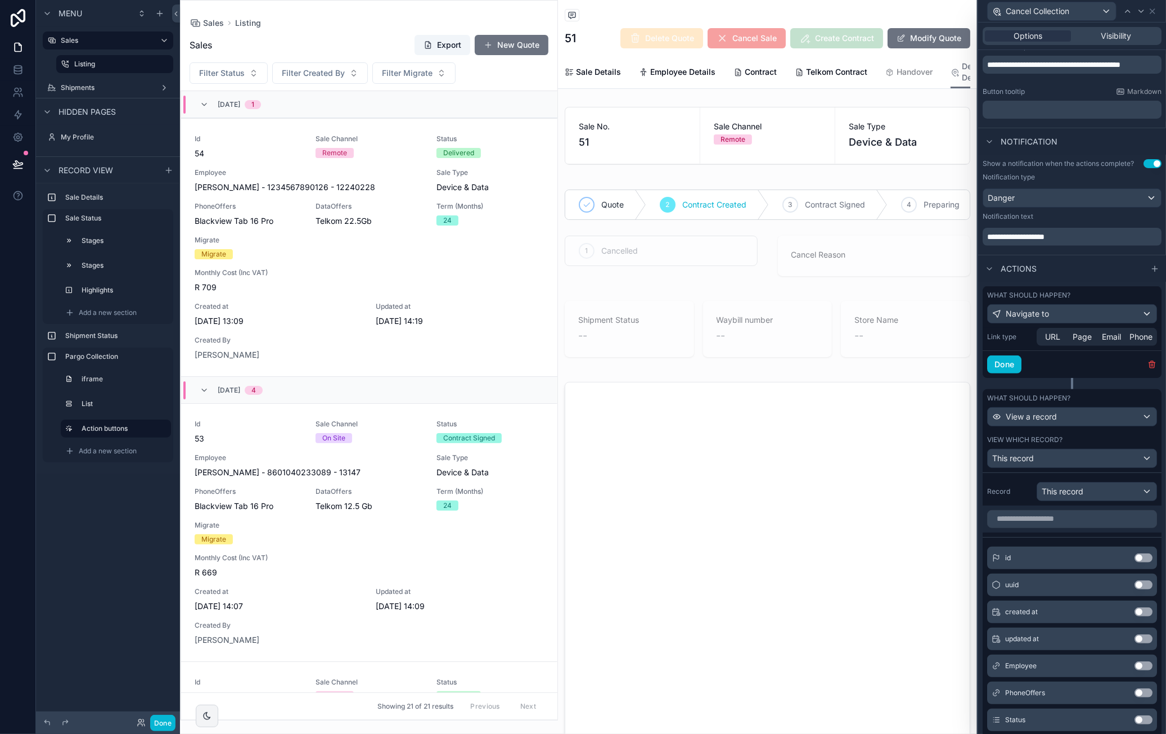
scroll to position [828, 0]
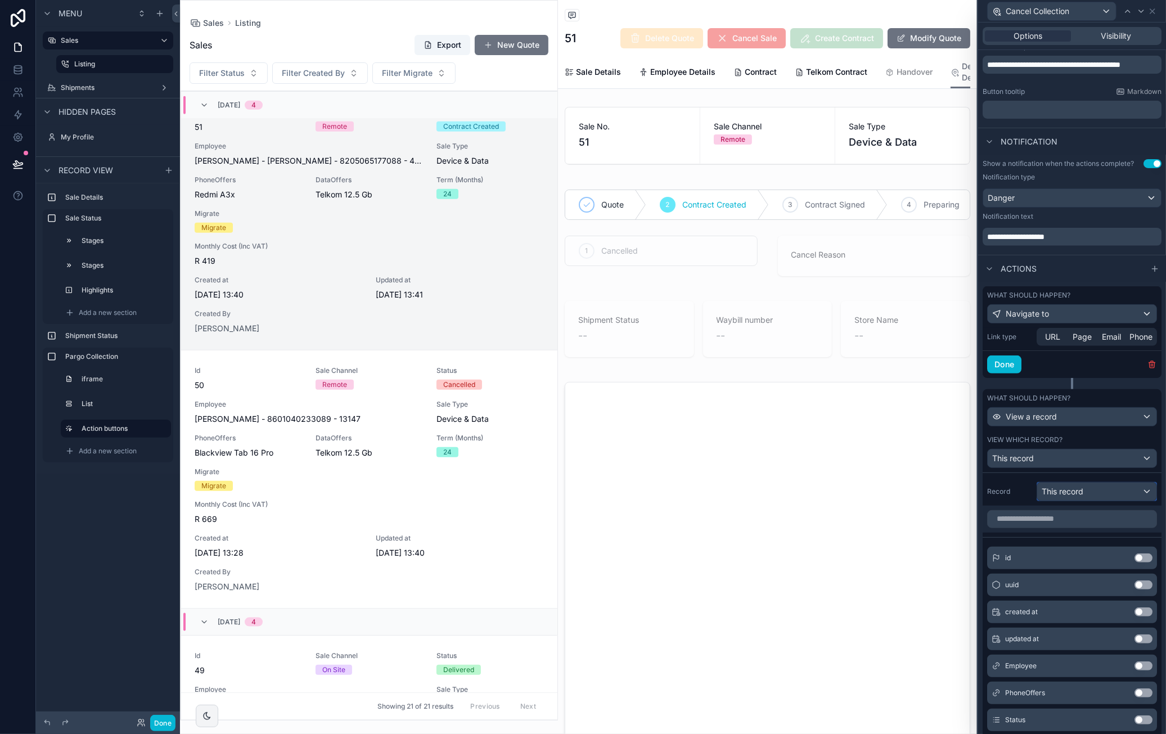
click at [1106, 498] on div "This record" at bounding box center [1096, 492] width 119 height 18
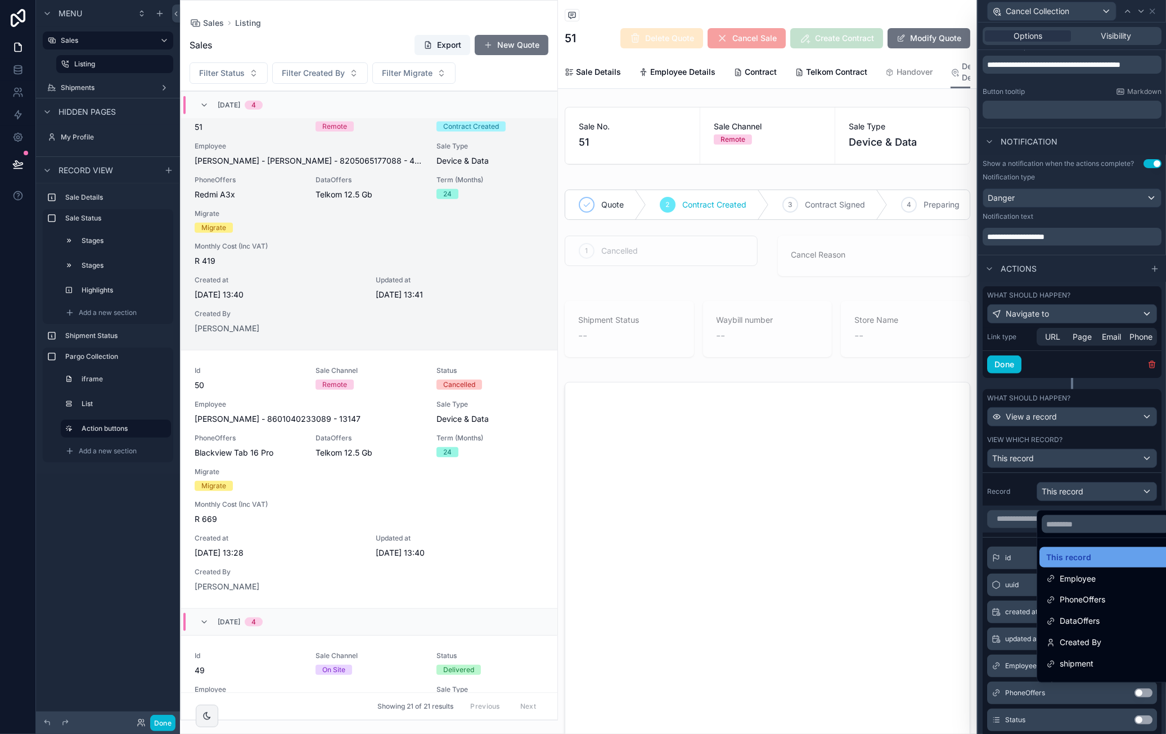
click at [1108, 556] on div "This record" at bounding box center [1105, 557] width 119 height 13
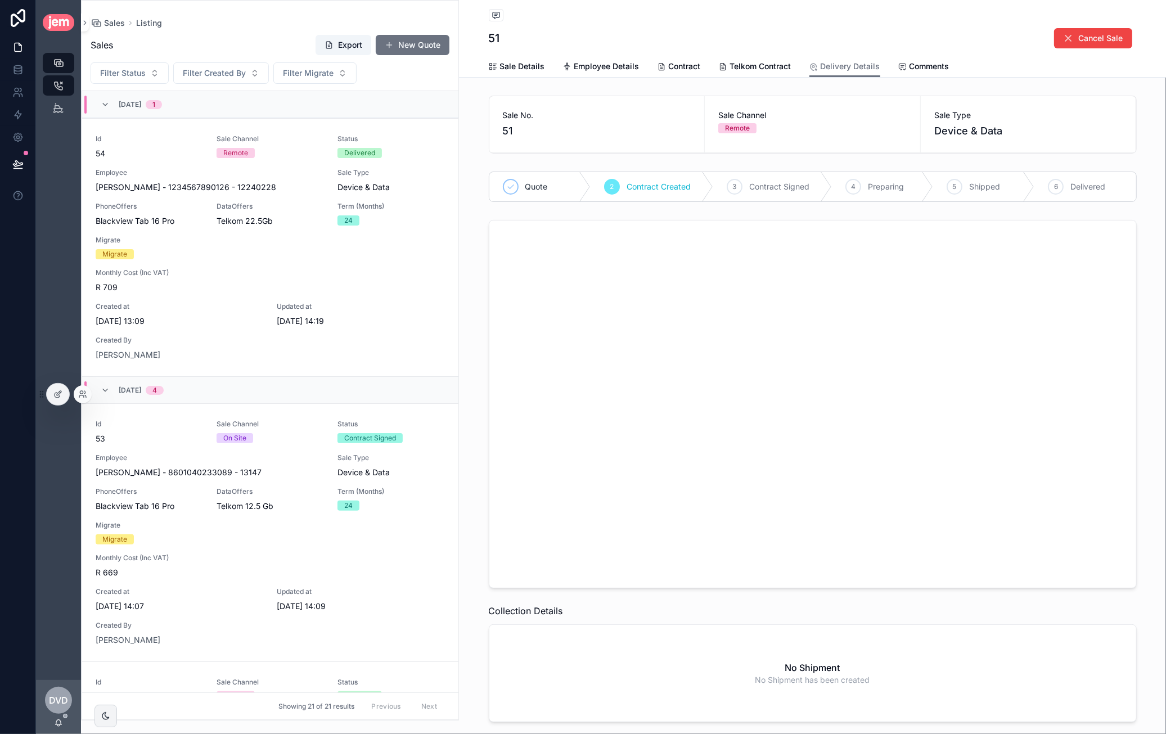
click at [65, 383] on div at bounding box center [53, 394] width 33 height 22
click at [64, 390] on div at bounding box center [58, 394] width 22 height 21
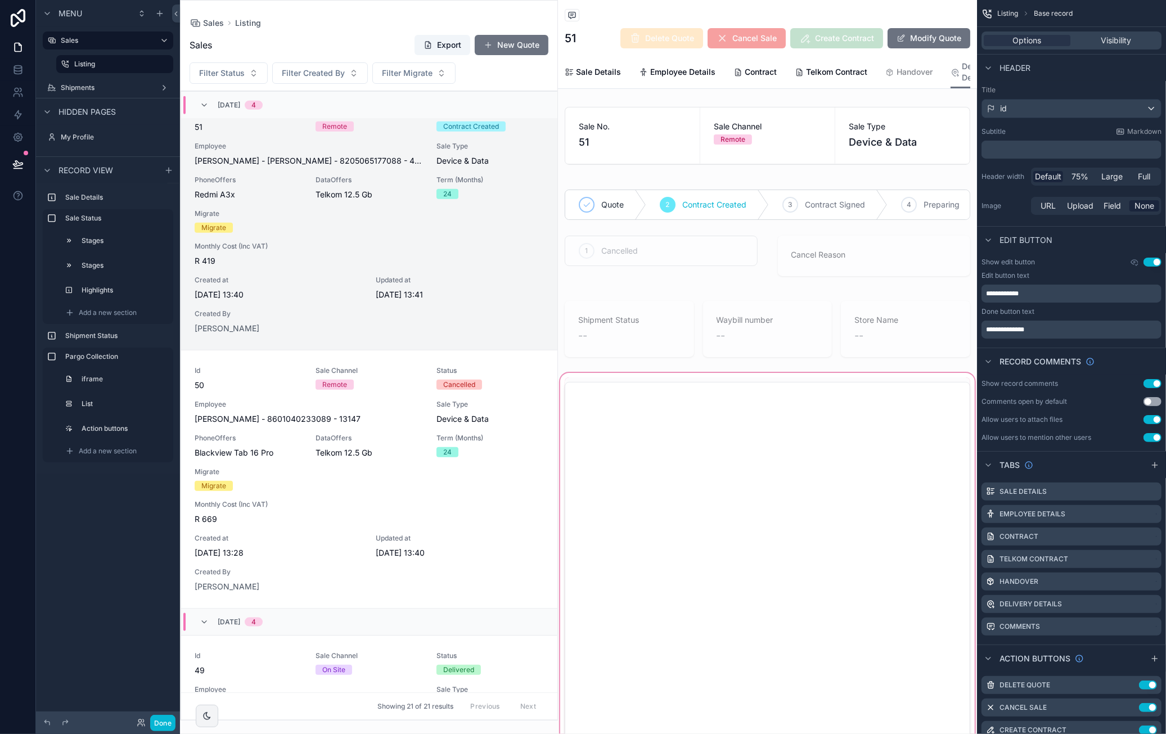
scroll to position [337, 0]
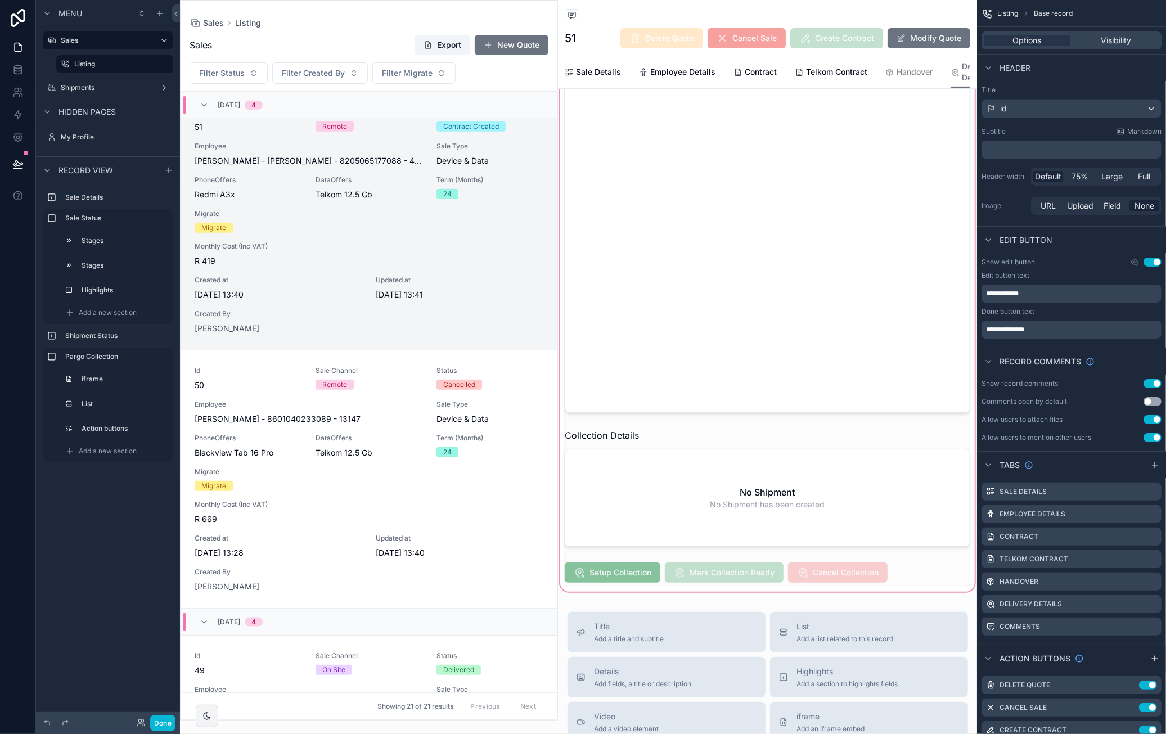
click at [748, 579] on div "scrollable content" at bounding box center [767, 313] width 419 height 561
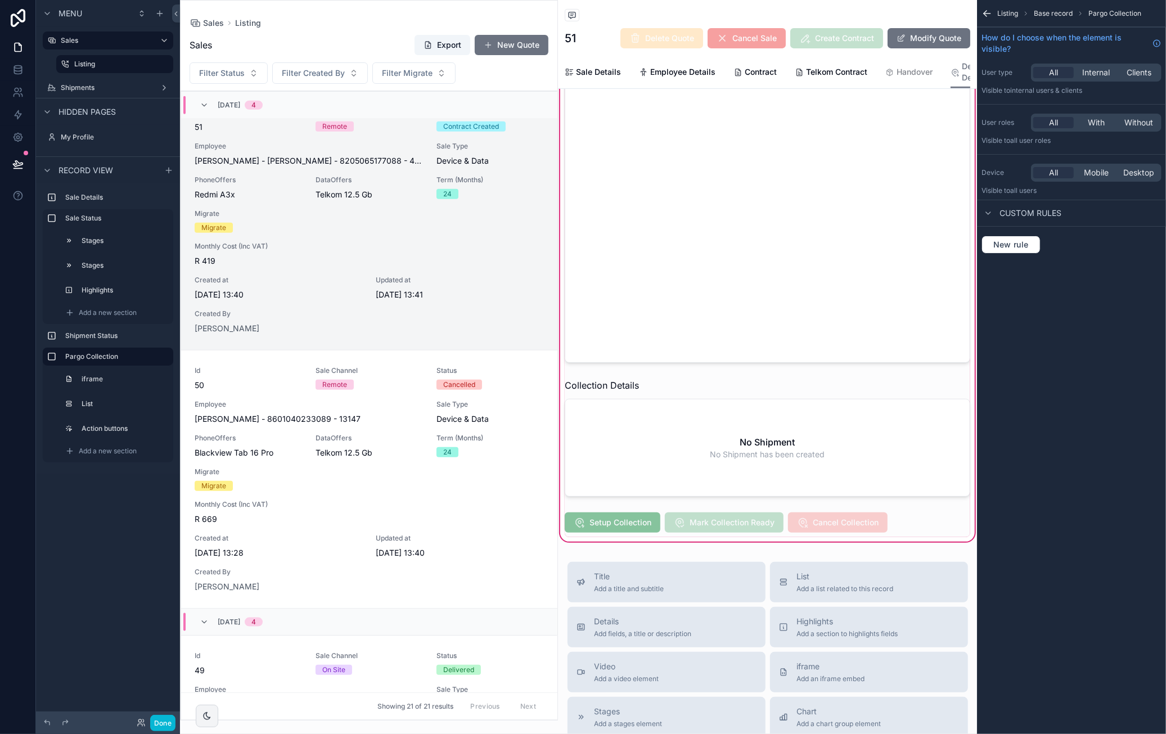
scroll to position [394, 0]
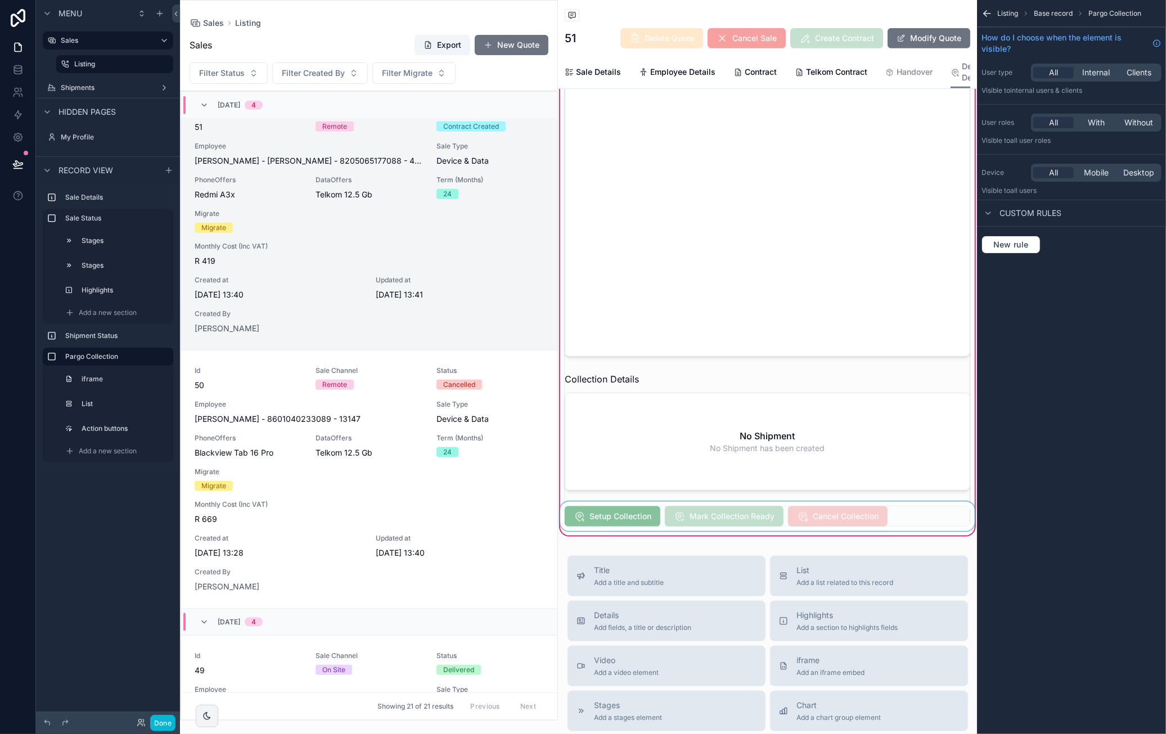
click at [681, 526] on div "scrollable content" at bounding box center [767, 516] width 419 height 29
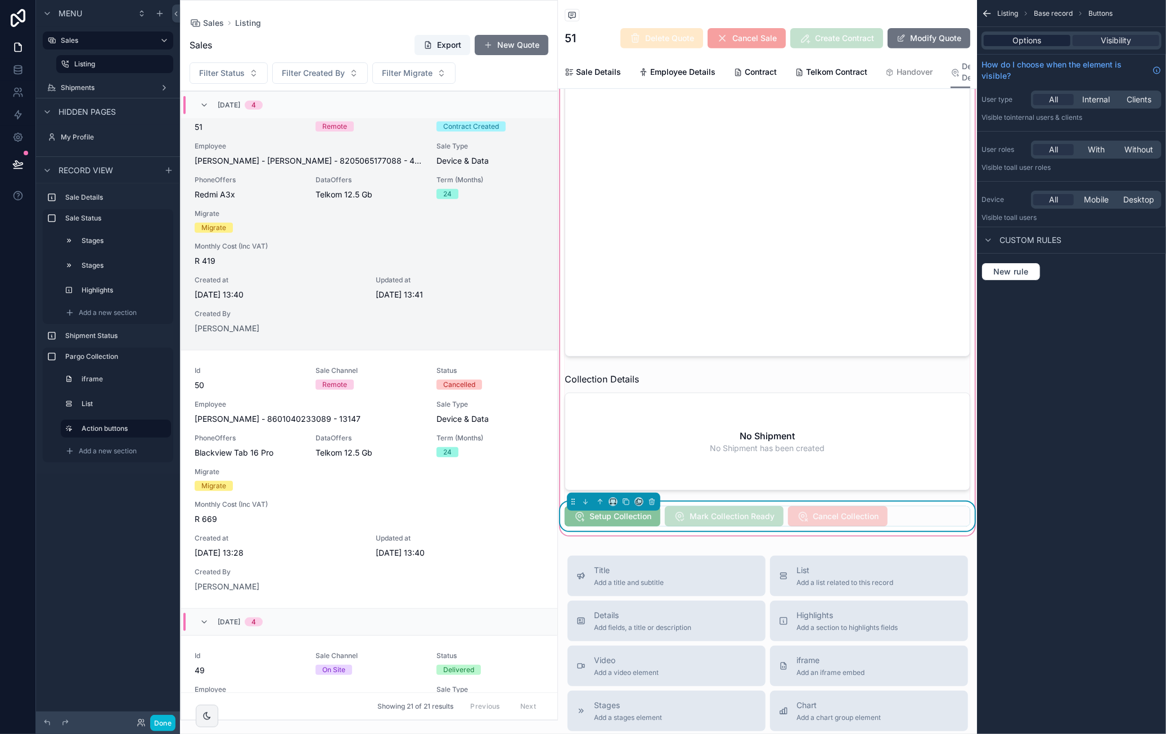
click at [1051, 35] on div "Options" at bounding box center [1027, 40] width 87 height 11
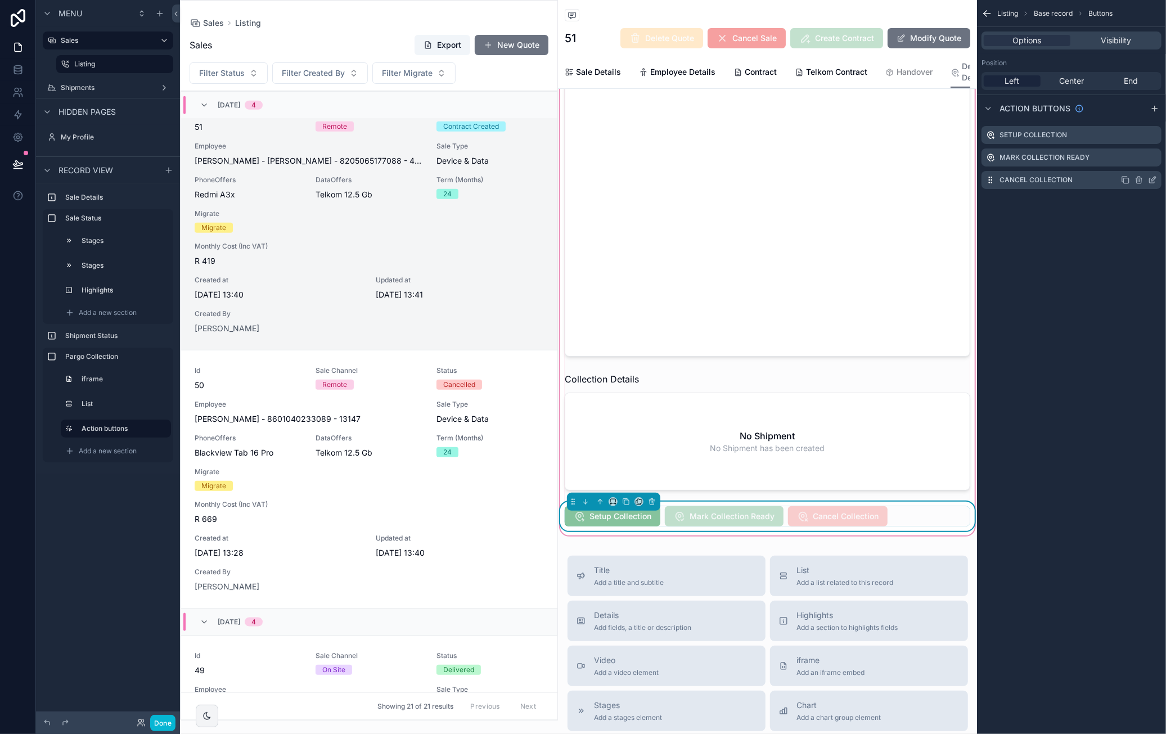
click at [1155, 182] on icon "scrollable content" at bounding box center [1152, 180] width 5 height 5
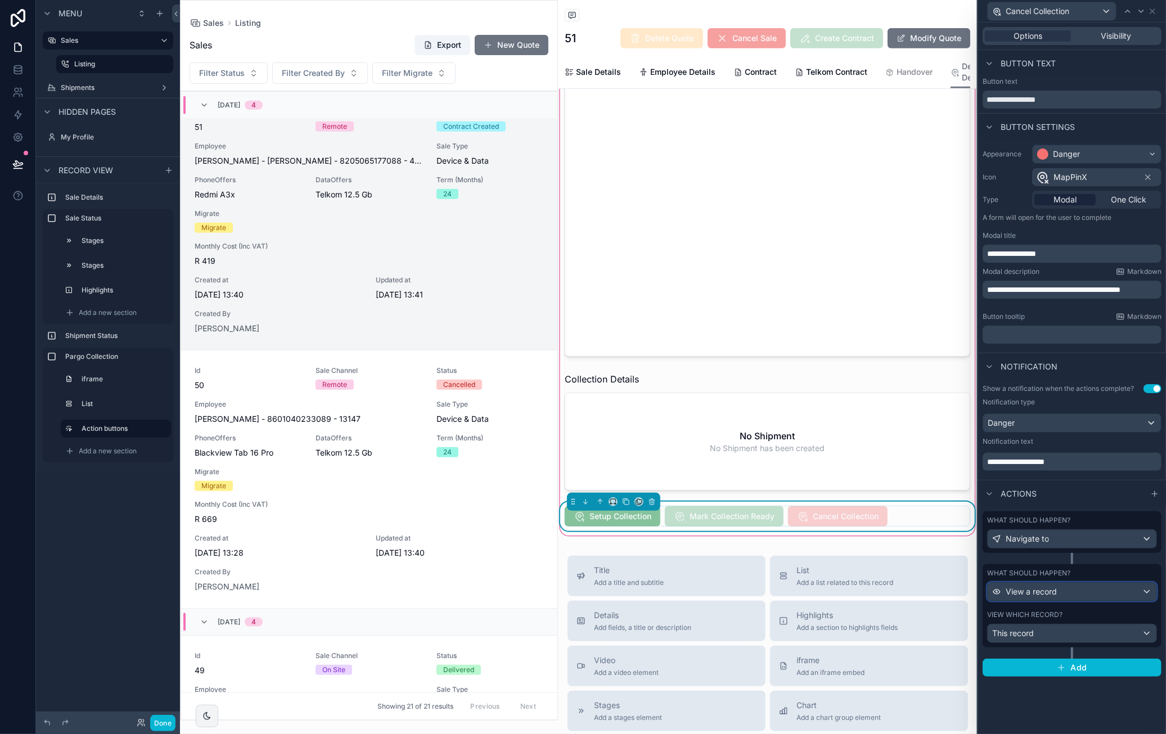
click at [1076, 591] on div "View a record" at bounding box center [1072, 592] width 169 height 18
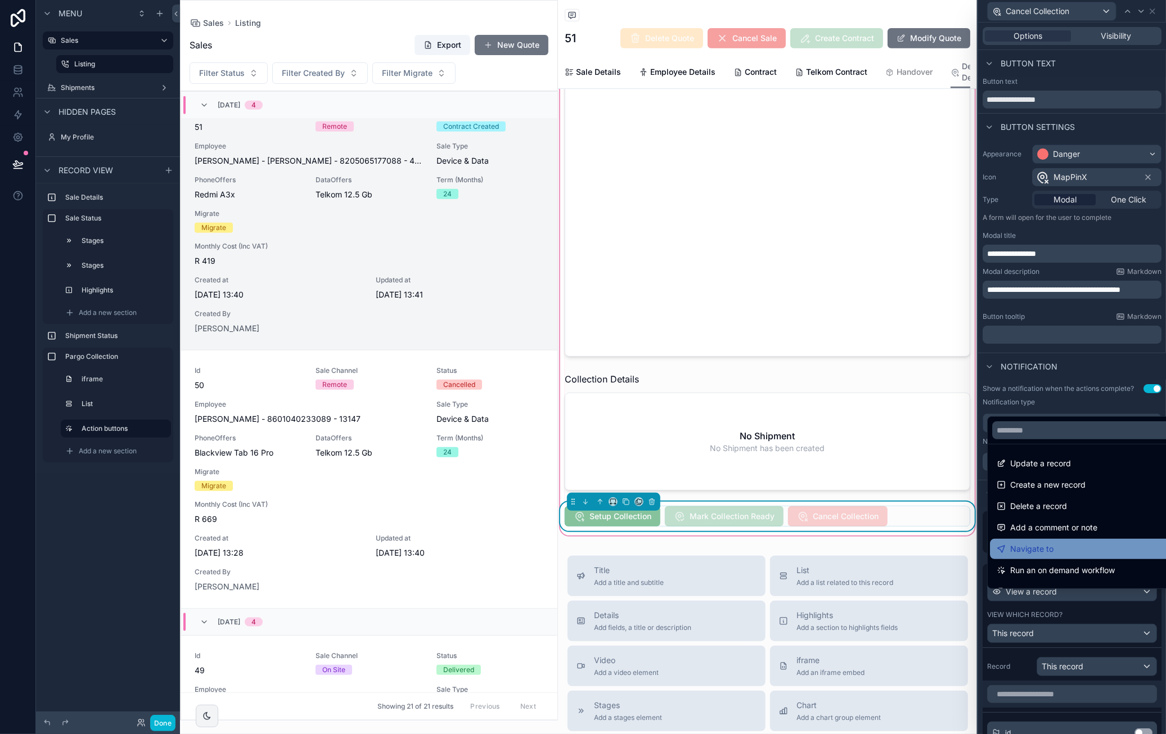
click at [1072, 544] on div "Navigate to" at bounding box center [1085, 548] width 177 height 13
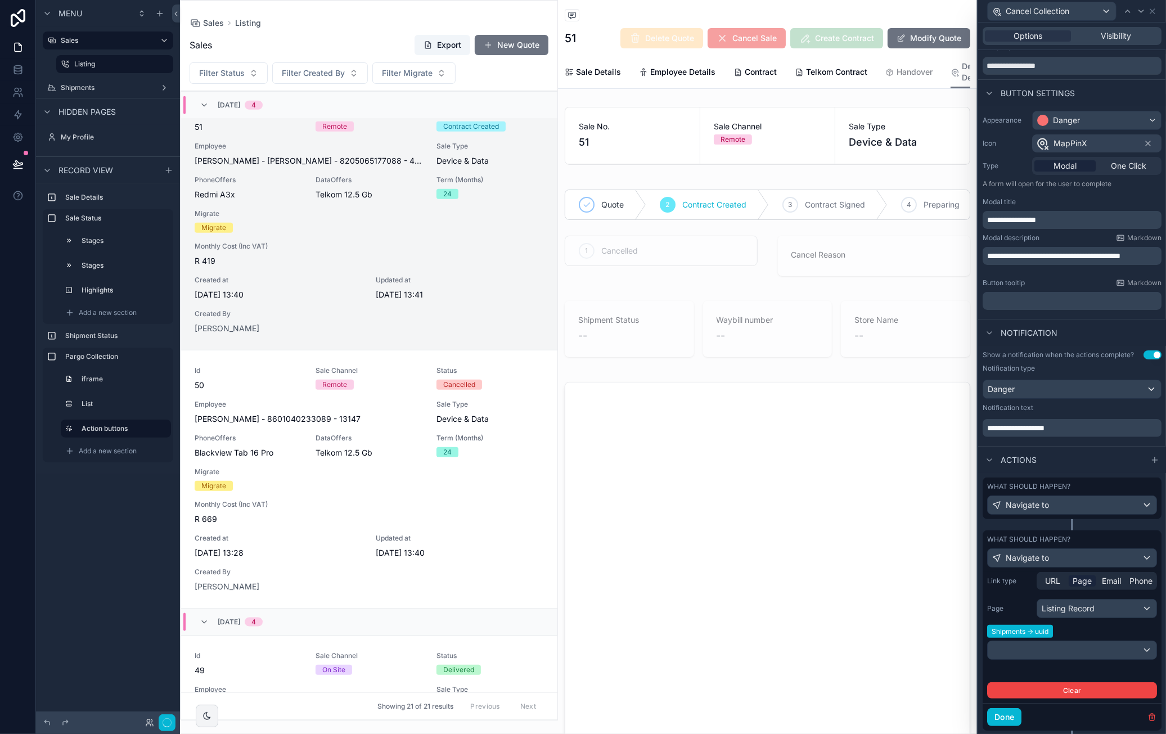
scroll to position [56, 0]
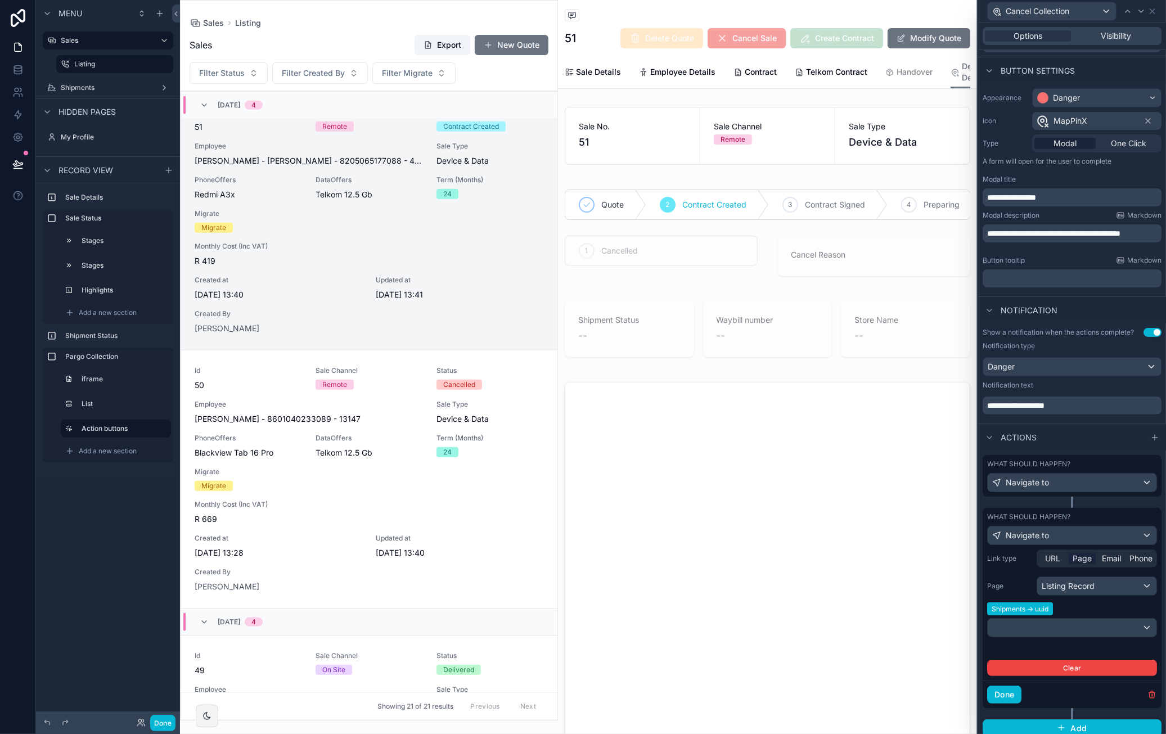
click at [1082, 564] on span "Page" at bounding box center [1081, 558] width 19 height 11
click at [1092, 588] on div "Listing Record" at bounding box center [1096, 586] width 119 height 18
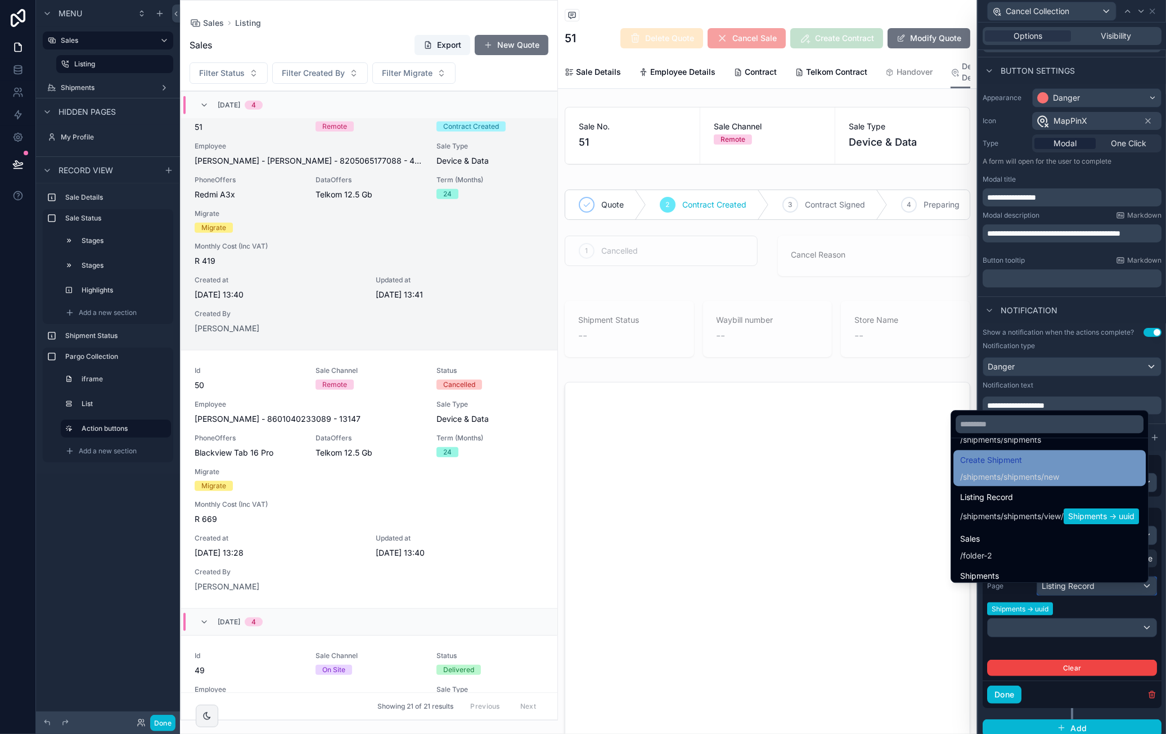
scroll to position [288, 0]
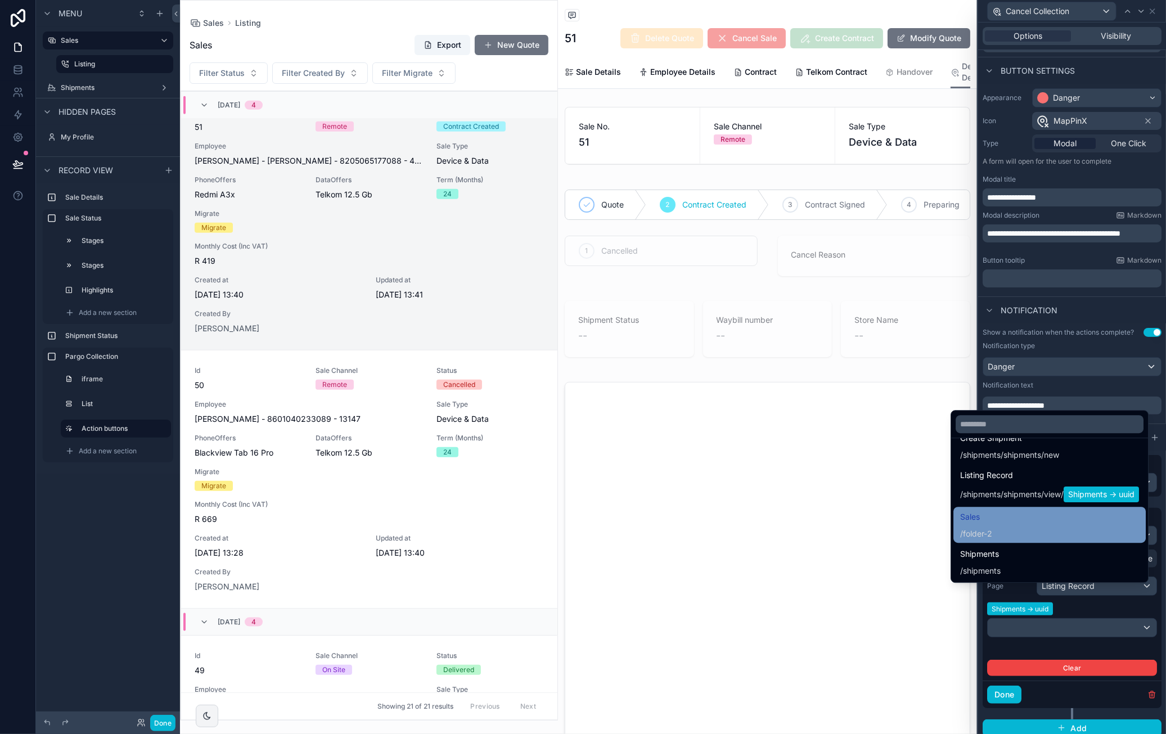
click at [1063, 526] on div "Sales / folder-2" at bounding box center [1049, 524] width 179 height 29
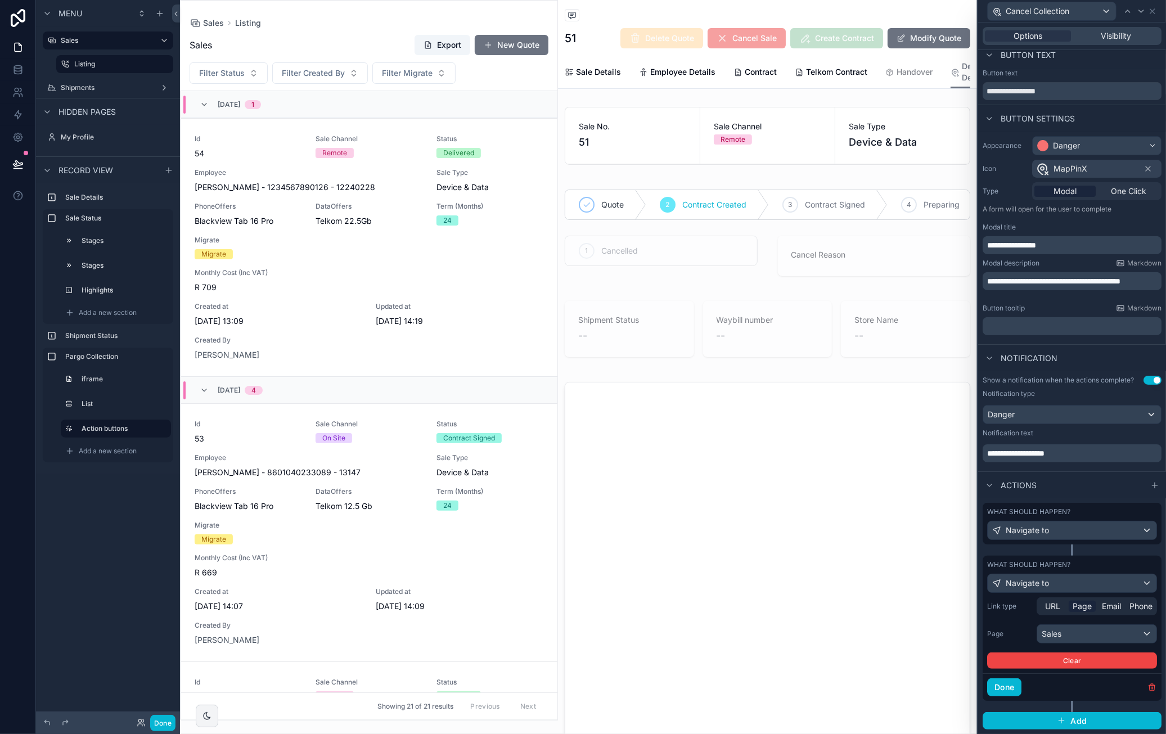
scroll to position [828, 0]
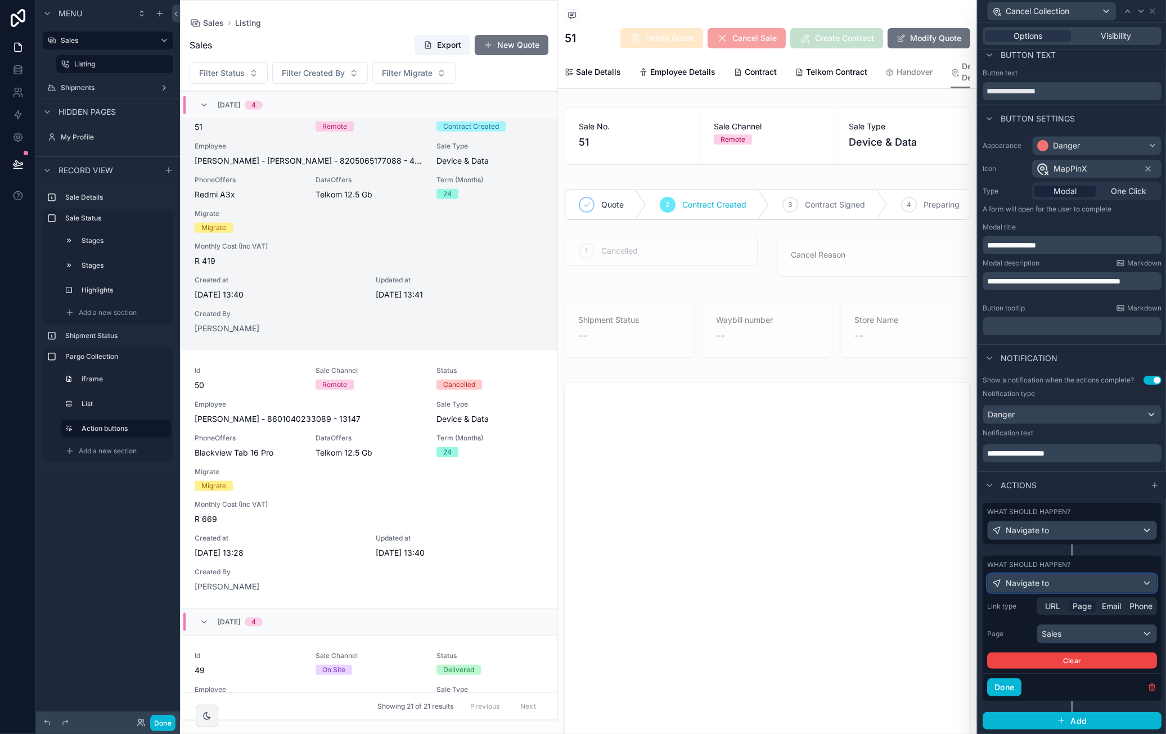
click at [1074, 583] on div "Navigate to" at bounding box center [1072, 583] width 169 height 18
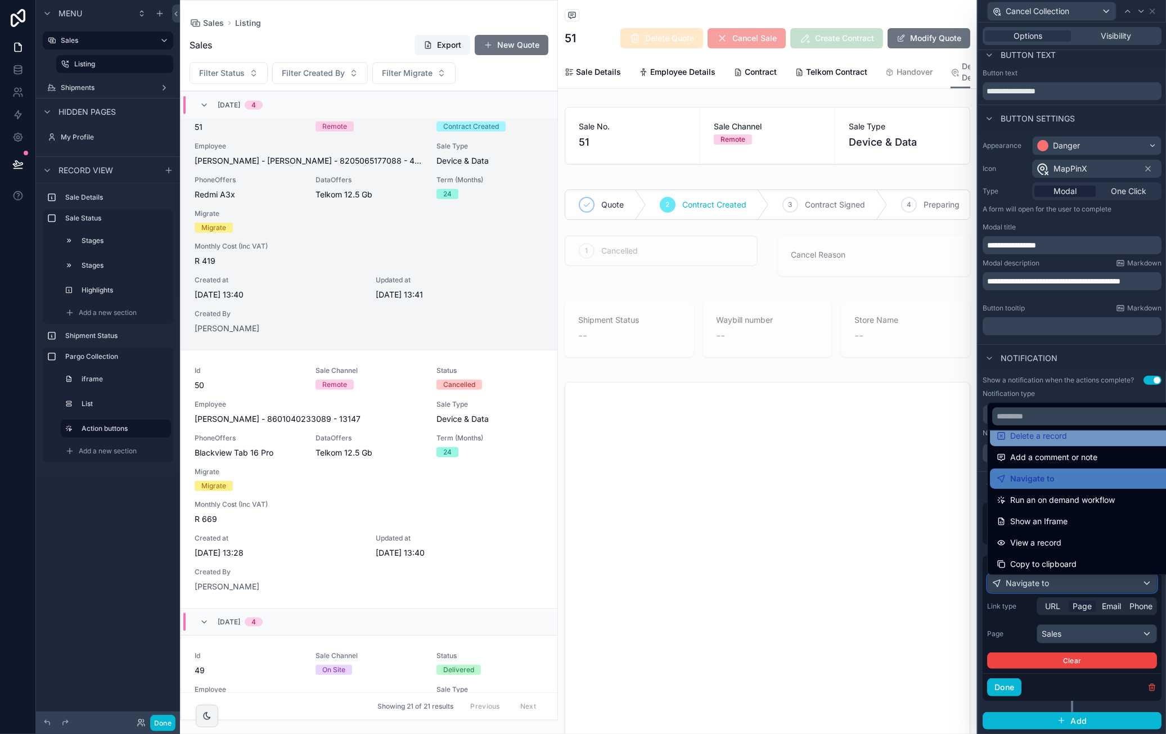
scroll to position [80, 0]
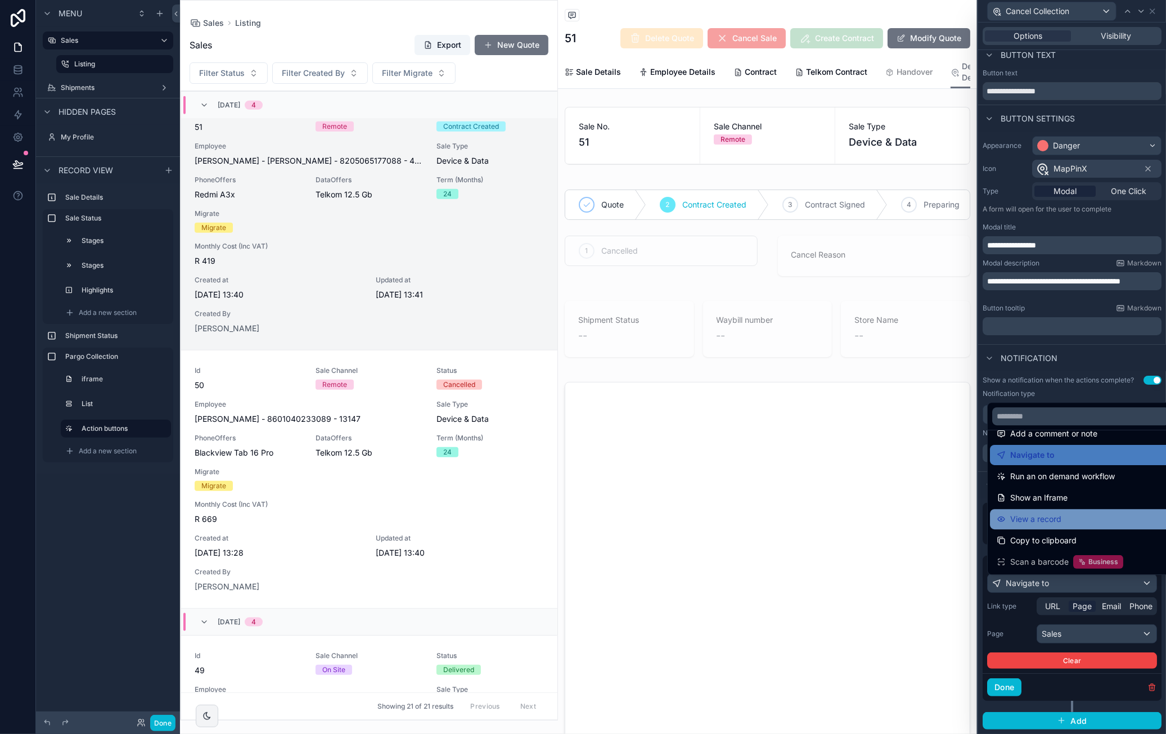
click at [1088, 520] on div "View a record" at bounding box center [1081, 518] width 168 height 13
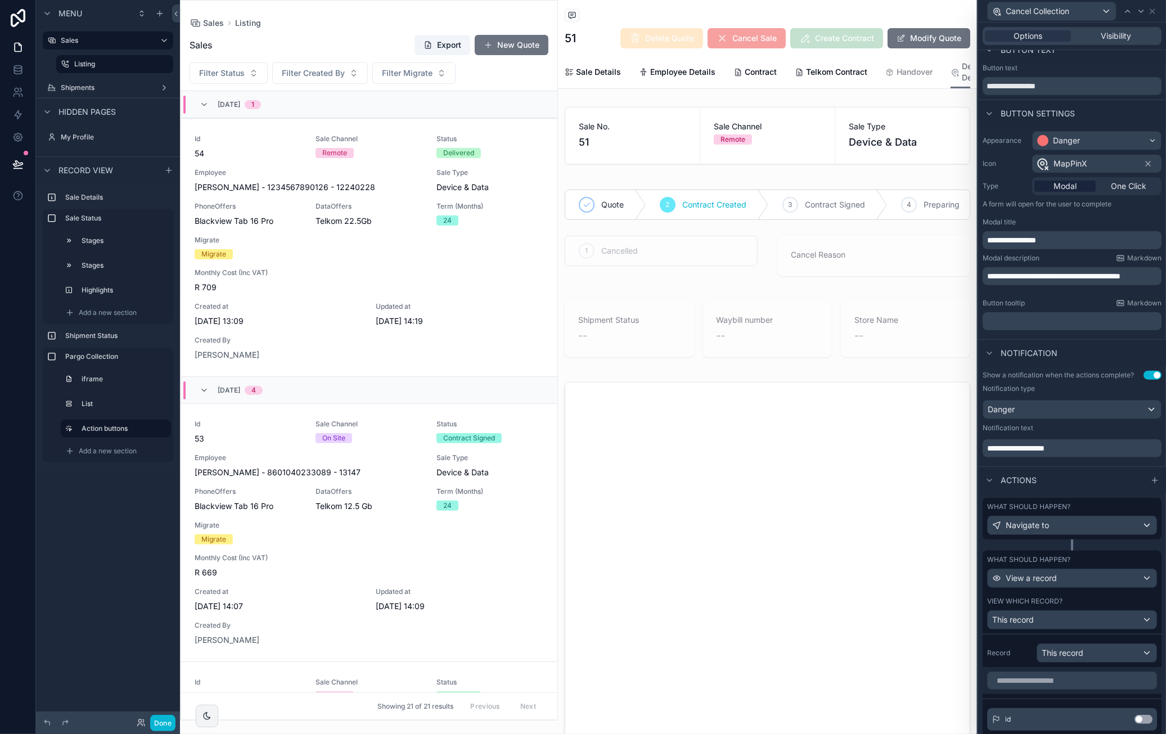
scroll to position [828, 0]
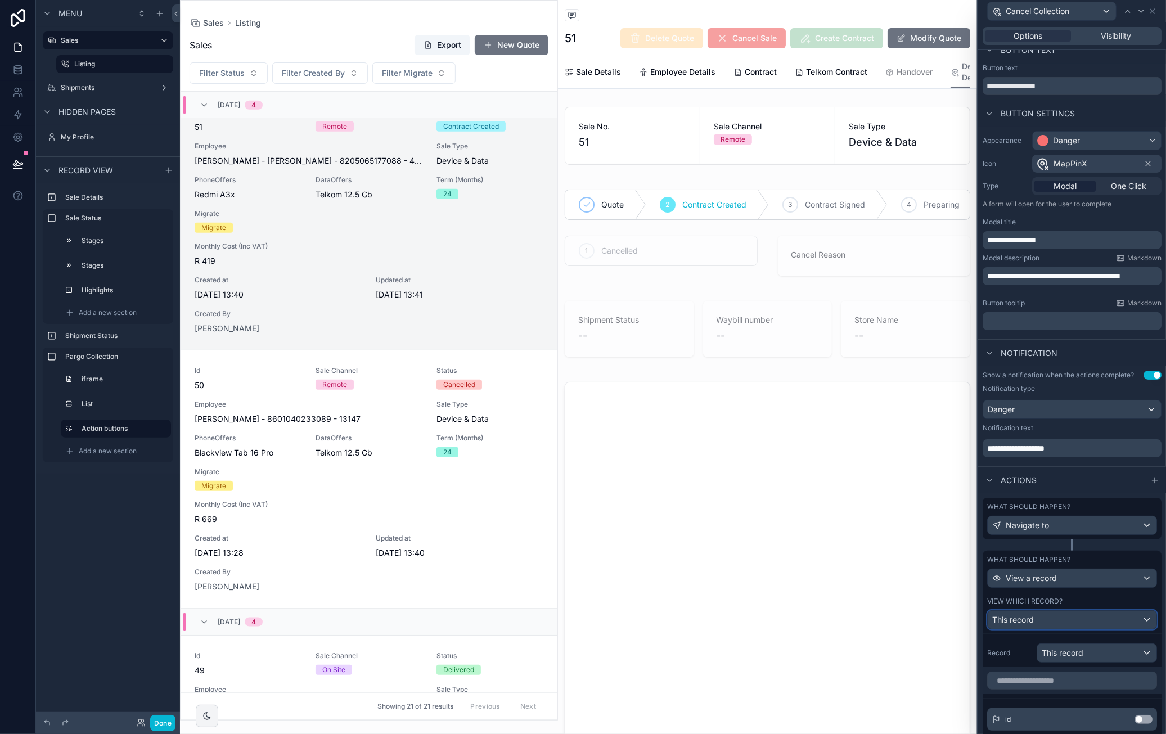
click at [1075, 626] on div "This record" at bounding box center [1072, 620] width 169 height 18
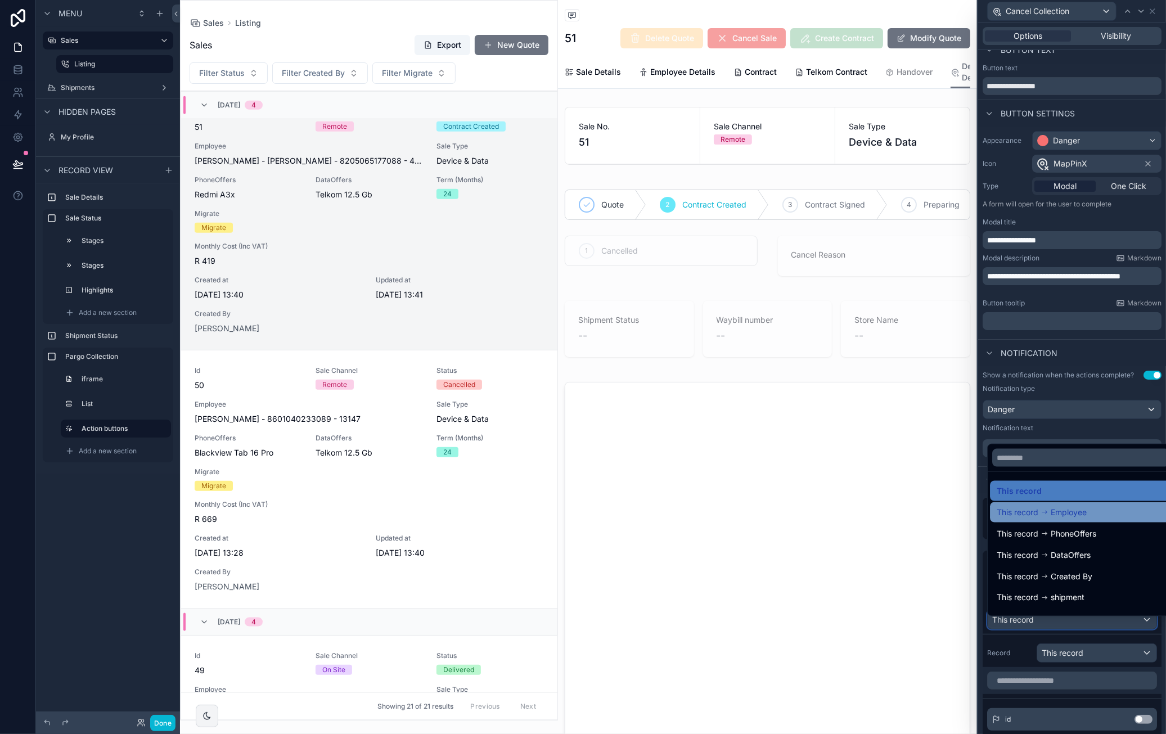
scroll to position [37, 0]
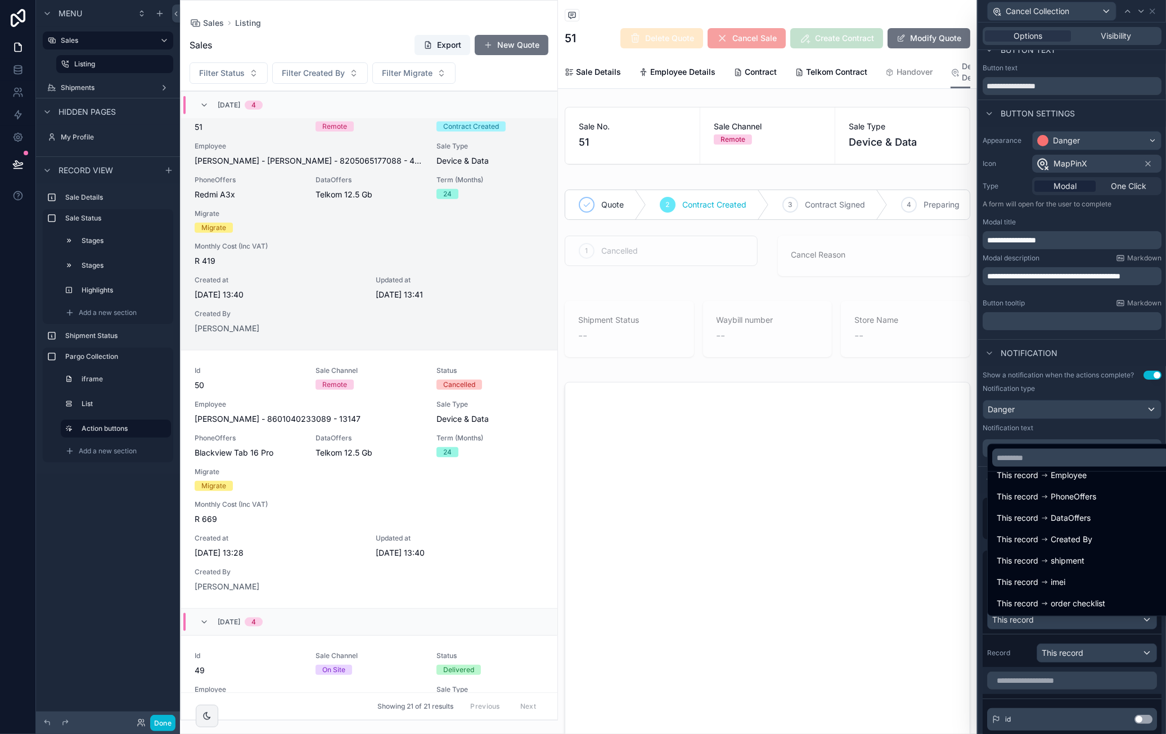
click at [1109, 440] on div at bounding box center [1072, 367] width 188 height 734
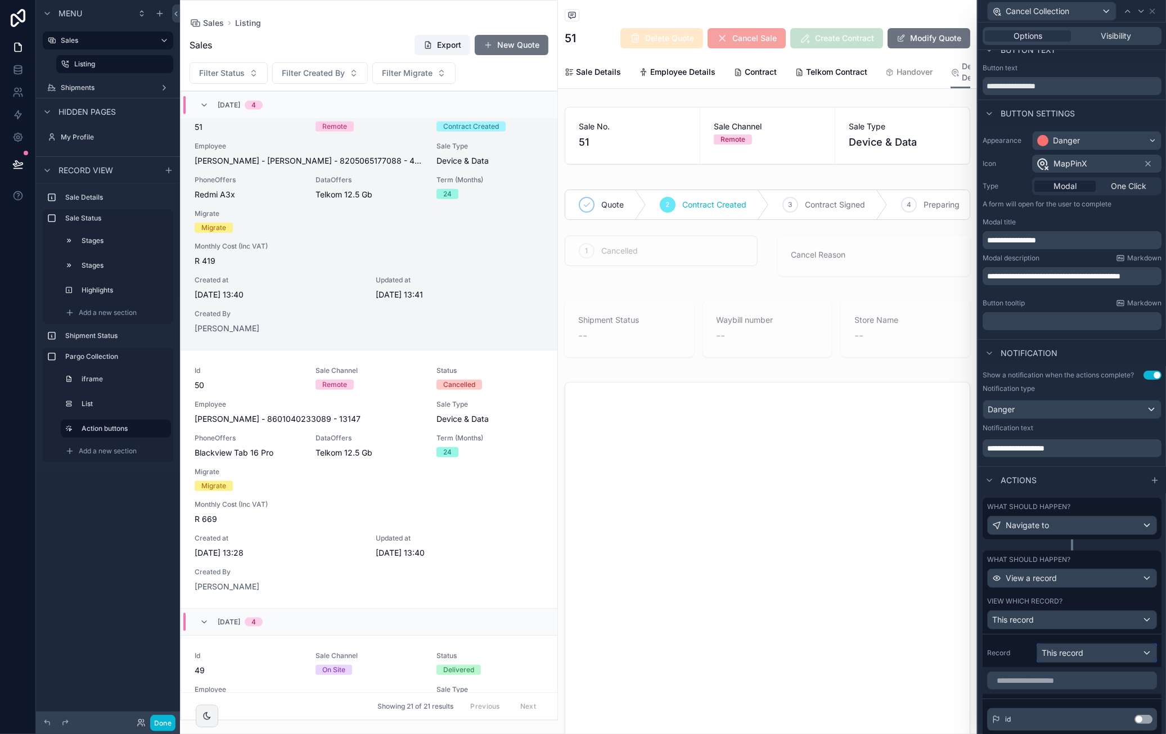
click at [1091, 662] on div "This record" at bounding box center [1096, 653] width 119 height 18
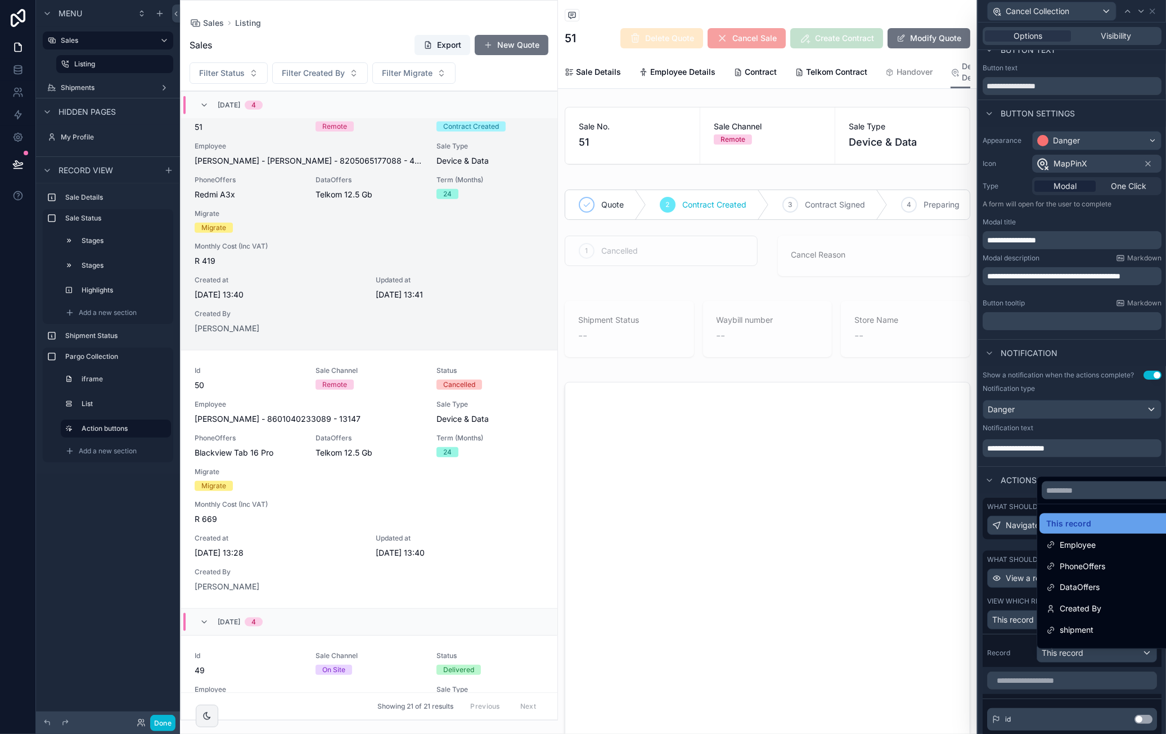
click at [1110, 519] on div "This record" at bounding box center [1105, 523] width 119 height 13
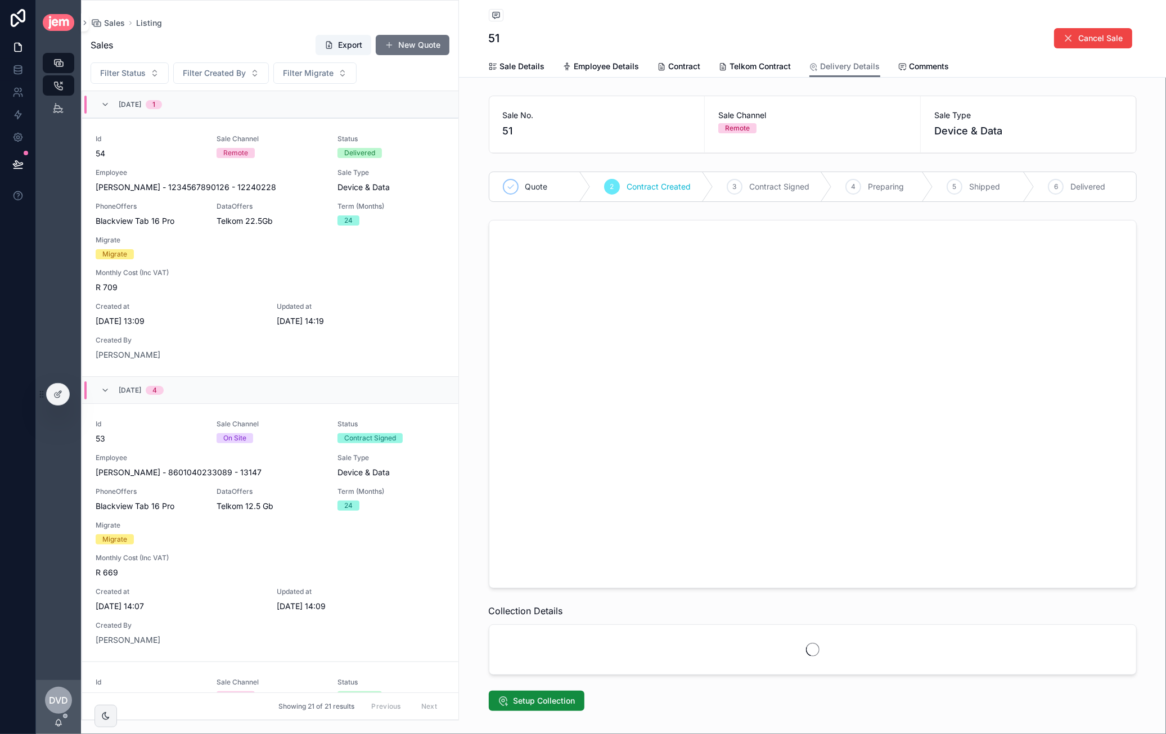
scroll to position [828, 0]
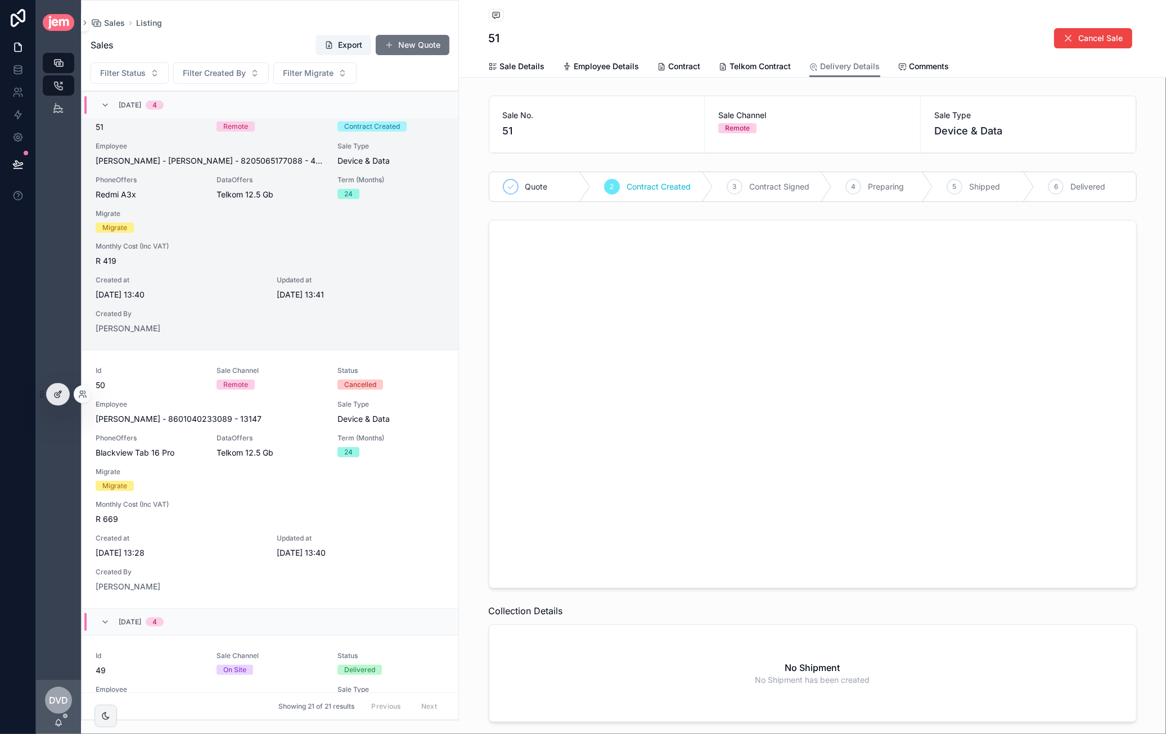
click at [60, 394] on icon at bounding box center [59, 393] width 4 height 4
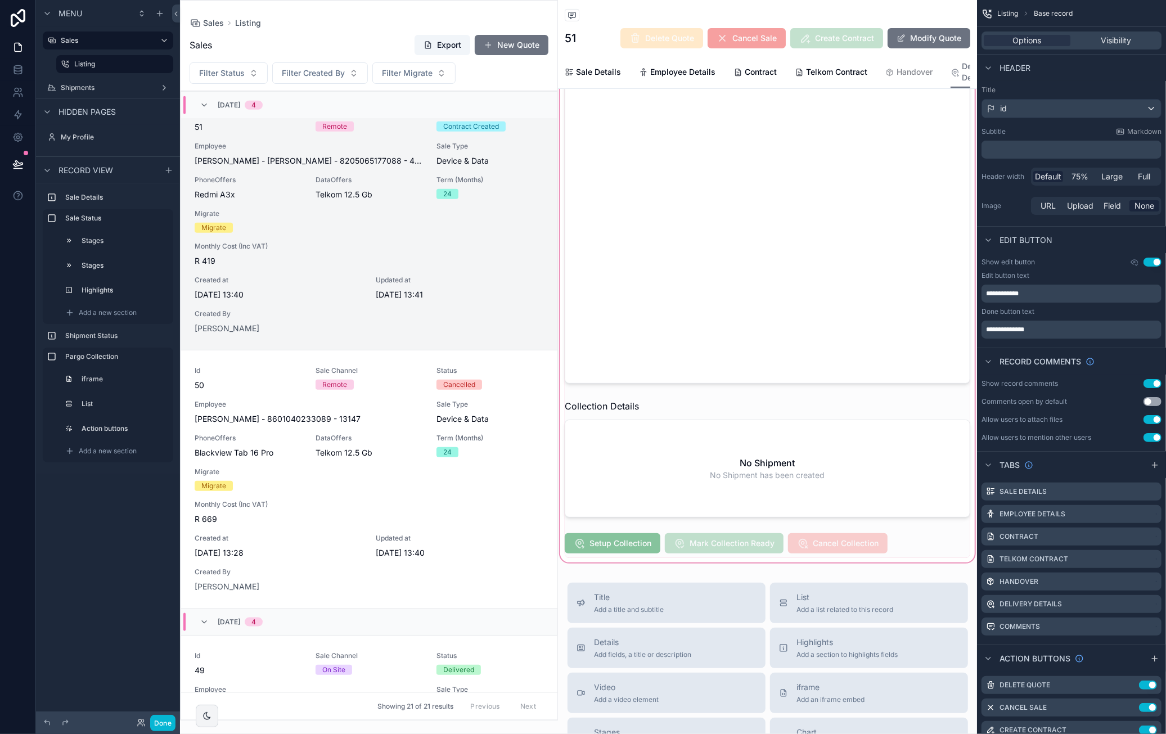
scroll to position [450, 0]
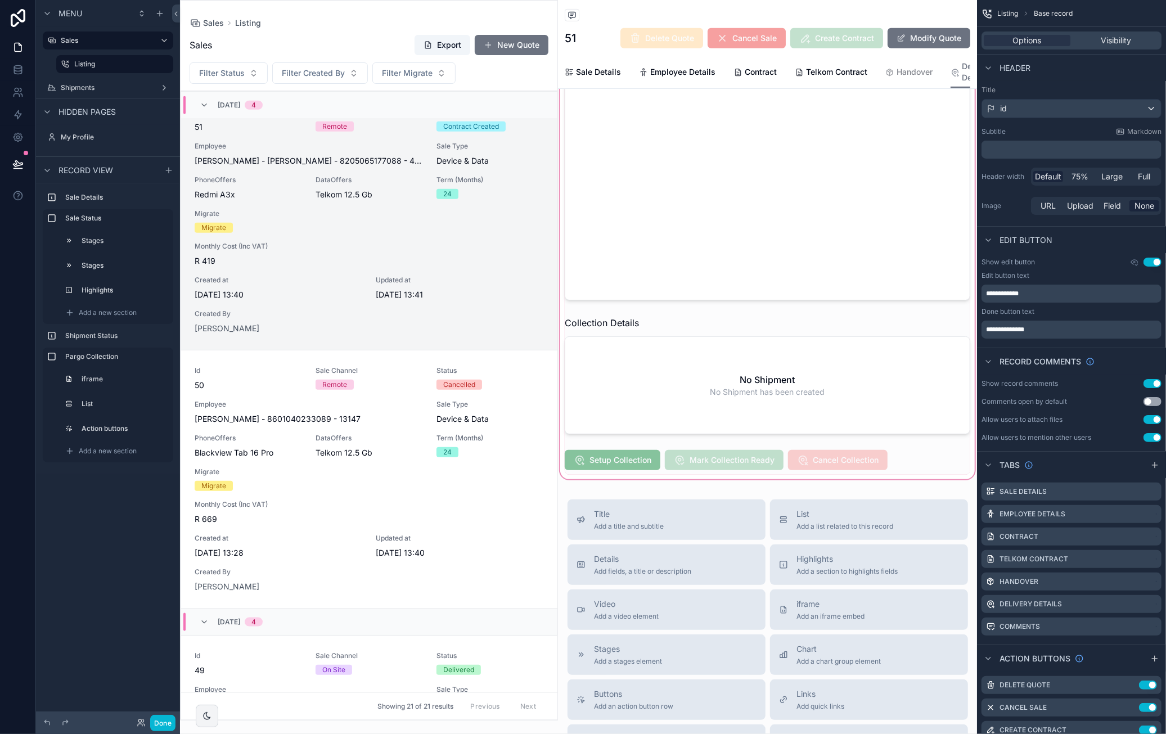
click at [805, 464] on div "scrollable content" at bounding box center [767, 201] width 419 height 561
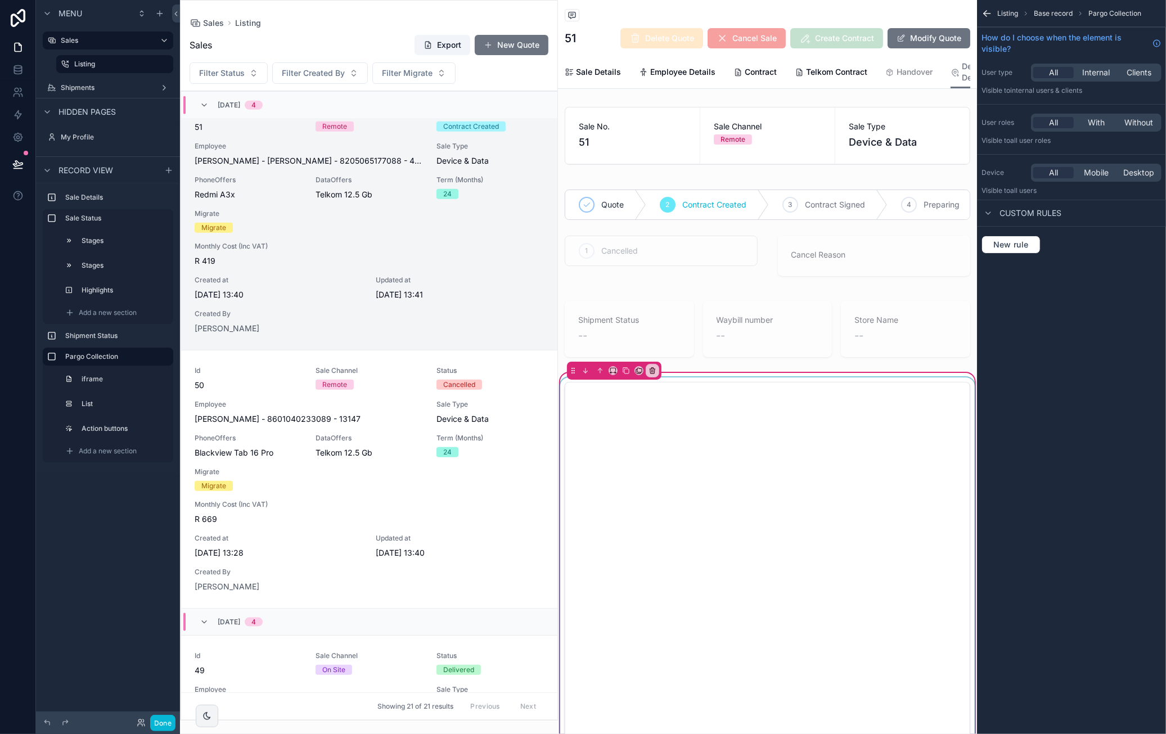
scroll to position [281, 0]
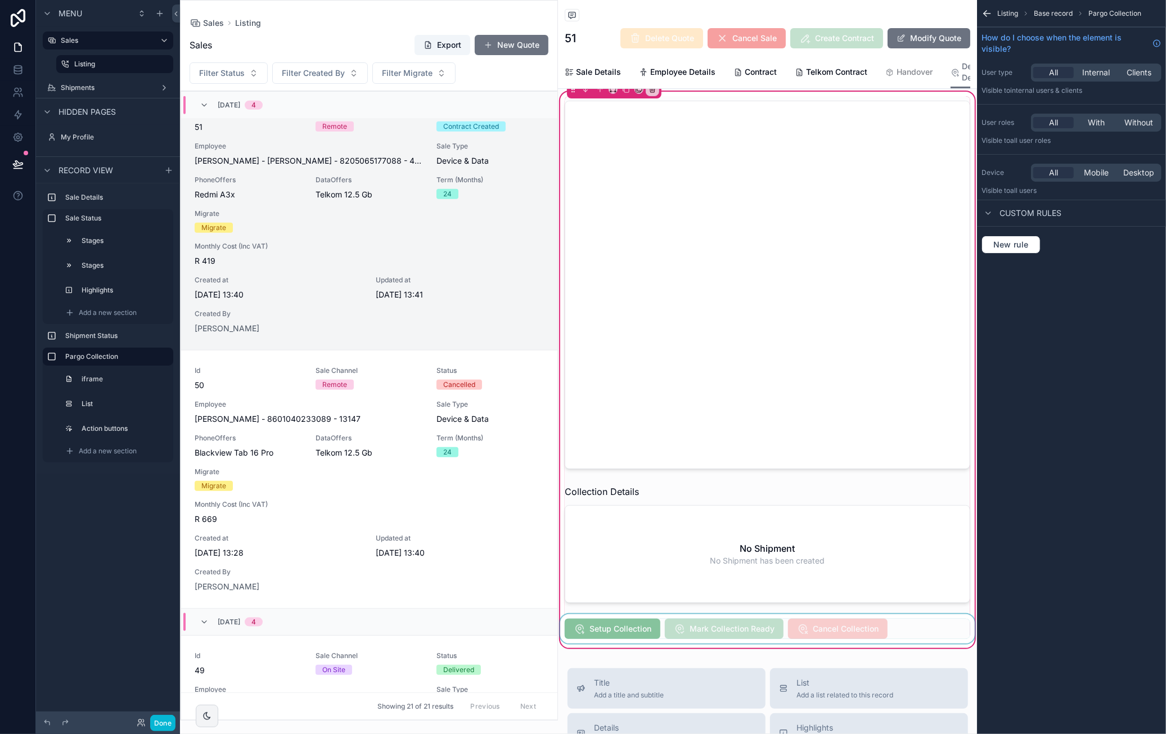
click at [895, 636] on div "scrollable content" at bounding box center [767, 628] width 419 height 29
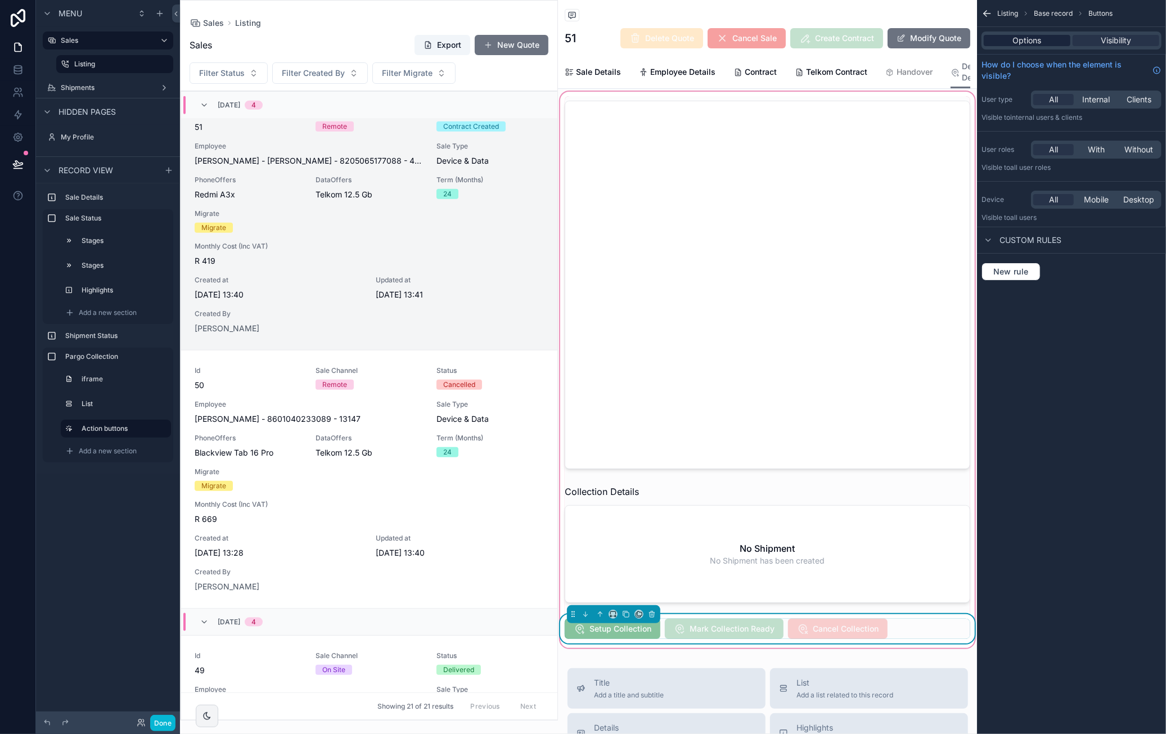
click at [1034, 39] on span "Options" at bounding box center [1027, 40] width 29 height 11
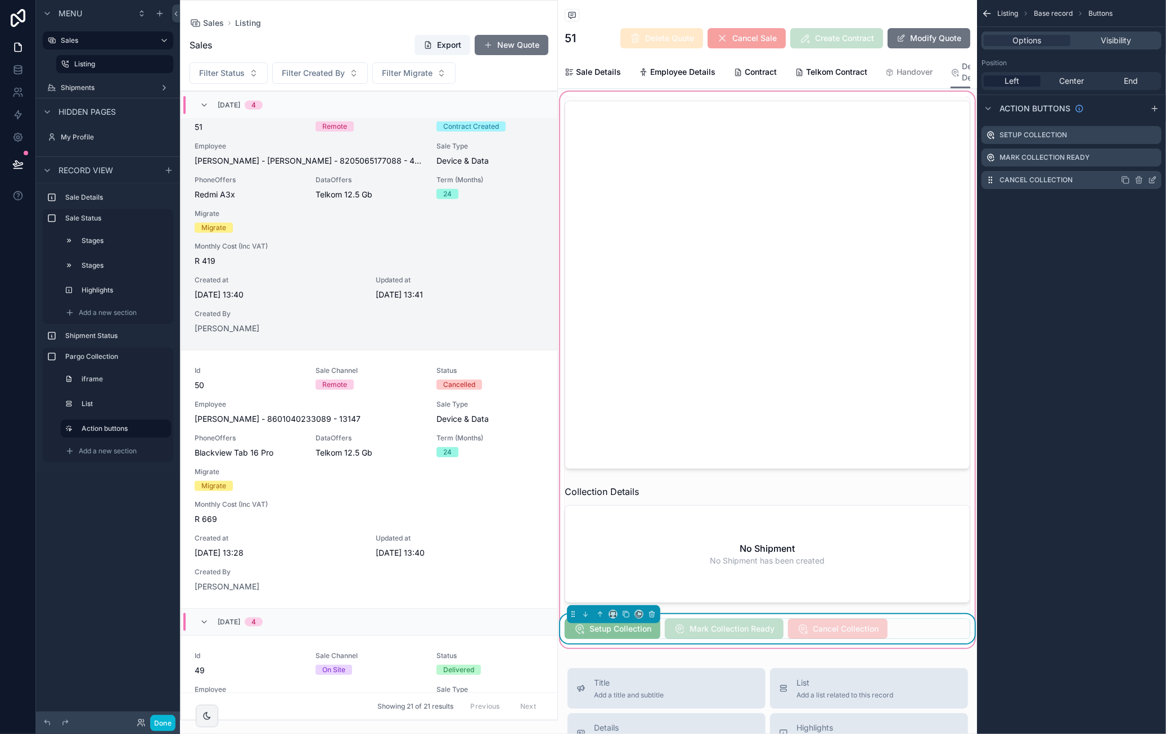
click at [1156, 178] on icon "scrollable content" at bounding box center [1152, 179] width 9 height 9
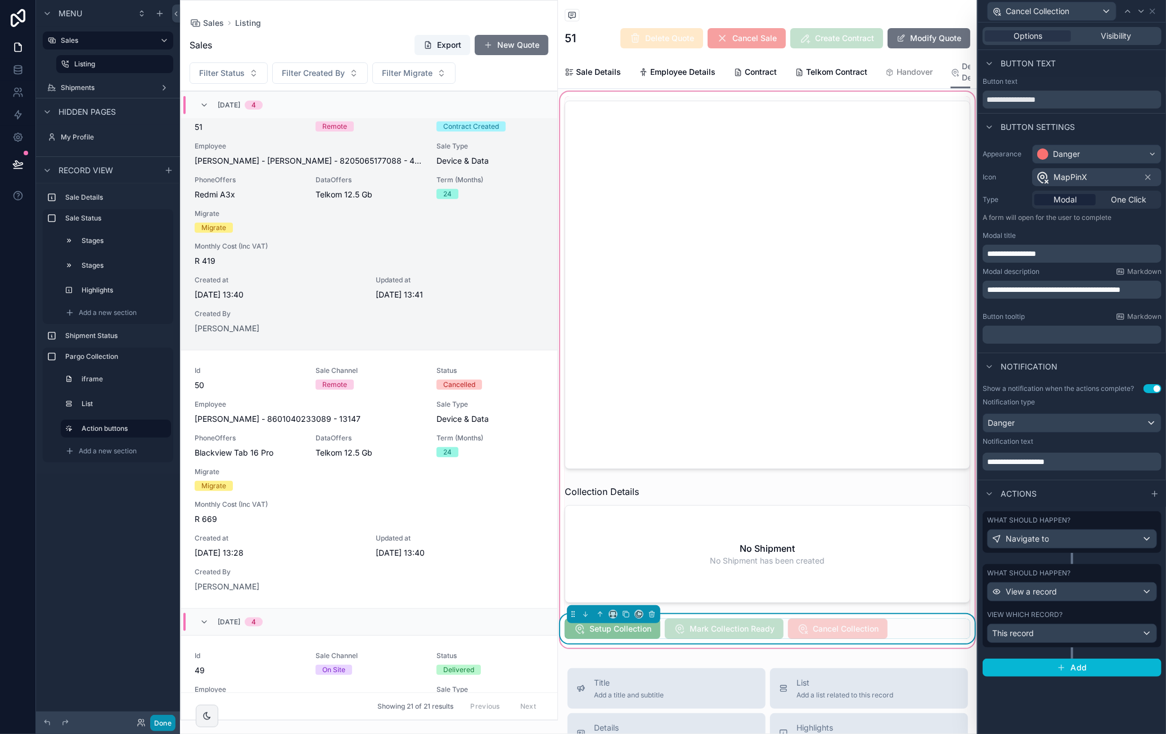
click at [157, 724] on button "Done" at bounding box center [162, 723] width 25 height 16
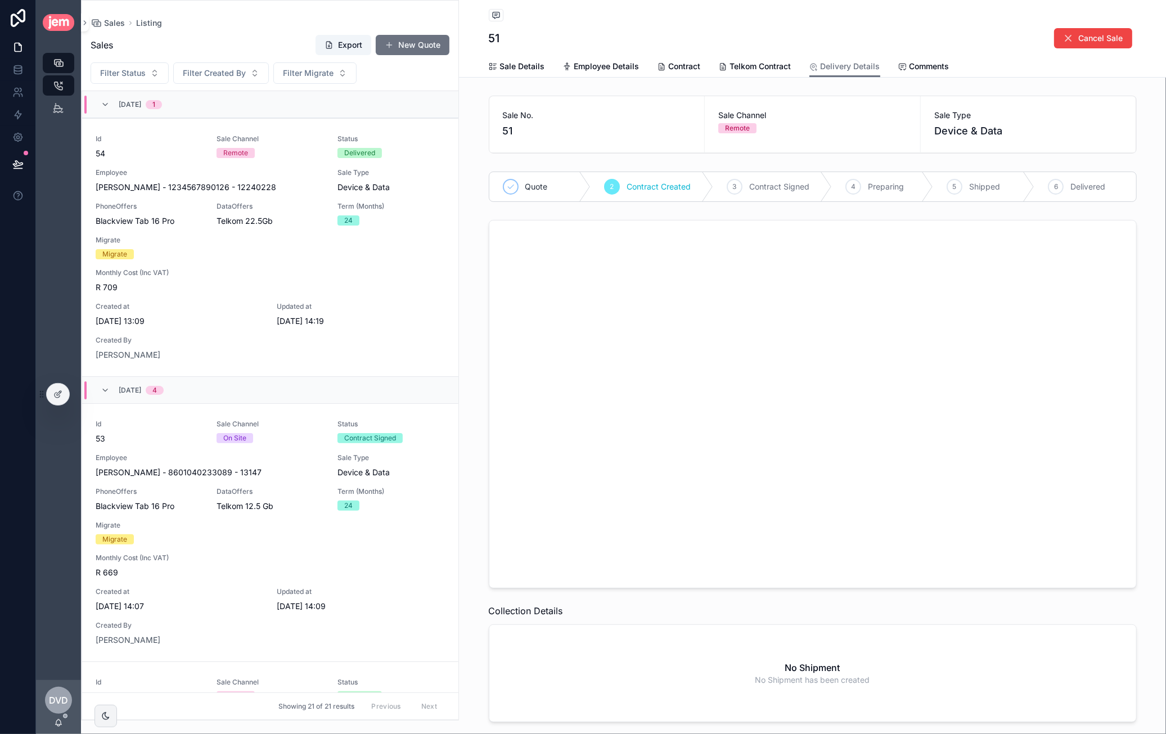
scroll to position [828, 0]
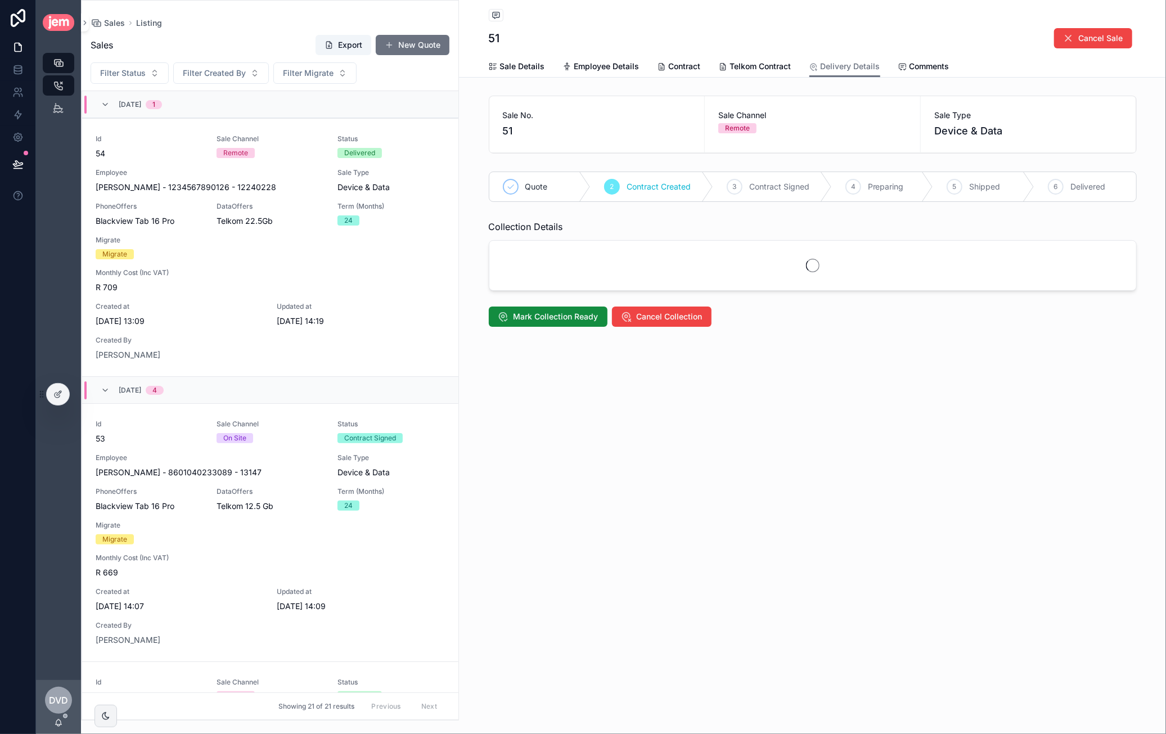
scroll to position [828, 0]
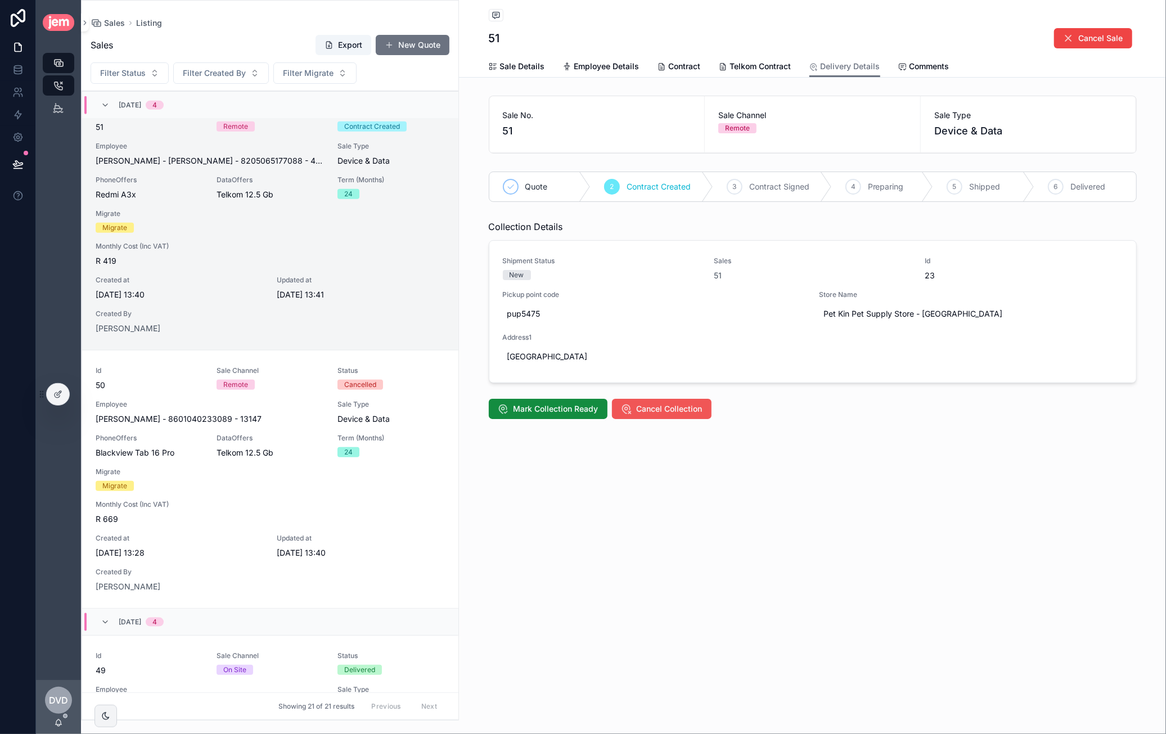
click at [643, 404] on span "Cancel Collection" at bounding box center [670, 408] width 66 height 11
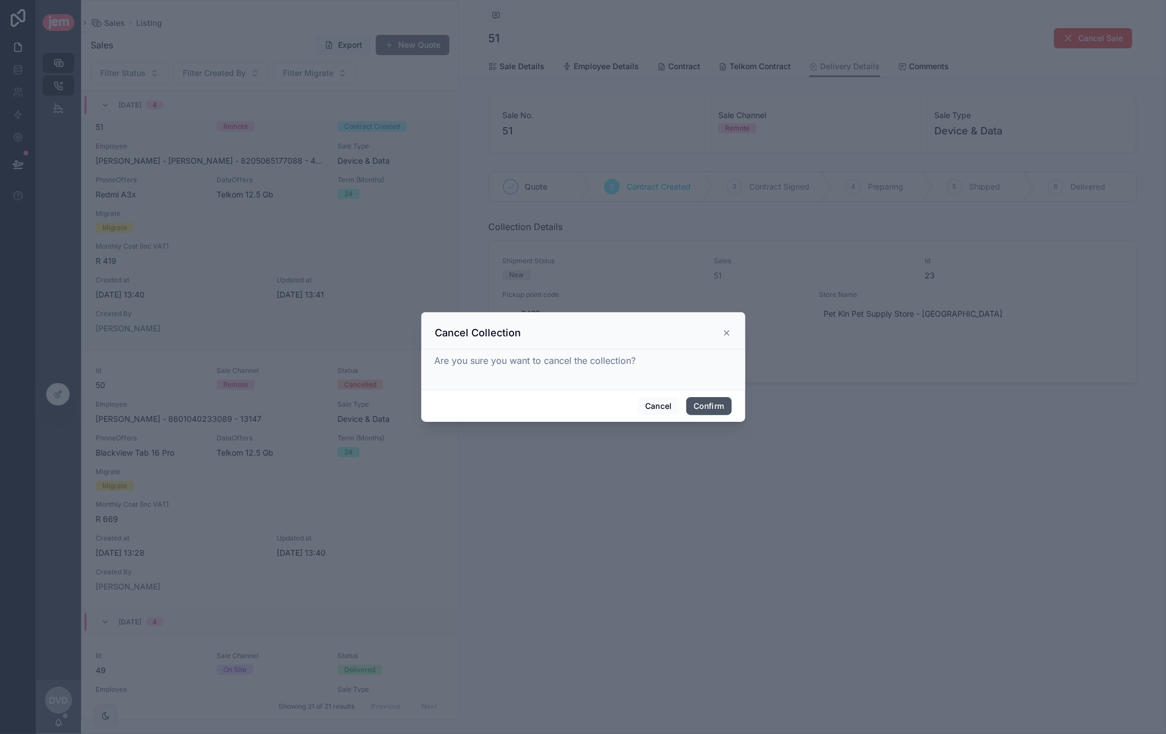
click at [715, 410] on button "Confirm" at bounding box center [708, 406] width 45 height 18
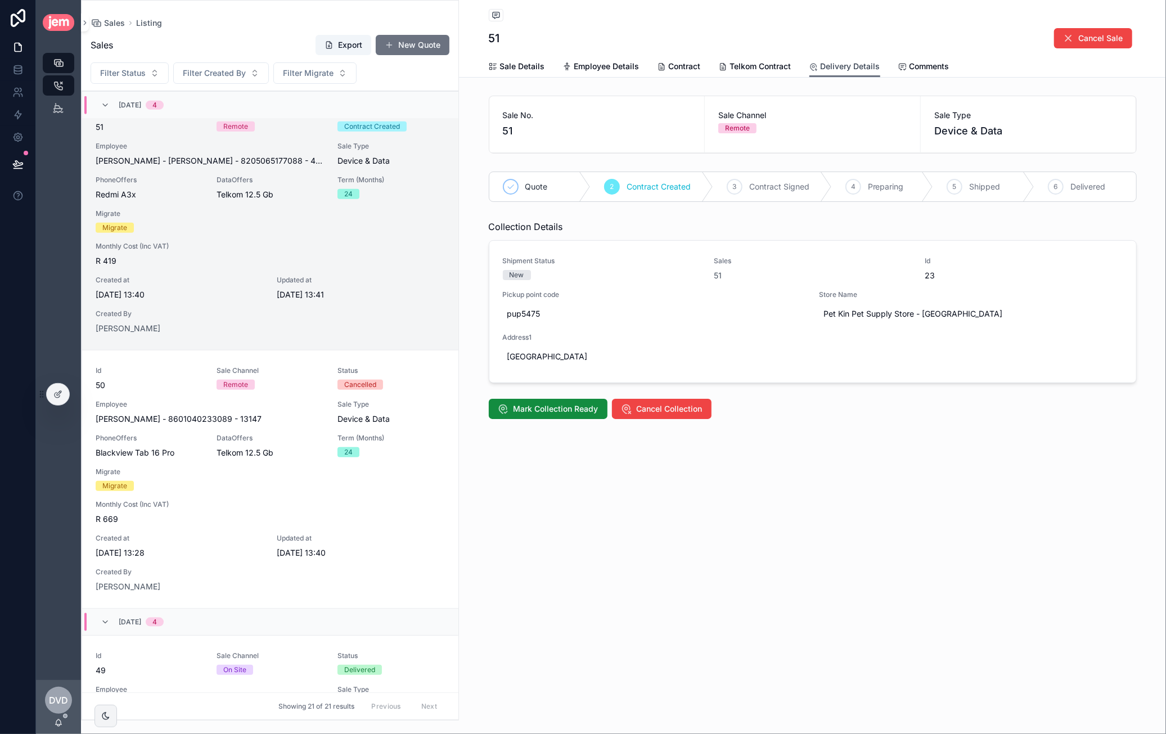
click at [842, 60] on link "Delivery Details" at bounding box center [844, 66] width 71 height 21
click at [774, 66] on span "Telkom Contract" at bounding box center [760, 66] width 61 height 11
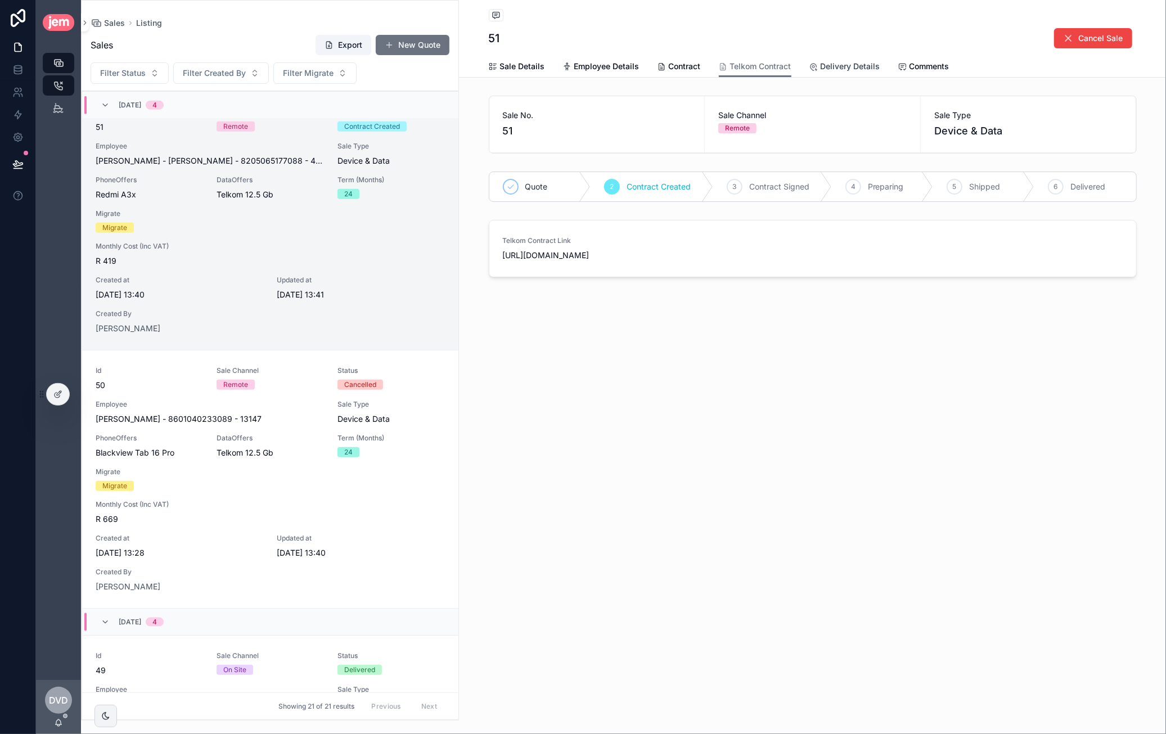
drag, startPoint x: 859, startPoint y: 64, endPoint x: 862, endPoint y: 69, distance: 6.3
click at [859, 64] on span "Delivery Details" at bounding box center [851, 66] width 60 height 11
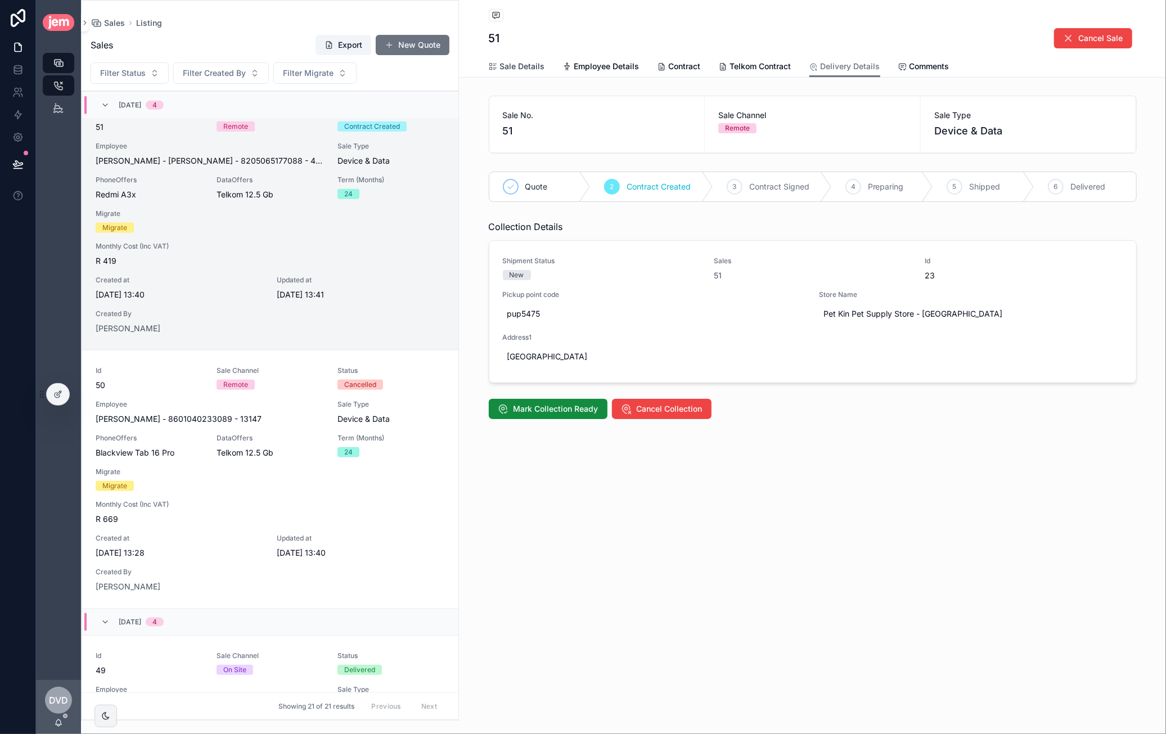
drag, startPoint x: 513, startPoint y: 65, endPoint x: 668, endPoint y: 70, distance: 154.8
click at [513, 64] on span "Sale Details" at bounding box center [522, 66] width 45 height 11
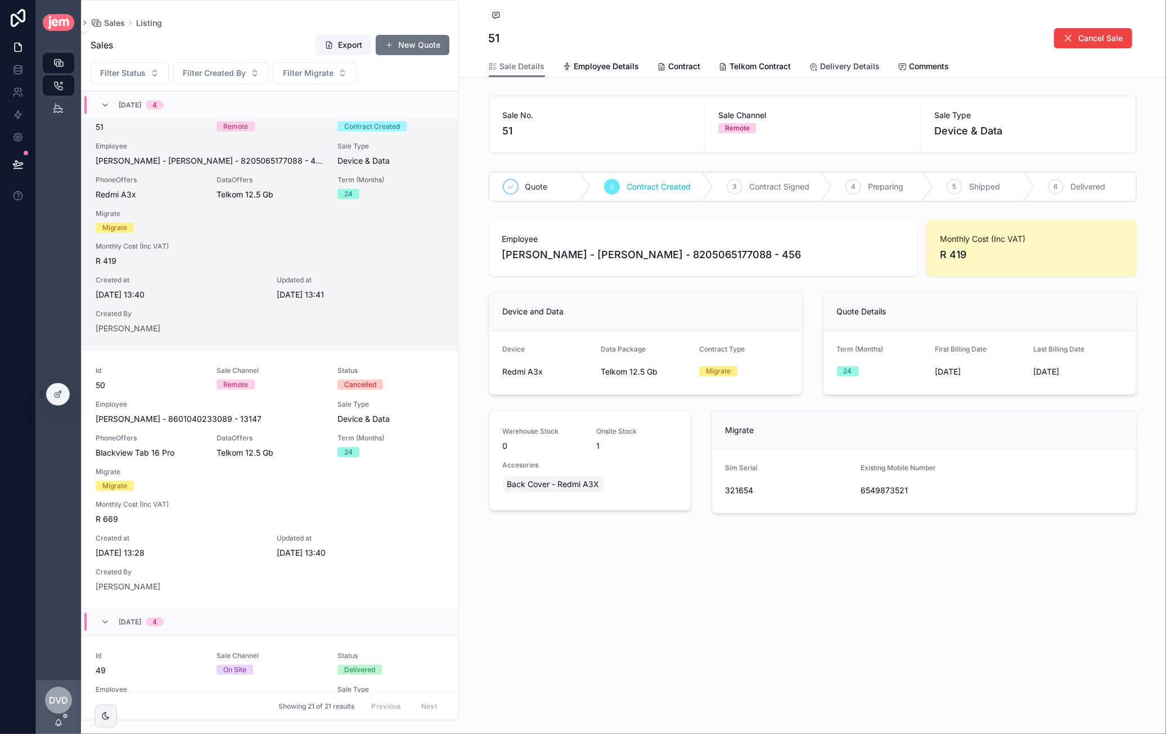
click at [857, 71] on span "Delivery Details" at bounding box center [851, 66] width 60 height 11
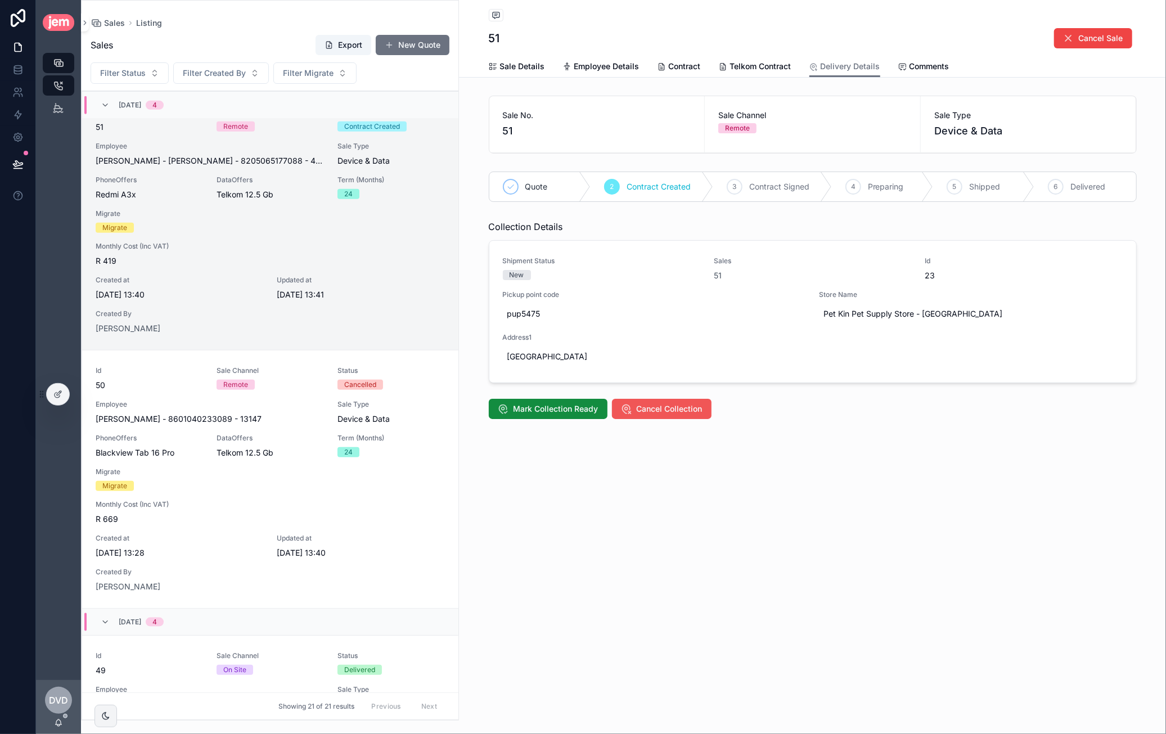
click at [667, 401] on button "Cancel Collection" at bounding box center [662, 409] width 100 height 20
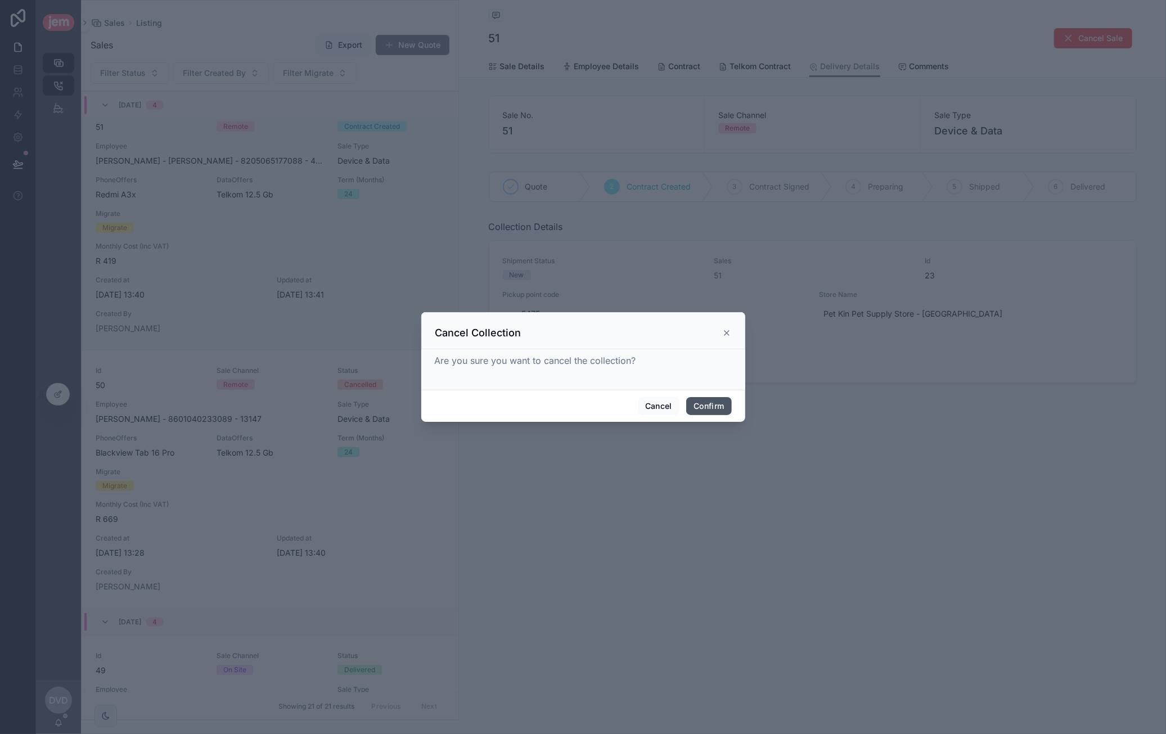
click at [704, 406] on button "Confirm" at bounding box center [708, 406] width 45 height 18
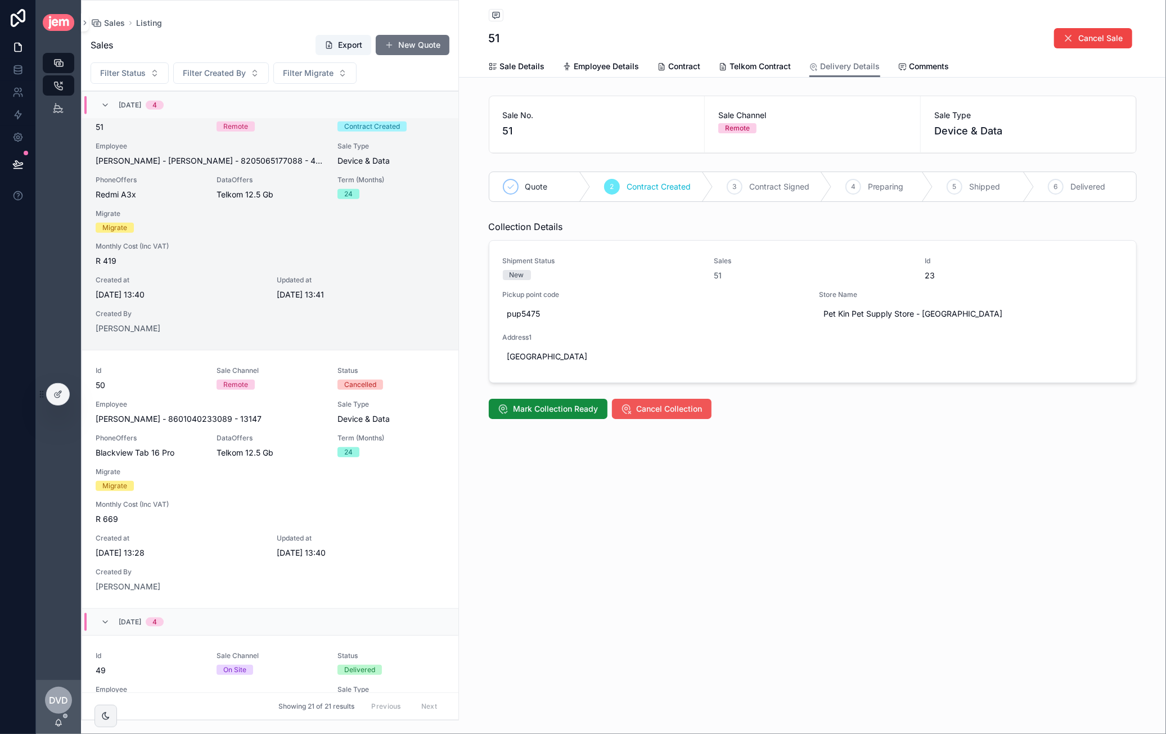
click at [676, 411] on span "Cancel Collection" at bounding box center [670, 408] width 66 height 11
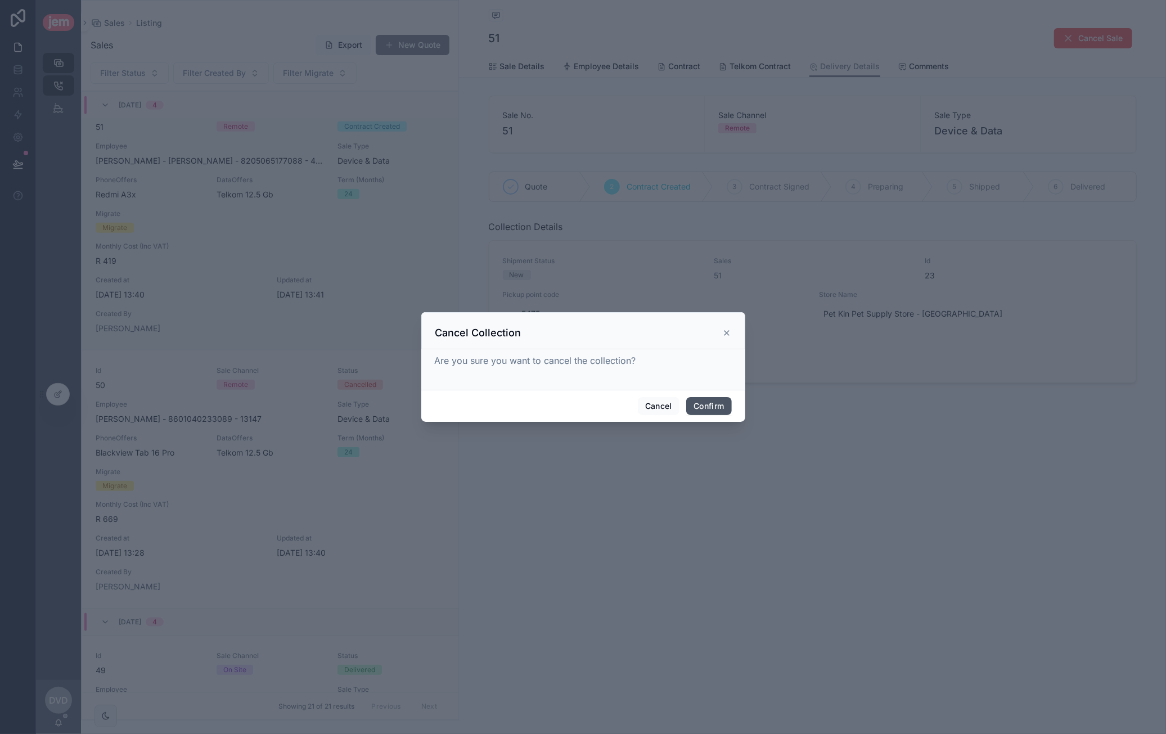
click at [709, 407] on button "Confirm" at bounding box center [708, 406] width 45 height 18
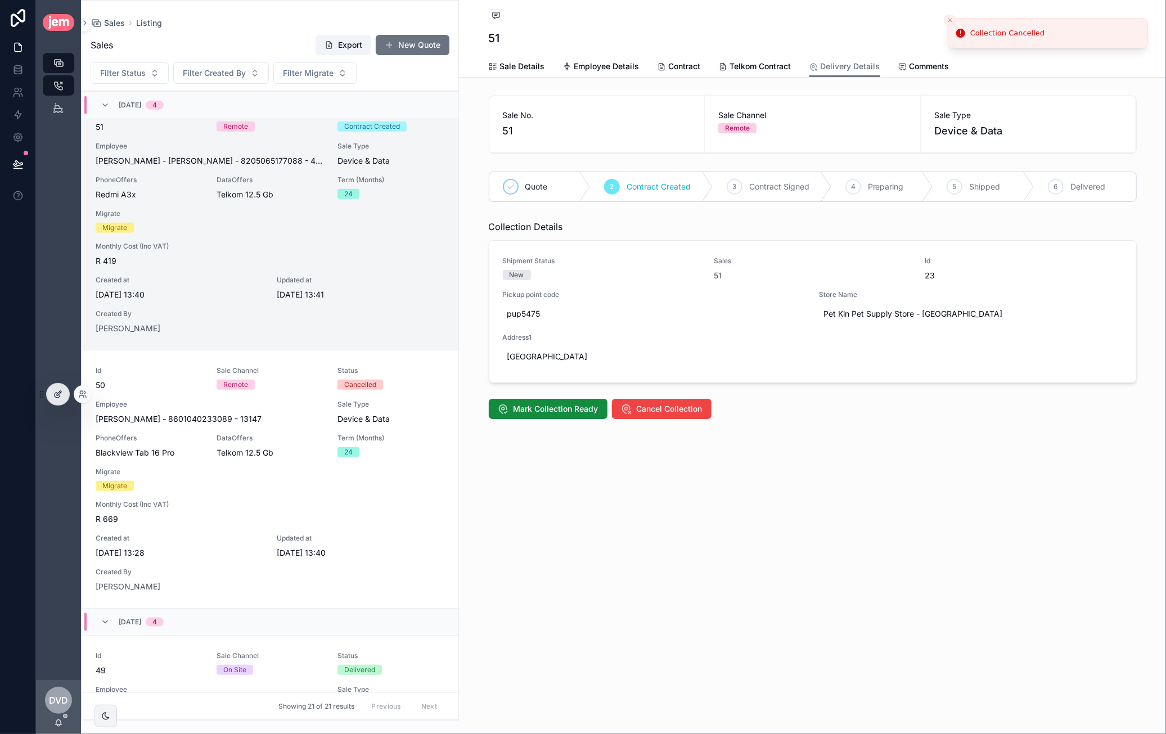
click at [66, 387] on div at bounding box center [58, 394] width 22 height 21
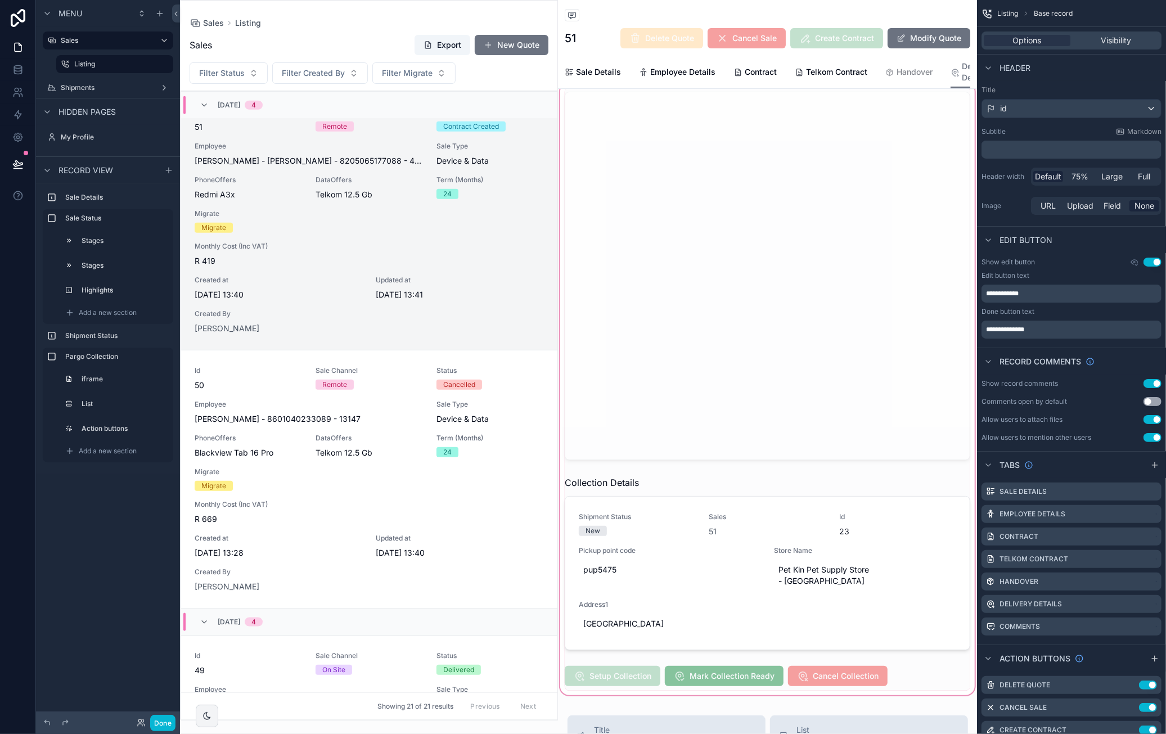
scroll to position [675, 0]
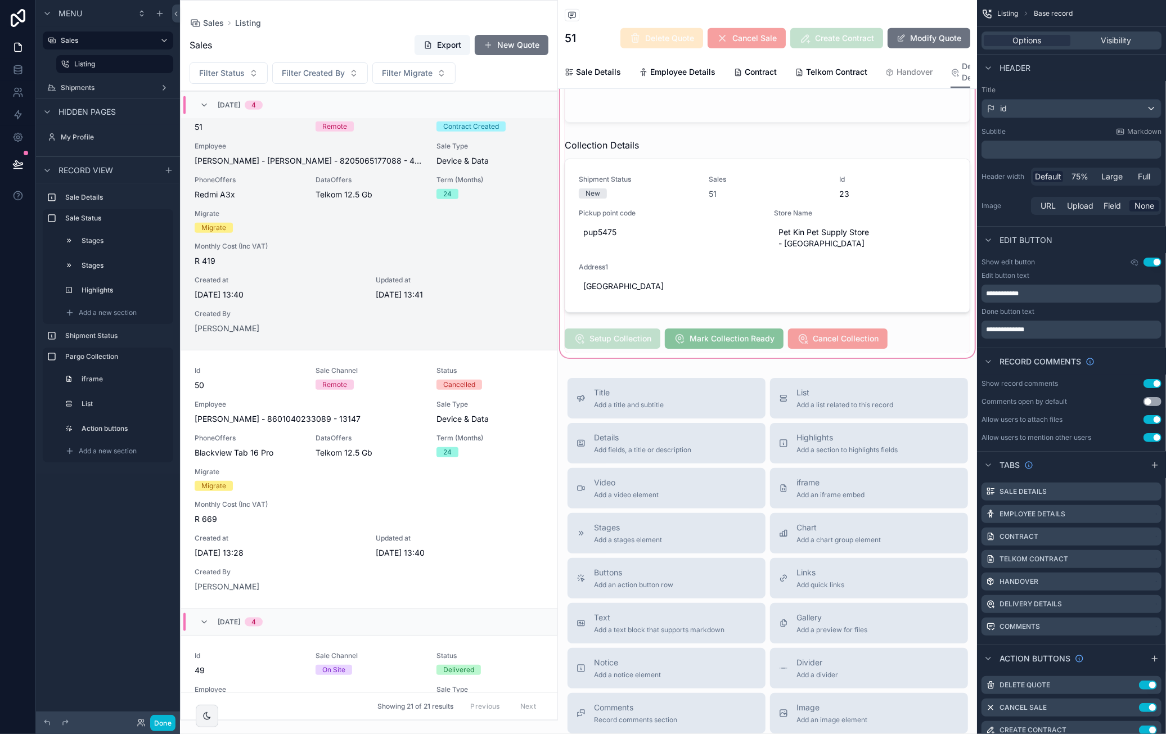
click at [841, 302] on div "scrollable content" at bounding box center [767, 51] width 419 height 617
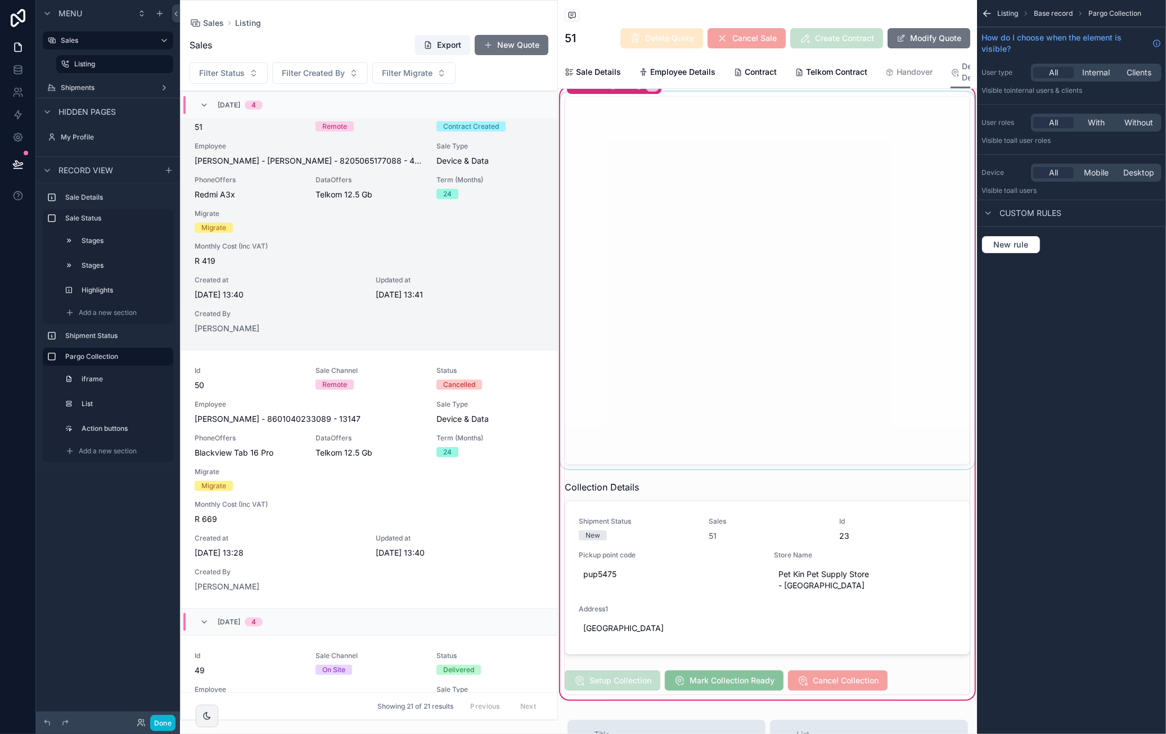
scroll to position [337, 0]
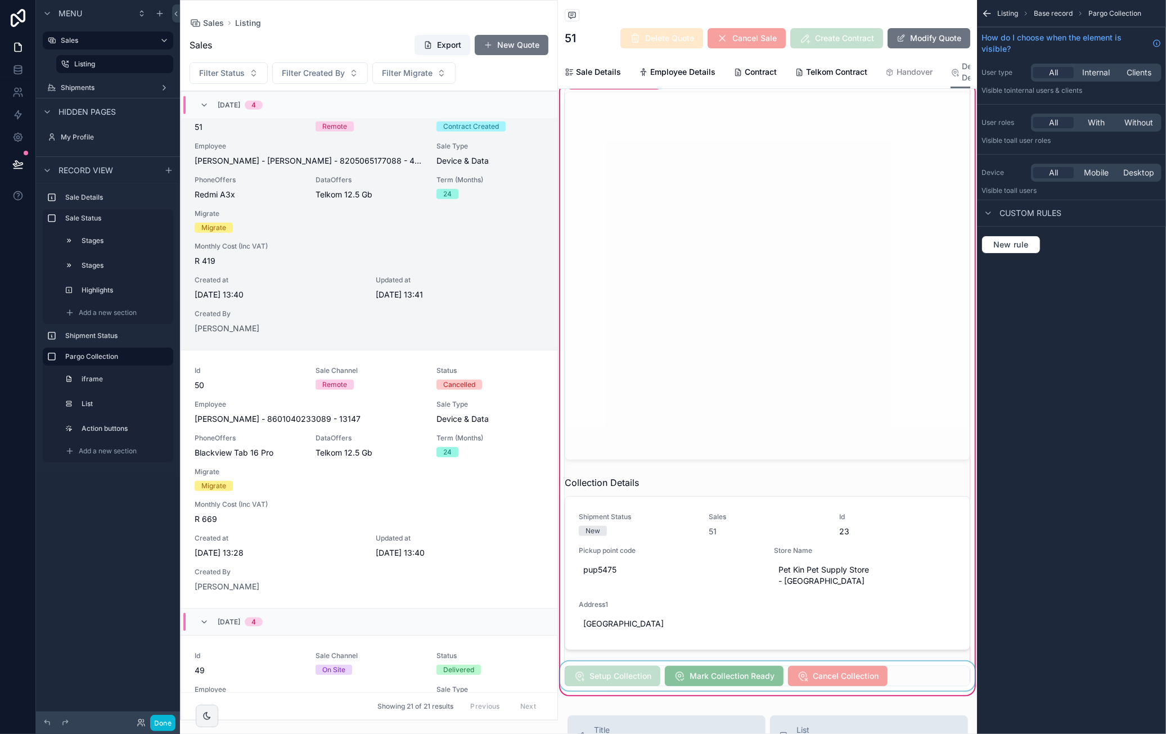
click at [880, 661] on div "scrollable content" at bounding box center [767, 675] width 419 height 29
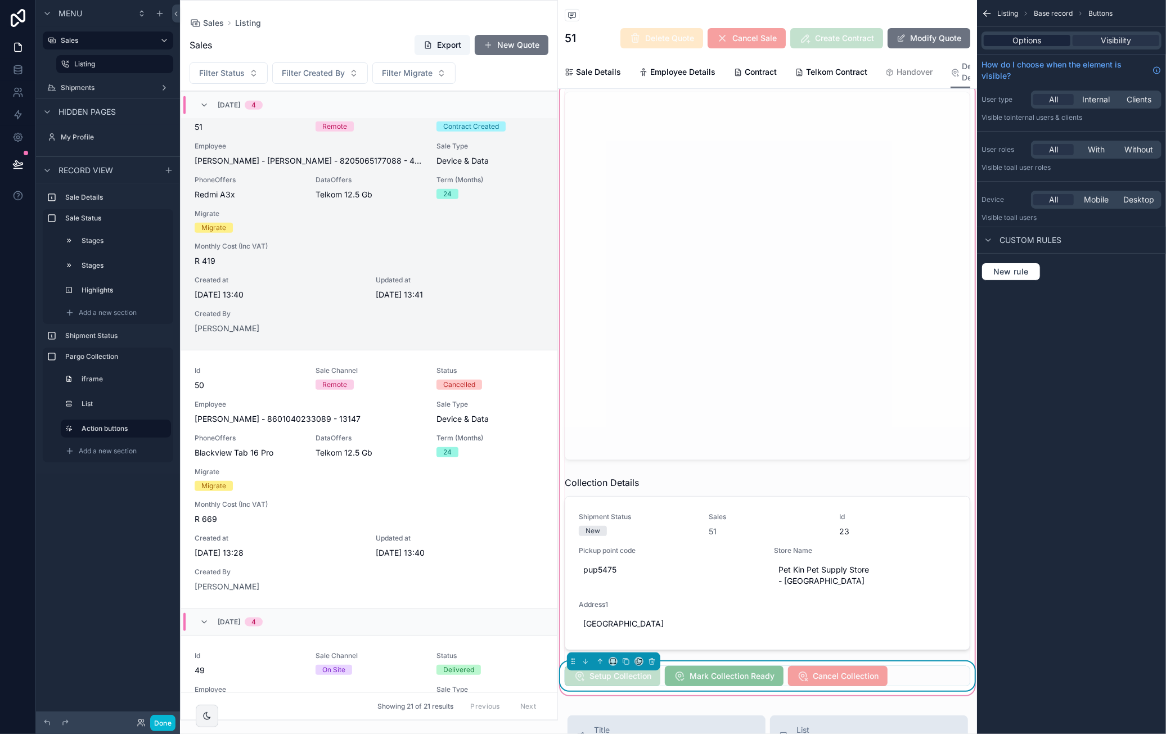
click at [1024, 42] on span "Options" at bounding box center [1027, 40] width 29 height 11
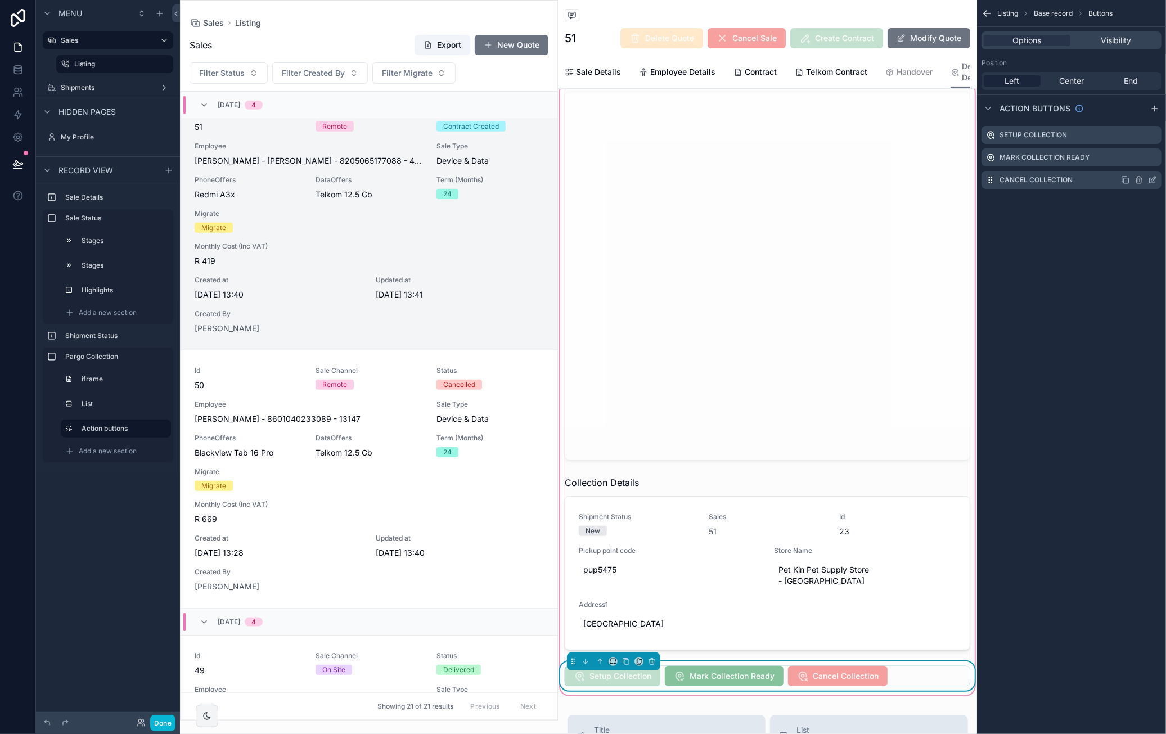
click at [1154, 182] on icon "scrollable content" at bounding box center [1152, 180] width 5 height 5
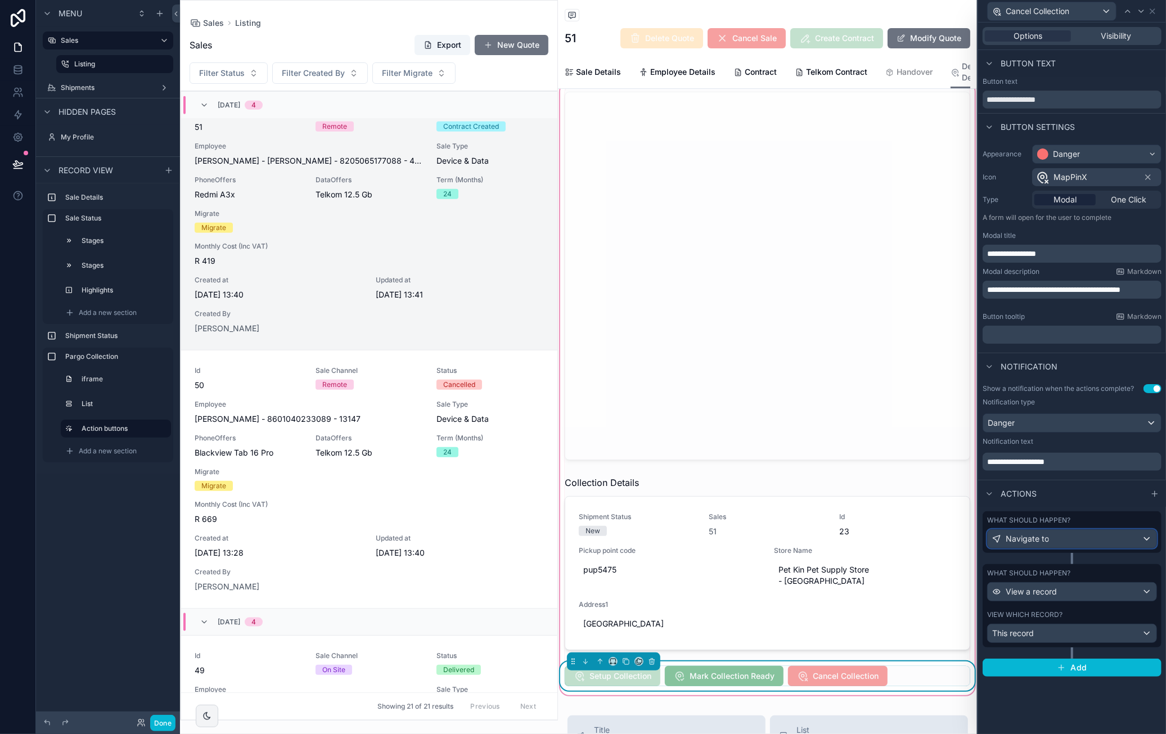
click at [1108, 538] on div "Navigate to" at bounding box center [1072, 539] width 169 height 18
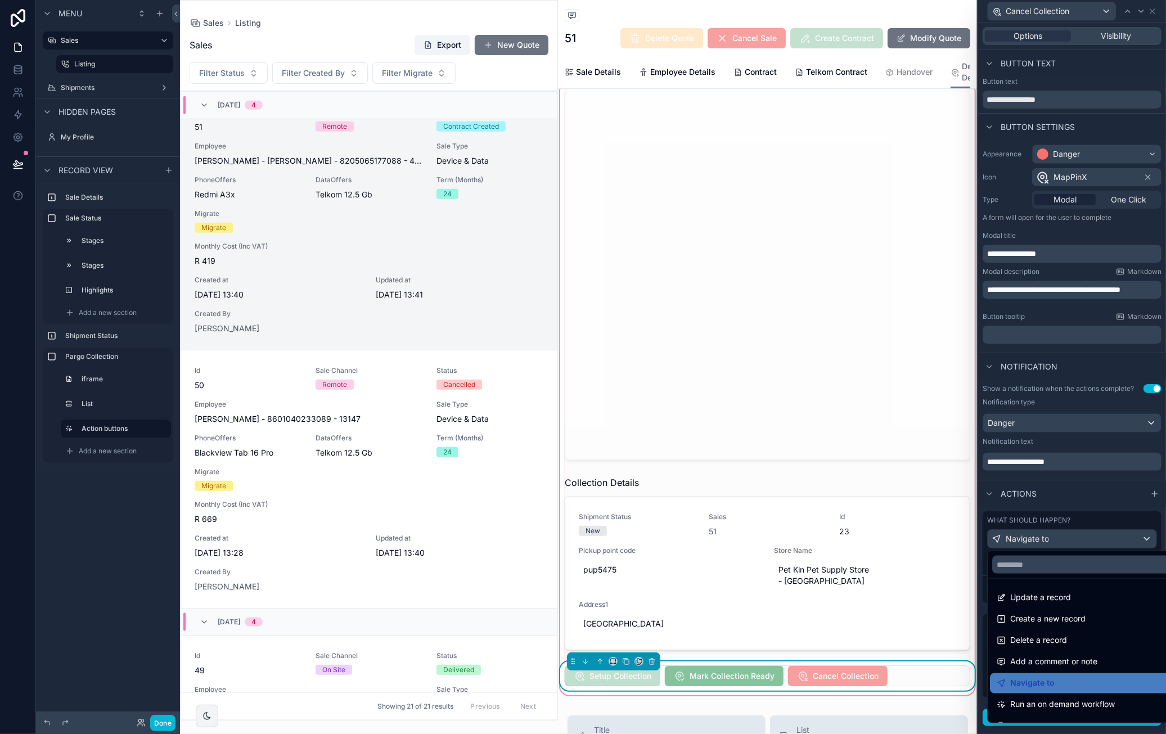
click at [1087, 636] on div "Delete a record" at bounding box center [1085, 640] width 177 height 13
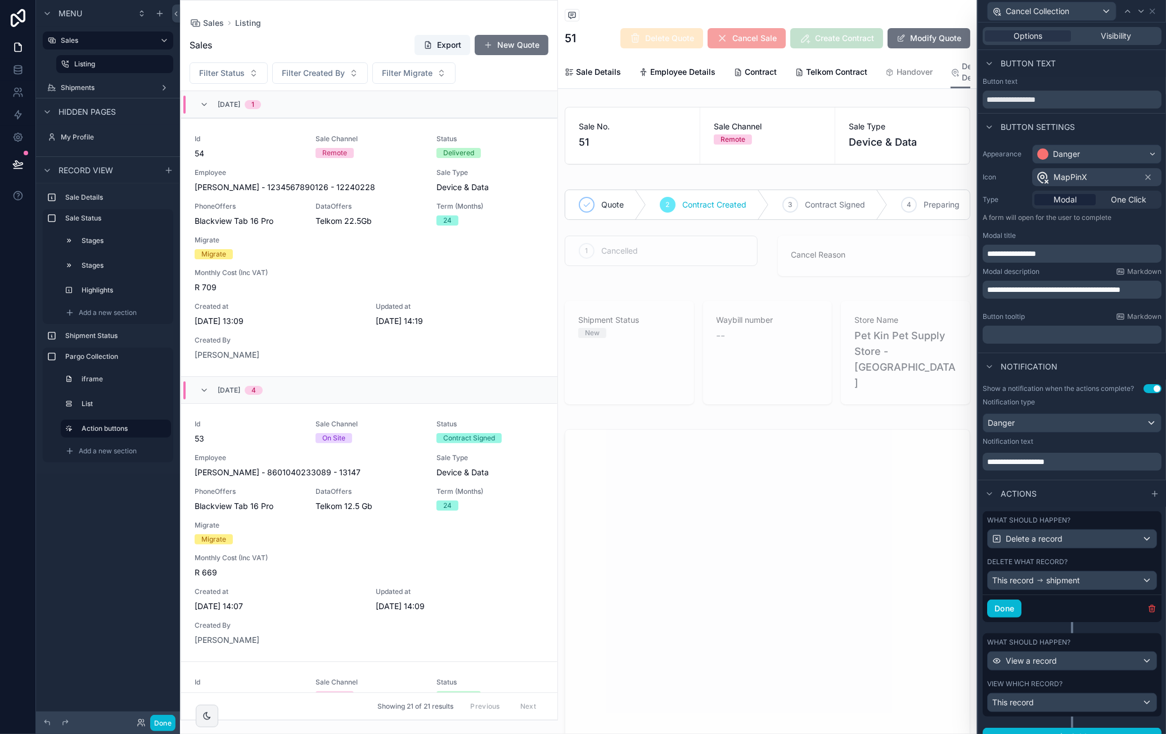
scroll to position [828, 0]
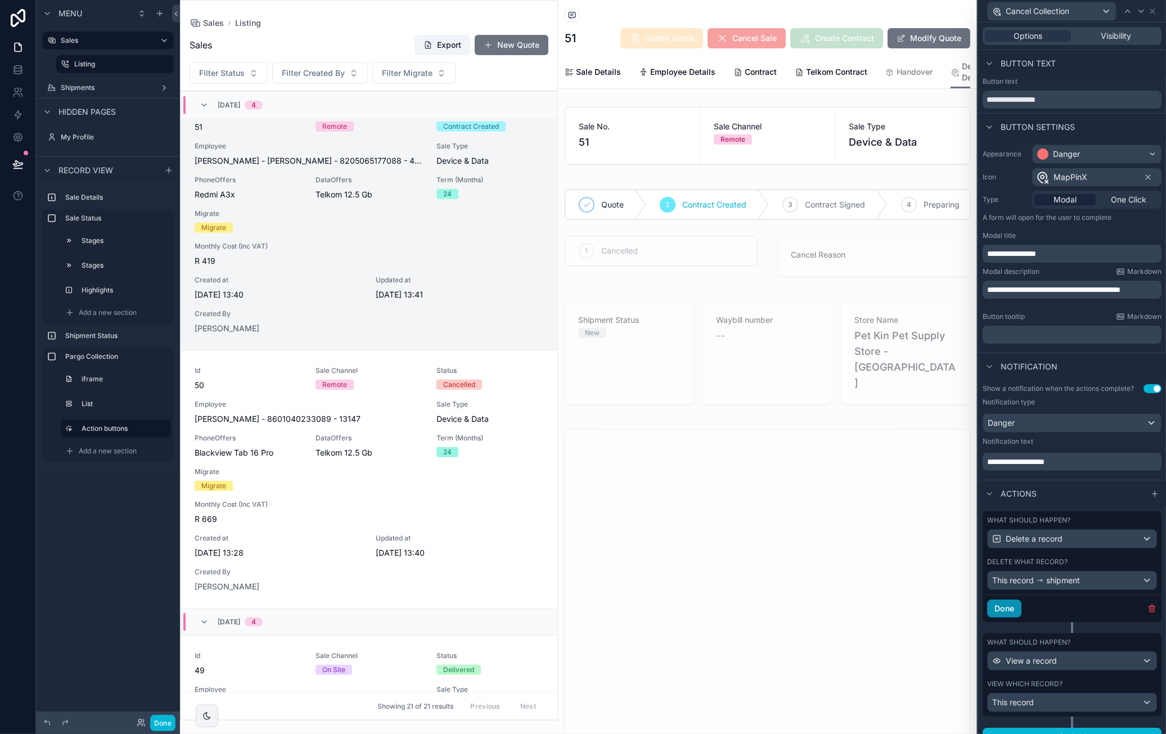
click at [997, 618] on button "Done" at bounding box center [1004, 609] width 34 height 18
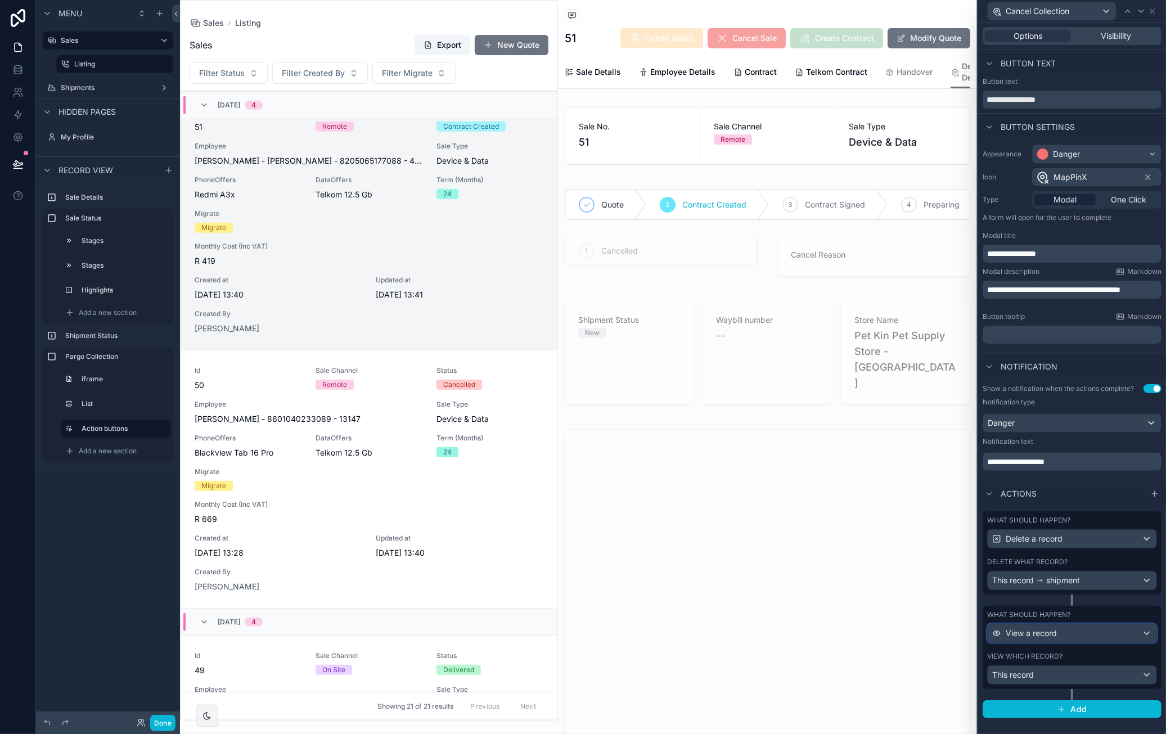
click at [1056, 635] on span "View a record" at bounding box center [1031, 633] width 51 height 11
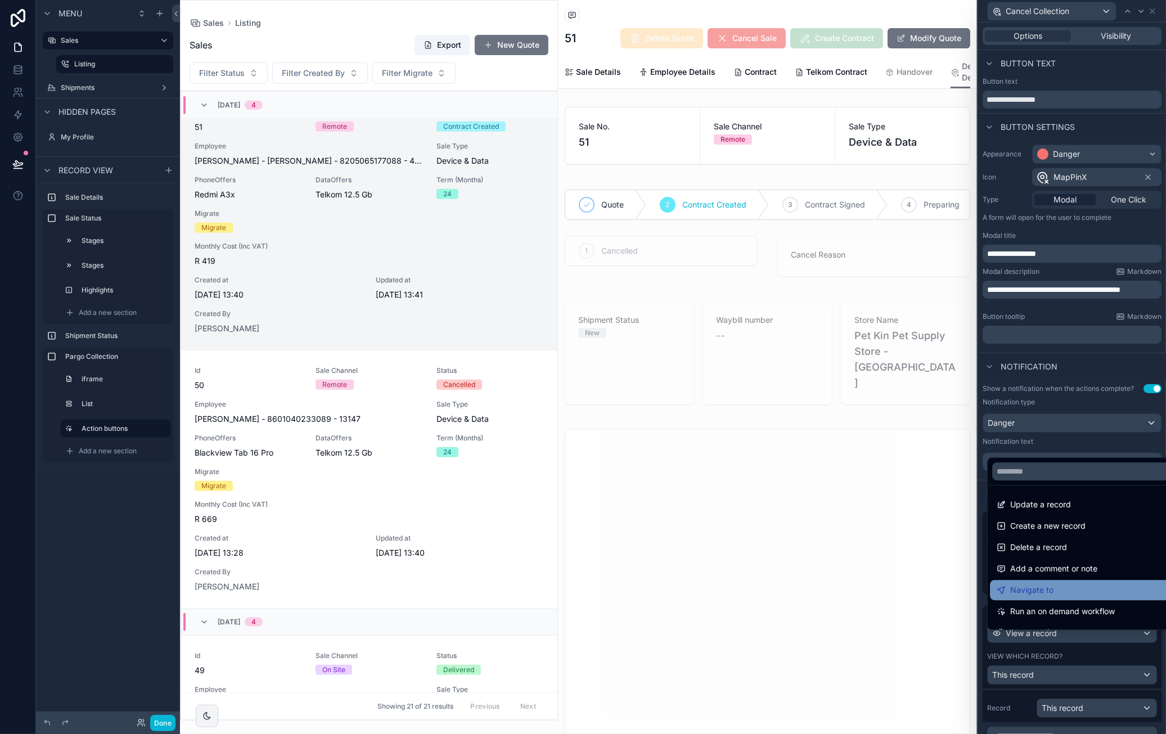
click at [1093, 585] on div "Navigate to" at bounding box center [1085, 589] width 177 height 13
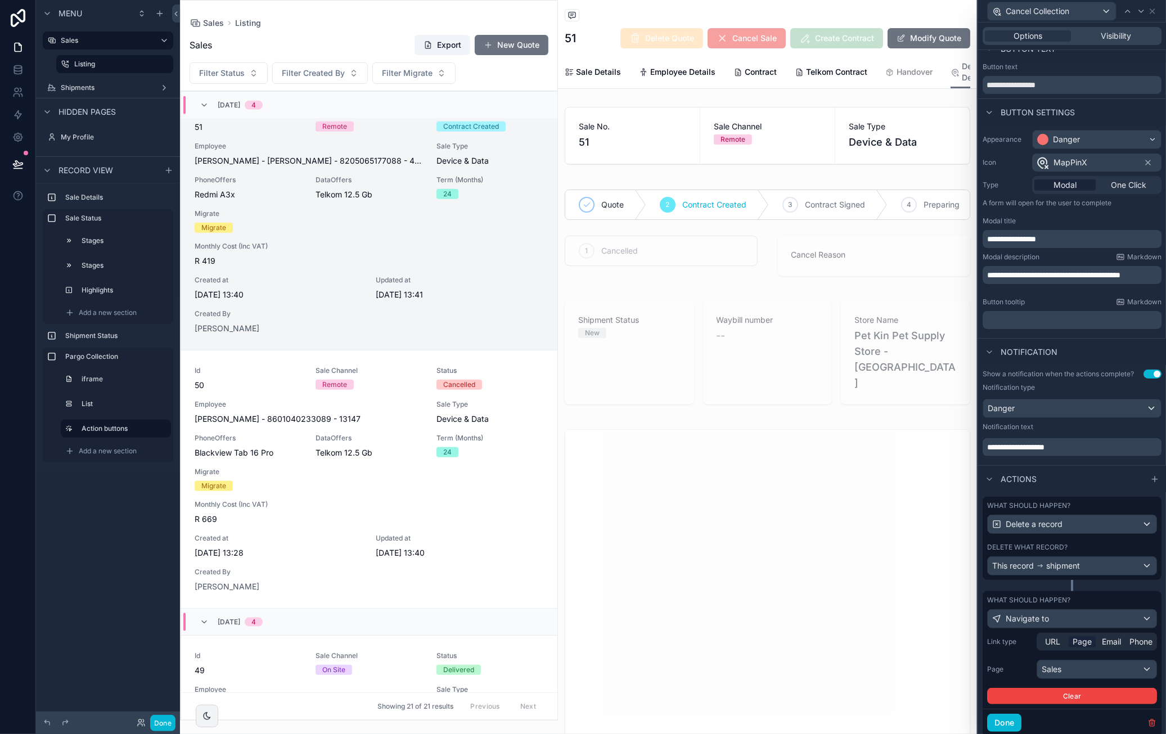
scroll to position [55, 0]
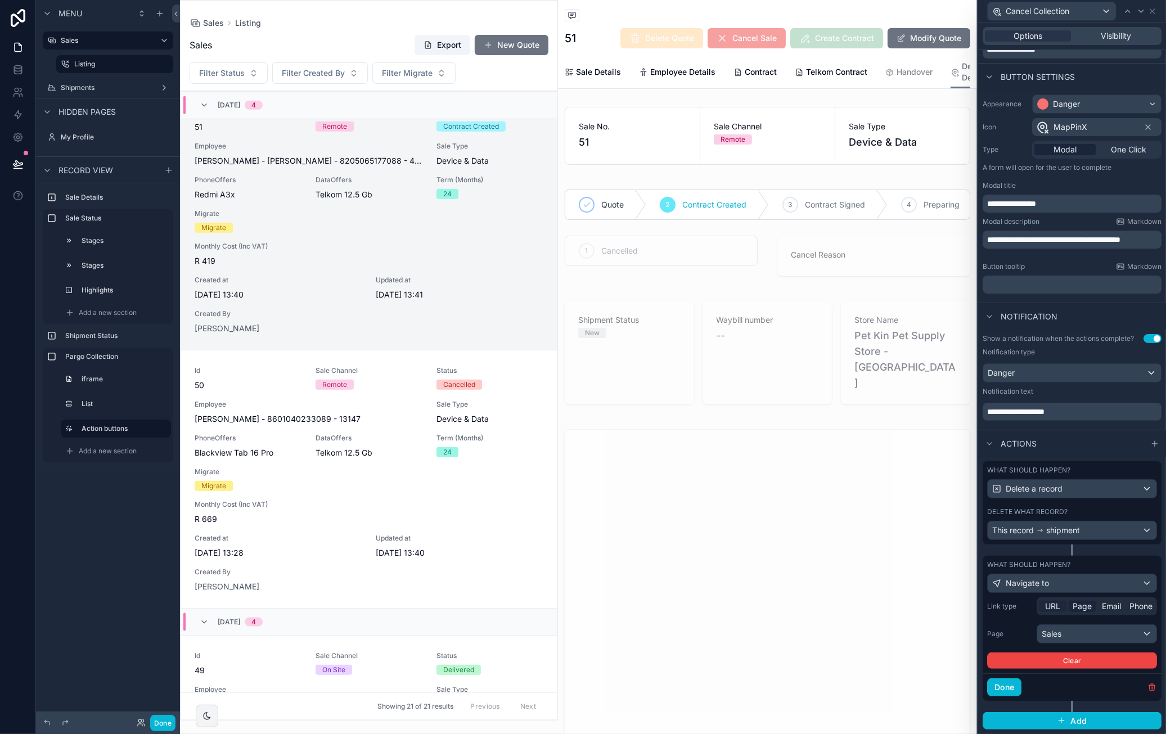
click at [1058, 610] on span "URL" at bounding box center [1052, 606] width 15 height 11
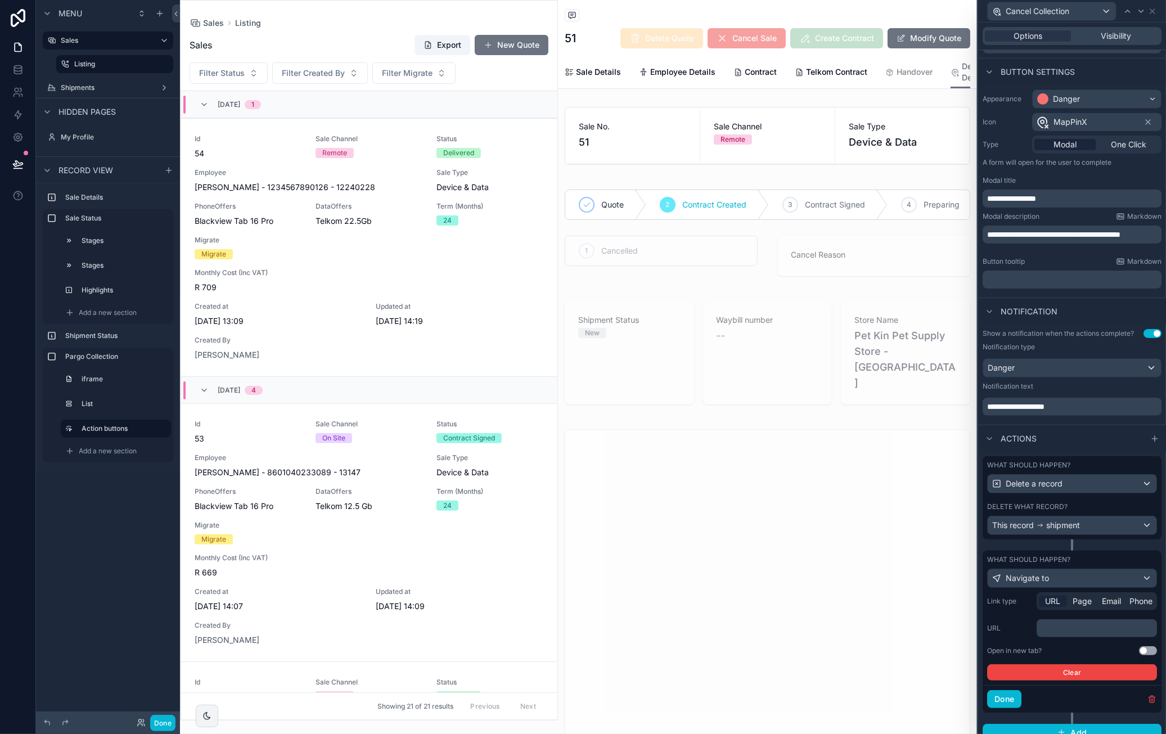
scroll to position [828, 0]
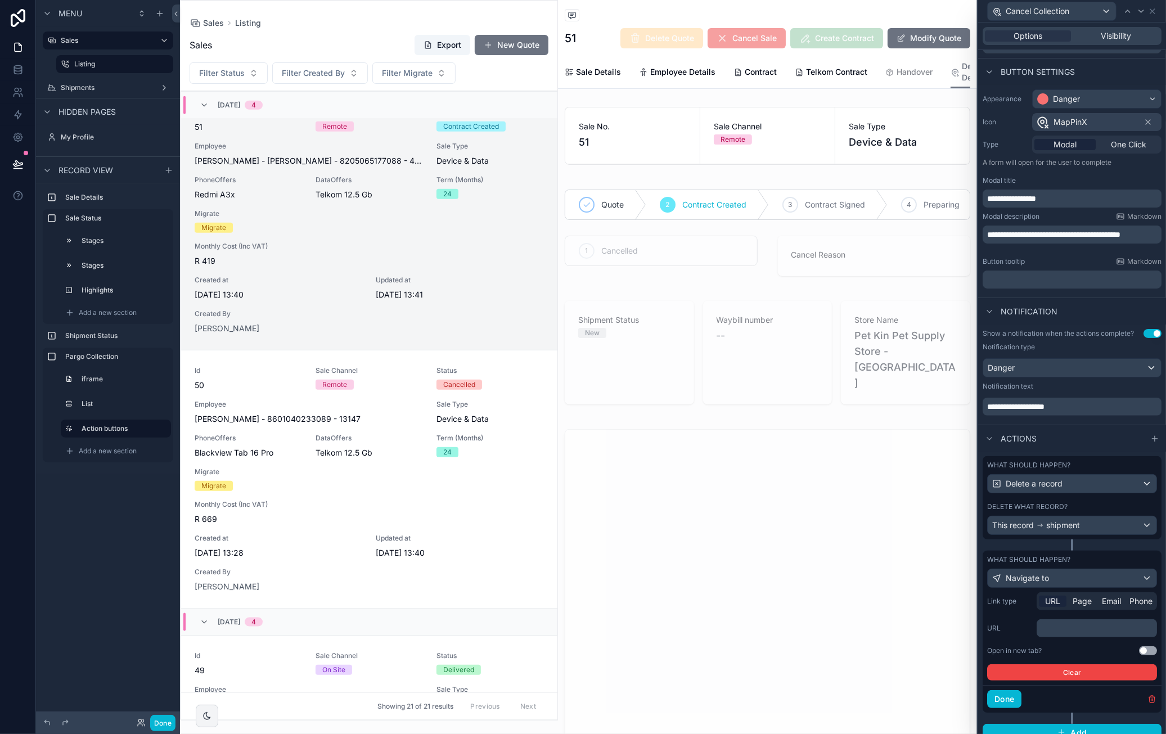
click at [1094, 634] on p "﻿" at bounding box center [1098, 628] width 114 height 11
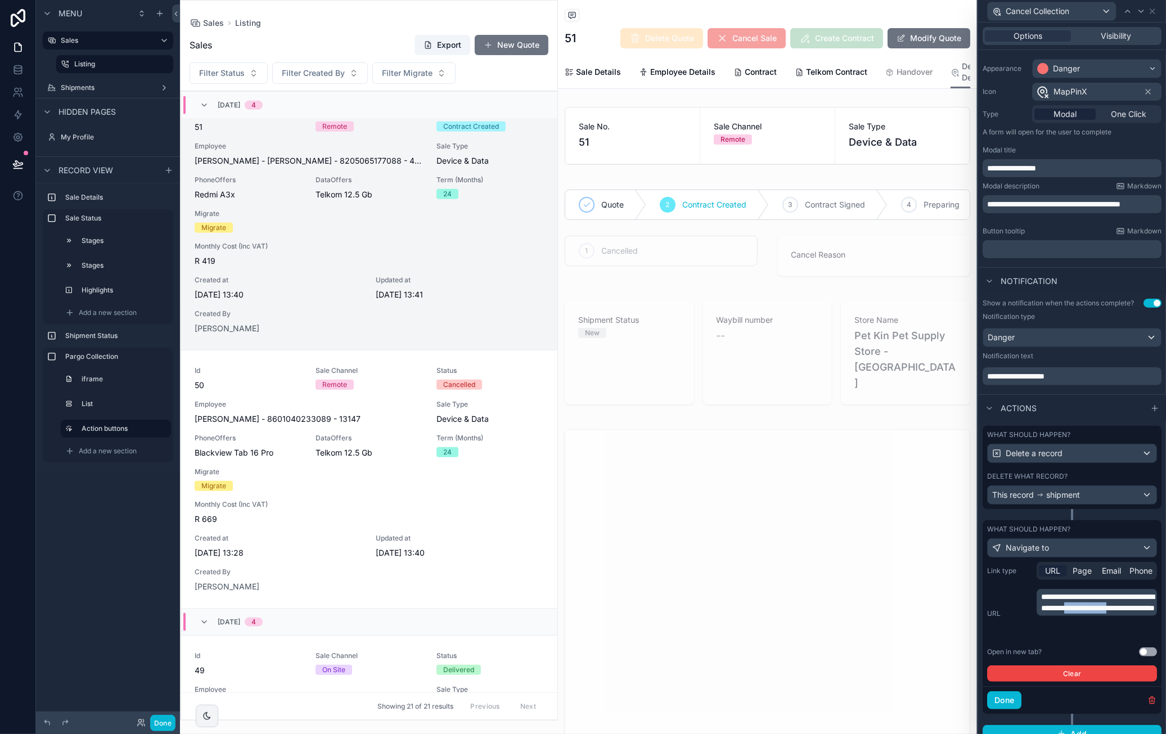
drag, startPoint x: 1056, startPoint y: 636, endPoint x: 1088, endPoint y: 626, distance: 33.1
click at [1088, 612] on span "**********" at bounding box center [1098, 602] width 114 height 19
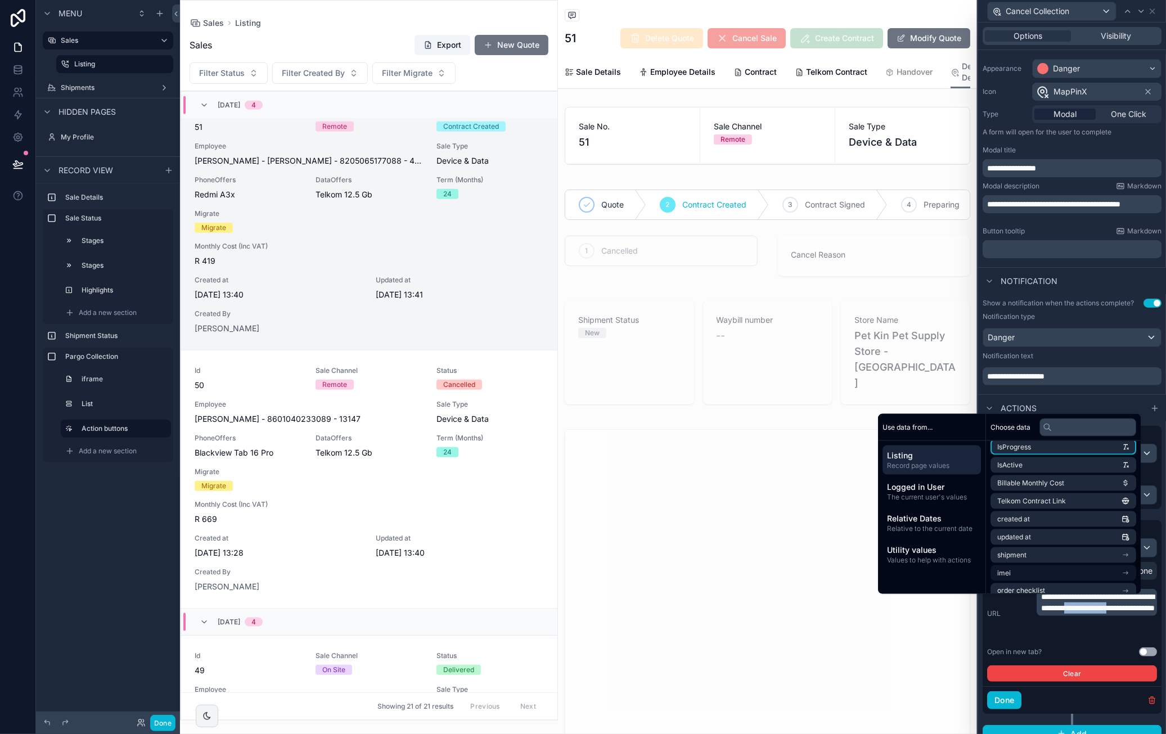
scroll to position [682, 0]
click at [1064, 580] on li "uuid" at bounding box center [1063, 582] width 146 height 16
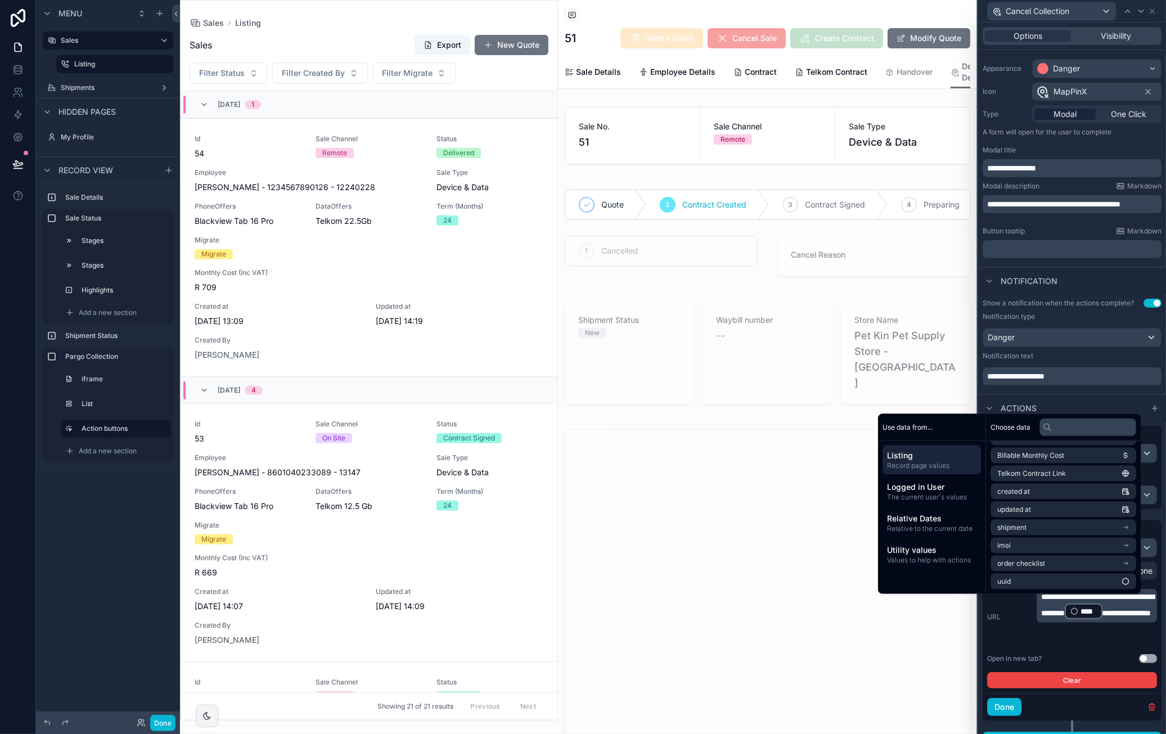
scroll to position [828, 0]
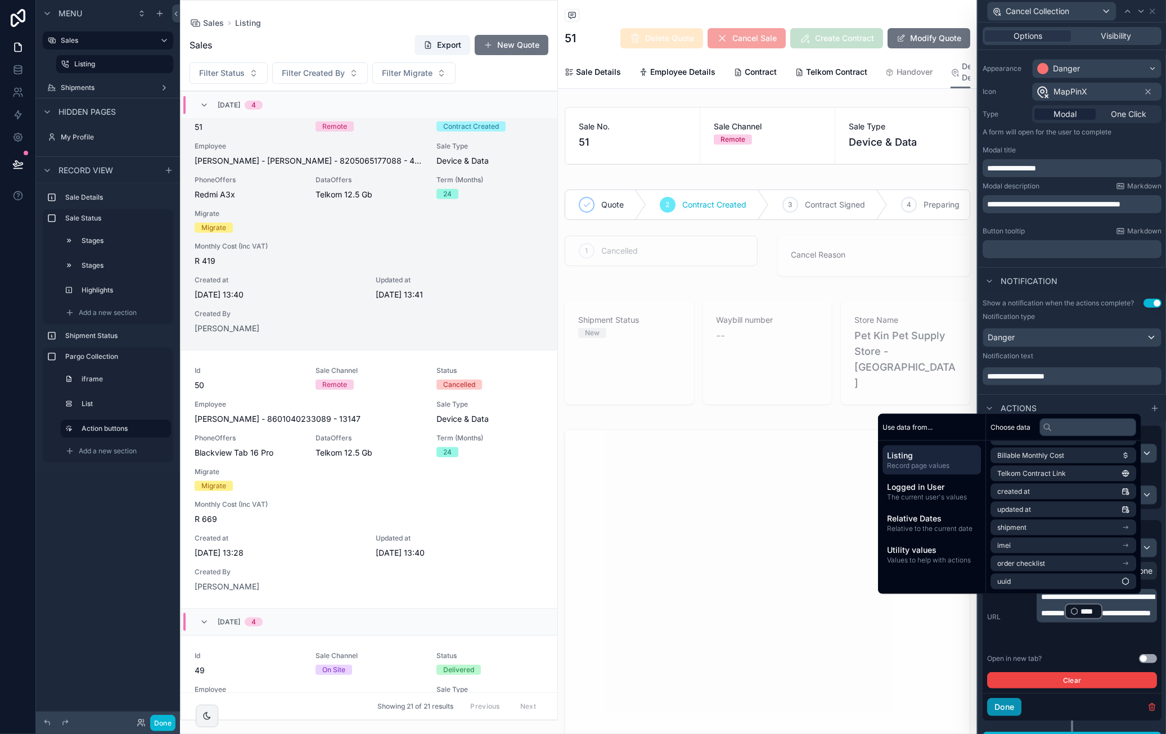
click at [1003, 713] on button "Done" at bounding box center [1004, 707] width 34 height 18
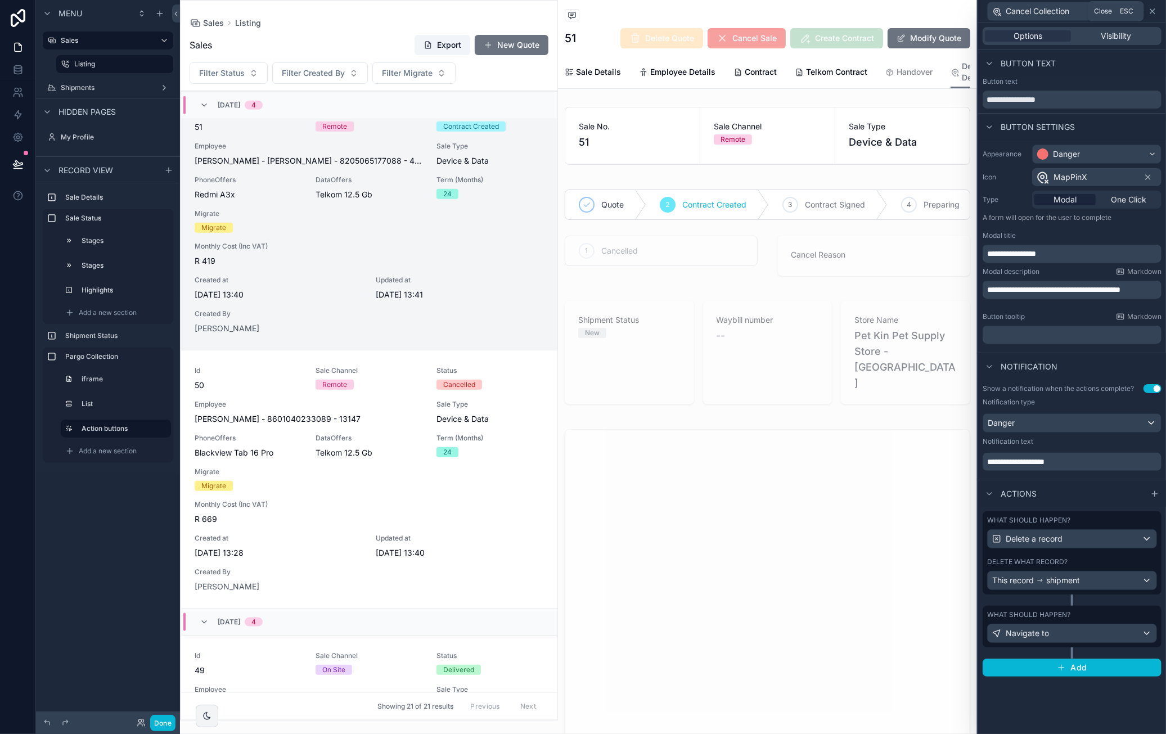
click at [1153, 14] on icon at bounding box center [1152, 11] width 9 height 9
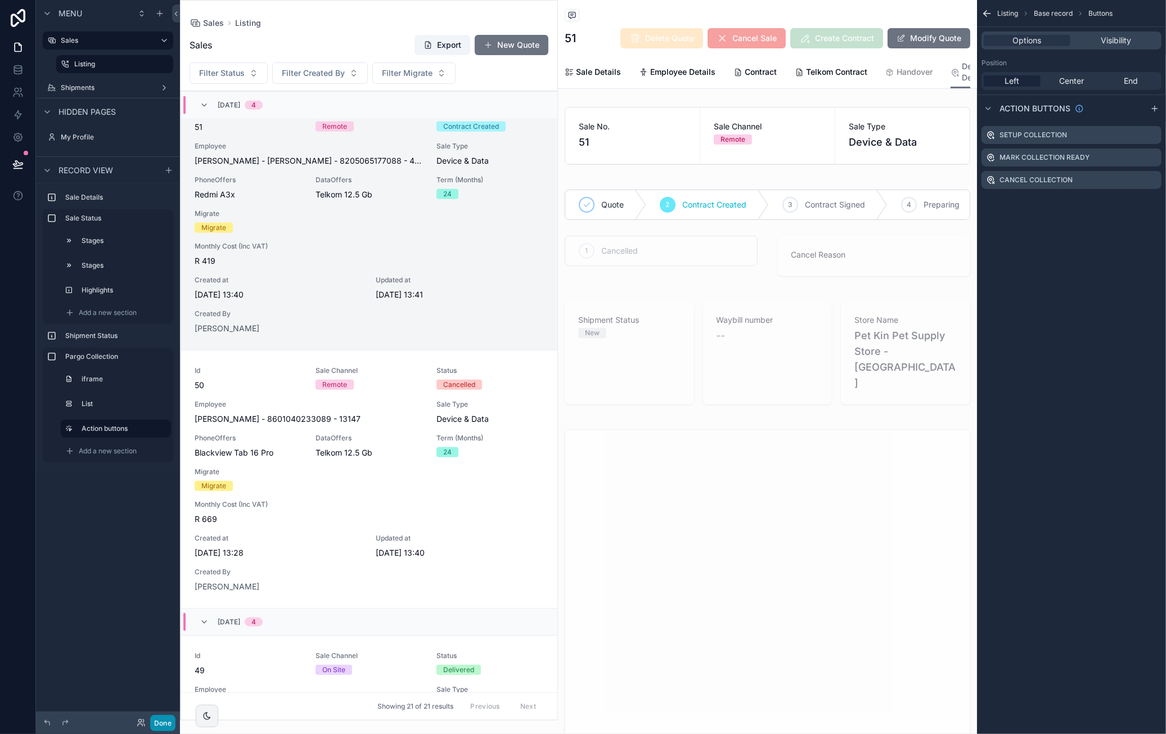
click at [169, 727] on button "Done" at bounding box center [162, 723] width 25 height 16
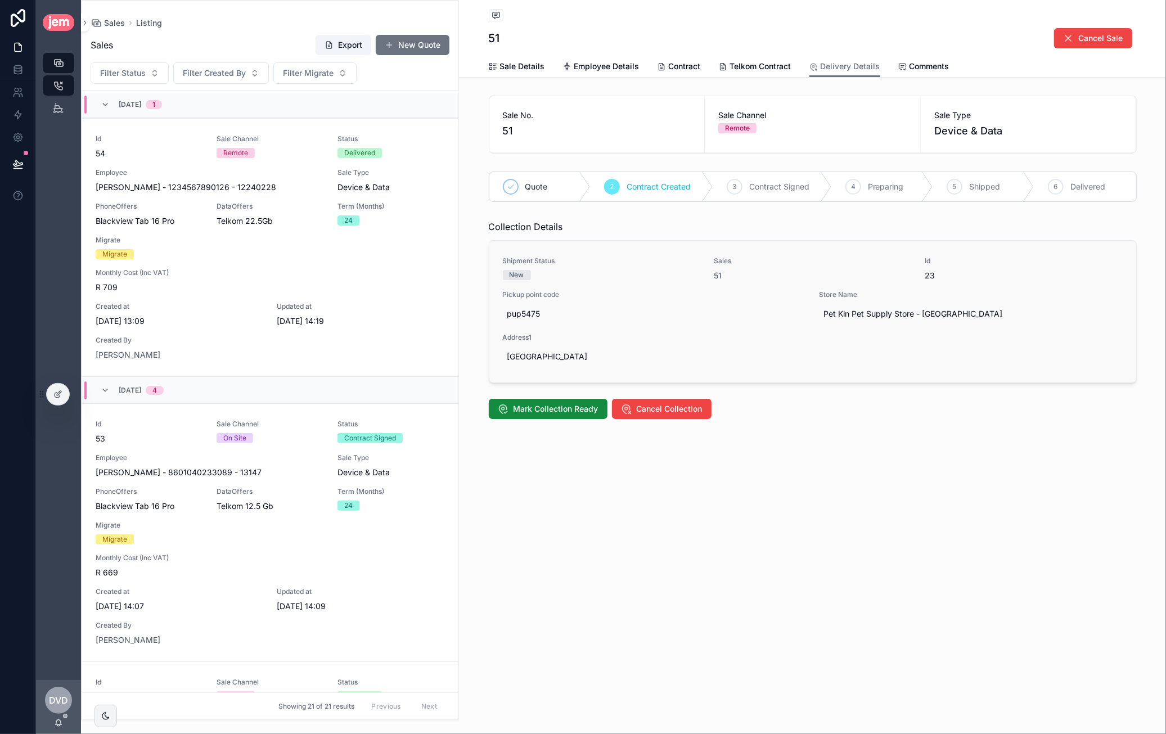
scroll to position [828, 0]
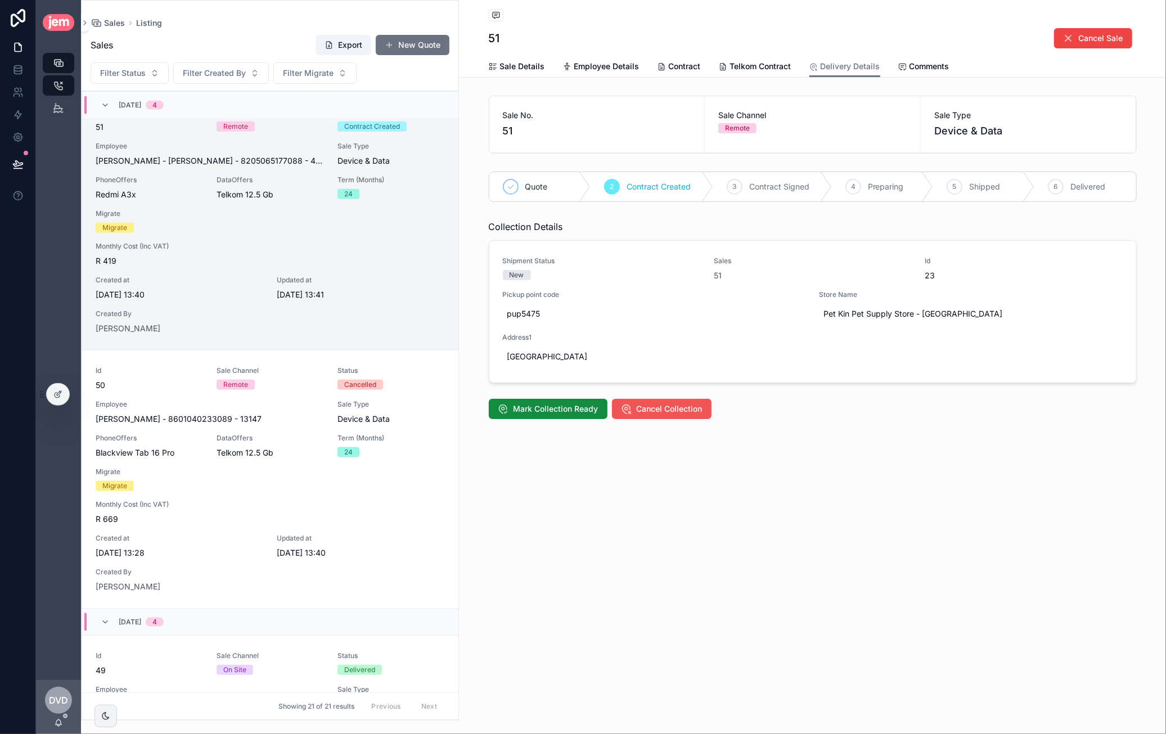
click at [664, 411] on span "Cancel Collection" at bounding box center [670, 408] width 66 height 11
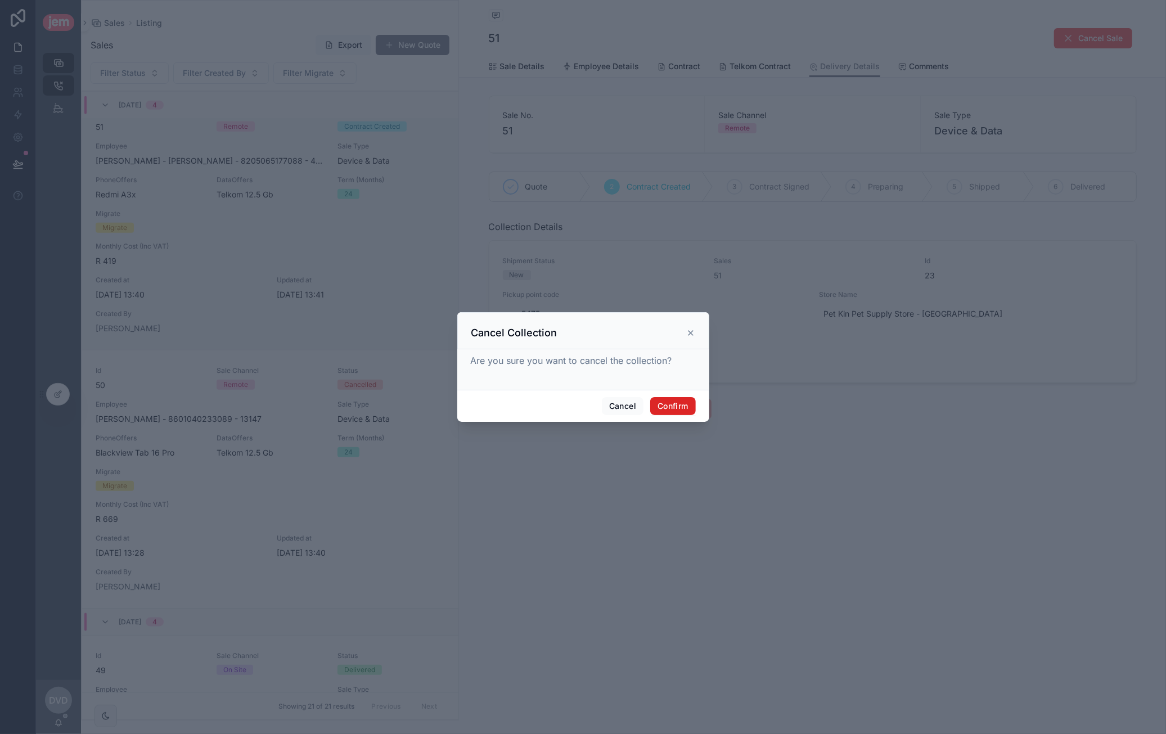
click at [688, 409] on button "Confirm" at bounding box center [672, 406] width 45 height 18
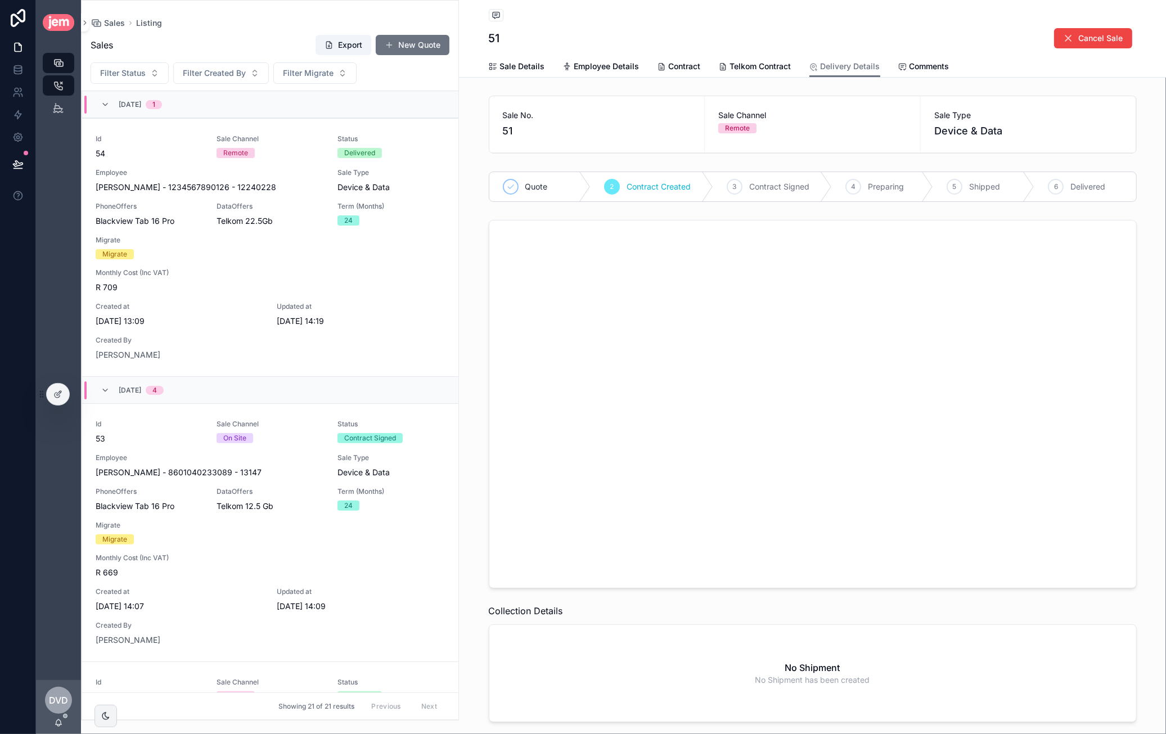
scroll to position [828, 0]
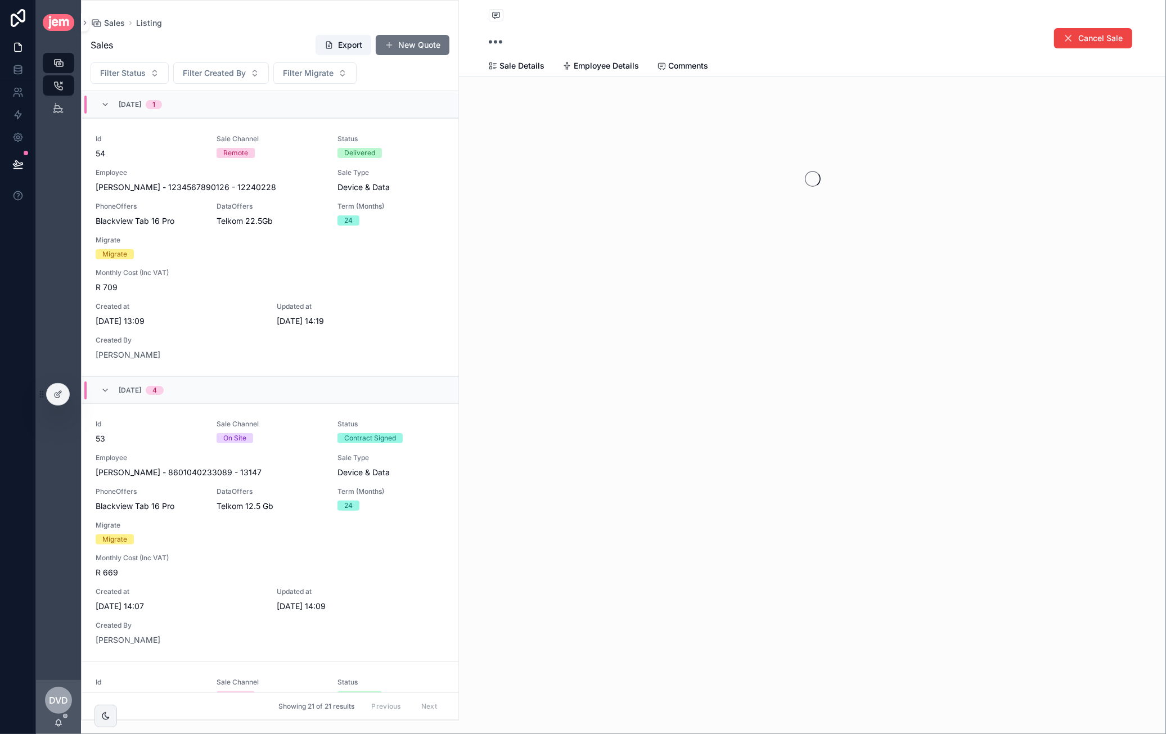
scroll to position [828, 0]
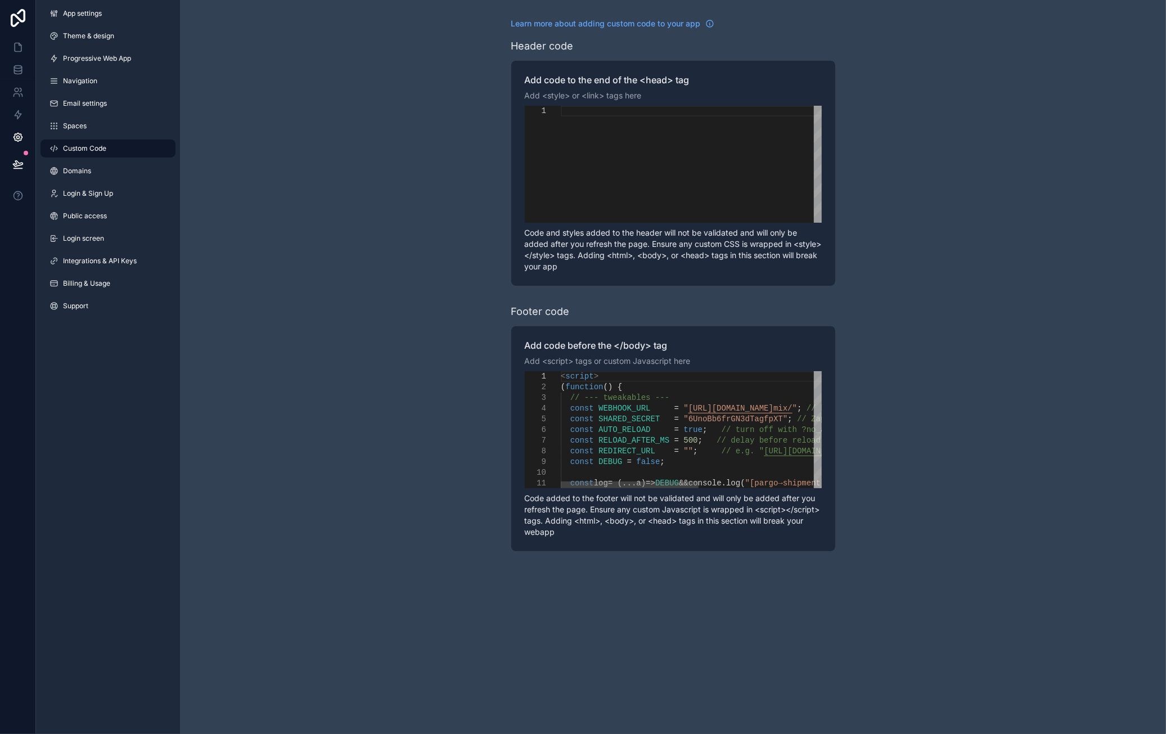
click at [610, 428] on span "AUTO_RELOAD" at bounding box center [624, 429] width 52 height 9
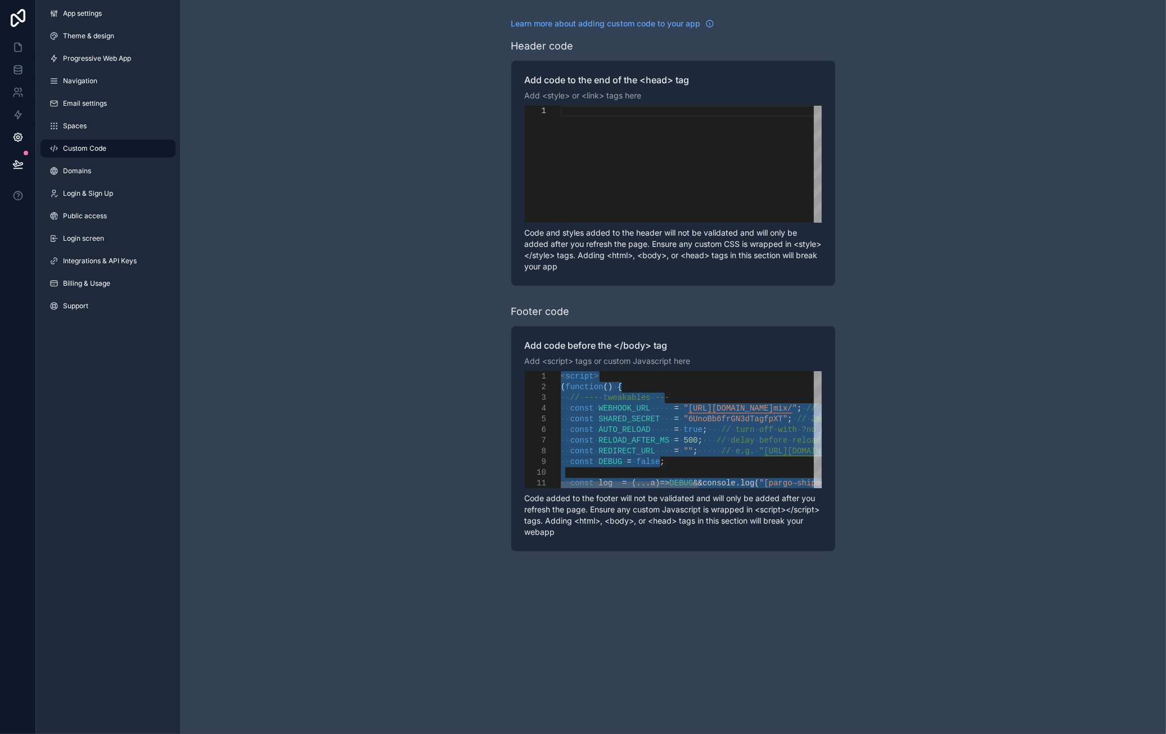
paste textarea "Editor content;Press Alt+F1 for Accessibility Options."
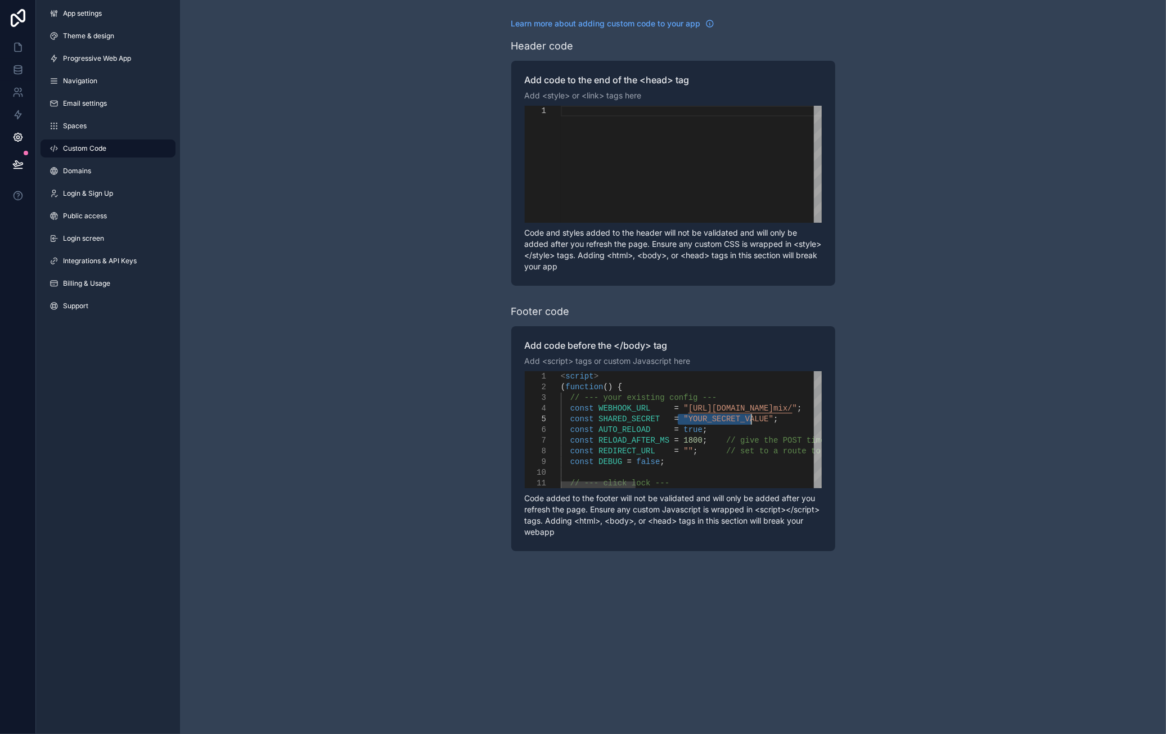
drag, startPoint x: 679, startPoint y: 420, endPoint x: 752, endPoint y: 424, distance: 72.7
paste textarea "***"
type textarea "**********"
click at [898, 434] on div "Learn more about adding custom code to your app Header code Add code to the end…" at bounding box center [673, 284] width 986 height 569
drag, startPoint x: 679, startPoint y: 419, endPoint x: 750, endPoint y: 420, distance: 70.9
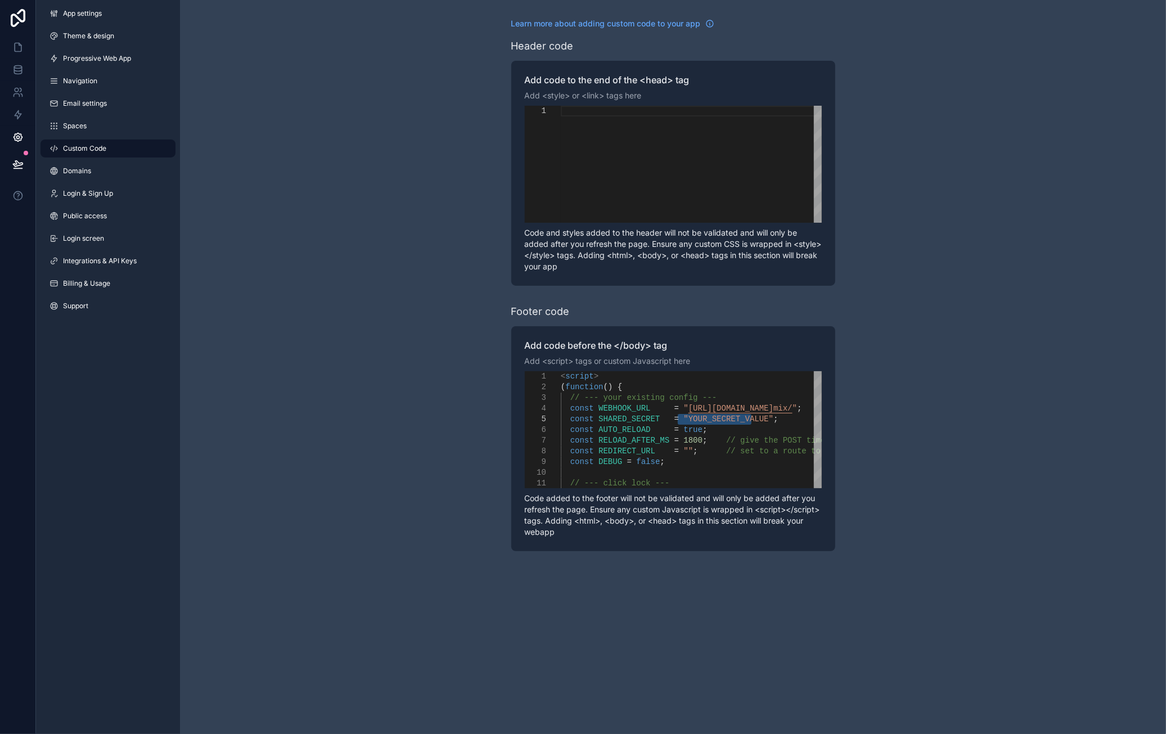
paste textarea "***"
type textarea "**********"
click at [917, 304] on div "Learn more about adding custom code to your app Header code Add code to the end…" at bounding box center [673, 284] width 986 height 569
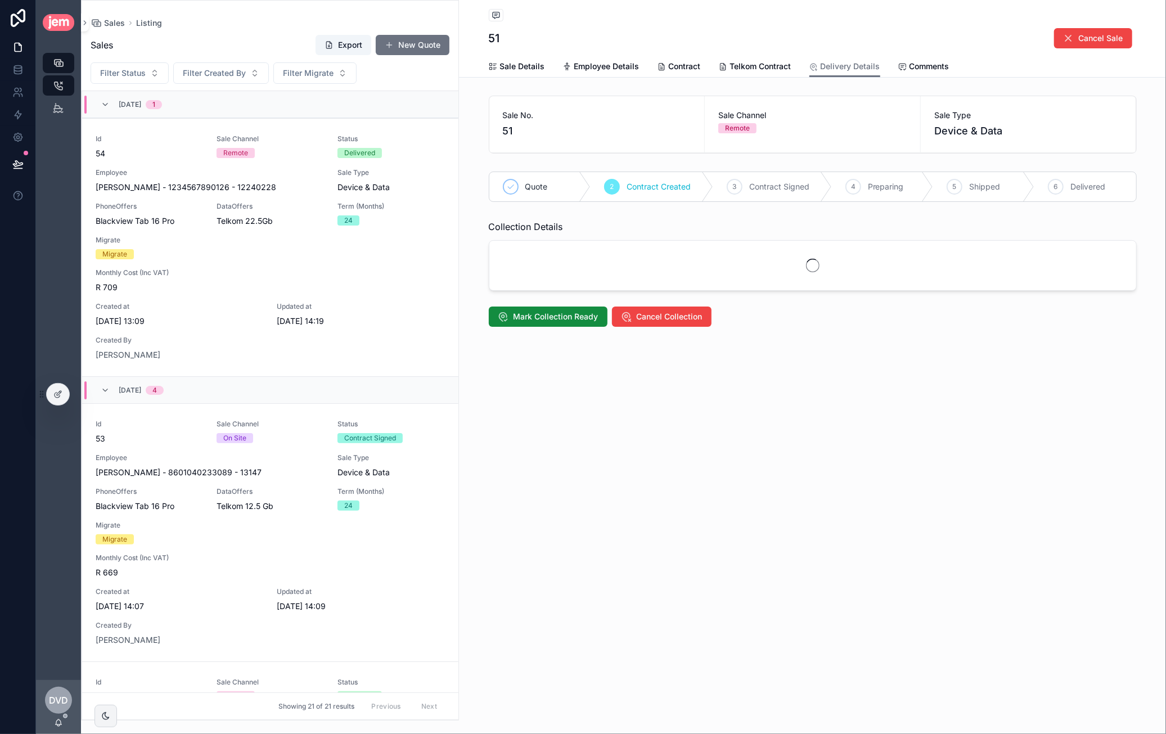
scroll to position [828, 0]
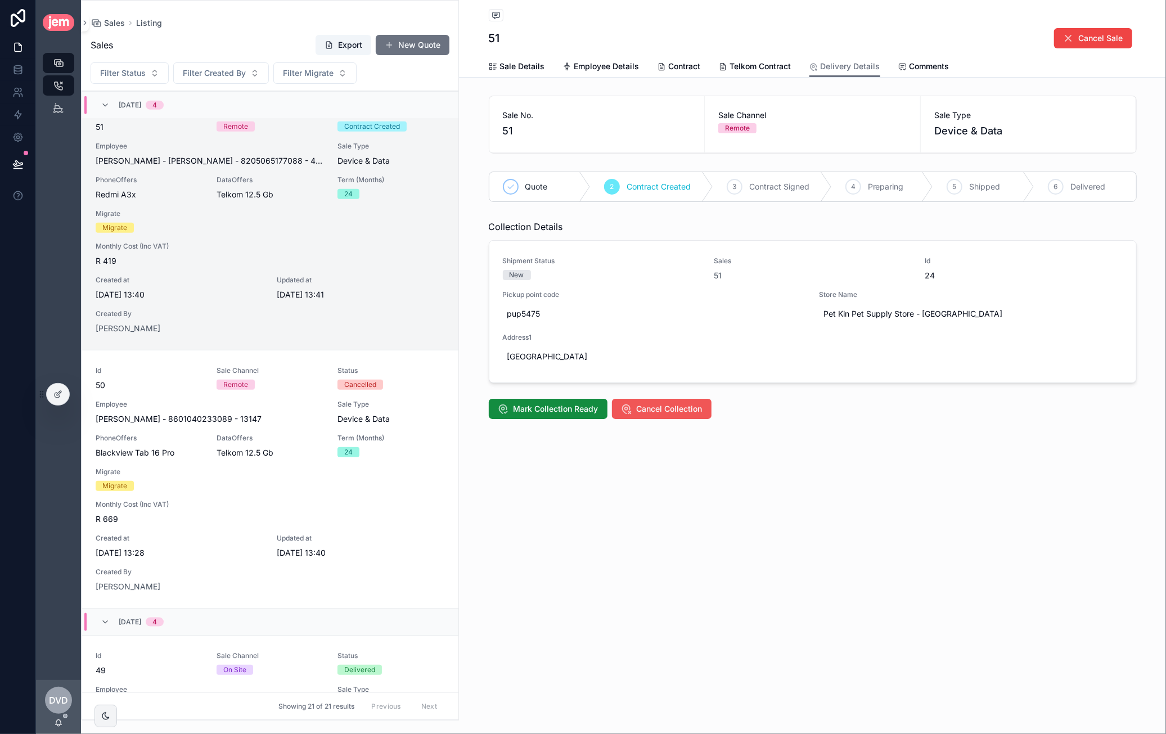
click at [662, 403] on span "Cancel Collection" at bounding box center [670, 408] width 66 height 11
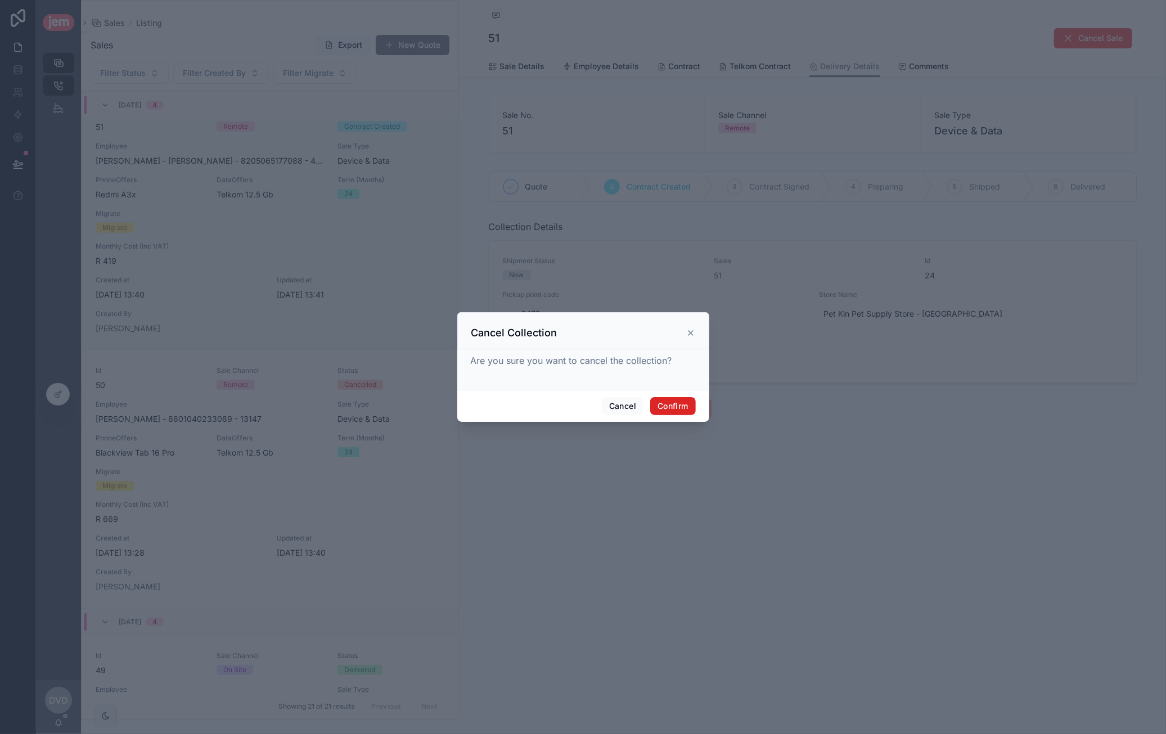
click at [682, 408] on button "Confirm" at bounding box center [672, 406] width 45 height 18
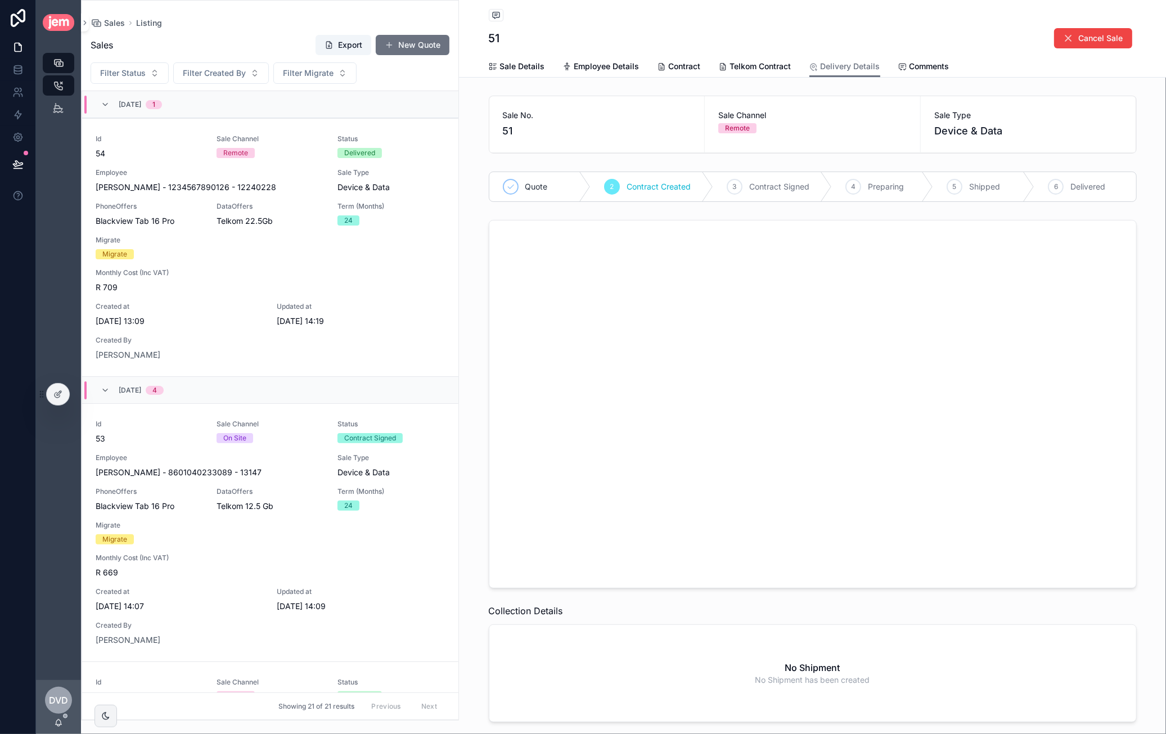
click at [592, 321] on div at bounding box center [808, 402] width 647 height 367
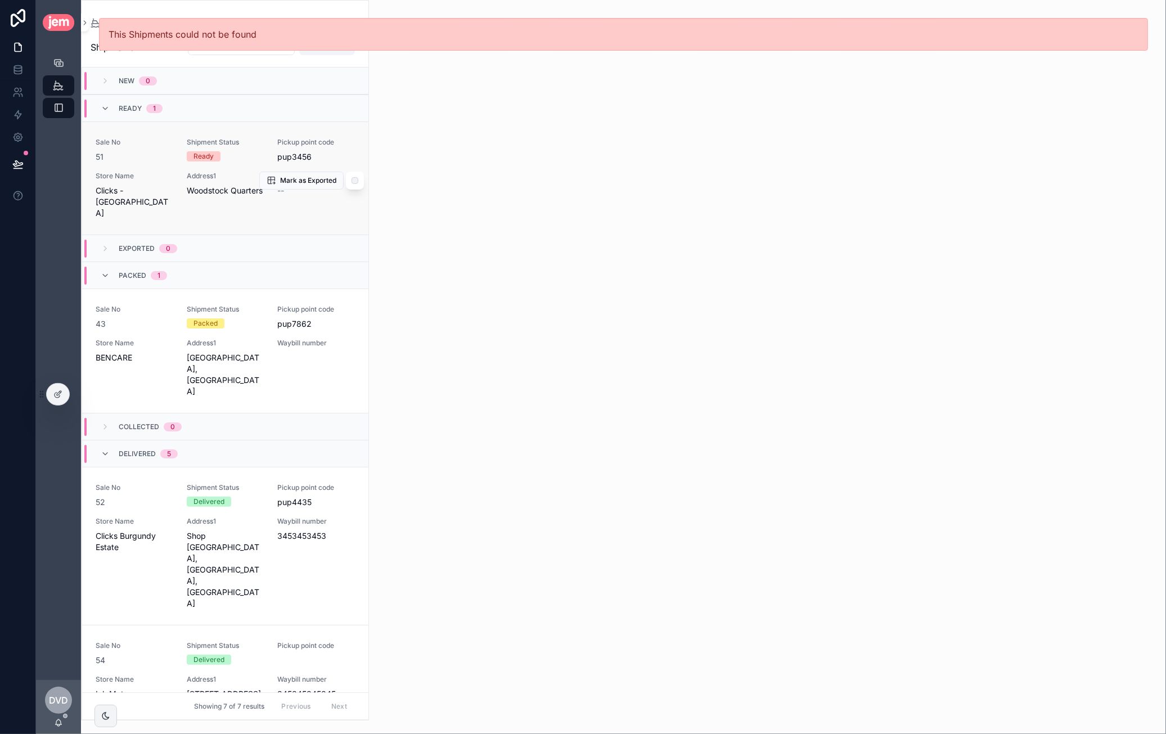
click at [248, 138] on span "Shipment Status" at bounding box center [226, 142] width 78 height 9
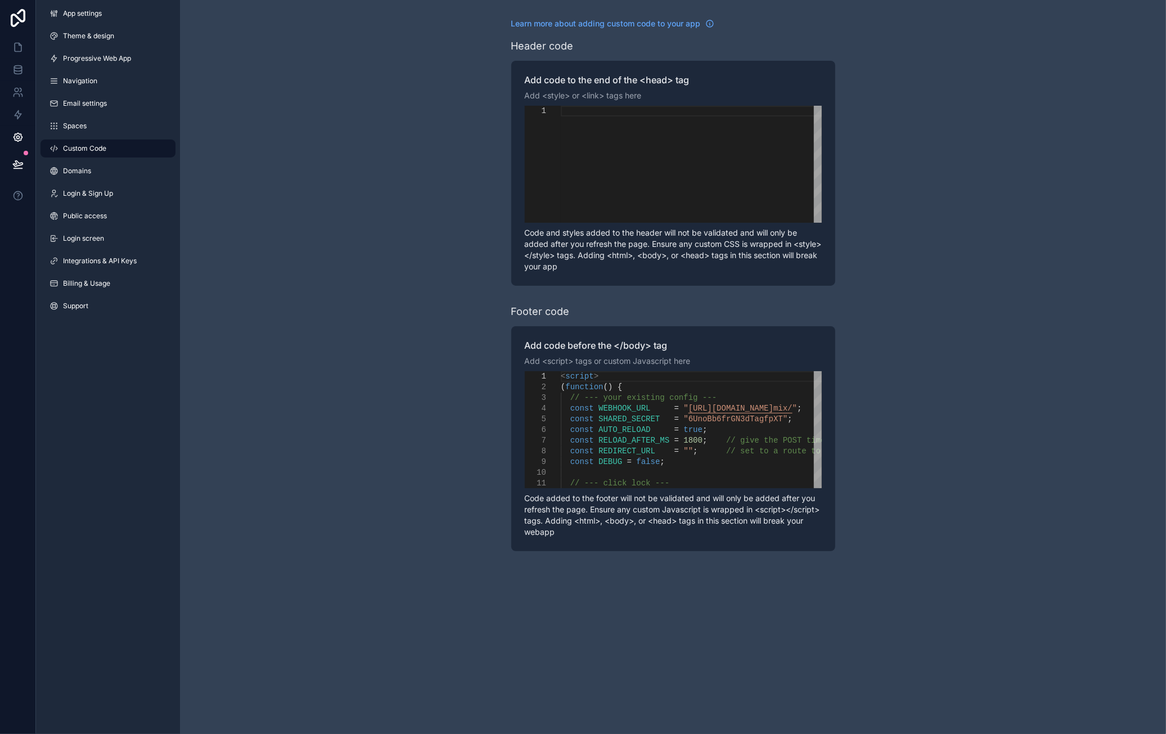
click at [893, 173] on div "Learn more about adding custom code to your app Header code Add code to the end…" at bounding box center [673, 284] width 986 height 569
click at [683, 439] on span "1800" at bounding box center [692, 440] width 19 height 9
type textarea "**********"
click at [895, 326] on div "Learn more about adding custom code to your app Header code Add code to the end…" at bounding box center [673, 284] width 986 height 569
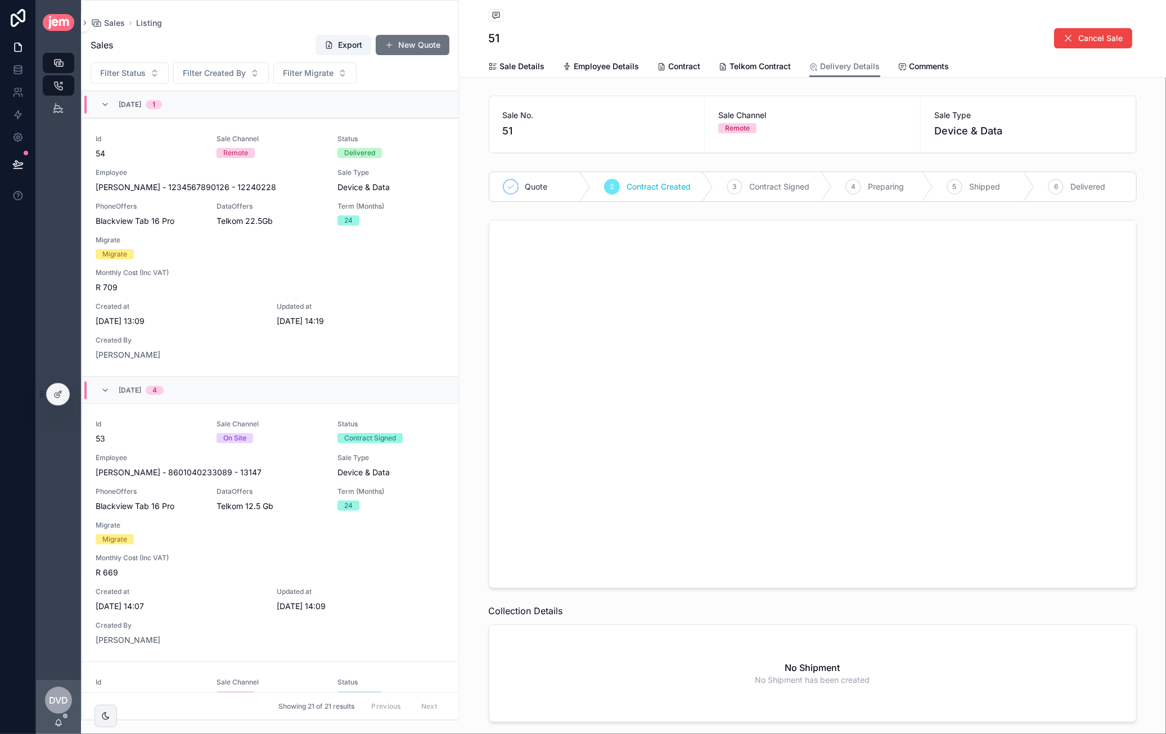
click at [559, 325] on div at bounding box center [808, 402] width 647 height 367
click at [554, 326] on div at bounding box center [808, 402] width 647 height 367
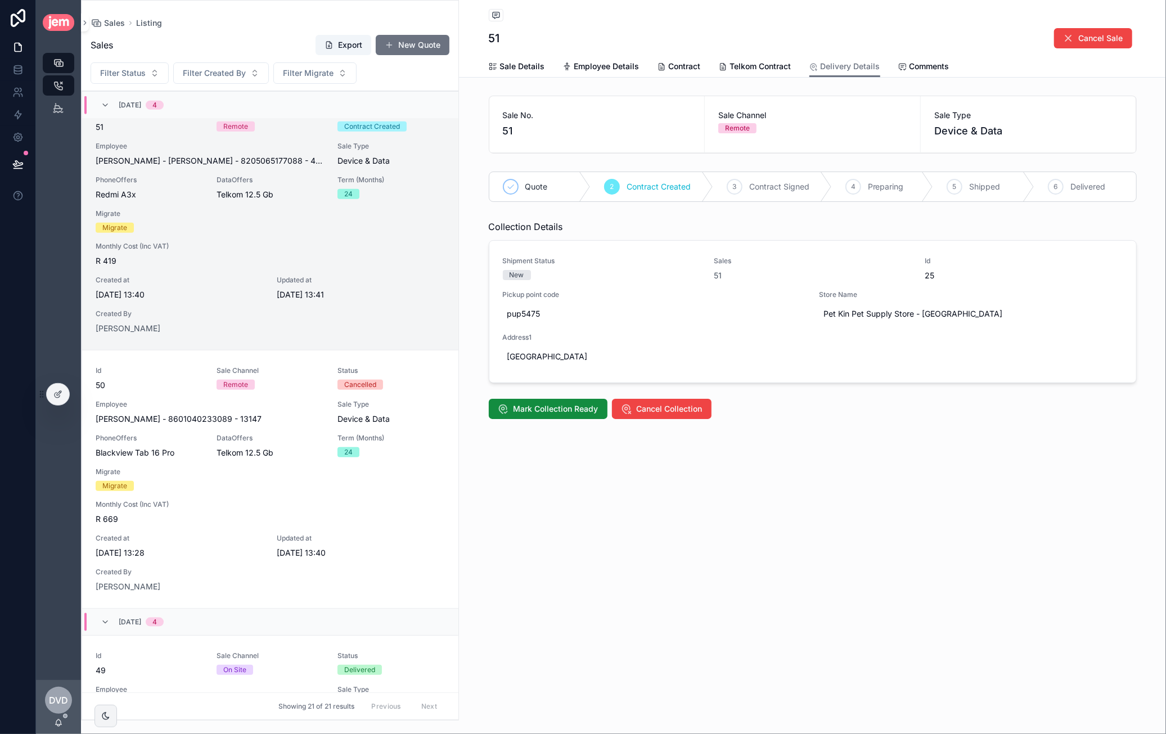
click at [684, 228] on div "Collection Details" at bounding box center [813, 226] width 648 height 13
click at [651, 411] on span "Cancel Collection" at bounding box center [670, 408] width 66 height 11
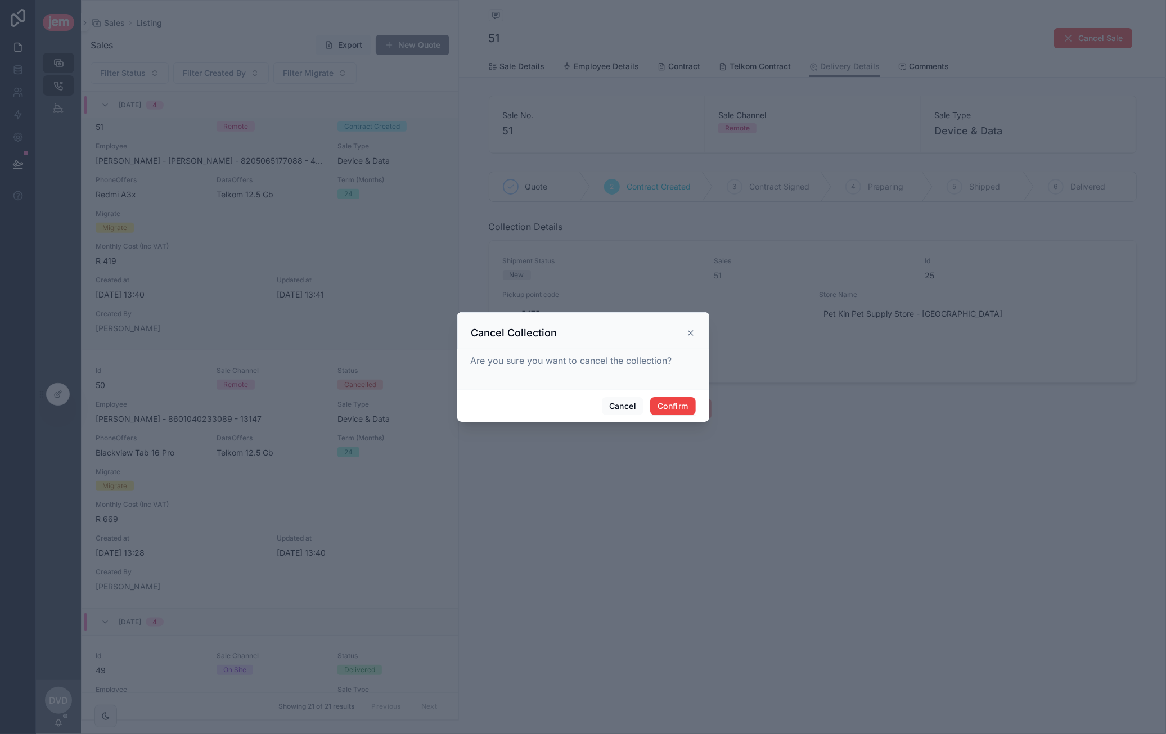
click at [682, 396] on div "Cancel Confirm" at bounding box center [583, 406] width 252 height 32
click at [670, 405] on button "Confirm" at bounding box center [672, 406] width 45 height 18
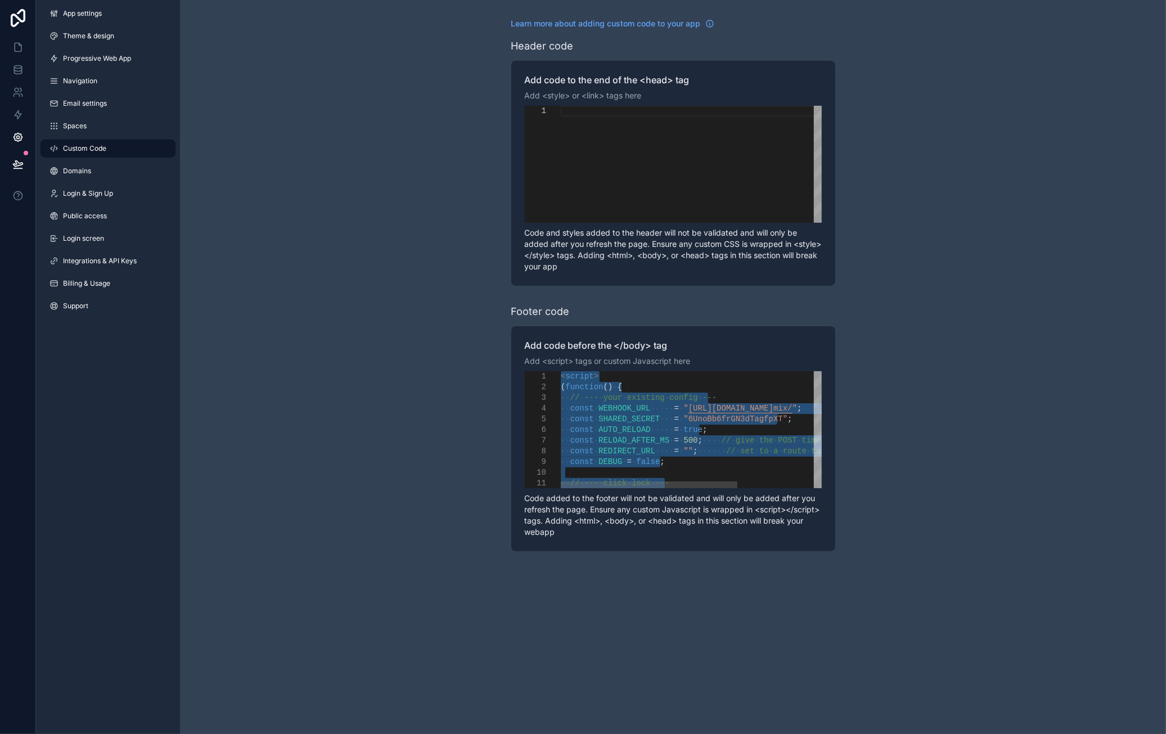
paste textarea "**********"
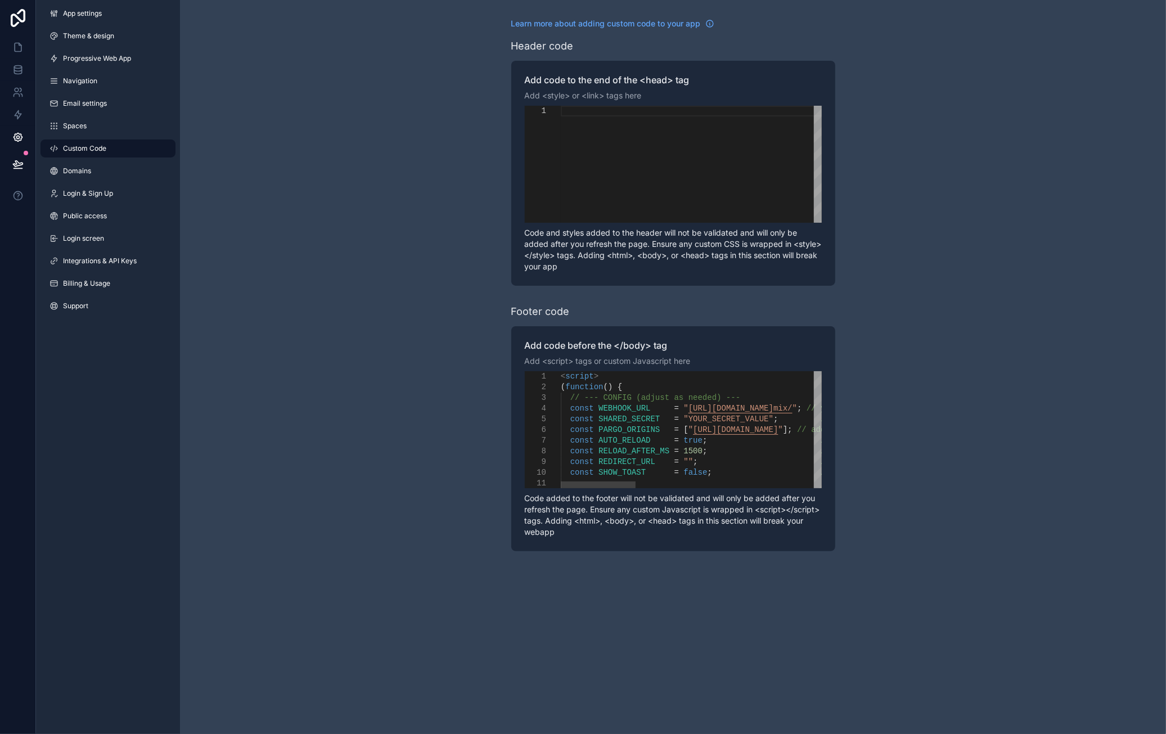
drag, startPoint x: 750, startPoint y: 420, endPoint x: 678, endPoint y: 418, distance: 72.6
paste textarea "***"
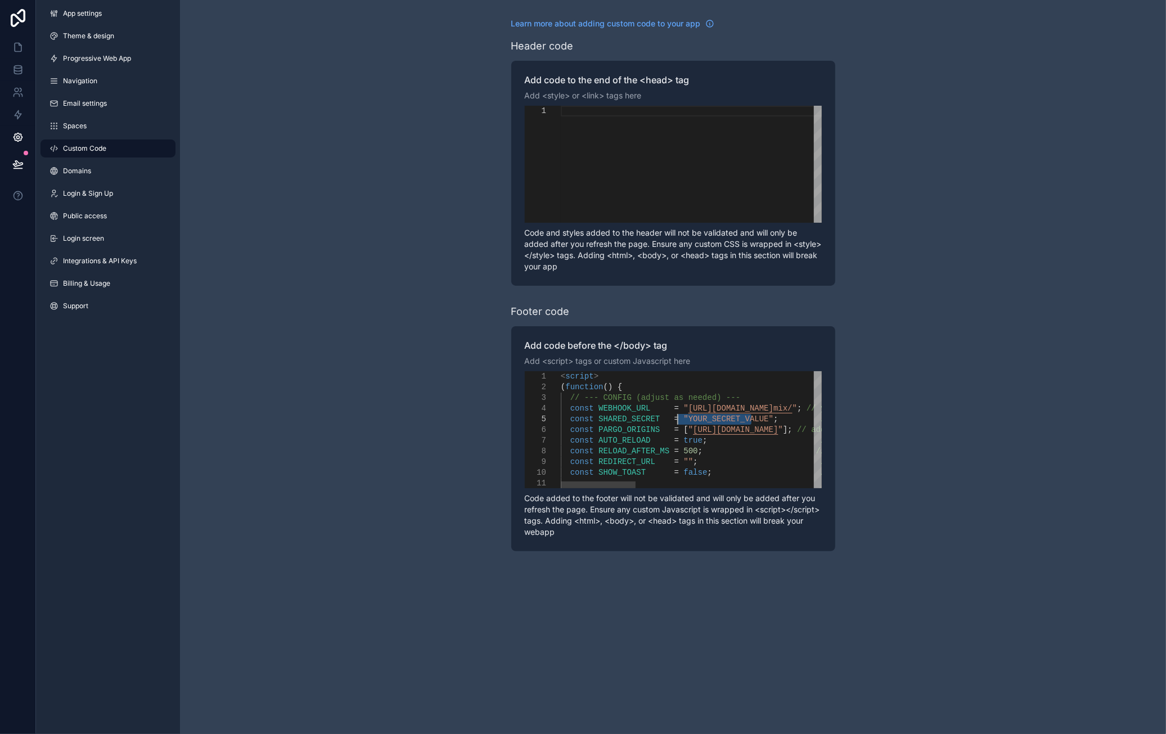
type textarea "**********"
click at [792, 422] on span "scrollable content" at bounding box center [813, 418] width 43 height 9
click at [963, 265] on div "Learn more about adding custom code to your app Header code Add code to the end…" at bounding box center [673, 284] width 986 height 569
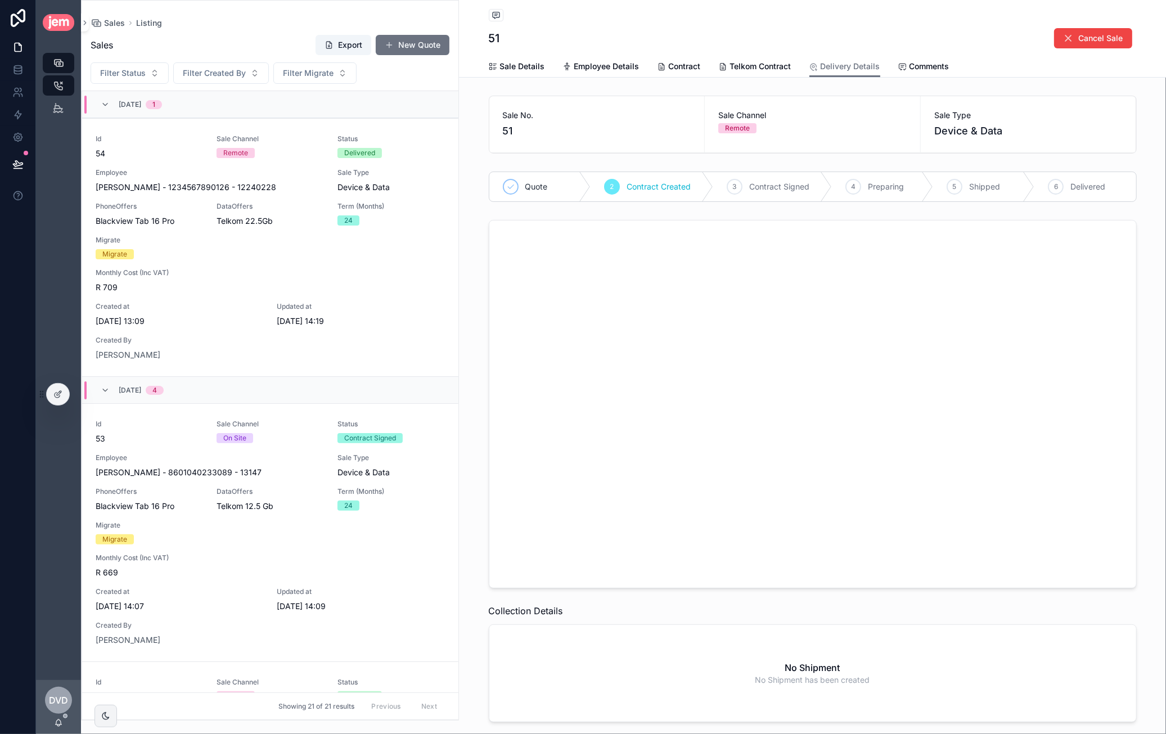
scroll to position [828, 0]
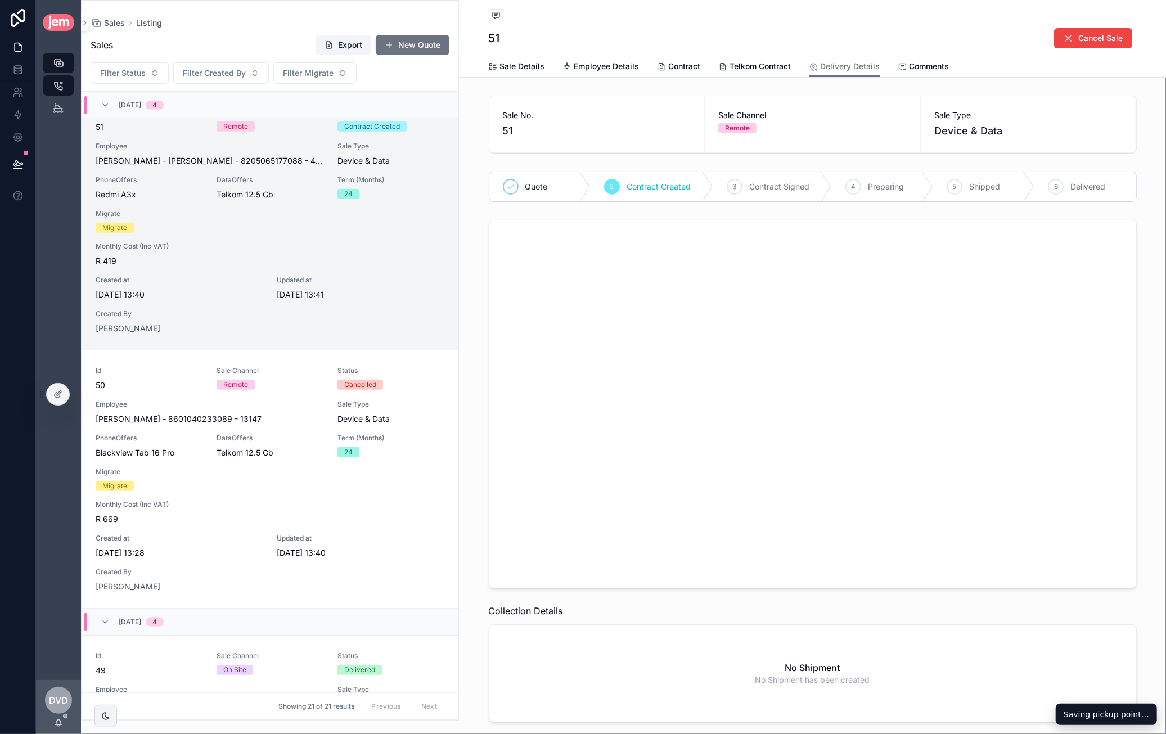
click at [580, 318] on div at bounding box center [808, 402] width 647 height 367
click at [556, 319] on div at bounding box center [808, 402] width 647 height 367
click at [552, 331] on div at bounding box center [808, 402] width 647 height 367
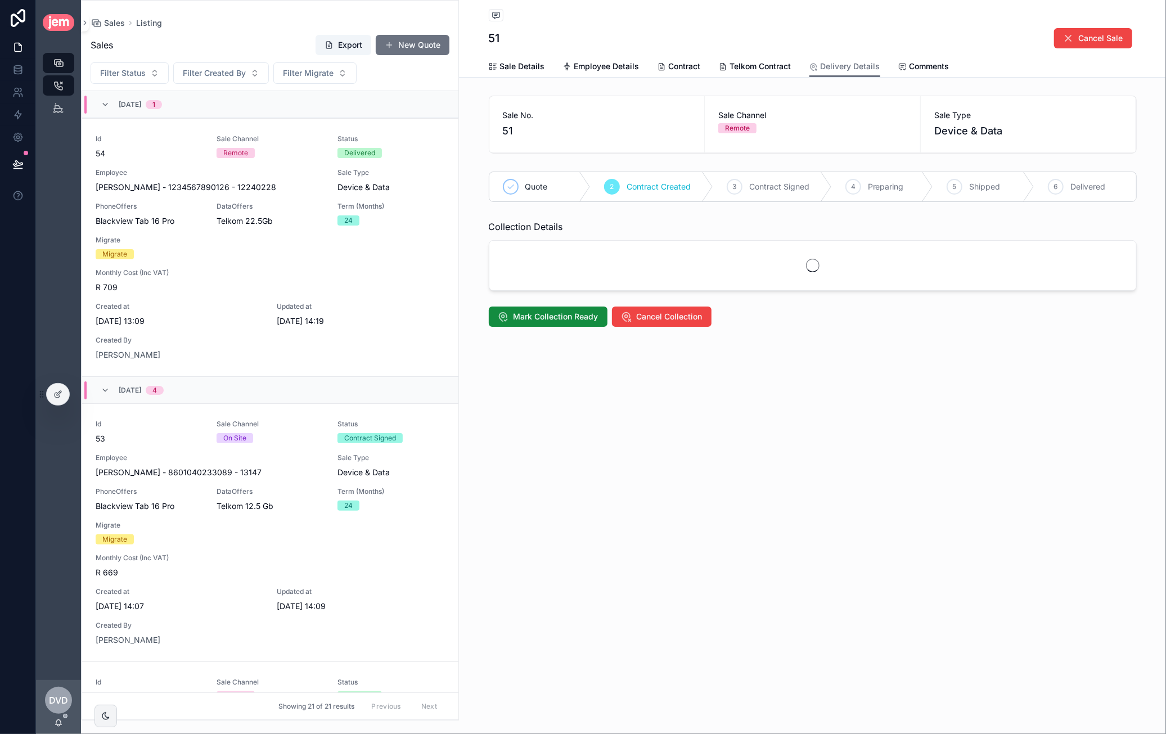
scroll to position [828, 0]
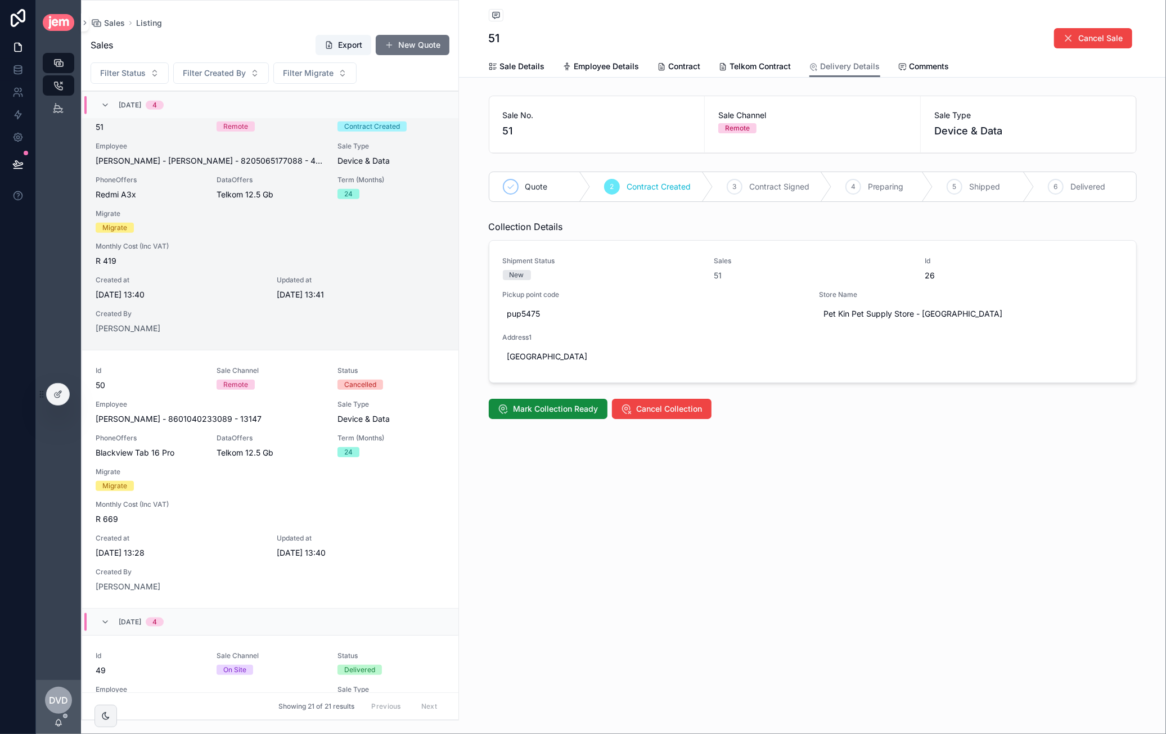
drag, startPoint x: 823, startPoint y: 459, endPoint x: 795, endPoint y: 457, distance: 27.6
click at [820, 459] on div "Listing 51 Cancel Sale Delivery Details Sale Details Employee Details [DEMOGRAP…" at bounding box center [812, 247] width 707 height 495
click at [659, 404] on span "Cancel Collection" at bounding box center [670, 408] width 66 height 11
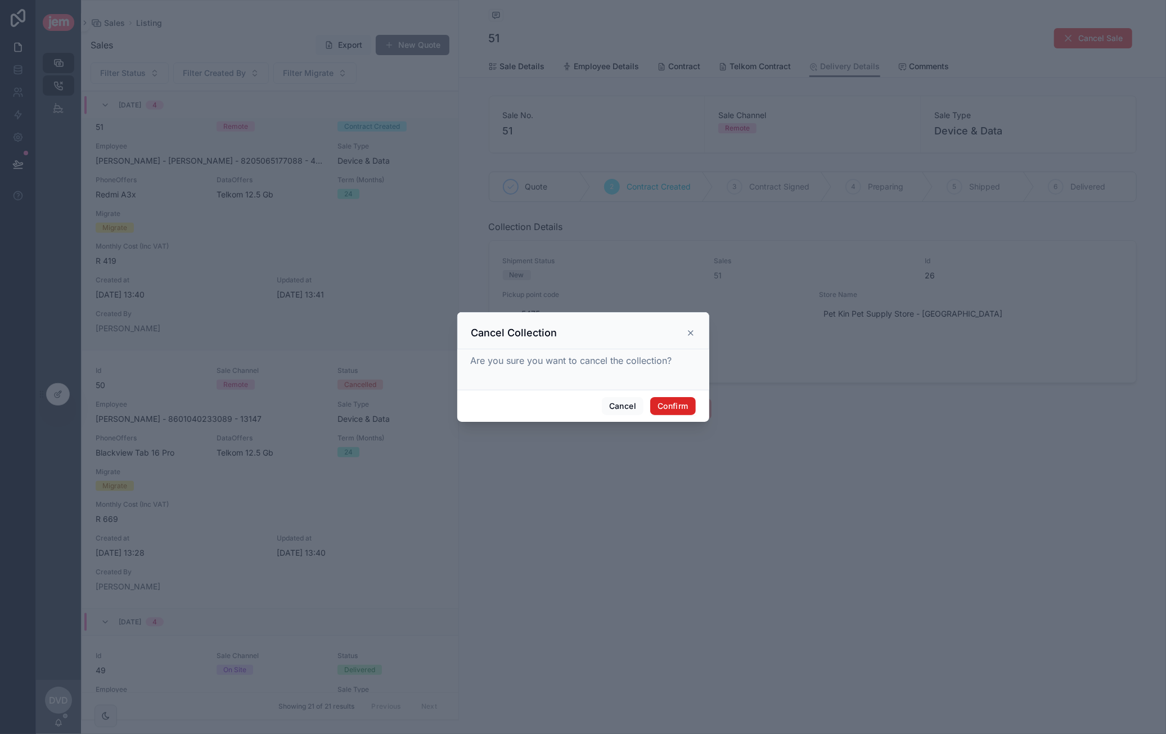
click at [678, 405] on button "Confirm" at bounding box center [672, 406] width 45 height 18
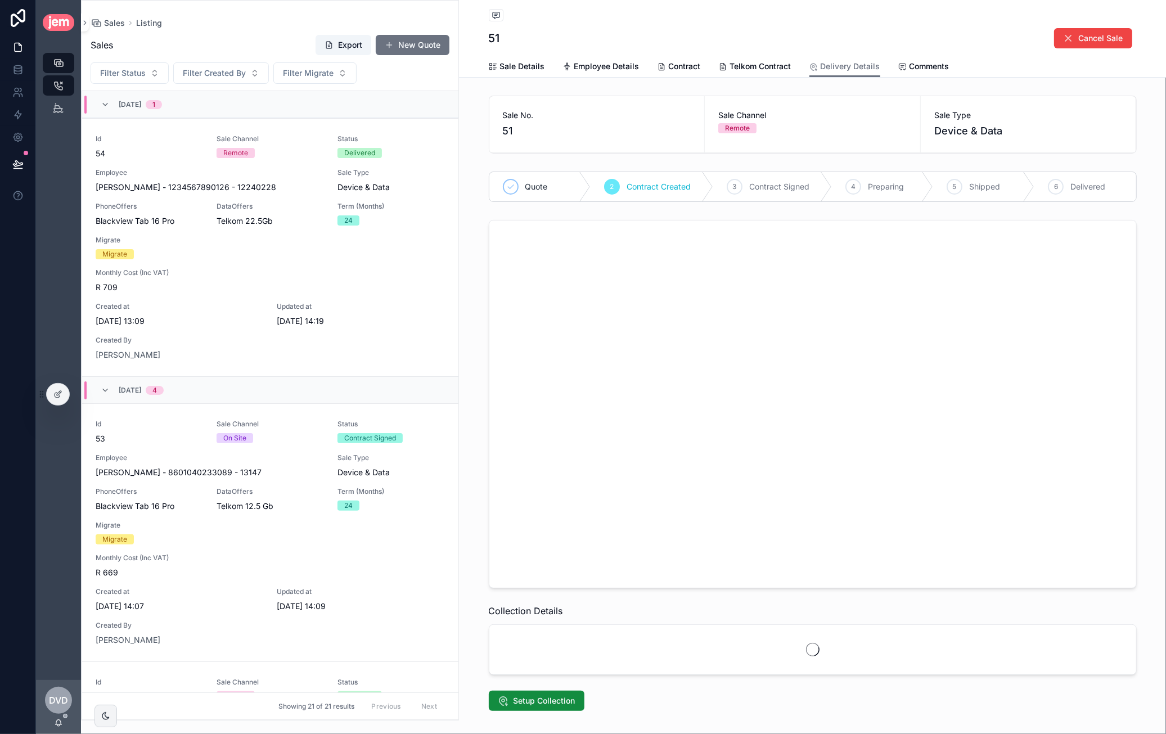
scroll to position [828, 0]
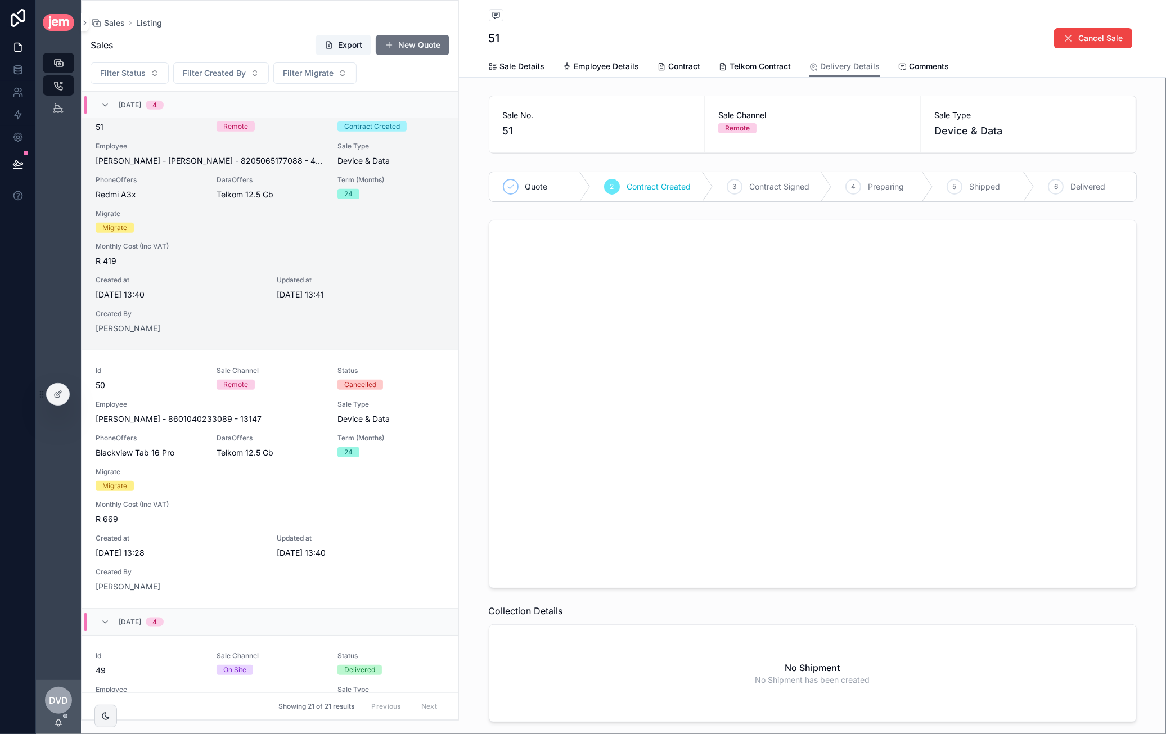
click at [693, 170] on div "Quote 2 Contract Created 3 Contract Signed 4 Preparing 5 Shipped 6 Delivered" at bounding box center [812, 186] width 661 height 39
click at [597, 384] on div at bounding box center [808, 402] width 647 height 367
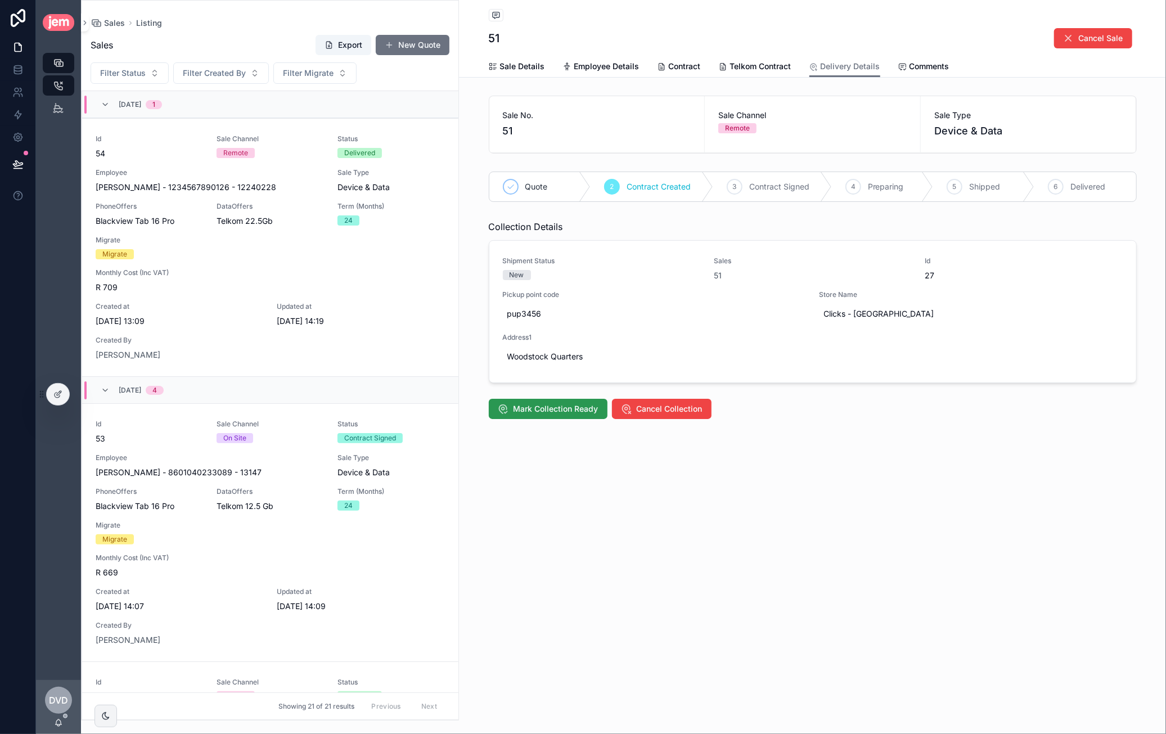
click at [561, 407] on span "Mark Collection Ready" at bounding box center [555, 408] width 85 height 11
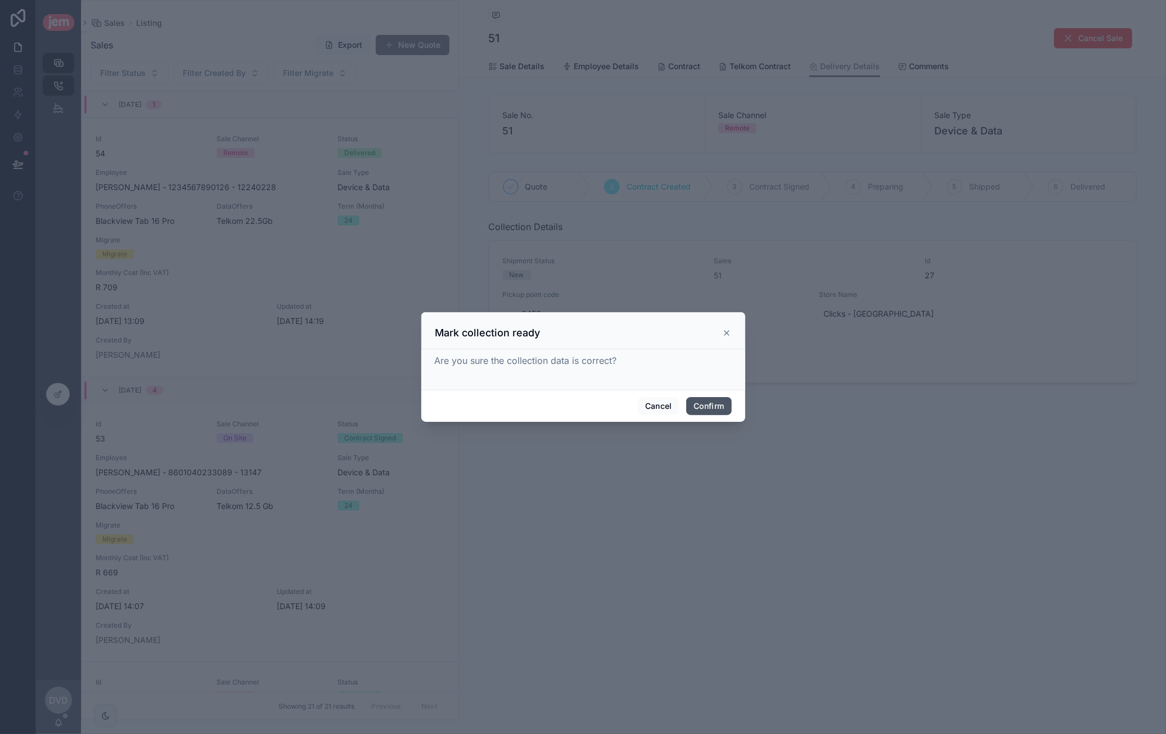
click at [706, 399] on button "Confirm" at bounding box center [708, 406] width 45 height 18
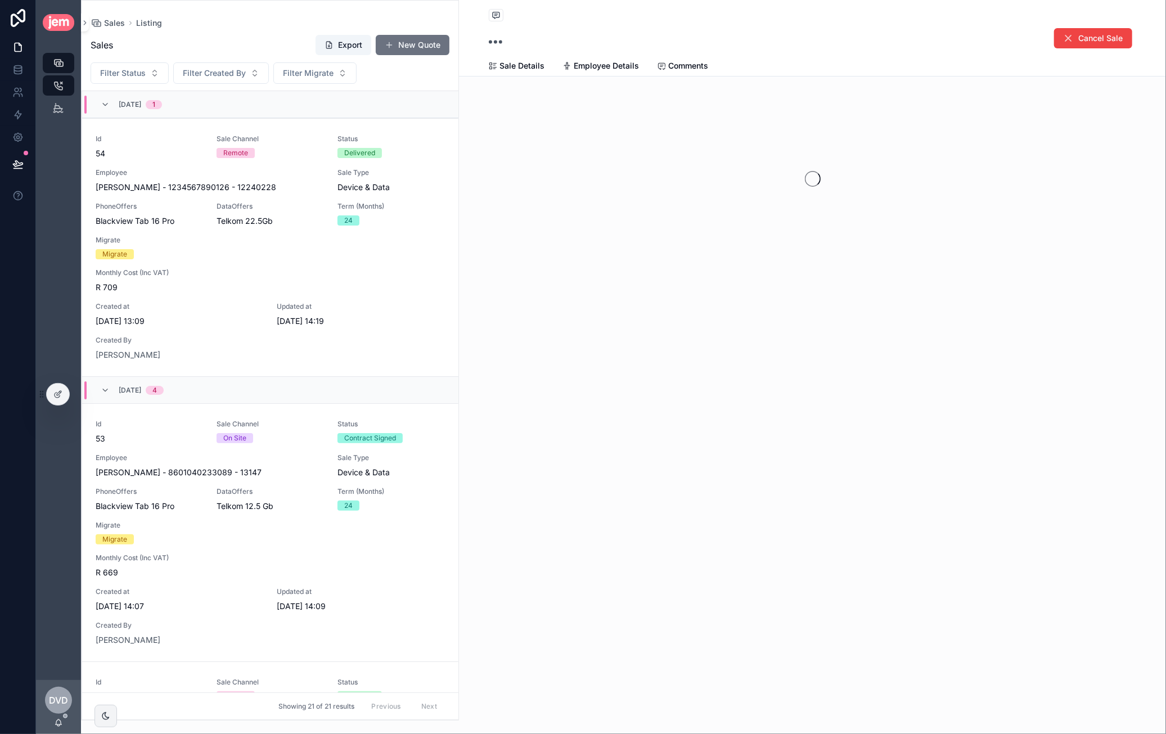
scroll to position [828, 0]
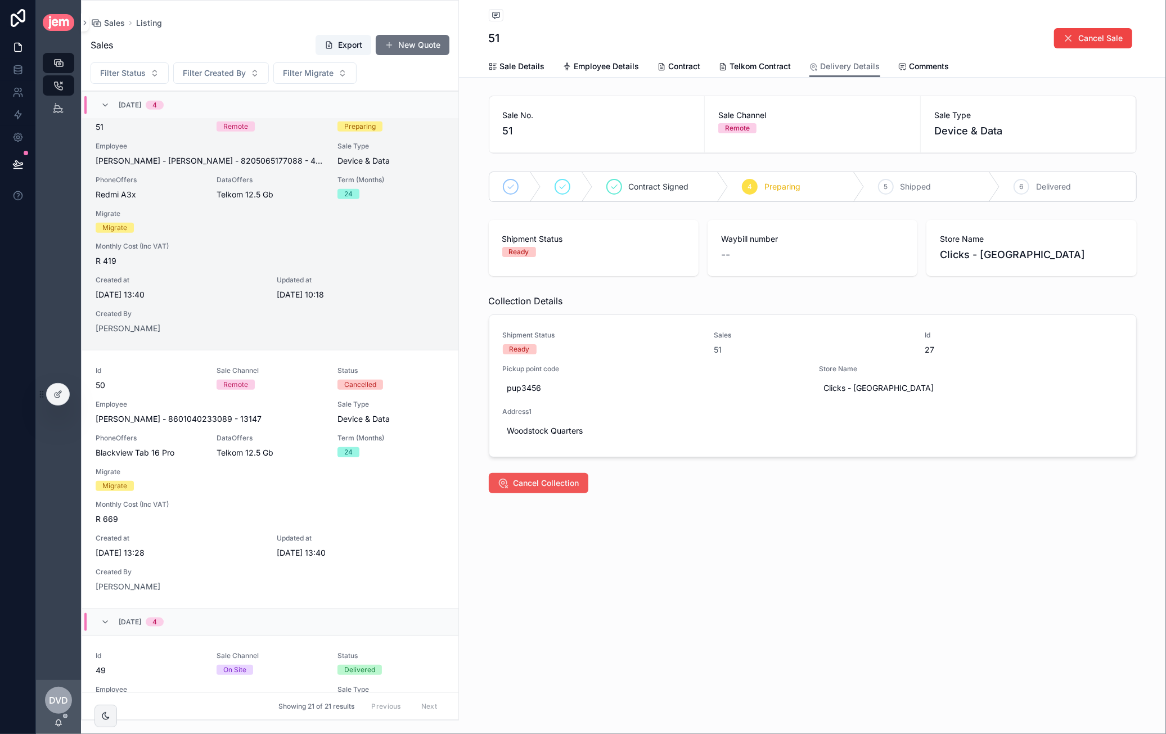
click at [568, 479] on span "Cancel Collection" at bounding box center [546, 482] width 66 height 11
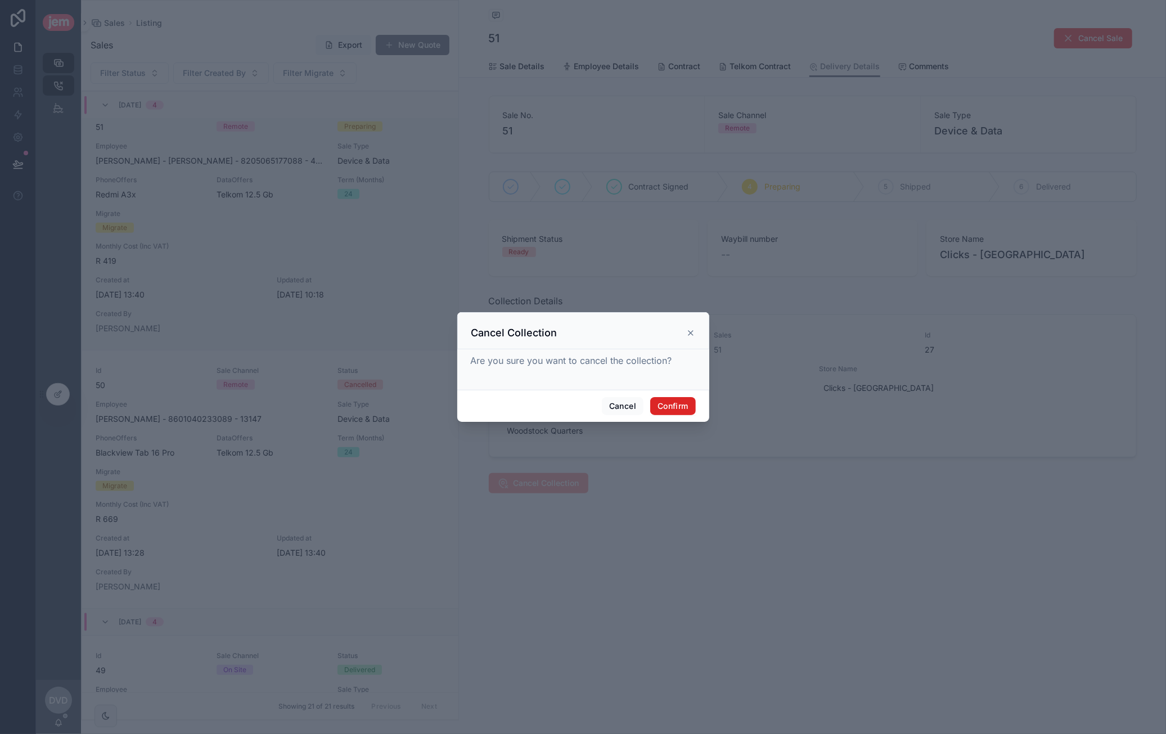
click at [668, 413] on button "Confirm" at bounding box center [672, 406] width 45 height 18
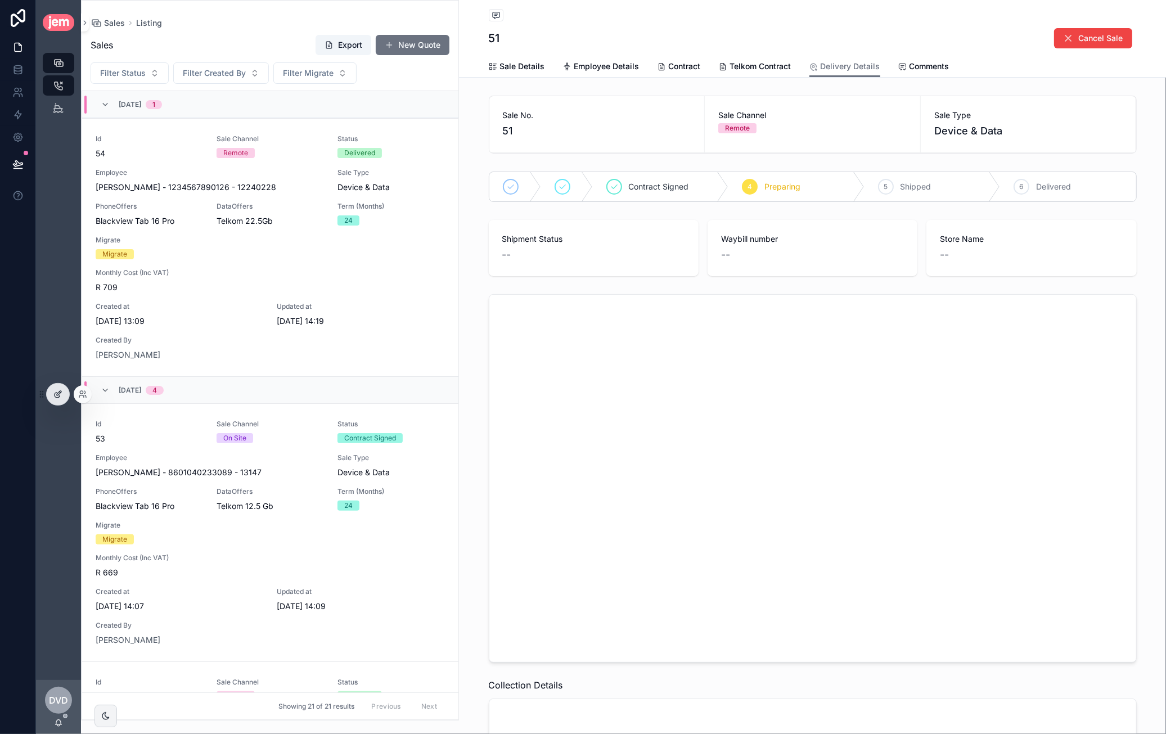
click at [66, 396] on div at bounding box center [58, 394] width 22 height 21
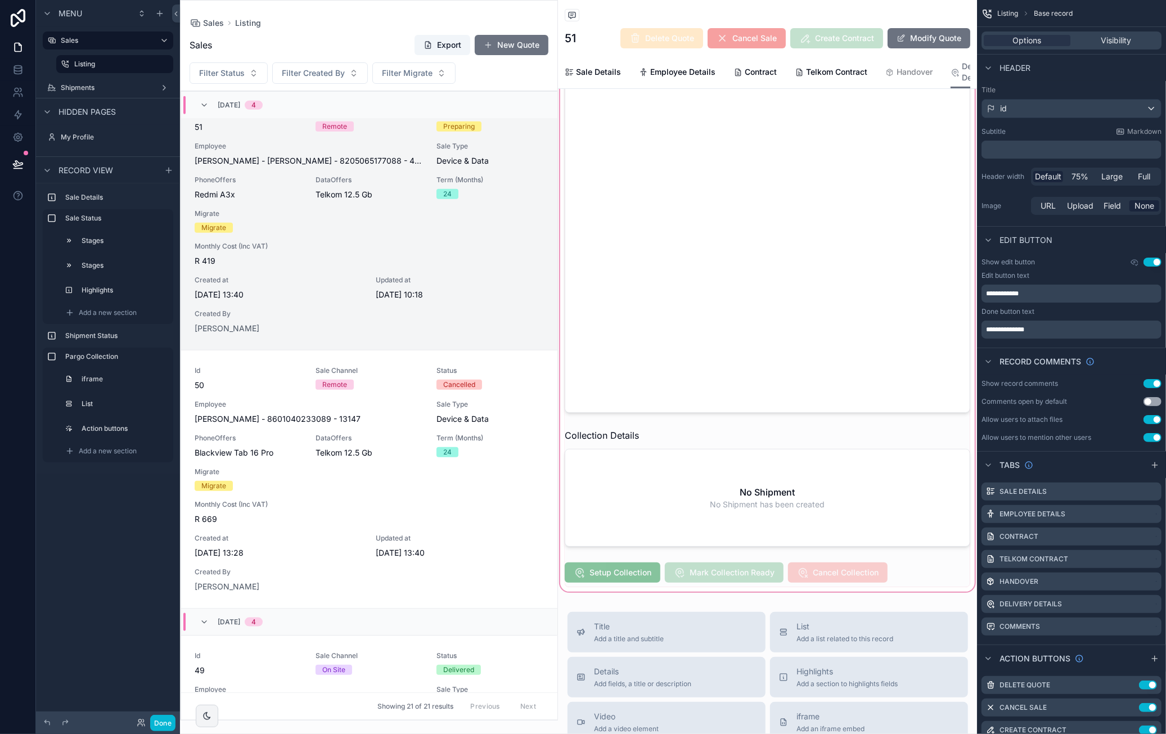
scroll to position [562, 0]
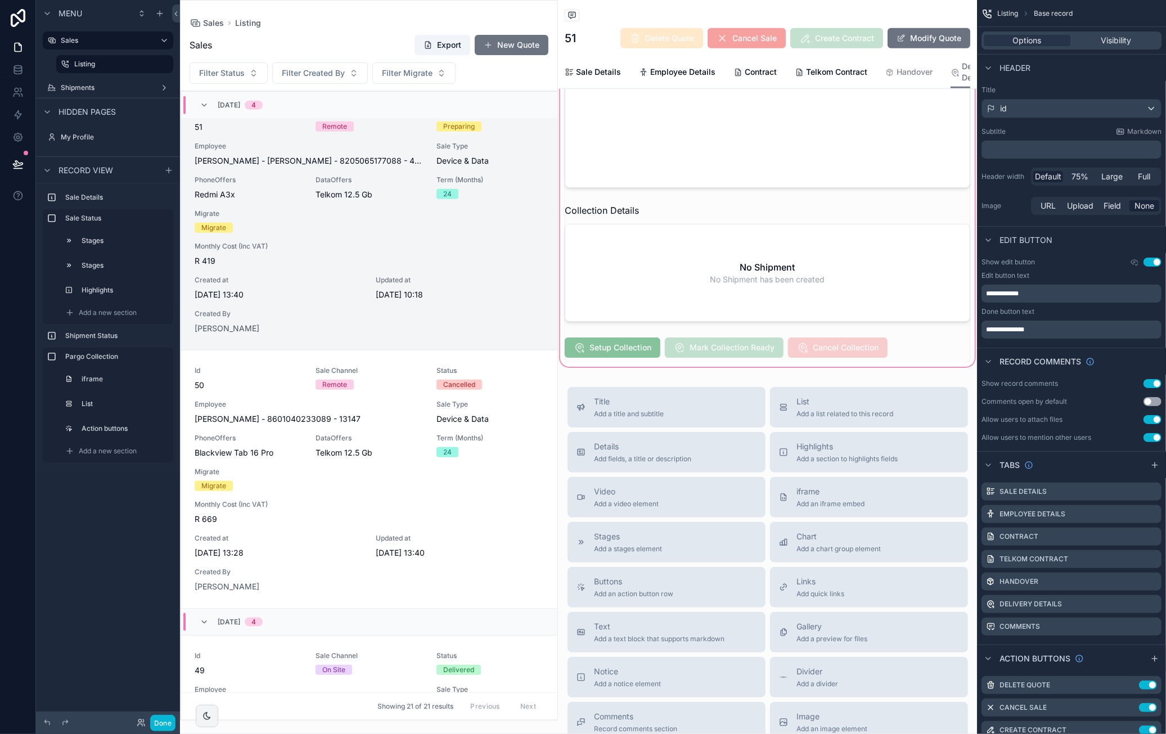
click at [840, 369] on div "scrollable content" at bounding box center [767, 88] width 419 height 561
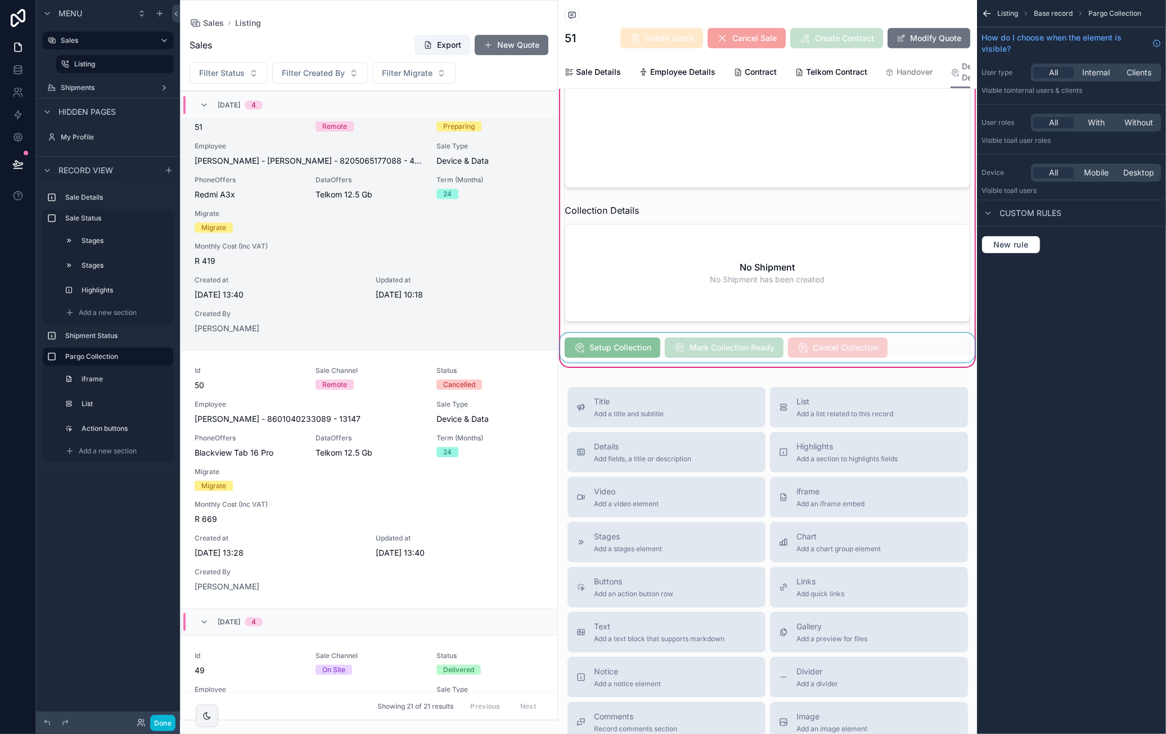
click div "scrollable content"
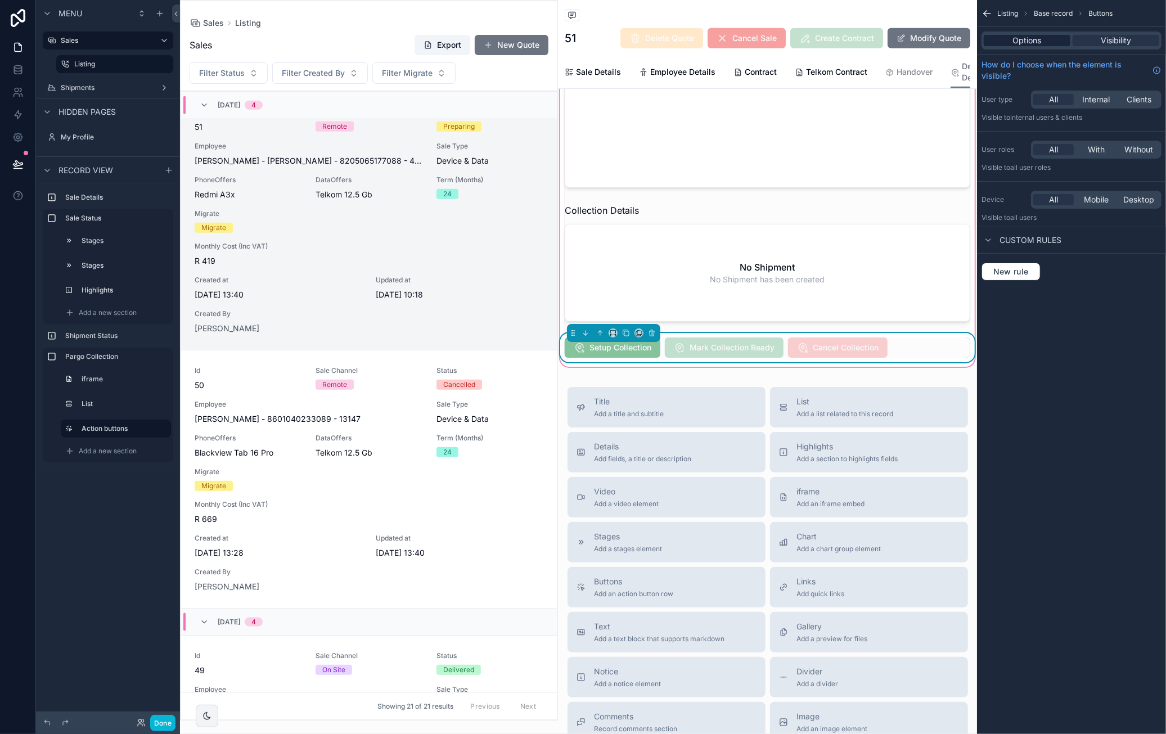
click div "Options"
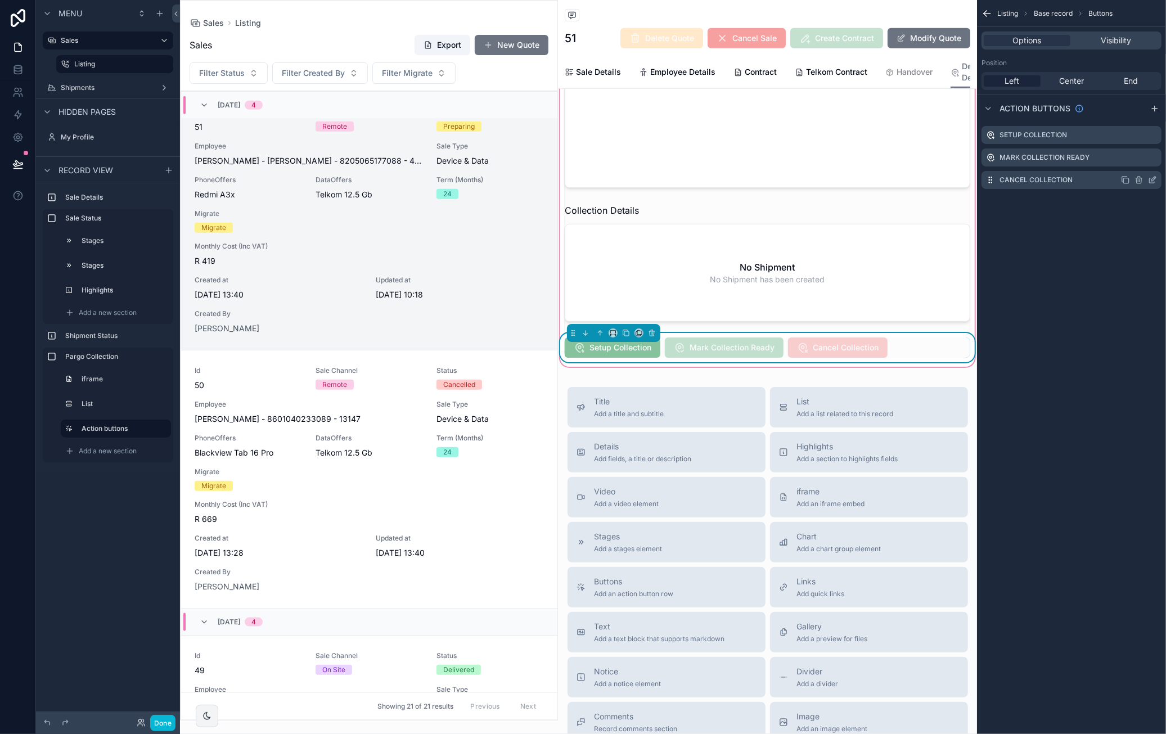
click icon "scrollable content"
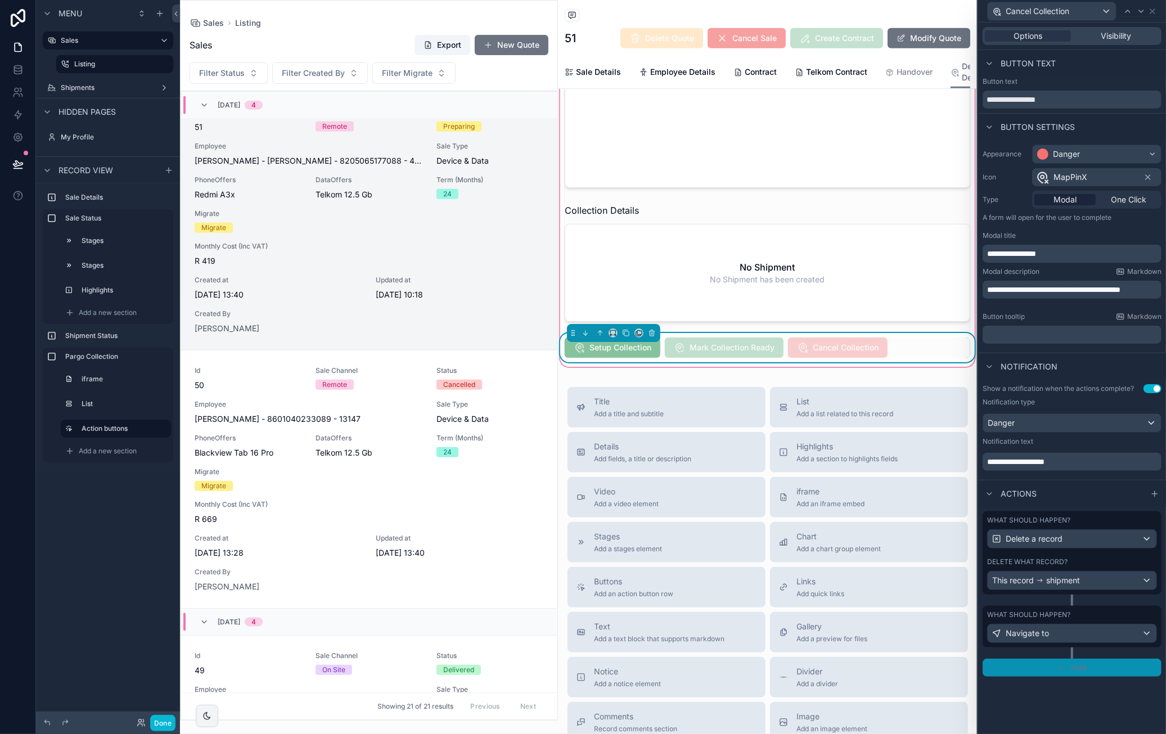
click span "Add"
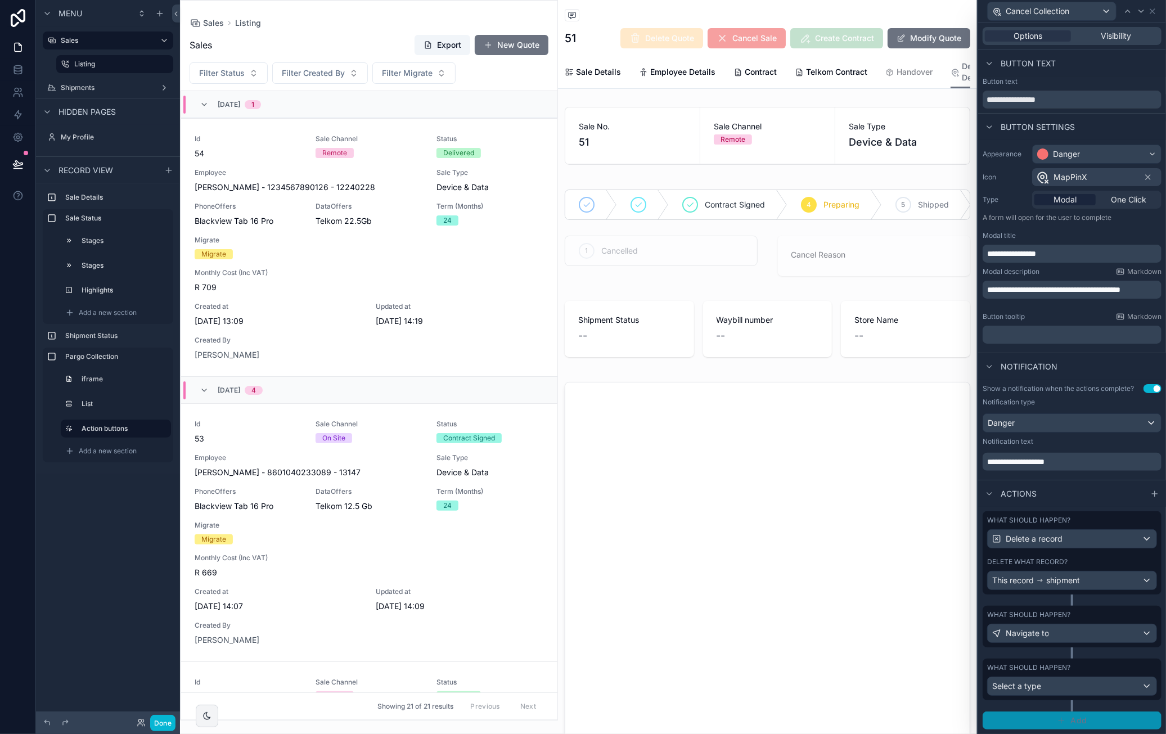
scroll to position [828, 0]
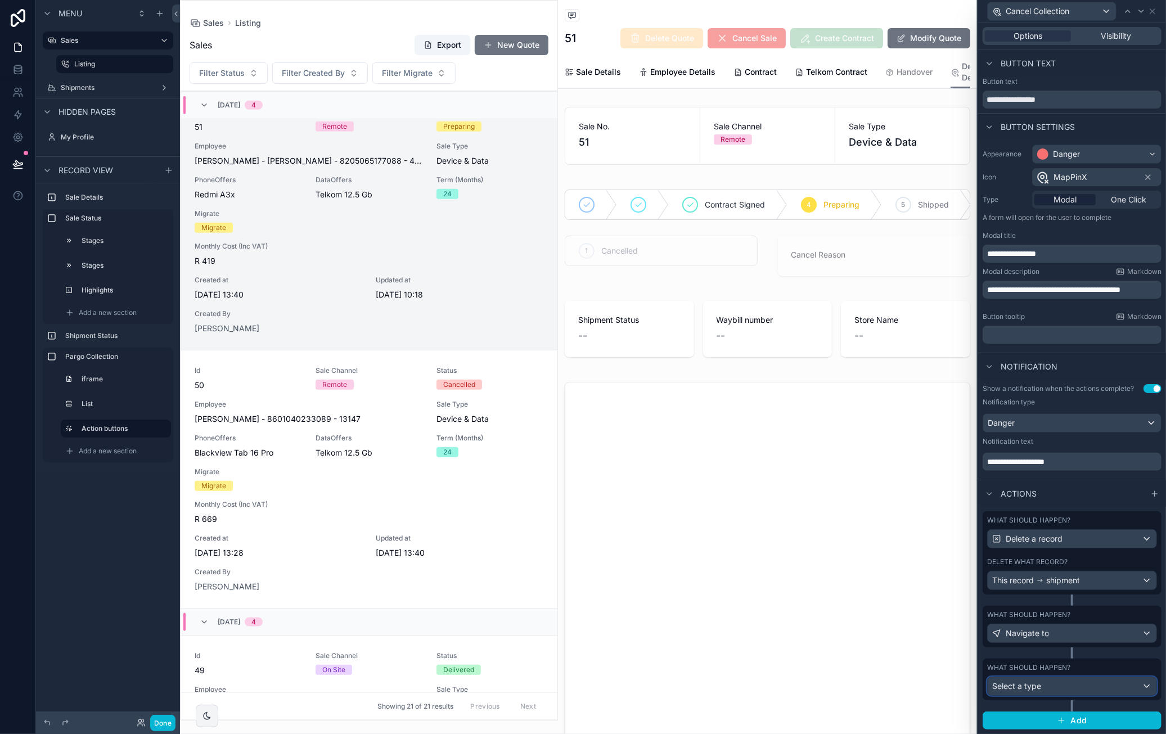
click div "Select a type"
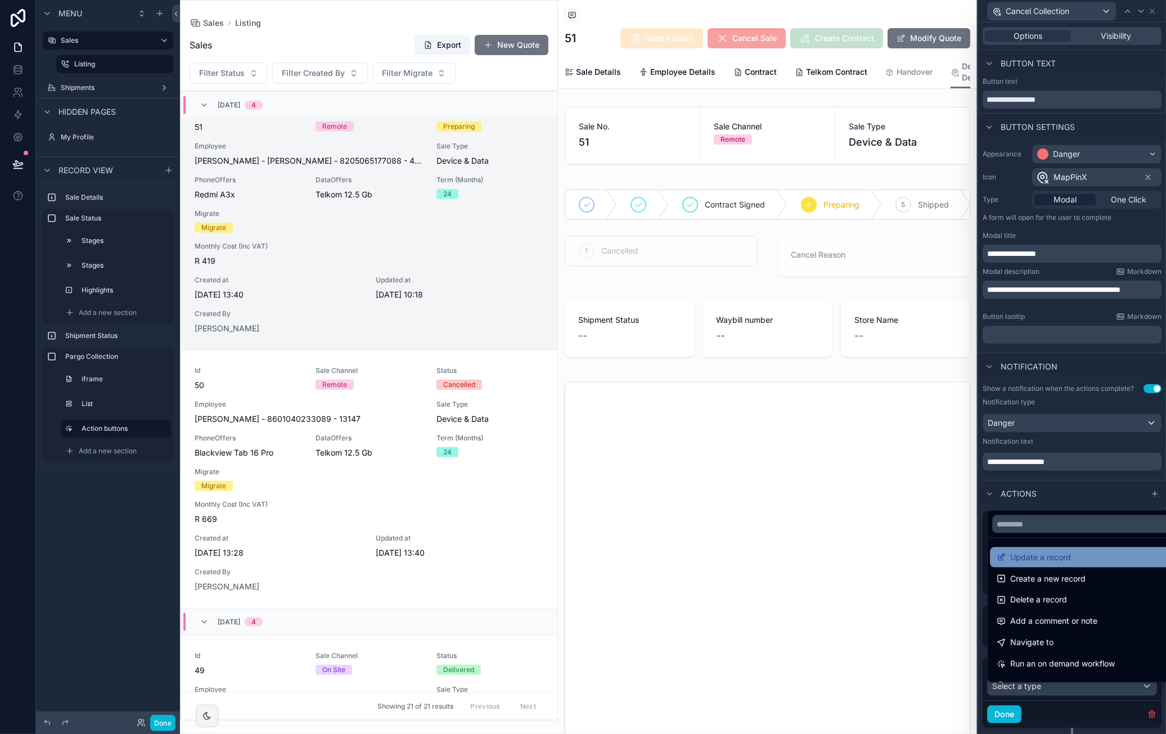
click div "Update a record"
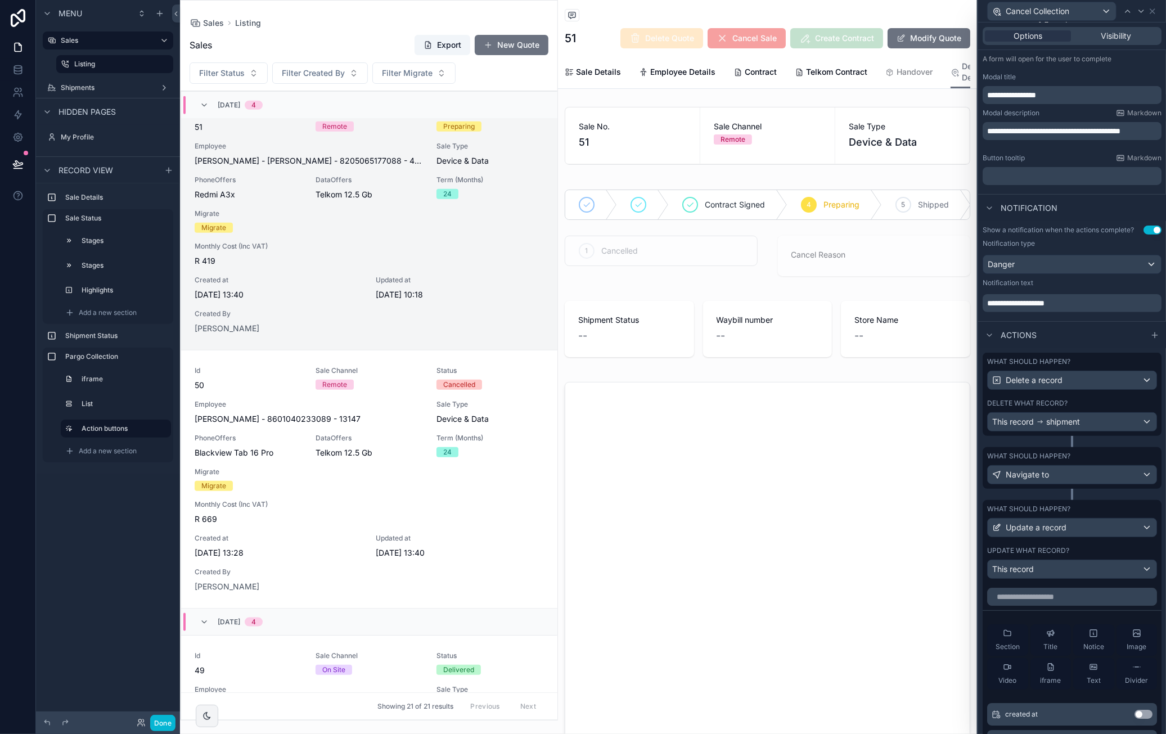
scroll to position [225, 0]
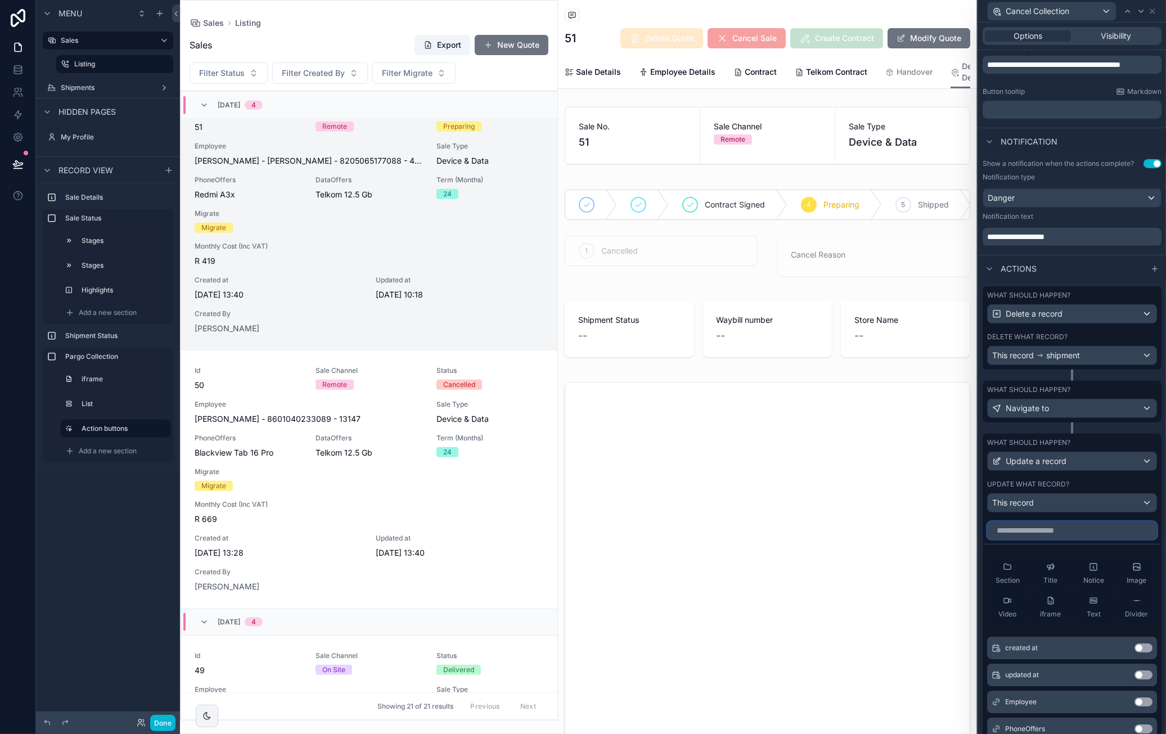
click input "text"
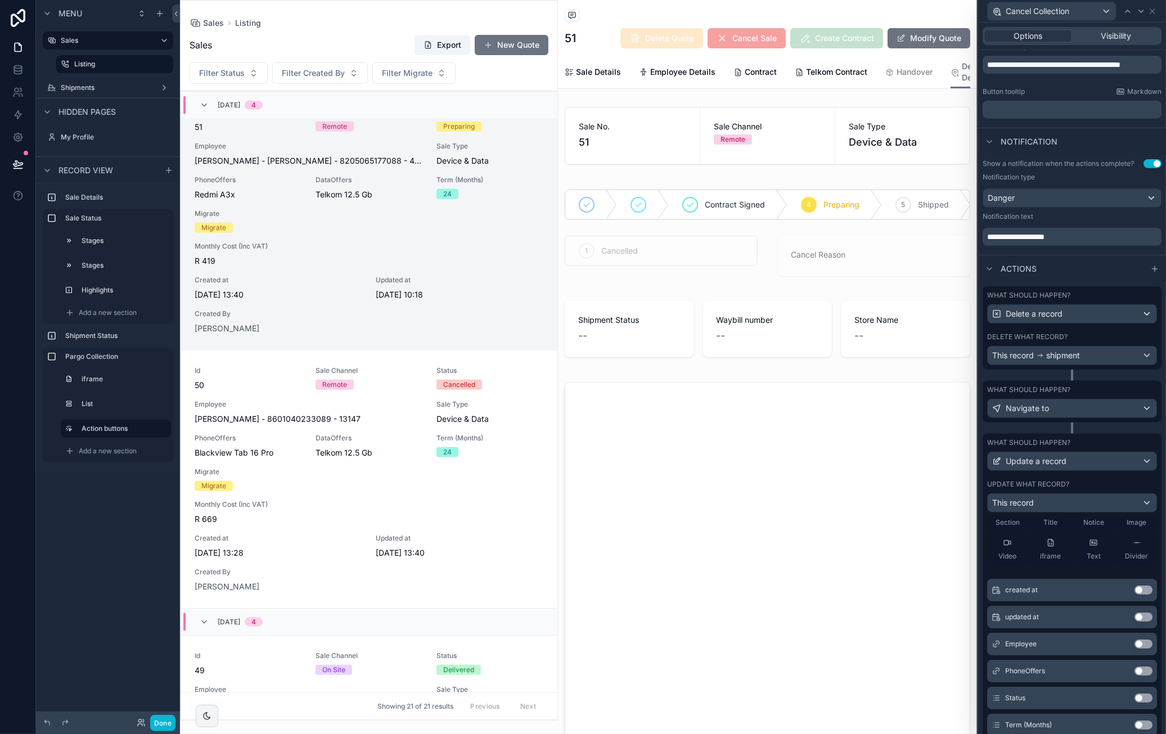
scroll to position [112, 0]
click div "Status Use setting"
click button "Use setting"
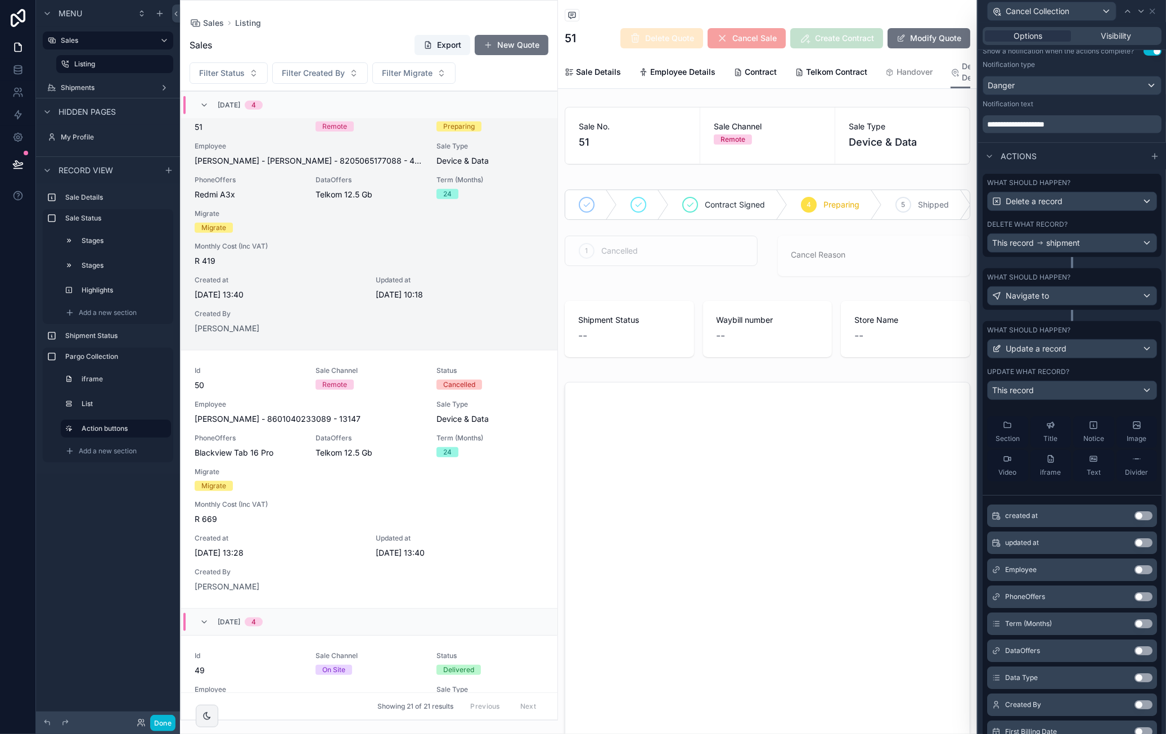
scroll to position [0, 0]
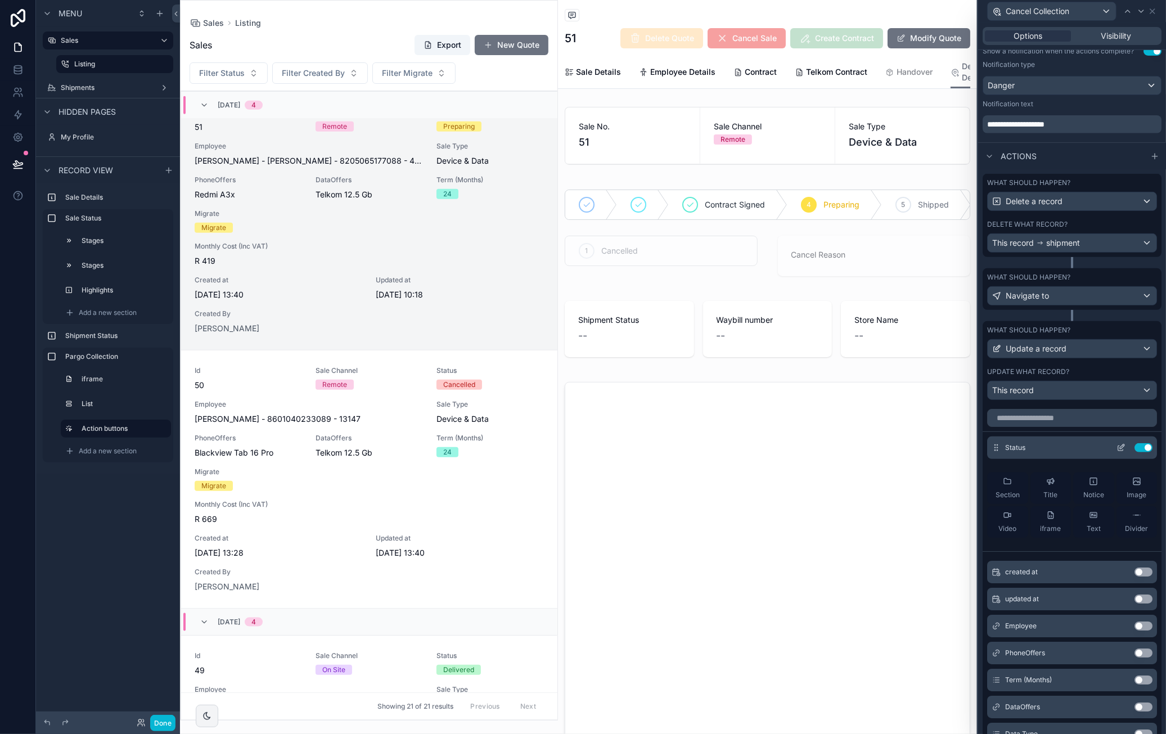
click icon
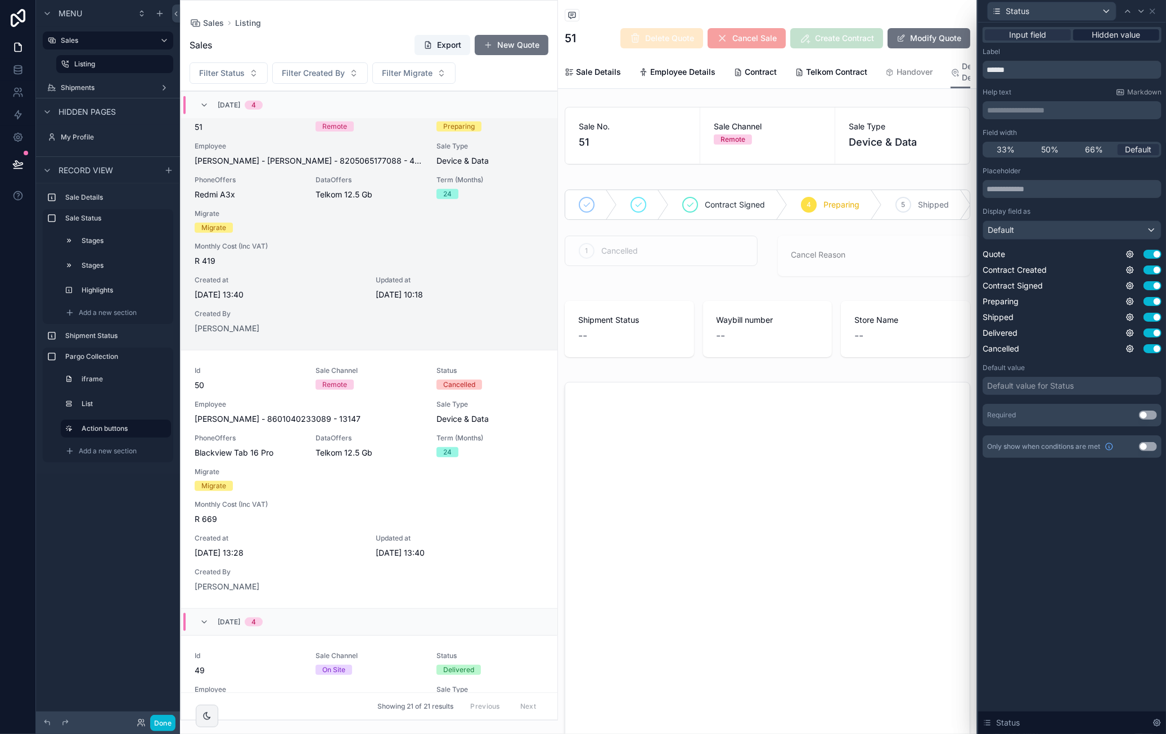
click span "Hidden value"
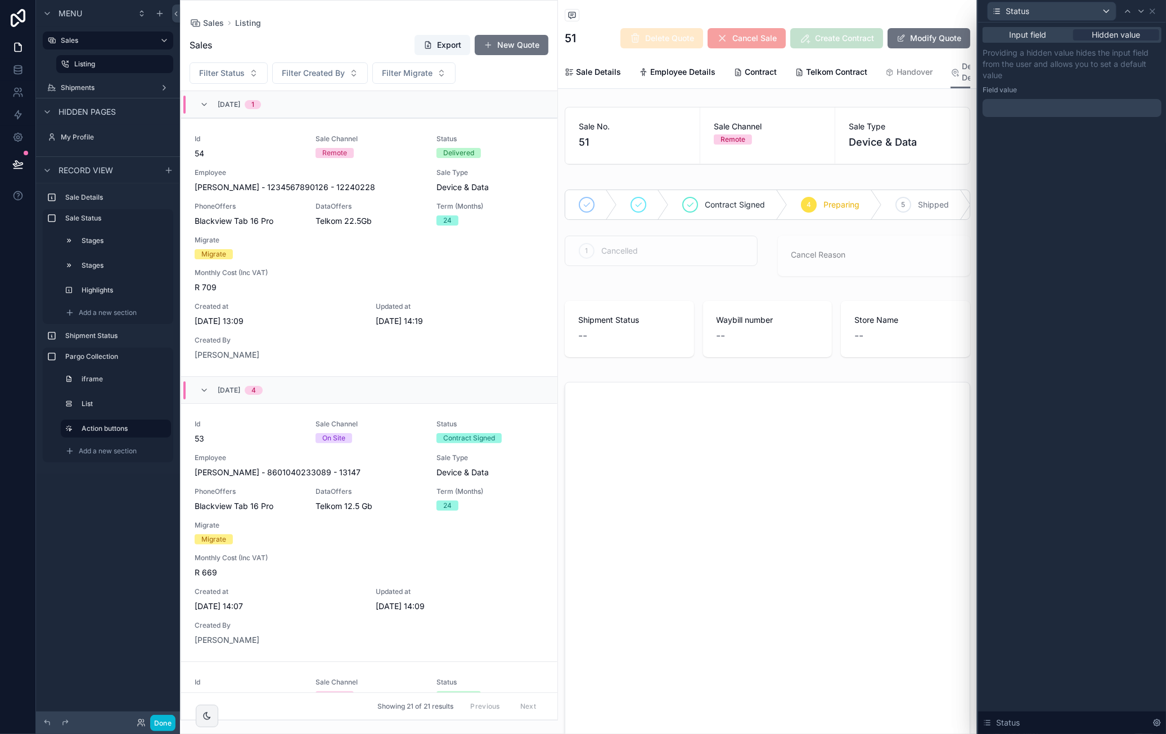
scroll to position [828, 0]
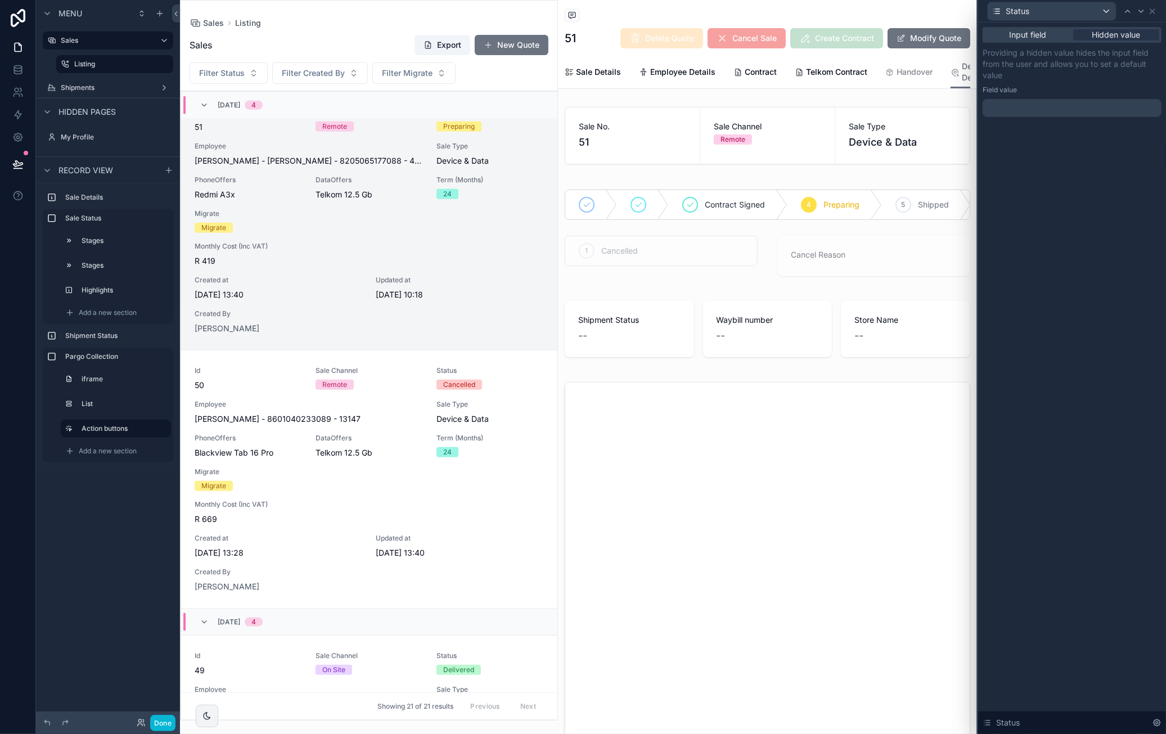
click div
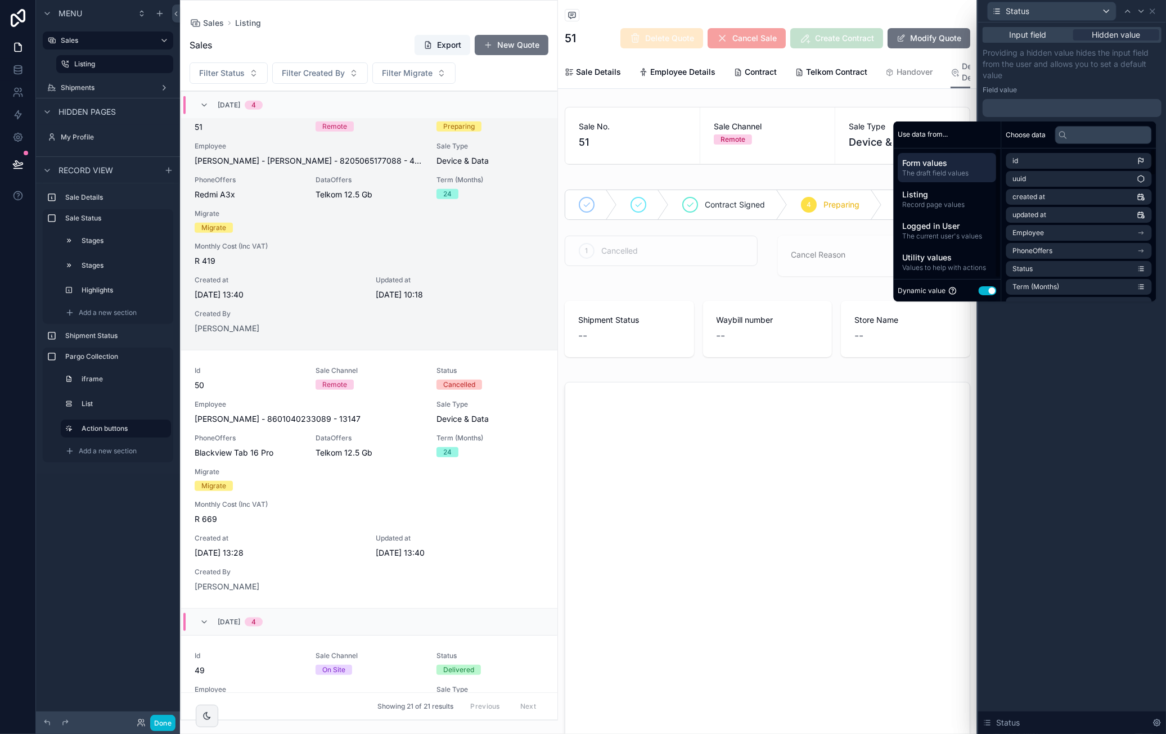
click button "Use setting"
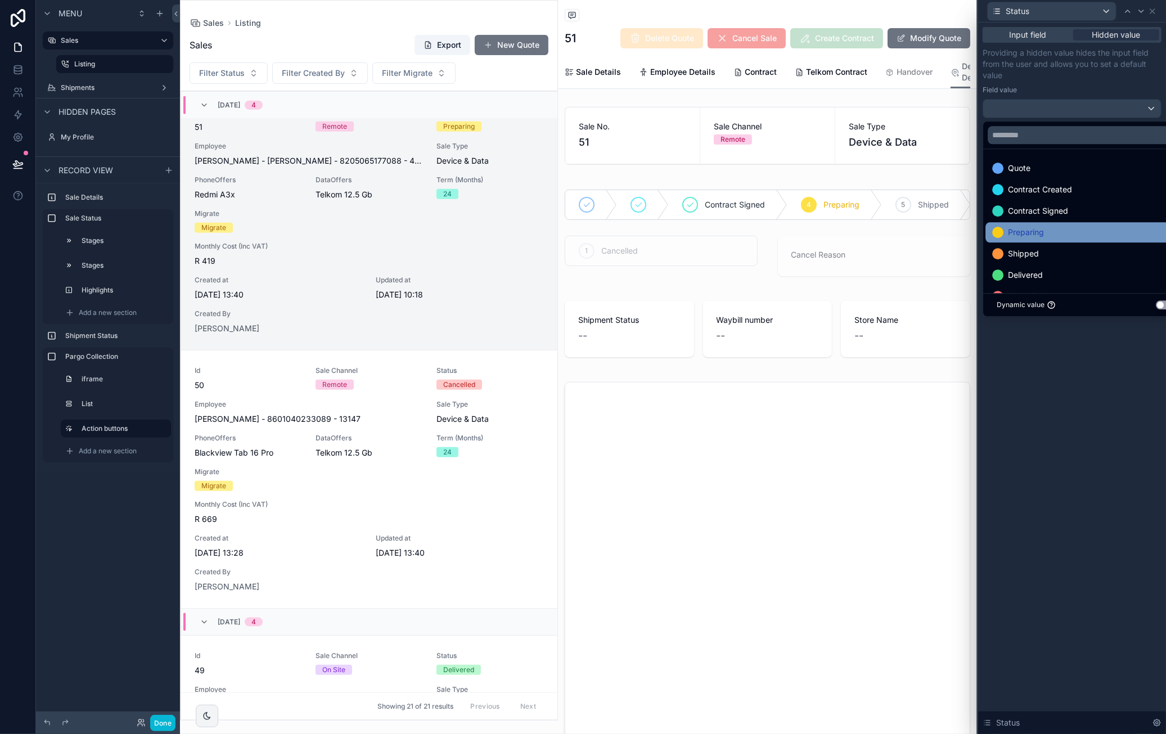
click div "Contract Signed"
click div "Input field Hidden value Providing a hidden value hides the input field from th…"
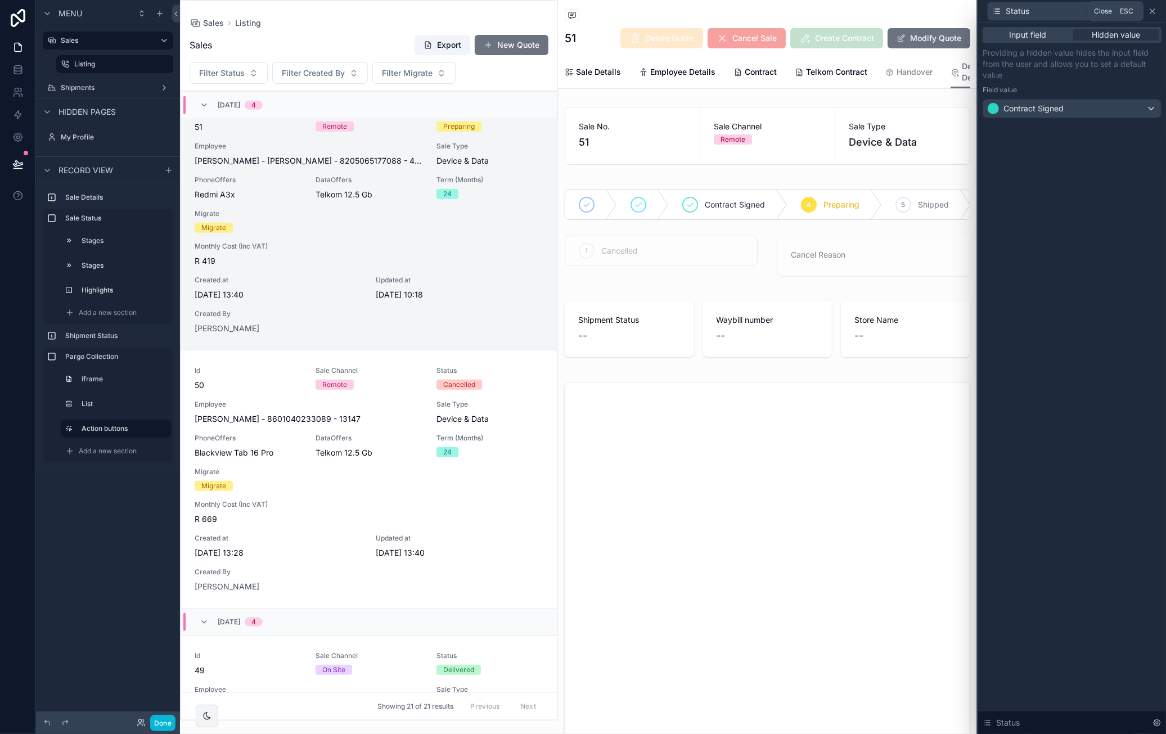
click icon
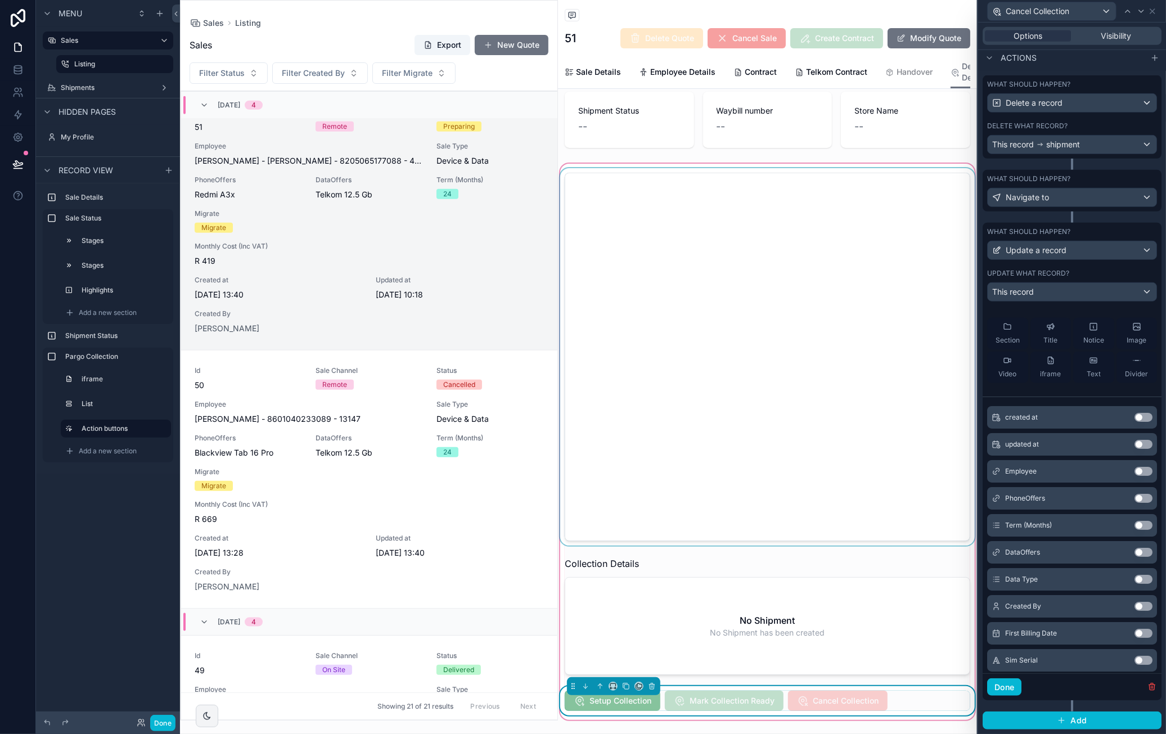
scroll to position [225, 0]
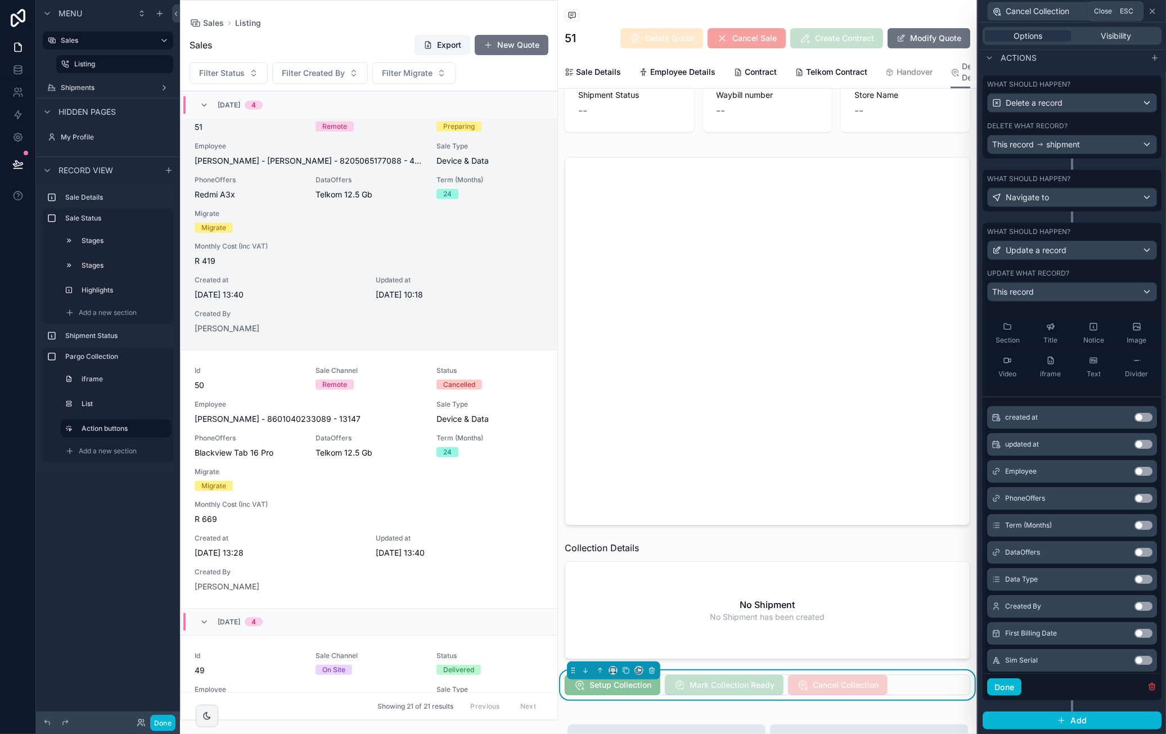
click icon
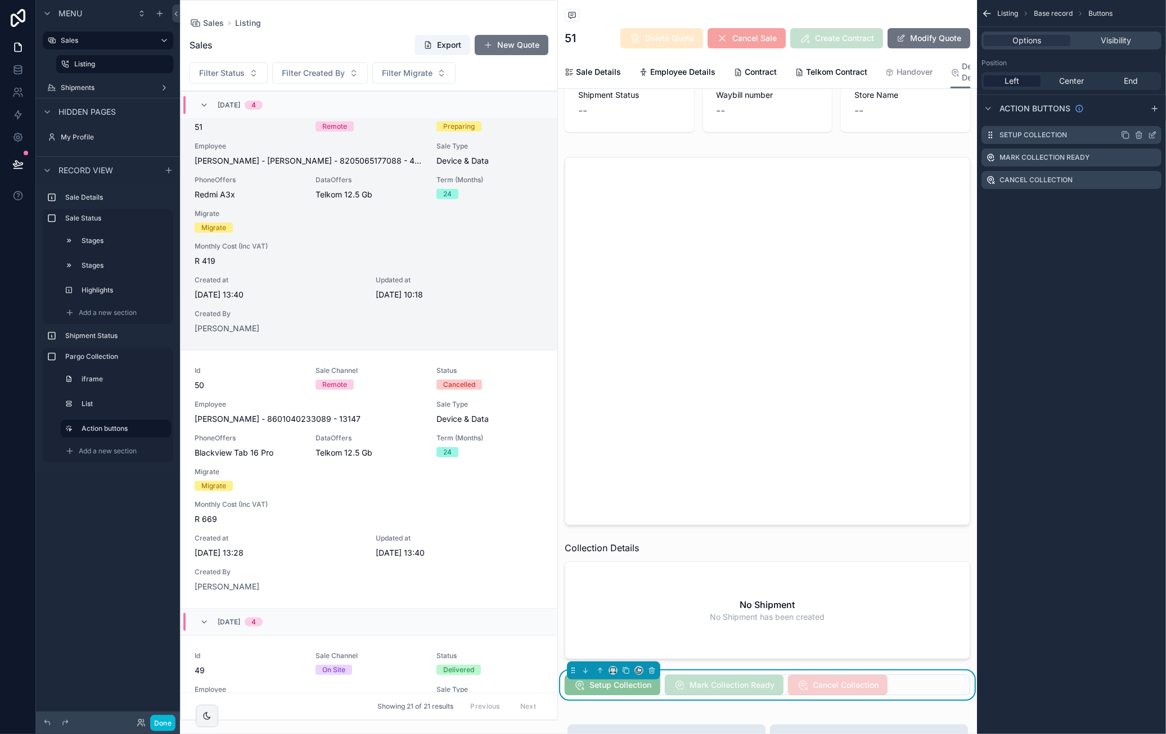
click icon "scrollable content"
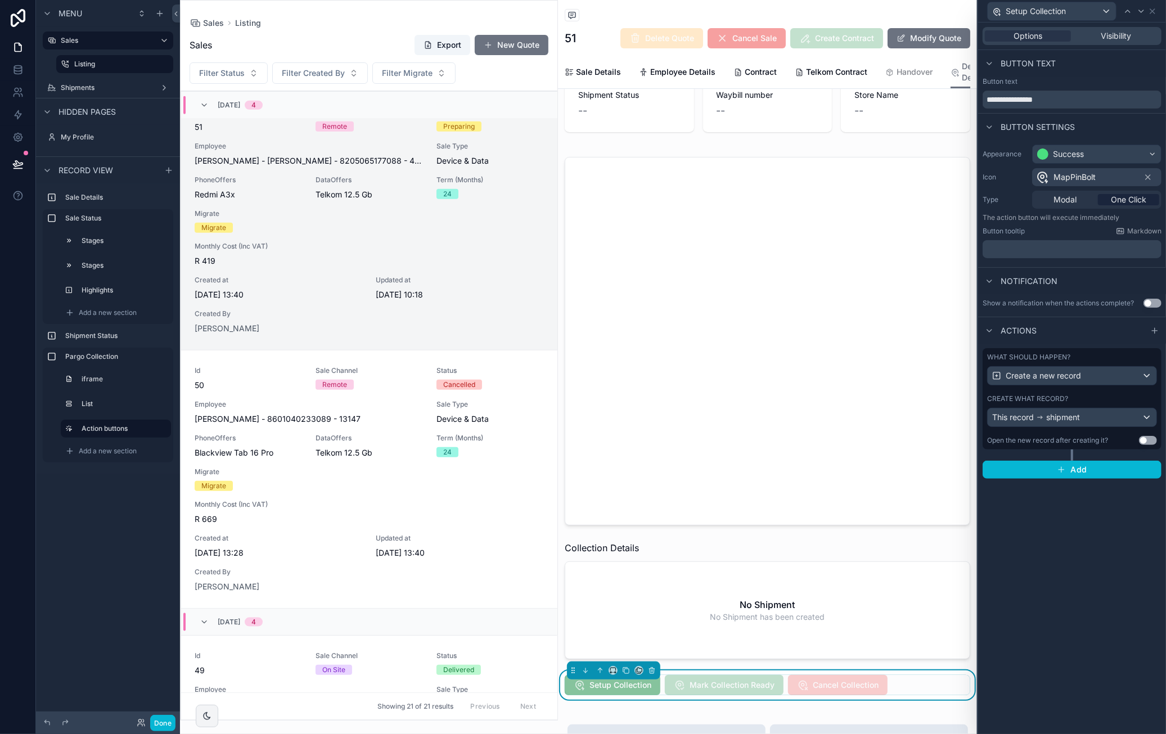
click div "Options Visibility"
click span "Visibility"
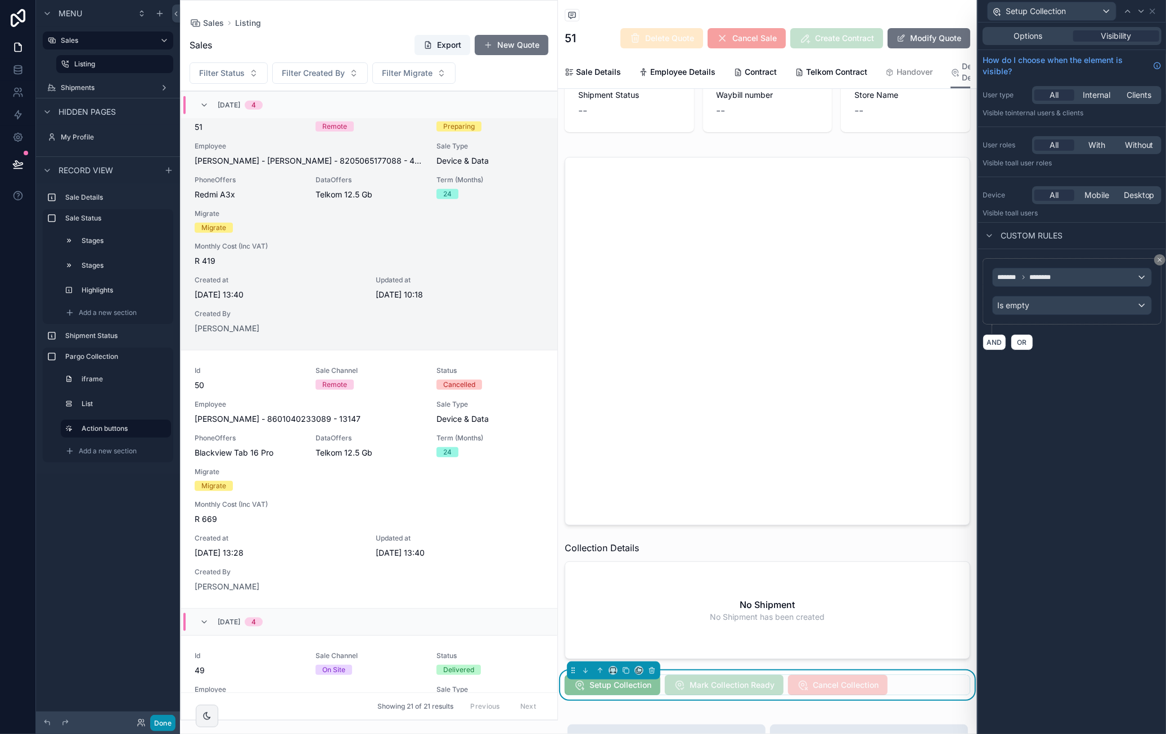
click button "Done"
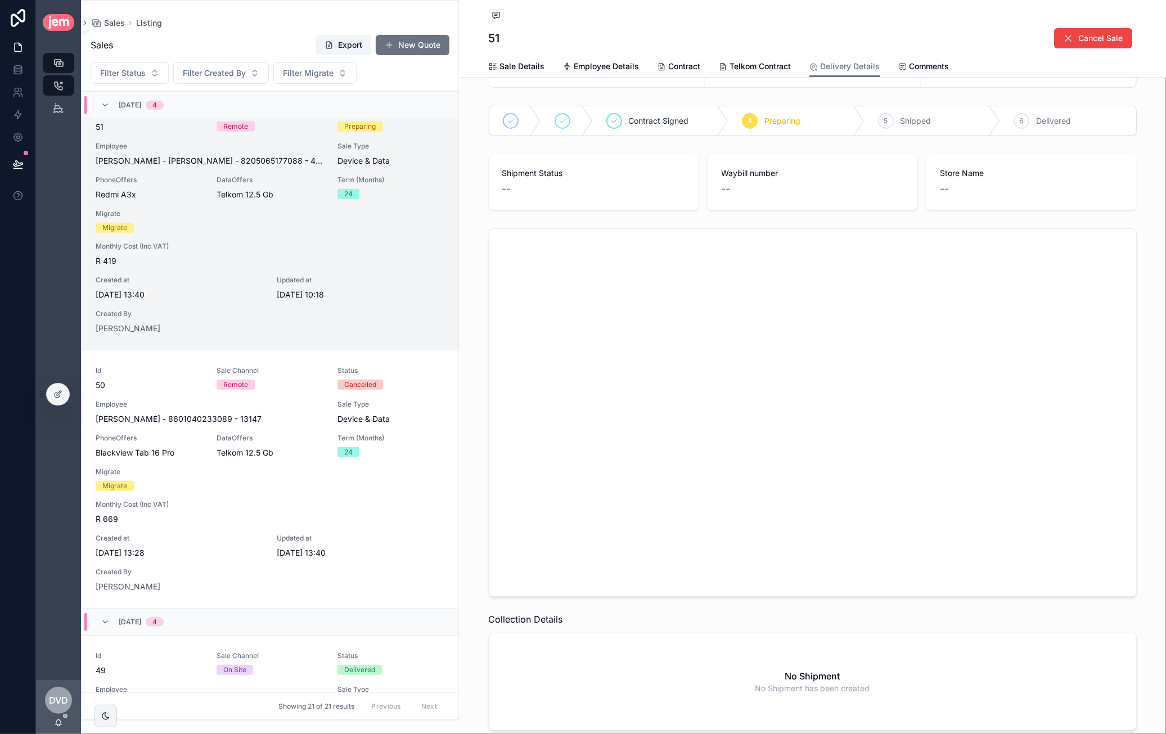
scroll to position [169, 0]
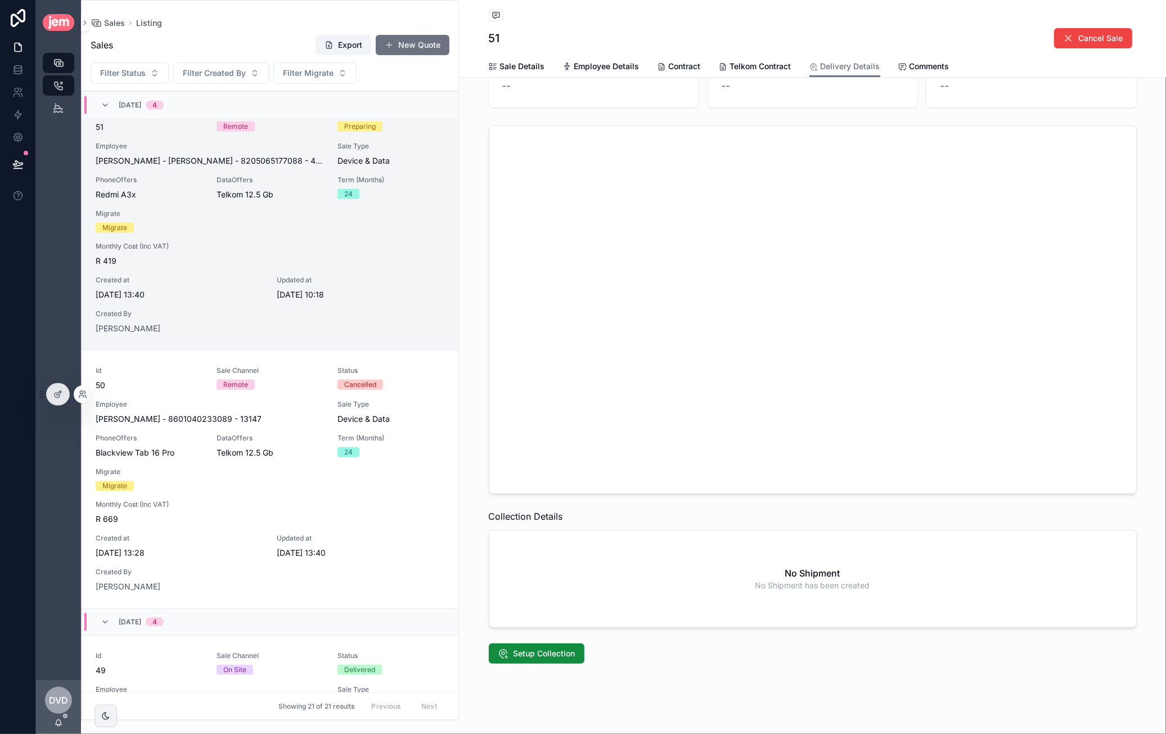
click div
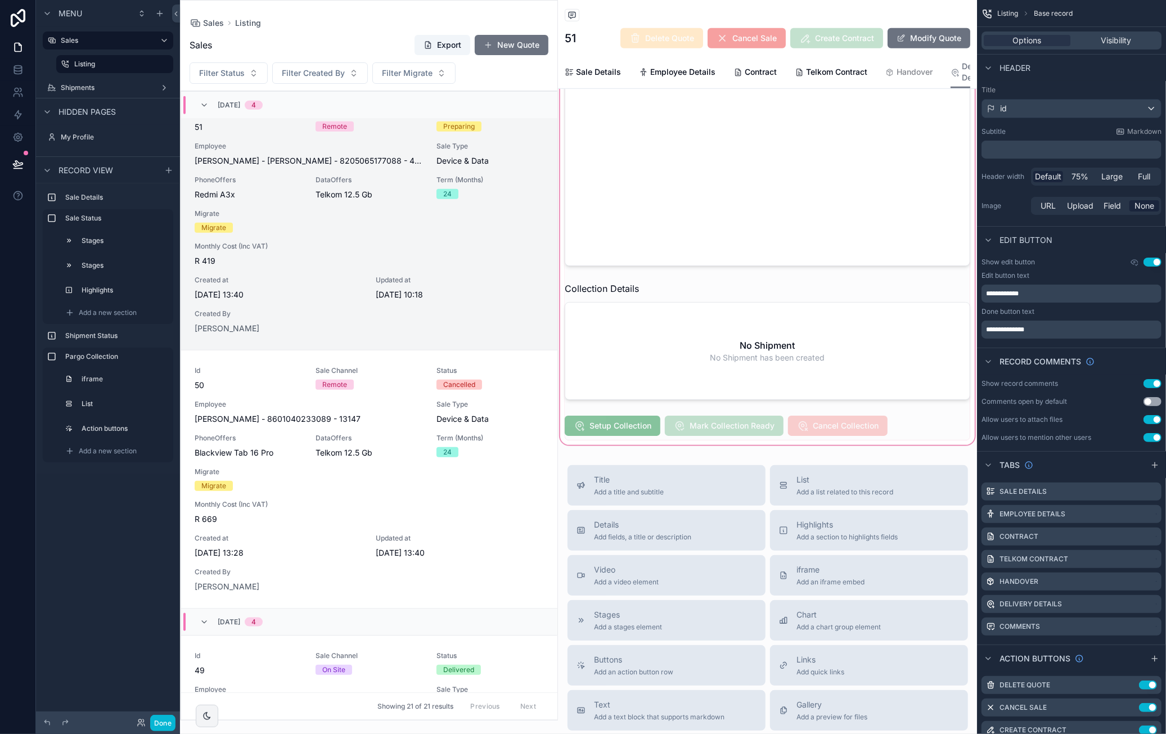
scroll to position [562, 0]
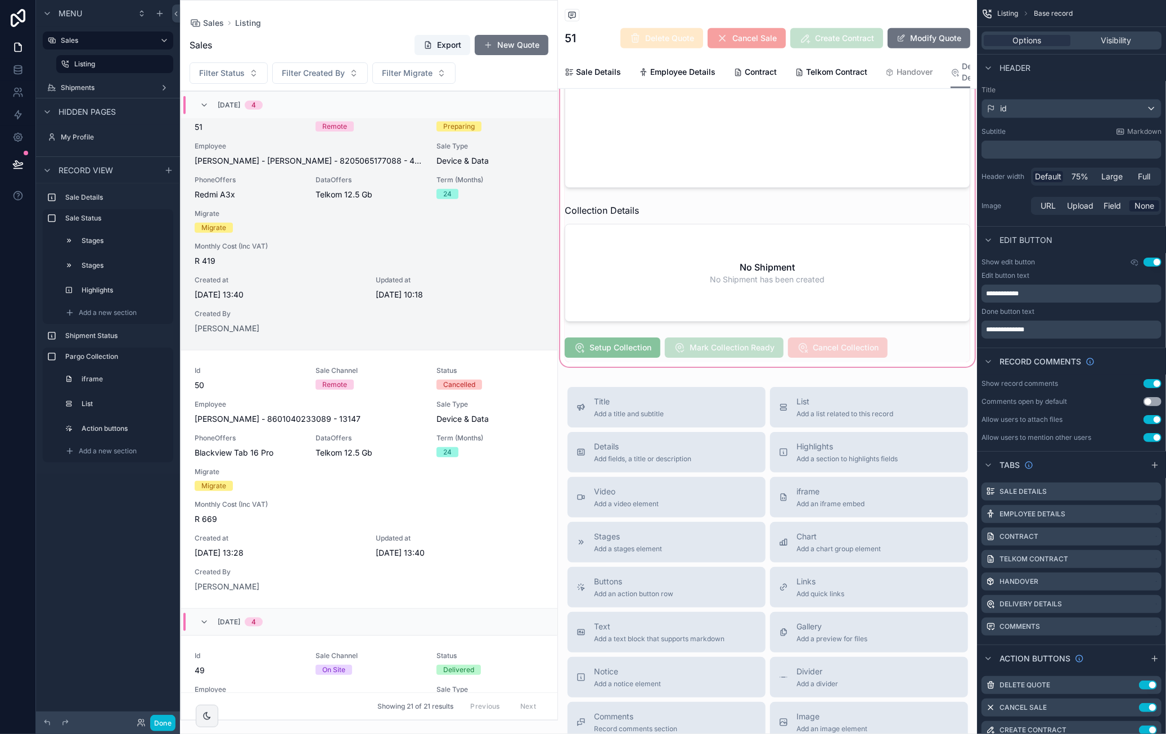
click div "scrollable content"
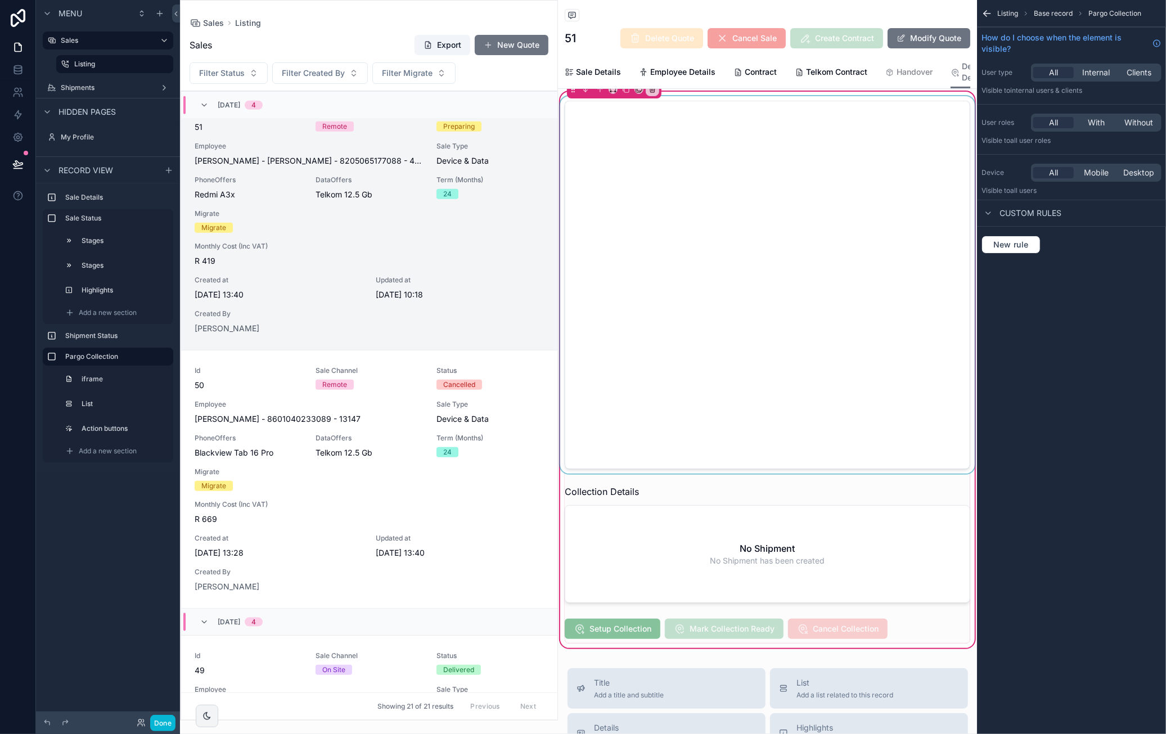
scroll to position [337, 0]
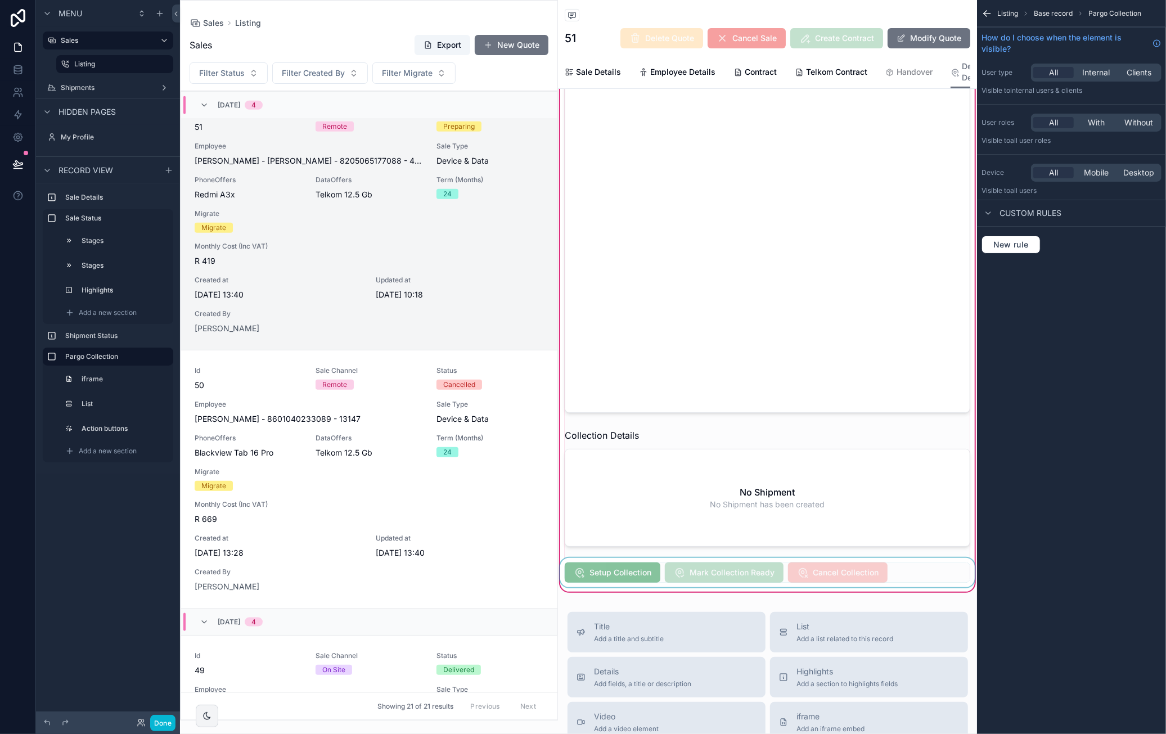
click div "scrollable content"
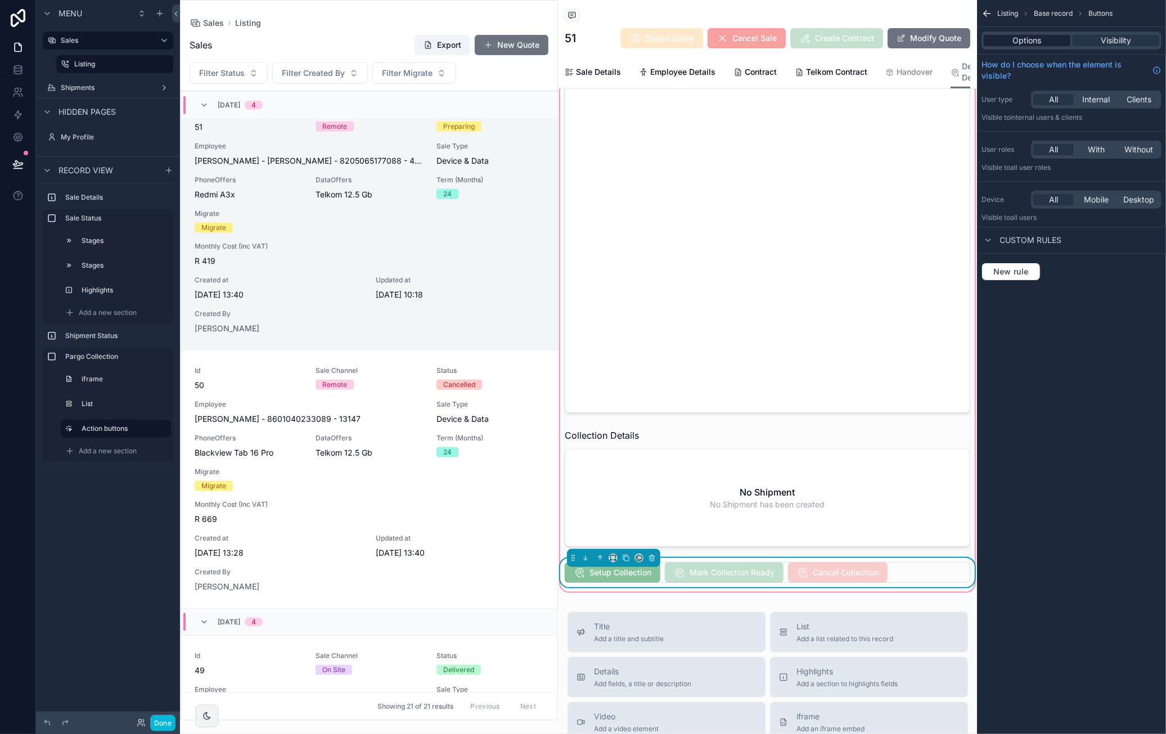
click div "Options"
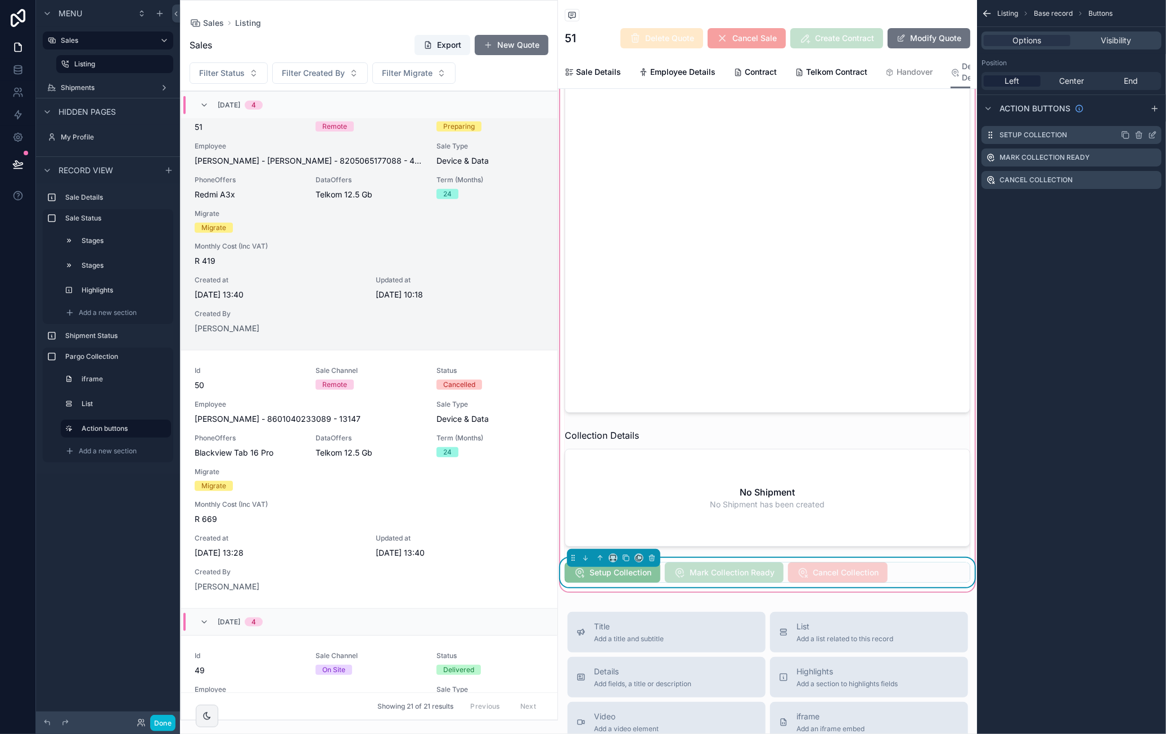
click icon "scrollable content"
click icon
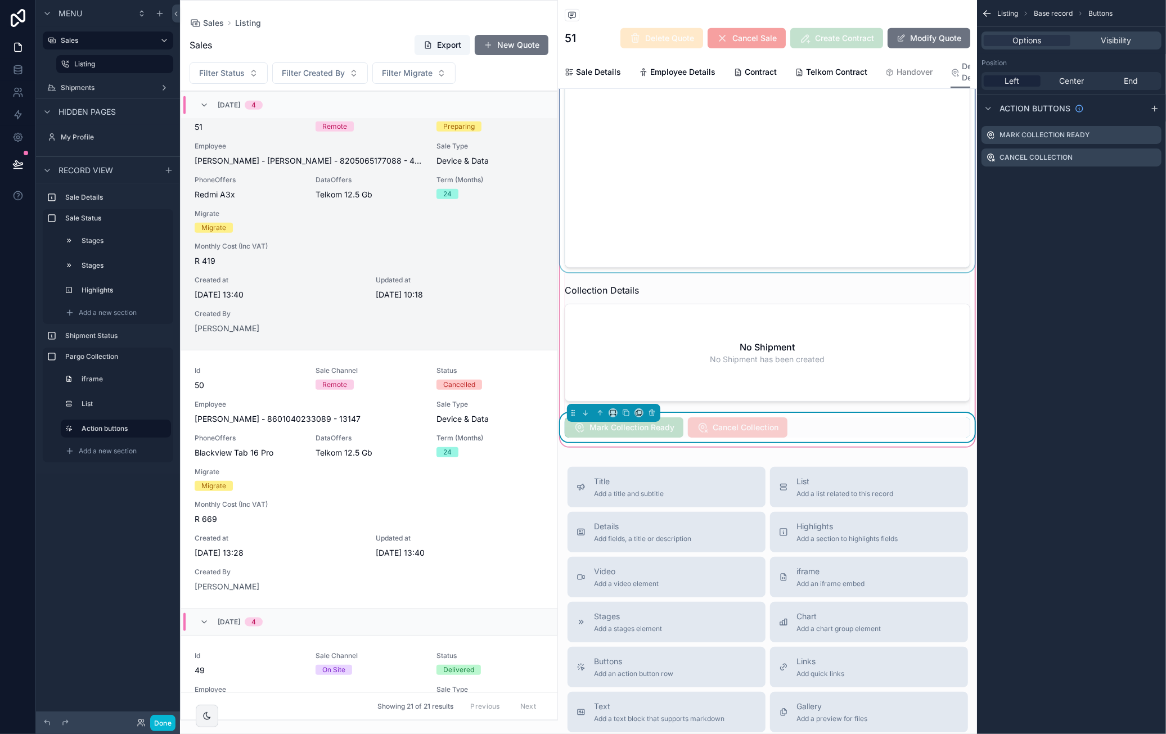
scroll to position [562, 0]
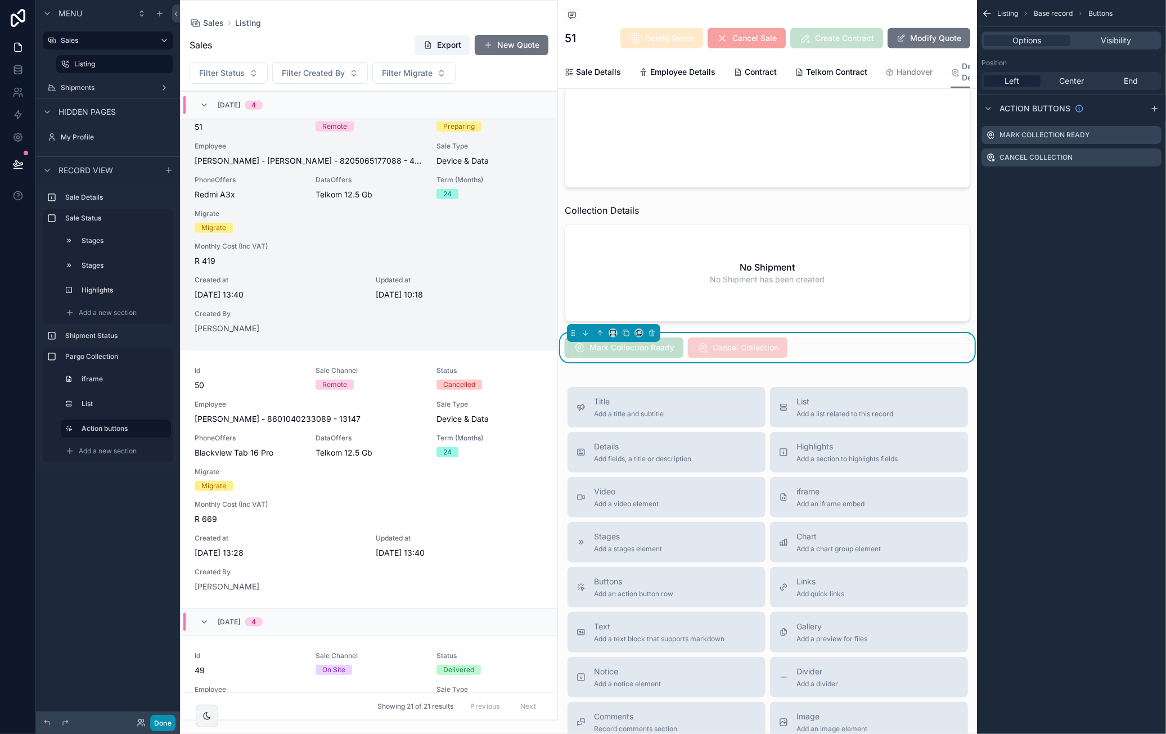
click button "Done"
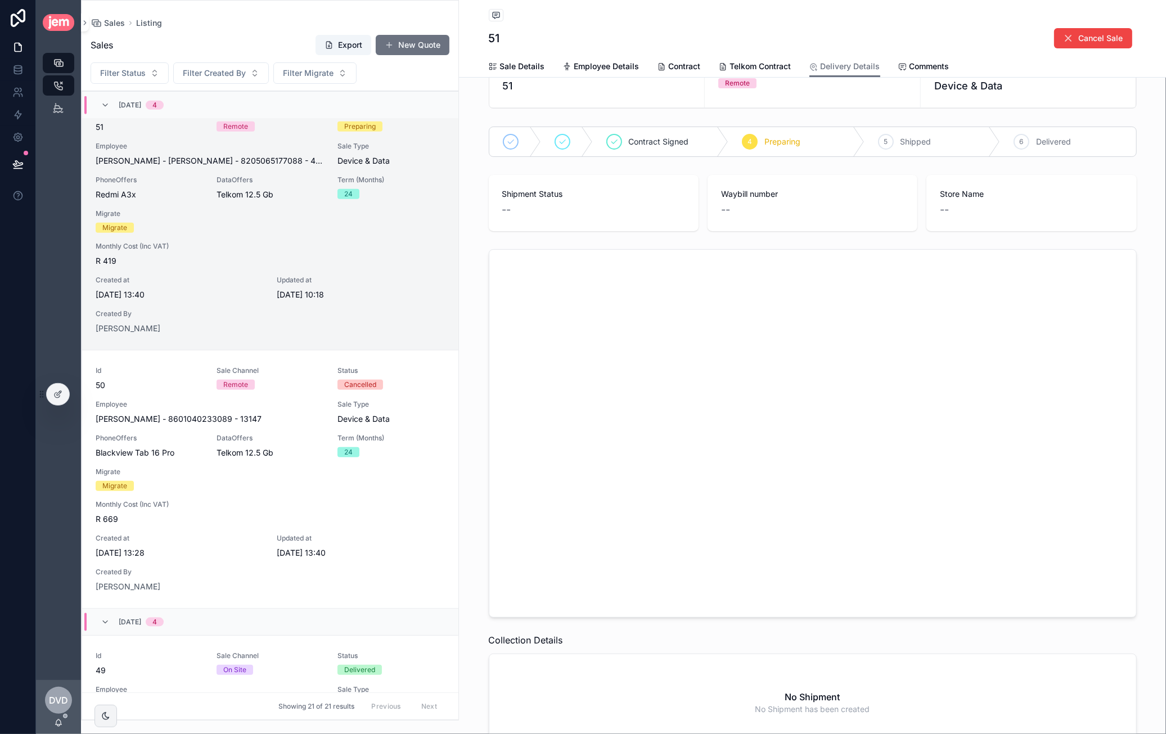
scroll to position [40, 0]
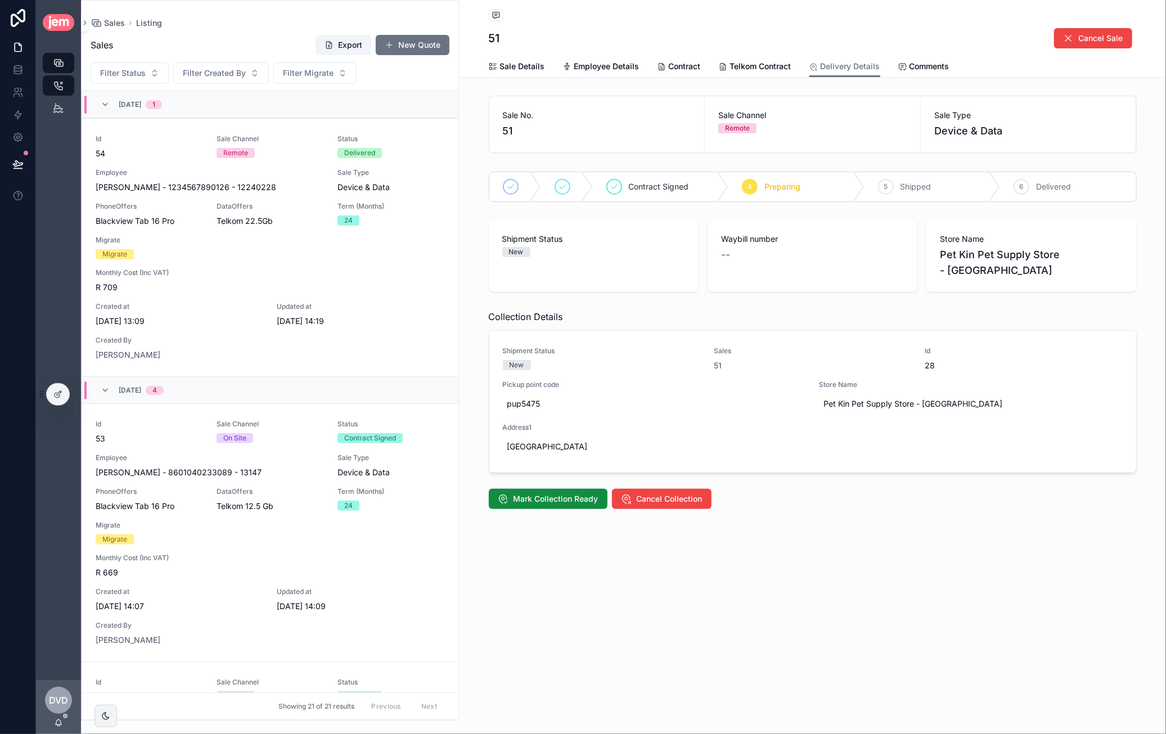
scroll to position [828, 0]
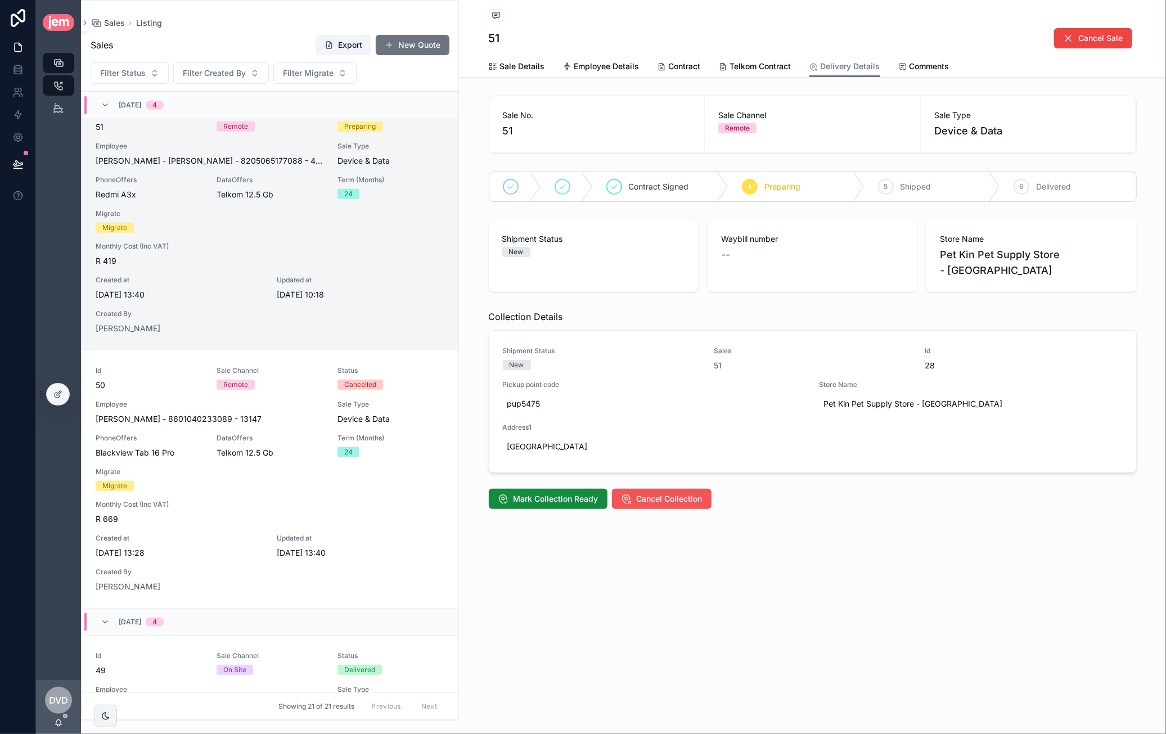
click at [684, 493] on span "Cancel Collection" at bounding box center [670, 498] width 66 height 11
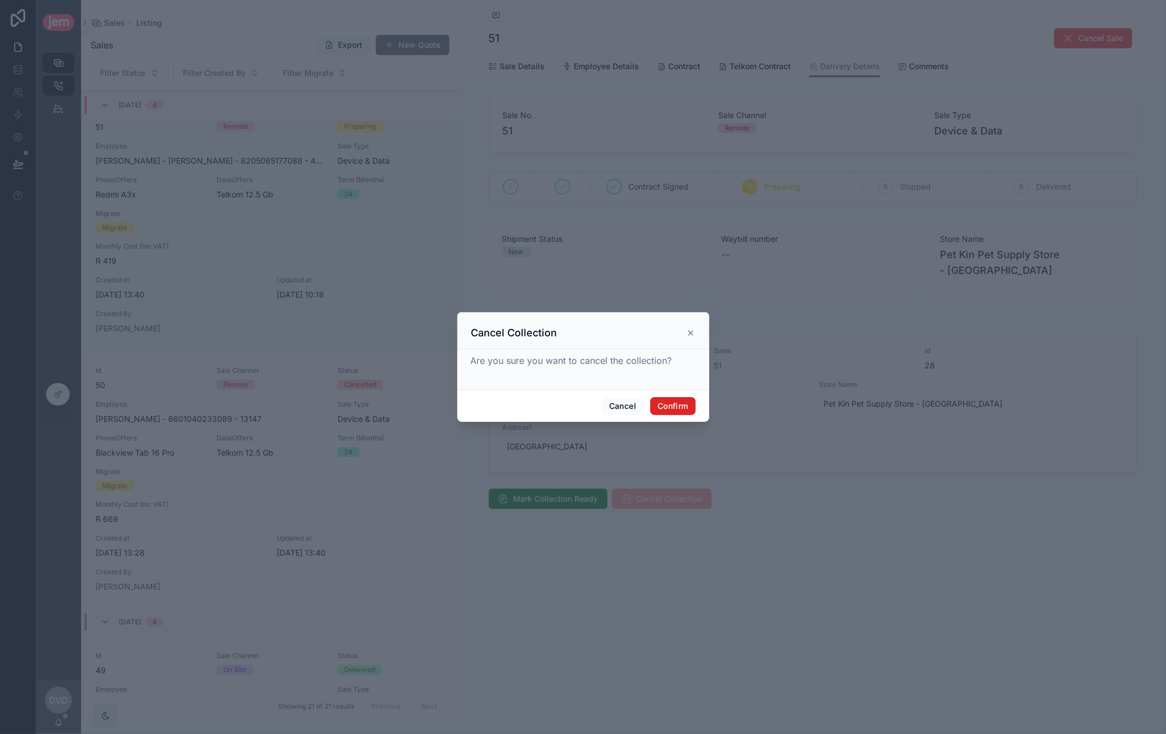
drag, startPoint x: 681, startPoint y: 405, endPoint x: 716, endPoint y: 413, distance: 36.4
click at [680, 405] on button "Confirm" at bounding box center [672, 406] width 45 height 18
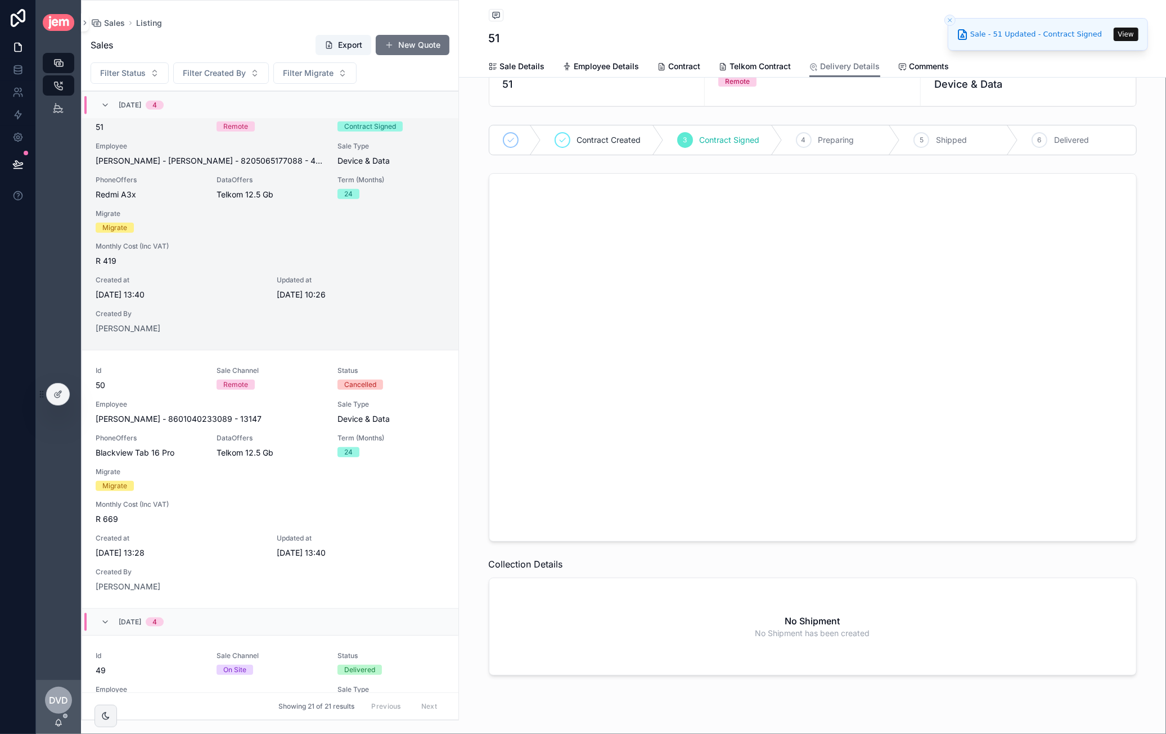
scroll to position [79, 0]
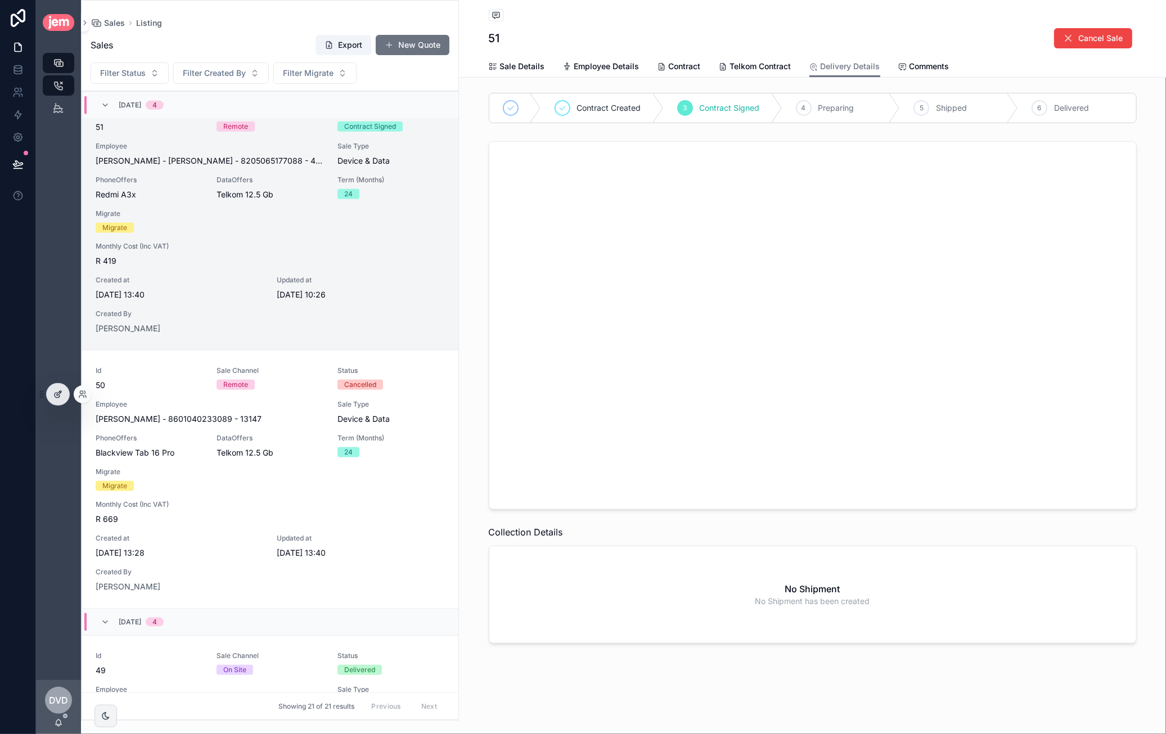
click at [62, 394] on div at bounding box center [58, 394] width 22 height 21
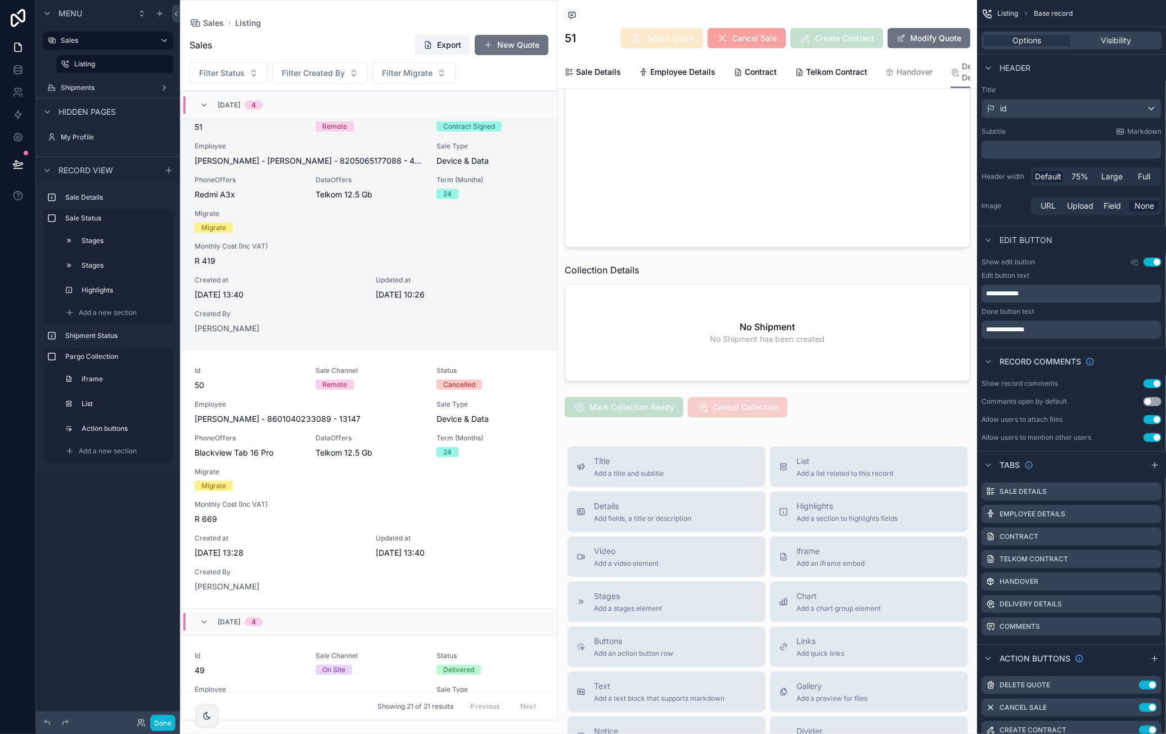
scroll to position [506, 0]
click at [674, 420] on div "scrollable content" at bounding box center [767, 144] width 419 height 561
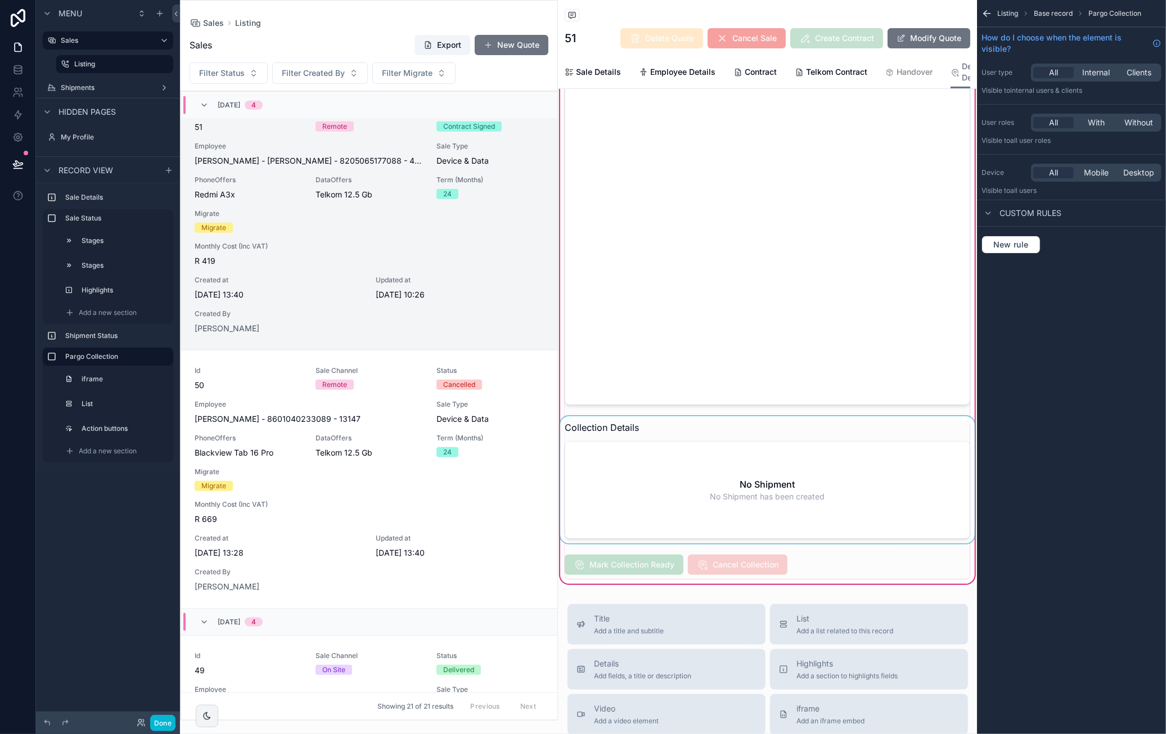
scroll to position [394, 0]
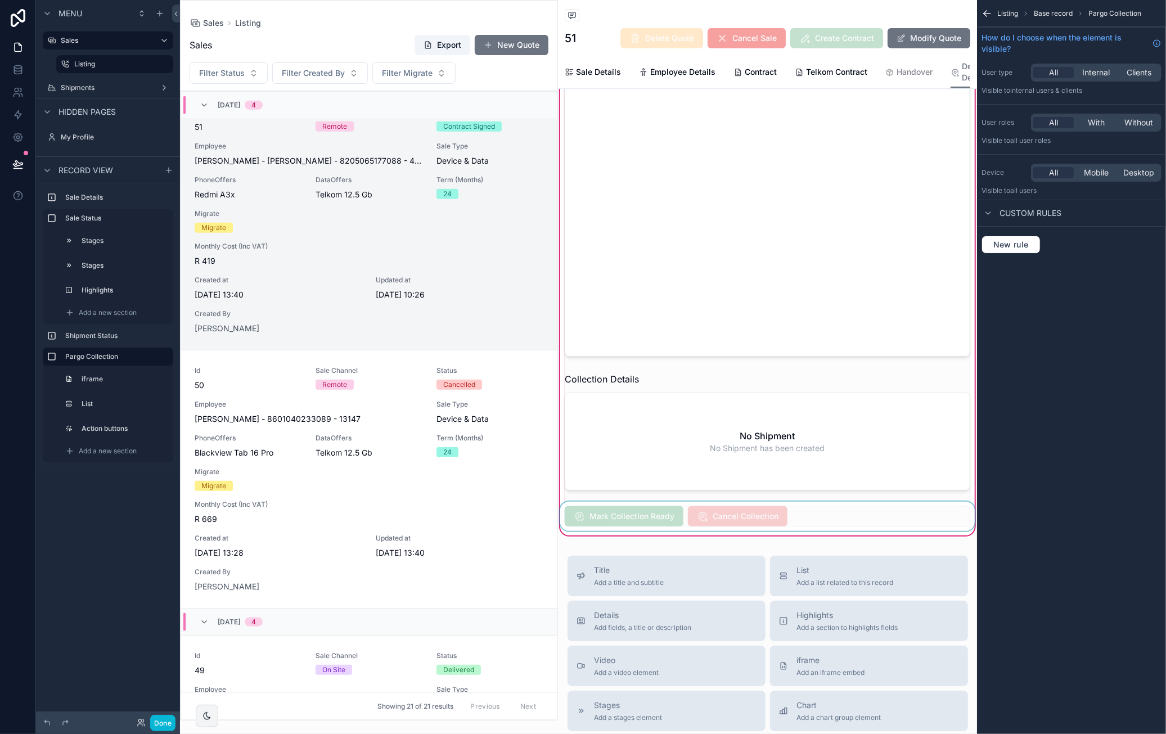
click at [675, 522] on div "scrollable content" at bounding box center [767, 516] width 419 height 29
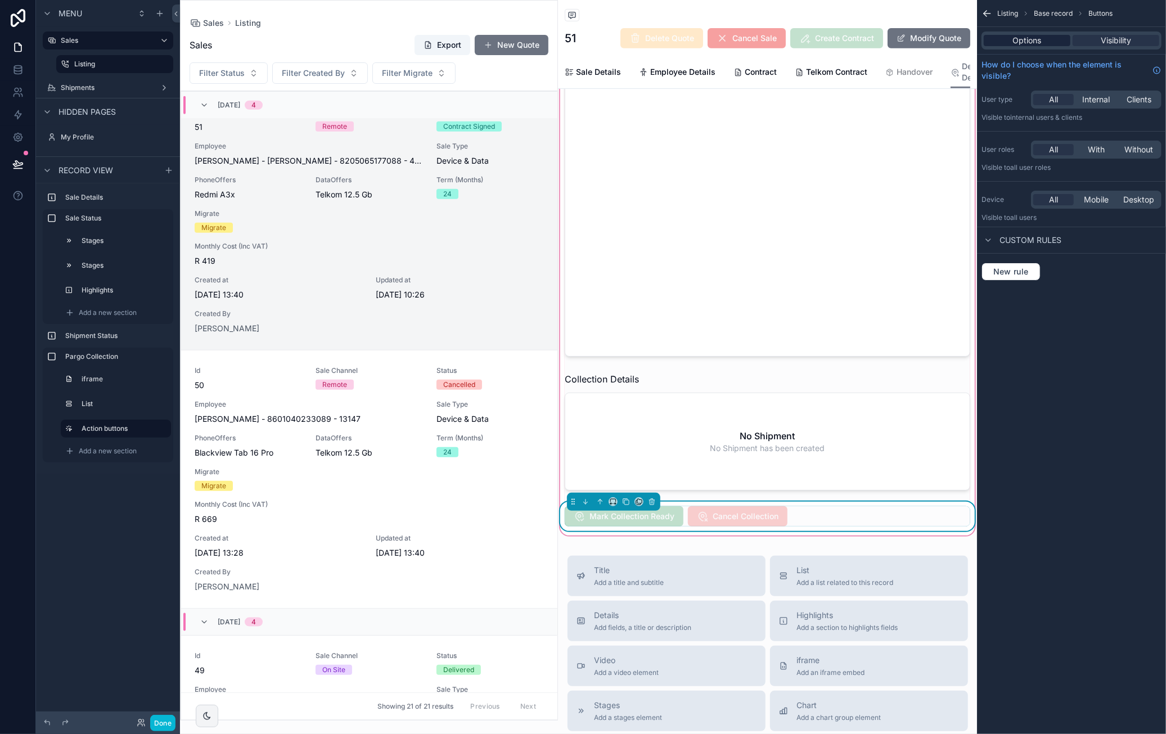
drag, startPoint x: 1027, startPoint y: 42, endPoint x: 1033, endPoint y: 44, distance: 6.1
click at [1027, 42] on span "Options" at bounding box center [1027, 40] width 29 height 11
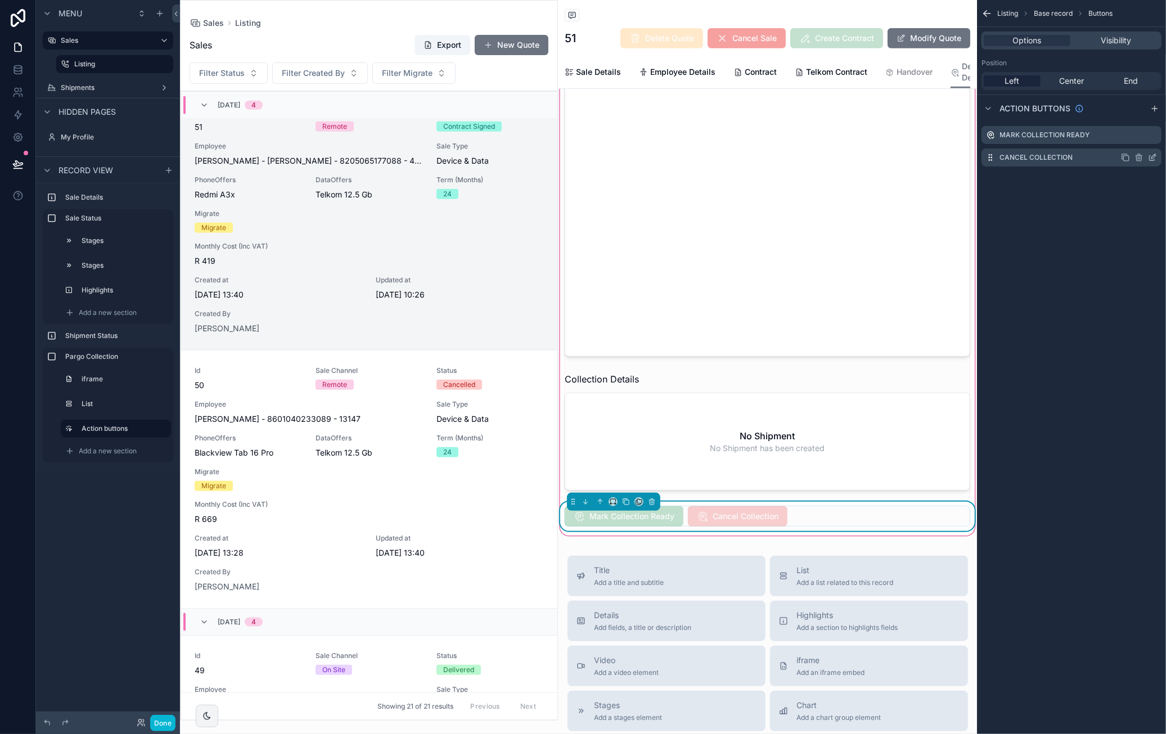
click at [1155, 158] on icon "scrollable content" at bounding box center [1152, 157] width 9 height 9
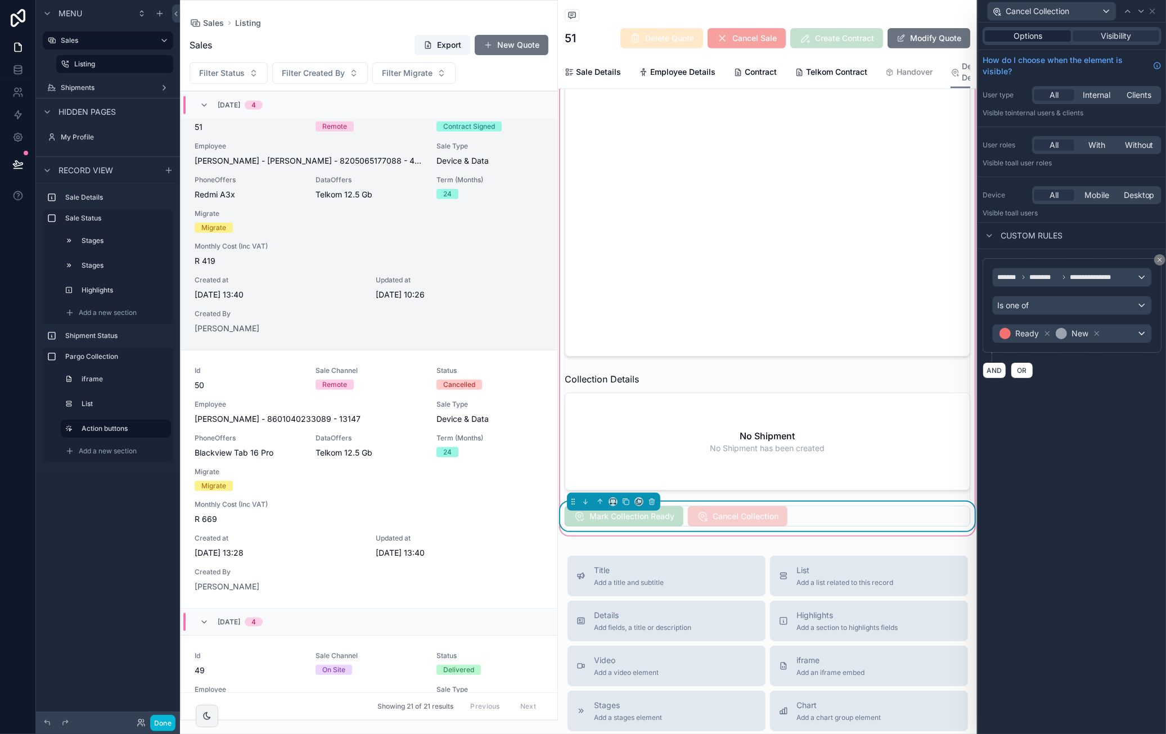
click at [1033, 38] on span "Options" at bounding box center [1027, 35] width 29 height 11
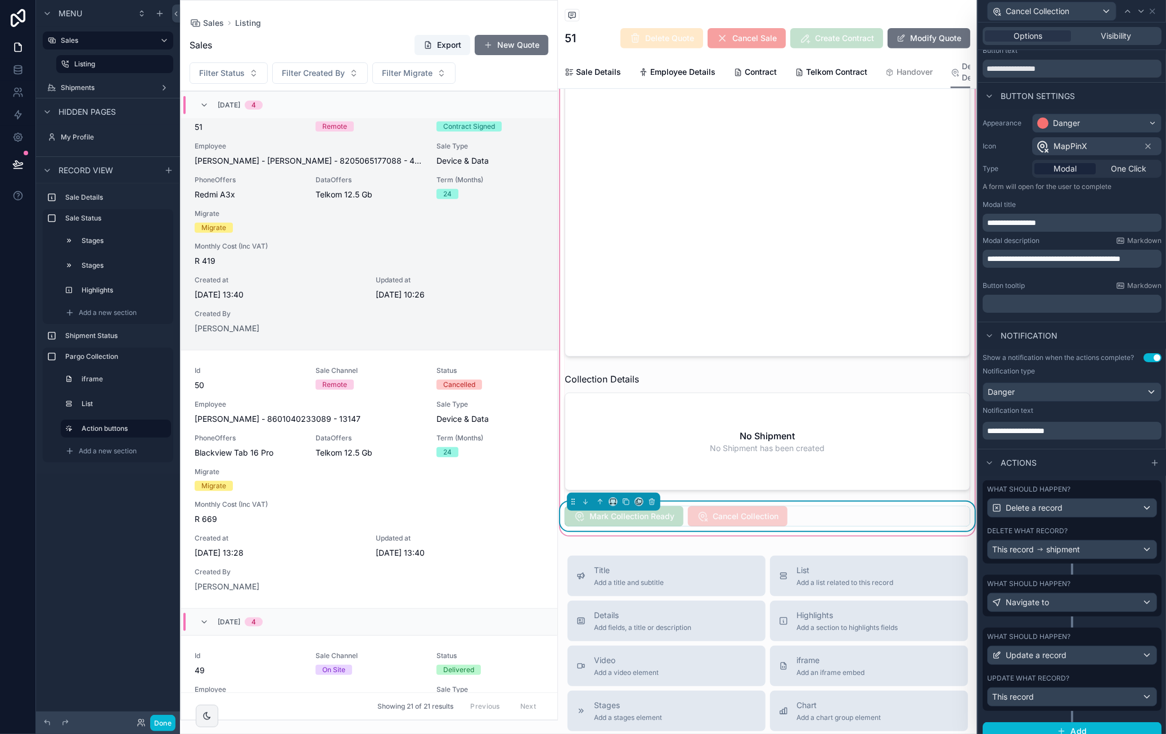
scroll to position [47, 0]
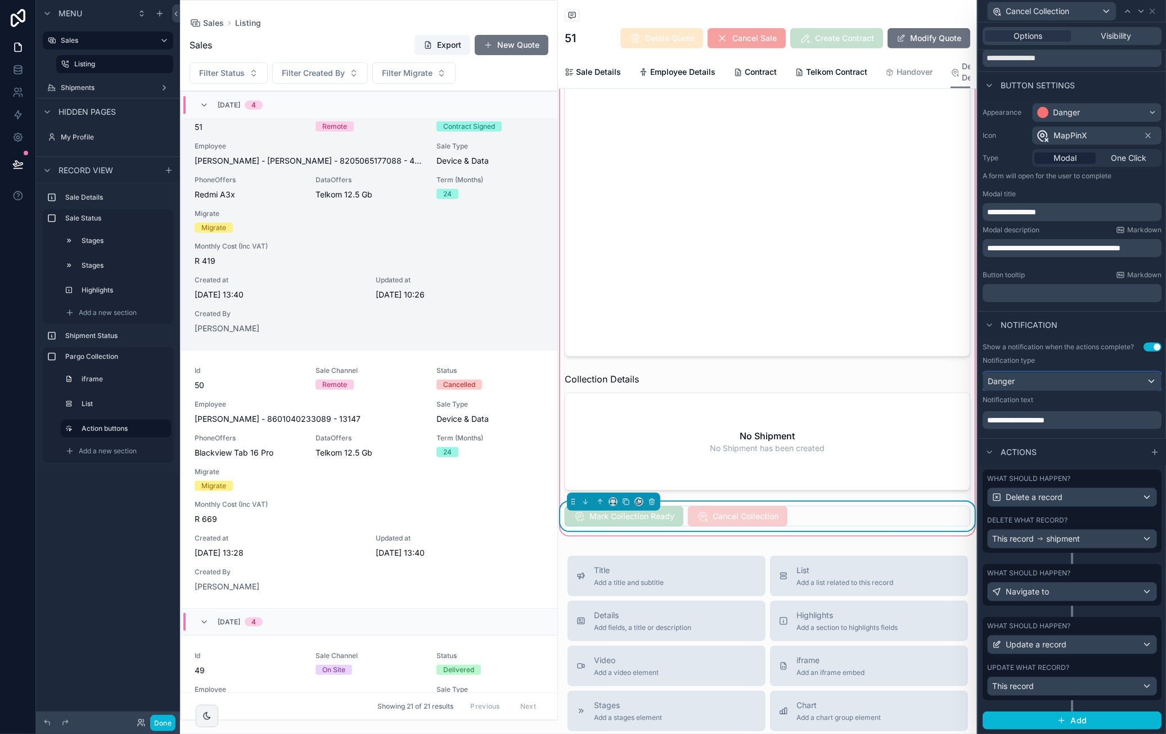
click at [1085, 383] on div "Danger" at bounding box center [1072, 381] width 178 height 18
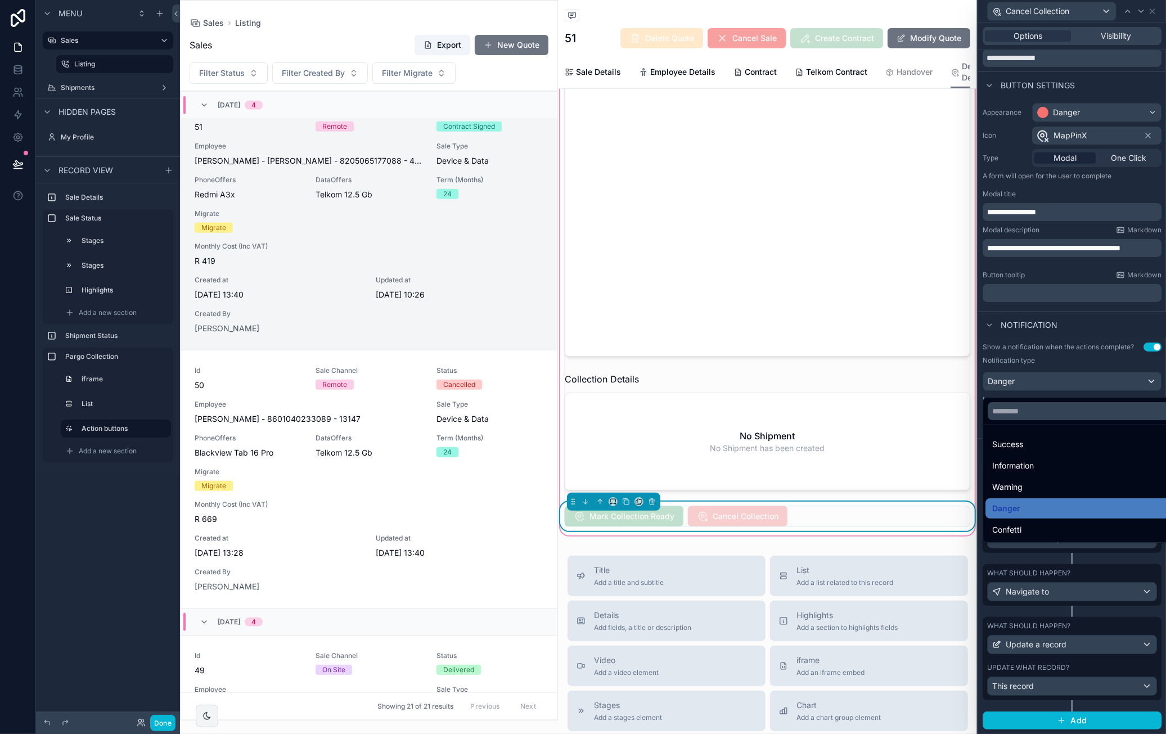
click at [1085, 383] on div at bounding box center [1072, 367] width 188 height 734
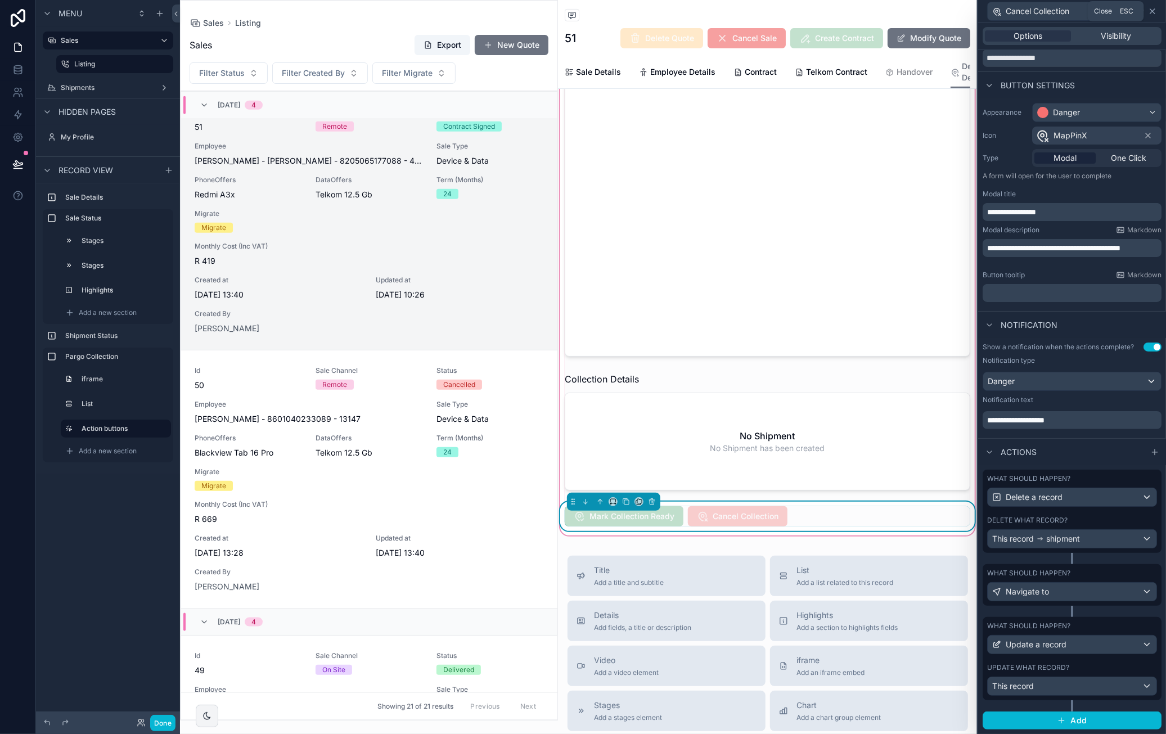
click at [1155, 12] on icon at bounding box center [1152, 11] width 9 height 9
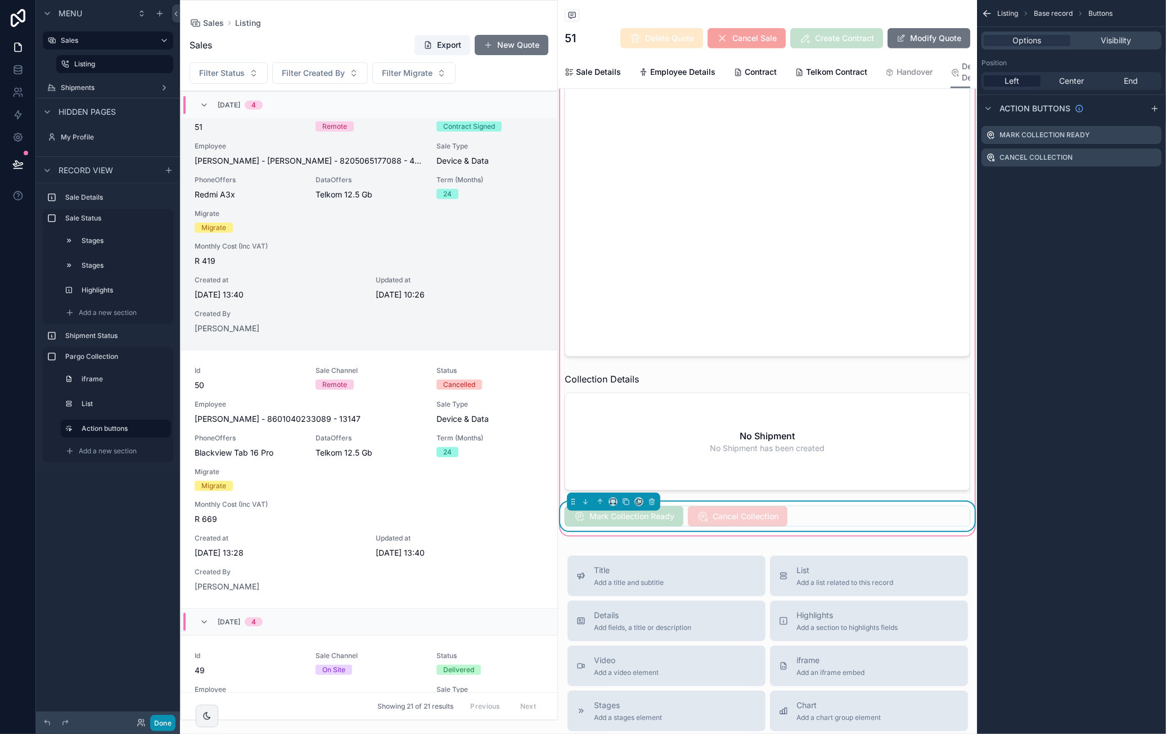
click at [167, 723] on button "Done" at bounding box center [162, 723] width 25 height 16
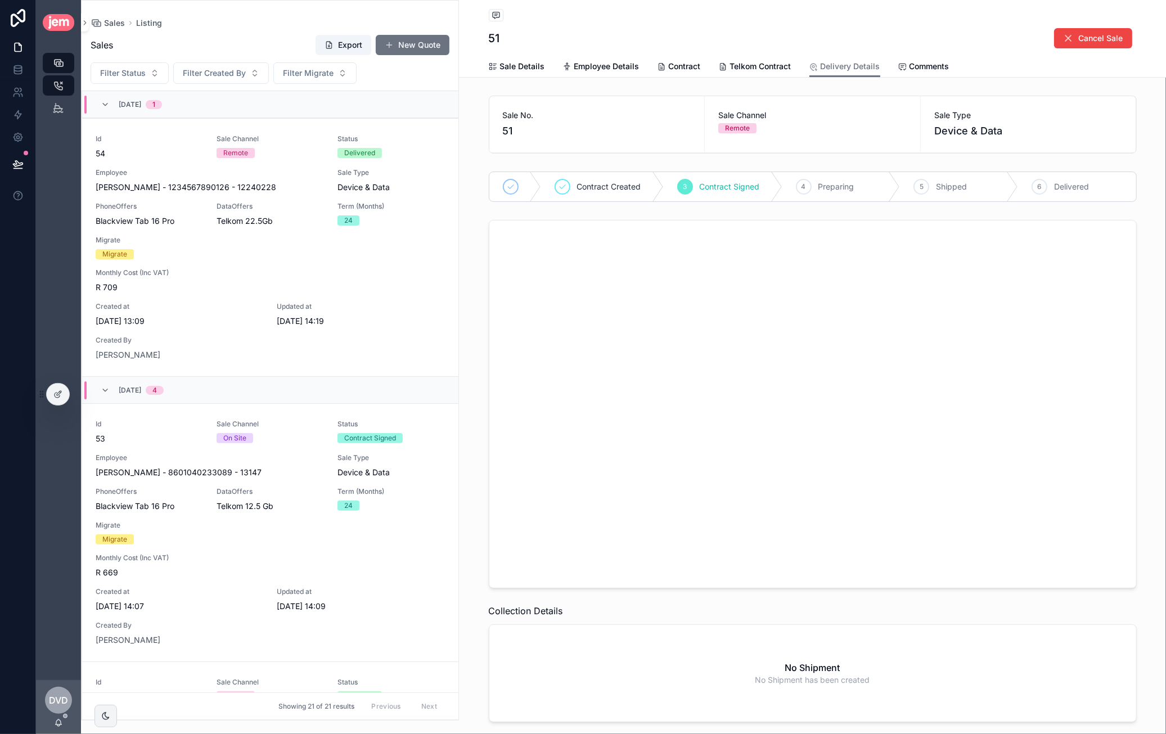
scroll to position [828, 0]
